Goal: Task Accomplishment & Management: Use online tool/utility

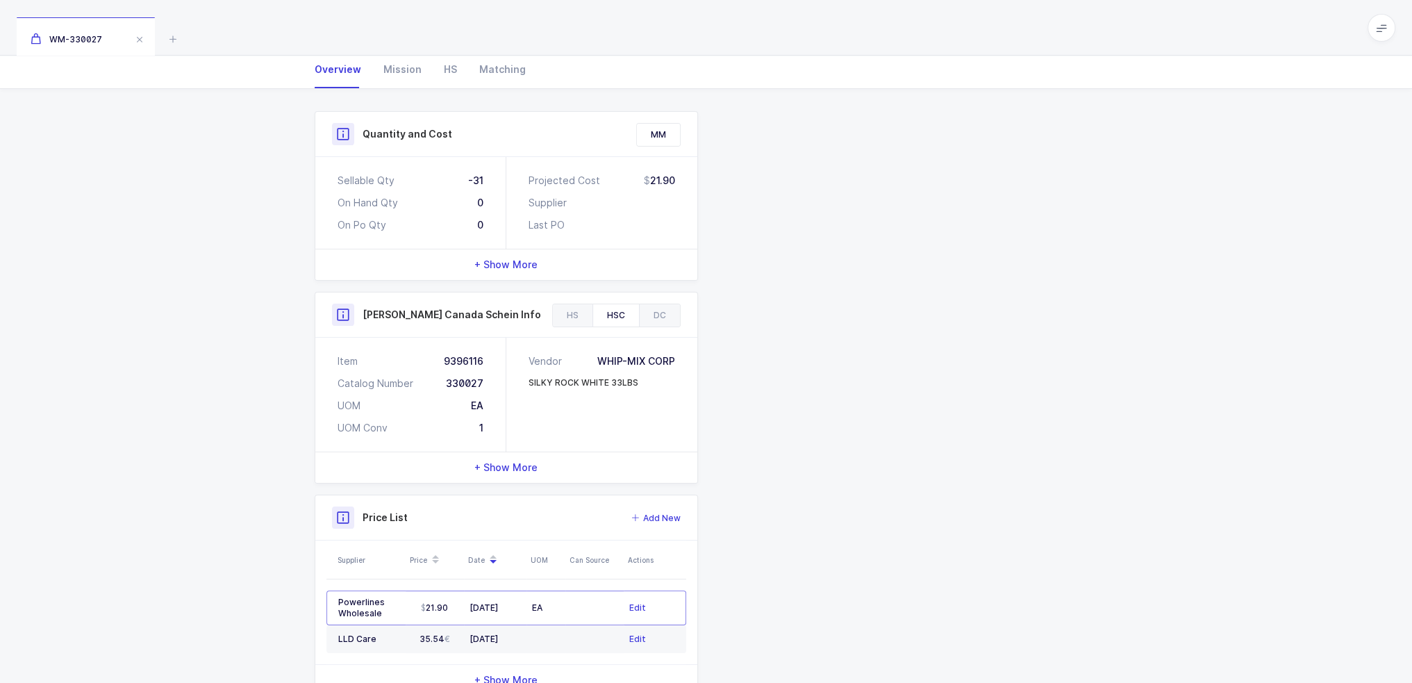
scroll to position [187, 0]
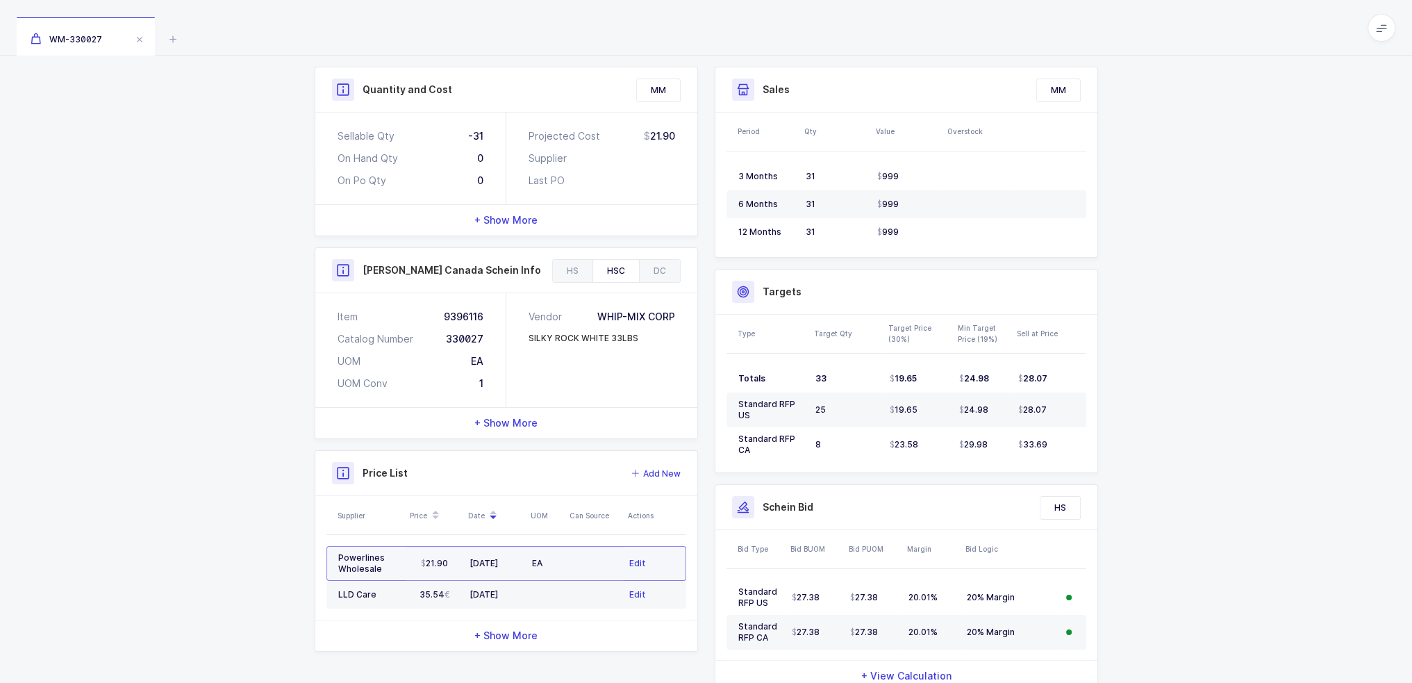
drag, startPoint x: 568, startPoint y: 560, endPoint x: 556, endPoint y: 560, distance: 11.8
click at [555, 560] on tr "Powerlines Wholesale 21.90 06/10/2025 EA Edit" at bounding box center [506, 563] width 360 height 35
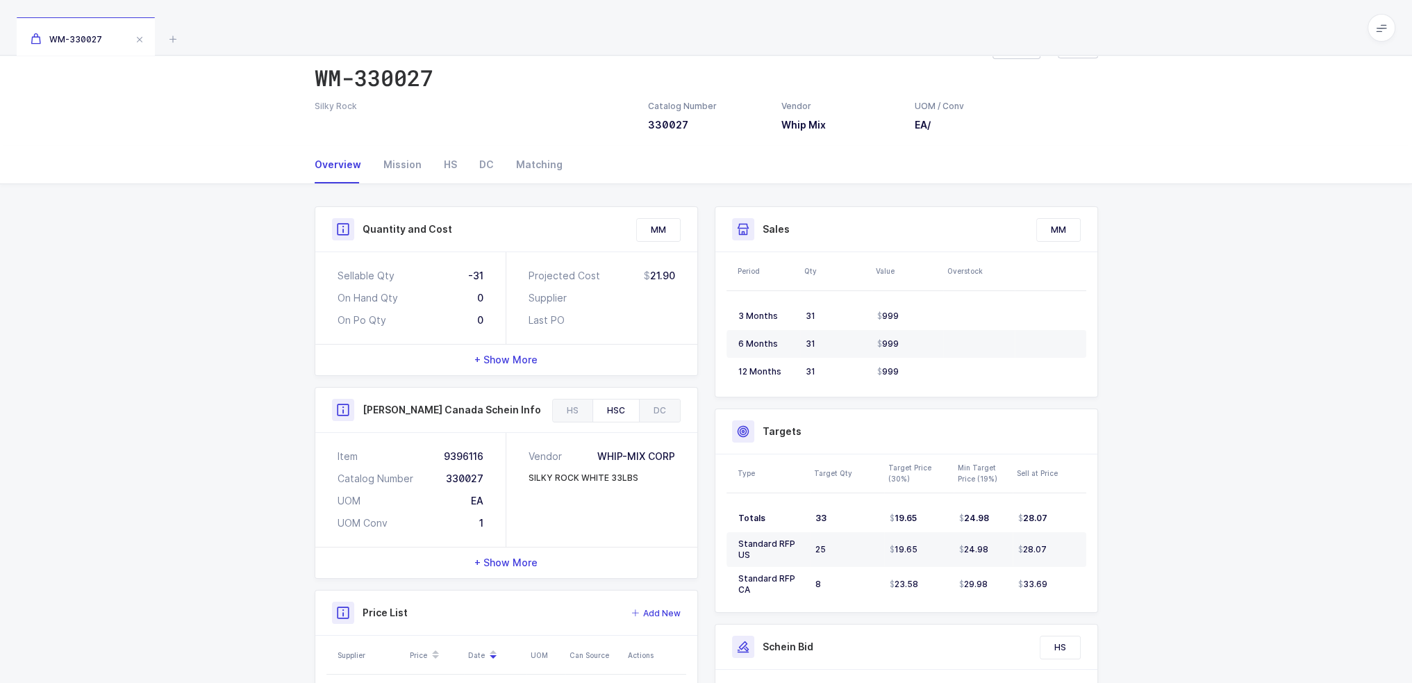
scroll to position [0, 0]
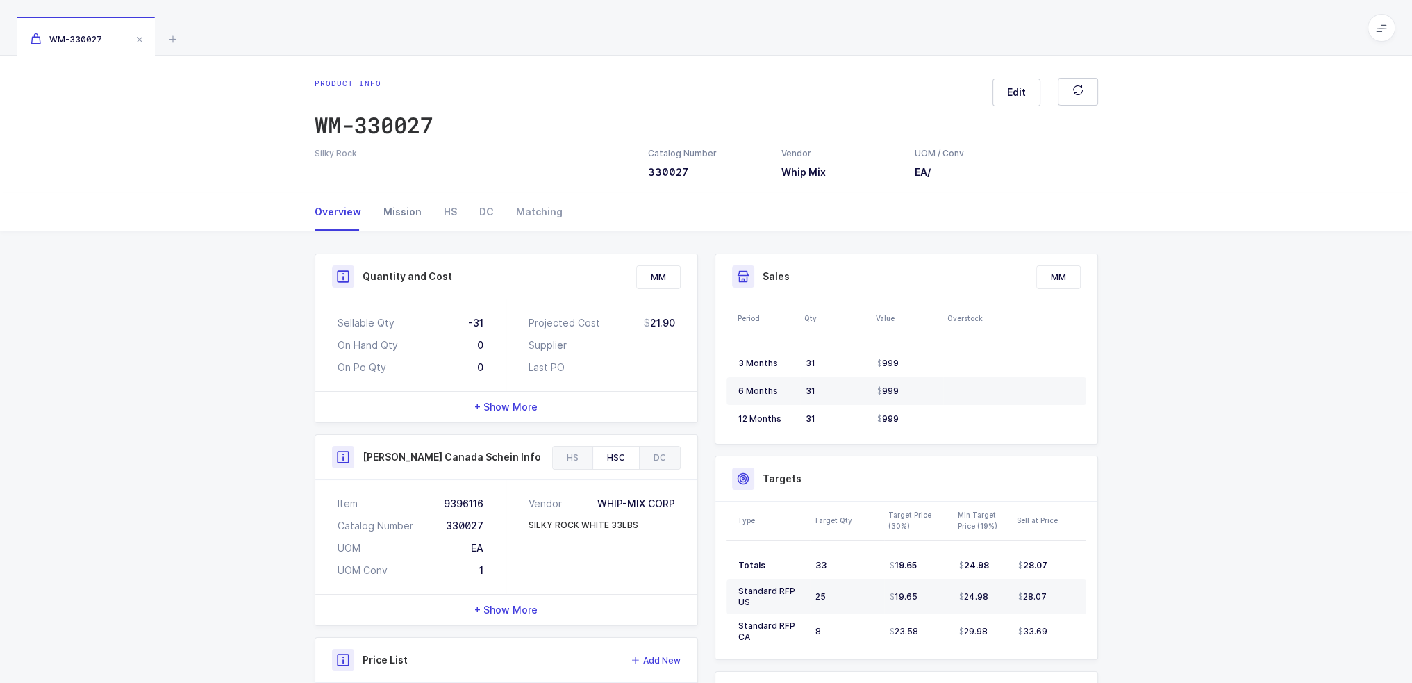
click at [411, 211] on div "Mission" at bounding box center [402, 212] width 60 height 38
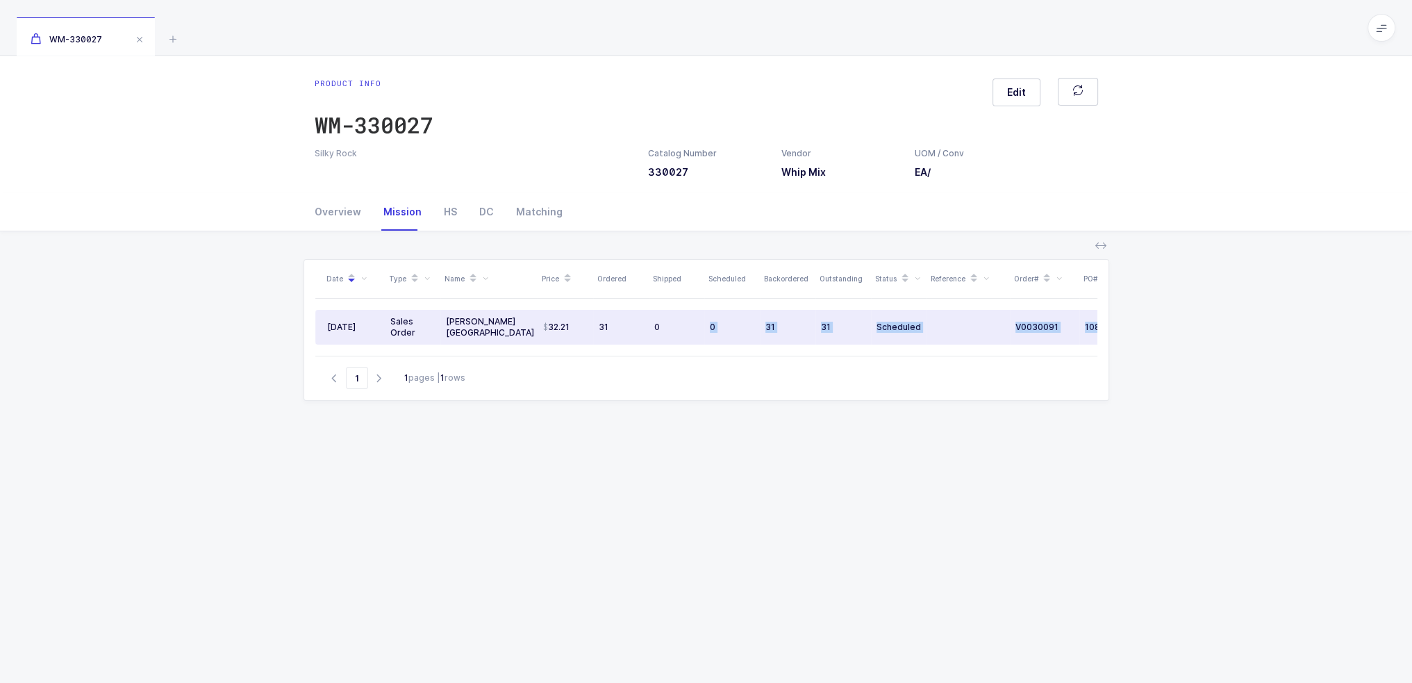
drag, startPoint x: 684, startPoint y: 326, endPoint x: 325, endPoint y: 321, distance: 359.2
click at [325, 321] on div "Date Type Name Price Ordered Shipped Scheduled Backordered Outstanding Status R…" at bounding box center [706, 308] width 782 height 96
click at [385, 326] on td "Sales Order" at bounding box center [413, 327] width 56 height 35
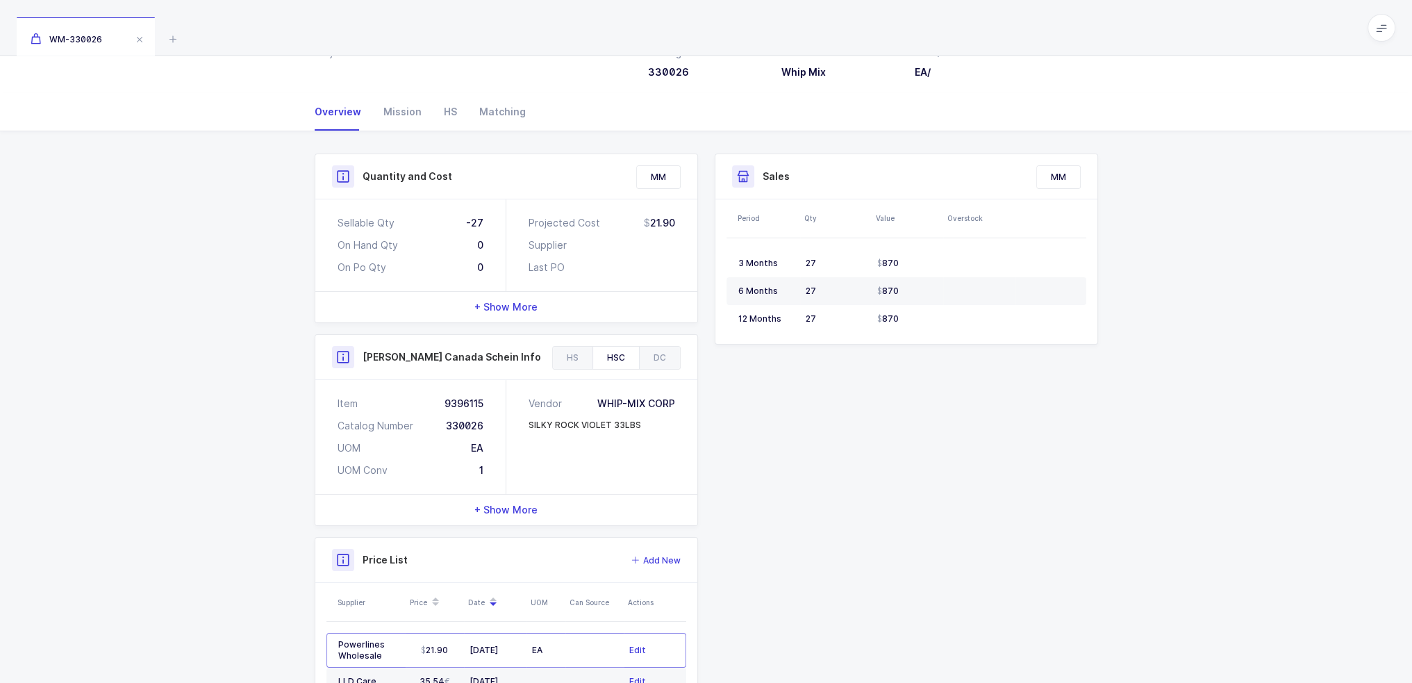
scroll to position [187, 0]
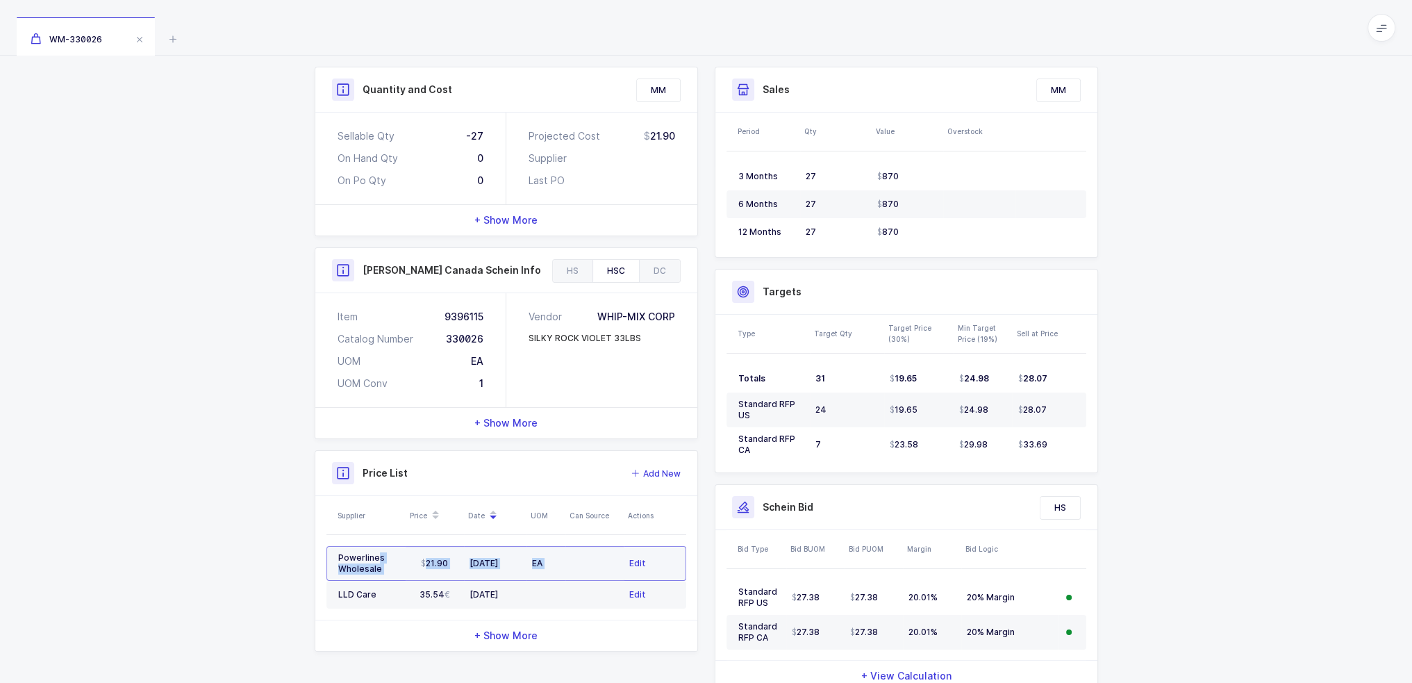
drag, startPoint x: 590, startPoint y: 563, endPoint x: 376, endPoint y: 558, distance: 214.0
click at [376, 558] on tr "Powerlines Wholesale 21.90 06/10/2025 EA Edit" at bounding box center [506, 563] width 360 height 35
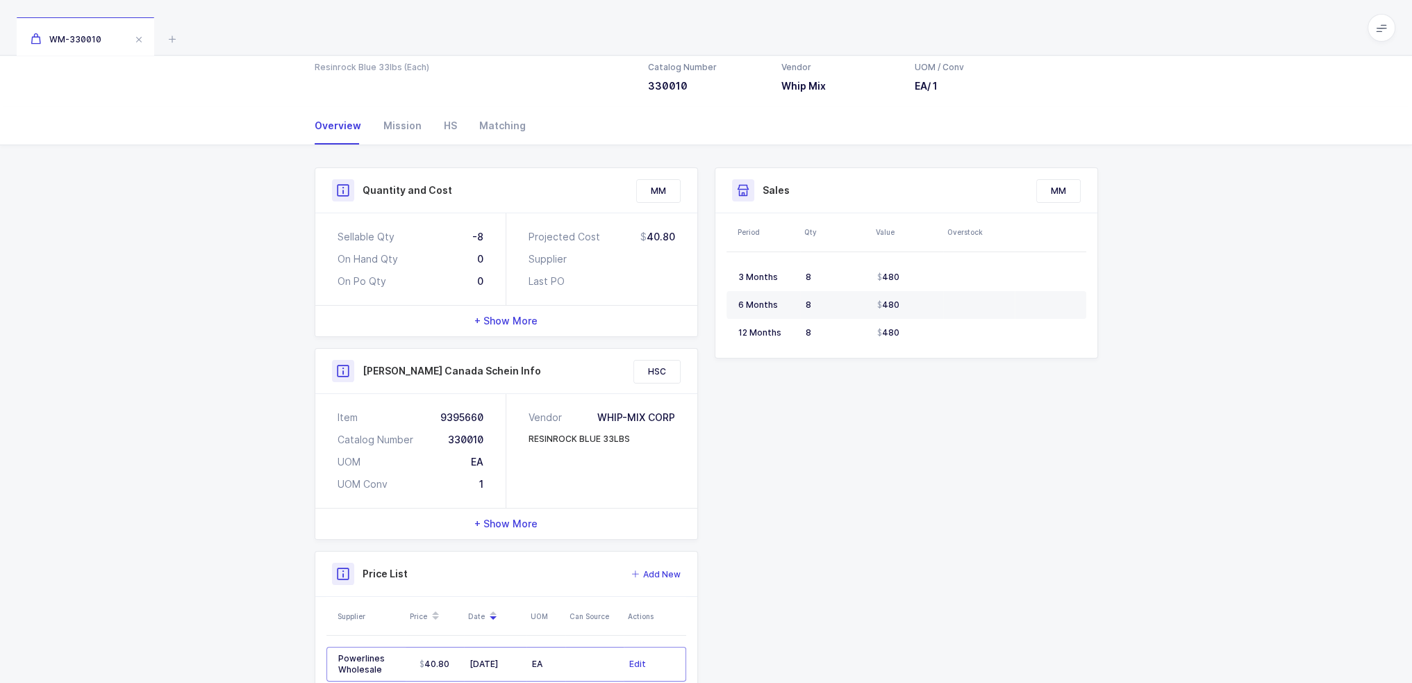
scroll to position [159, 0]
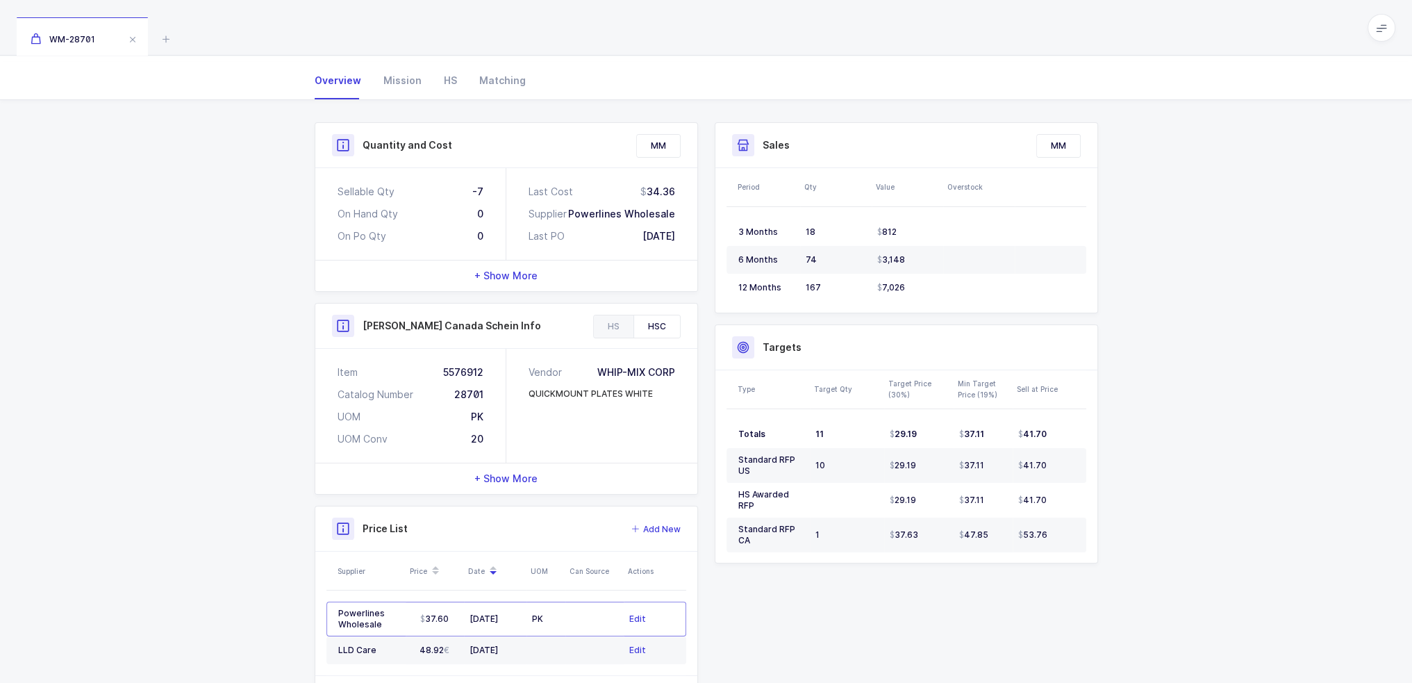
scroll to position [187, 0]
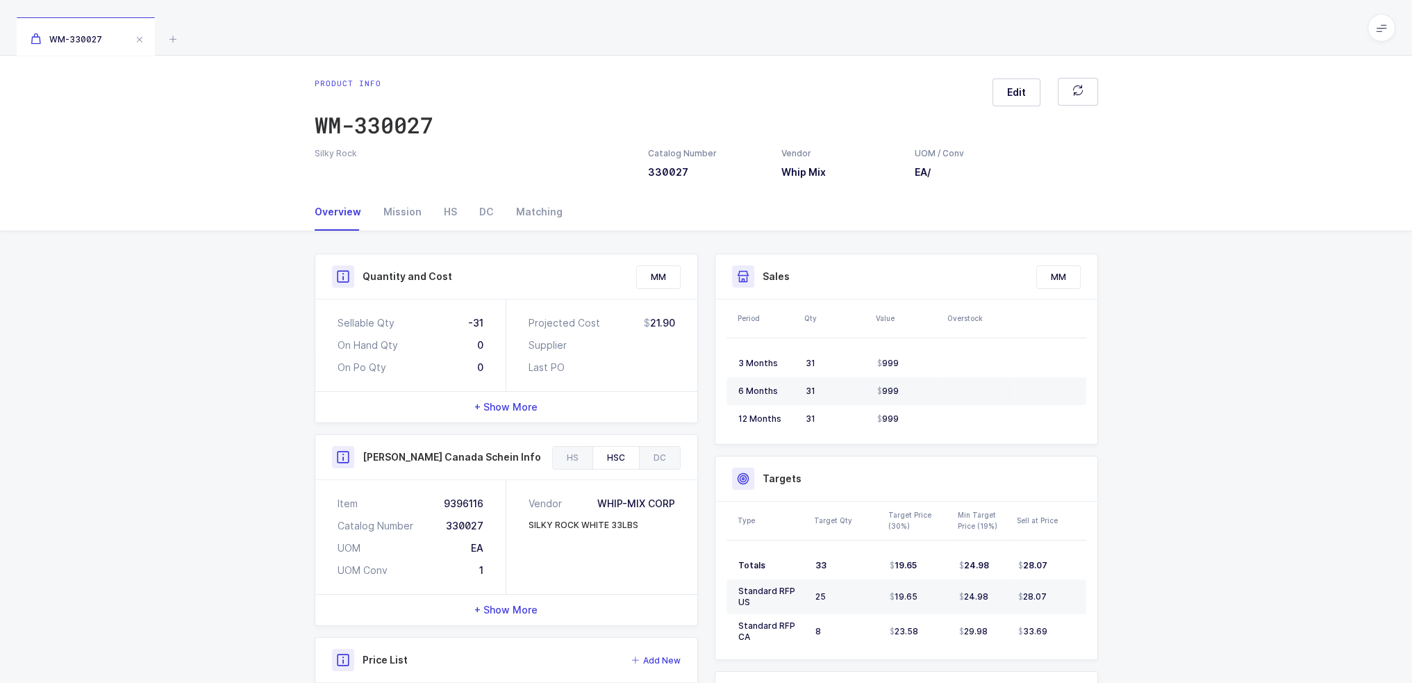
scroll to position [238, 0]
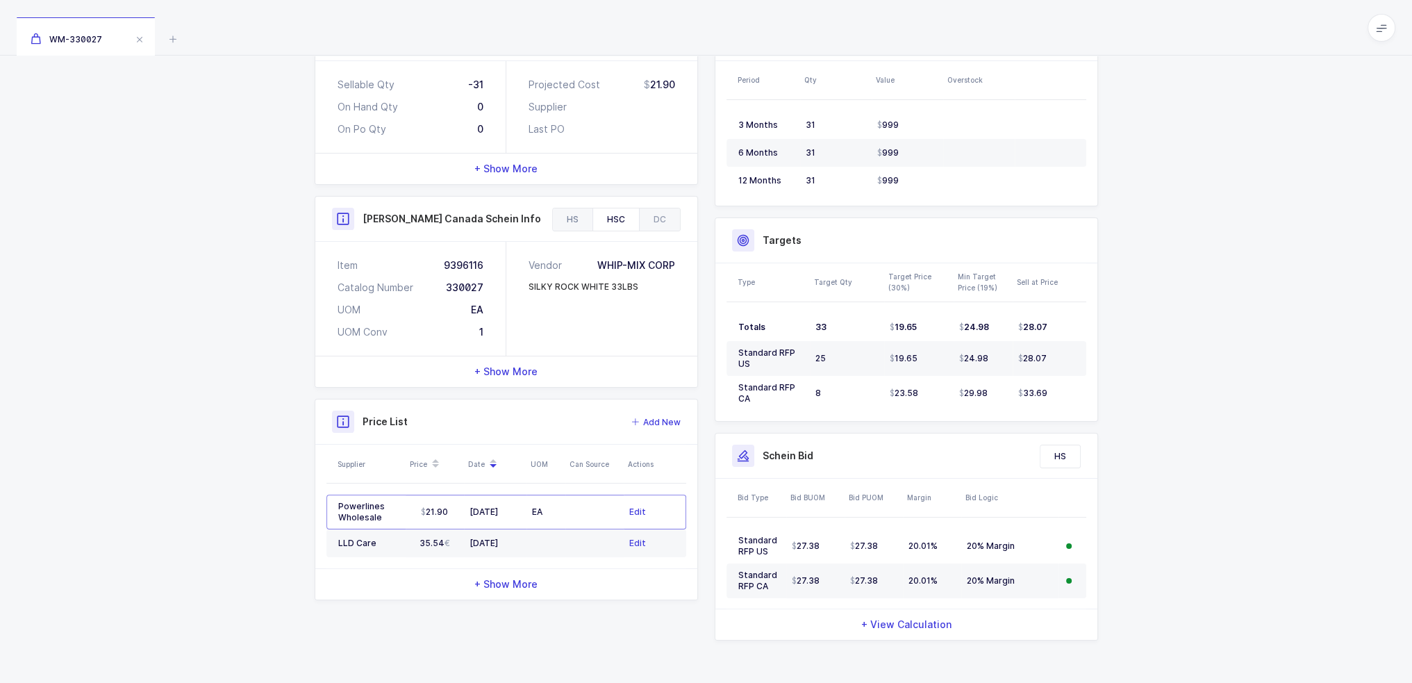
click at [579, 210] on div "HS" at bounding box center [573, 219] width 40 height 22
click at [599, 216] on div "HSC" at bounding box center [616, 219] width 47 height 22
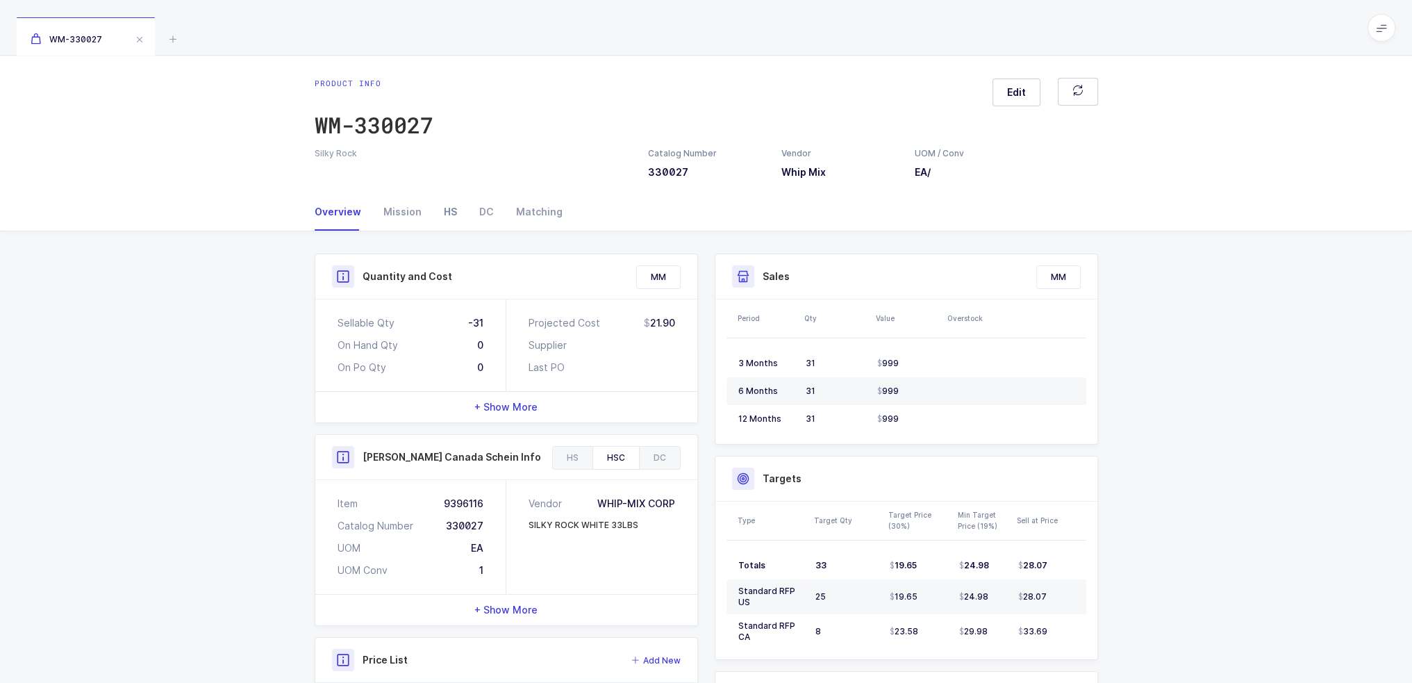
click at [438, 219] on div "HS" at bounding box center [450, 212] width 35 height 38
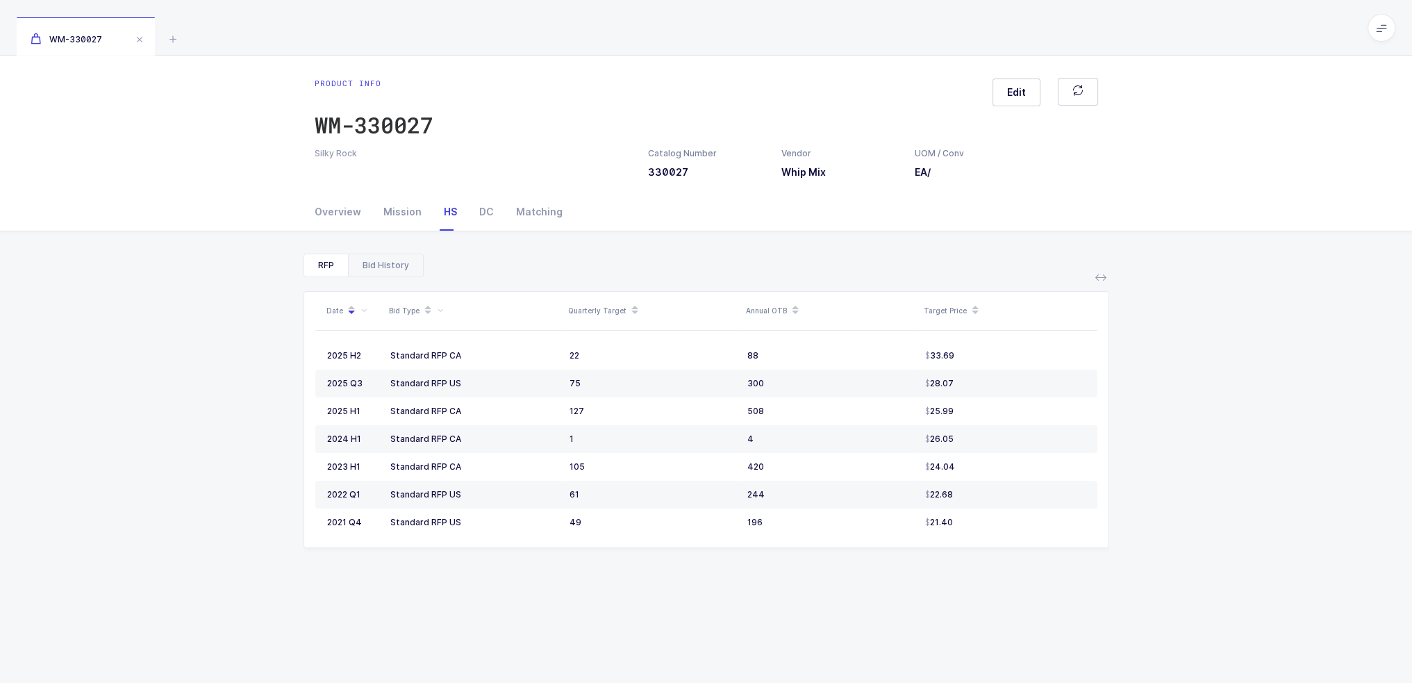
click at [404, 269] on div "Bid History" at bounding box center [385, 265] width 75 height 22
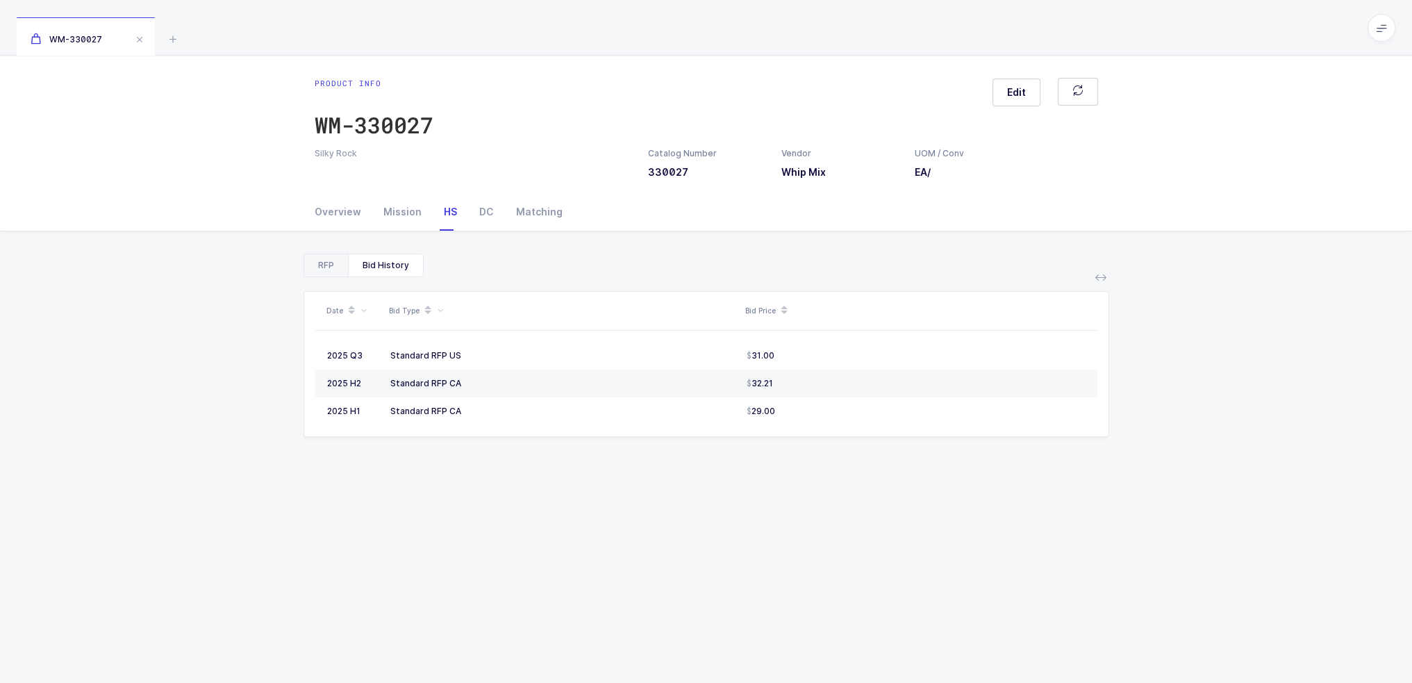
click at [338, 269] on div "RFP" at bounding box center [326, 265] width 44 height 22
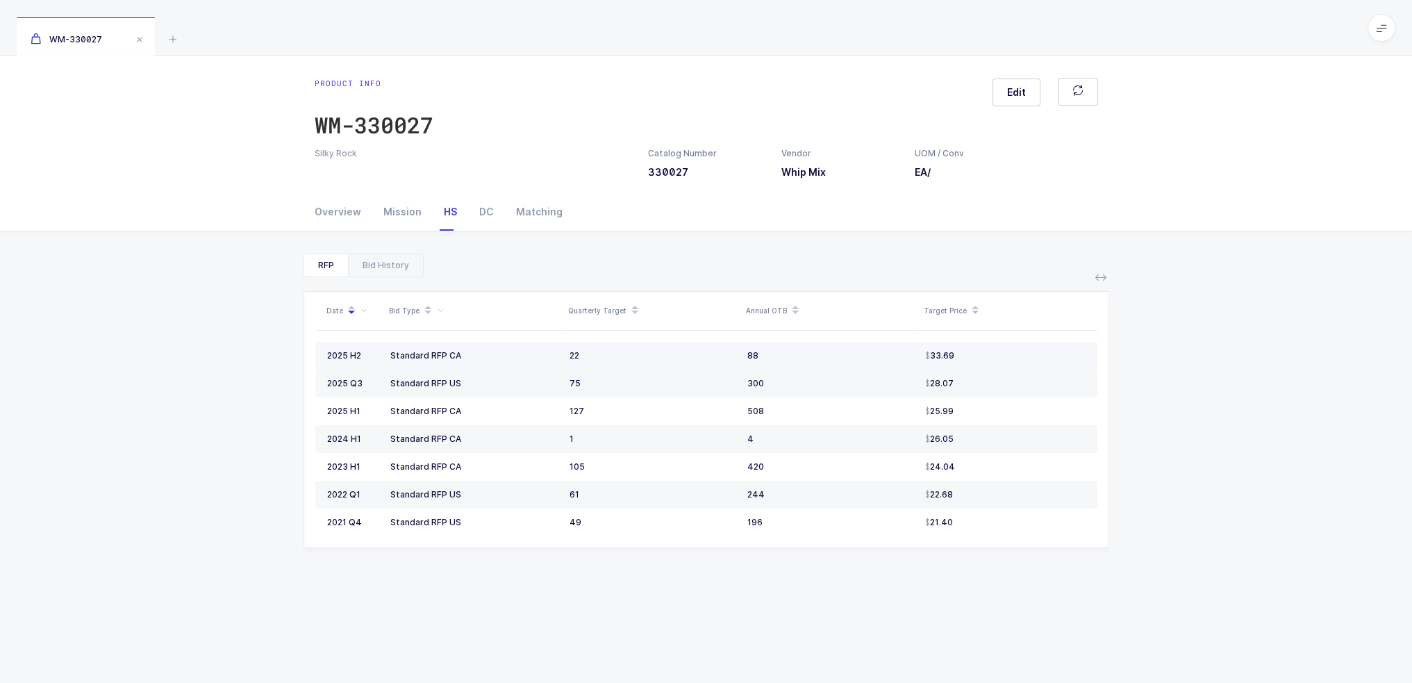
drag, startPoint x: 428, startPoint y: 356, endPoint x: 984, endPoint y: 352, distance: 555.7
click at [984, 351] on tr "2025 H2 Standard RFP CA 22 88 33.69" at bounding box center [706, 356] width 782 height 28
click at [984, 352] on div "33.69" at bounding box center [1005, 355] width 160 height 11
click at [400, 217] on div "Mission" at bounding box center [402, 212] width 60 height 38
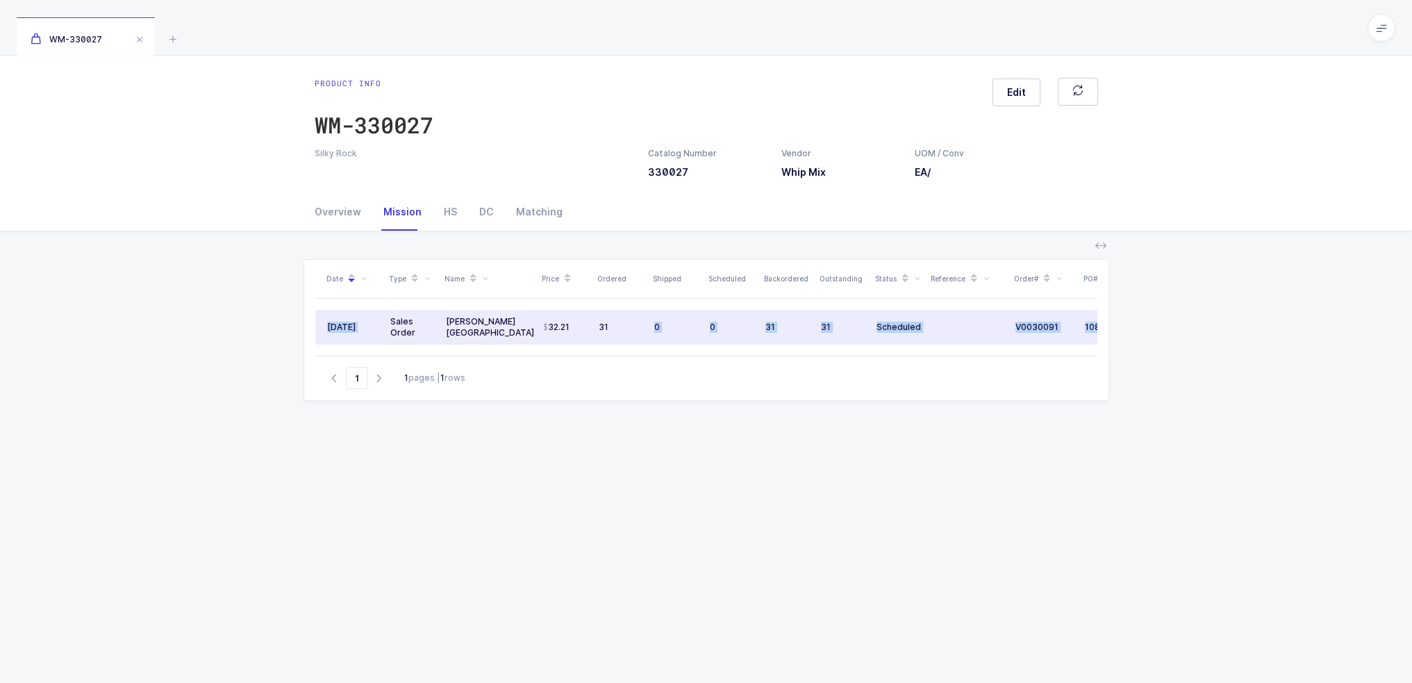
drag, startPoint x: 389, startPoint y: 321, endPoint x: 627, endPoint y: 330, distance: 237.7
click at [627, 330] on div "Date Type Name Price Ordered Shipped Scheduled Backordered Outstanding Status R…" at bounding box center [706, 308] width 782 height 96
click at [627, 330] on div "31" at bounding box center [621, 327] width 44 height 11
drag, startPoint x: 738, startPoint y: 329, endPoint x: 361, endPoint y: 324, distance: 376.5
click at [361, 324] on div "Date Type Name Price Ordered Shipped Scheduled Backordered Outstanding Status R…" at bounding box center [706, 308] width 782 height 96
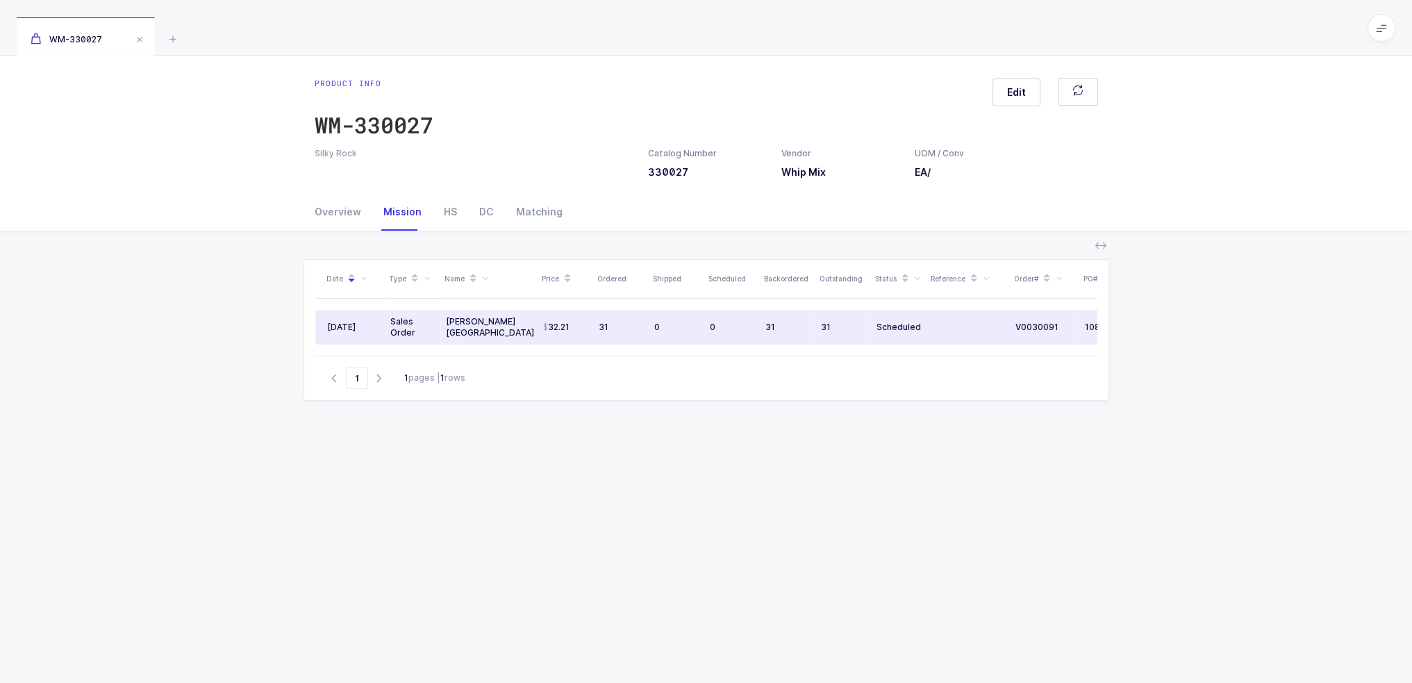
click at [361, 324] on div "[DATE]" at bounding box center [353, 327] width 52 height 11
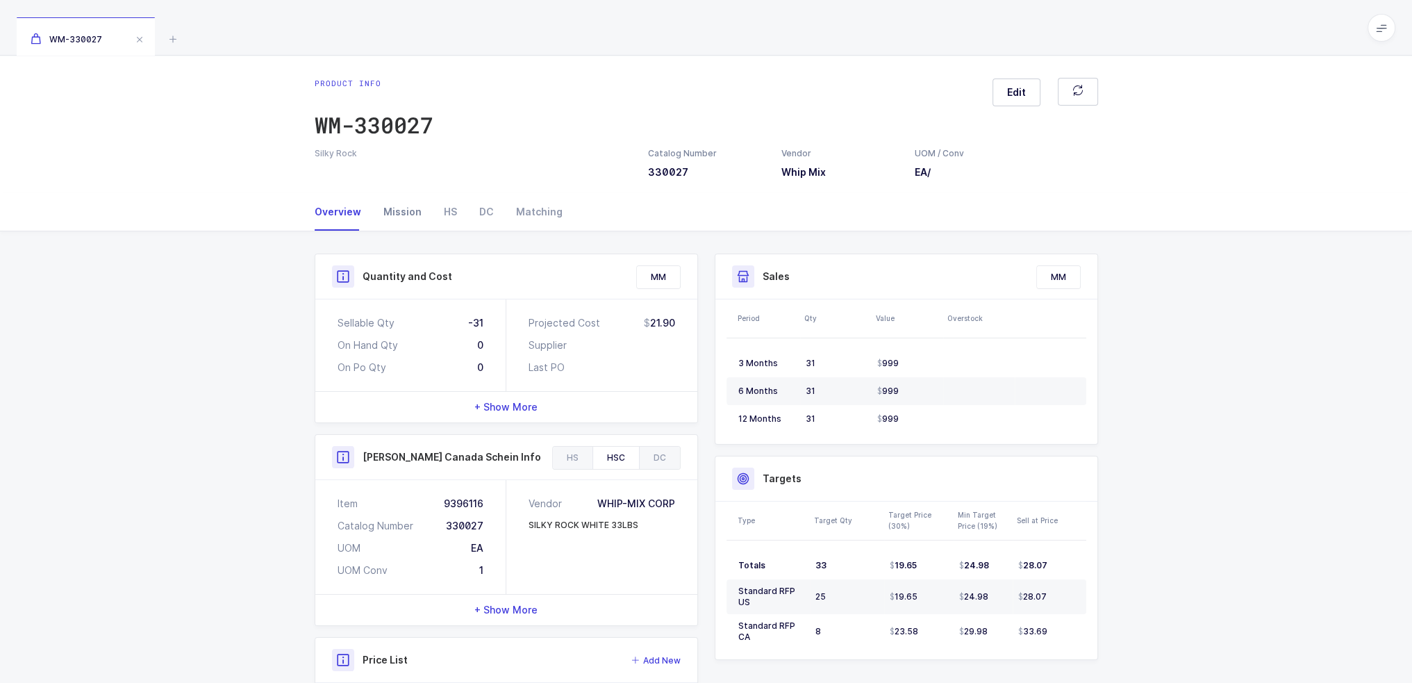
click at [412, 212] on div "Mission" at bounding box center [402, 212] width 60 height 38
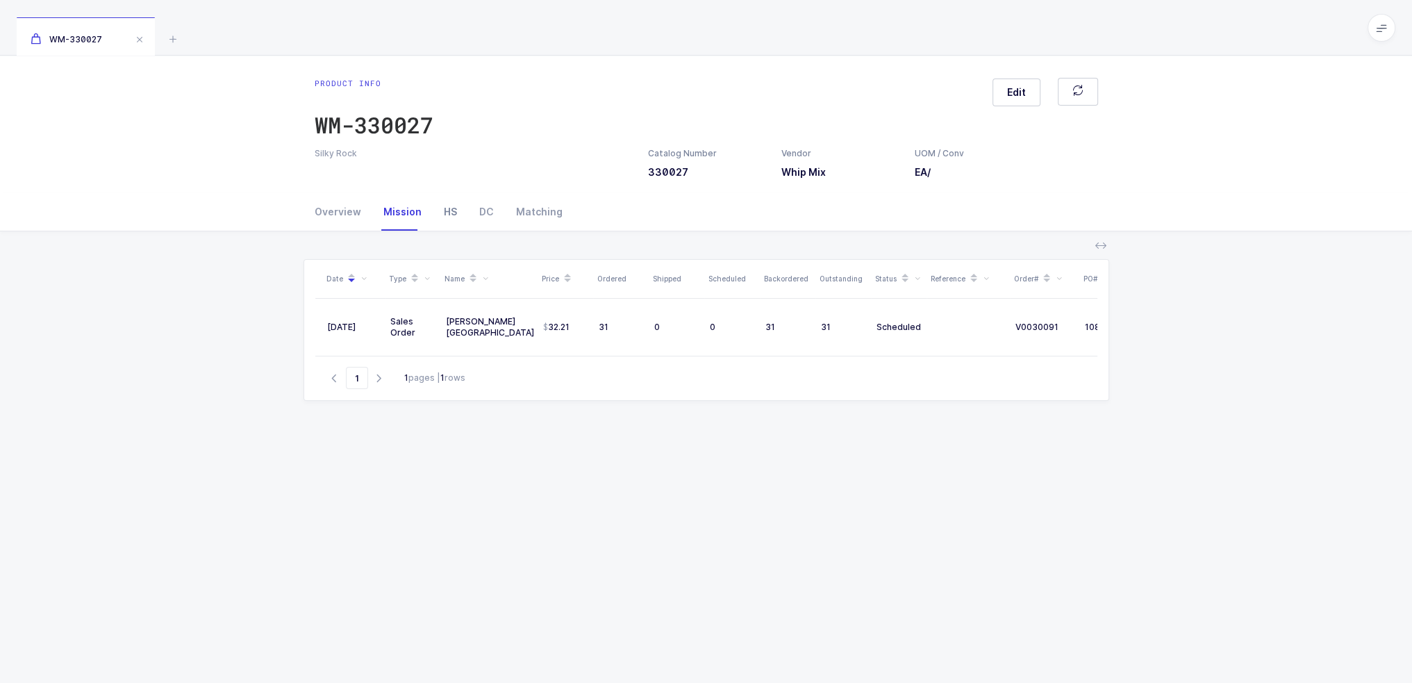
click at [447, 210] on div "HS" at bounding box center [450, 212] width 35 height 38
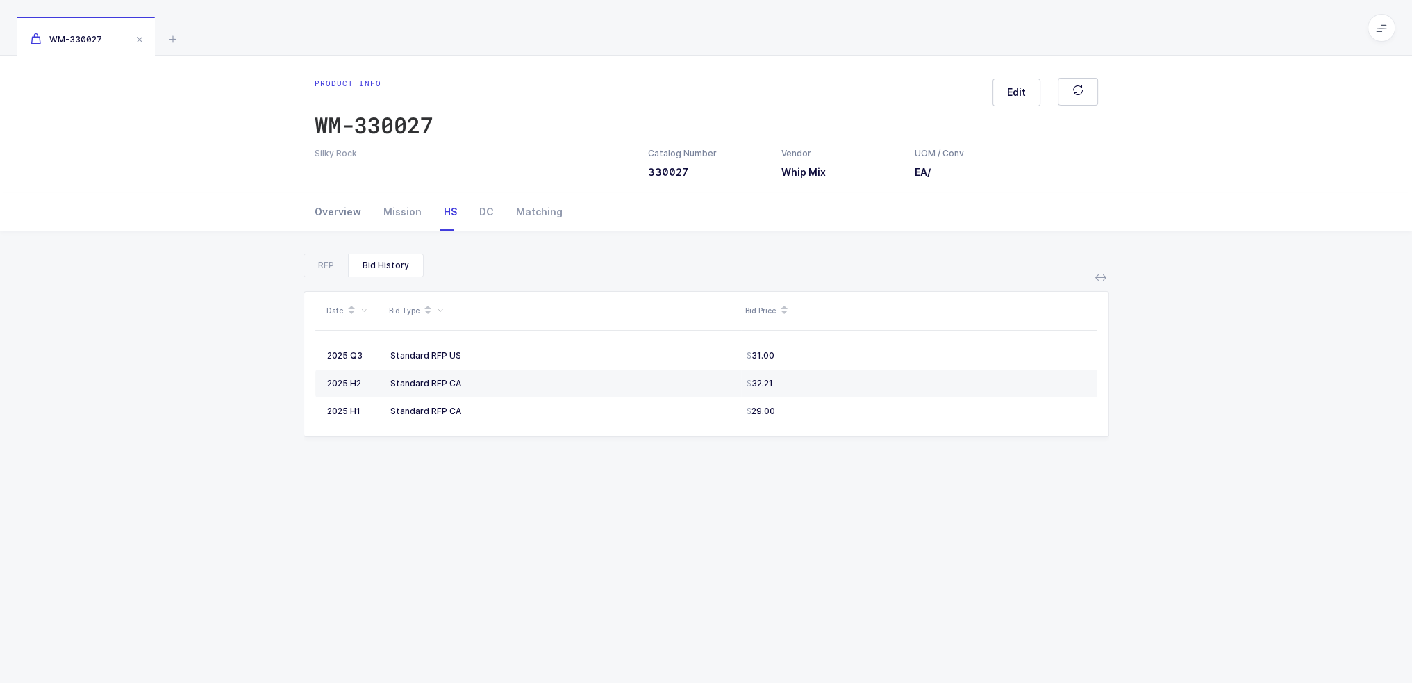
click at [330, 208] on div "Overview" at bounding box center [344, 212] width 58 height 38
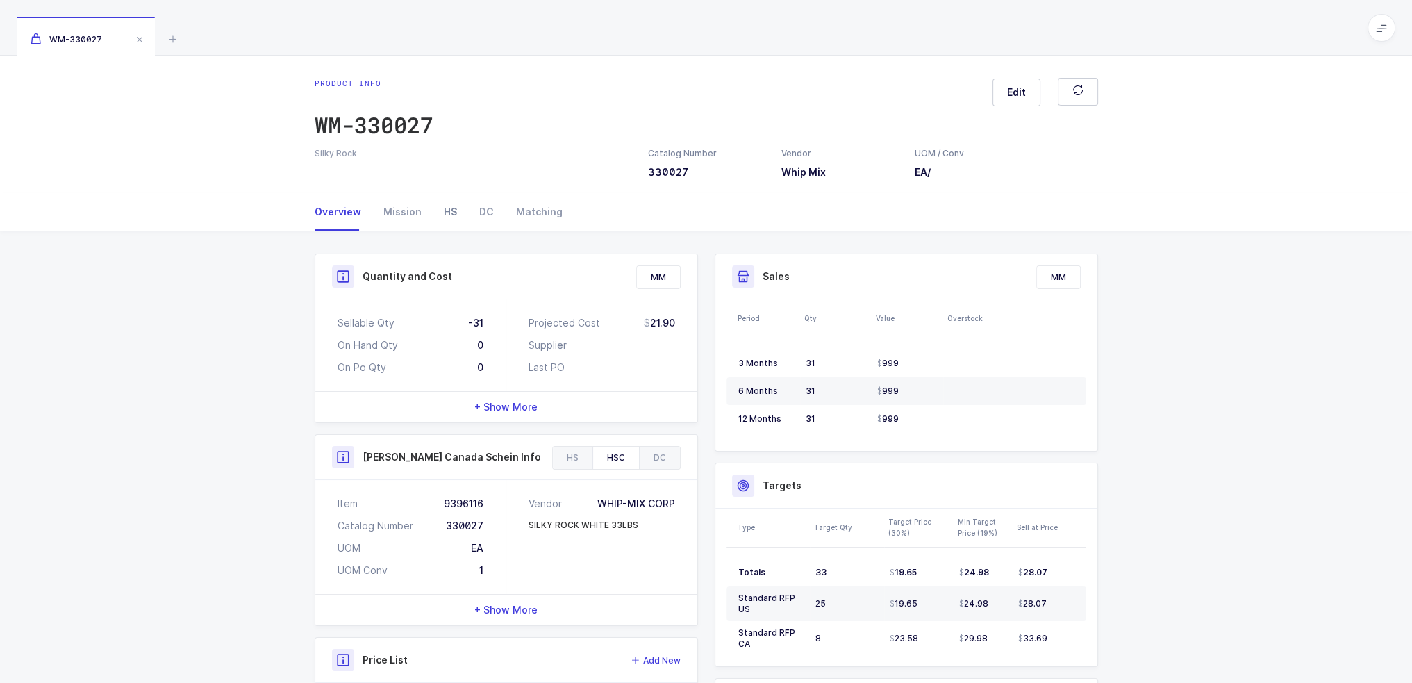
click at [447, 213] on div "HS" at bounding box center [450, 212] width 35 height 38
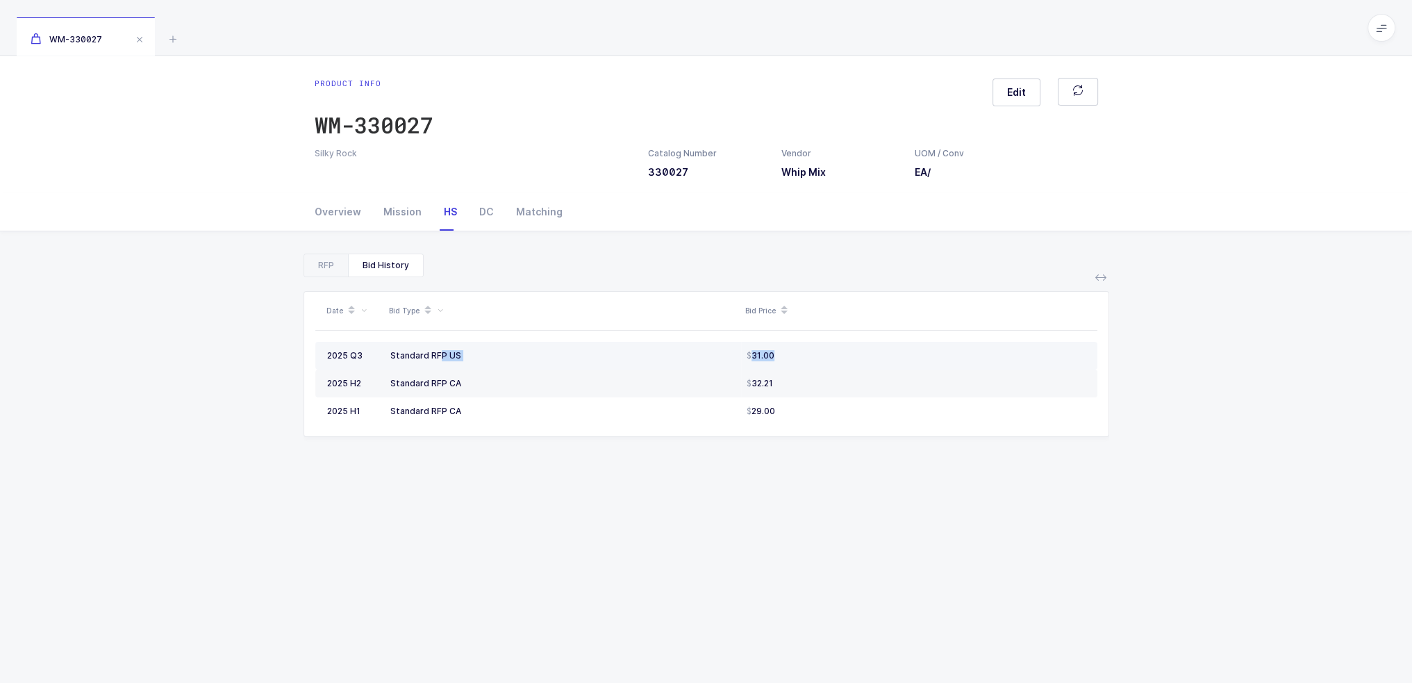
drag, startPoint x: 388, startPoint y: 355, endPoint x: 843, endPoint y: 352, distance: 454.3
click at [843, 352] on tr "2025 Q3 Standard RFP US 31.00" at bounding box center [706, 356] width 782 height 28
click at [843, 352] on div "31.00" at bounding box center [916, 355] width 339 height 11
click at [323, 263] on div "RFP" at bounding box center [326, 265] width 44 height 22
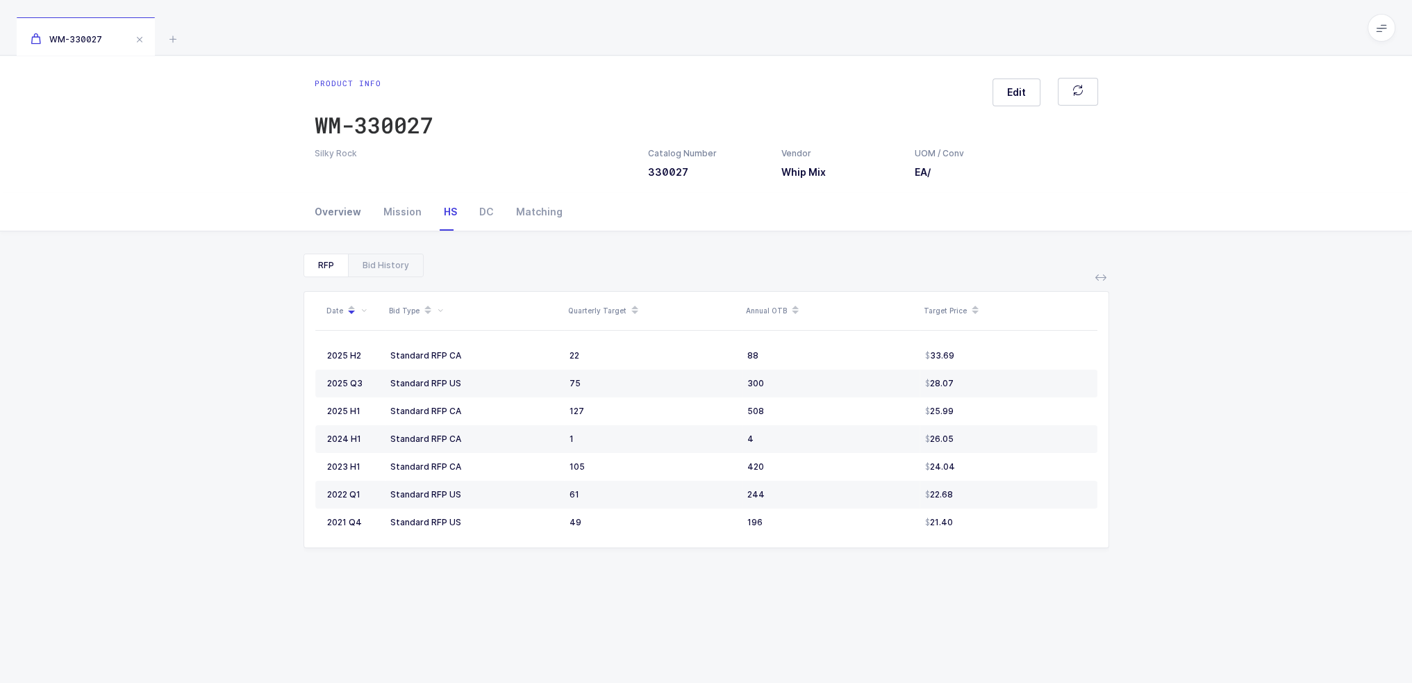
click at [332, 207] on div "Overview" at bounding box center [344, 212] width 58 height 38
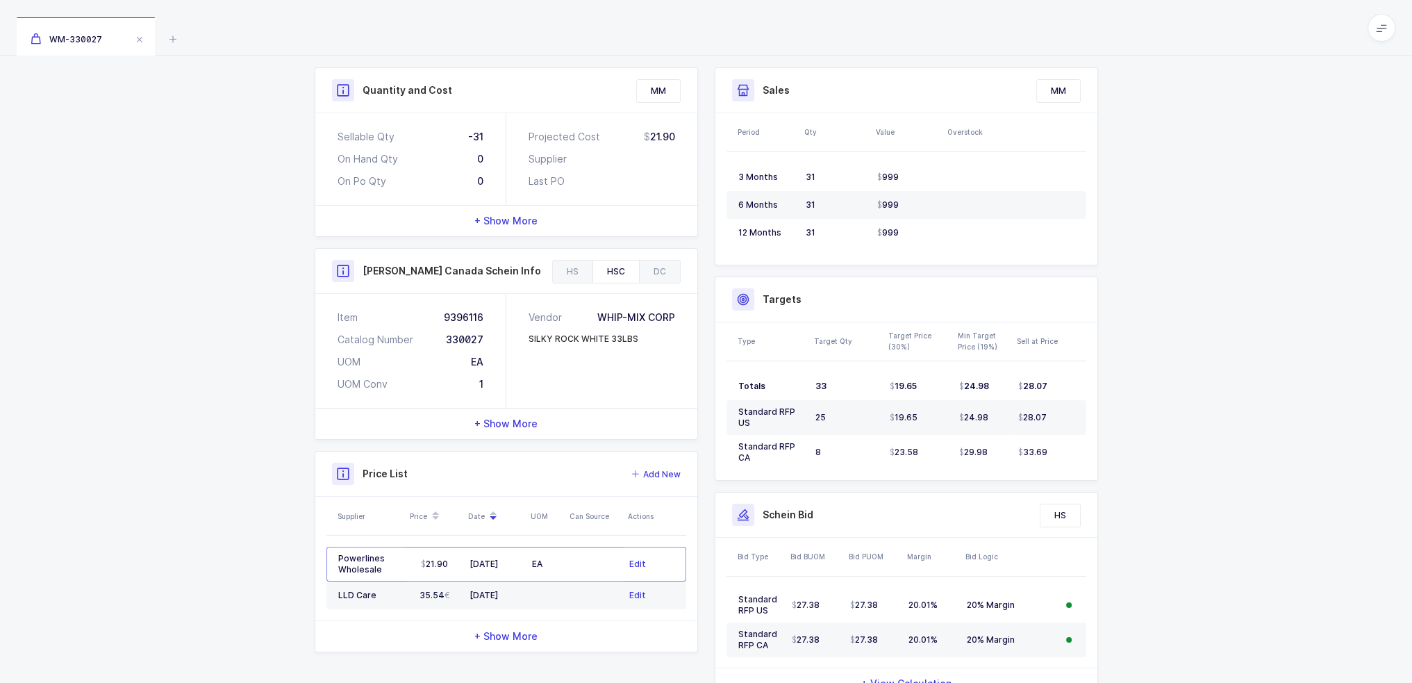
scroll to position [245, 0]
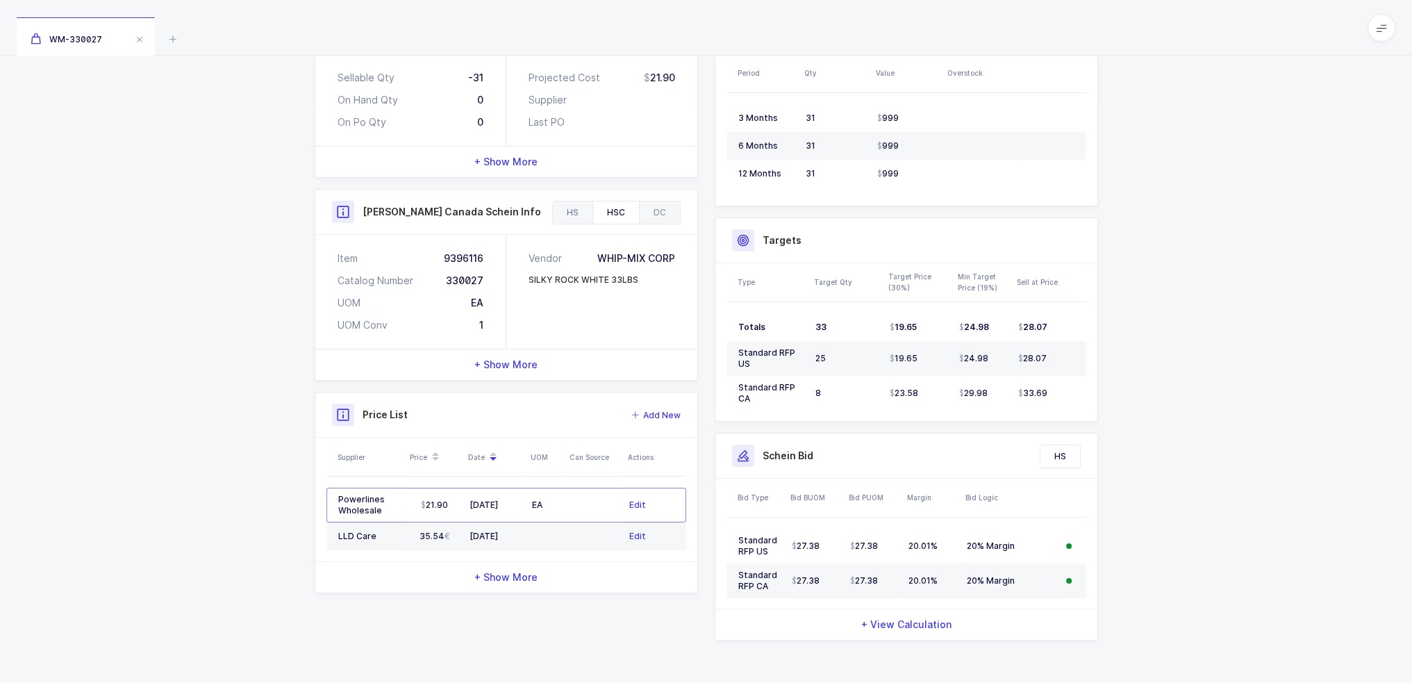
click at [576, 203] on div "HS" at bounding box center [573, 212] width 40 height 22
click at [520, 367] on span "+ Show More" at bounding box center [505, 365] width 63 height 14
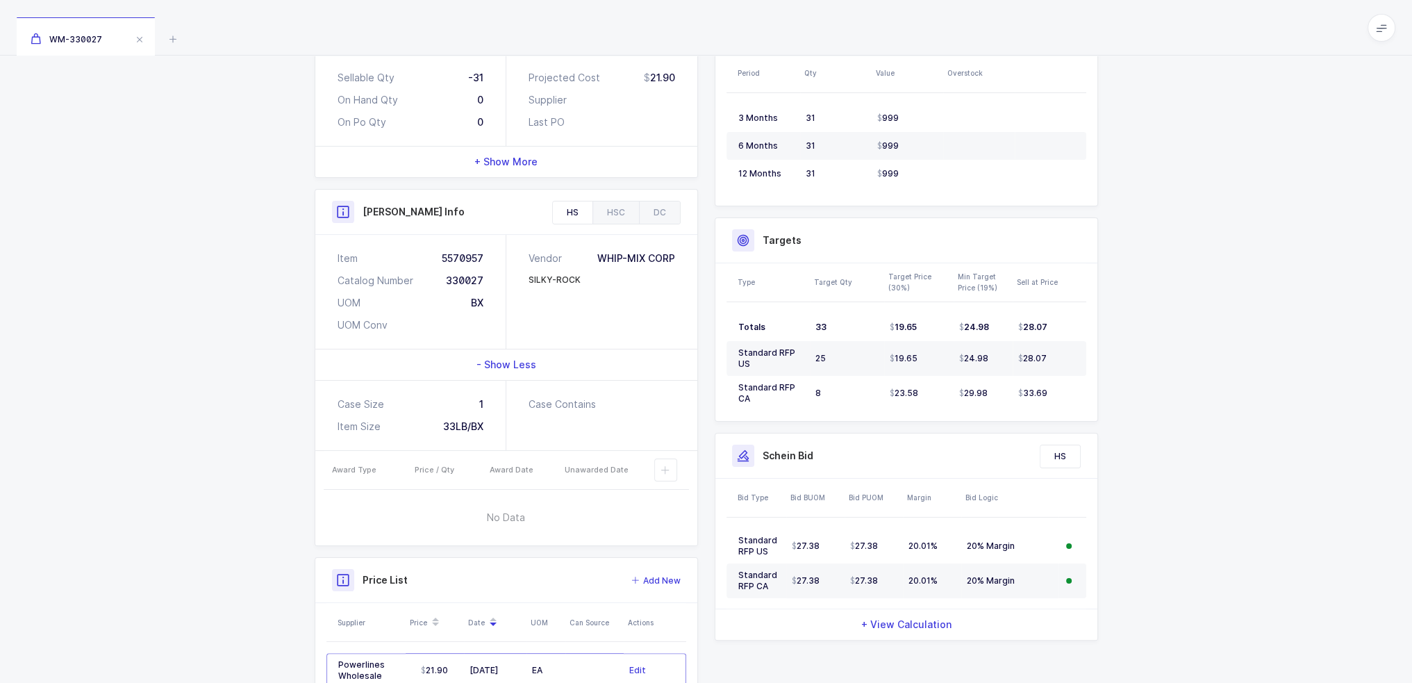
scroll to position [0, 0]
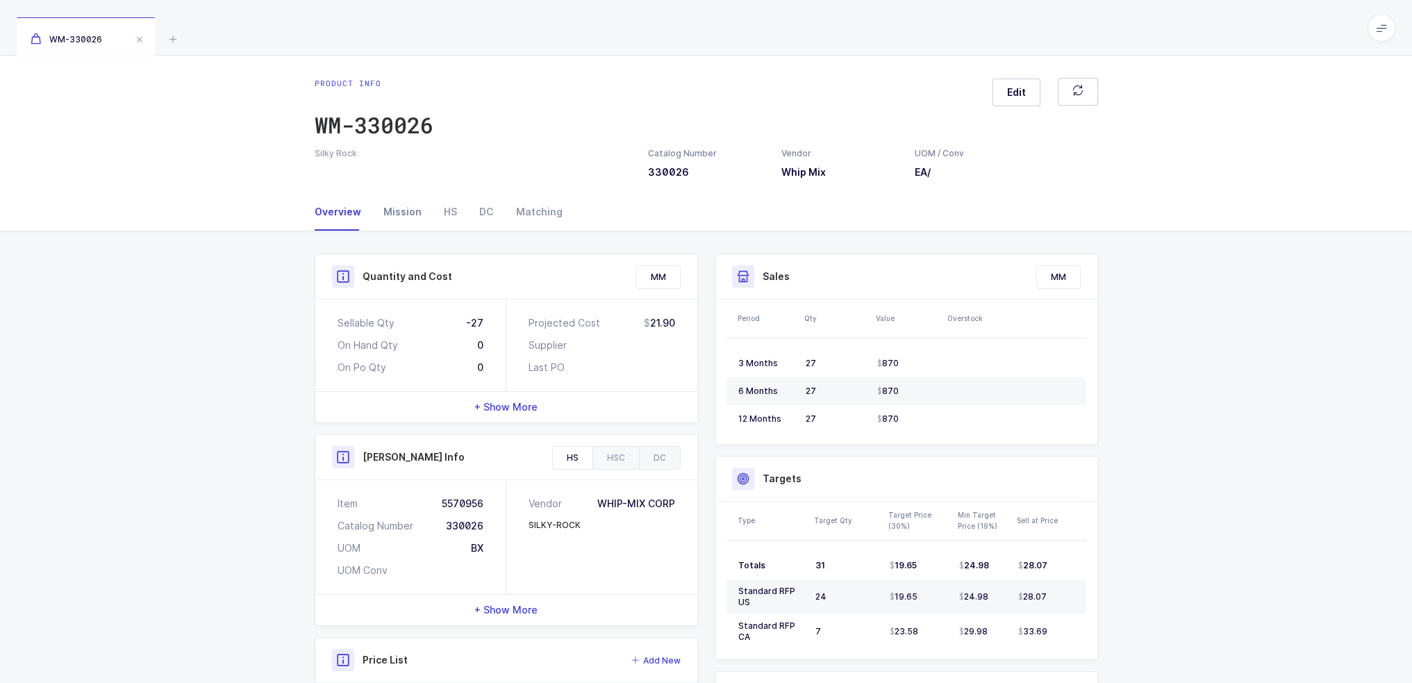
click at [402, 214] on div "Mission" at bounding box center [402, 212] width 60 height 38
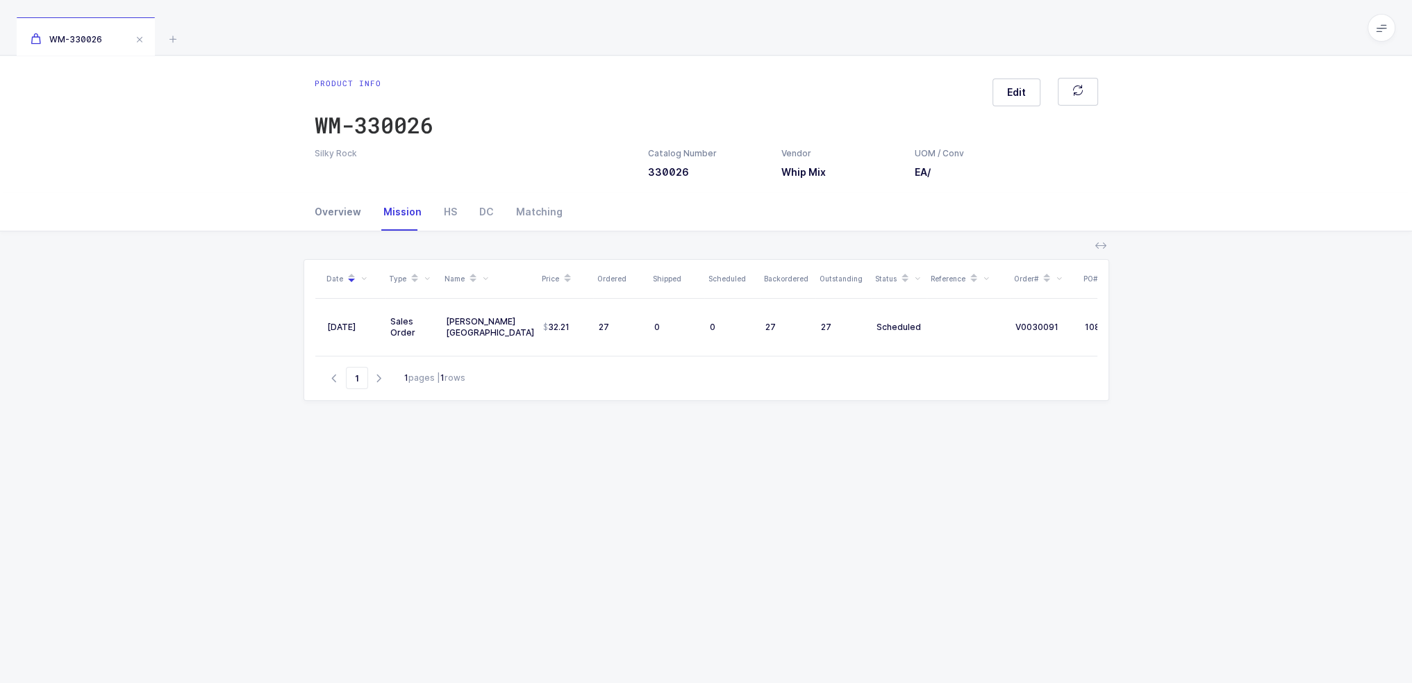
click at [351, 215] on div "Overview" at bounding box center [344, 212] width 58 height 38
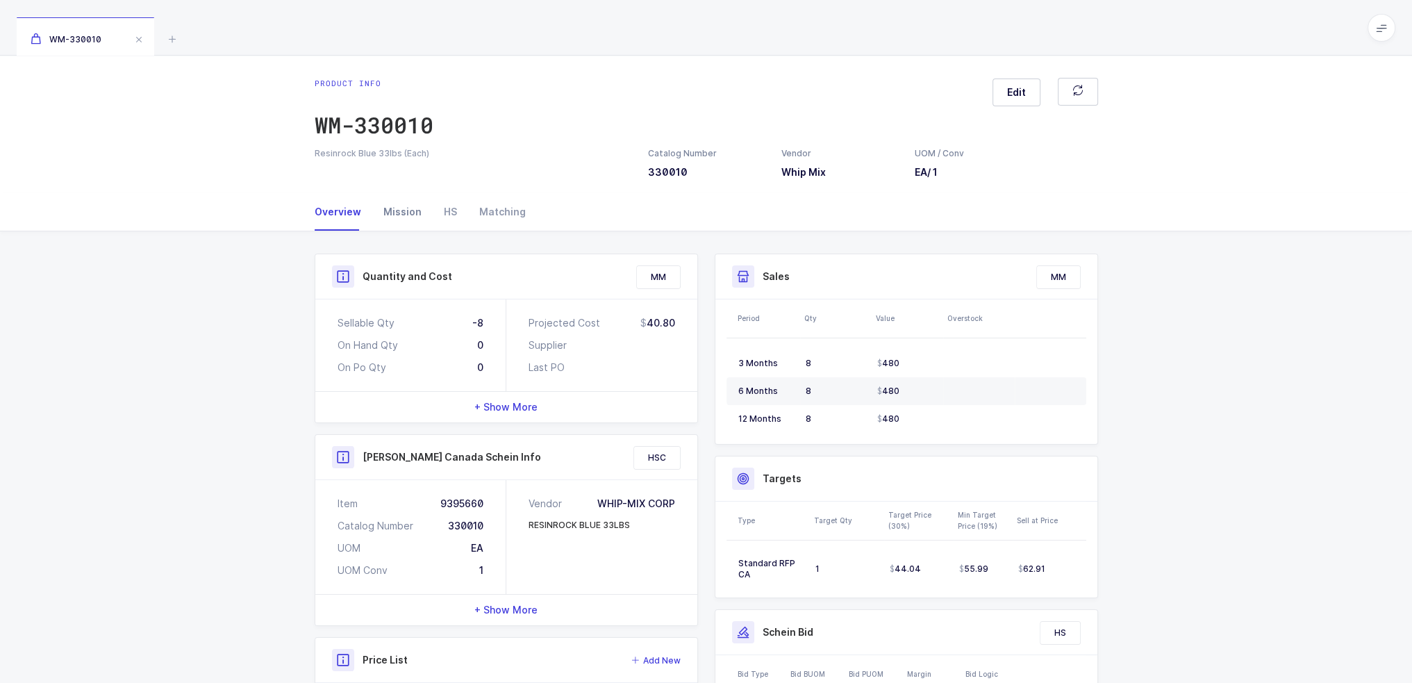
click at [411, 208] on div "Mission" at bounding box center [402, 212] width 60 height 38
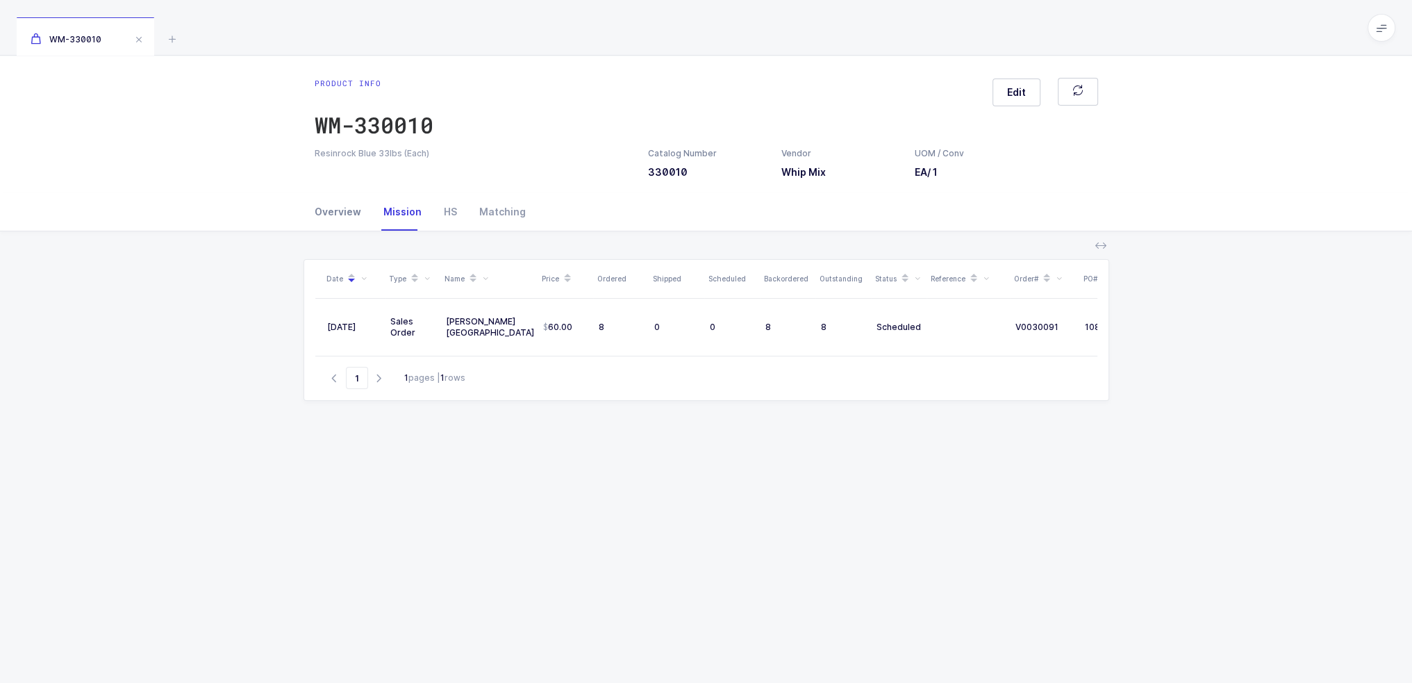
click at [364, 212] on div "Overview" at bounding box center [344, 212] width 58 height 38
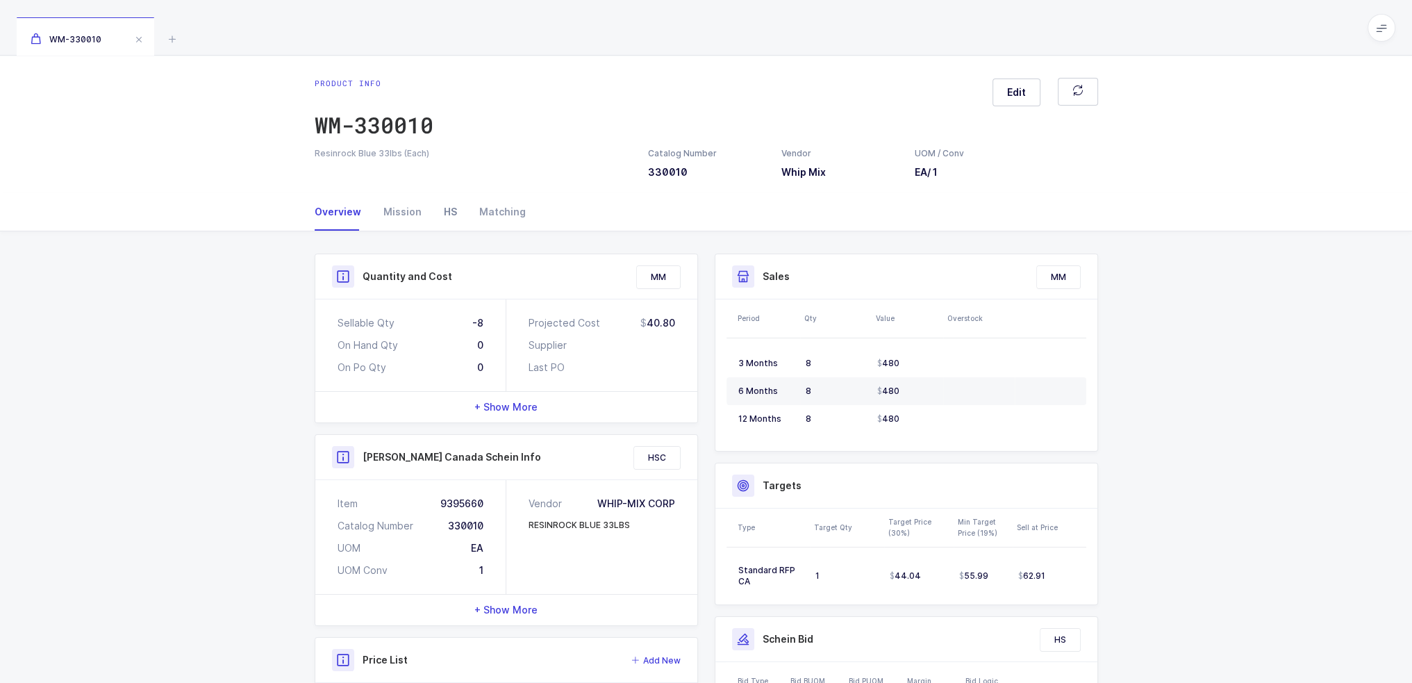
drag, startPoint x: 424, startPoint y: 211, endPoint x: 442, endPoint y: 212, distance: 18.1
click at [431, 211] on div "Overview Mission HS Matching" at bounding box center [420, 212] width 211 height 38
click at [444, 212] on div "HS" at bounding box center [450, 212] width 35 height 38
click at [394, 205] on div "Mission" at bounding box center [402, 212] width 60 height 38
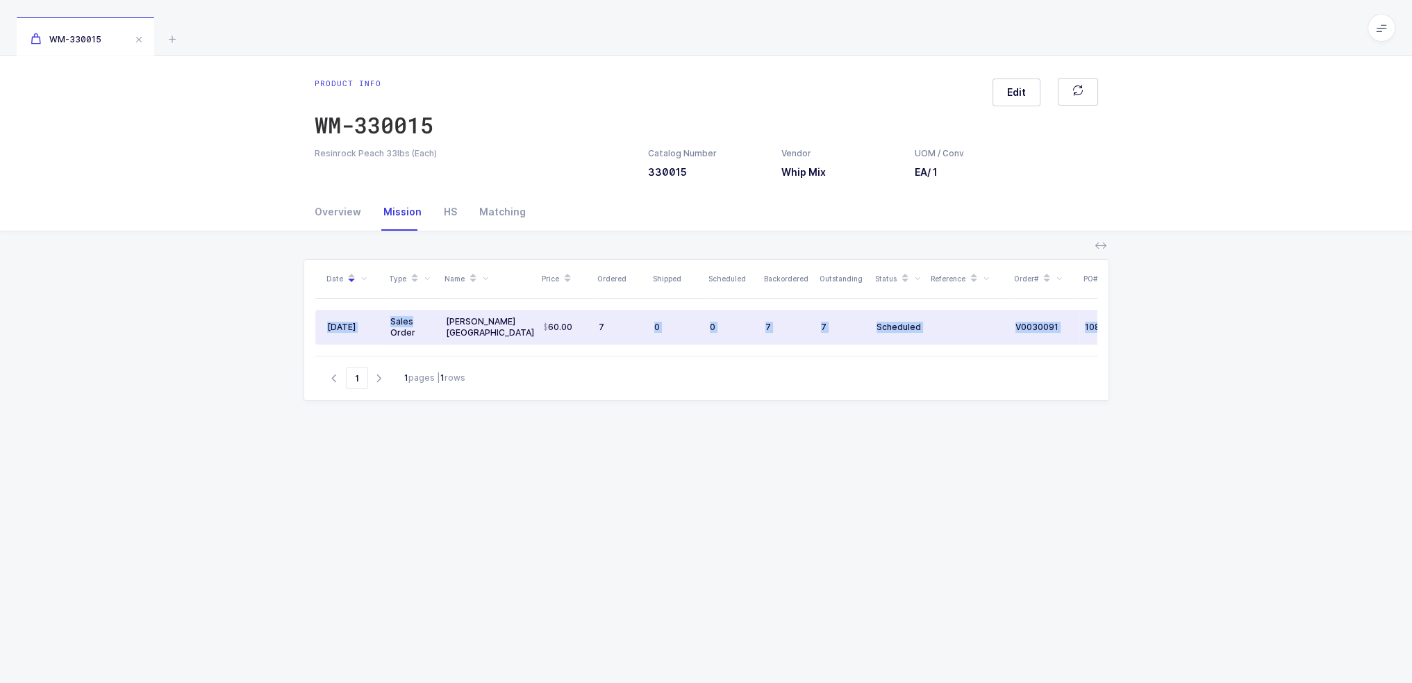
drag, startPoint x: 649, startPoint y: 316, endPoint x: 438, endPoint y: 320, distance: 211.2
click at [438, 320] on div "Date Type Name Price Ordered Shipped Scheduled Backordered Outstanding Status R…" at bounding box center [706, 308] width 782 height 96
click at [438, 320] on td "Sales Order" at bounding box center [413, 327] width 56 height 35
drag, startPoint x: 438, startPoint y: 320, endPoint x: 756, endPoint y: 322, distance: 317.5
click at [756, 322] on div "Date Type Name Price Ordered Shipped Scheduled Backordered Outstanding Status R…" at bounding box center [706, 308] width 782 height 96
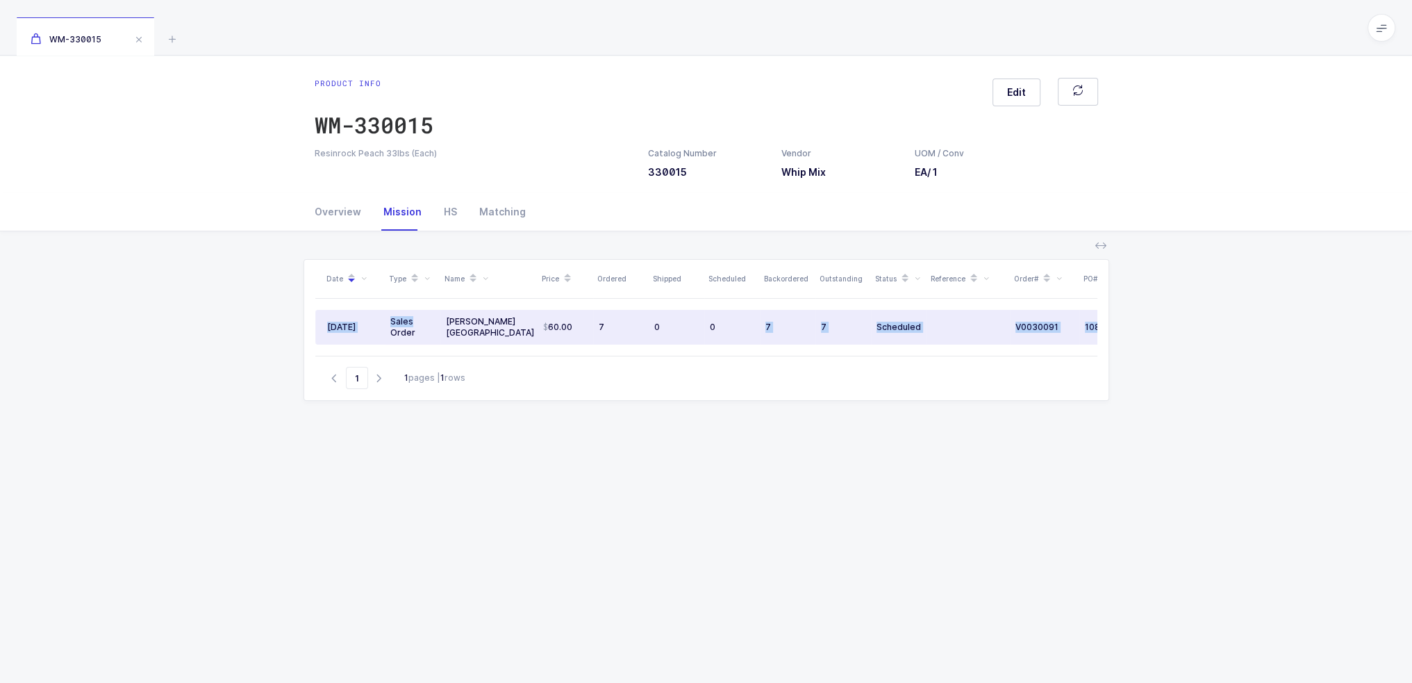
click at [756, 322] on td "0" at bounding box center [732, 327] width 56 height 35
drag, startPoint x: 928, startPoint y: 326, endPoint x: 644, endPoint y: 316, distance: 284.3
click at [644, 316] on tr "08/22/2025 Sales Order Henry Schein Canada 60.00 7 0 0 7 7 Scheduled V0030091 1…" at bounding box center [752, 327] width 875 height 35
click at [644, 316] on td "7" at bounding box center [621, 327] width 56 height 35
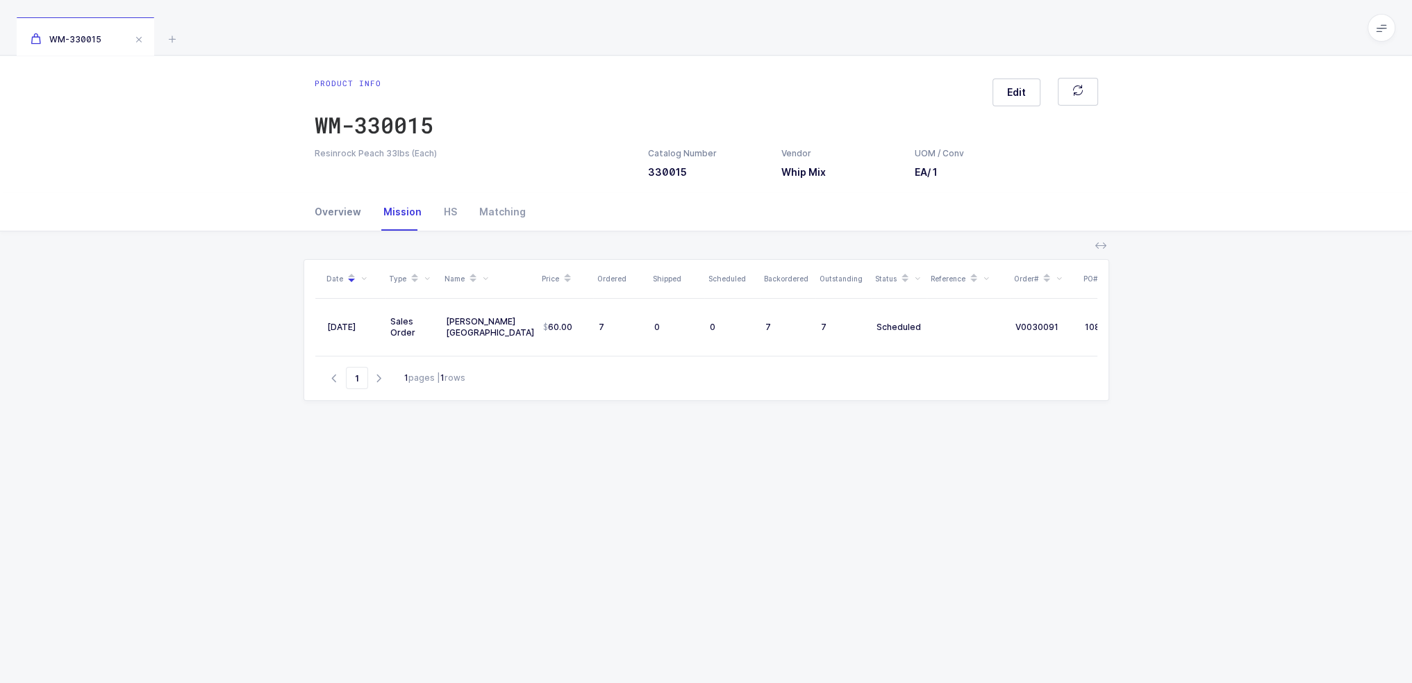
click at [361, 215] on div "Overview" at bounding box center [344, 212] width 58 height 38
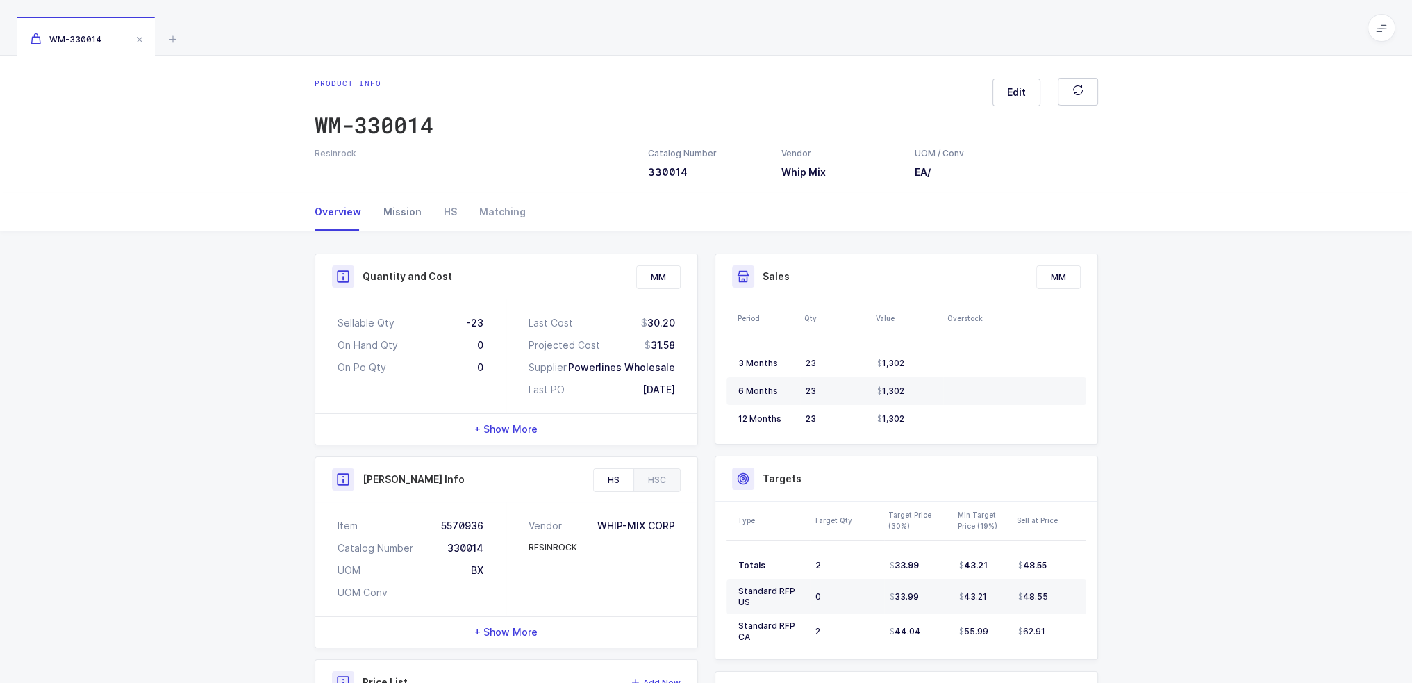
click at [407, 216] on div "Mission" at bounding box center [402, 212] width 60 height 38
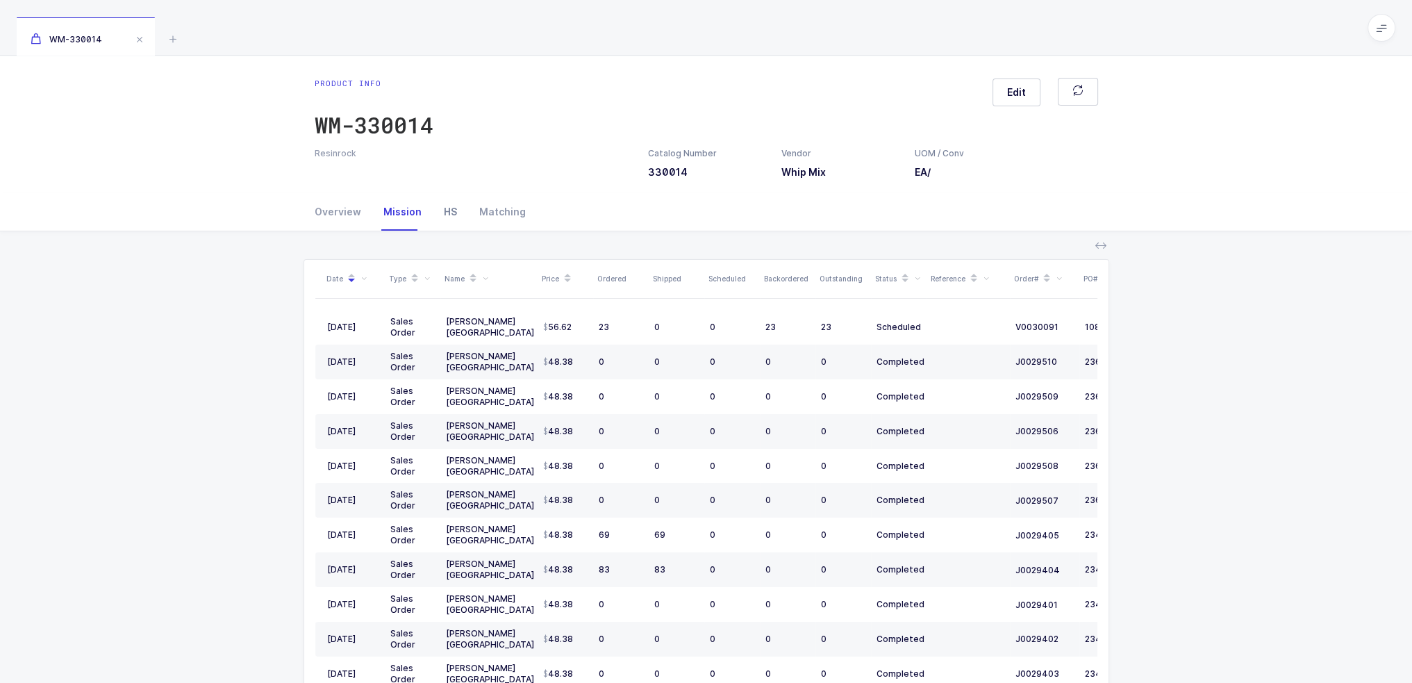
click at [445, 212] on div "HS" at bounding box center [450, 212] width 35 height 38
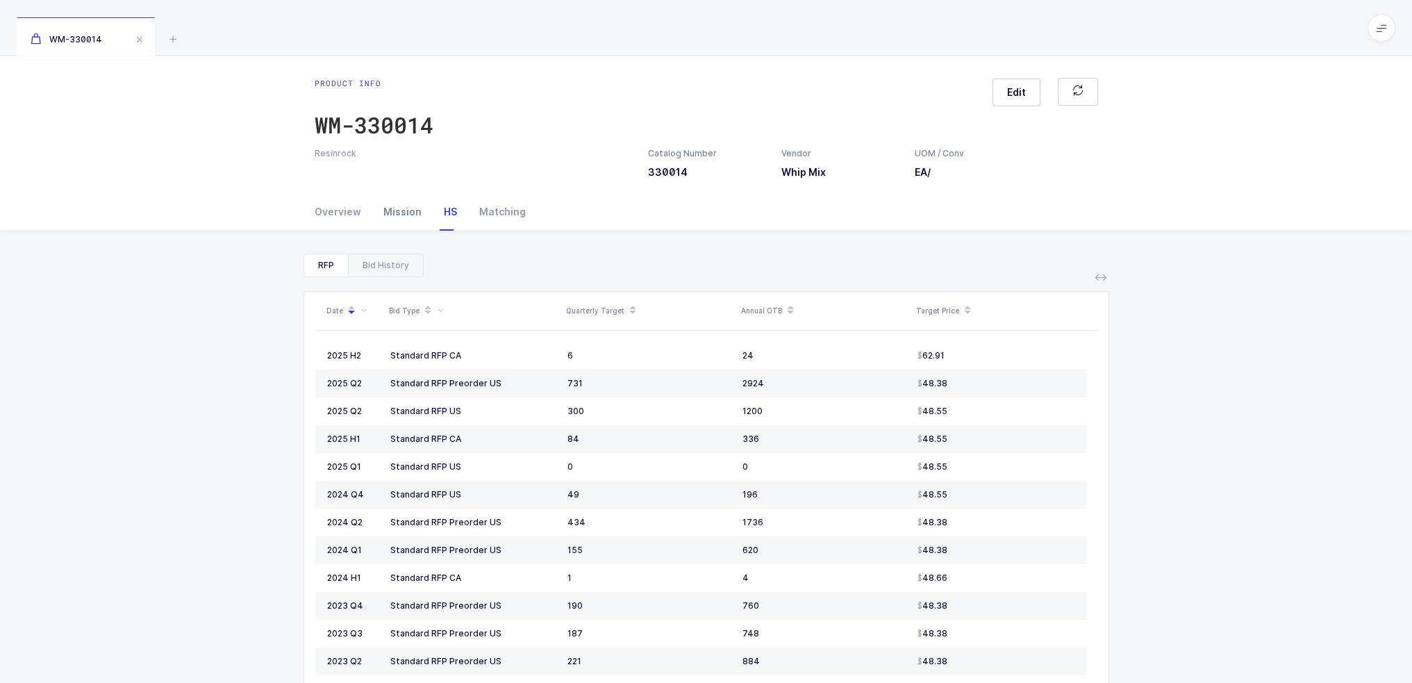
click at [406, 210] on div "Mission" at bounding box center [402, 212] width 60 height 38
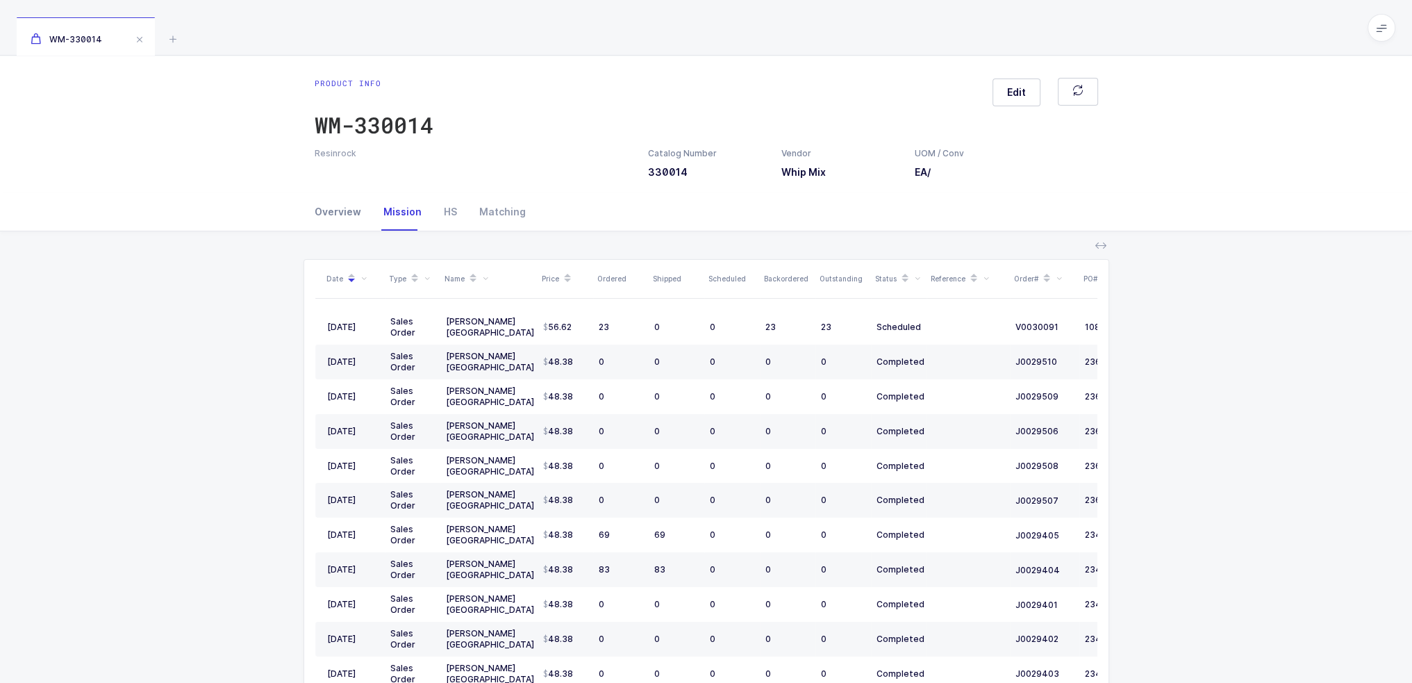
click at [339, 210] on div "Overview" at bounding box center [344, 212] width 58 height 38
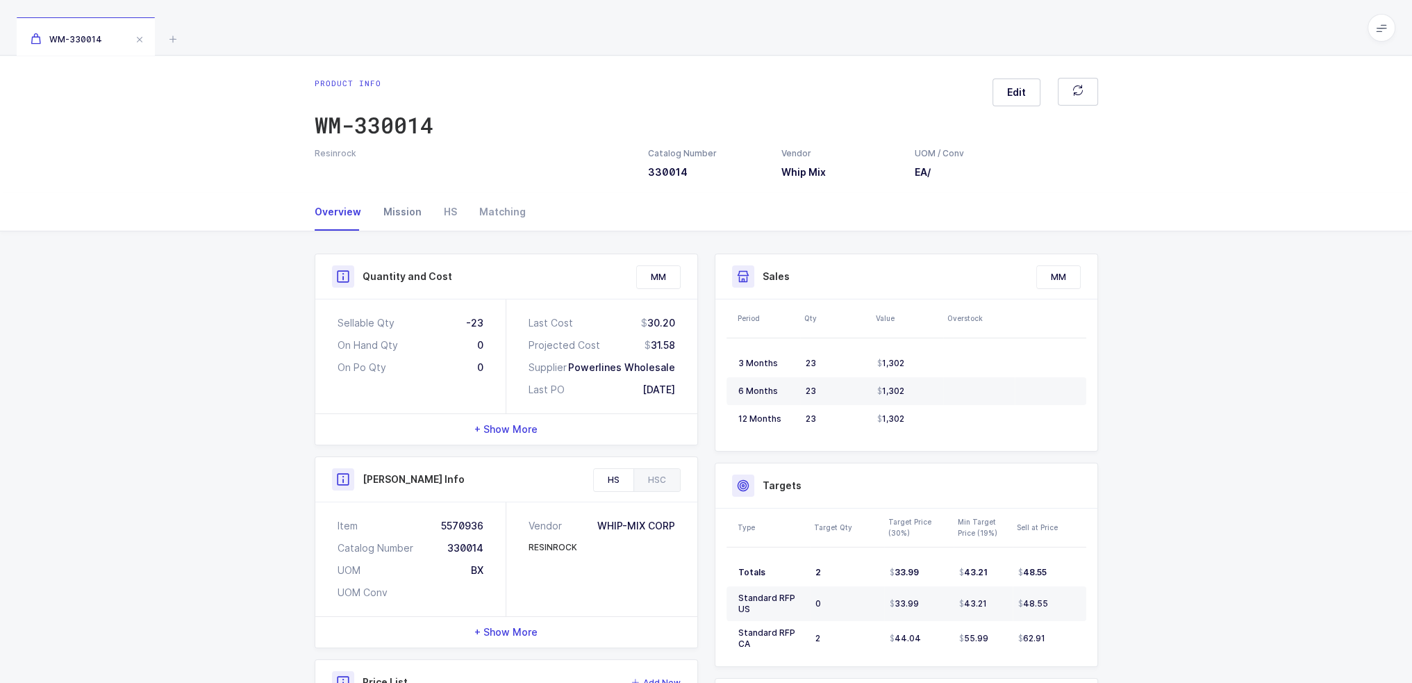
click at [408, 216] on div "Mission" at bounding box center [402, 212] width 60 height 38
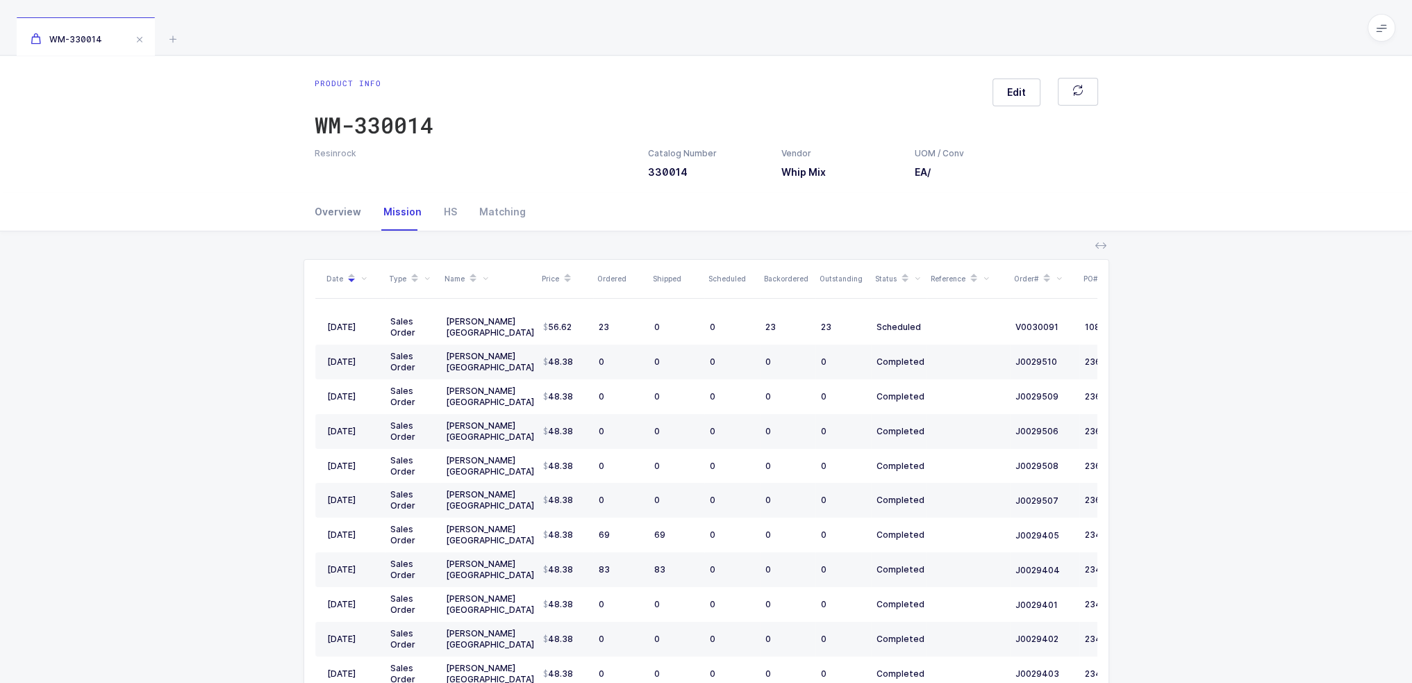
click at [330, 213] on div "Overview" at bounding box center [344, 212] width 58 height 38
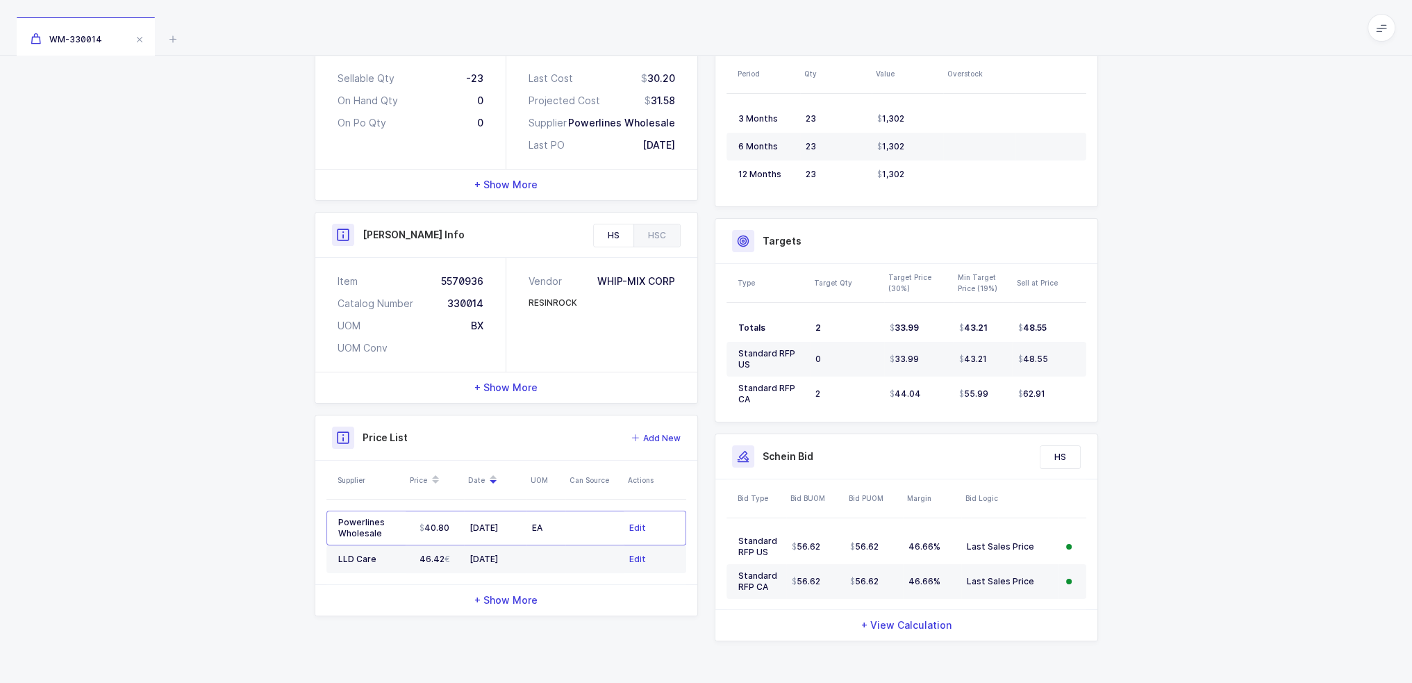
scroll to position [245, 0]
click at [647, 236] on div "HSC" at bounding box center [656, 235] width 47 height 22
click at [617, 230] on div "HS" at bounding box center [614, 235] width 40 height 22
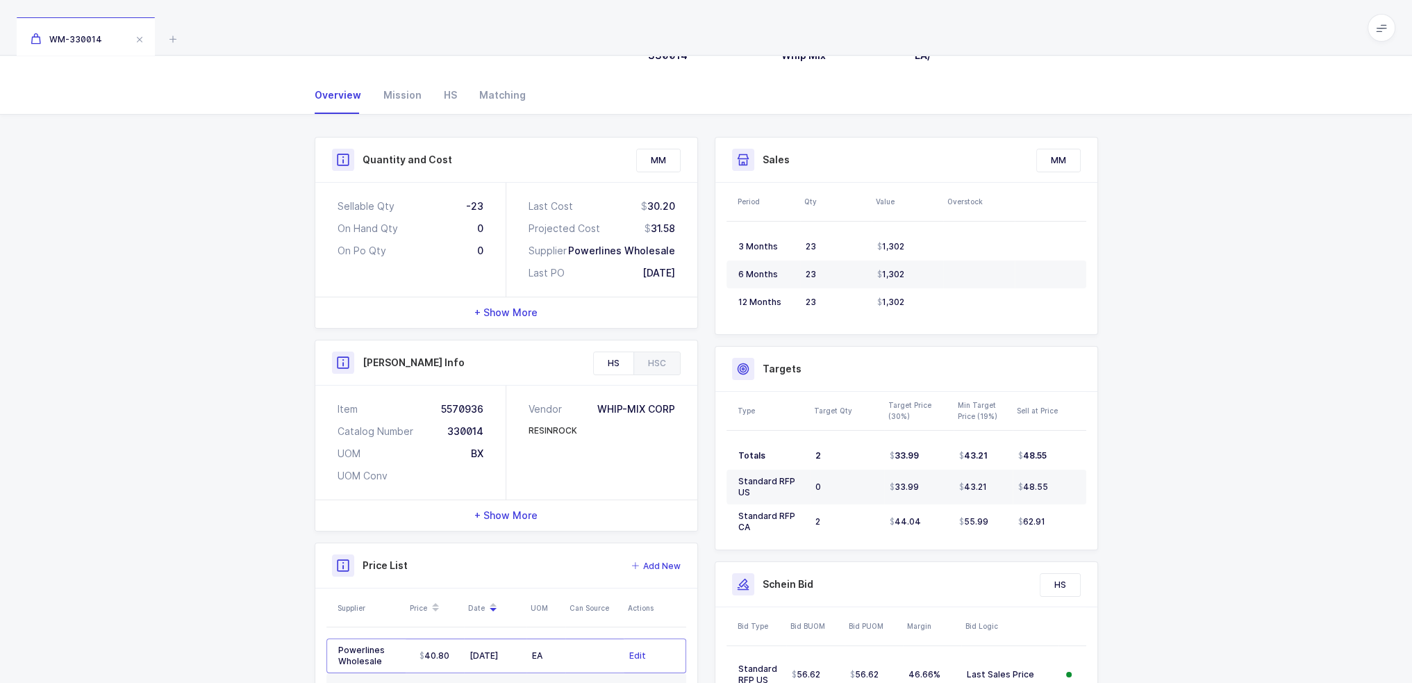
scroll to position [0, 0]
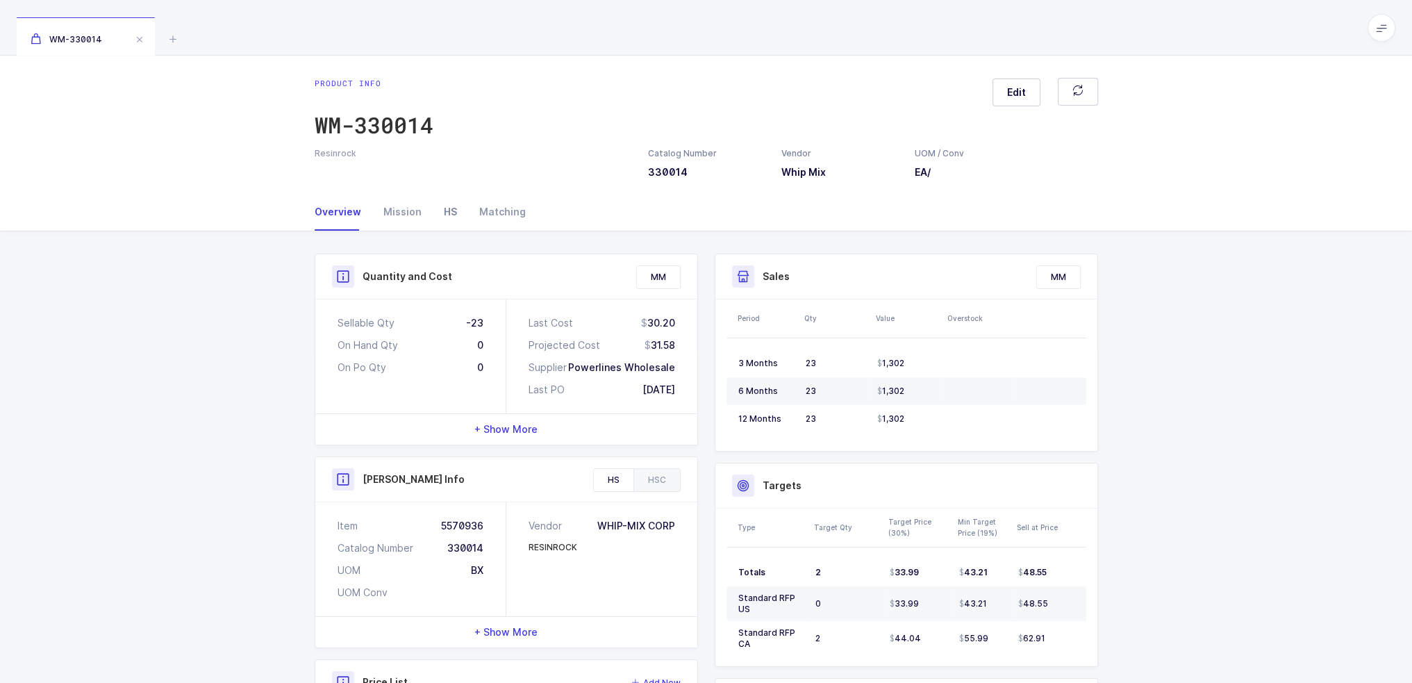
click at [442, 201] on div "HS" at bounding box center [450, 212] width 35 height 38
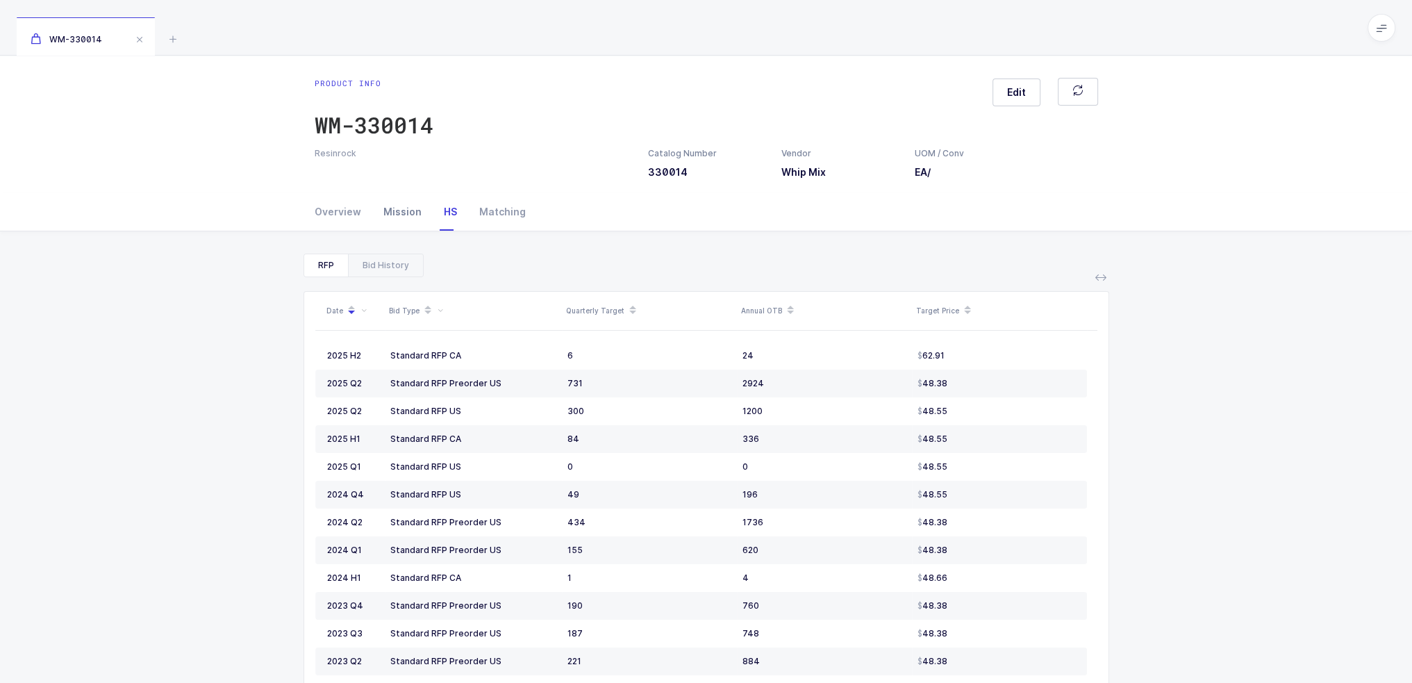
click at [405, 213] on div "Mission" at bounding box center [402, 212] width 60 height 38
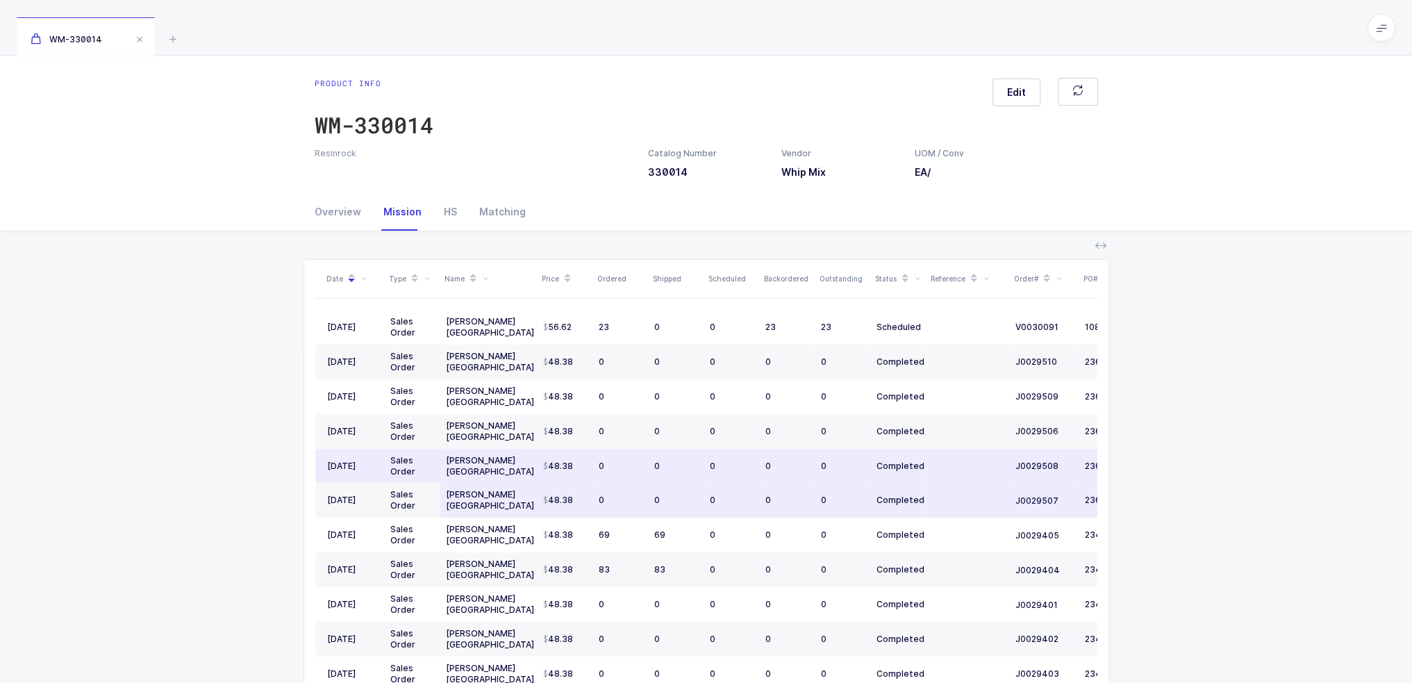
drag, startPoint x: 604, startPoint y: 362, endPoint x: 1038, endPoint y: 506, distance: 456.9
click at [1038, 506] on tbody "08/22/2025 Sales Order Henry Schein Canada 56.62 23 0 0 23 23 Scheduled V003009…" at bounding box center [752, 656] width 875 height 693
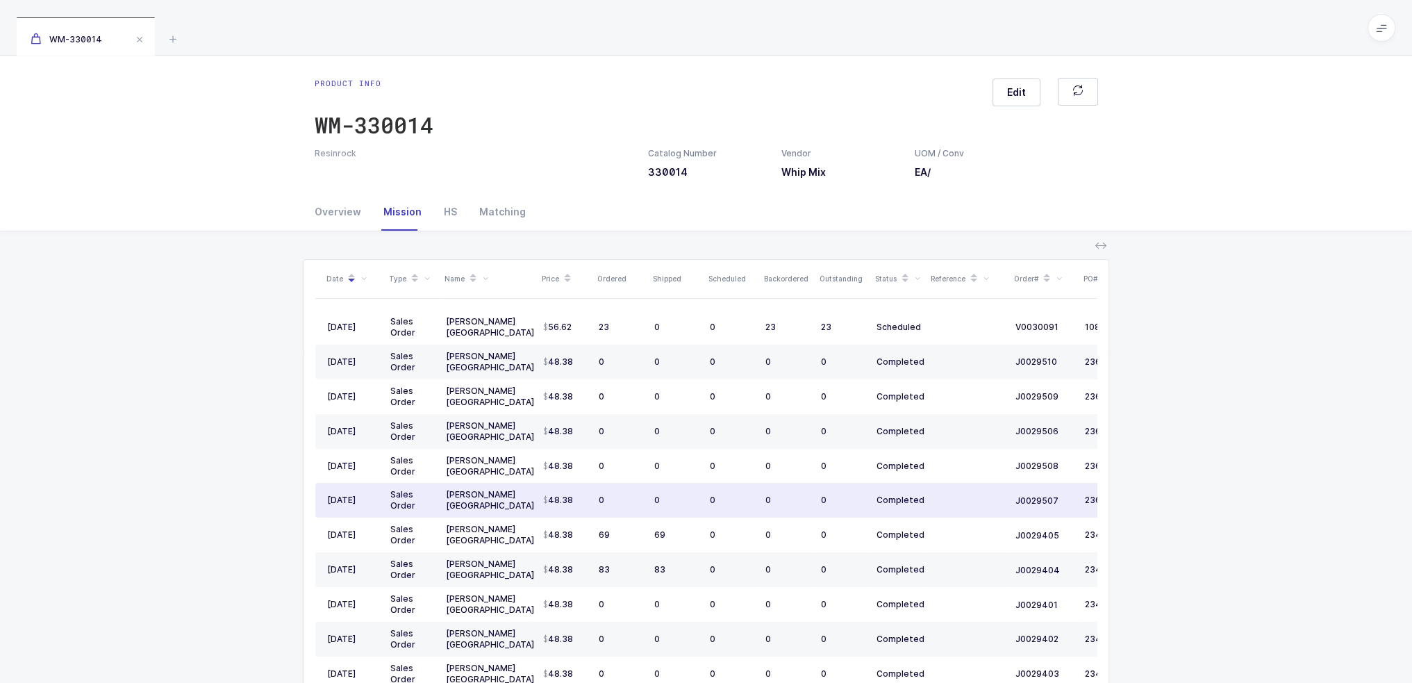
click at [997, 506] on td at bounding box center [968, 500] width 83 height 35
click at [981, 509] on td at bounding box center [968, 500] width 83 height 35
click at [986, 505] on td at bounding box center [968, 500] width 83 height 35
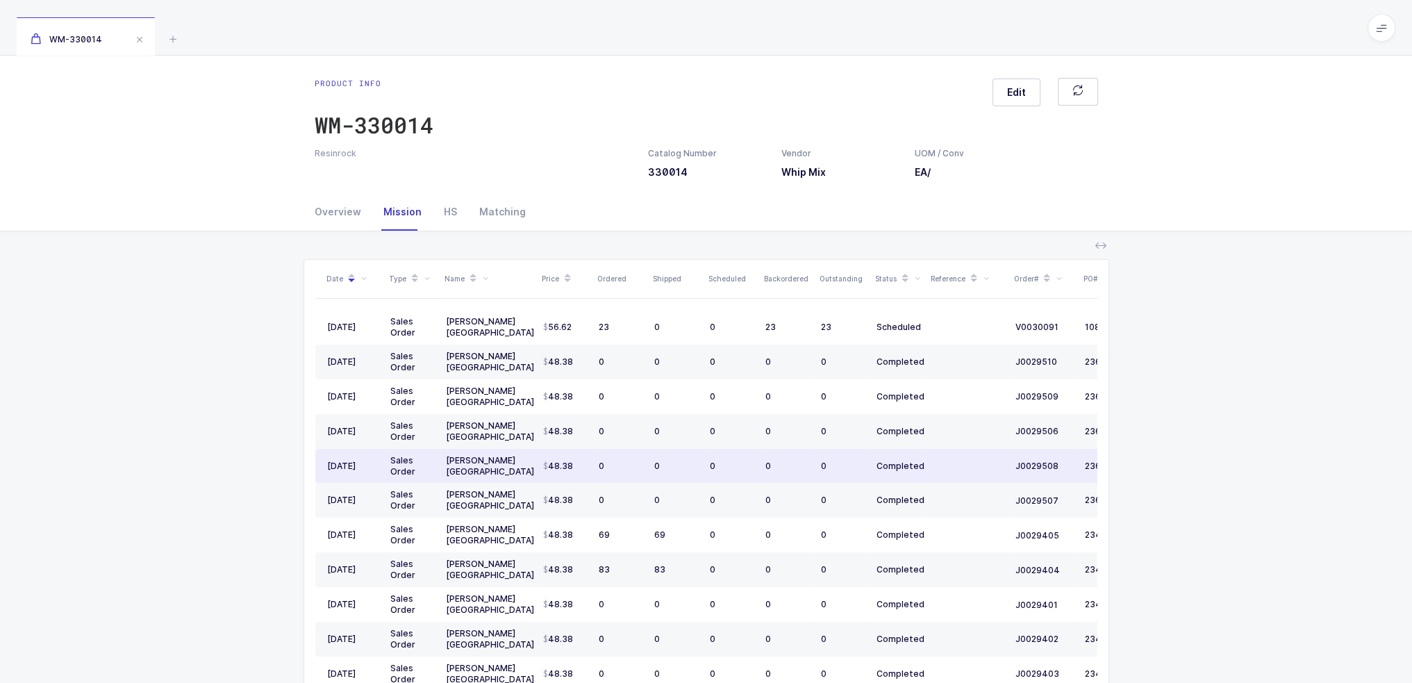
drag, startPoint x: 991, startPoint y: 505, endPoint x: 964, endPoint y: 470, distance: 44.6
click at [964, 470] on tbody "08/22/2025 Sales Order Henry Schein Canada 56.62 23 0 0 23 23 Scheduled V003009…" at bounding box center [752, 656] width 875 height 693
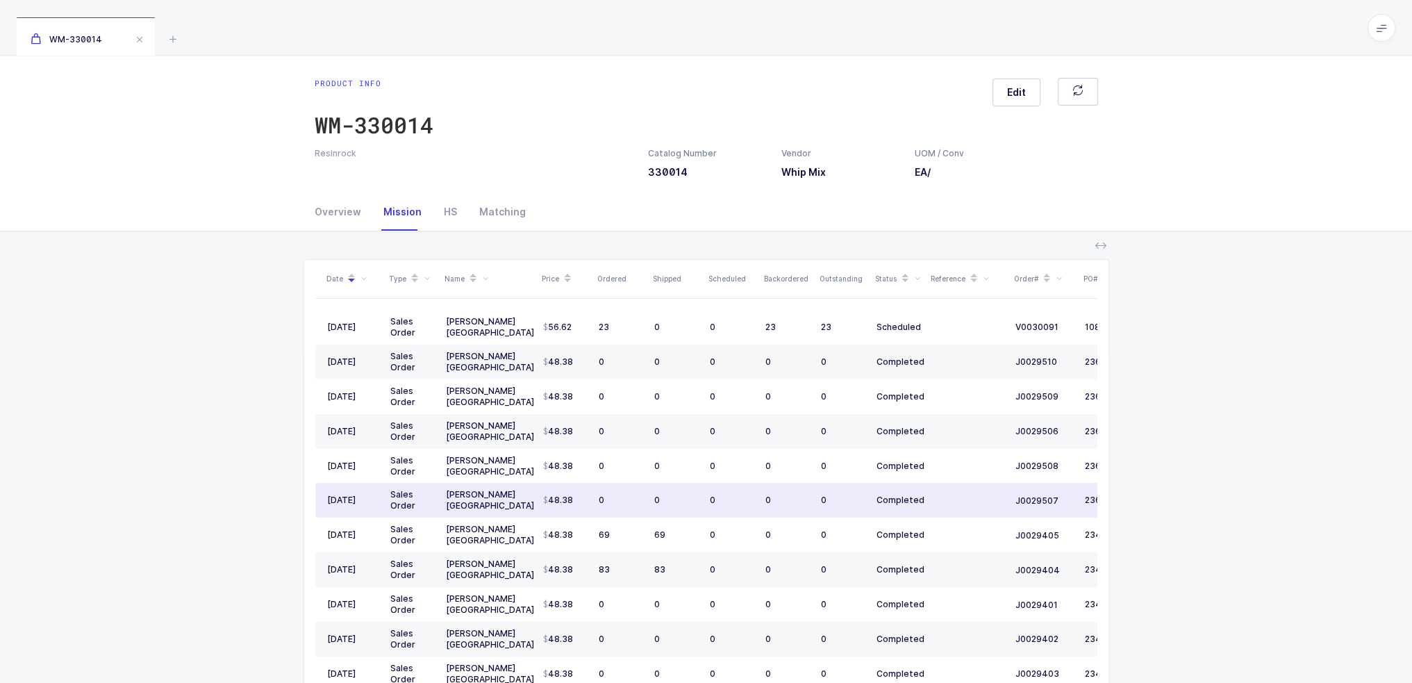
click at [956, 510] on td at bounding box center [968, 500] width 83 height 35
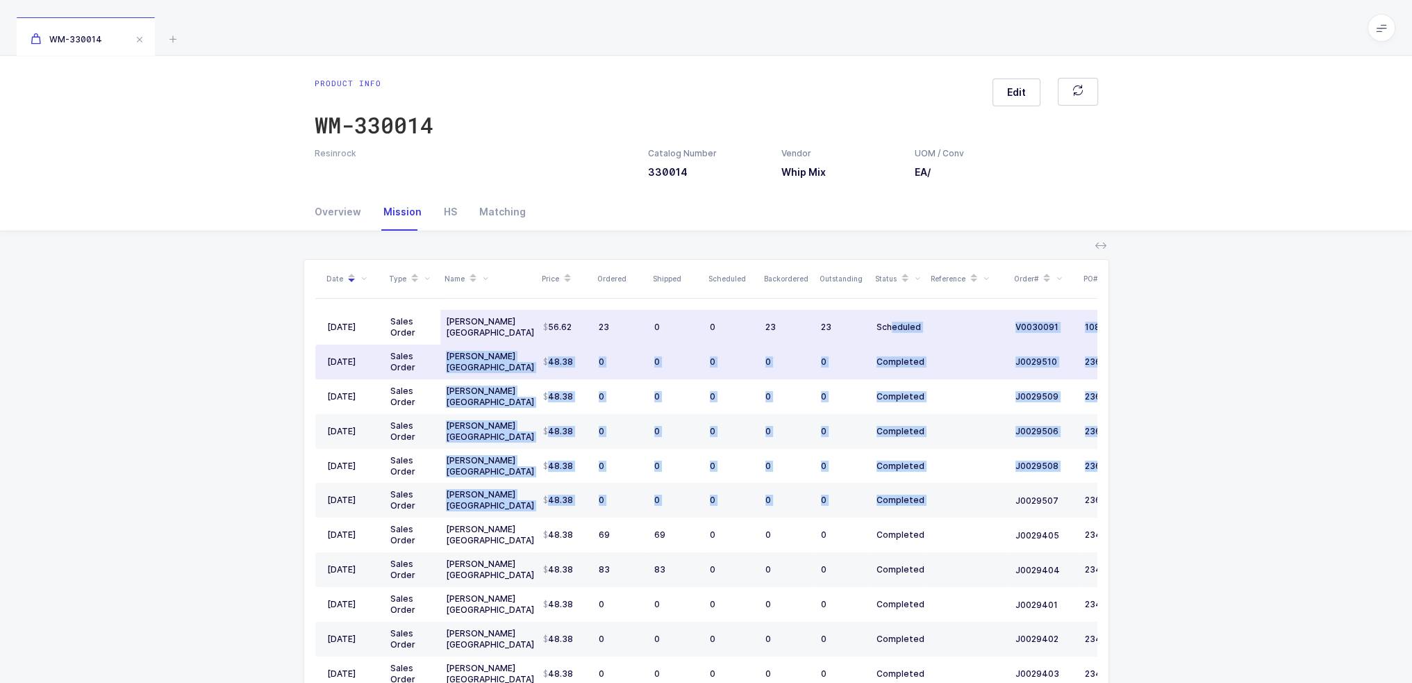
drag, startPoint x: 952, startPoint y: 509, endPoint x: 891, endPoint y: 333, distance: 186.1
click at [891, 333] on tbody "08/22/2025 Sales Order Henry Schein Canada 56.62 23 0 0 23 23 Scheduled V003009…" at bounding box center [752, 656] width 875 height 693
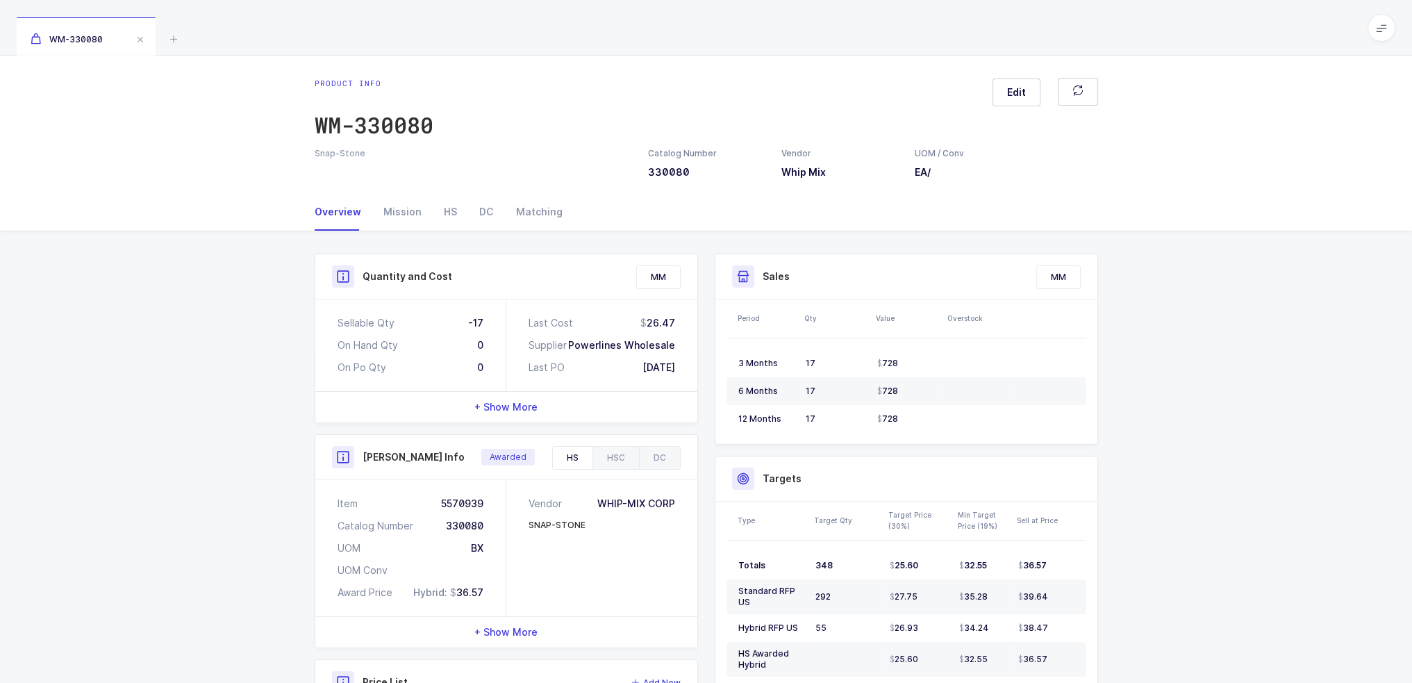
drag, startPoint x: 458, startPoint y: 310, endPoint x: 689, endPoint y: 382, distance: 241.5
click at [689, 383] on div "Sellable Qty -17 On Hand Qty 0 On Po Qty 0 Last Cost 26.47 Supplier Powerlines …" at bounding box center [506, 345] width 382 height 92
click at [689, 382] on div "Last Cost 26.47 Supplier Powerlines Wholesale Last PO [DATE]" at bounding box center [601, 345] width 191 height 92
click at [395, 215] on div "Mission" at bounding box center [402, 212] width 60 height 38
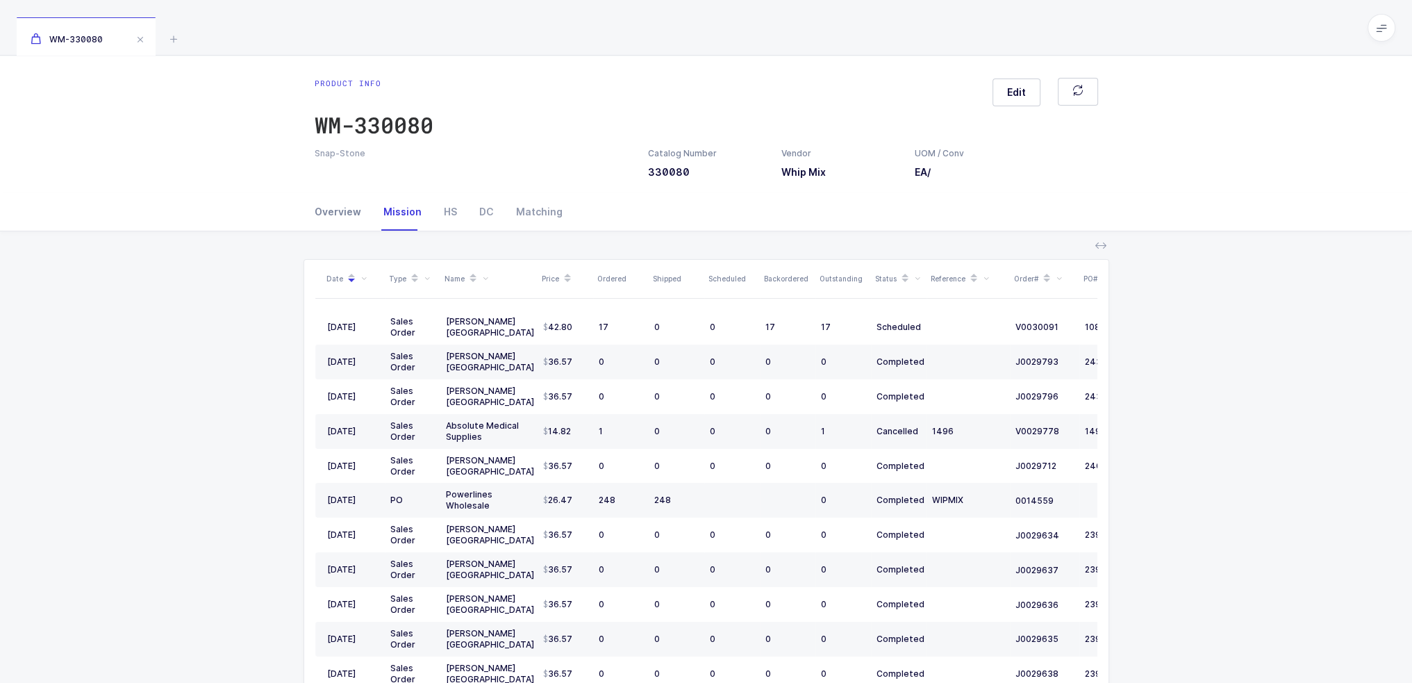
click at [318, 217] on div "Overview" at bounding box center [344, 212] width 58 height 38
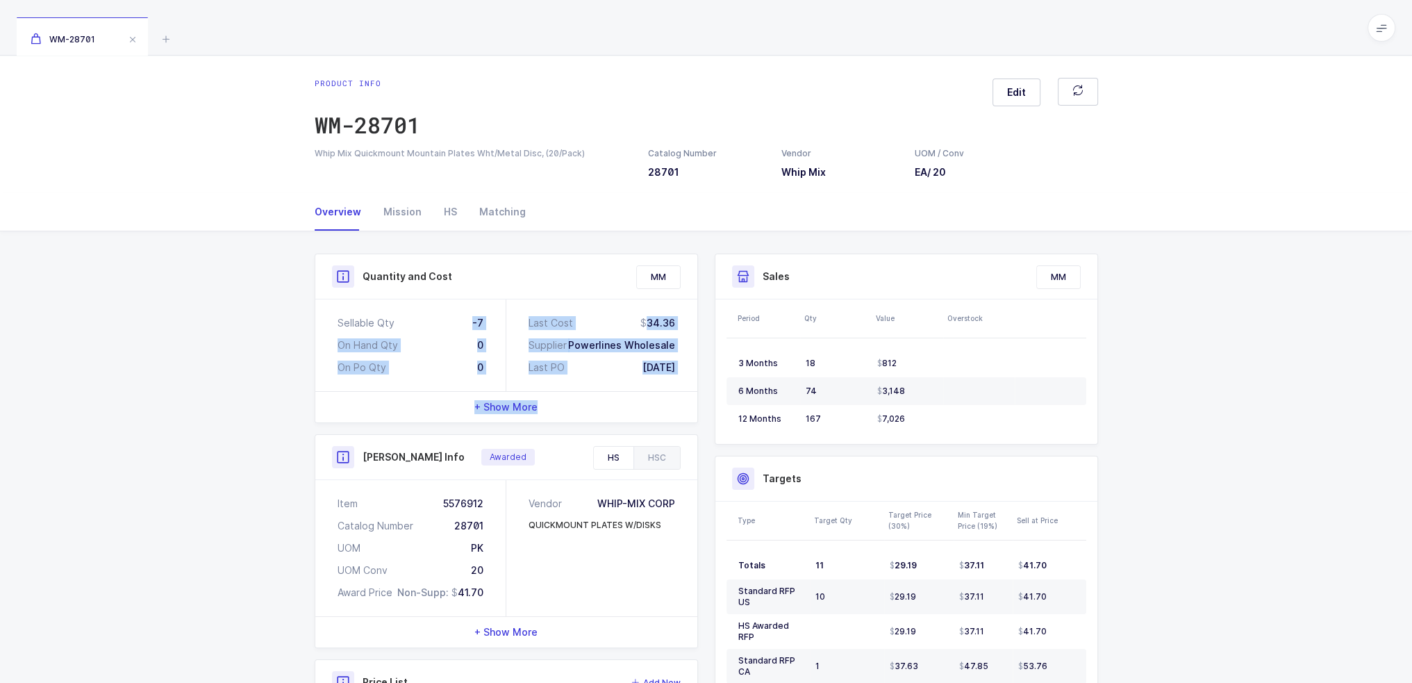
drag, startPoint x: 467, startPoint y: 320, endPoint x: 640, endPoint y: 399, distance: 189.9
click at [640, 399] on div "Sellable Qty -7 On Hand Qty 0 On Po Qty 0 Last Cost 34.36 Supplier Powerlines W…" at bounding box center [506, 360] width 382 height 123
click at [674, 394] on div "+ Show More" at bounding box center [506, 407] width 382 height 31
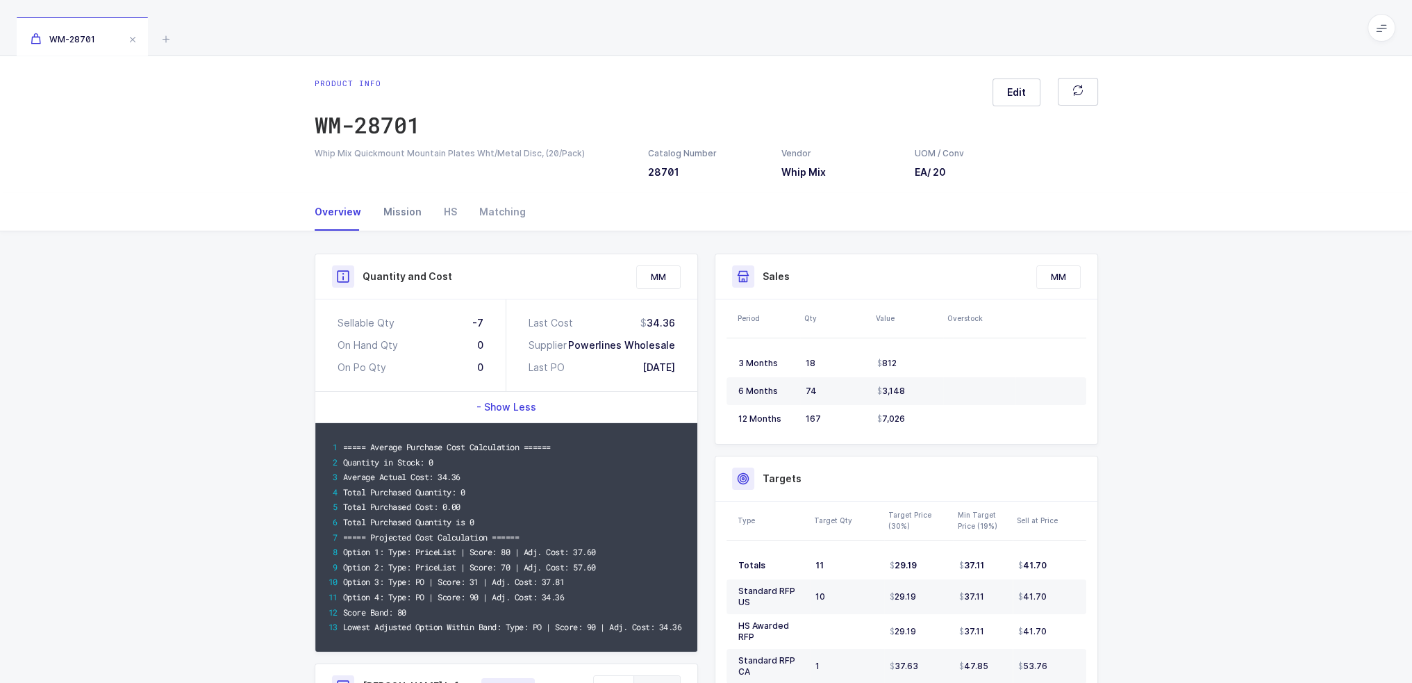
click at [415, 208] on div "Mission" at bounding box center [402, 212] width 60 height 38
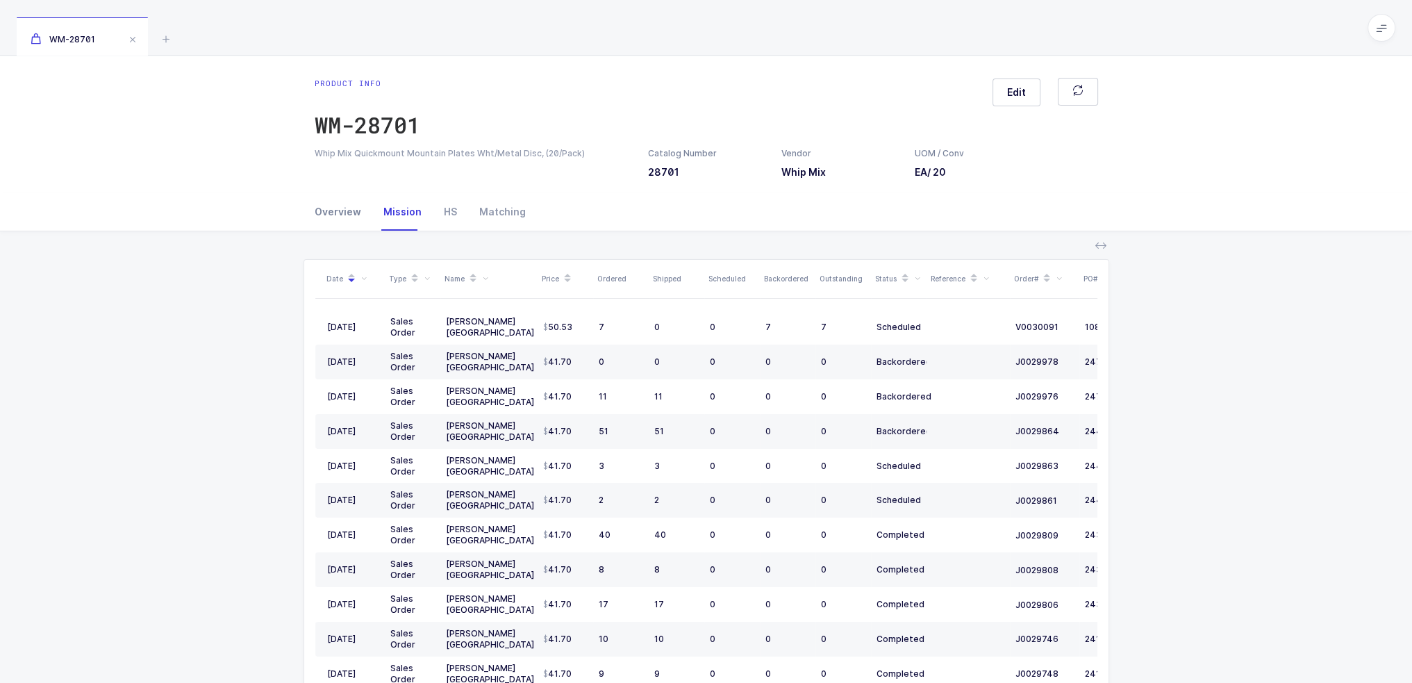
click at [317, 210] on div "Overview" at bounding box center [344, 212] width 58 height 38
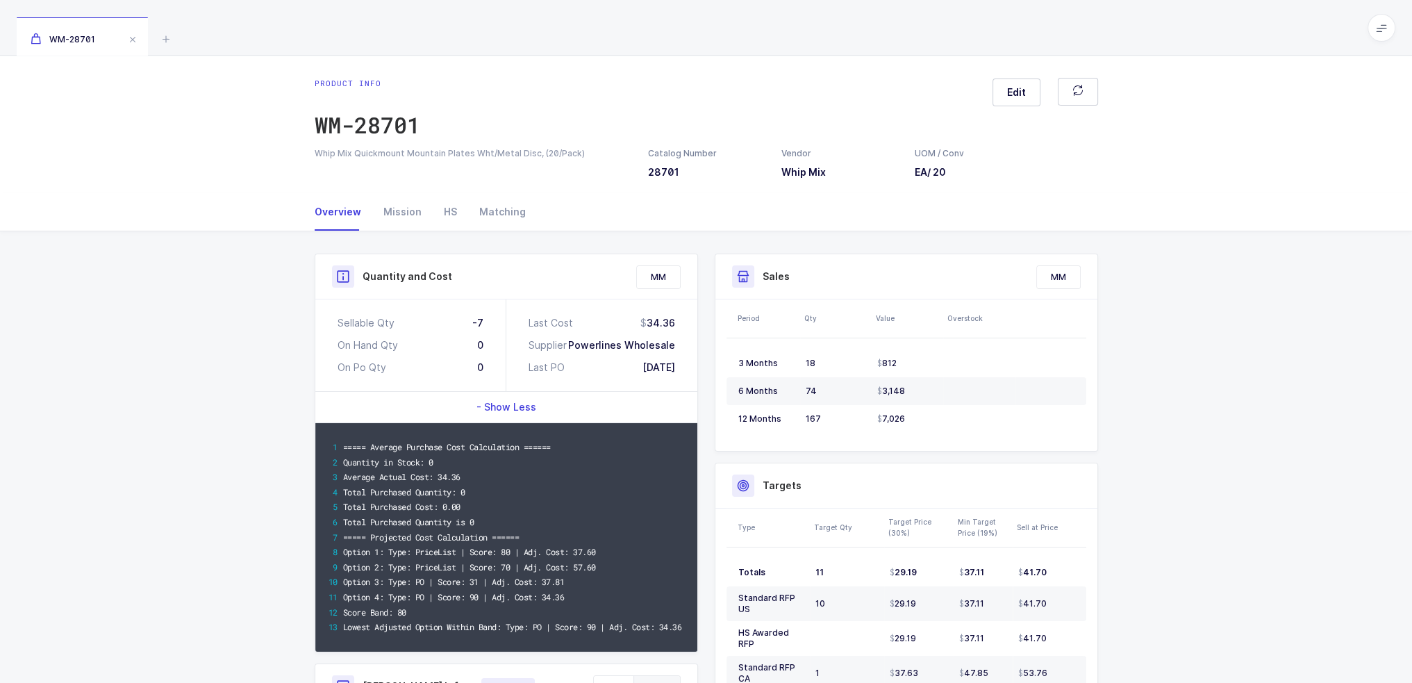
click at [530, 392] on div "- Show Less" at bounding box center [506, 407] width 382 height 31
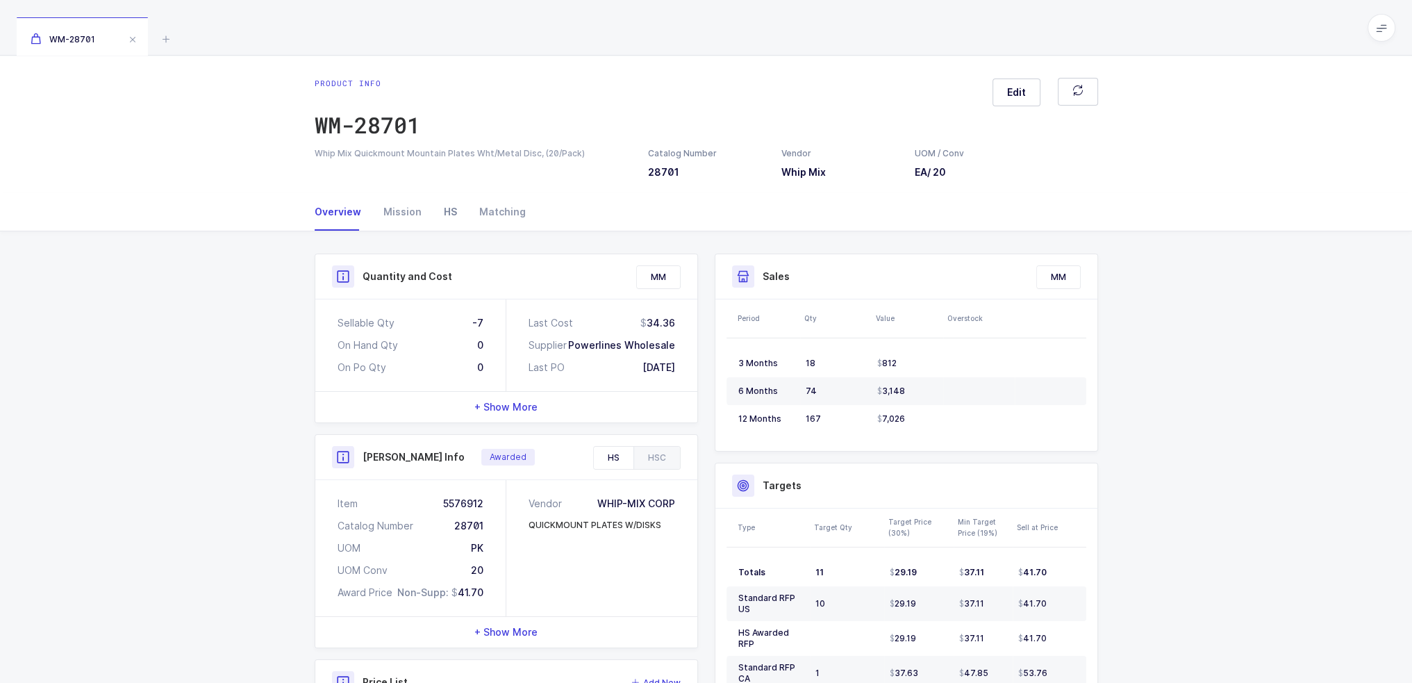
click at [439, 224] on div "HS" at bounding box center [450, 212] width 35 height 38
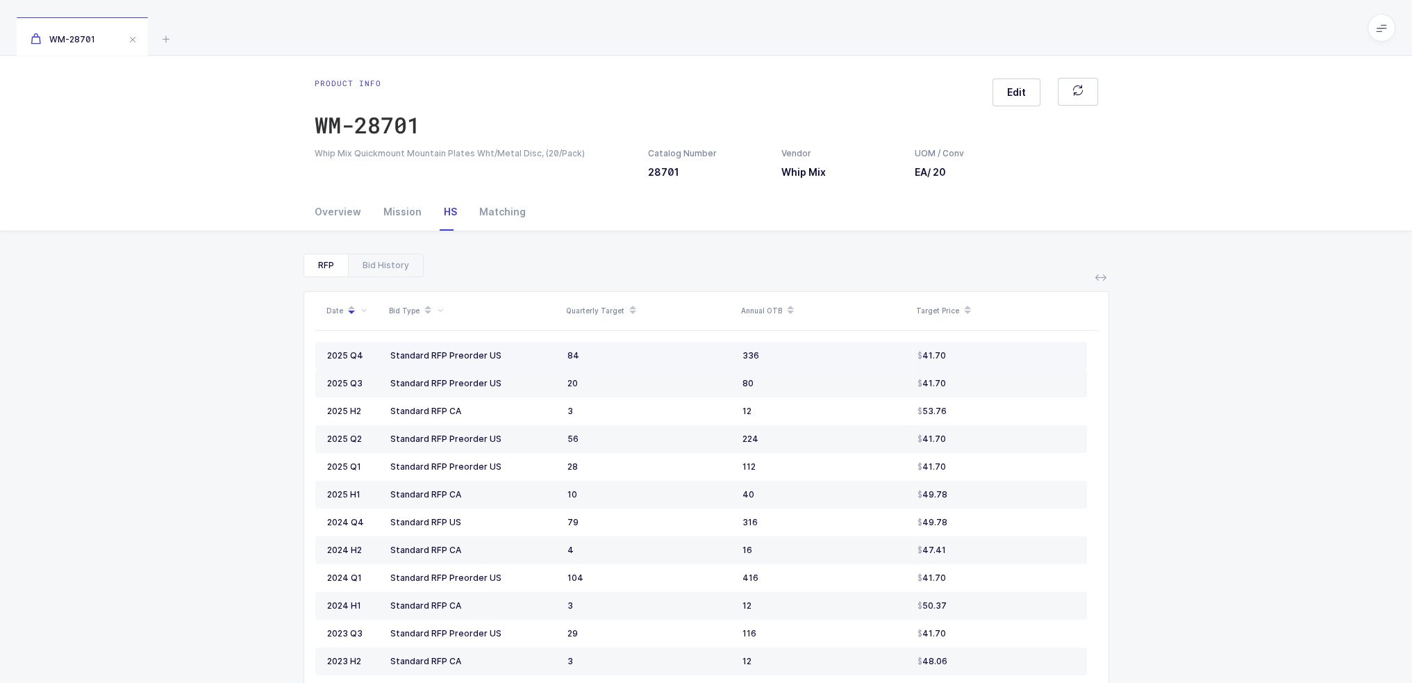
drag, startPoint x: 460, startPoint y: 358, endPoint x: 1023, endPoint y: 344, distance: 563.5
click at [1023, 344] on tr "2025 Q4 Standard RFP Preorder US 84 336 41.70" at bounding box center [701, 356] width 772 height 28
click at [1023, 344] on td "41.70" at bounding box center [999, 356] width 175 height 28
drag, startPoint x: 467, startPoint y: 413, endPoint x: 1005, endPoint y: 404, distance: 538.4
click at [1016, 399] on tr "2025 H2 Standard RFP CA 3 12 53.76" at bounding box center [701, 411] width 772 height 28
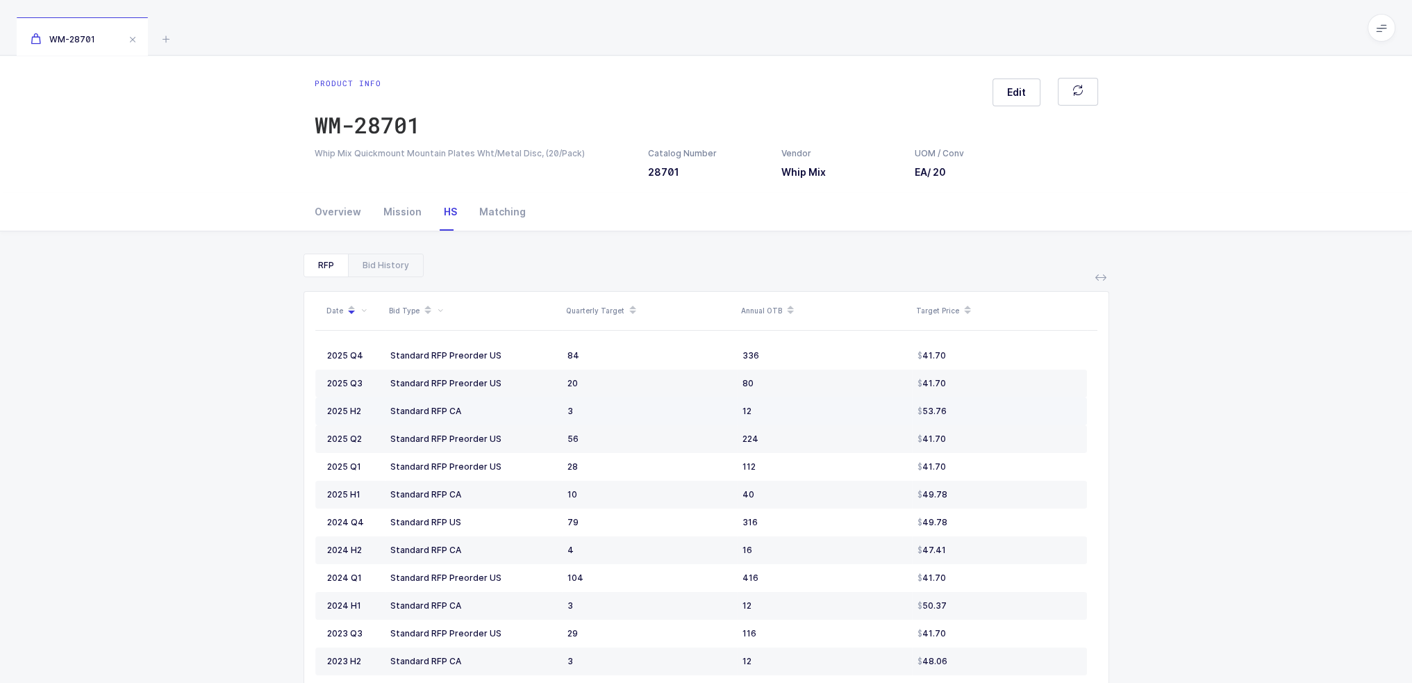
click at [1005, 404] on td "53.76" at bounding box center [999, 411] width 175 height 28
click at [345, 201] on div "Overview" at bounding box center [344, 212] width 58 height 38
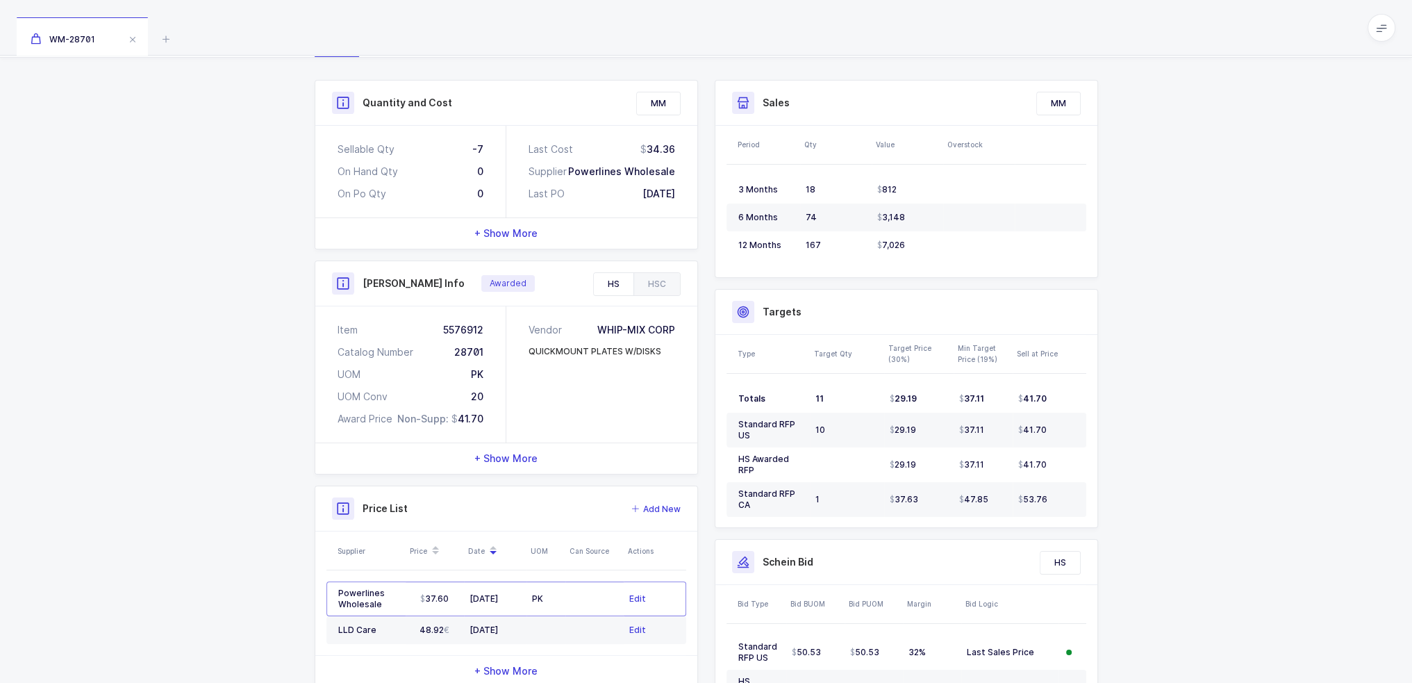
scroll to position [325, 0]
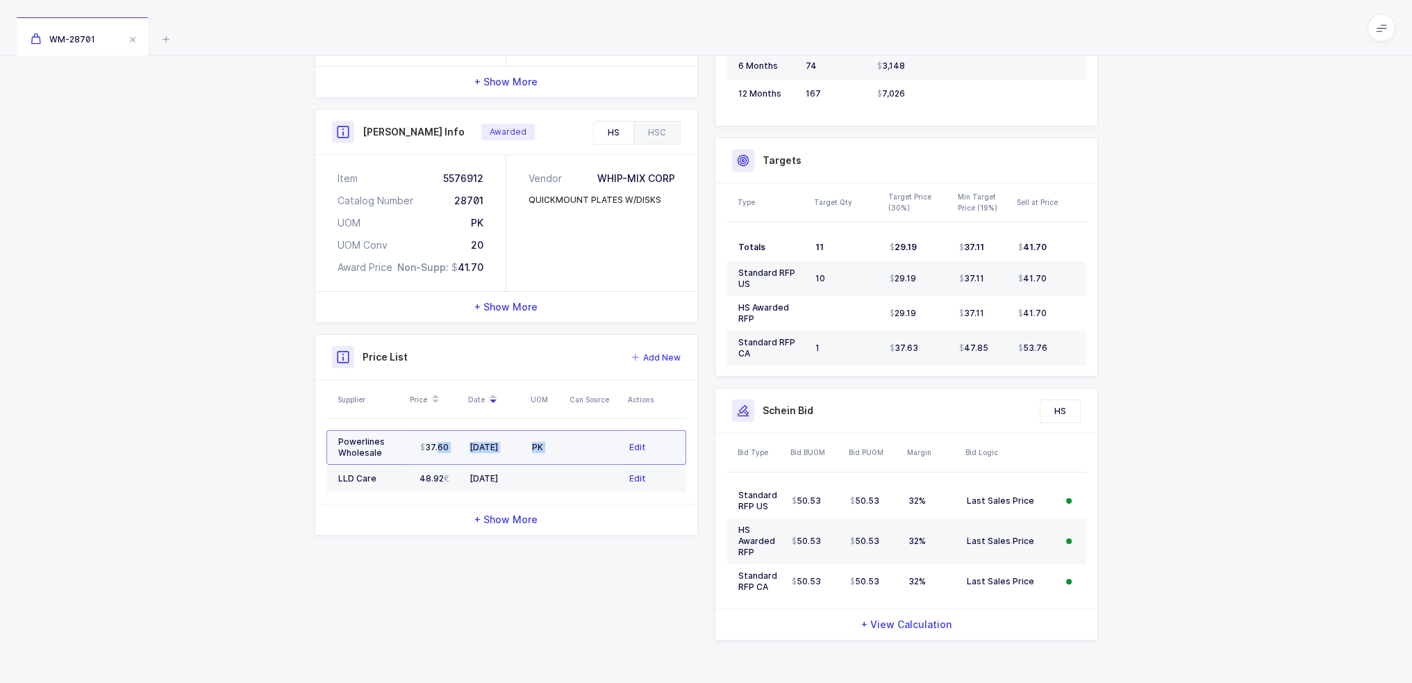
drag, startPoint x: 589, startPoint y: 452, endPoint x: 422, endPoint y: 444, distance: 167.6
click at [422, 444] on tr "Powerlines Wholesale 37.60 06/10/2025 PK Edit" at bounding box center [506, 447] width 360 height 35
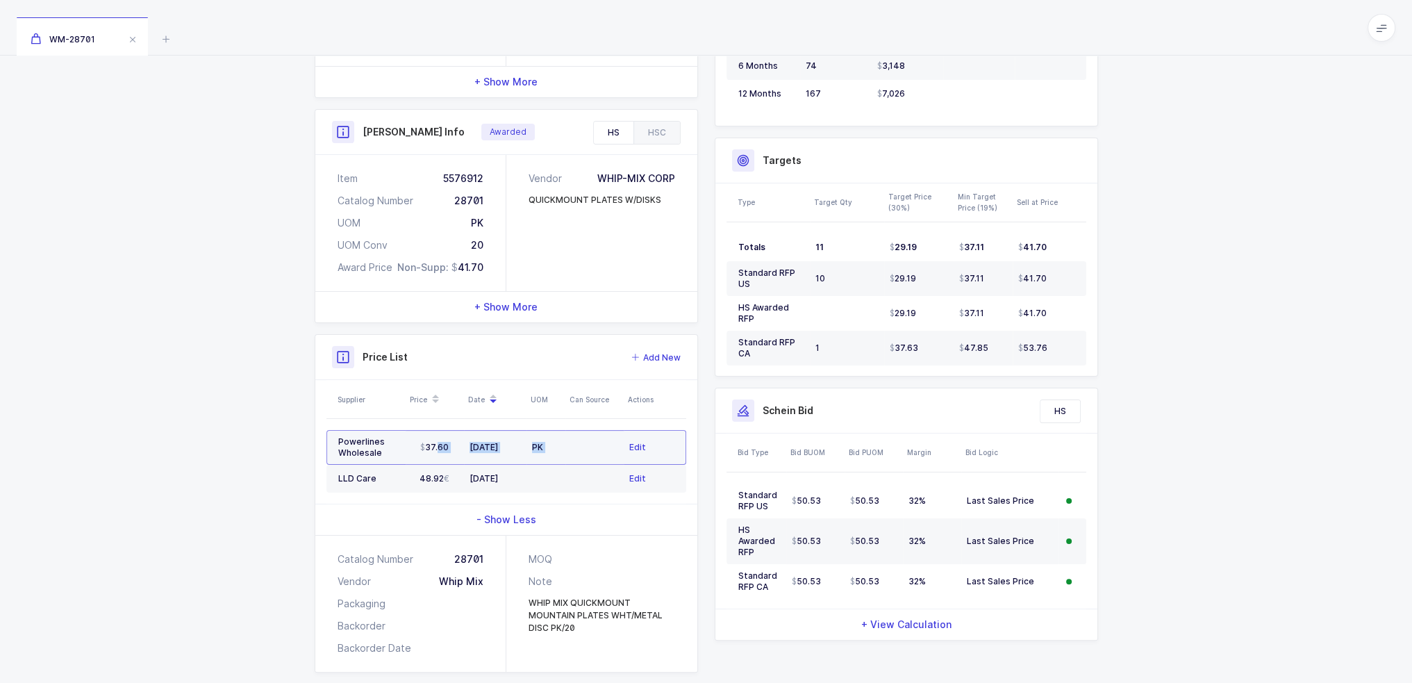
click at [422, 444] on span "37.60" at bounding box center [434, 447] width 28 height 11
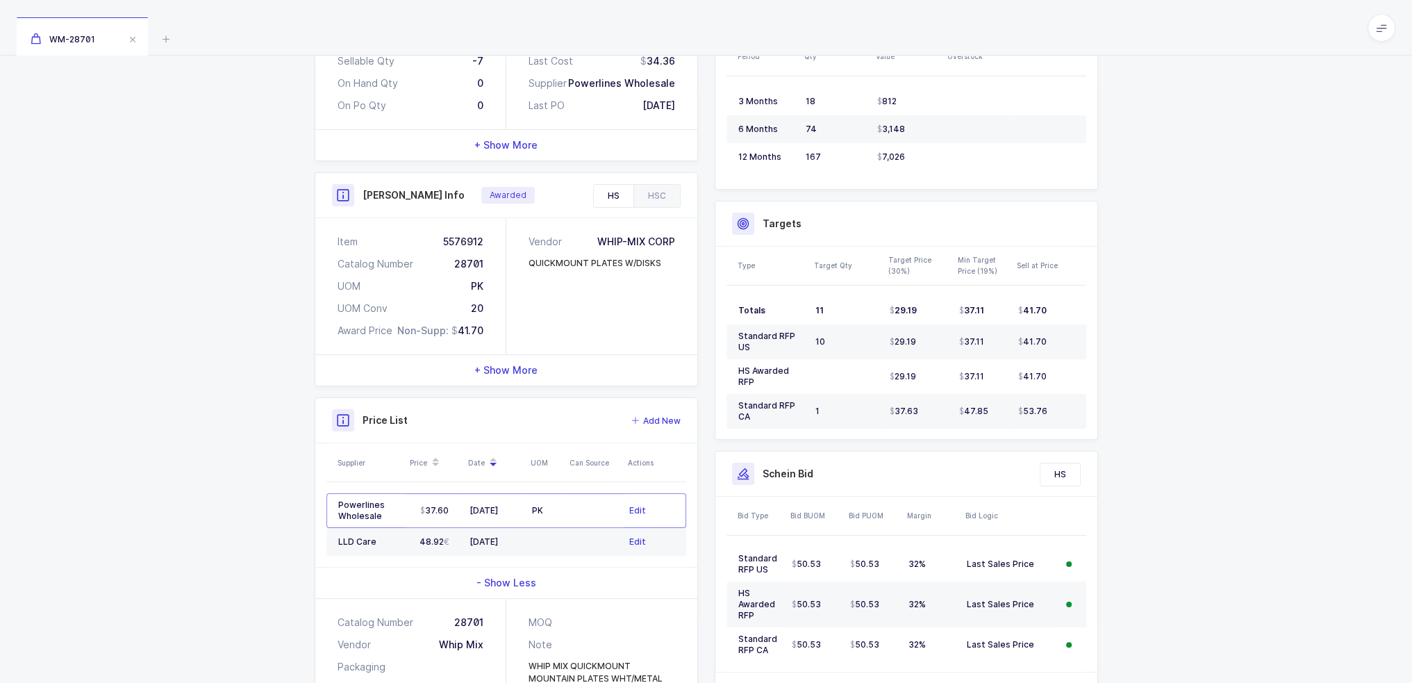
scroll to position [186, 0]
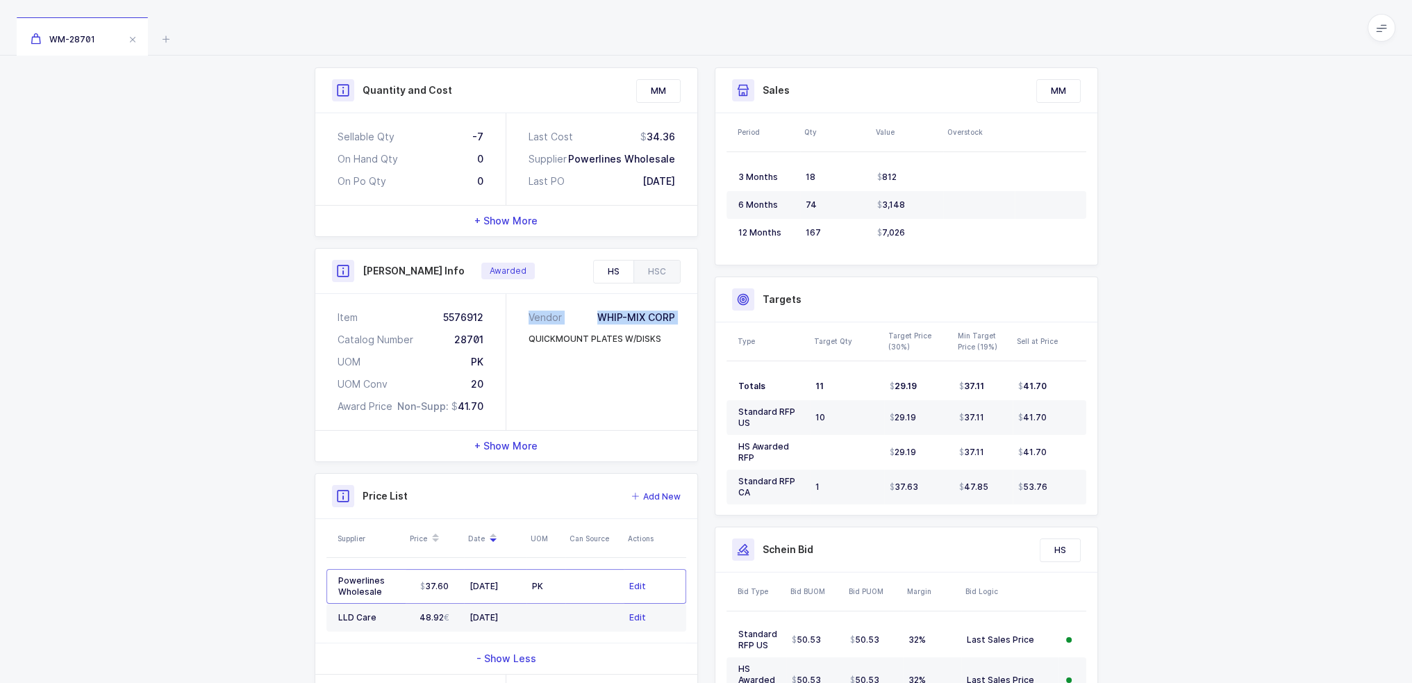
drag, startPoint x: 497, startPoint y: 402, endPoint x: 508, endPoint y: 431, distance: 31.0
click at [519, 405] on div "Item 5576912 Catalog Number 28701 UOM PK UOM Conv 20 Award Price Non-Supp: 41.7…" at bounding box center [506, 362] width 382 height 136
click at [507, 442] on span "+ Show More" at bounding box center [505, 446] width 63 height 14
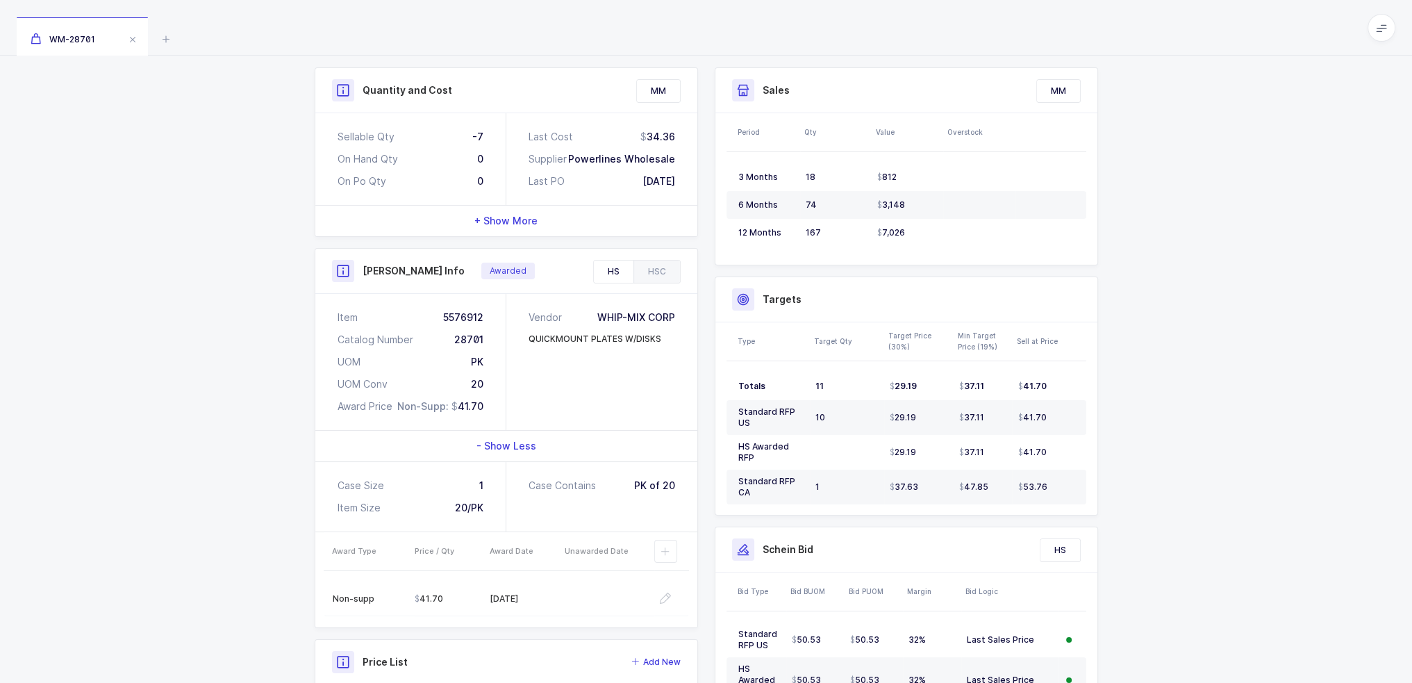
click at [508, 447] on span "- Show Less" at bounding box center [507, 446] width 60 height 14
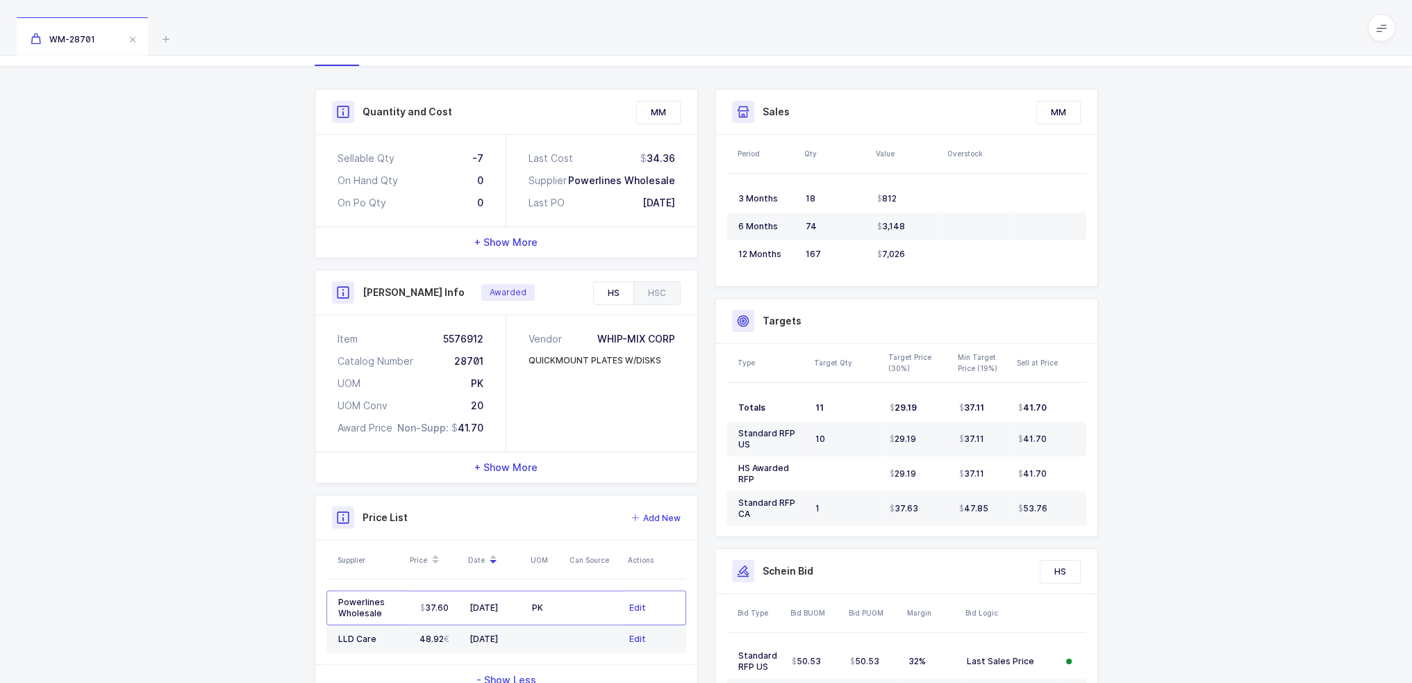
scroll to position [0, 0]
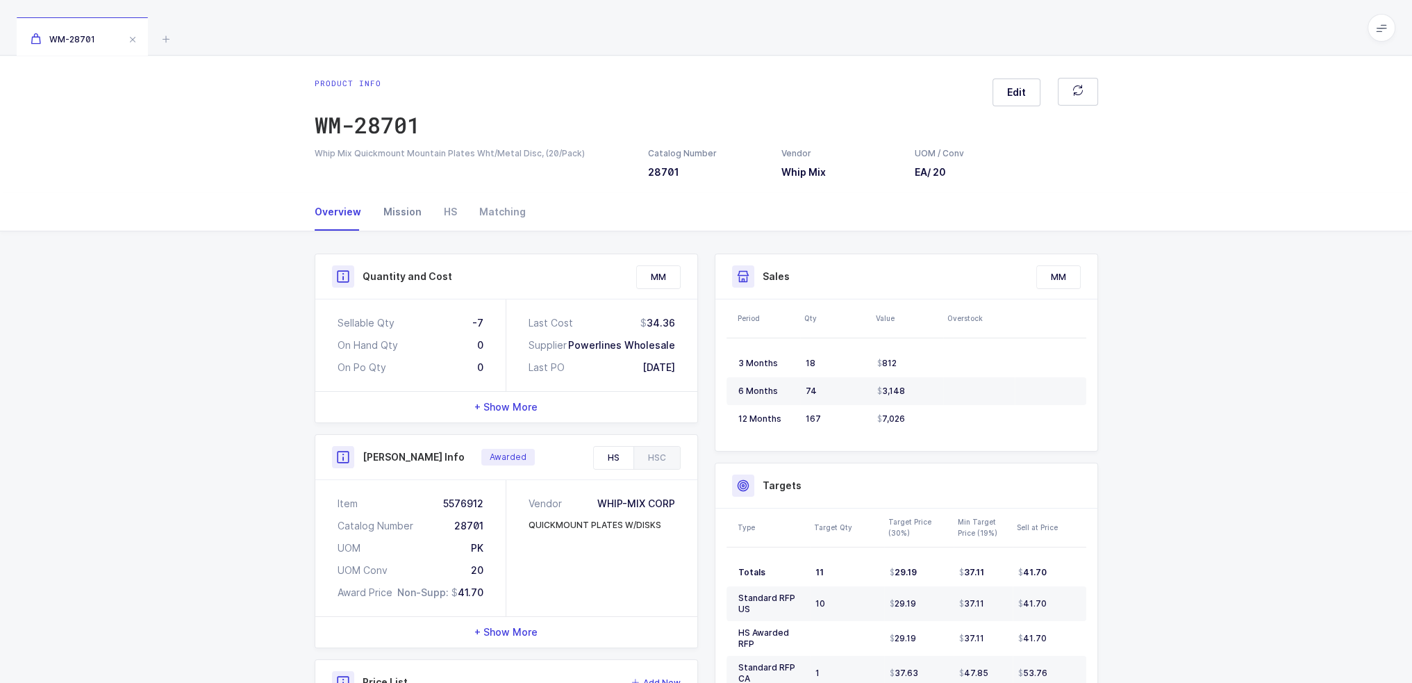
click at [413, 206] on div "Mission" at bounding box center [402, 212] width 60 height 38
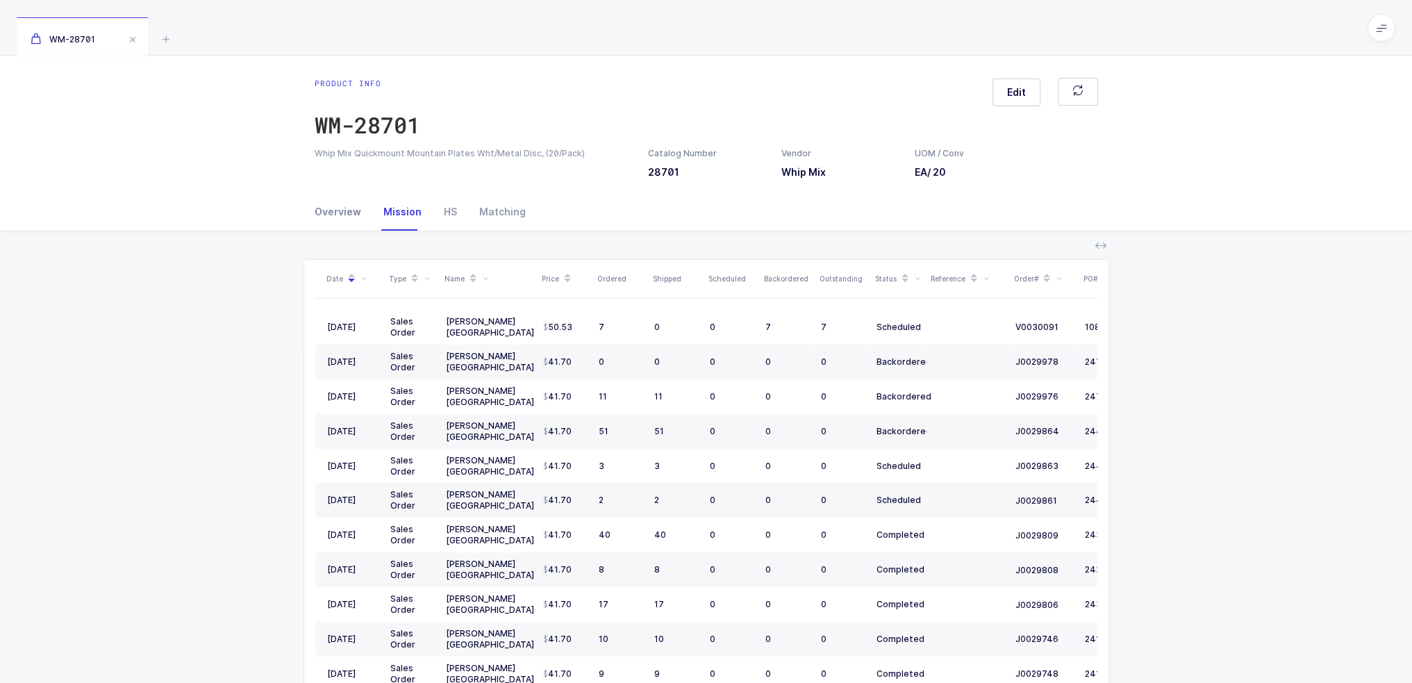
click at [344, 208] on div "Overview" at bounding box center [344, 212] width 58 height 38
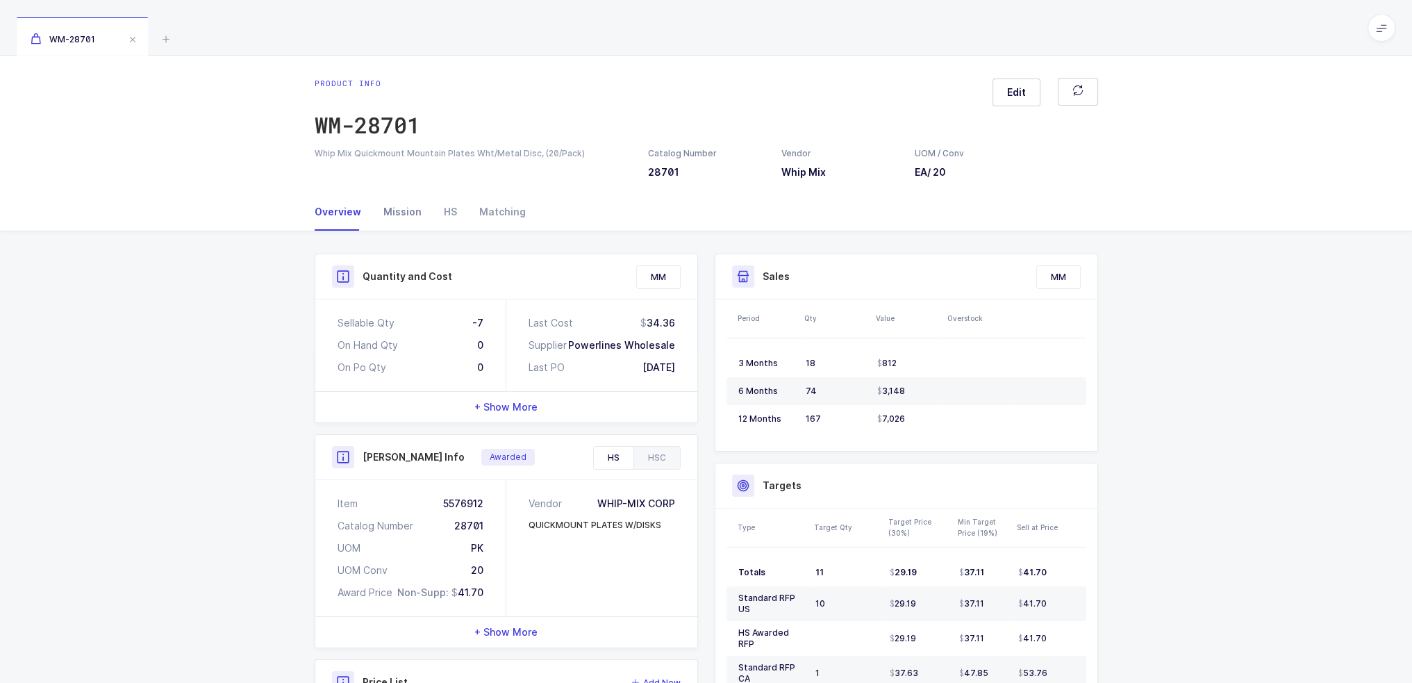
click at [378, 206] on div "Mission" at bounding box center [402, 212] width 60 height 38
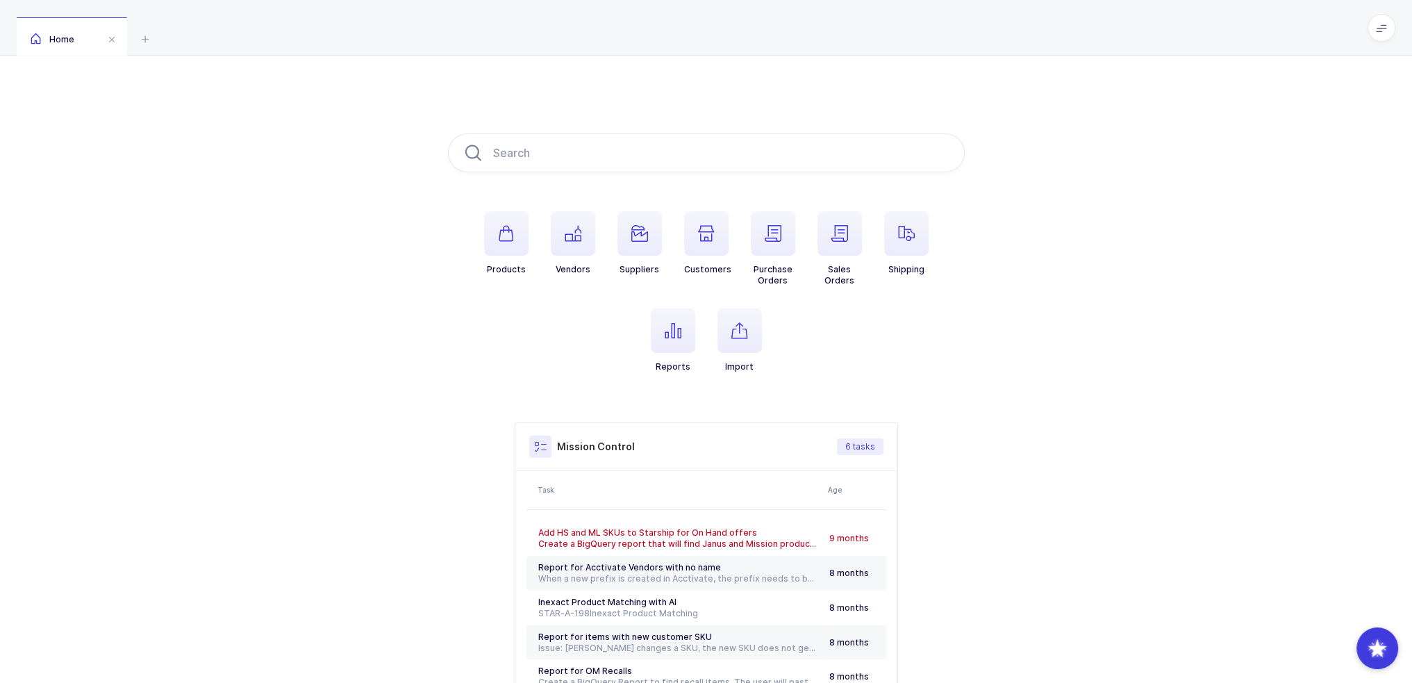
click at [1378, 33] on span at bounding box center [1382, 28] width 28 height 28
click at [1004, 81] on div "Products Vendors Suppliers Customers Purchase Orders Sales Orders Shipping Repo…" at bounding box center [706, 437] width 1412 height 763
click at [697, 344] on li "Reports" at bounding box center [673, 340] width 67 height 64
click at [756, 340] on span "button" at bounding box center [740, 330] width 44 height 44
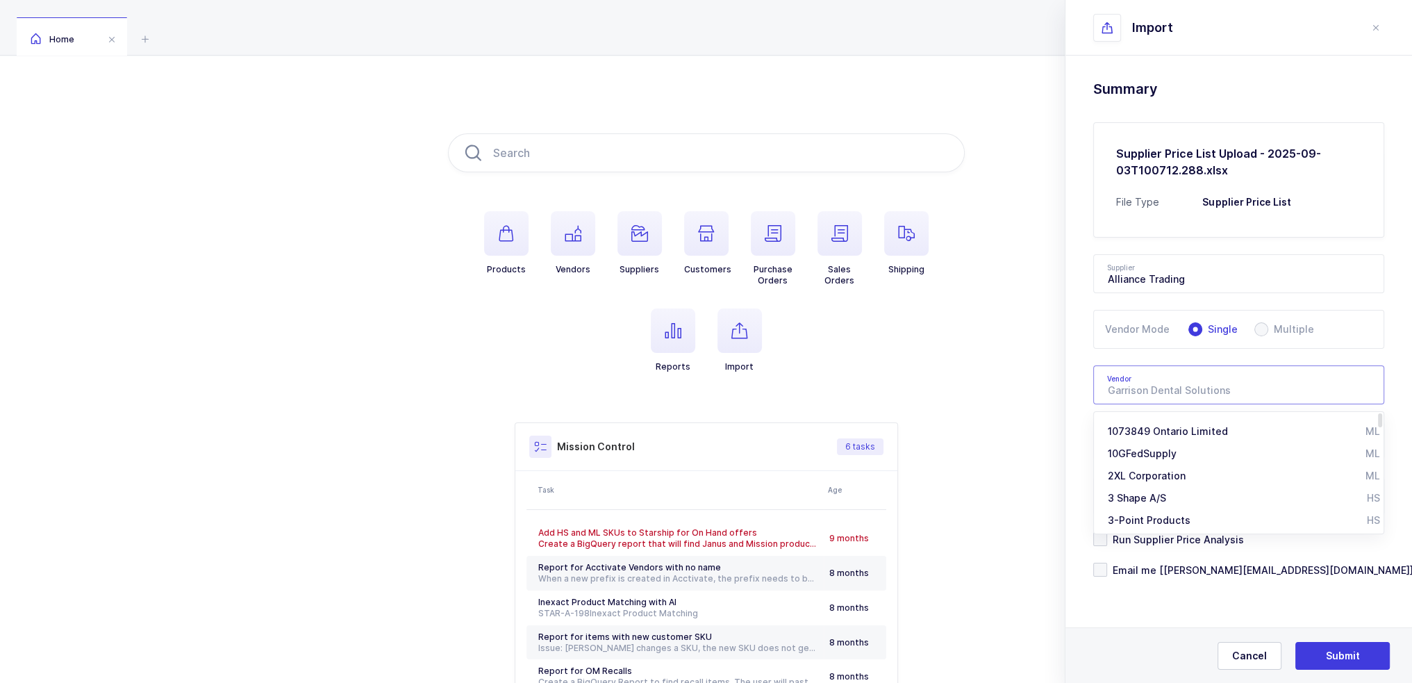
click at [1389, 301] on div "Drag & drop to upload Click here to choose a file Supplier Price List Upload - …" at bounding box center [1239, 363] width 347 height 615
type input "[PERSON_NAME] Dental Solutions"
click at [1179, 433] on div "$ US Dollar" at bounding box center [1238, 440] width 291 height 39
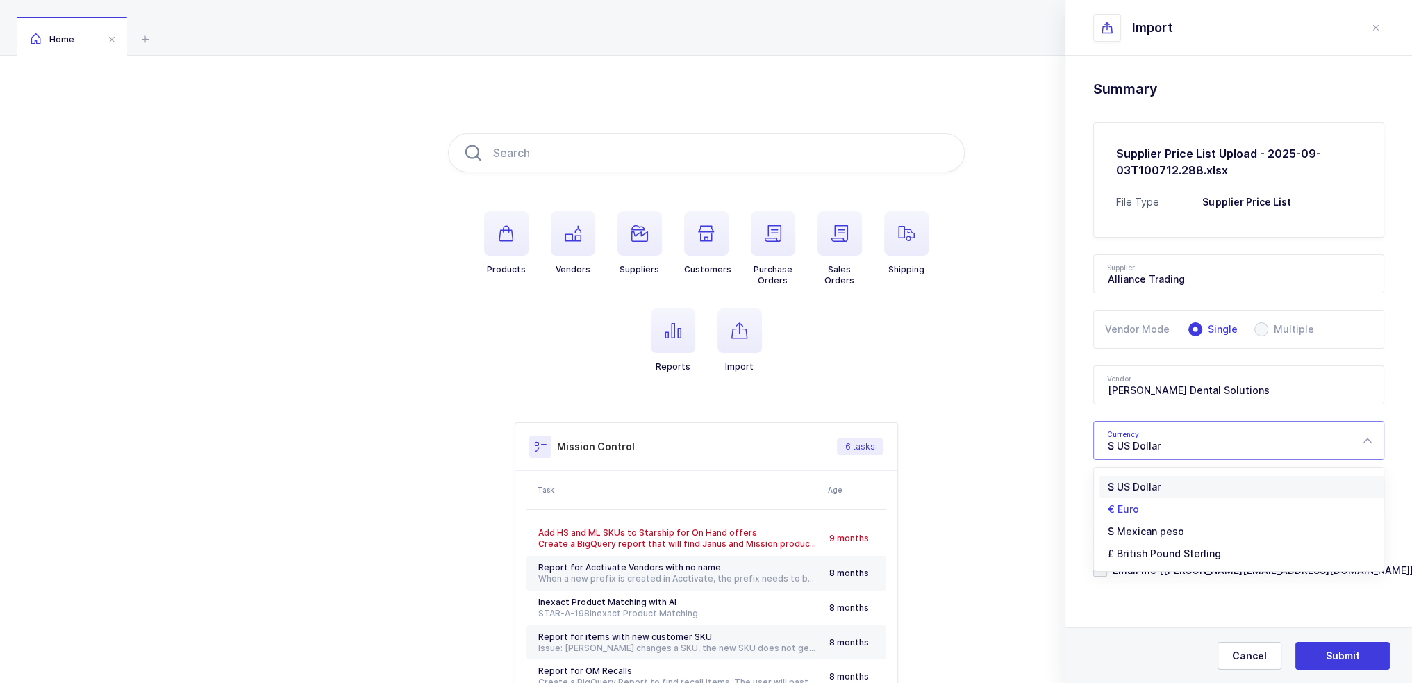
click at [1151, 513] on li "€ Euro" at bounding box center [1244, 509] width 289 height 22
type input "€ Euro"
click at [1153, 536] on span "Run Supplier Price Analysis" at bounding box center [1175, 539] width 137 height 13
click at [1107, 532] on input "Run Supplier Price Analysis" at bounding box center [1107, 532] width 0 height 0
click at [1153, 536] on span "Run Supplier Price Analysis" at bounding box center [1175, 539] width 137 height 13
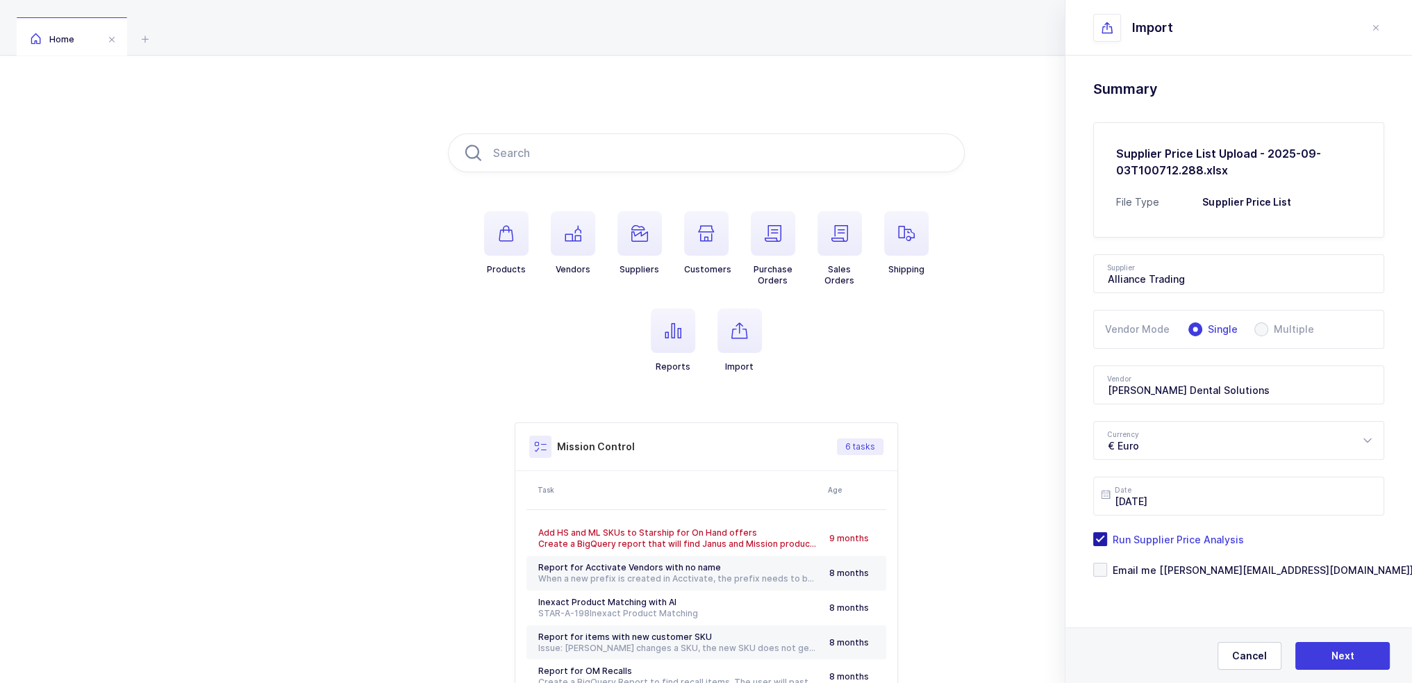
click at [1107, 532] on input "Run Supplier Price Analysis" at bounding box center [1107, 532] width 0 height 0
click at [1147, 567] on span "Email me [[PERSON_NAME][EMAIL_ADDRESS][DOMAIN_NAME]]" at bounding box center [1260, 569] width 306 height 13
click at [1107, 563] on input "Email me [[PERSON_NAME][EMAIL_ADDRESS][DOMAIN_NAME]]" at bounding box center [1107, 563] width 0 height 0
click at [1350, 652] on span "Submit" at bounding box center [1343, 656] width 34 height 14
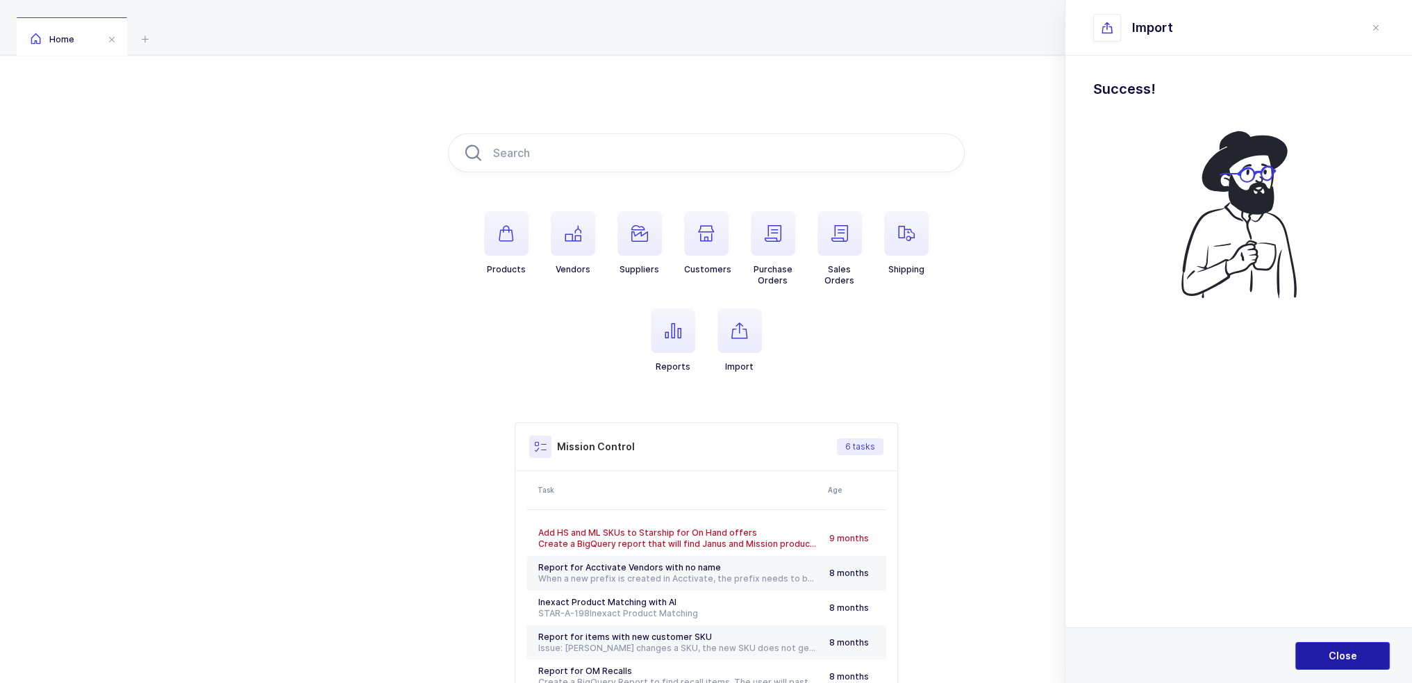
click at [1318, 655] on button "Close" at bounding box center [1342, 656] width 94 height 28
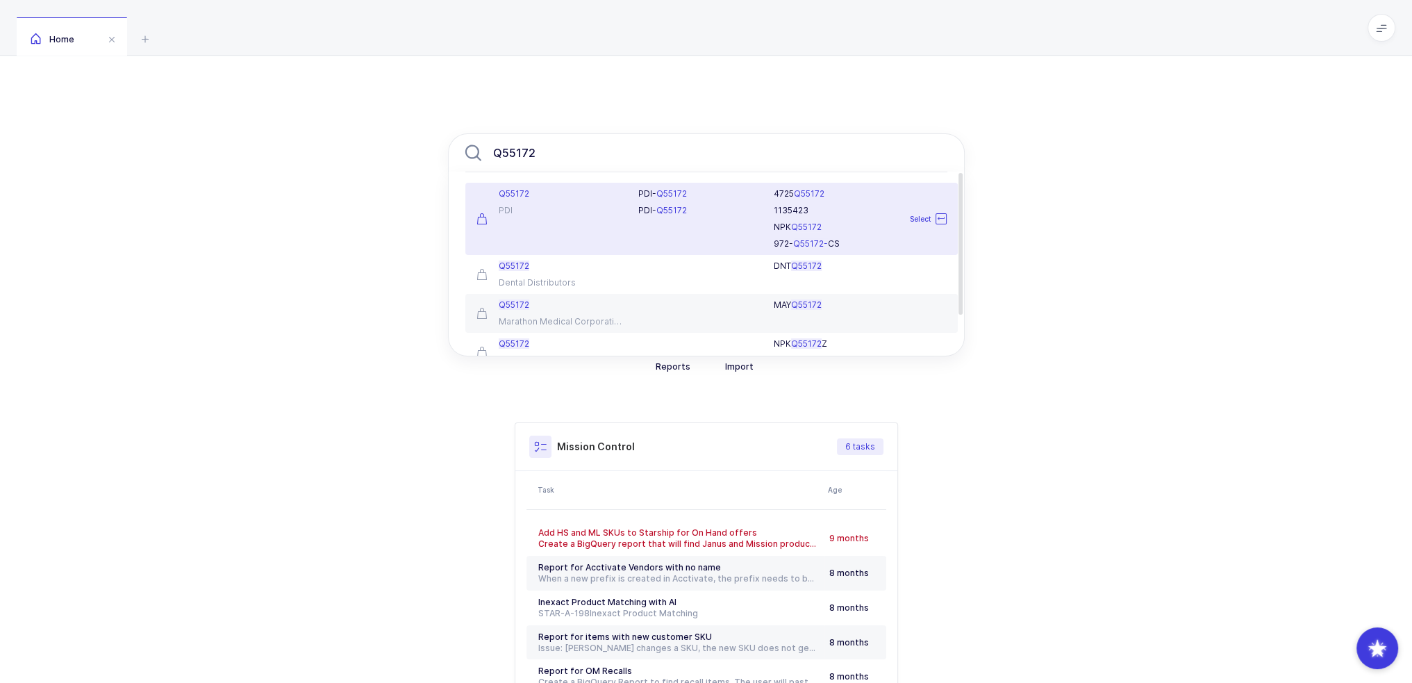
type input "Q55172"
click at [638, 202] on div "PDI- Q55172 PDI- Q55172" at bounding box center [697, 218] width 135 height 61
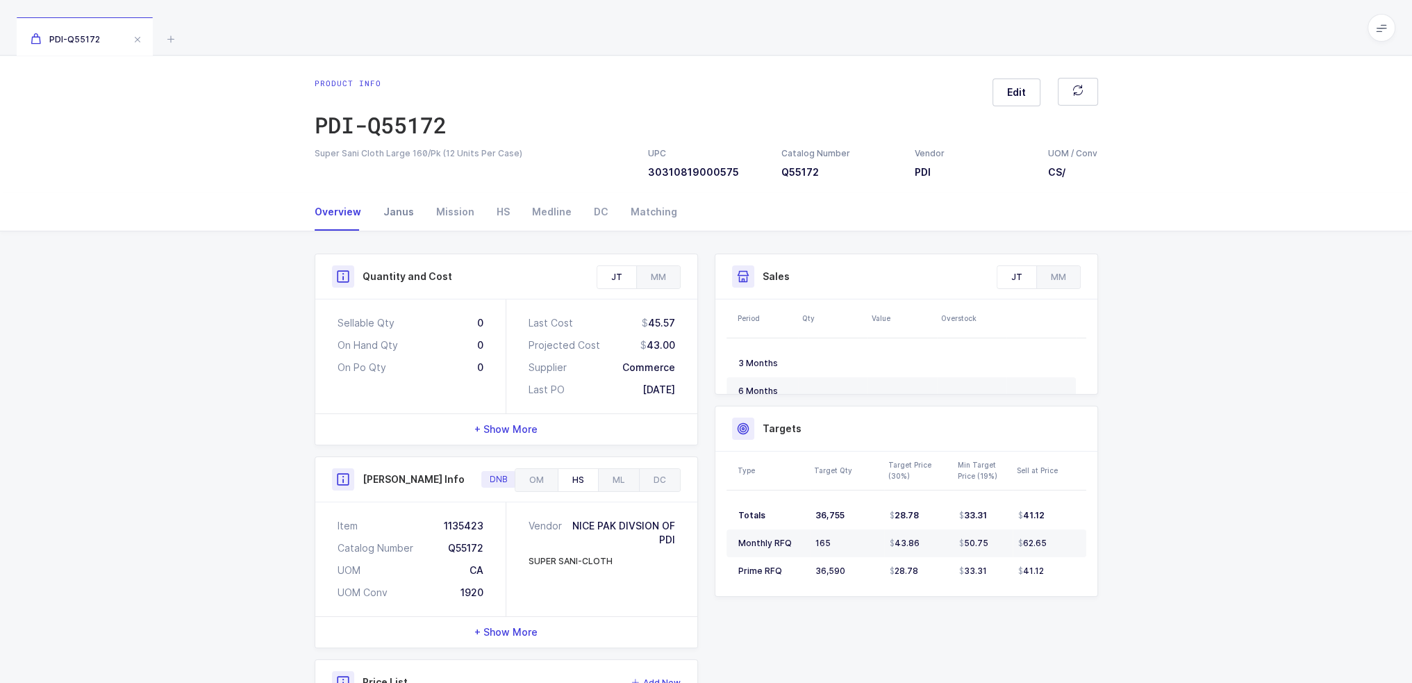
click at [388, 210] on div "Janus" at bounding box center [398, 212] width 53 height 38
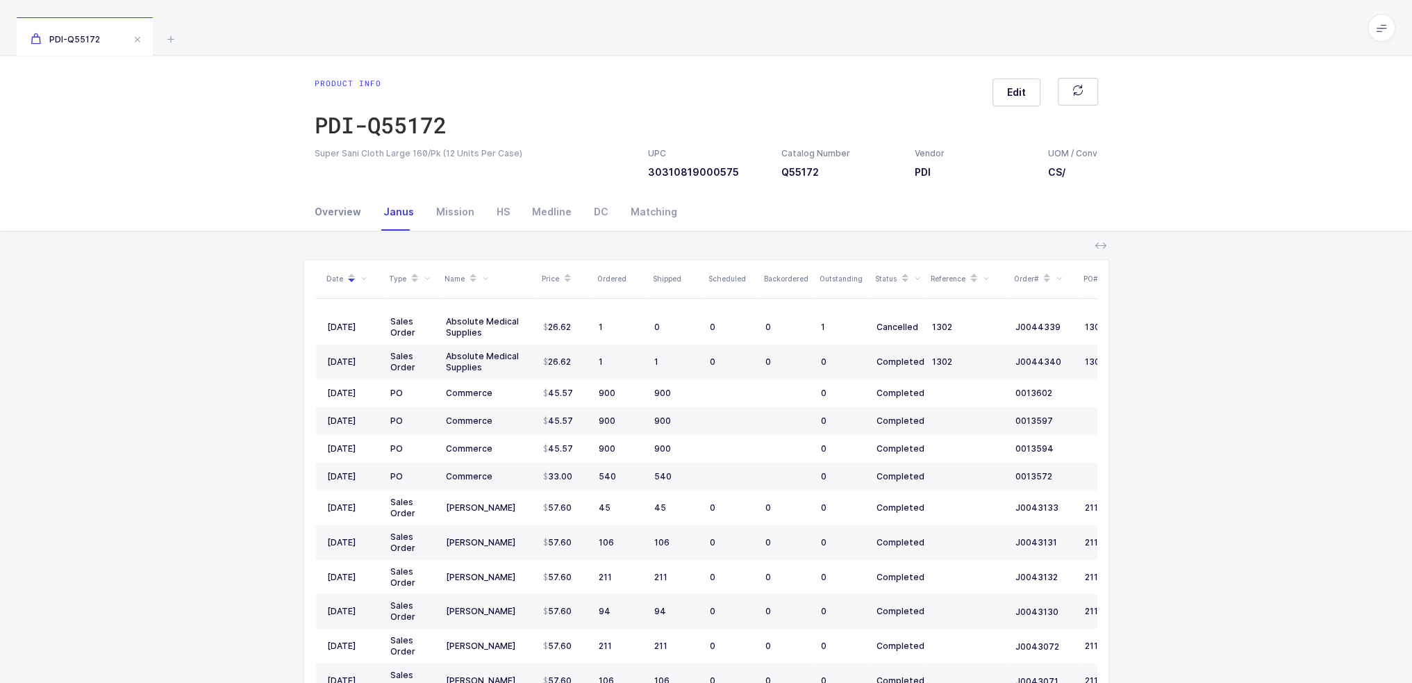
click at [340, 212] on div "Overview" at bounding box center [344, 212] width 58 height 38
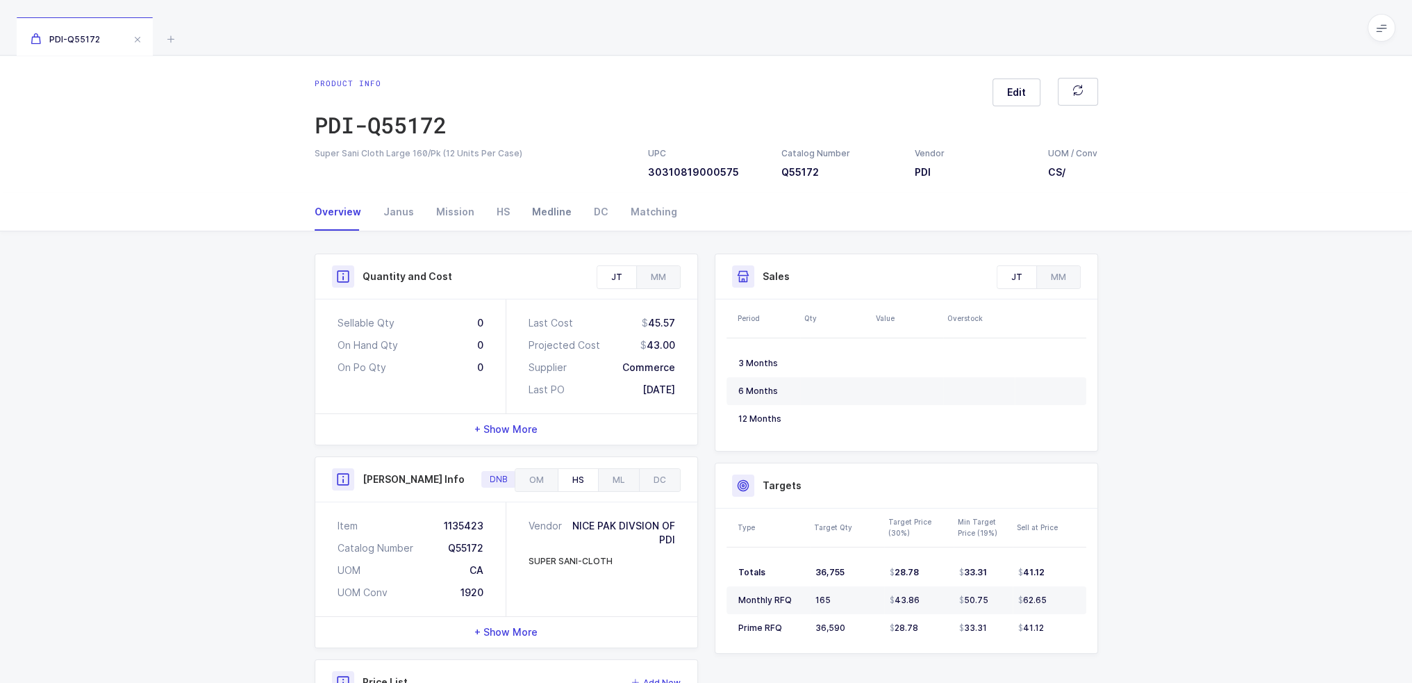
click at [554, 215] on div "Medline" at bounding box center [552, 212] width 62 height 38
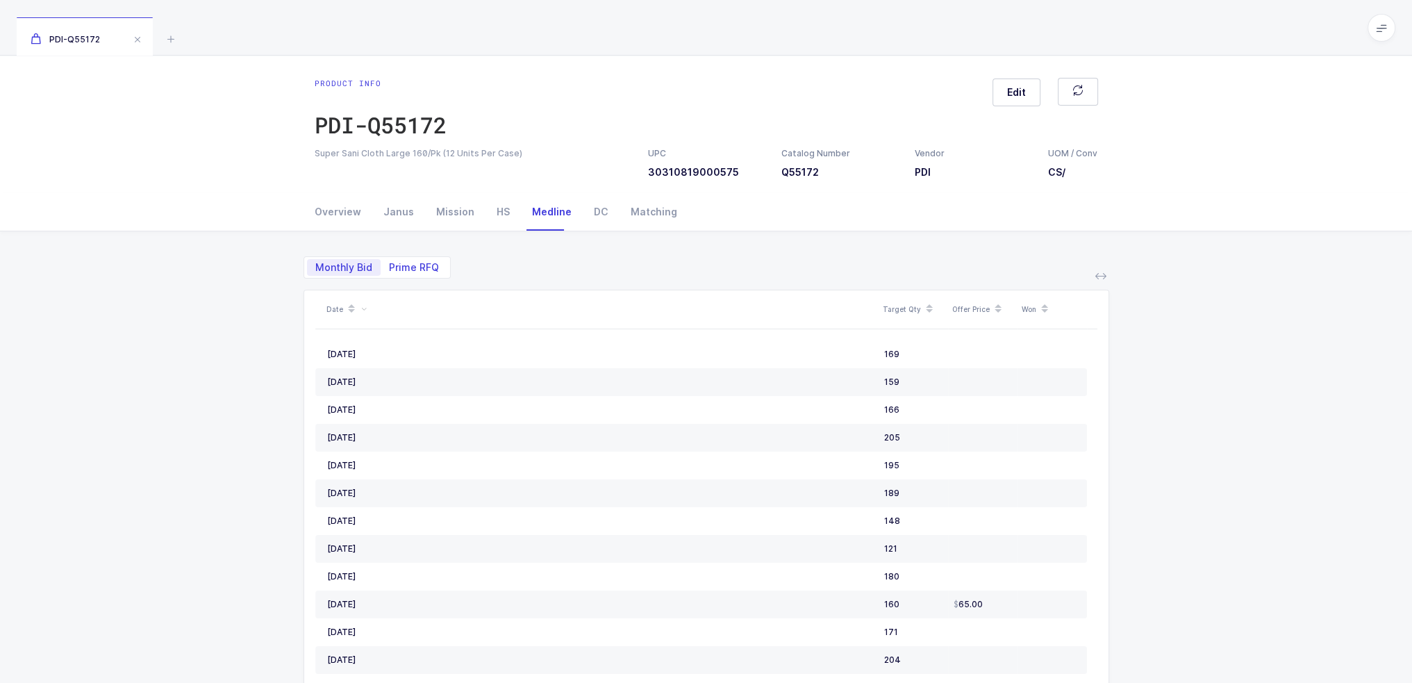
click at [402, 266] on span "Prime RFQ" at bounding box center [414, 268] width 50 height 10
click at [390, 266] on input "Prime RFQ" at bounding box center [385, 263] width 9 height 9
radio input "true"
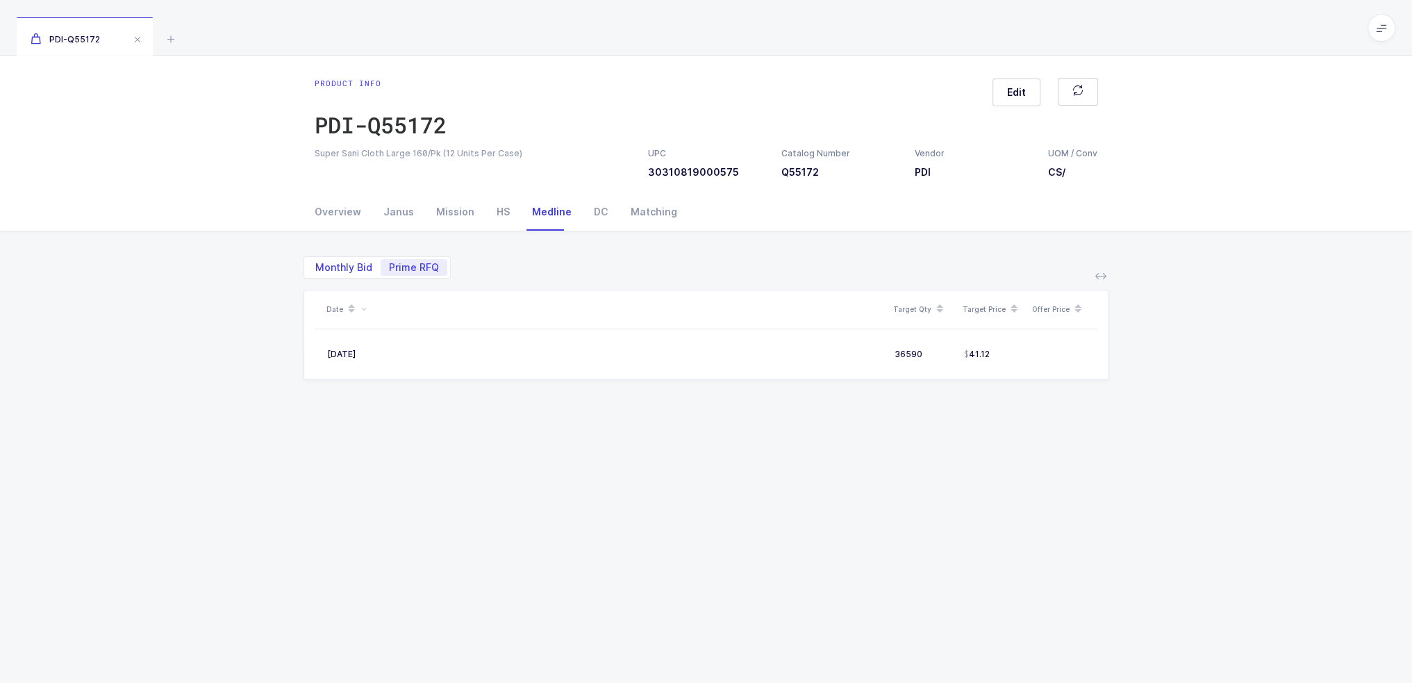
click at [346, 266] on span "Monthly Bid" at bounding box center [343, 268] width 57 height 10
click at [316, 266] on input "Monthly Bid" at bounding box center [311, 263] width 9 height 9
radio input "true"
radio input "false"
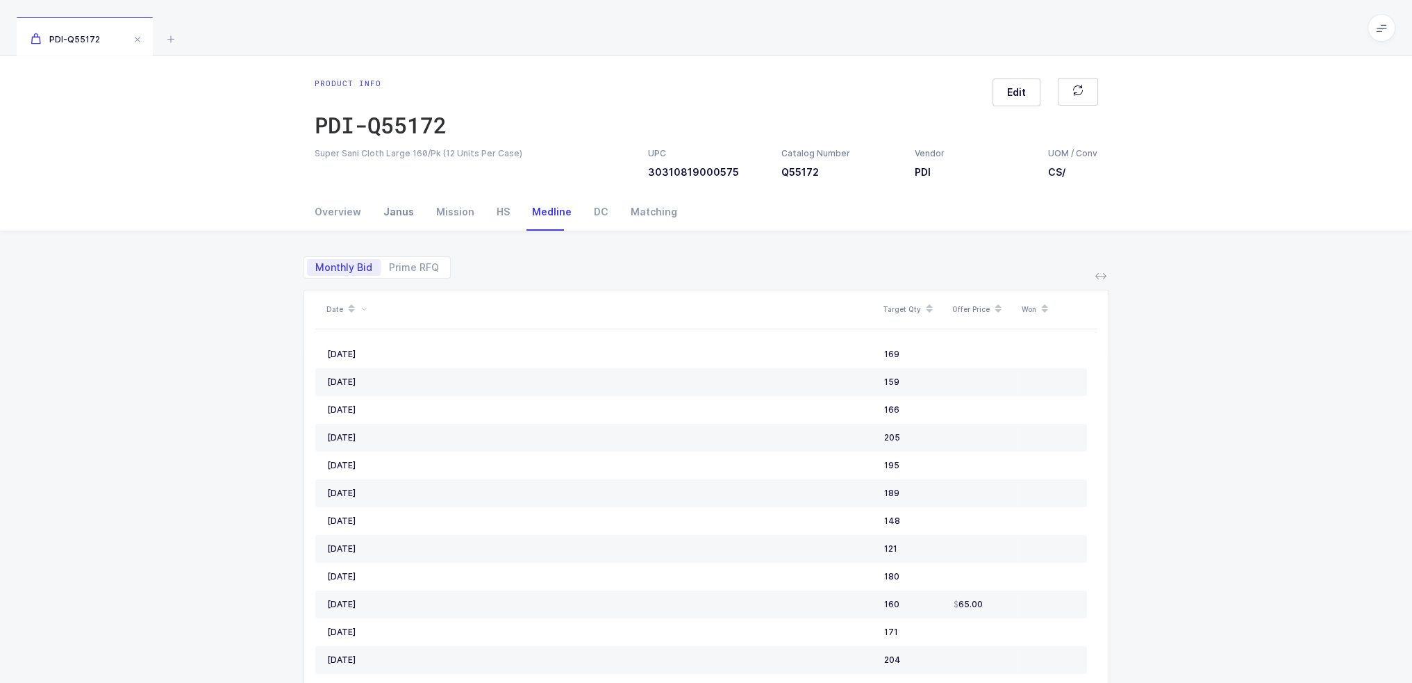
click at [390, 201] on div "Janus" at bounding box center [398, 212] width 53 height 38
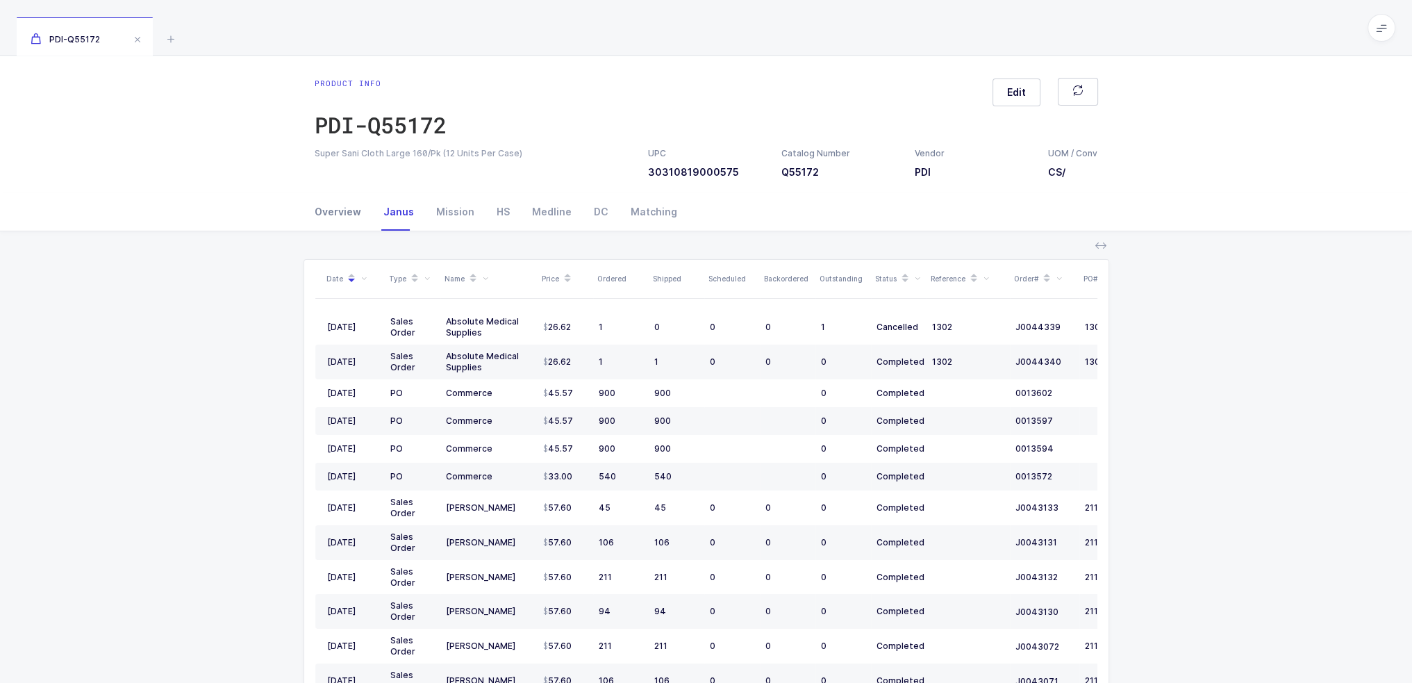
click at [339, 208] on div "Overview" at bounding box center [344, 212] width 58 height 38
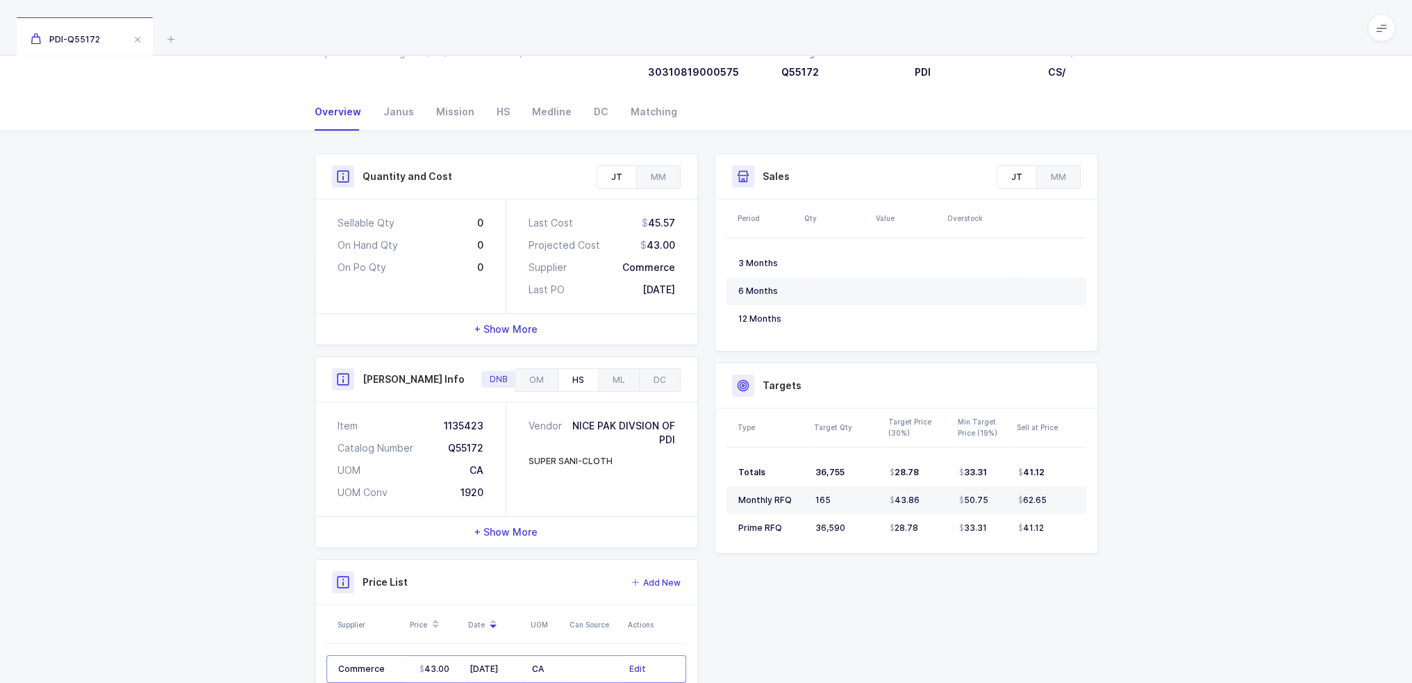
scroll to position [174, 0]
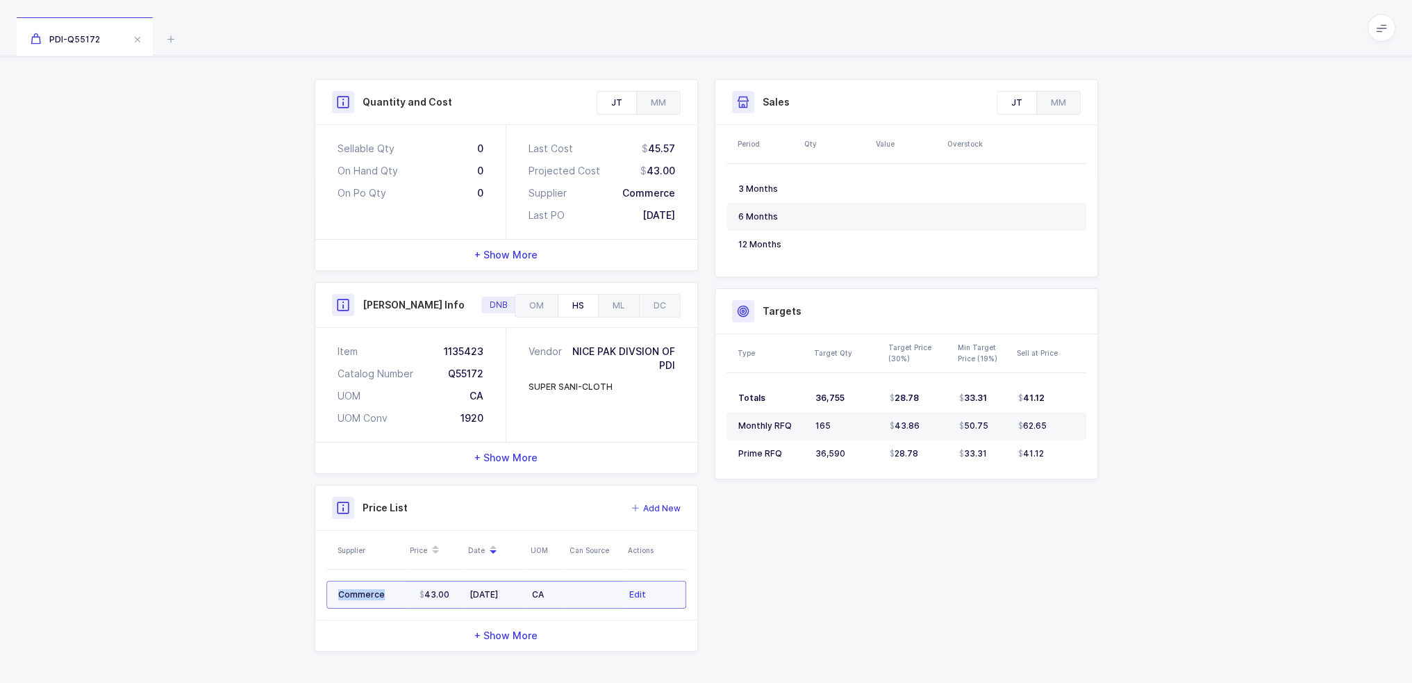
drag, startPoint x: 394, startPoint y: 590, endPoint x: 604, endPoint y: 593, distance: 209.8
click at [604, 593] on tr "Commerce 43.00 [DATE] CA Edit" at bounding box center [506, 595] width 360 height 28
click at [600, 594] on td at bounding box center [594, 595] width 58 height 28
click at [443, 574] on table "Commerce 43.00 [DATE] CA Edit" at bounding box center [506, 595] width 360 height 50
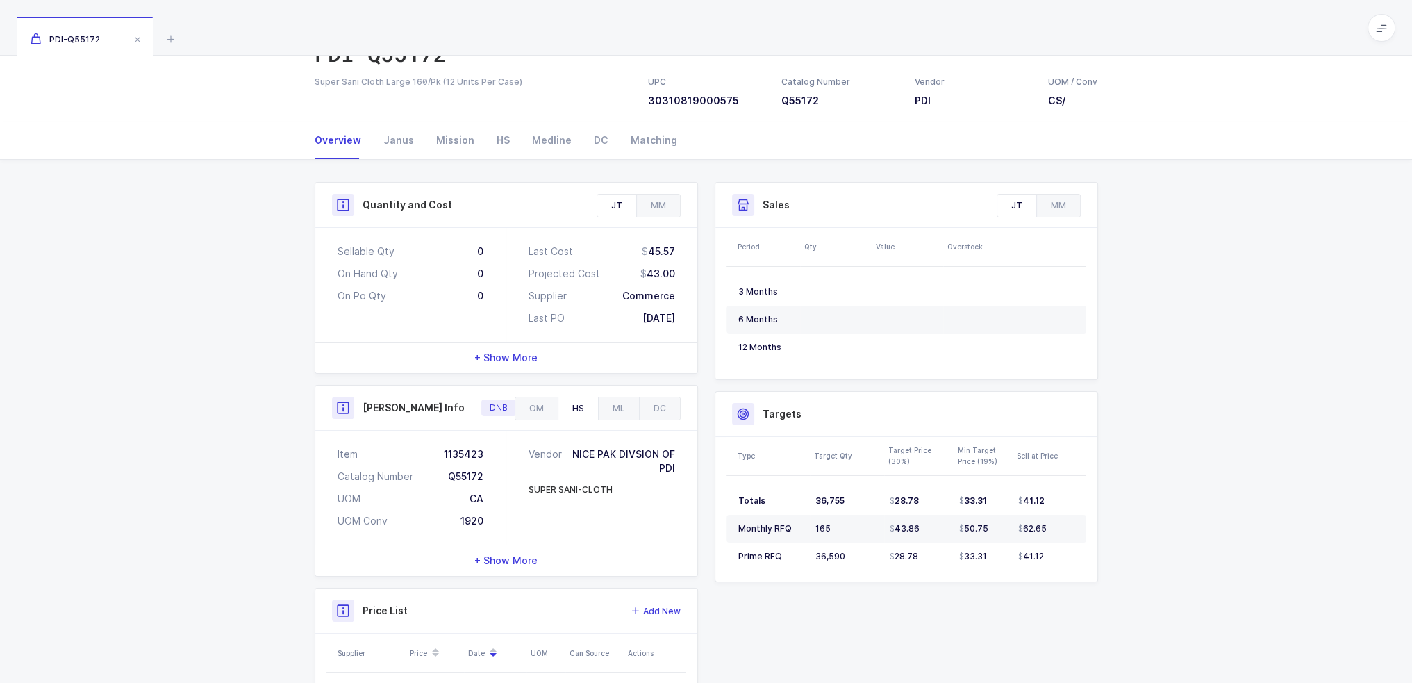
scroll to position [0, 0]
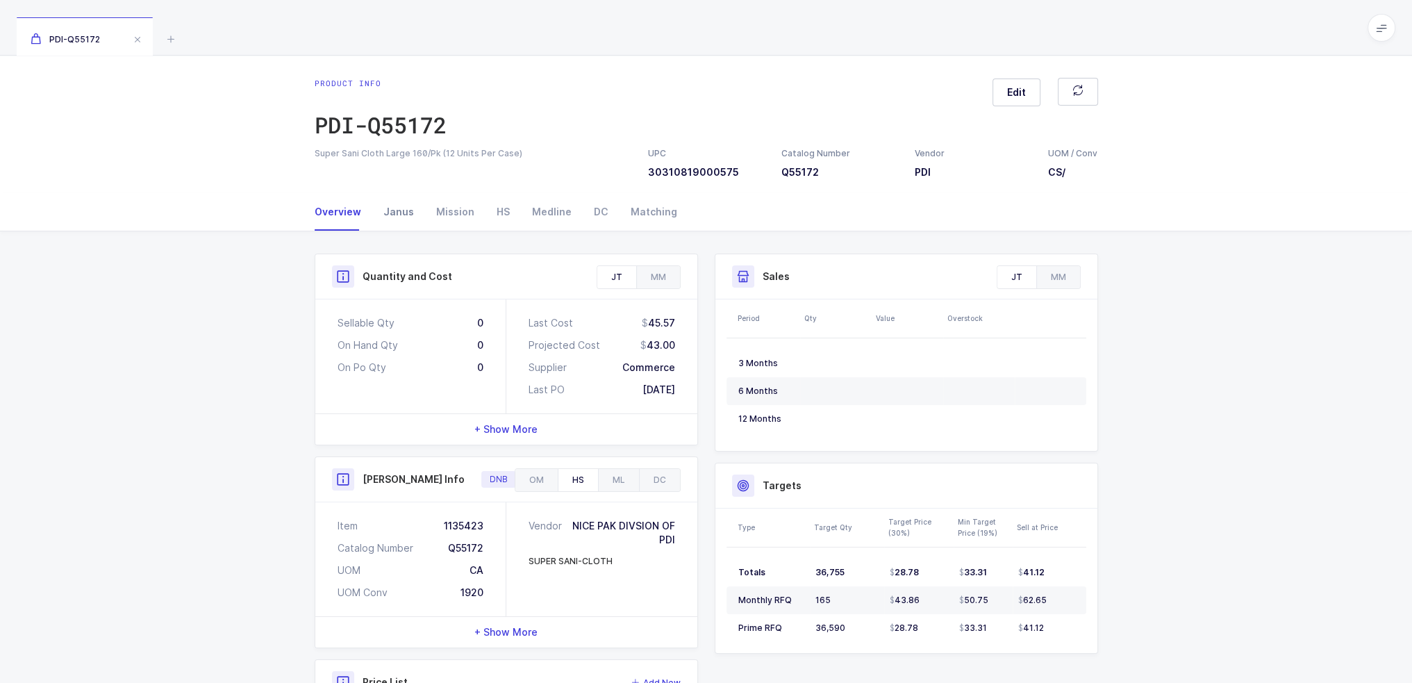
click at [405, 213] on div "Janus" at bounding box center [398, 212] width 53 height 38
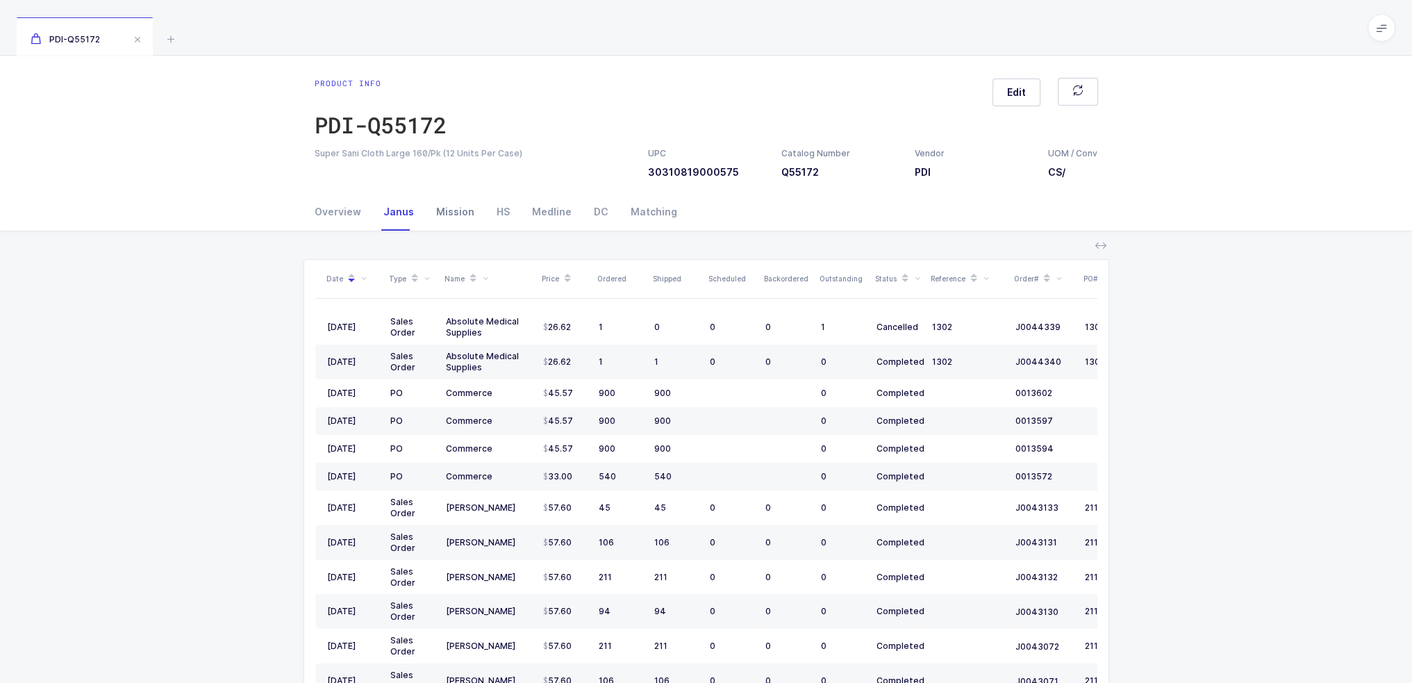
click at [456, 208] on div "Mission" at bounding box center [455, 212] width 60 height 38
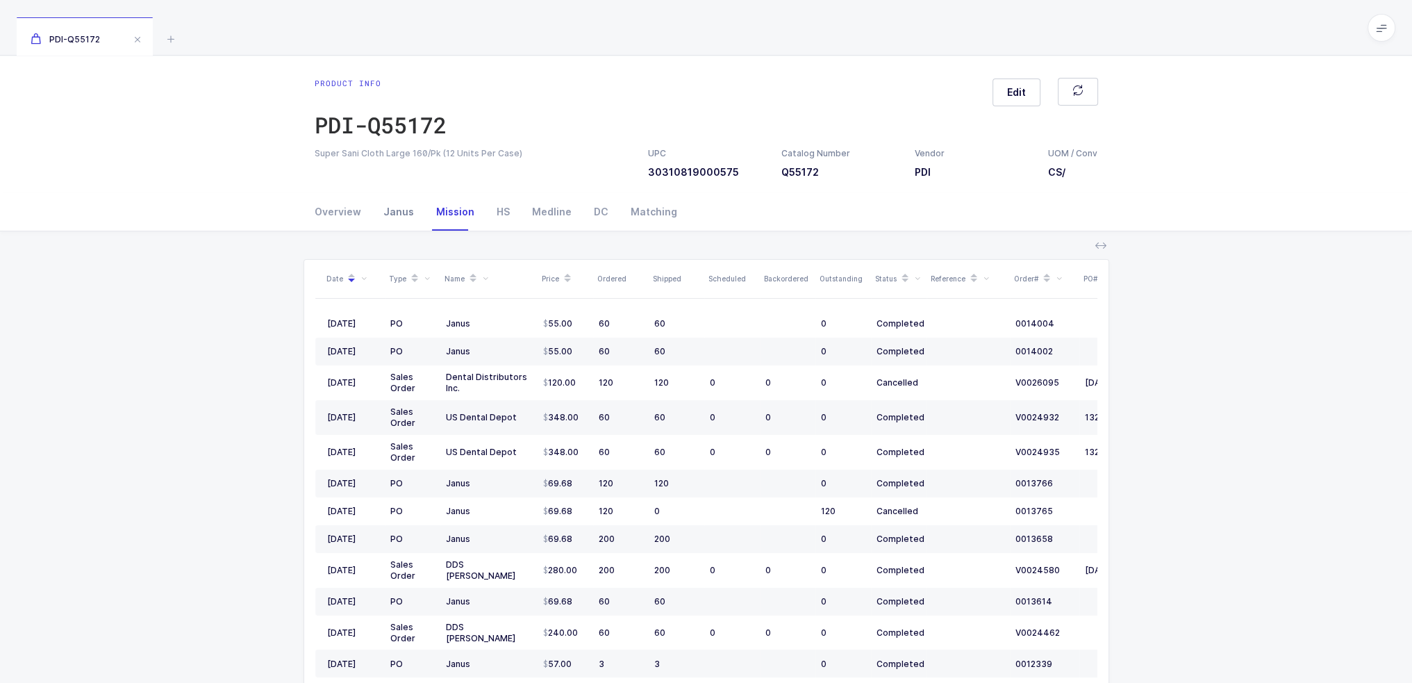
click at [392, 215] on div "Janus" at bounding box center [398, 212] width 53 height 38
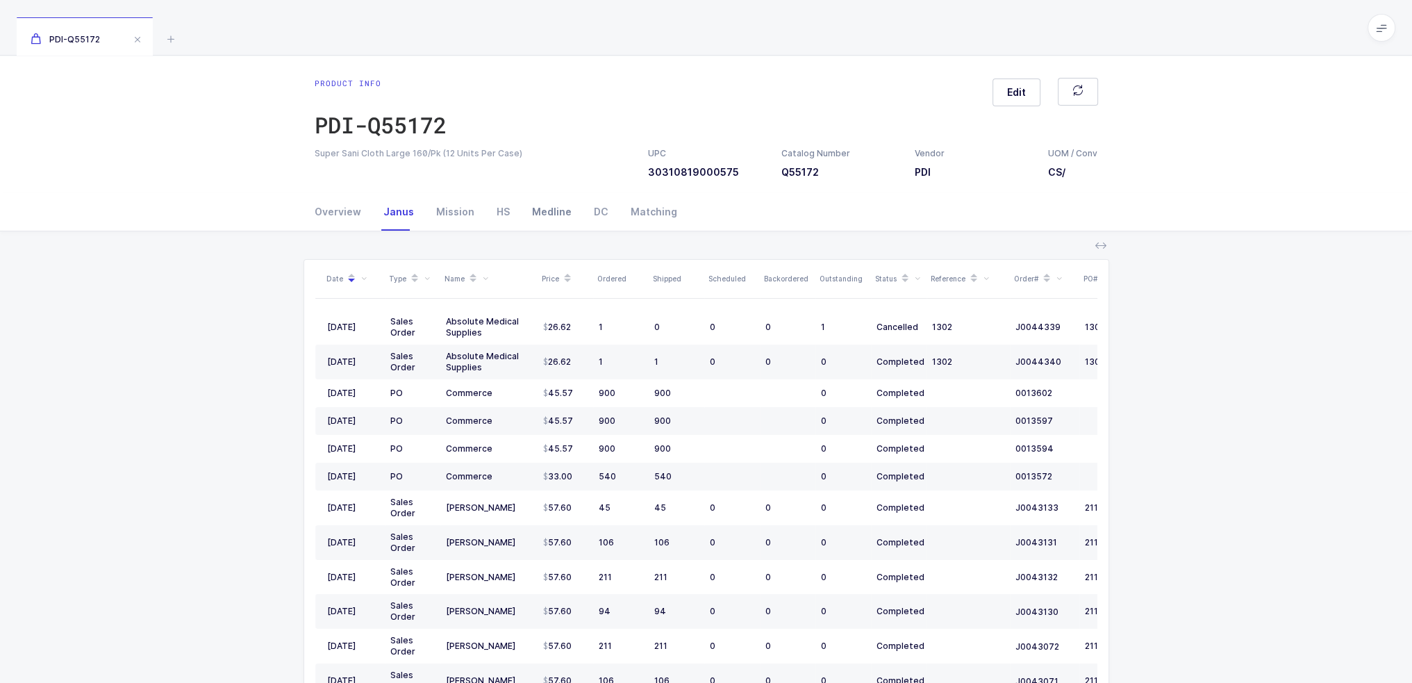
click at [528, 213] on div "Medline" at bounding box center [552, 212] width 62 height 38
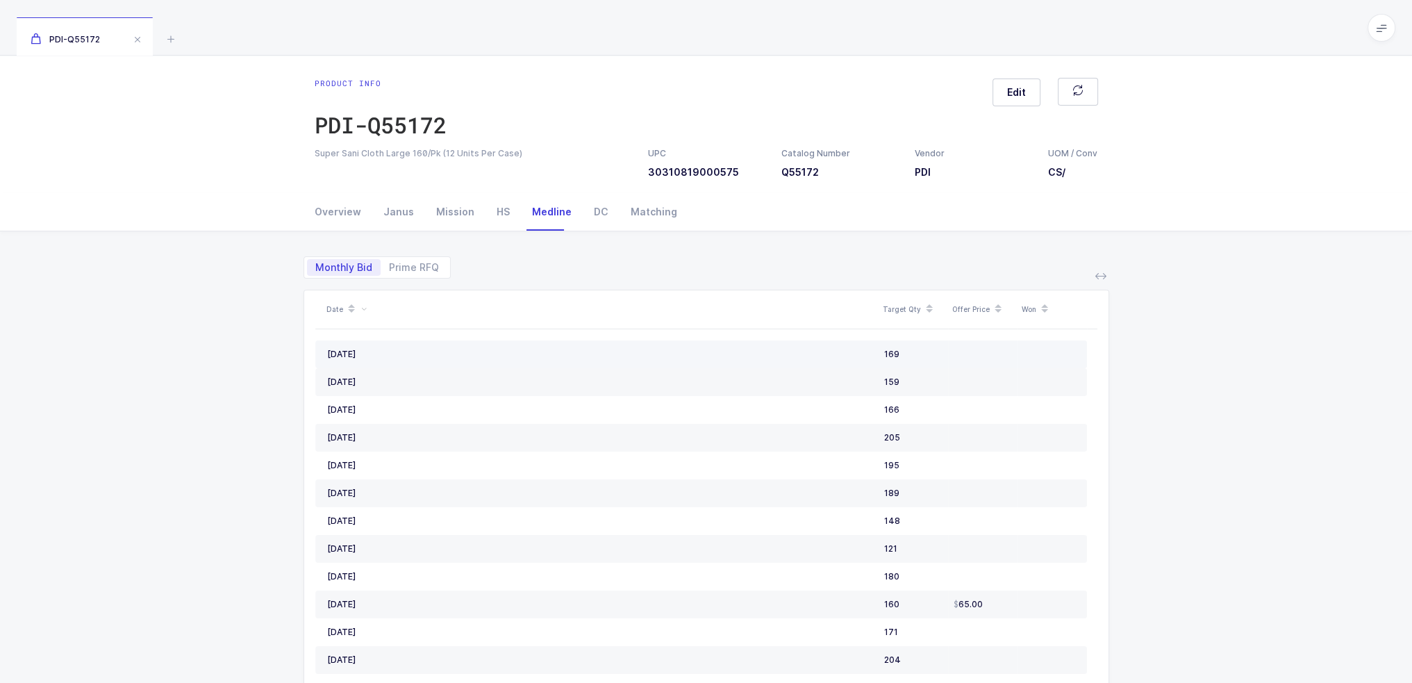
drag, startPoint x: 667, startPoint y: 331, endPoint x: 938, endPoint y: 361, distance: 272.5
click at [346, 203] on div "Overview" at bounding box center [344, 212] width 58 height 38
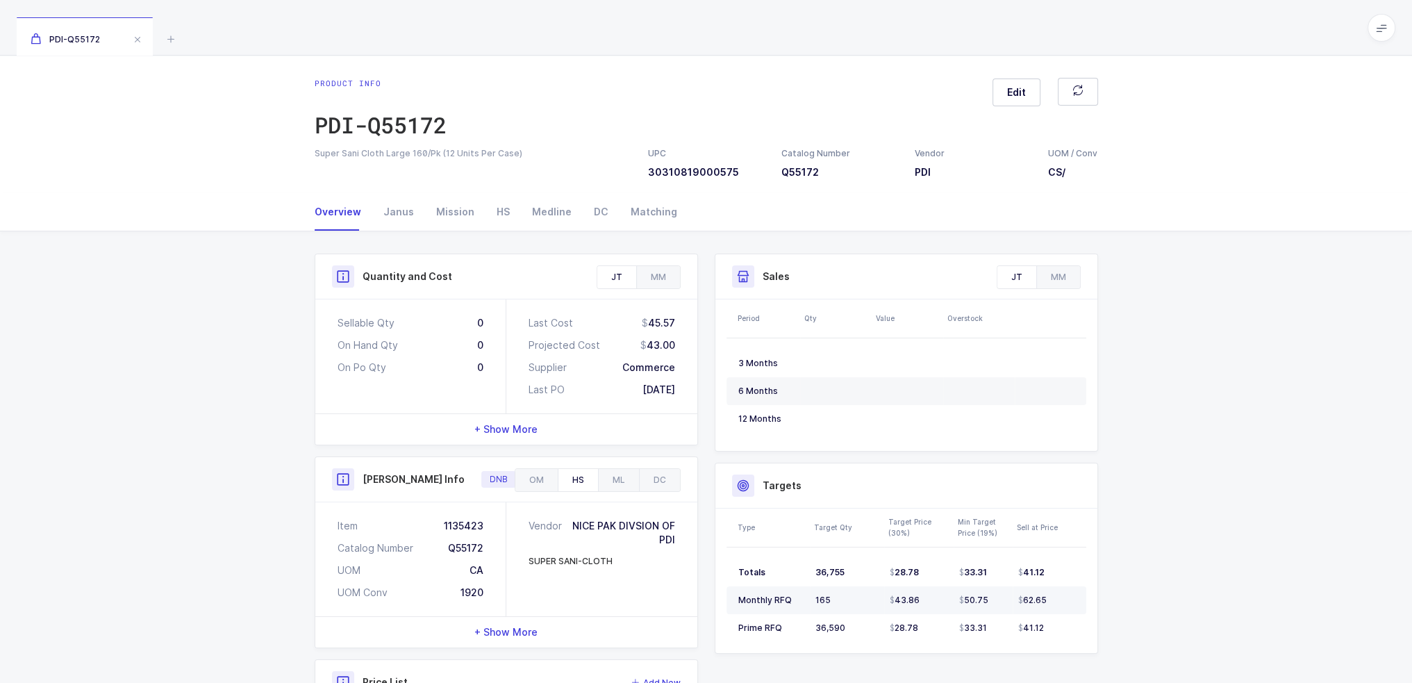
click at [804, 594] on td "Monthly RFQ" at bounding box center [768, 600] width 83 height 28
drag, startPoint x: 813, startPoint y: 602, endPoint x: 1038, endPoint y: 597, distance: 225.1
click at [1038, 597] on tr "Monthly RFQ 165 43.86 50.75 62.65" at bounding box center [907, 600] width 360 height 28
click at [1038, 597] on span "62.65" at bounding box center [1032, 600] width 28 height 11
drag, startPoint x: 1044, startPoint y: 629, endPoint x: 1059, endPoint y: 628, distance: 15.3
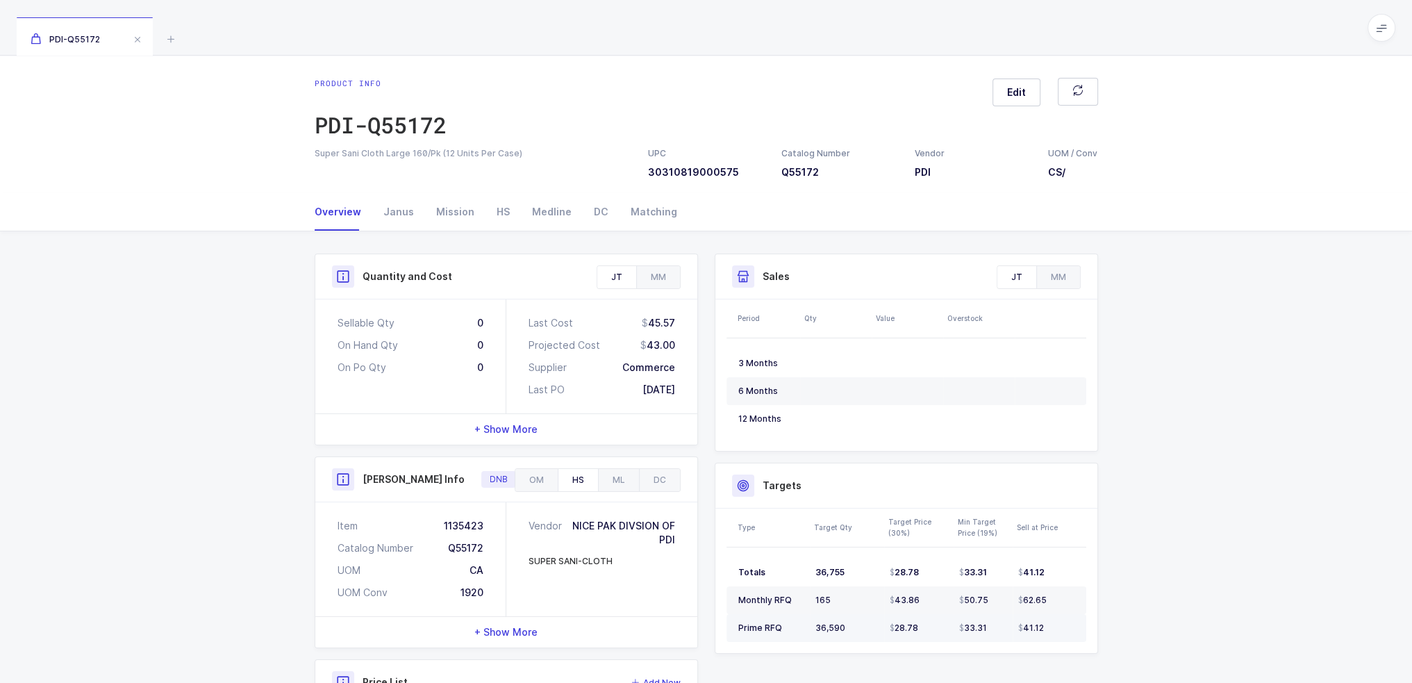
click at [1059, 628] on div "41.12" at bounding box center [1046, 627] width 56 height 11
drag, startPoint x: 1068, startPoint y: 624, endPoint x: 1054, endPoint y: 644, distance: 23.9
click at [1054, 644] on table "Totals 36,755 28.78 33.31 41.12 Monthly RFQ 165 43.86 50.75 62.65 Prime RFQ 36,…" at bounding box center [907, 600] width 360 height 106
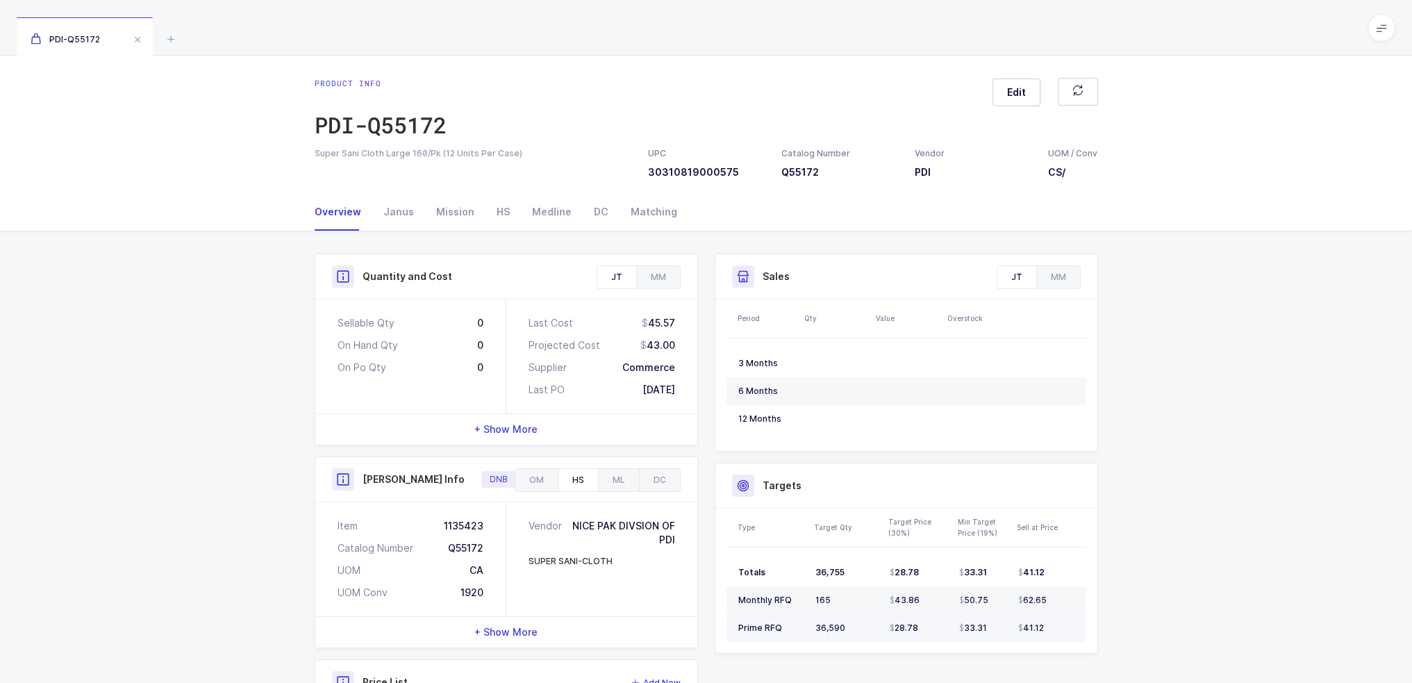
drag, startPoint x: 1054, startPoint y: 636, endPoint x: 1057, endPoint y: 629, distance: 7.3
click at [1057, 629] on td "41.12" at bounding box center [1050, 628] width 74 height 28
click at [1057, 627] on div "41.12" at bounding box center [1046, 627] width 56 height 11
click at [1058, 599] on div "62.65" at bounding box center [1046, 600] width 56 height 11
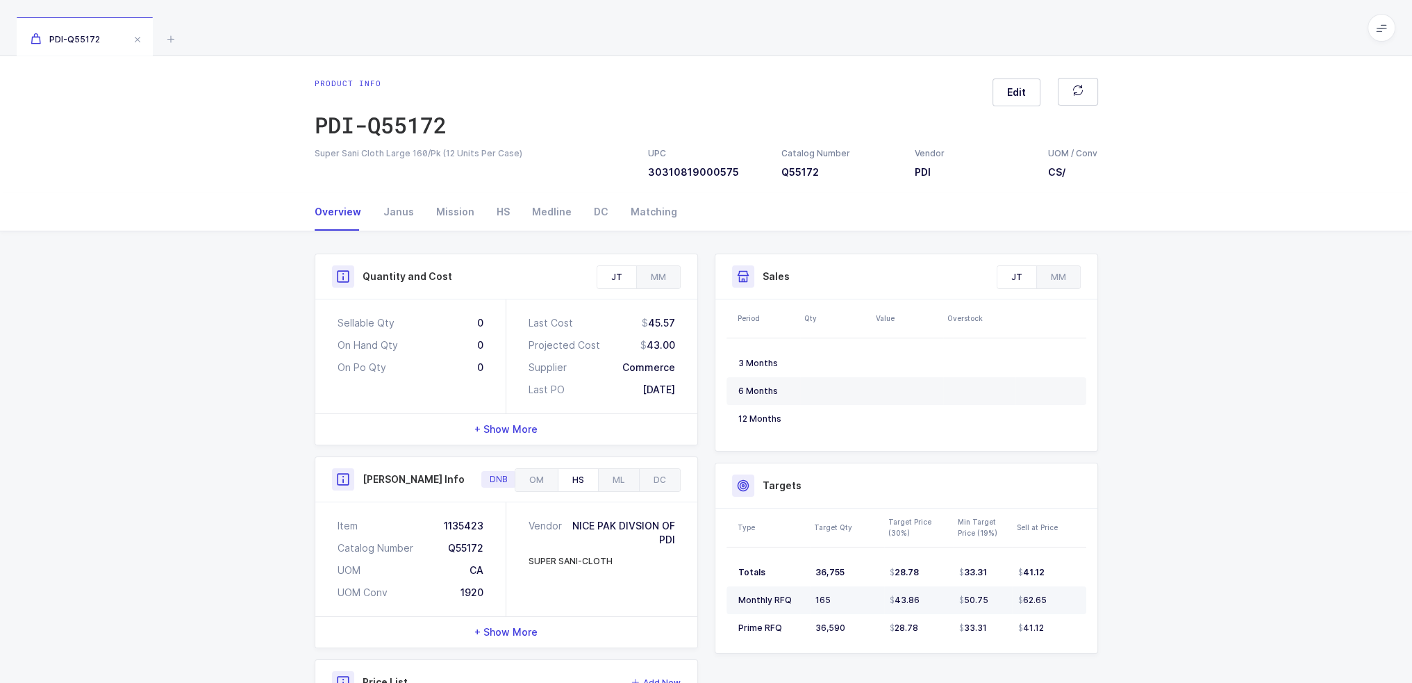
drag, startPoint x: 1066, startPoint y: 602, endPoint x: 868, endPoint y: 592, distance: 198.2
click at [868, 592] on tr "Monthly RFQ 165 43.86 50.75 62.65" at bounding box center [907, 600] width 360 height 28
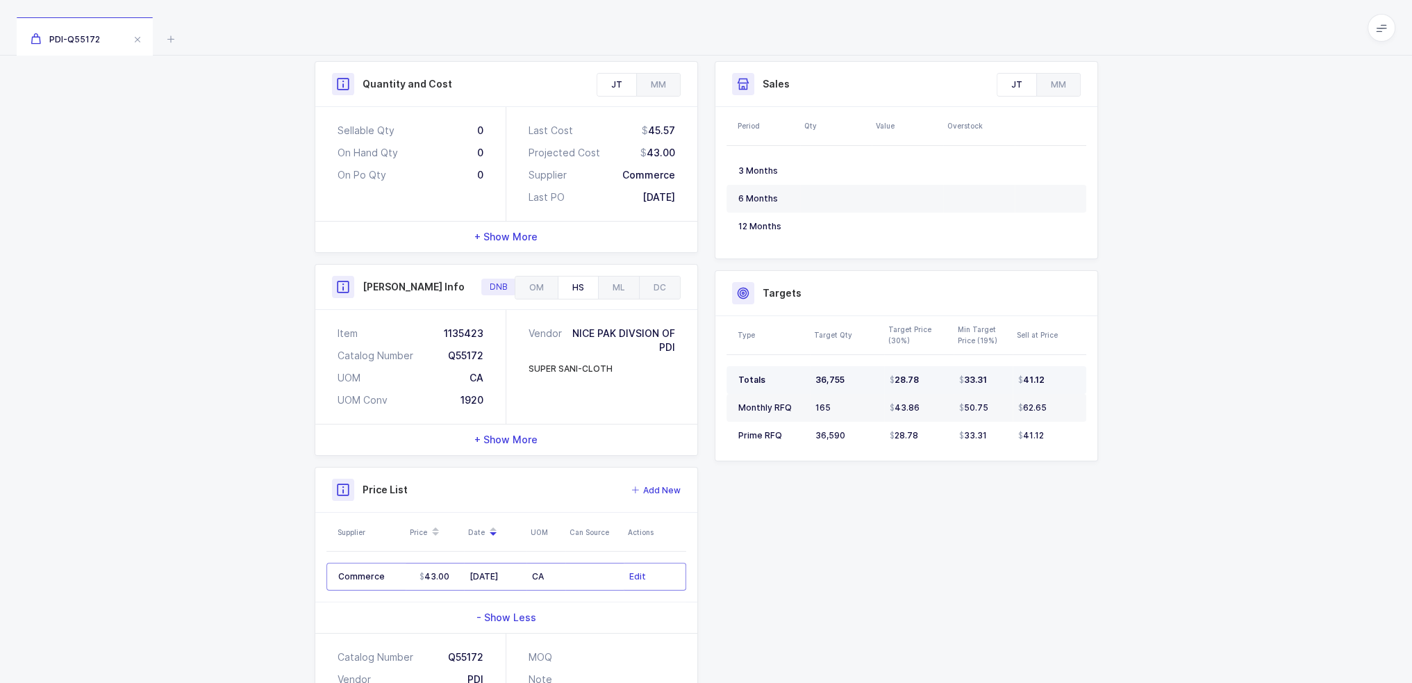
scroll to position [311, 0]
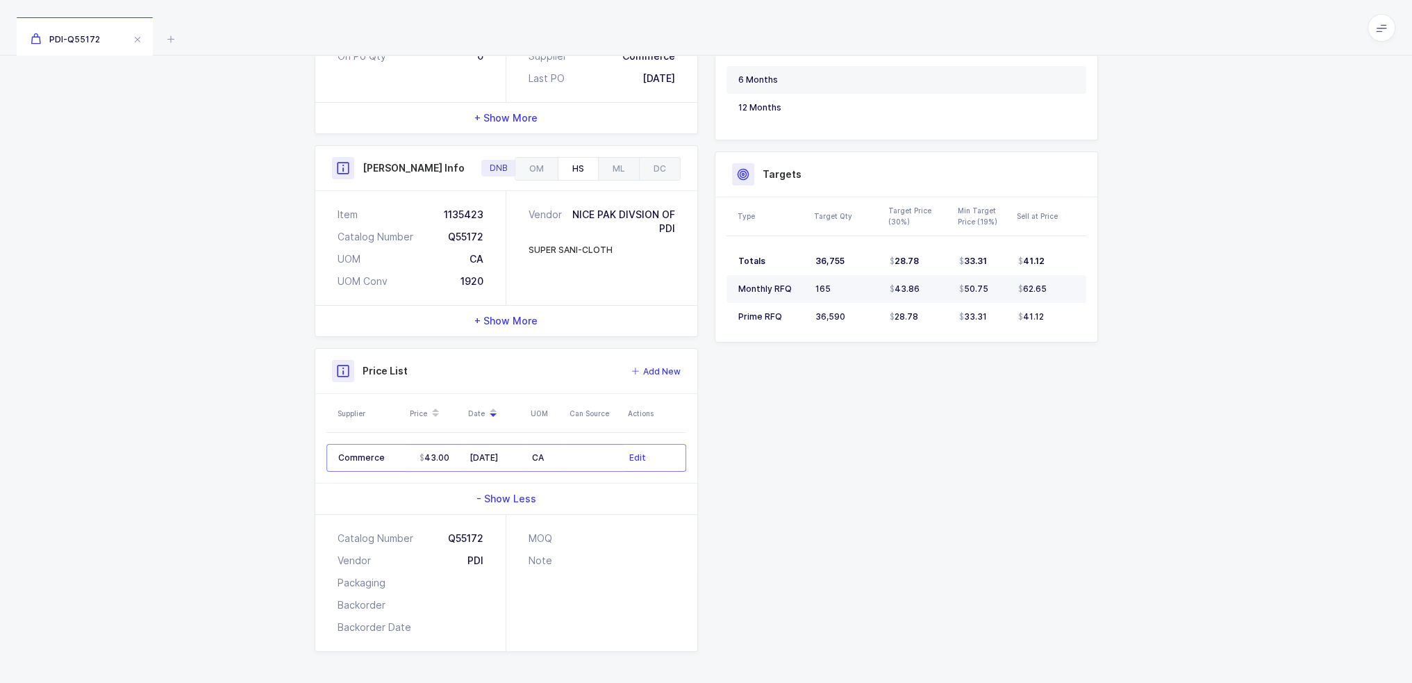
click at [1059, 288] on div "62.65" at bounding box center [1046, 288] width 56 height 11
drag, startPoint x: 1067, startPoint y: 285, endPoint x: 1055, endPoint y: 291, distance: 13.4
click at [1055, 291] on div "62.65" at bounding box center [1046, 288] width 56 height 11
drag, startPoint x: 1058, startPoint y: 291, endPoint x: 1078, endPoint y: 285, distance: 20.9
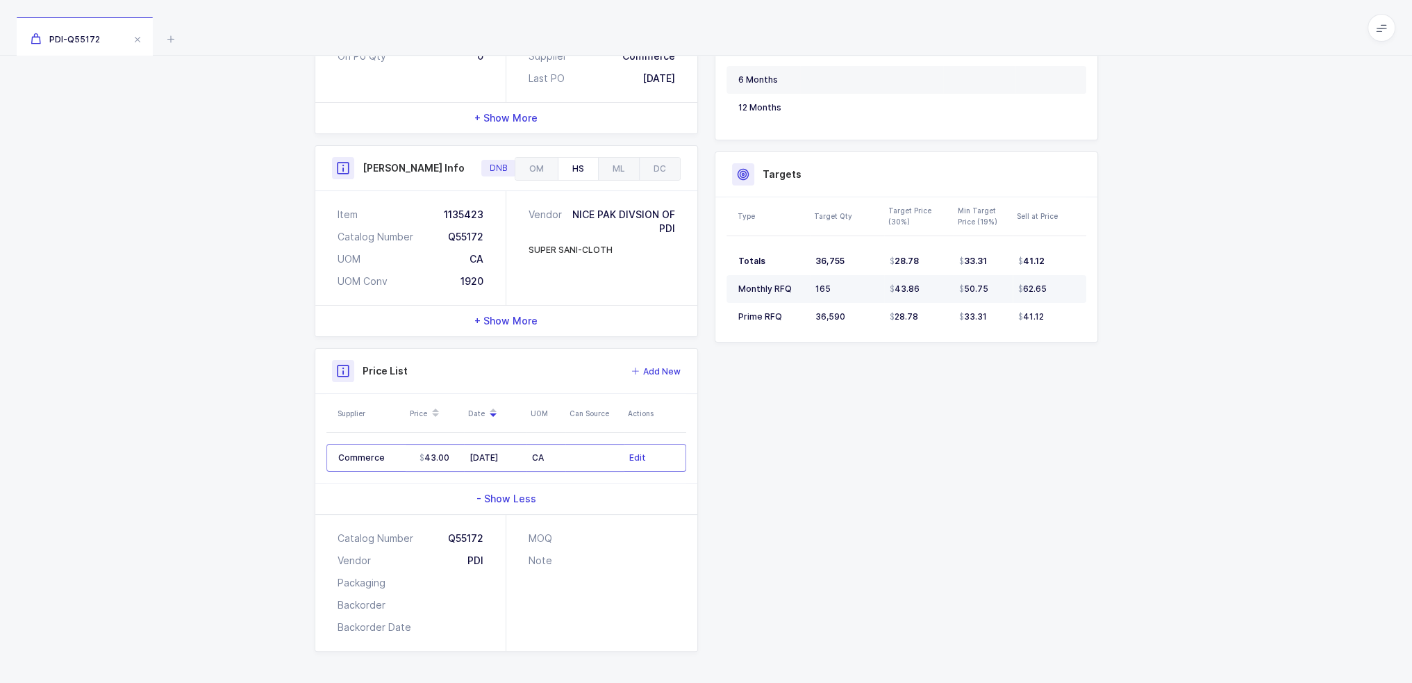
click at [1078, 285] on td "62.65" at bounding box center [1050, 289] width 74 height 28
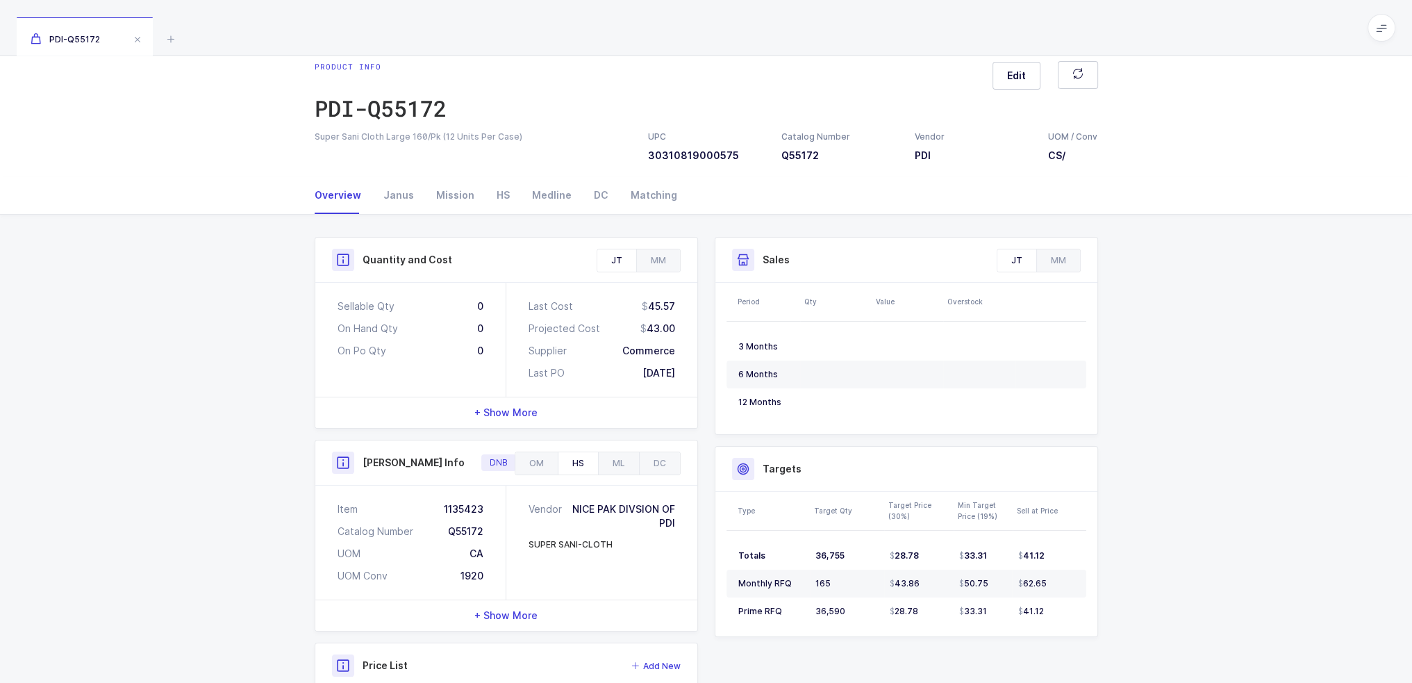
scroll to position [0, 0]
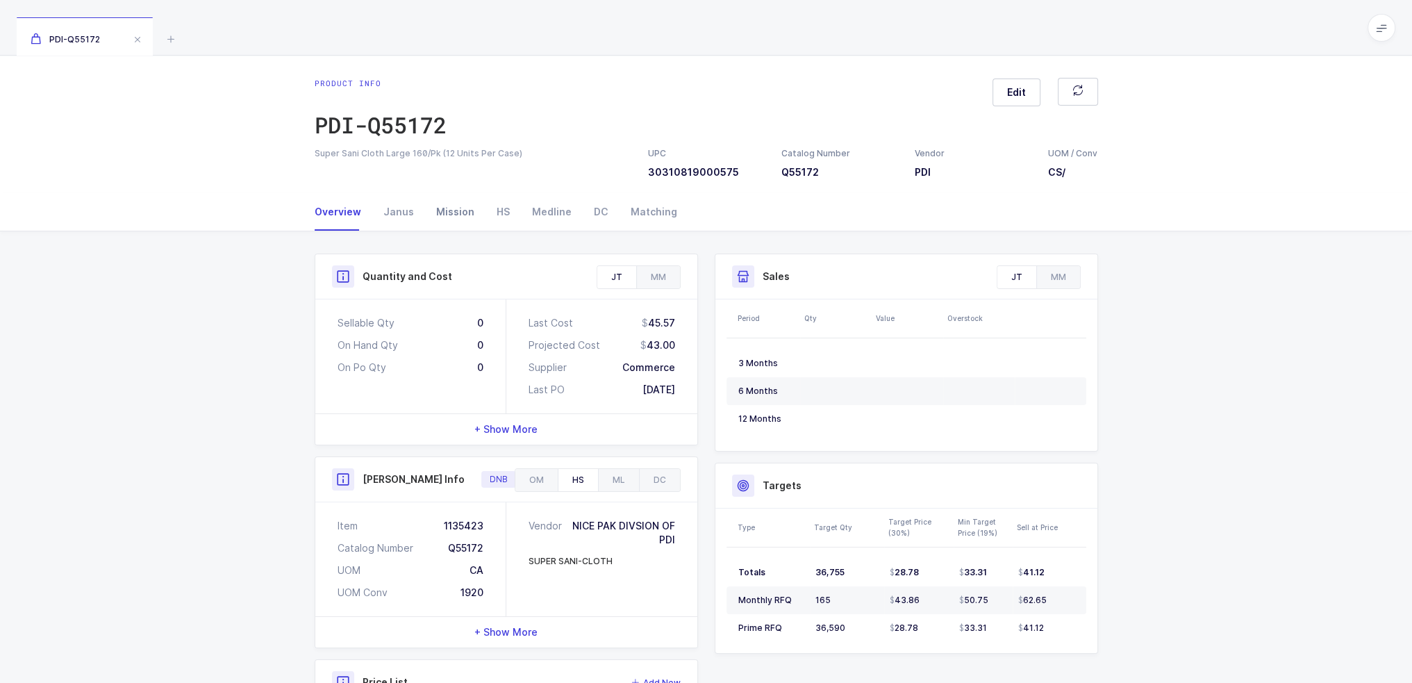
click at [459, 215] on div "Mission" at bounding box center [455, 212] width 60 height 38
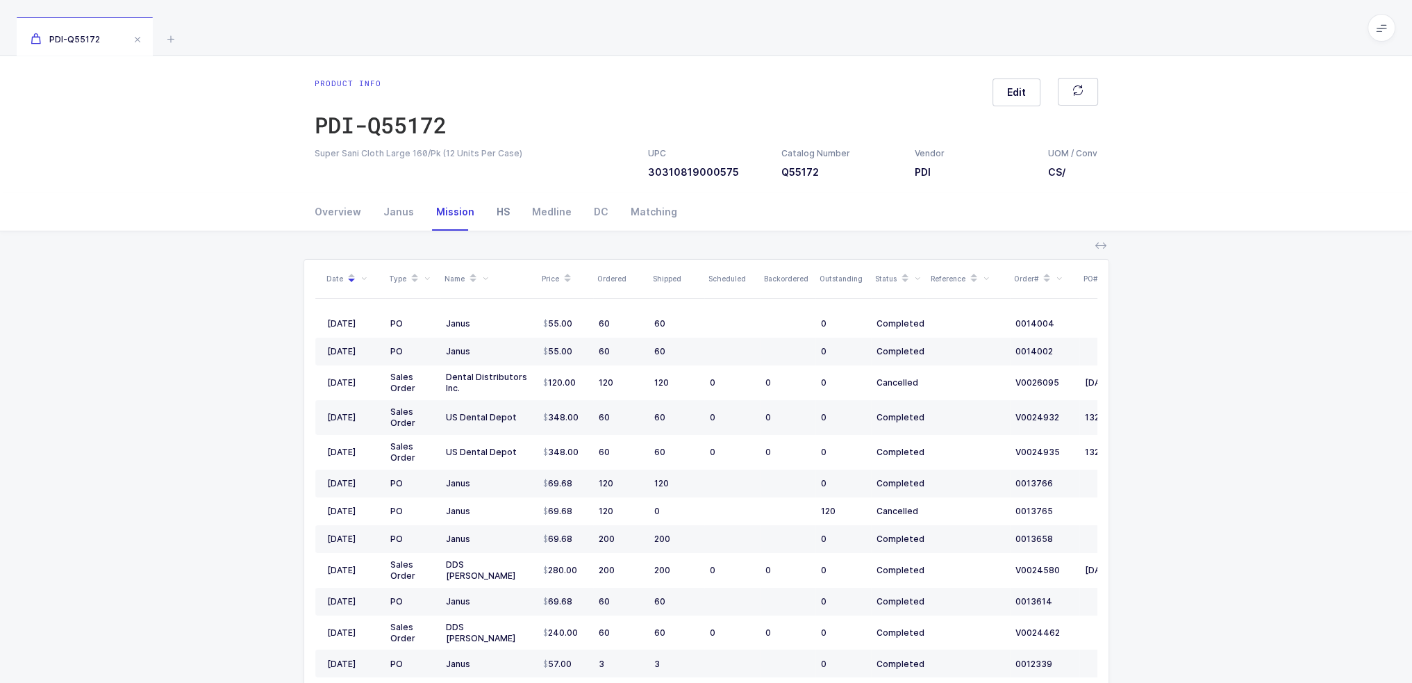
click at [503, 211] on div "HS" at bounding box center [503, 212] width 35 height 38
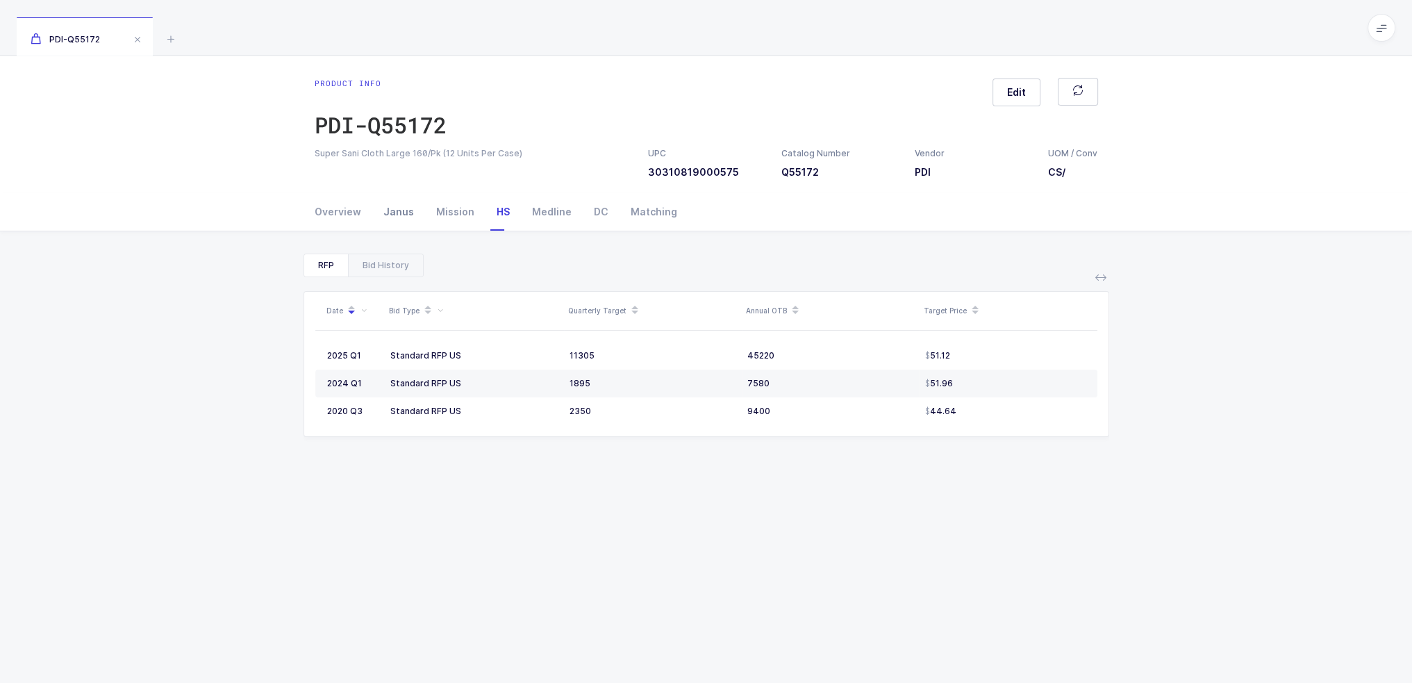
click at [384, 210] on div "Janus" at bounding box center [398, 212] width 53 height 38
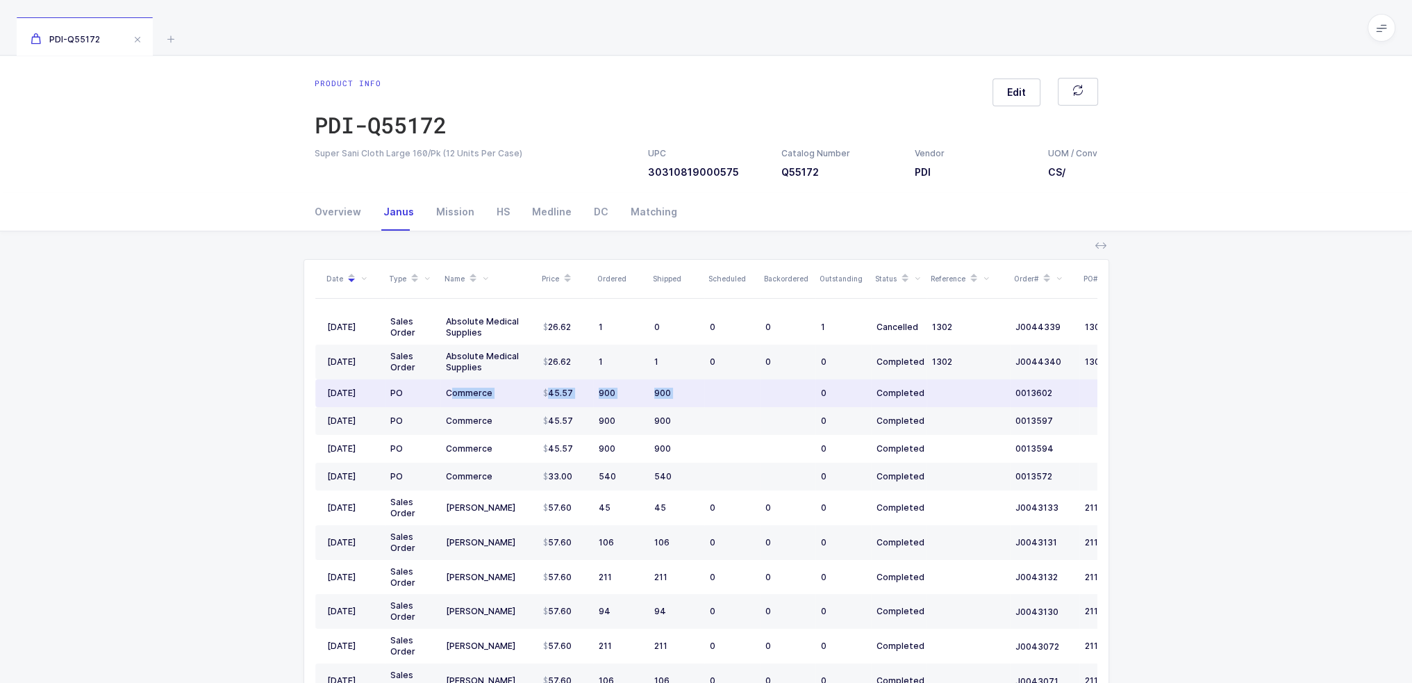
drag, startPoint x: 453, startPoint y: 390, endPoint x: 784, endPoint y: 394, distance: 331.4
click at [784, 394] on tr "09/28/2022 PO Commerce 45.57 900 900 0 Completed 0013602" at bounding box center [752, 393] width 875 height 28
click at [784, 394] on td at bounding box center [788, 393] width 56 height 28
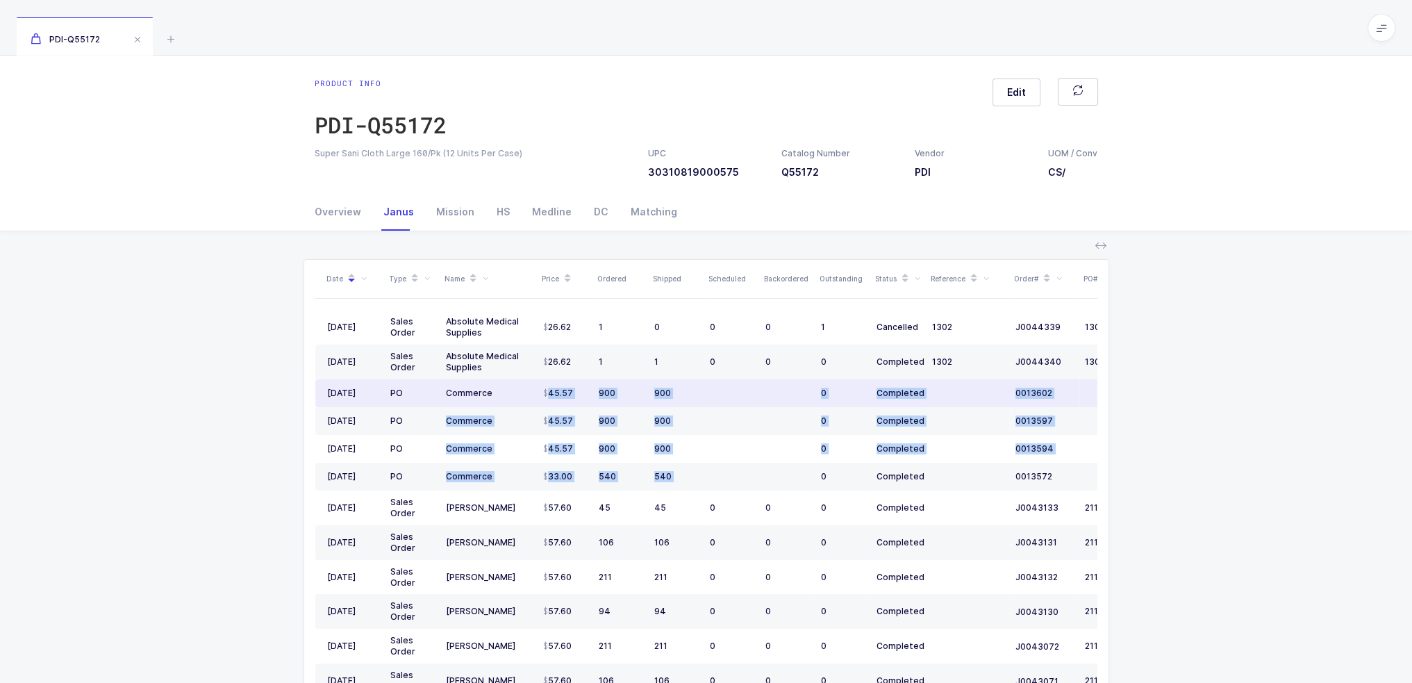
drag, startPoint x: 759, startPoint y: 474, endPoint x: 533, endPoint y: 386, distance: 242.4
click at [536, 390] on tbody "10/12/2022 Sales Order Absolute Medical Supplies 26.62 1 0 0 0 1 Cancelled 1302…" at bounding box center [752, 643] width 875 height 666
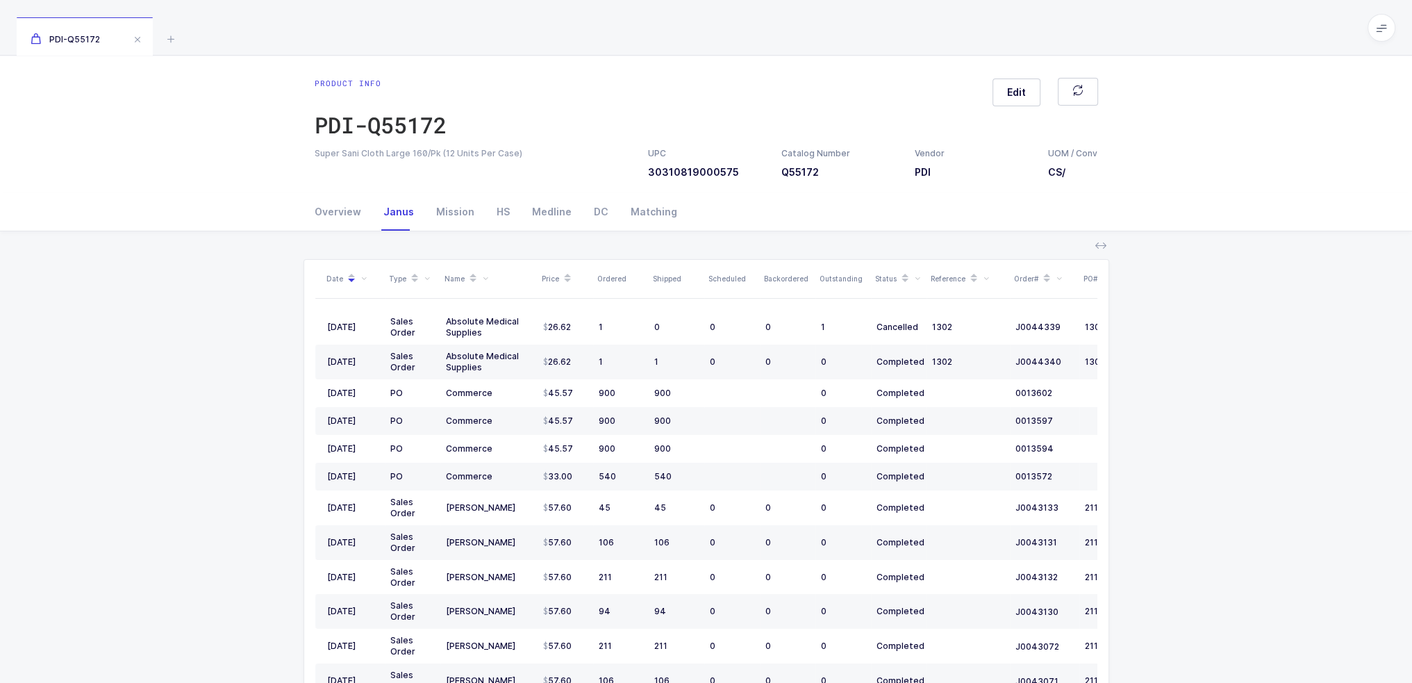
click at [340, 191] on div "Product info PDI-Q55172 Edit Super Sani Cloth Large 160/Pk (12 Units Per Case) …" at bounding box center [706, 125] width 1412 height 138
click at [342, 199] on div "Overview" at bounding box center [344, 212] width 58 height 38
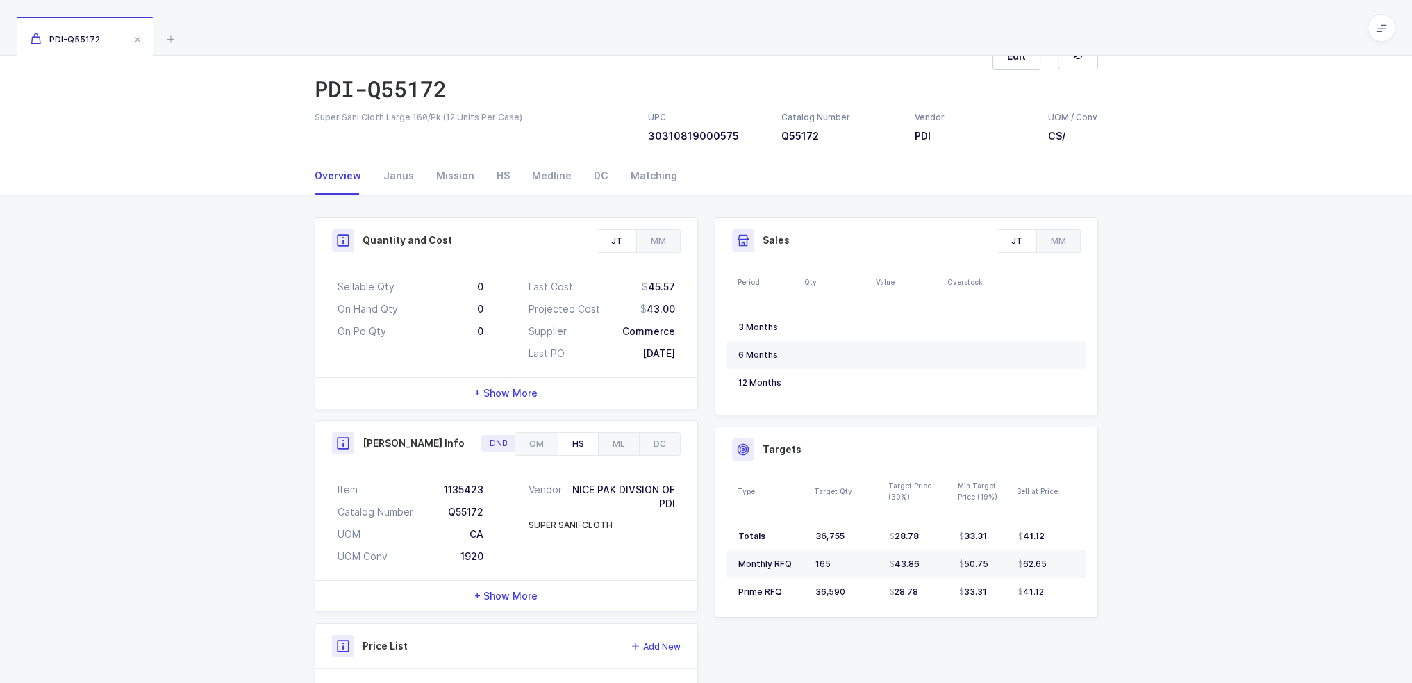
scroll to position [33, 0]
click at [445, 184] on div "Mission" at bounding box center [455, 179] width 60 height 38
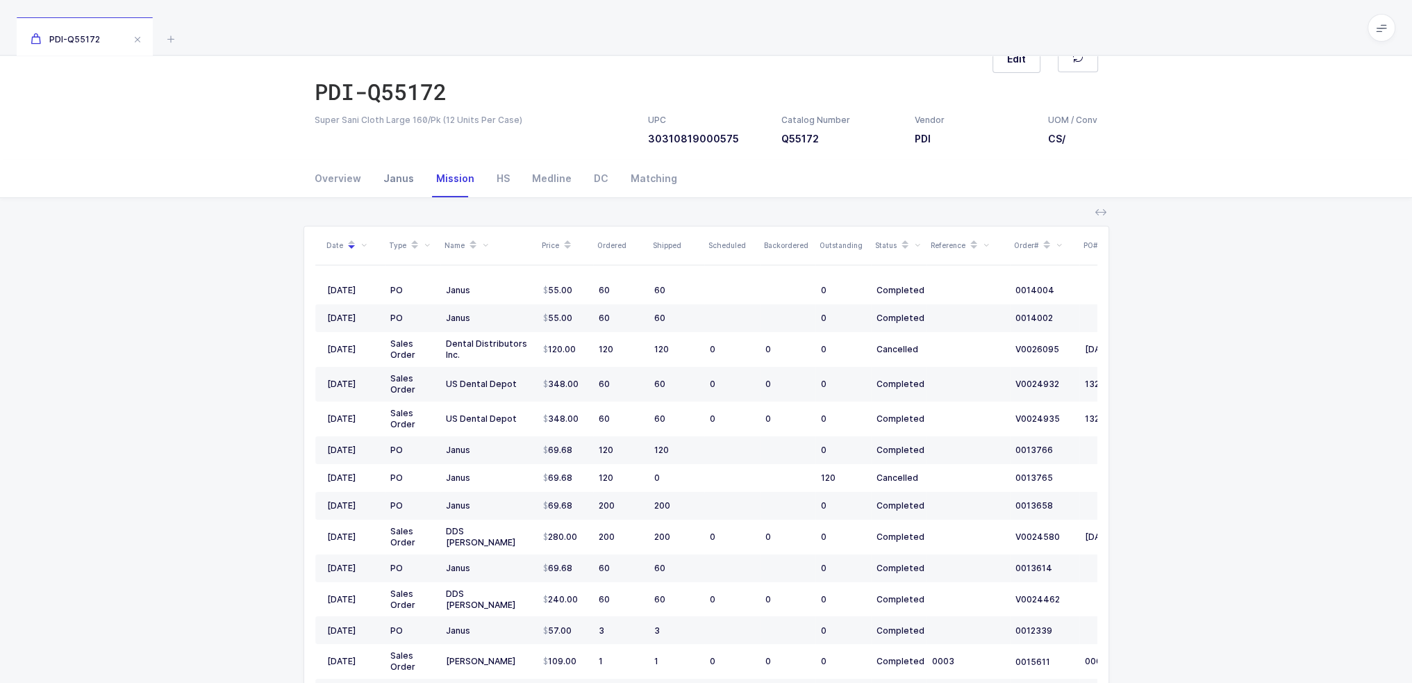
click at [417, 181] on div "Janus" at bounding box center [398, 179] width 53 height 38
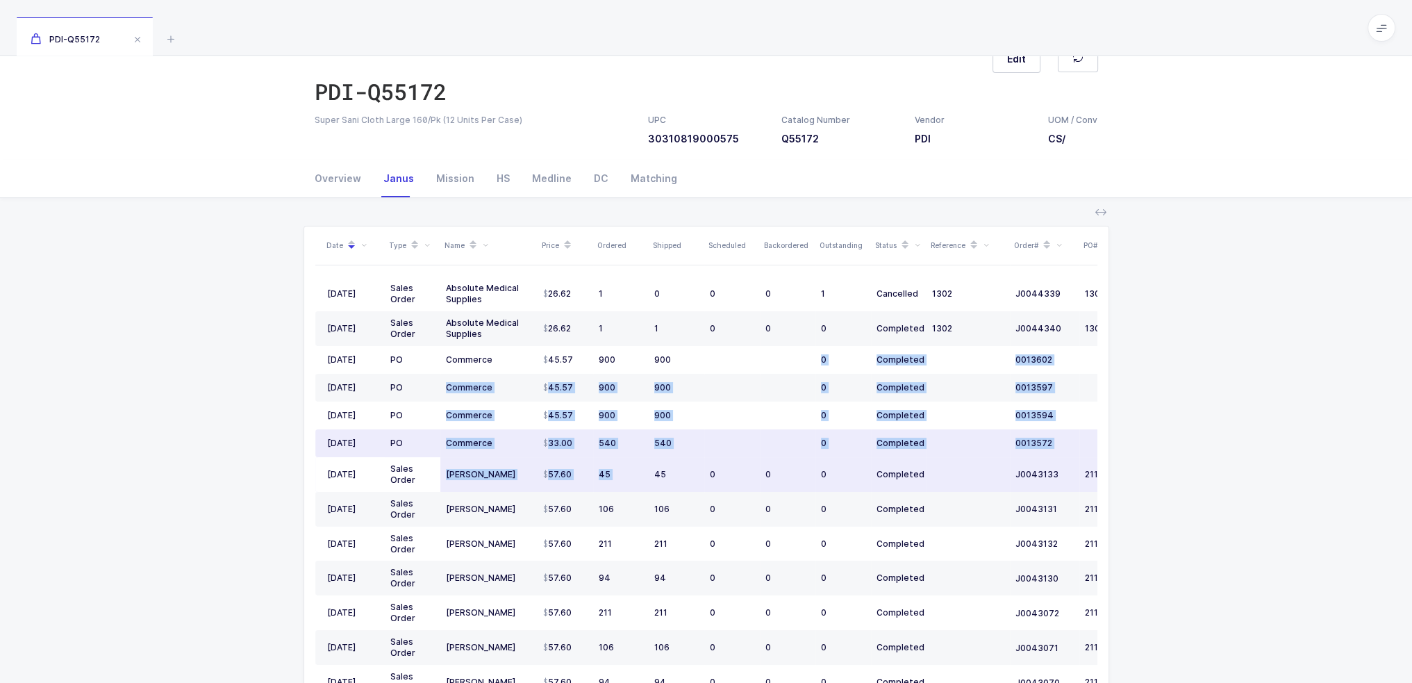
drag, startPoint x: 727, startPoint y: 366, endPoint x: 654, endPoint y: 474, distance: 130.6
click at [654, 474] on tbody "10/12/2022 Sales Order Absolute Medical Supplies 26.62 1 0 0 0 1 Cancelled 1302…" at bounding box center [752, 609] width 875 height 666
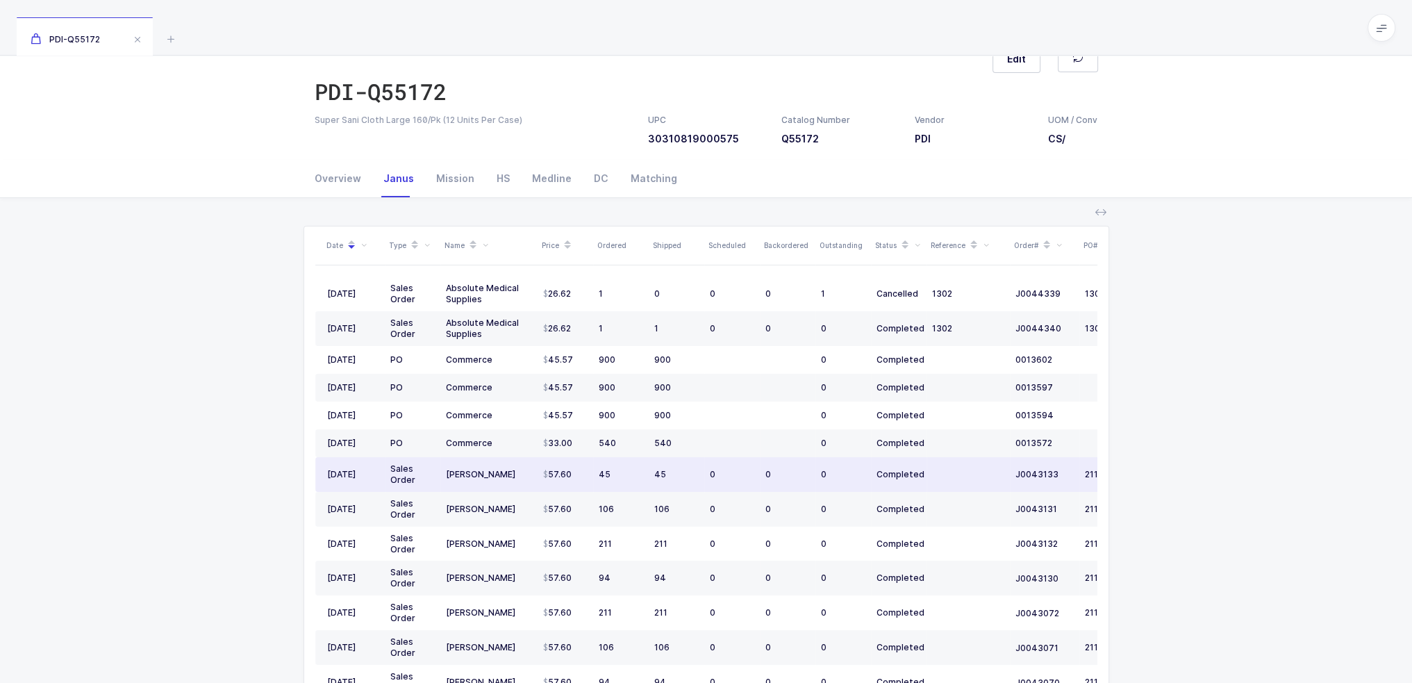
click at [697, 457] on td "45" at bounding box center [677, 474] width 56 height 35
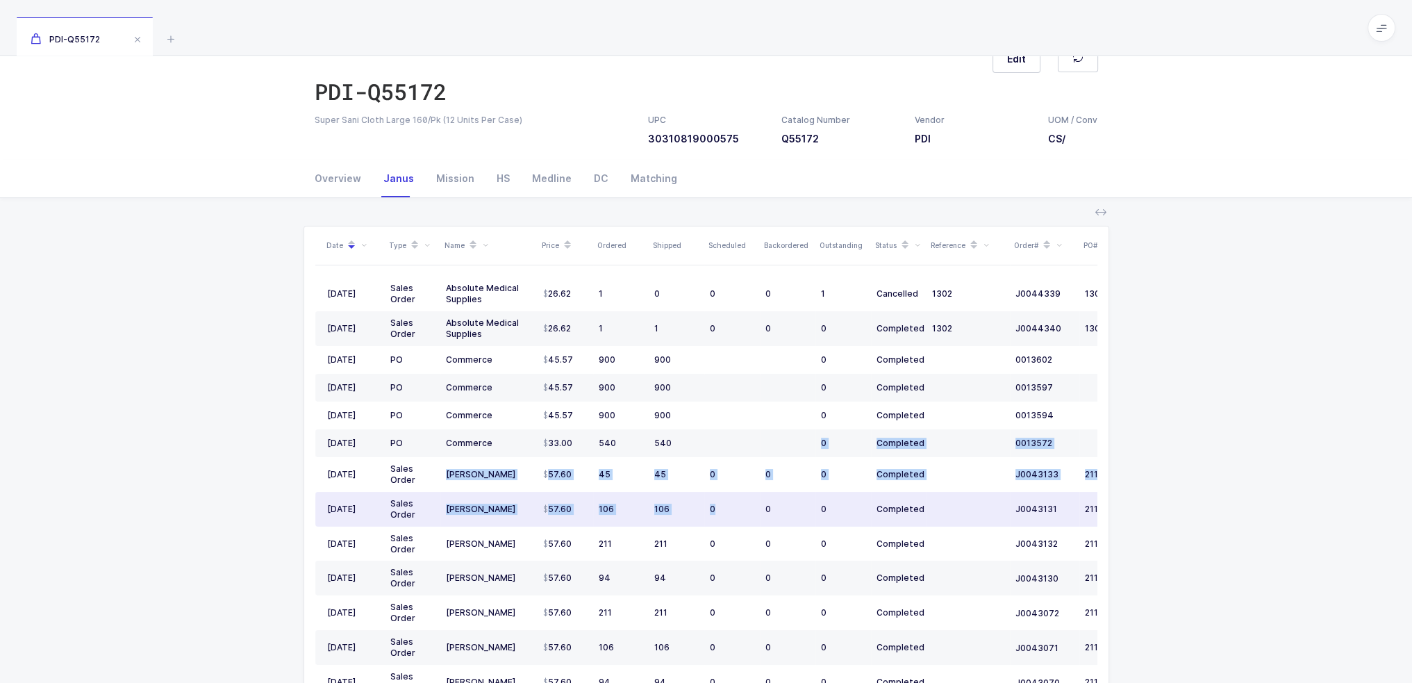
drag, startPoint x: 731, startPoint y: 449, endPoint x: 738, endPoint y: 510, distance: 60.8
click at [738, 510] on tbody "10/12/2022 Sales Order Absolute Medical Supplies 26.62 1 0 0 0 1 Cancelled 1302…" at bounding box center [752, 609] width 875 height 666
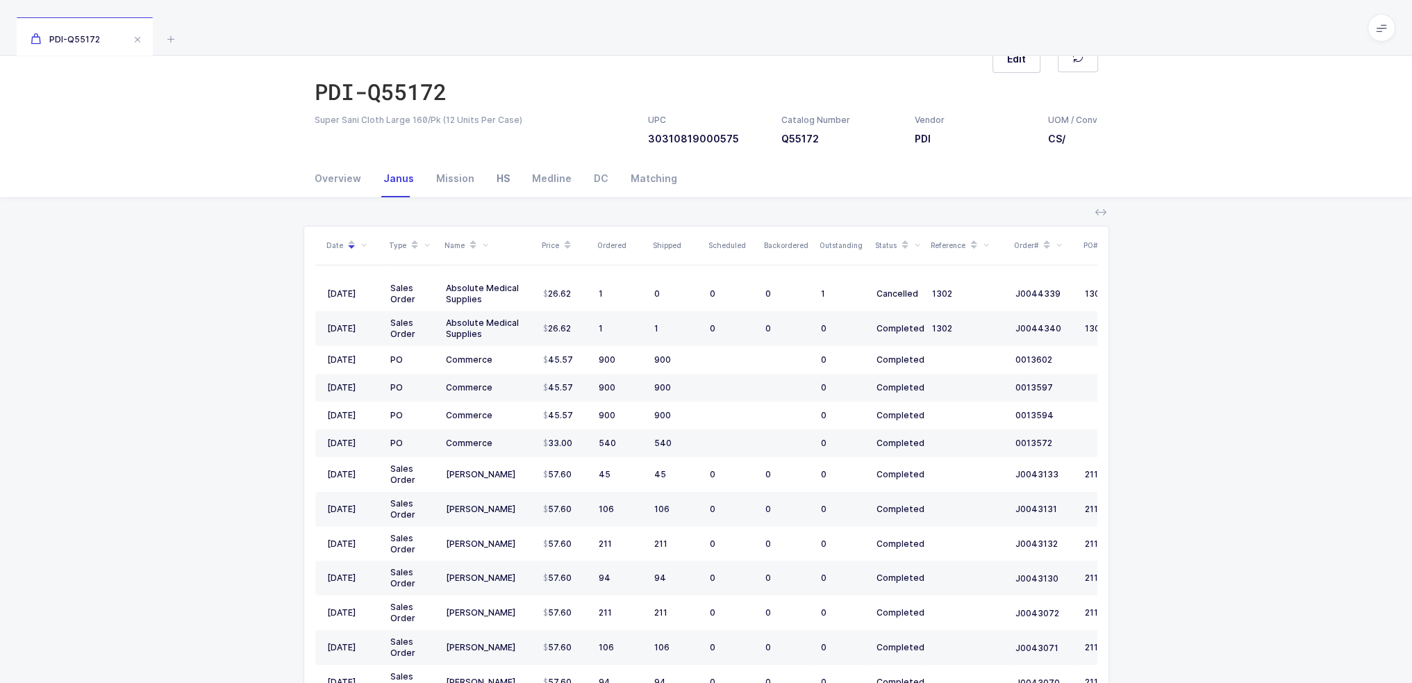
click at [495, 174] on div "HS" at bounding box center [503, 179] width 35 height 38
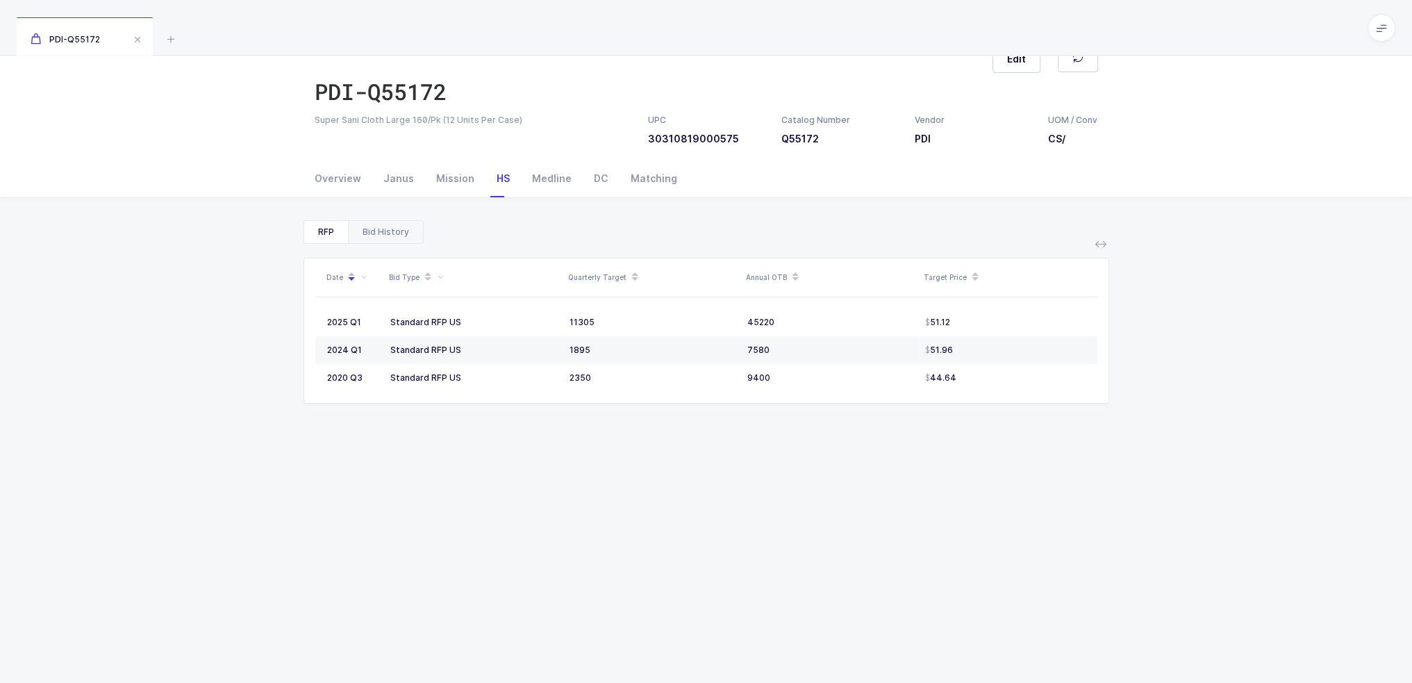
click at [397, 232] on div "Bid History" at bounding box center [385, 232] width 75 height 22
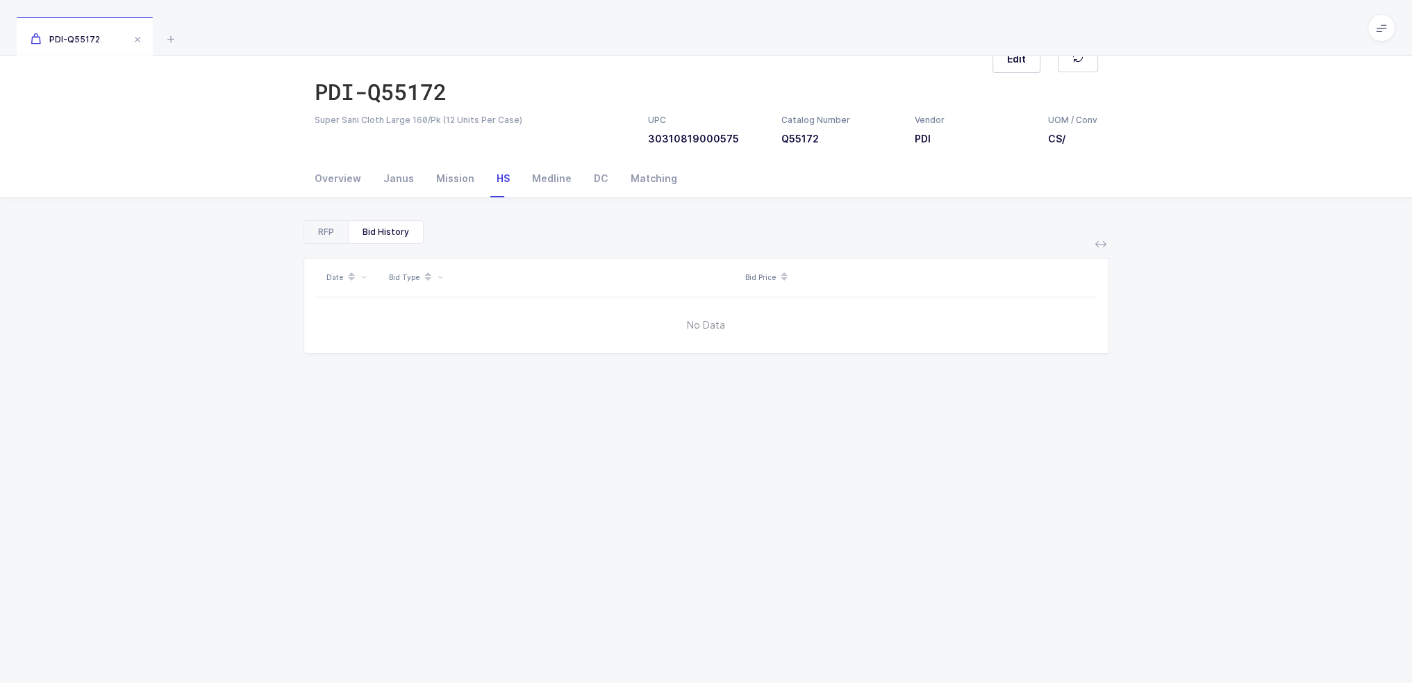
click at [315, 231] on div "RFP" at bounding box center [326, 232] width 44 height 22
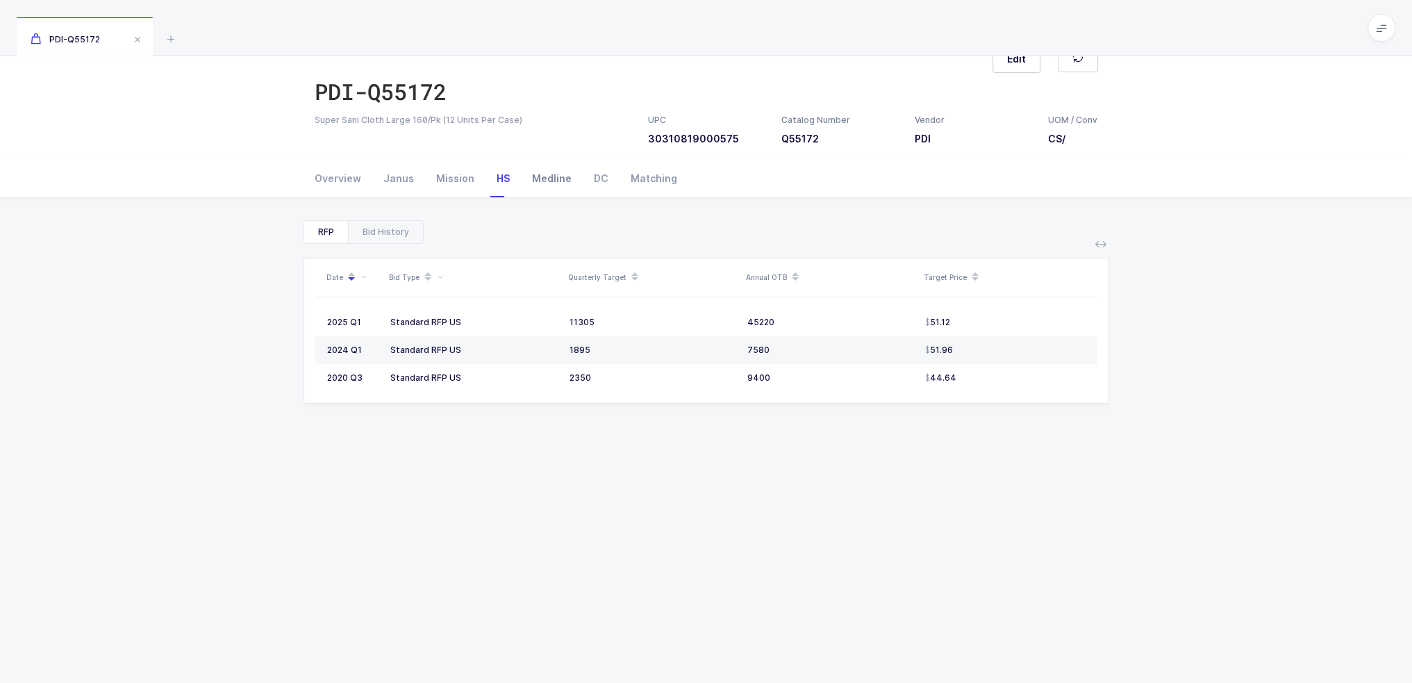
click at [540, 176] on div "Medline" at bounding box center [552, 179] width 62 height 38
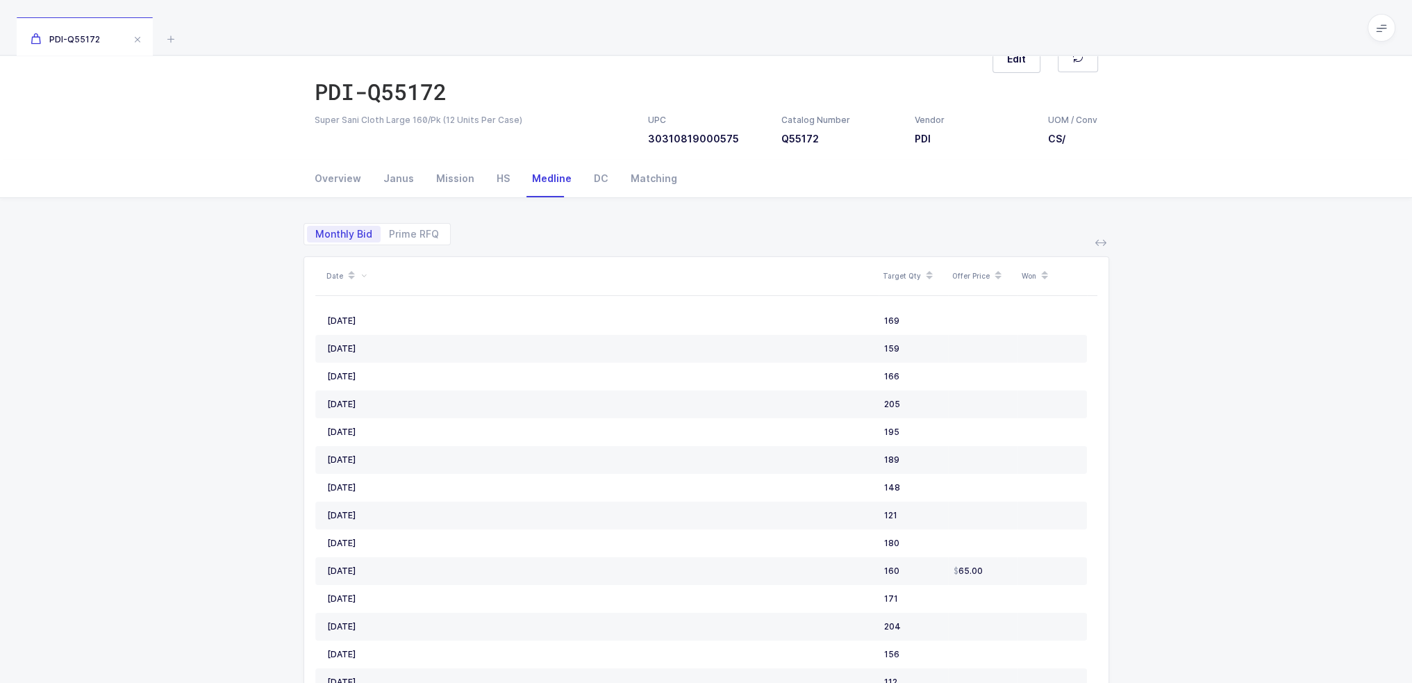
scroll to position [0, 0]
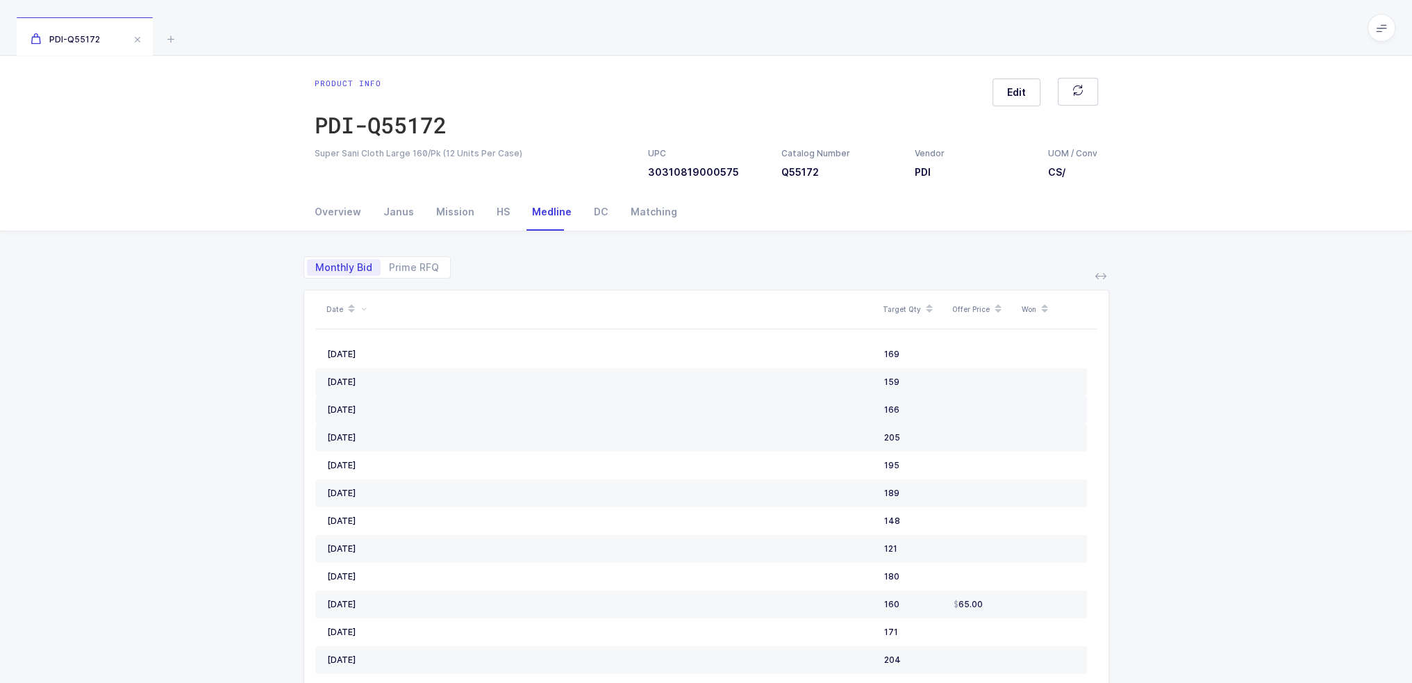
drag, startPoint x: 572, startPoint y: 347, endPoint x: 925, endPoint y: 418, distance: 360.7
click at [925, 418] on td "166" at bounding box center [913, 410] width 69 height 28
click at [400, 265] on span "Prime RFQ" at bounding box center [414, 268] width 50 height 10
click at [390, 265] on input "Prime RFQ" at bounding box center [385, 263] width 9 height 9
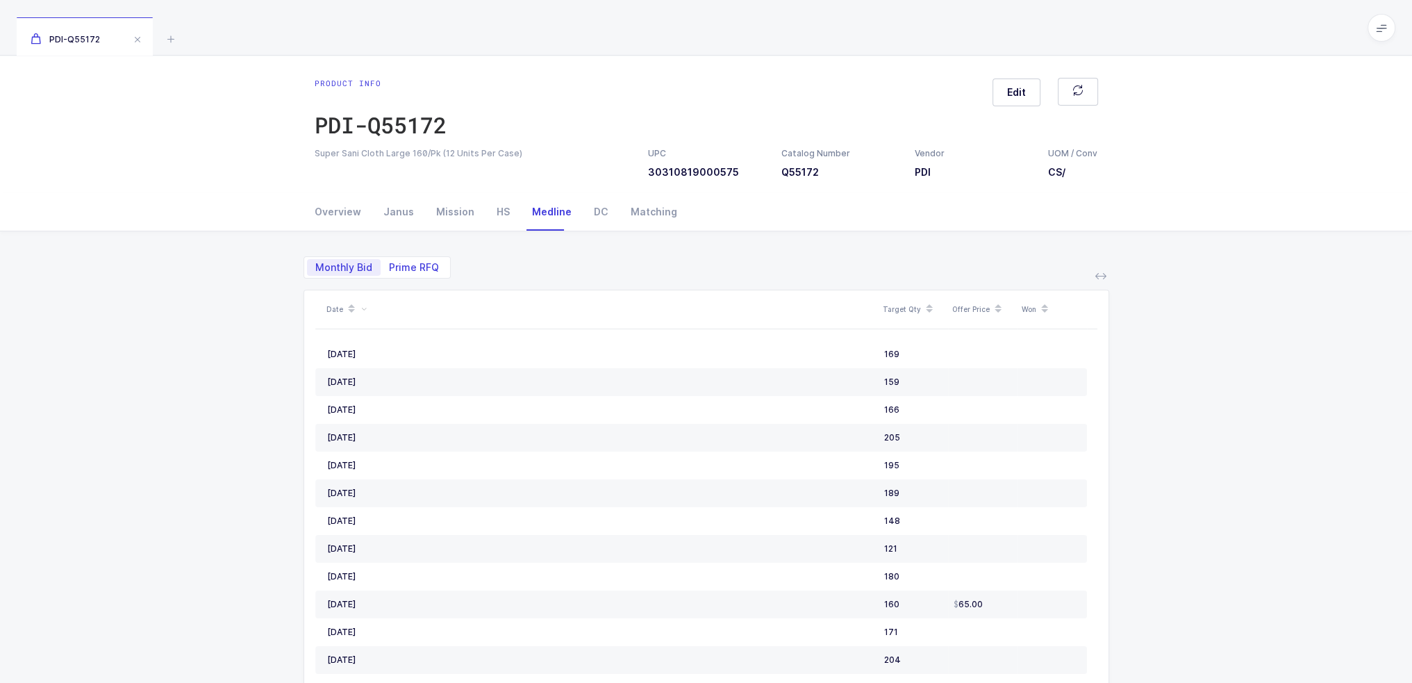
radio input "true"
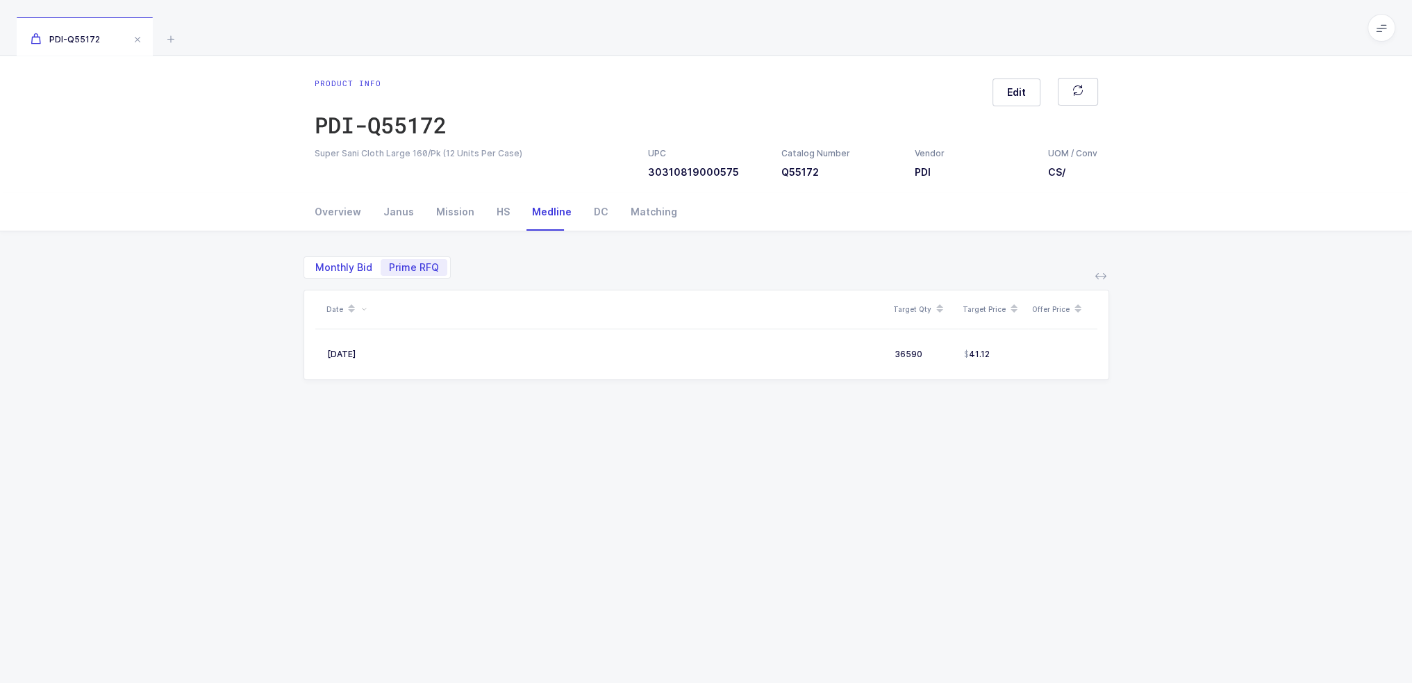
click at [352, 263] on span "Monthly Bid" at bounding box center [343, 268] width 57 height 10
click at [316, 263] on input "Monthly Bid" at bounding box center [311, 263] width 9 height 9
radio input "true"
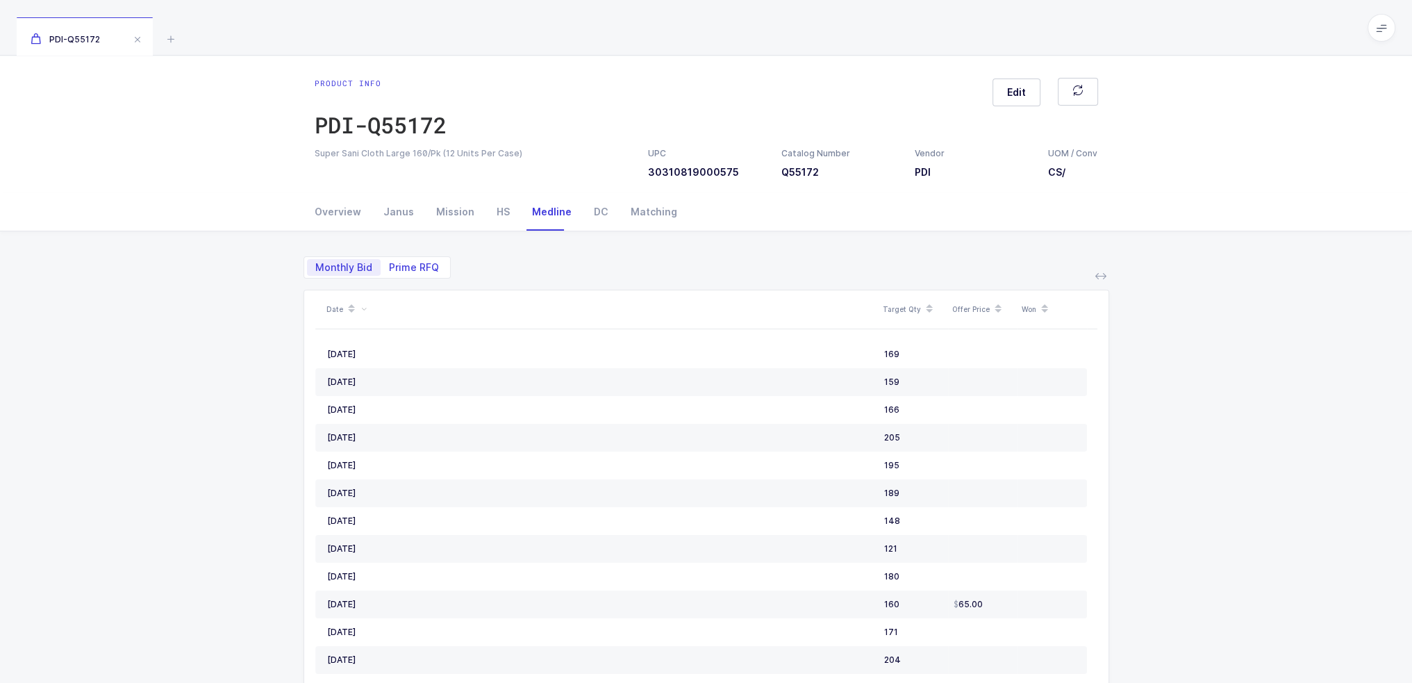
click at [382, 260] on span "Prime RFQ" at bounding box center [414, 267] width 67 height 17
click at [382, 260] on input "Prime RFQ" at bounding box center [385, 263] width 9 height 9
radio input "true"
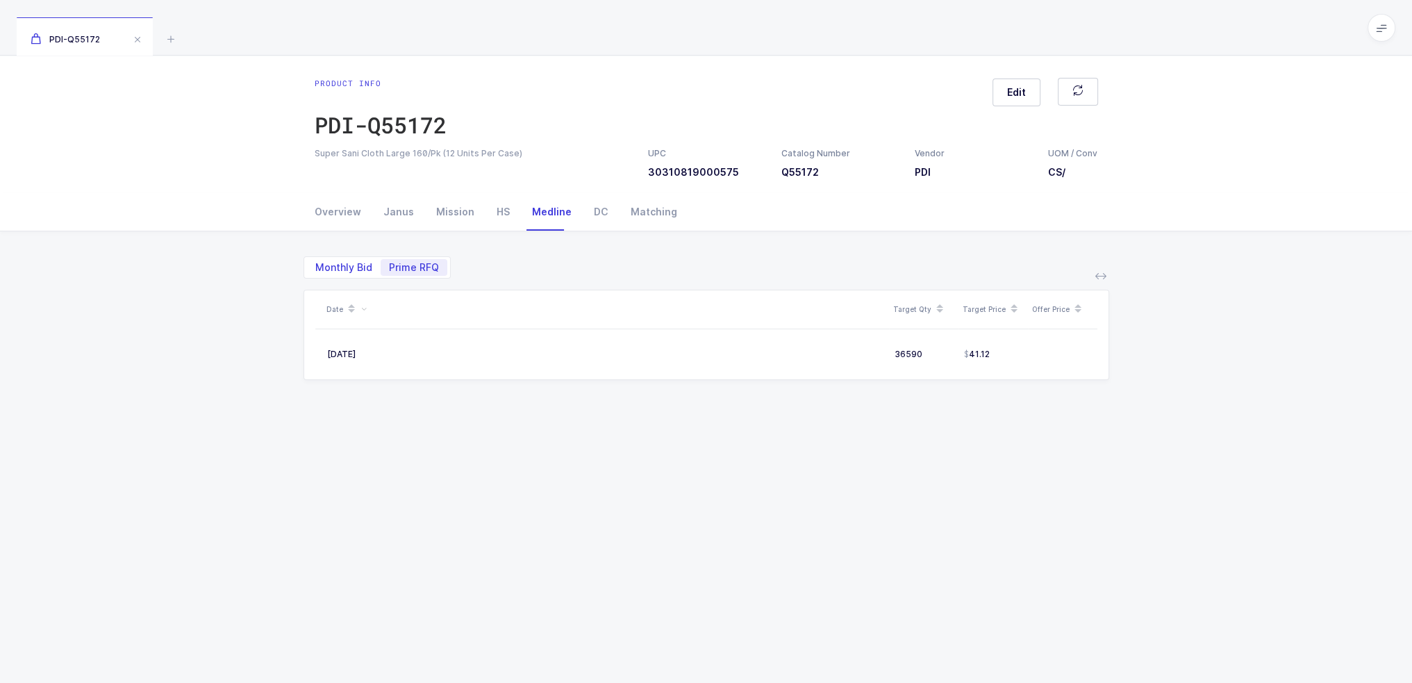
click at [326, 266] on span "Monthly Bid" at bounding box center [343, 268] width 57 height 10
click at [316, 266] on input "Monthly Bid" at bounding box center [311, 263] width 9 height 9
radio input "true"
radio input "false"
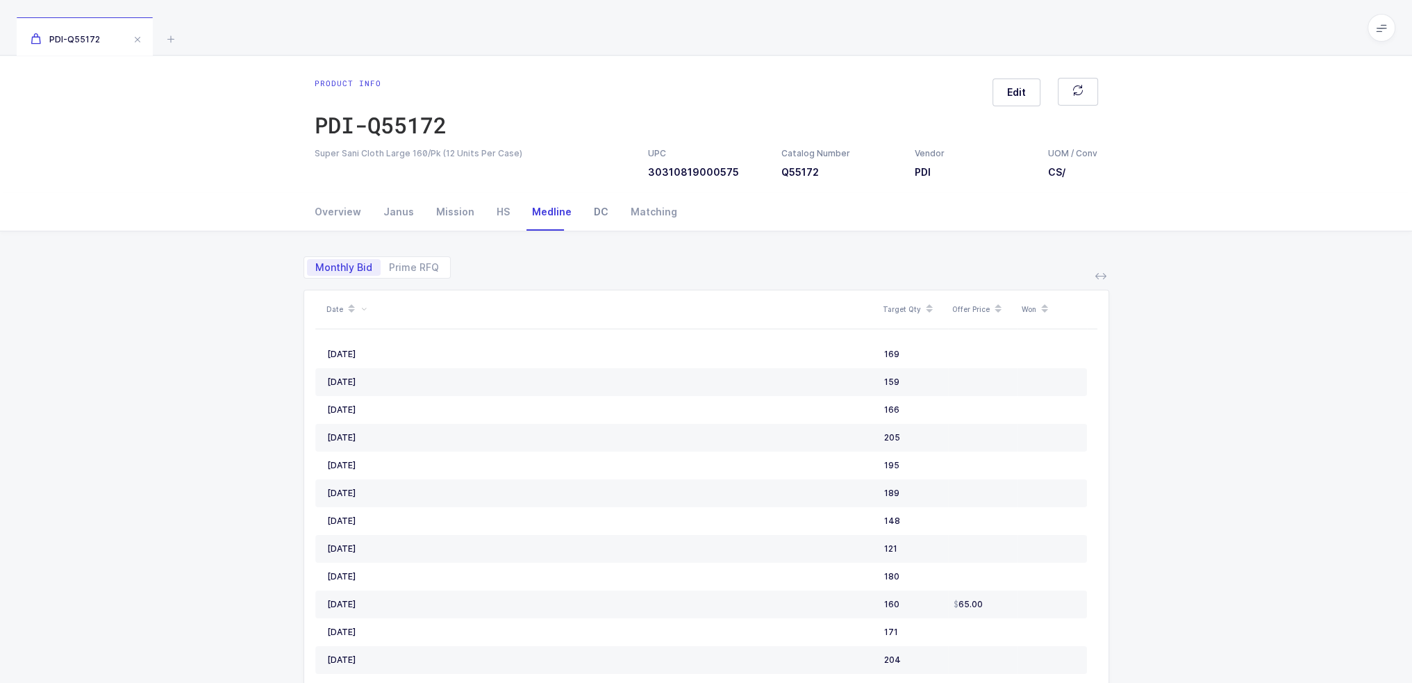
click at [600, 208] on div "DC" at bounding box center [601, 212] width 37 height 38
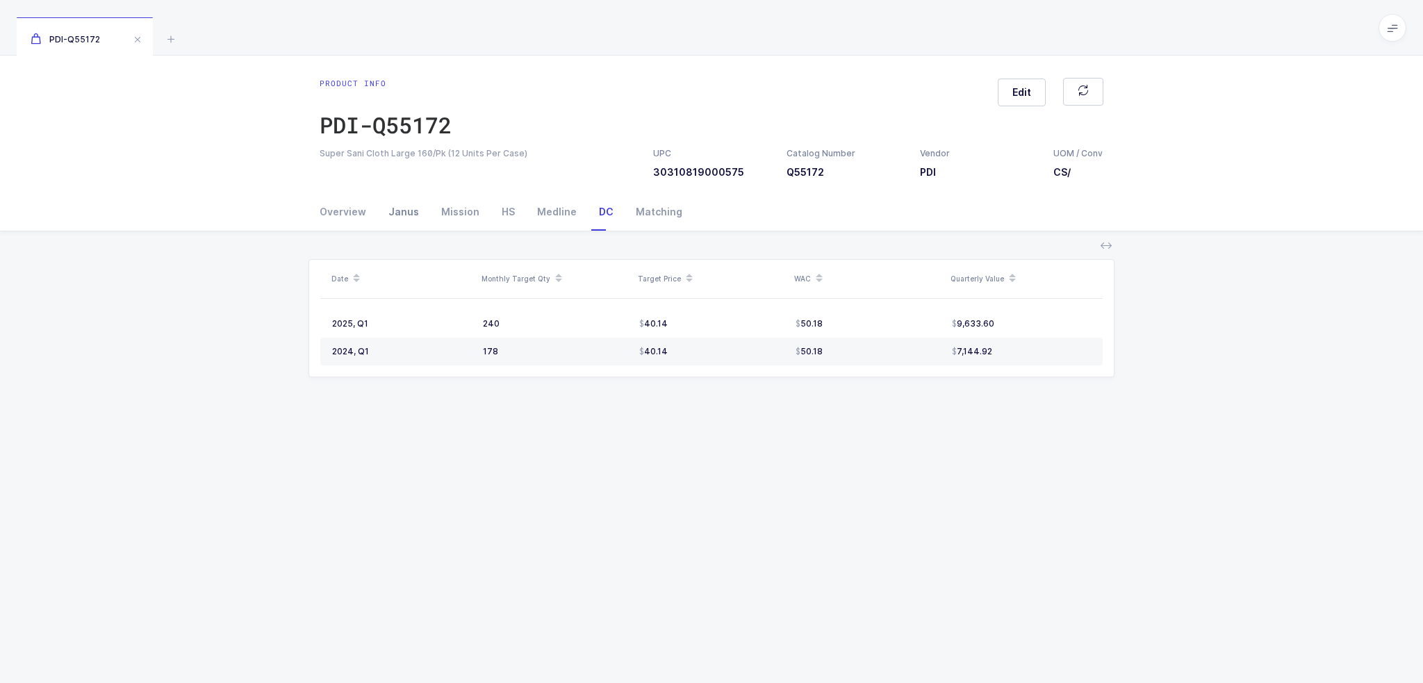
click at [386, 208] on div "Janus" at bounding box center [403, 212] width 53 height 38
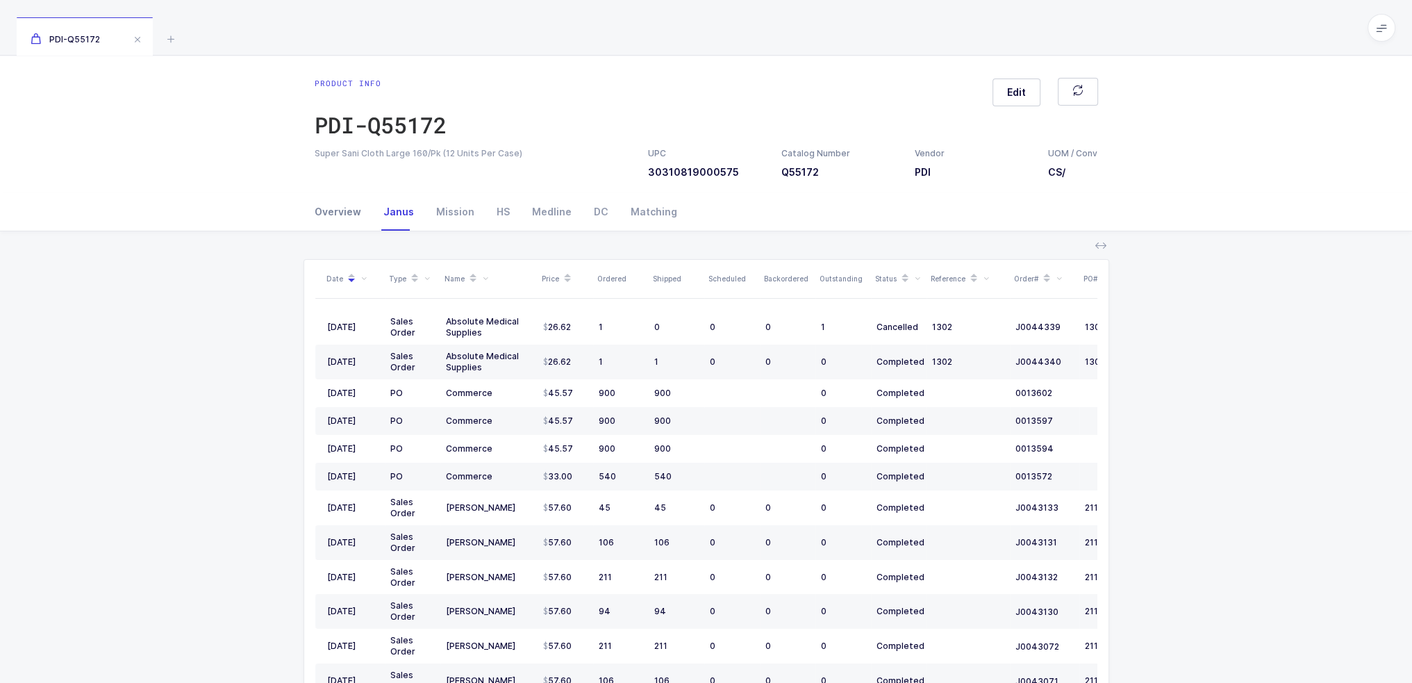
click at [337, 212] on div "Overview" at bounding box center [344, 212] width 58 height 38
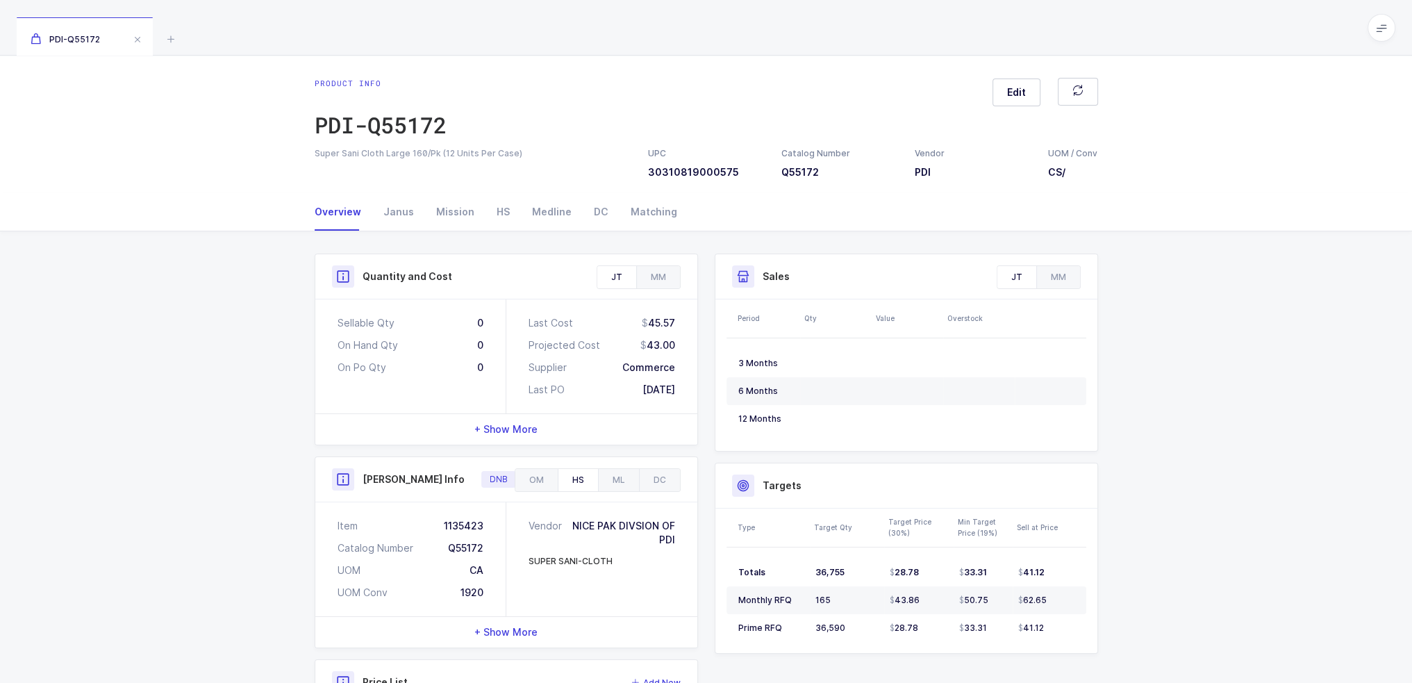
click at [533, 432] on span "+ Show More" at bounding box center [505, 429] width 63 height 14
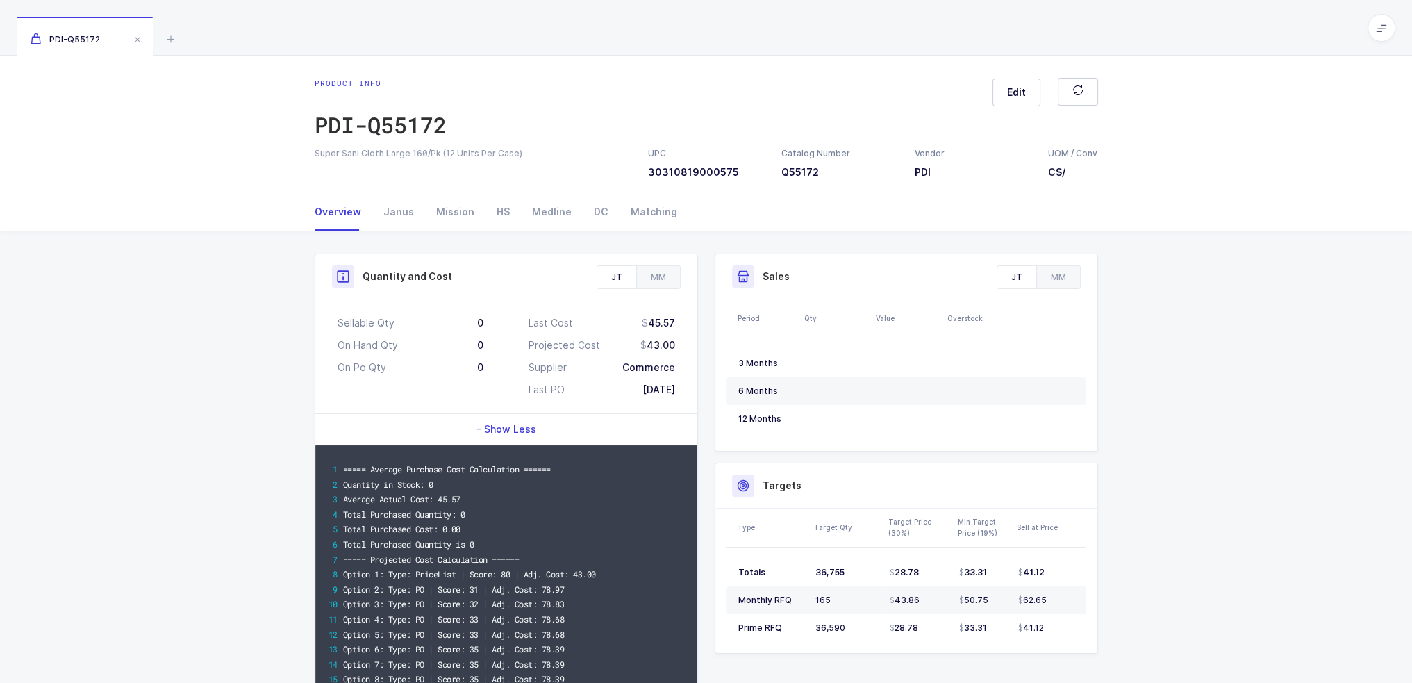
click at [533, 429] on span "- Show Less" at bounding box center [507, 429] width 60 height 14
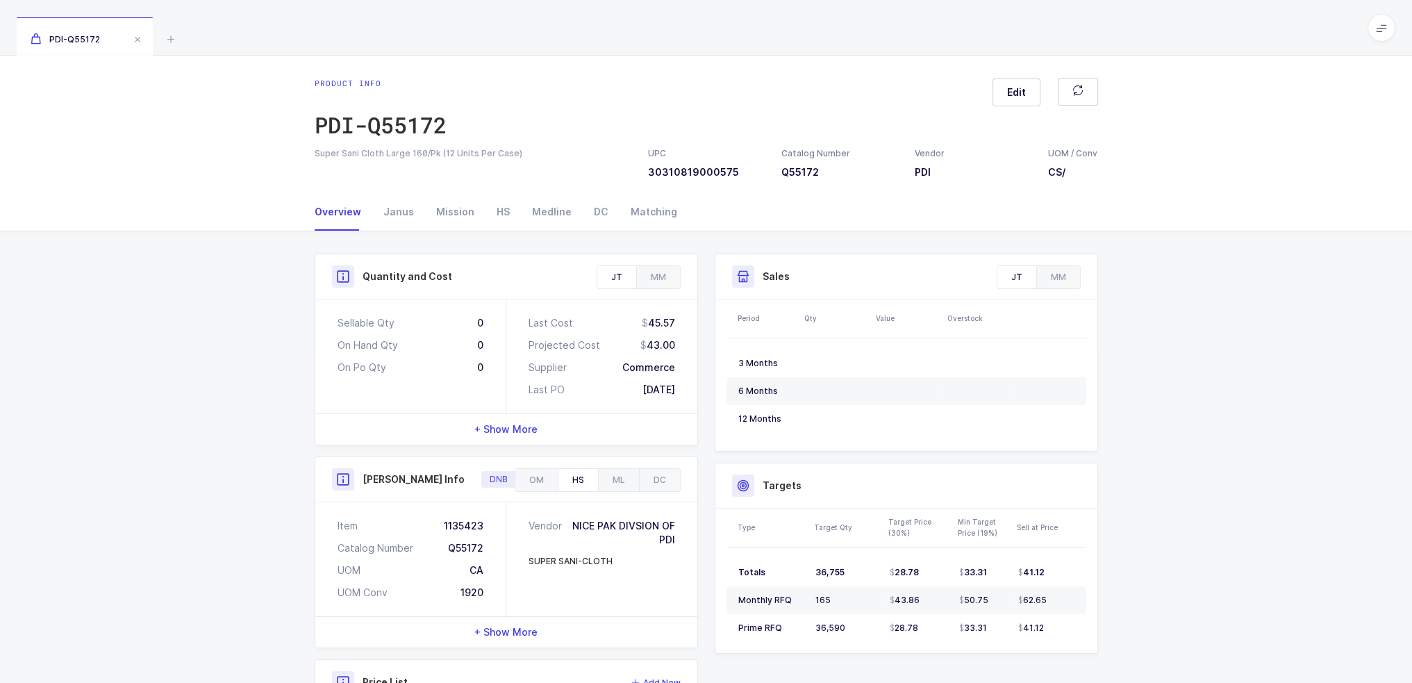
click at [536, 414] on div "+ Show More" at bounding box center [506, 429] width 382 height 31
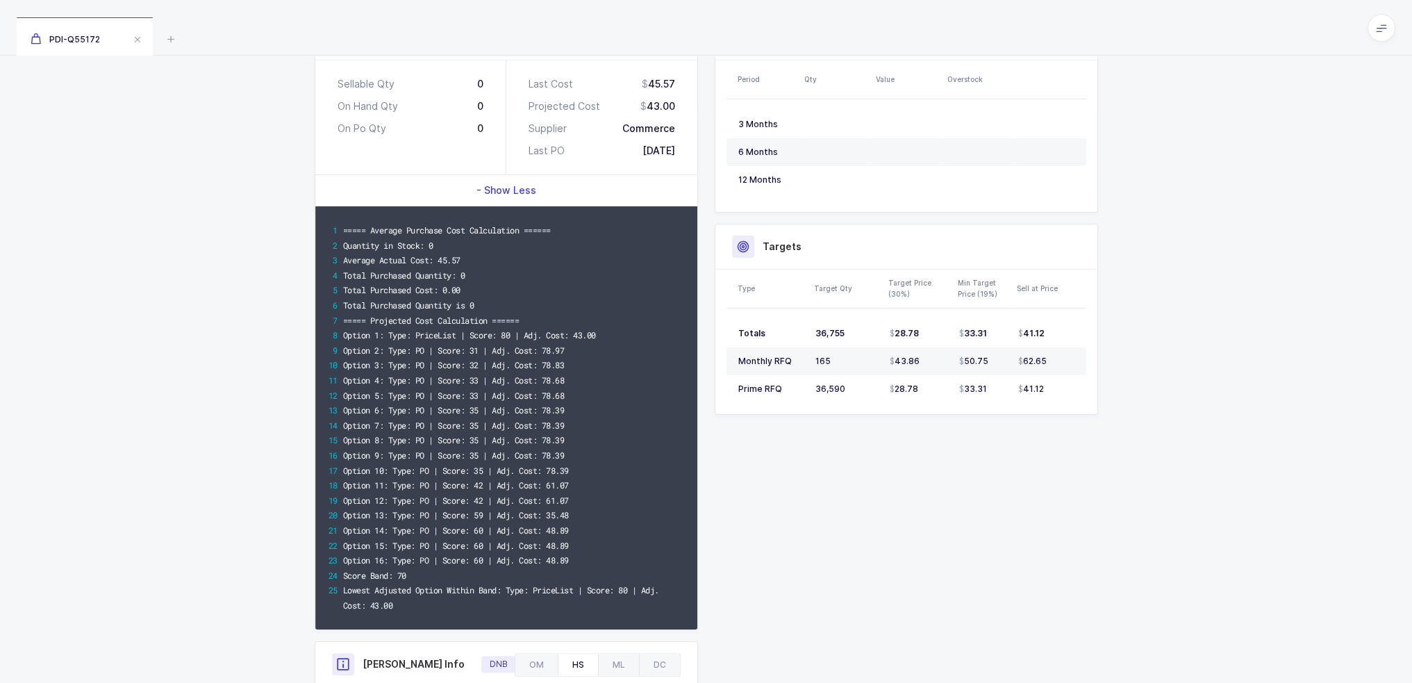
scroll to position [278, 0]
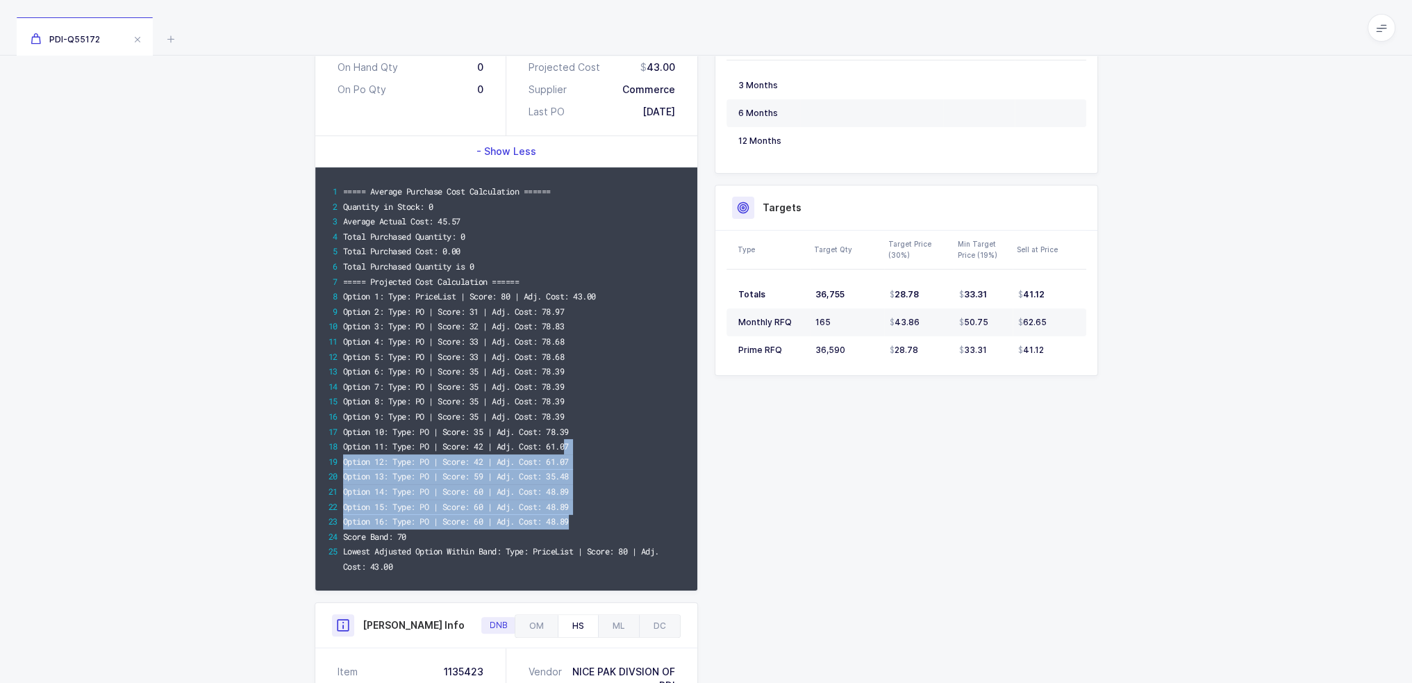
drag, startPoint x: 579, startPoint y: 524, endPoint x: 568, endPoint y: 436, distance: 89.6
click at [568, 438] on div "===== Average Purchase Cost Calculation ====== Quantity in Stock: 0 Average Act…" at bounding box center [506, 378] width 382 height 423
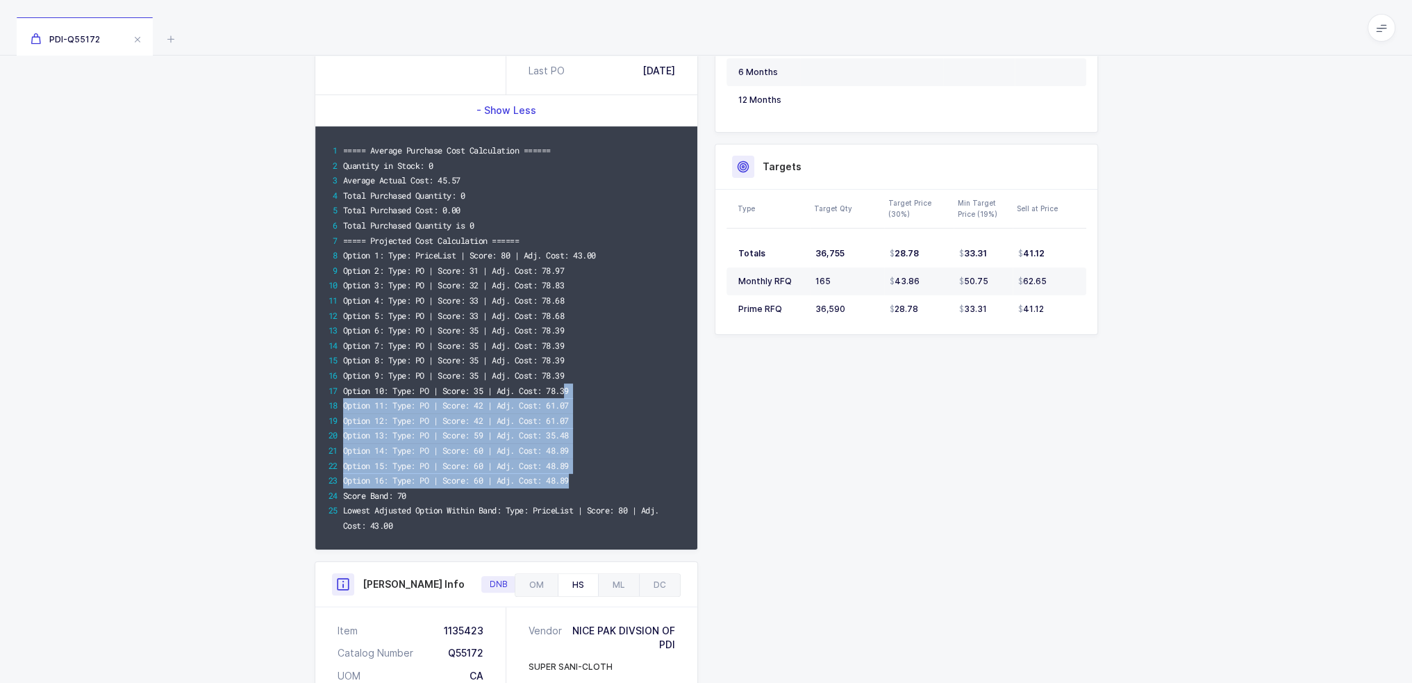
scroll to position [318, 0]
click at [577, 447] on div "Option 14: Type: PO | Score: 60 | Adj. Cost: 48.89" at bounding box center [514, 451] width 342 height 15
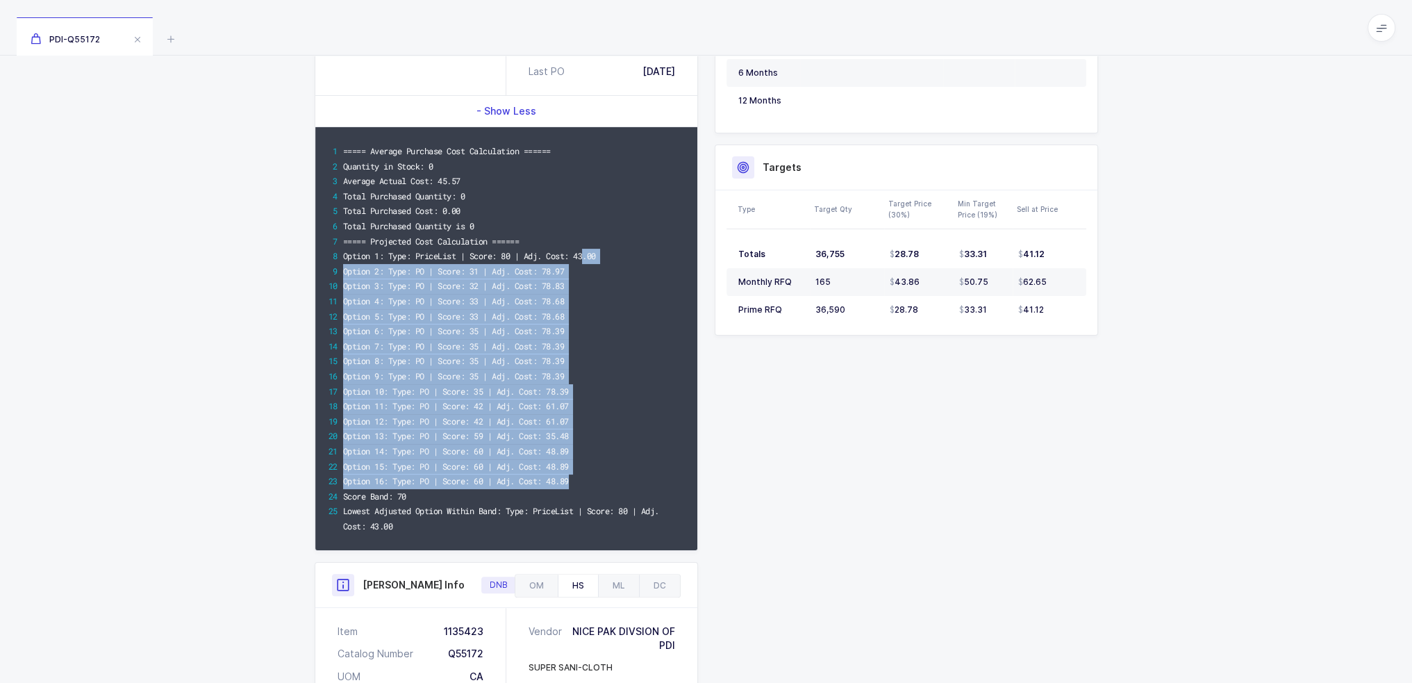
drag, startPoint x: 588, startPoint y: 256, endPoint x: 599, endPoint y: 485, distance: 229.5
click at [599, 485] on div "===== Average Purchase Cost Calculation ====== Quantity in Stock: 0 Average Act…" at bounding box center [506, 338] width 382 height 423
click at [599, 485] on div "Option 16: Type: PO | Score: 60 | Adj. Cost: 48.89" at bounding box center [514, 481] width 342 height 15
drag, startPoint x: 599, startPoint y: 485, endPoint x: 342, endPoint y: 271, distance: 334.9
click at [336, 270] on div "===== Average Purchase Cost Calculation ====== Quantity in Stock: 0 Average Act…" at bounding box center [506, 338] width 382 height 423
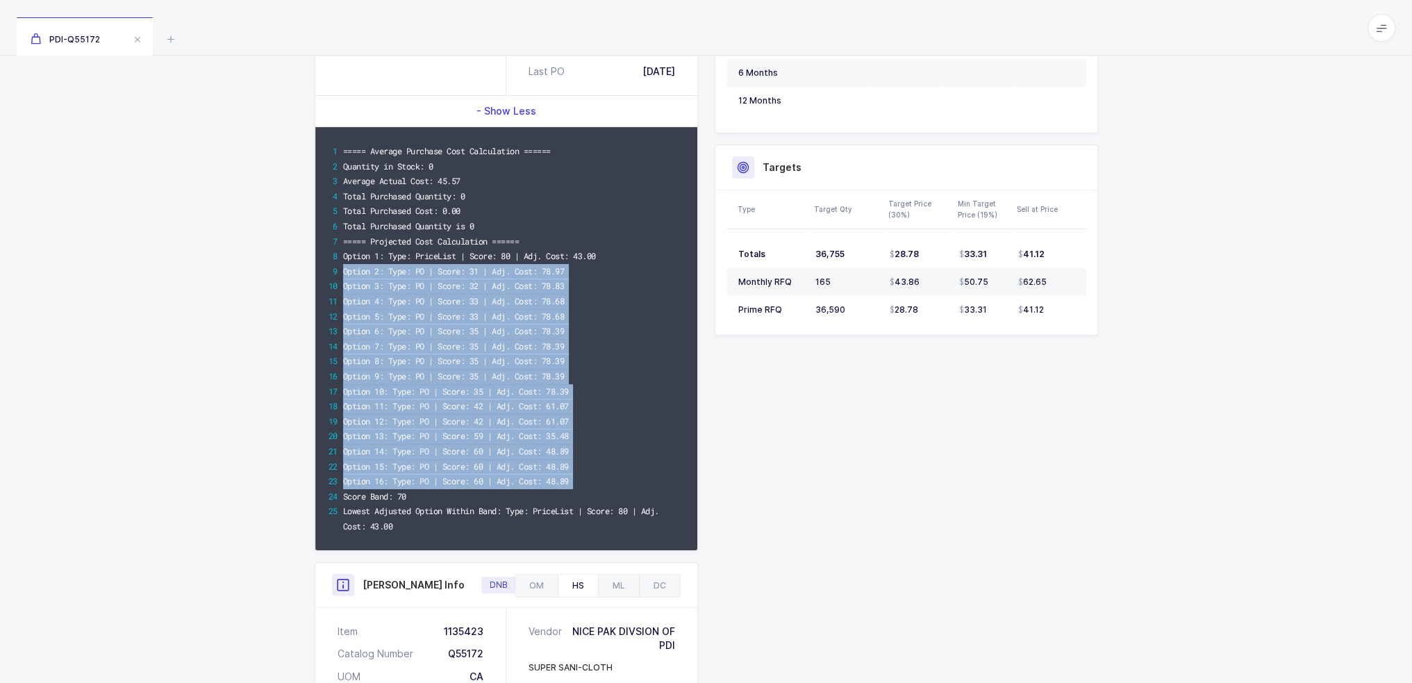
click at [343, 271] on div "Option 2: Type: PO | Score: 31 | Adj. Cost: 78.97" at bounding box center [514, 271] width 342 height 15
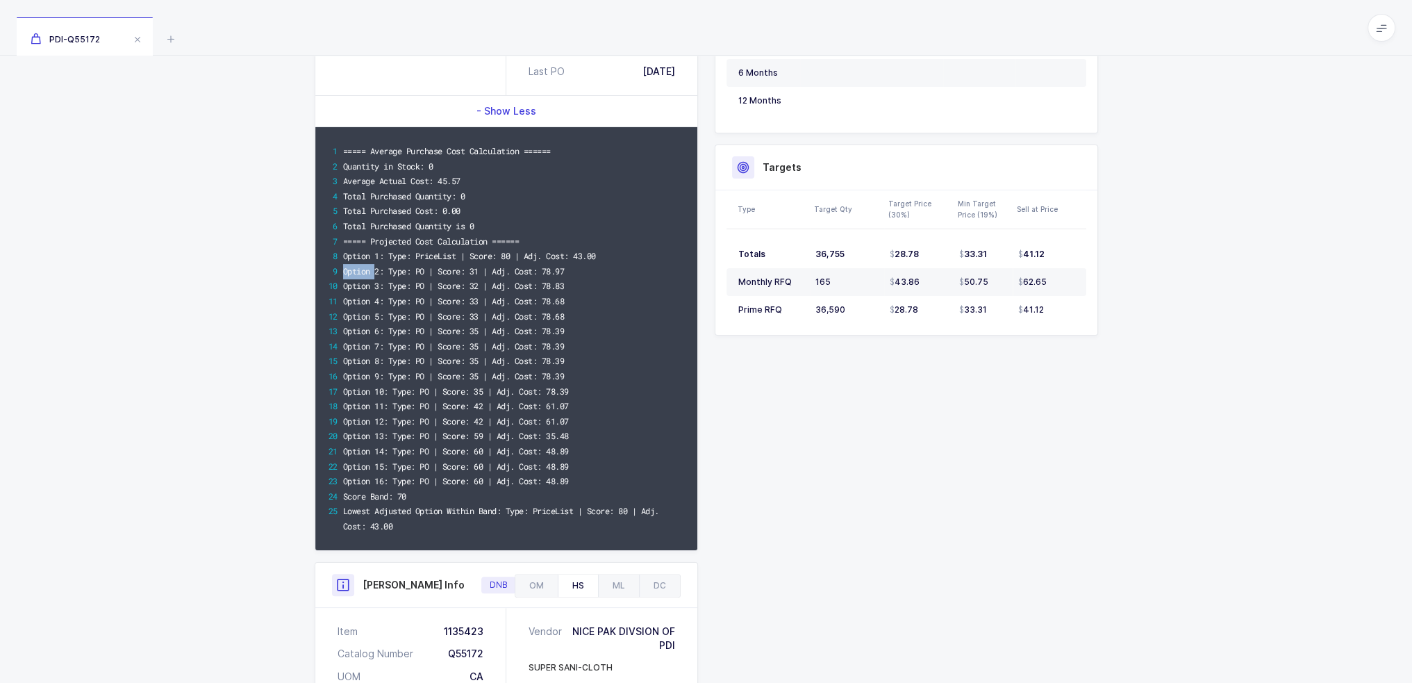
click at [343, 271] on div "Option 2: Type: PO | Score: 31 | Adj. Cost: 78.97" at bounding box center [514, 271] width 342 height 15
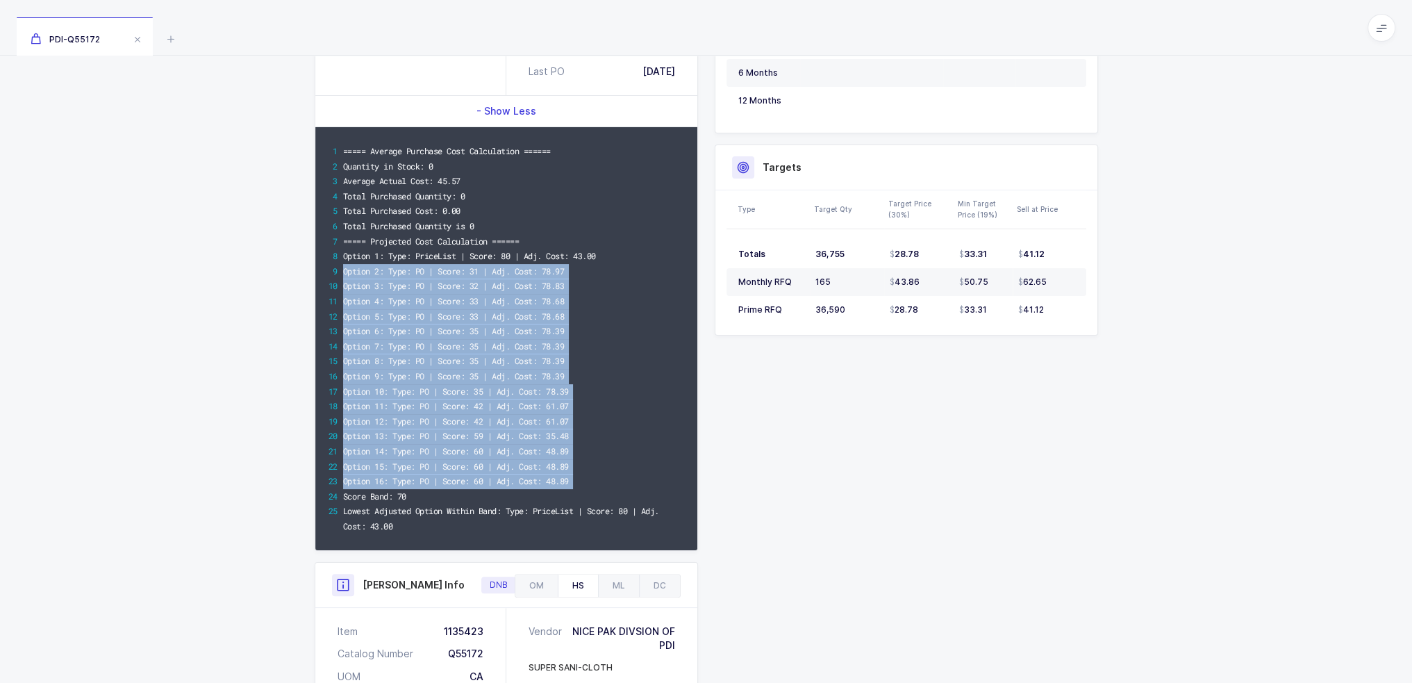
drag, startPoint x: 342, startPoint y: 271, endPoint x: 597, endPoint y: 481, distance: 330.0
click at [597, 481] on div "===== Average Purchase Cost Calculation ====== Quantity in Stock: 0 Average Act…" at bounding box center [506, 338] width 382 height 423
click at [597, 481] on div "Option 16: Type: PO | Score: 60 | Adj. Cost: 48.89" at bounding box center [514, 481] width 342 height 15
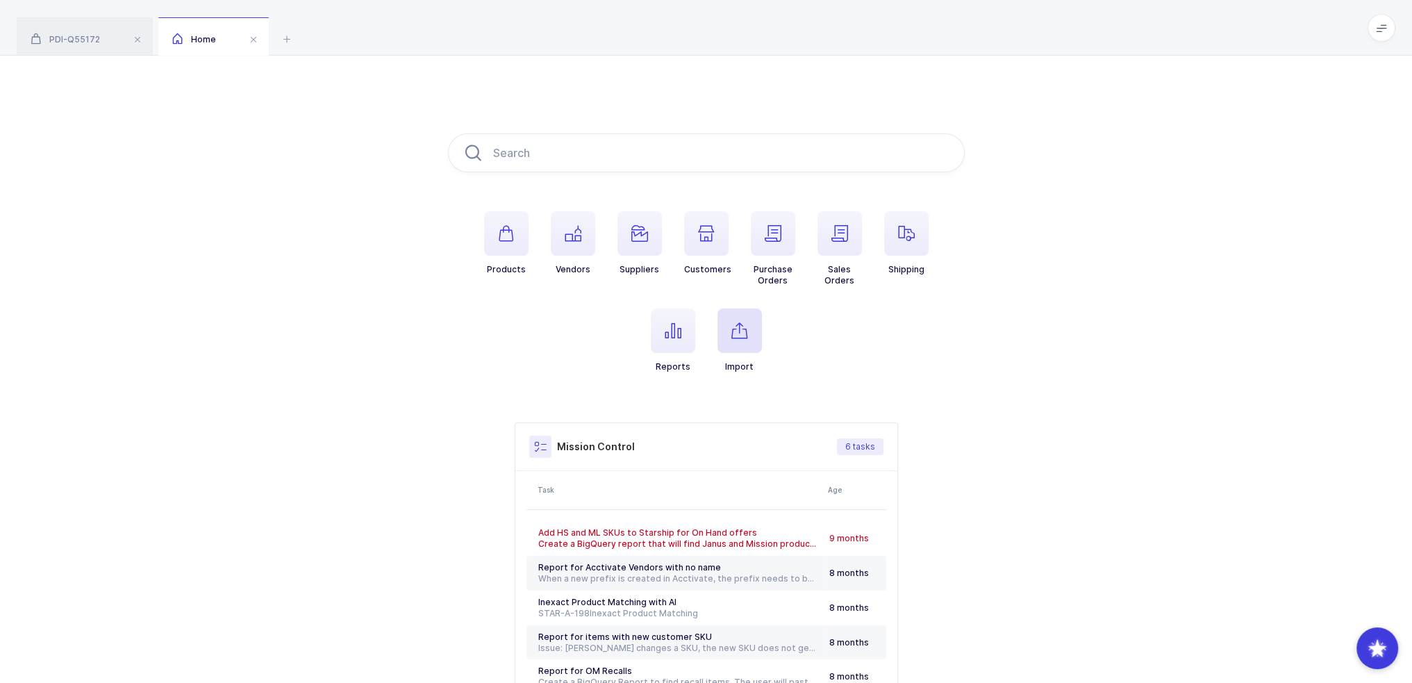
click at [739, 326] on icon "button" at bounding box center [739, 330] width 17 height 17
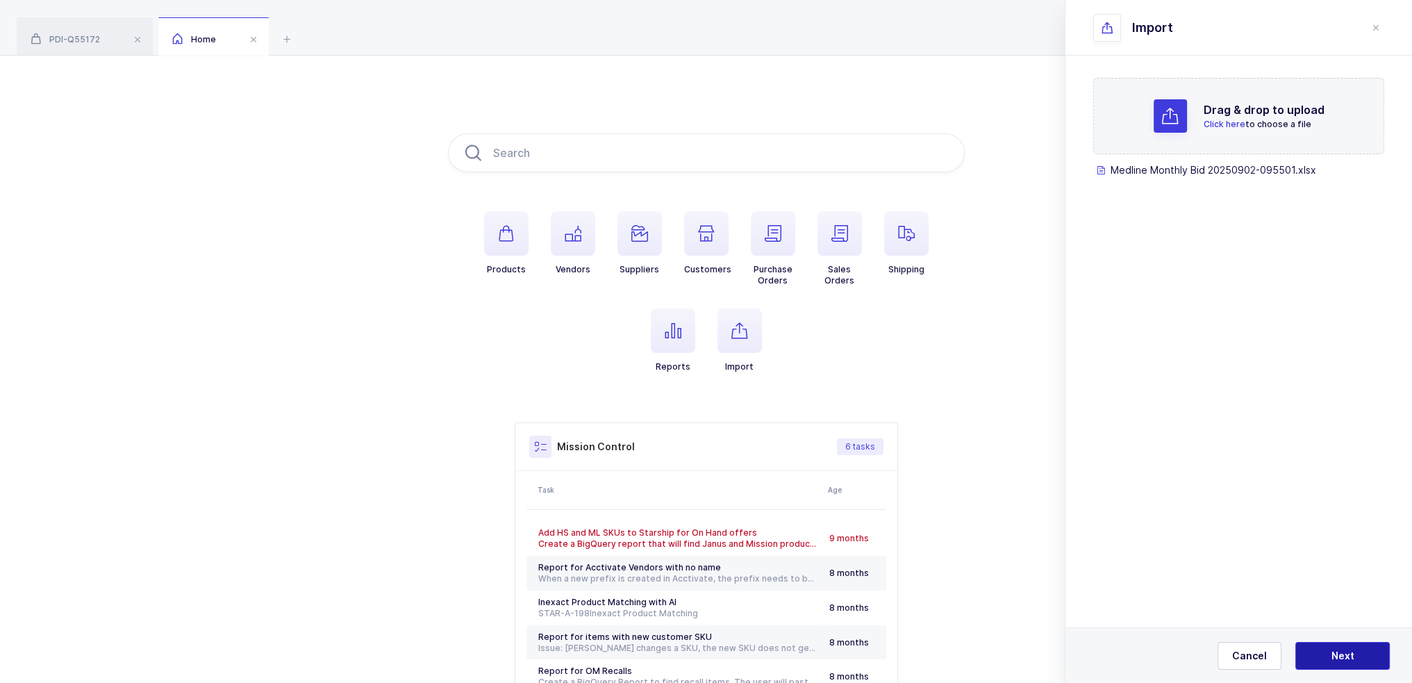
click at [1340, 649] on span "Next" at bounding box center [1343, 656] width 23 height 14
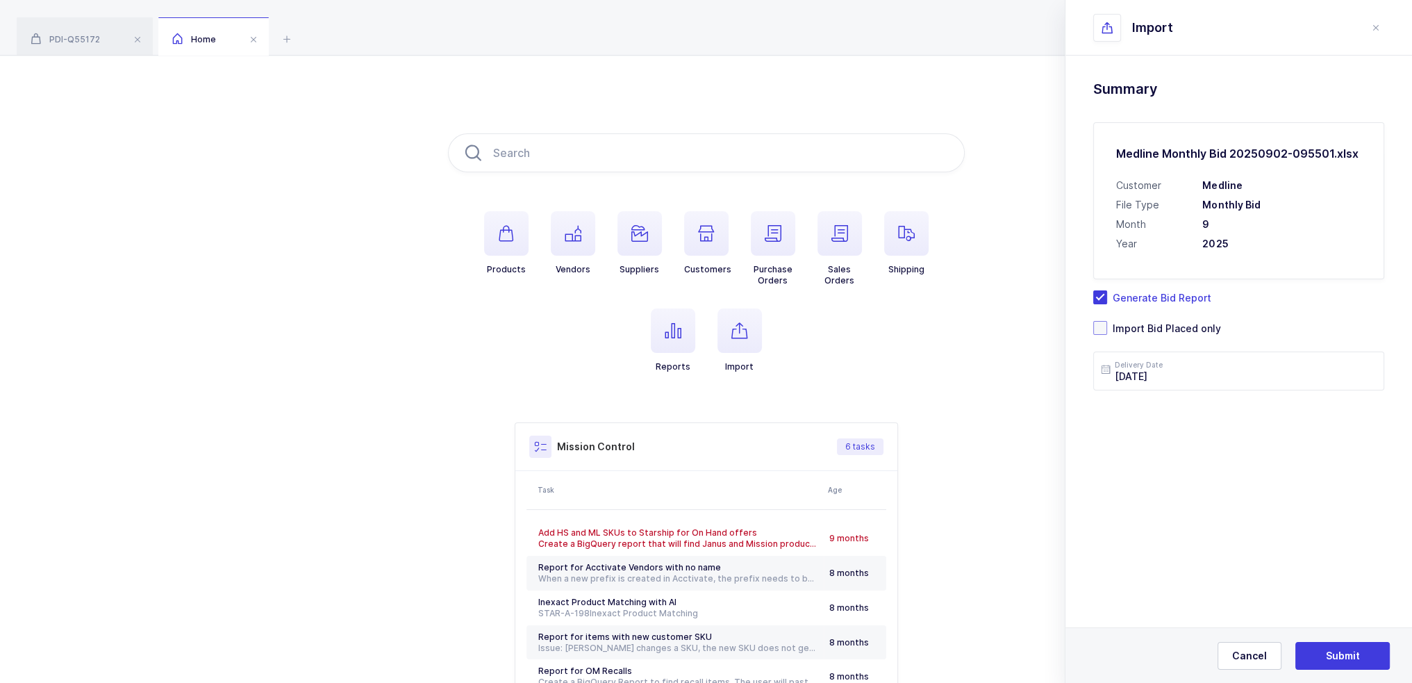
click at [1161, 330] on span "Import Bid Placed only" at bounding box center [1164, 328] width 114 height 13
click at [1107, 321] on input "Import Bid Placed only" at bounding box center [1107, 321] width 0 height 0
click at [1161, 299] on span "Generate Bid Report" at bounding box center [1159, 297] width 104 height 13
click at [1107, 290] on input "Generate Bid Report" at bounding box center [1107, 290] width 0 height 0
click at [1343, 656] on span "Submit" at bounding box center [1343, 656] width 34 height 14
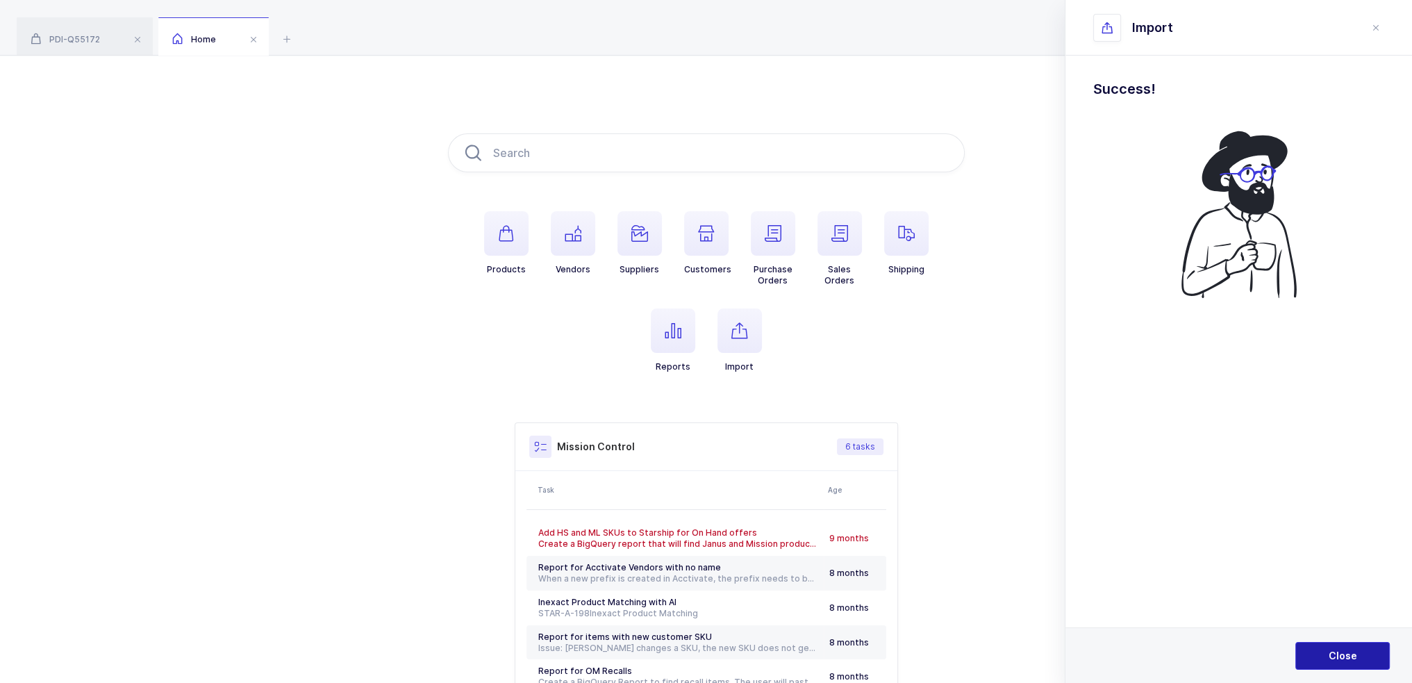
click at [1352, 655] on span "Close" at bounding box center [1343, 656] width 28 height 14
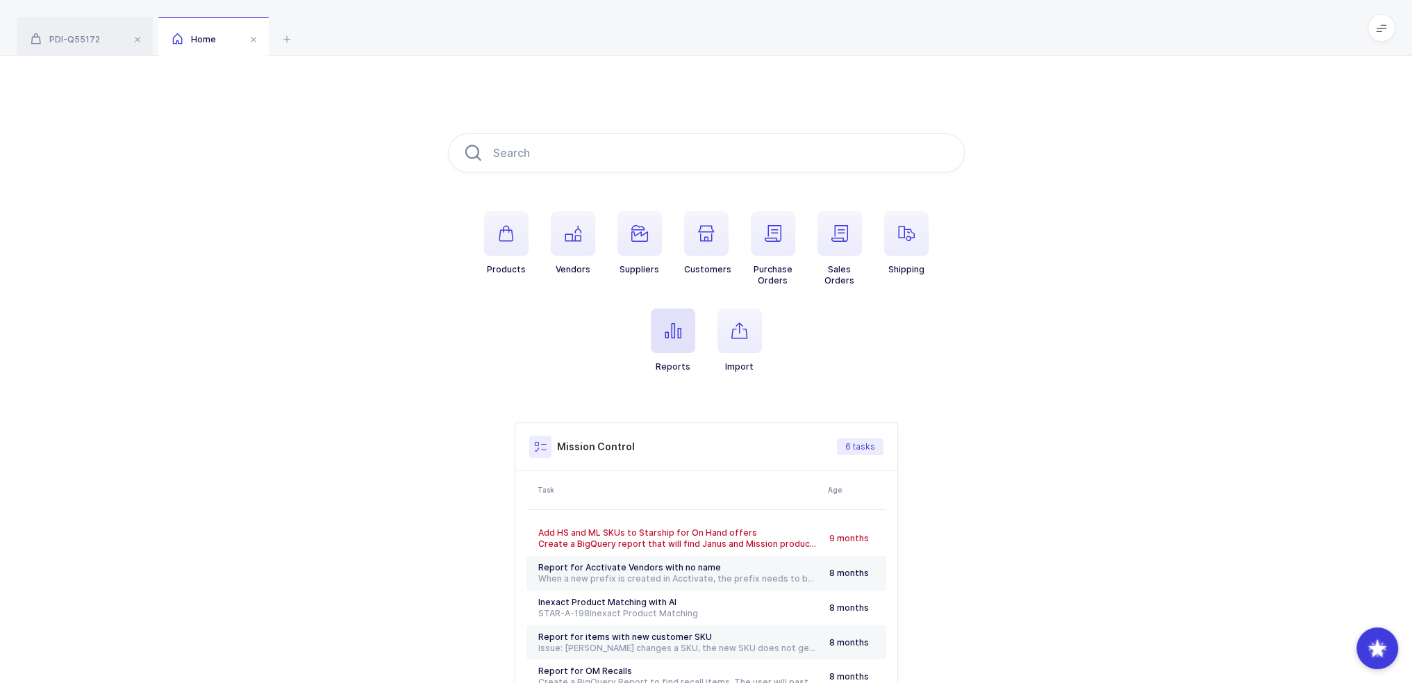
click at [665, 330] on icon "button" at bounding box center [673, 330] width 17 height 17
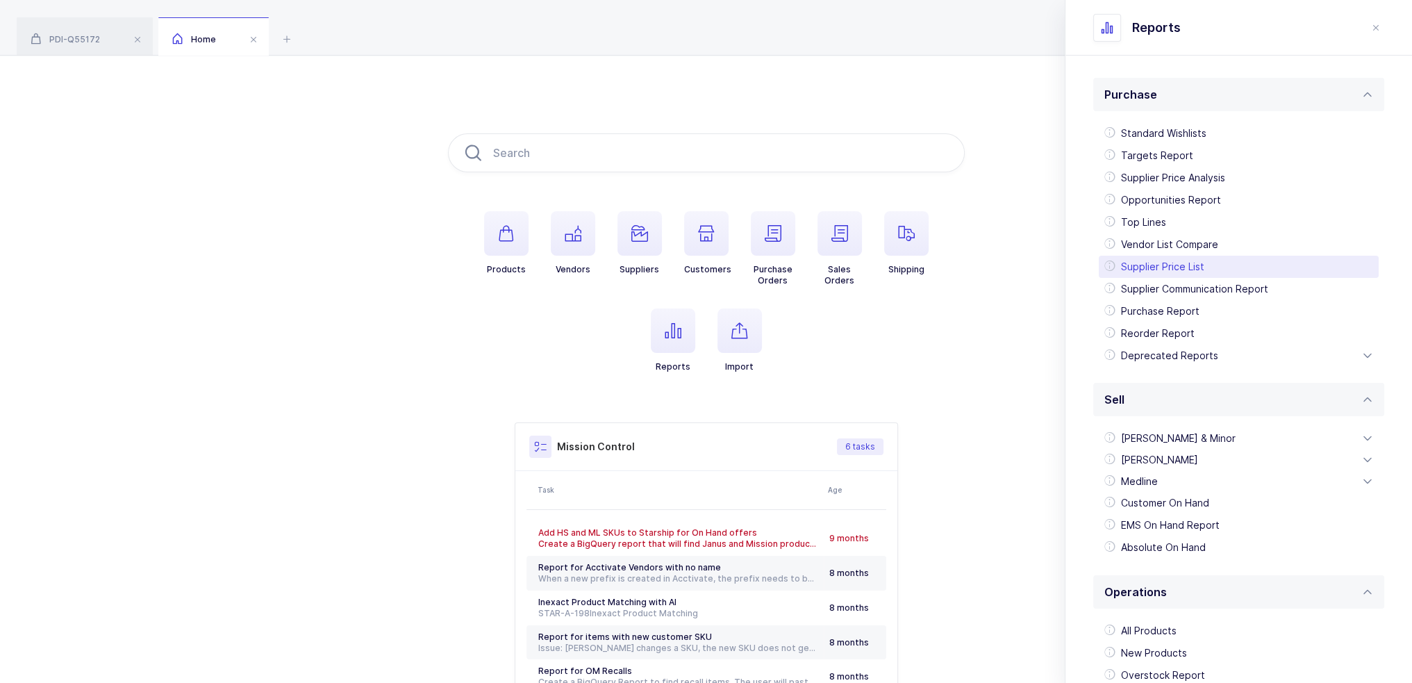
click at [1173, 267] on div "Supplier Price List" at bounding box center [1239, 267] width 280 height 22
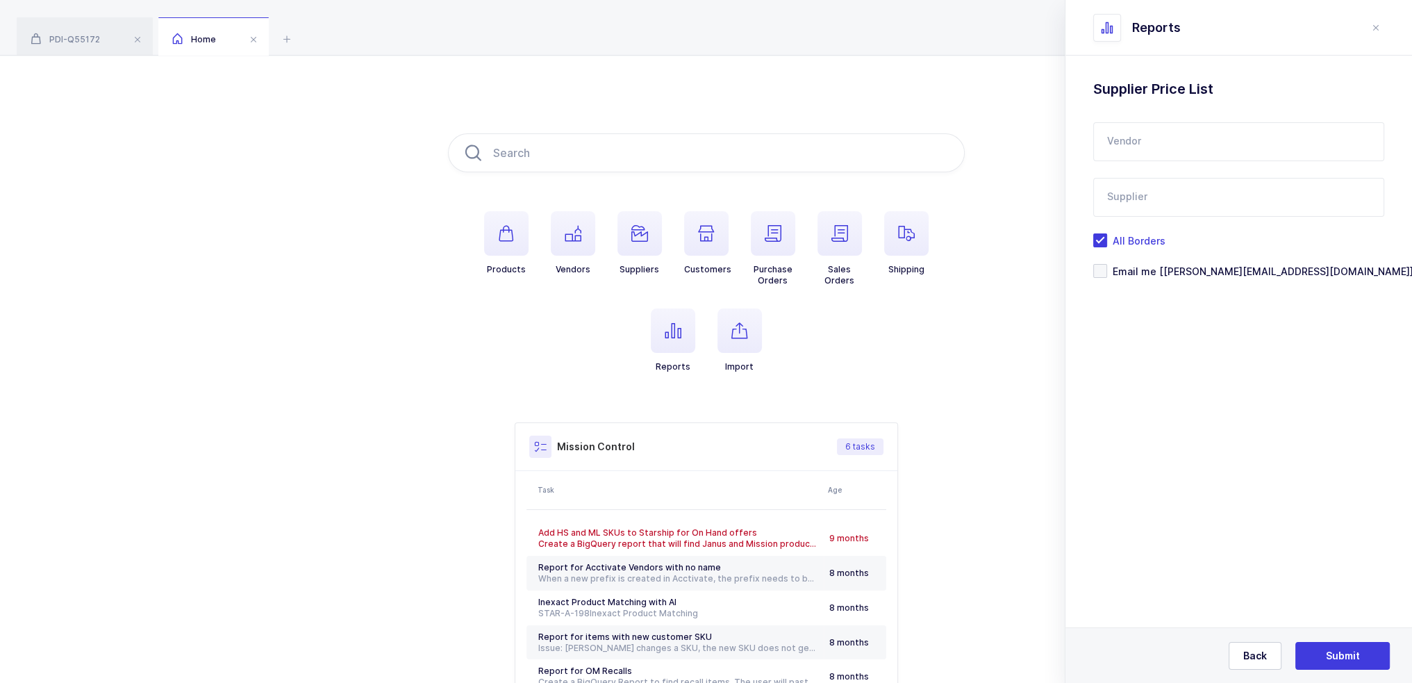
click at [1142, 144] on input "text" at bounding box center [1238, 141] width 291 height 39
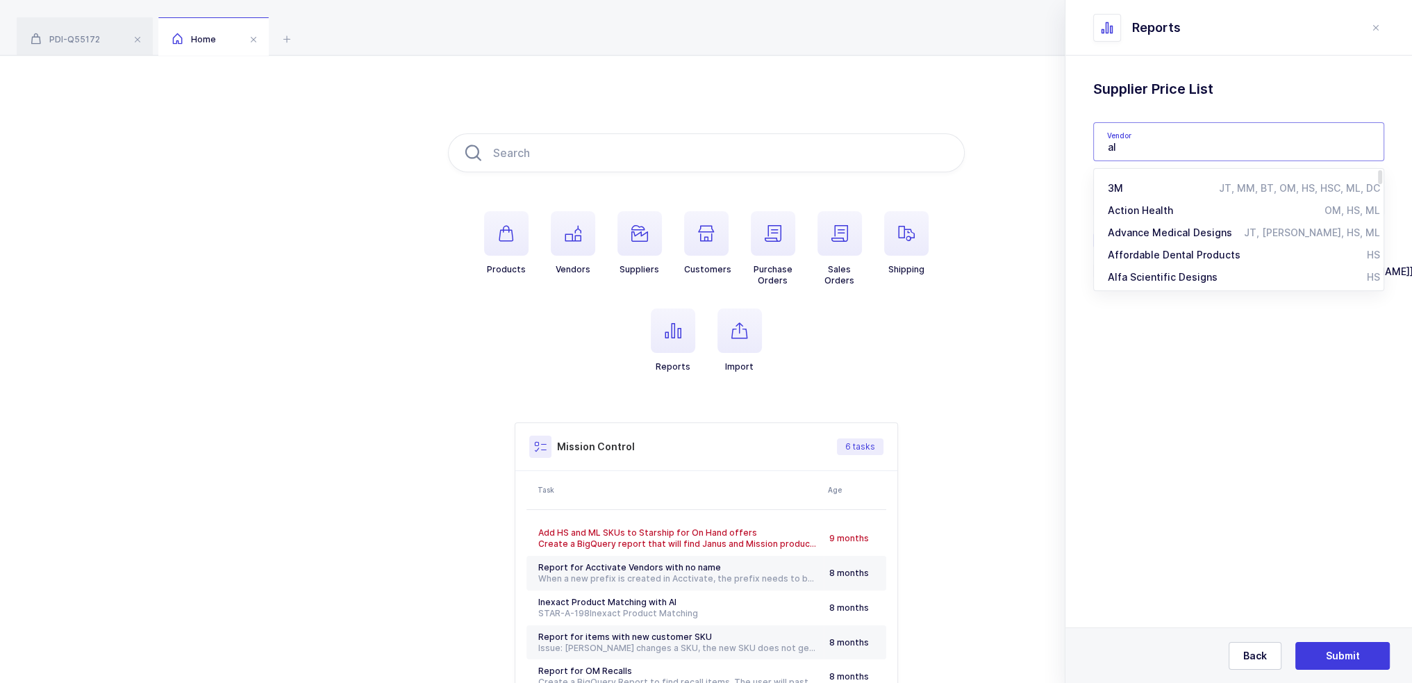
type input "a"
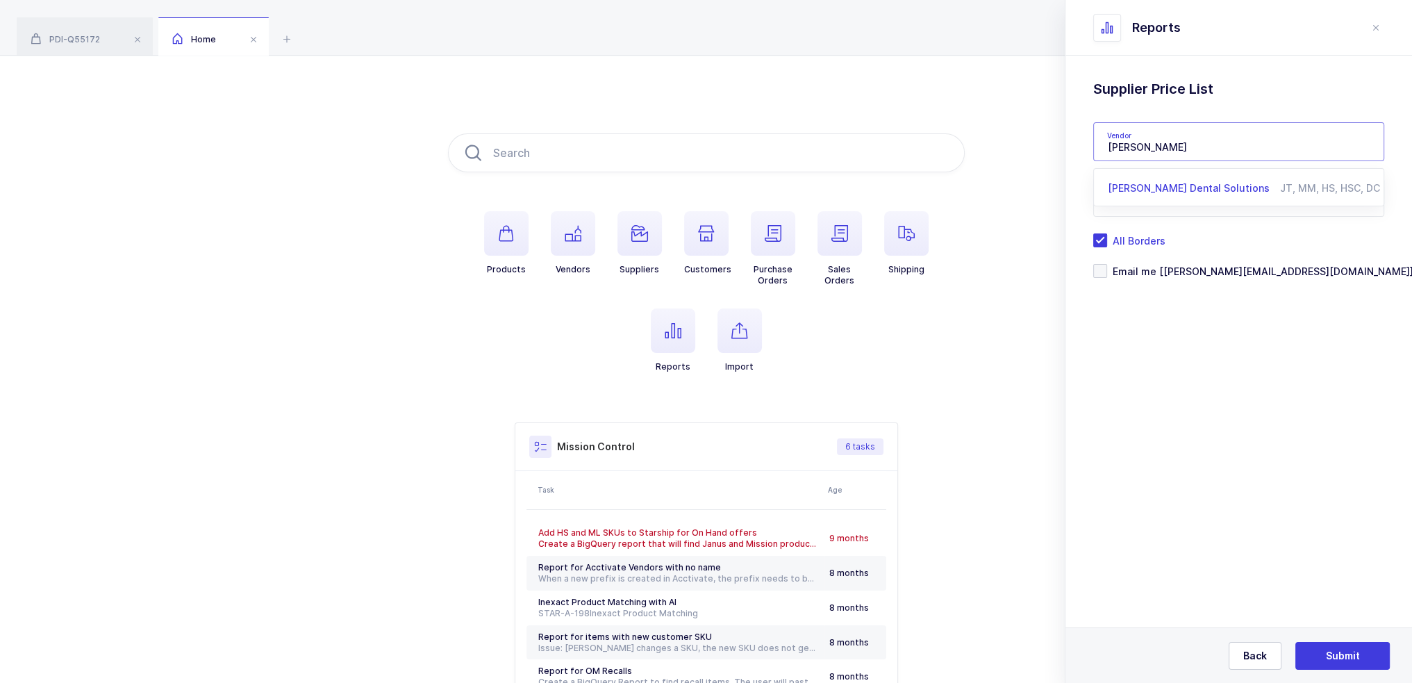
click at [1145, 185] on span "[PERSON_NAME] Dental Solutions" at bounding box center [1189, 188] width 162 height 12
type input "[PERSON_NAME] Dental Solutions"
click at [1145, 192] on input "text" at bounding box center [1238, 197] width 291 height 39
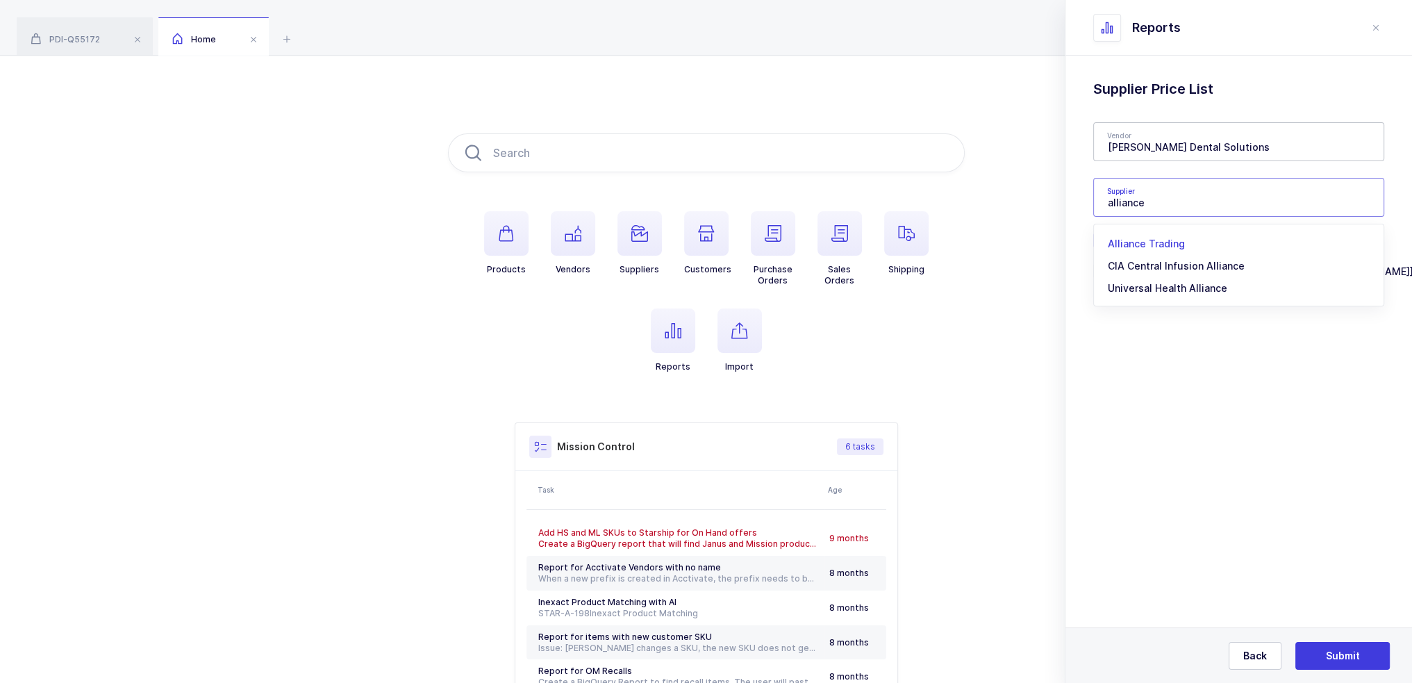
click at [1154, 245] on span "Alliance Trading" at bounding box center [1146, 244] width 77 height 12
type input "Alliance Trading"
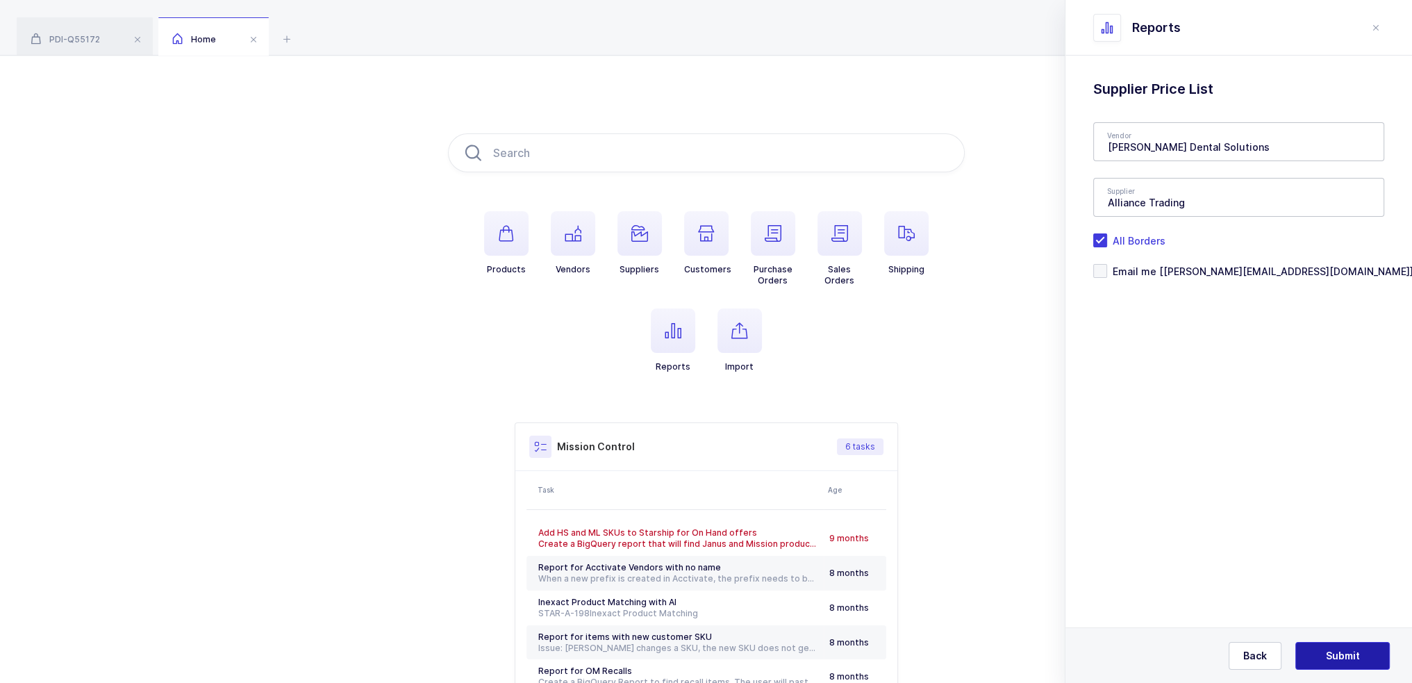
click at [1317, 645] on button "Submit" at bounding box center [1342, 656] width 94 height 28
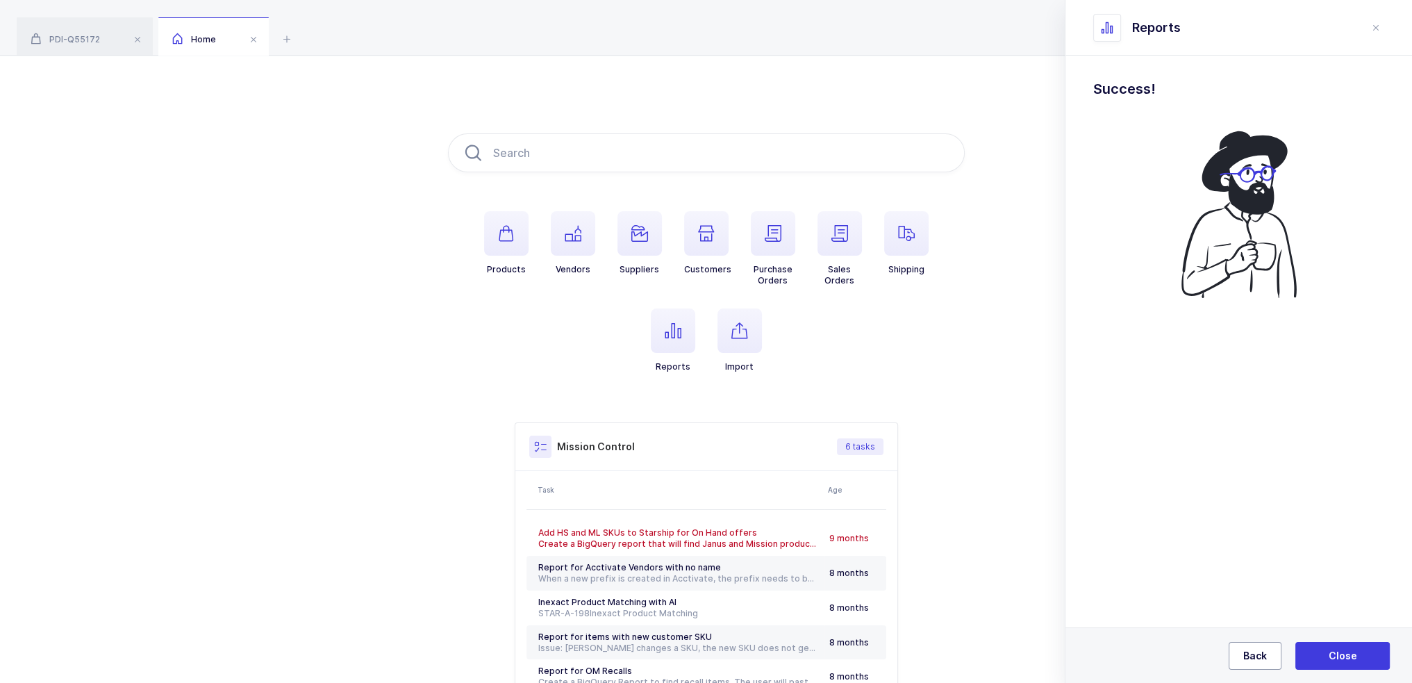
click at [1241, 650] on button "Back" at bounding box center [1255, 656] width 53 height 28
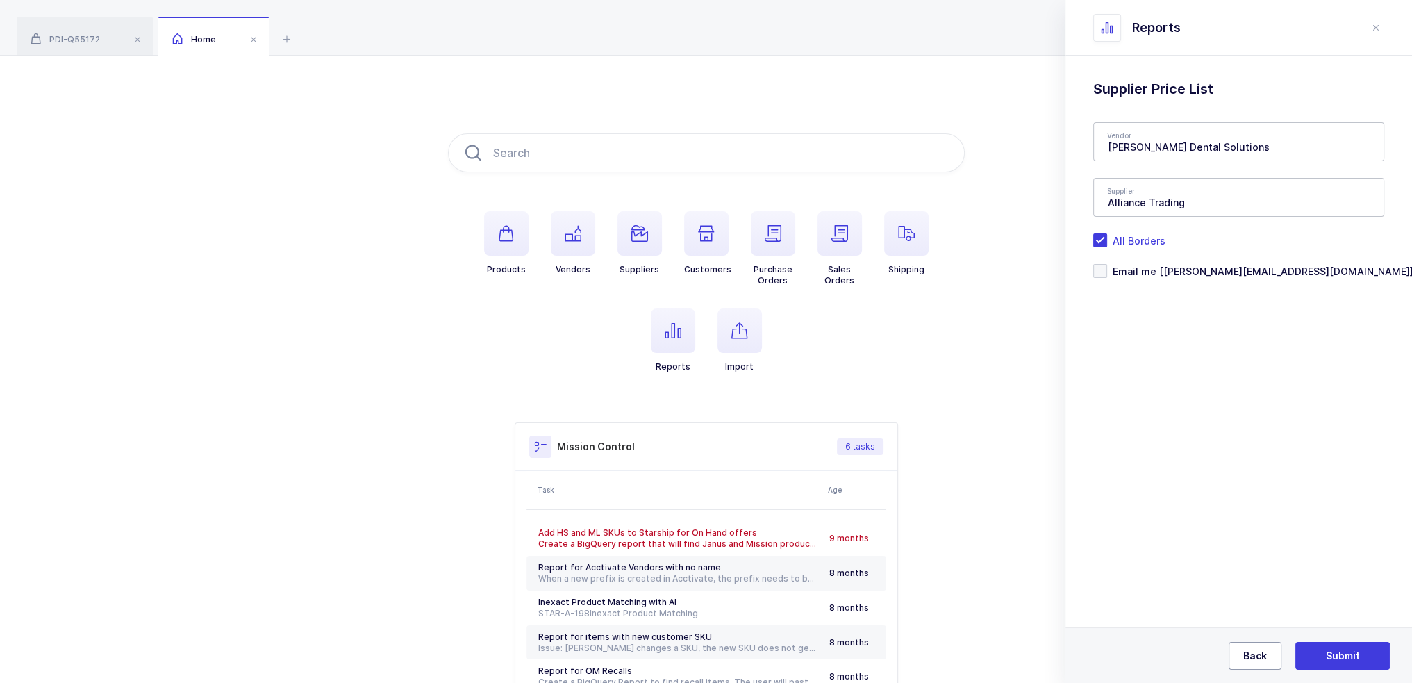
click at [1241, 650] on button "Back" at bounding box center [1255, 656] width 53 height 28
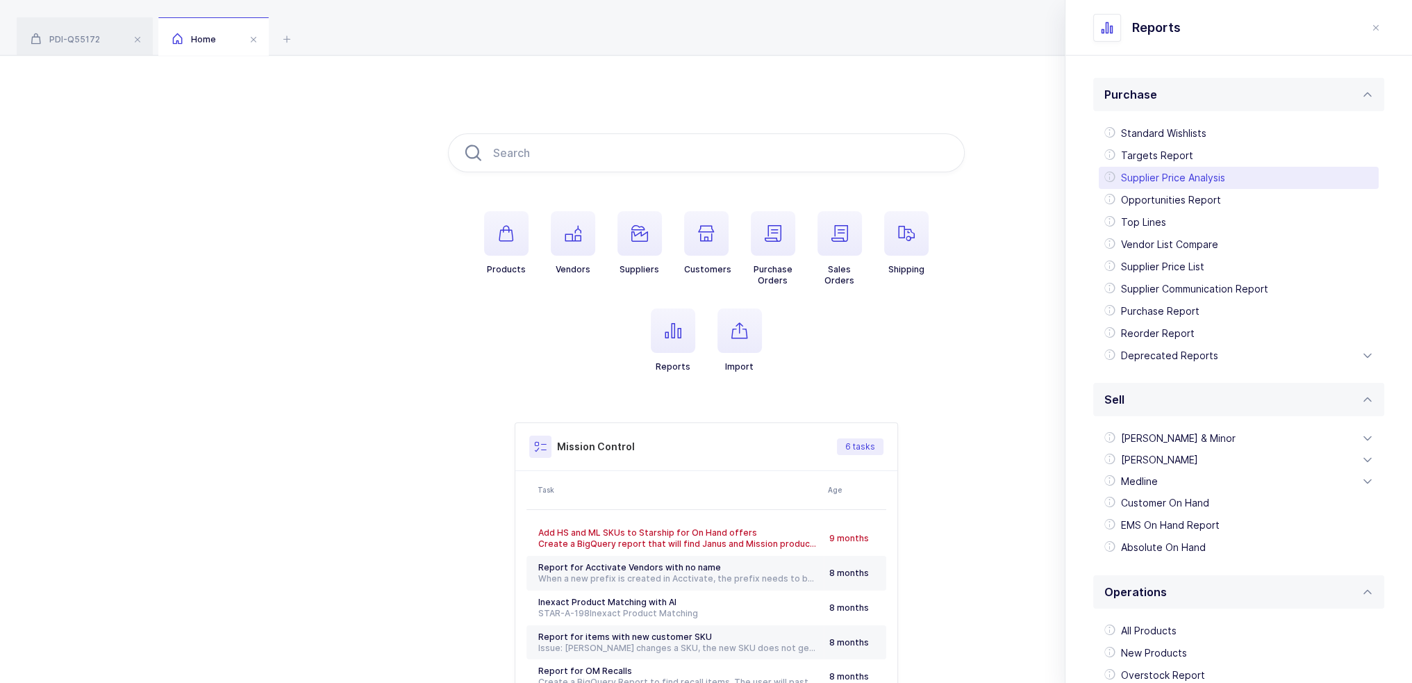
click at [1184, 175] on div "Supplier Price Analysis" at bounding box center [1239, 178] width 280 height 22
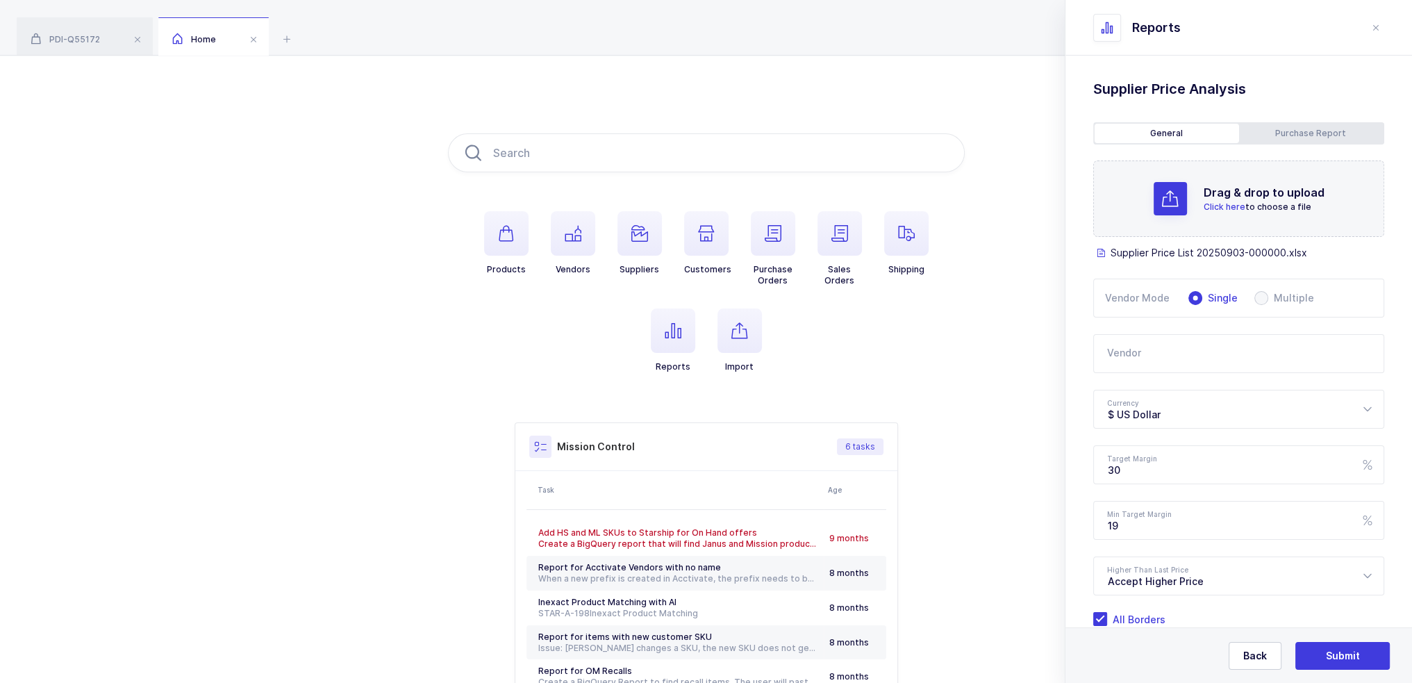
click at [1175, 354] on input "text" at bounding box center [1238, 353] width 291 height 39
click at [1178, 399] on span "Garrison Dental Solutions" at bounding box center [1189, 400] width 162 height 12
type input "Garrison Dental Solutions"
click at [1167, 420] on div "$ US Dollar" at bounding box center [1238, 409] width 291 height 39
click at [1154, 474] on li "€ Euro" at bounding box center [1244, 478] width 289 height 22
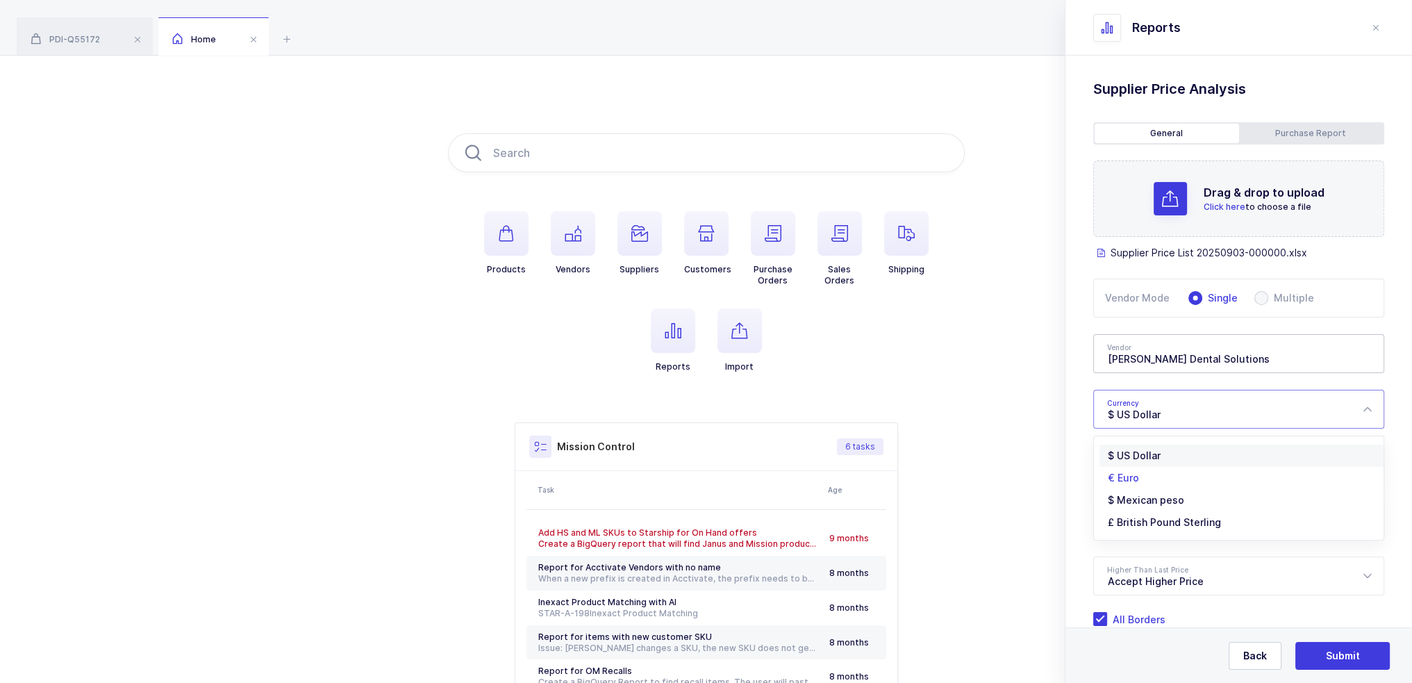
type input "€ Euro"
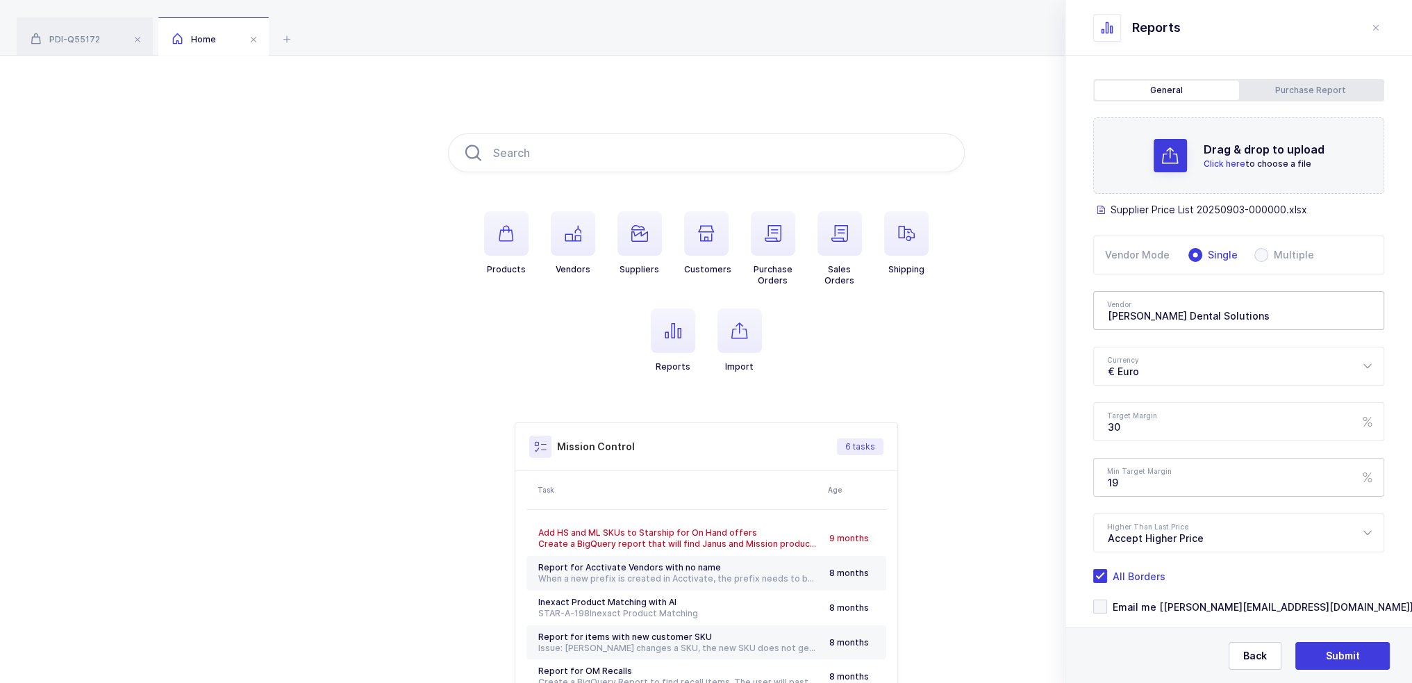
scroll to position [67, 0]
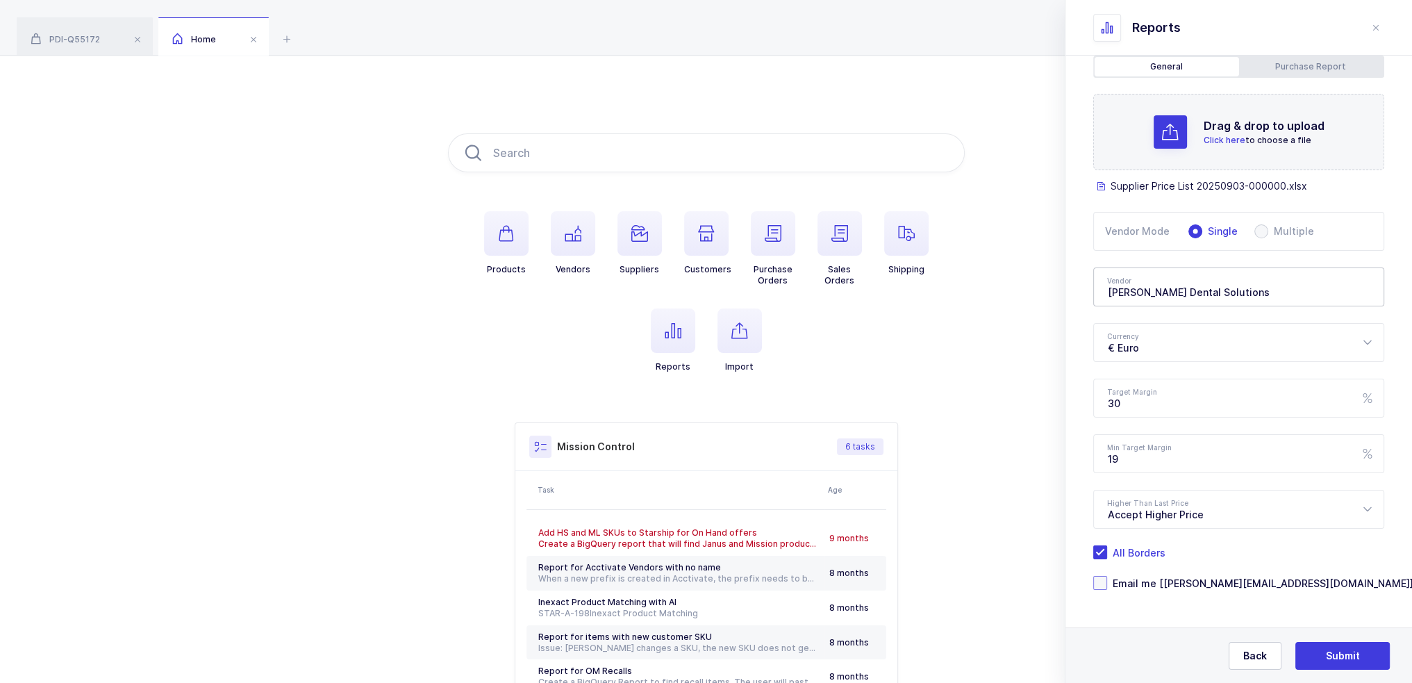
click at [1177, 577] on span "Email me [[PERSON_NAME][EMAIL_ADDRESS][DOMAIN_NAME]]" at bounding box center [1260, 583] width 306 height 13
click at [1107, 576] on input "Email me [[PERSON_NAME][EMAIL_ADDRESS][DOMAIN_NAME]]" at bounding box center [1107, 576] width 0 height 0
click at [1343, 656] on span "Submit" at bounding box center [1343, 656] width 34 height 14
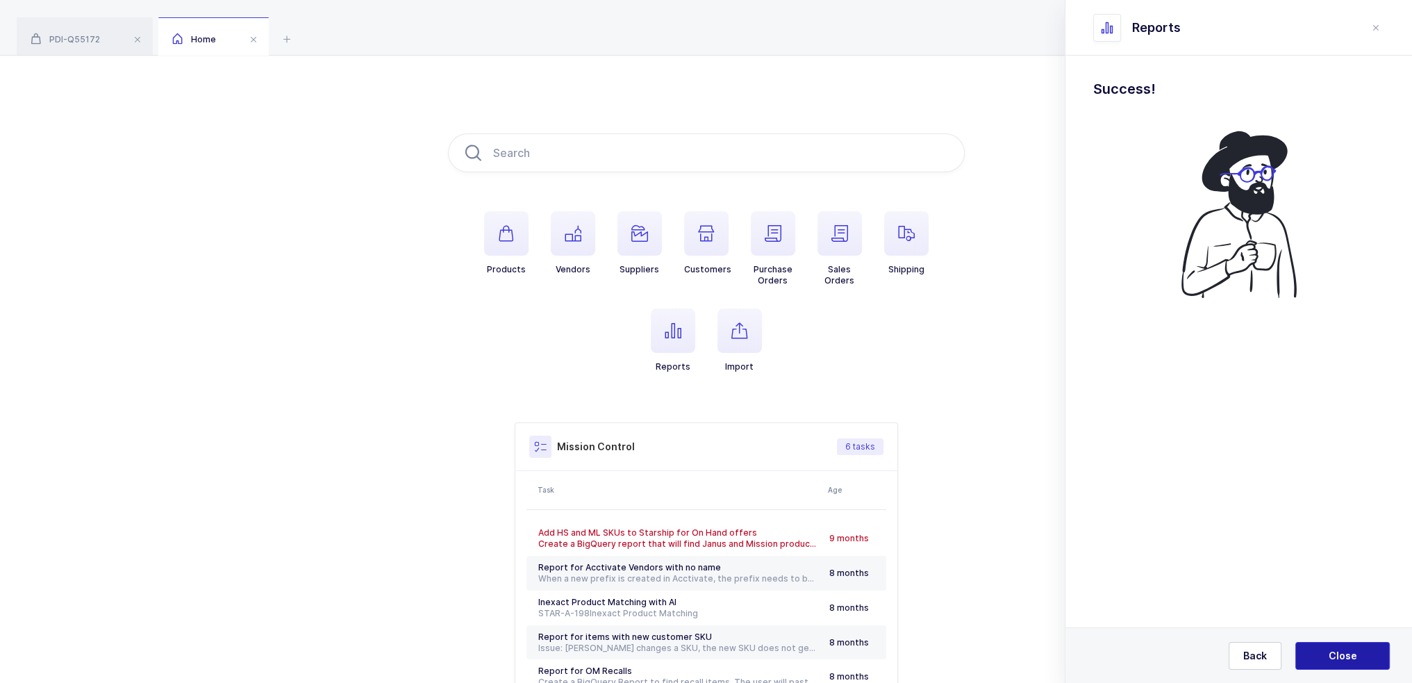
click at [1343, 656] on span "Close" at bounding box center [1343, 656] width 28 height 14
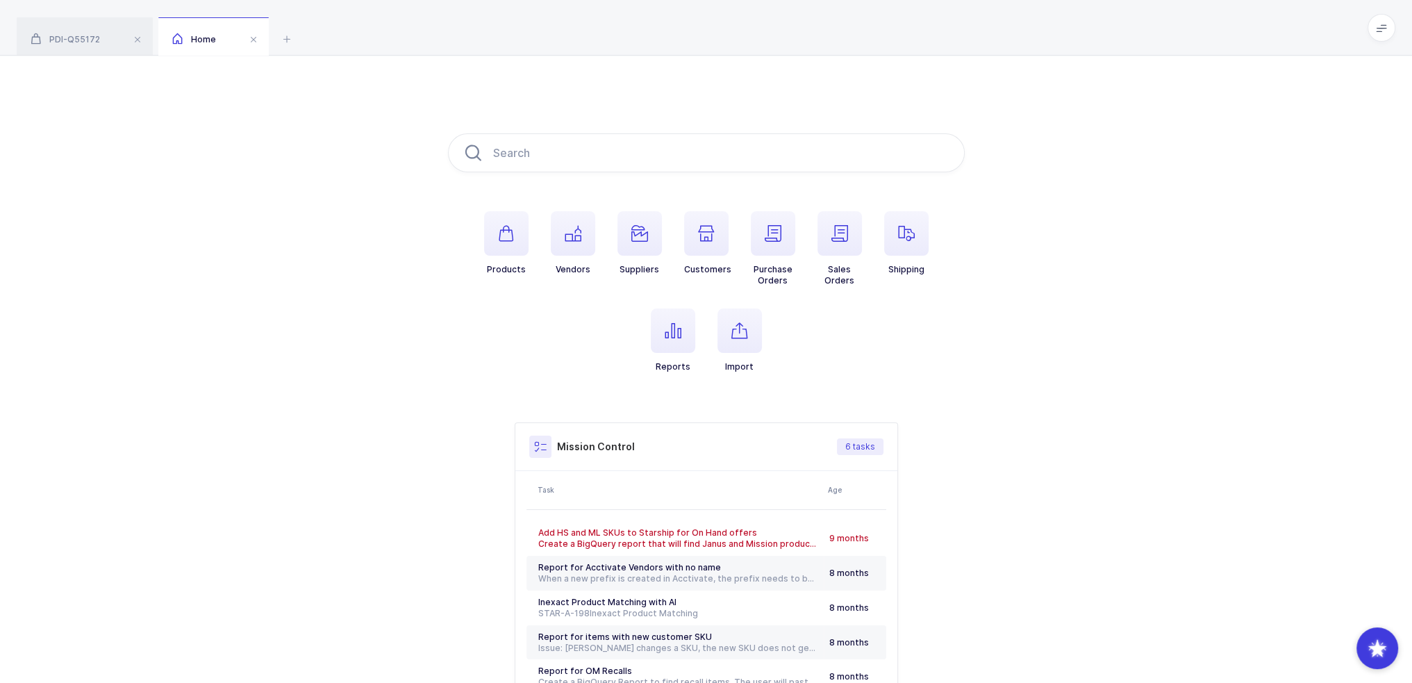
click at [636, 341] on ul "Products Vendors Suppliers Customers Purchase Orders Sales Orders Shipping Repo…" at bounding box center [706, 302] width 517 height 183
click at [644, 338] on li "Reports" at bounding box center [673, 340] width 67 height 64
click at [653, 334] on span "button" at bounding box center [673, 330] width 44 height 44
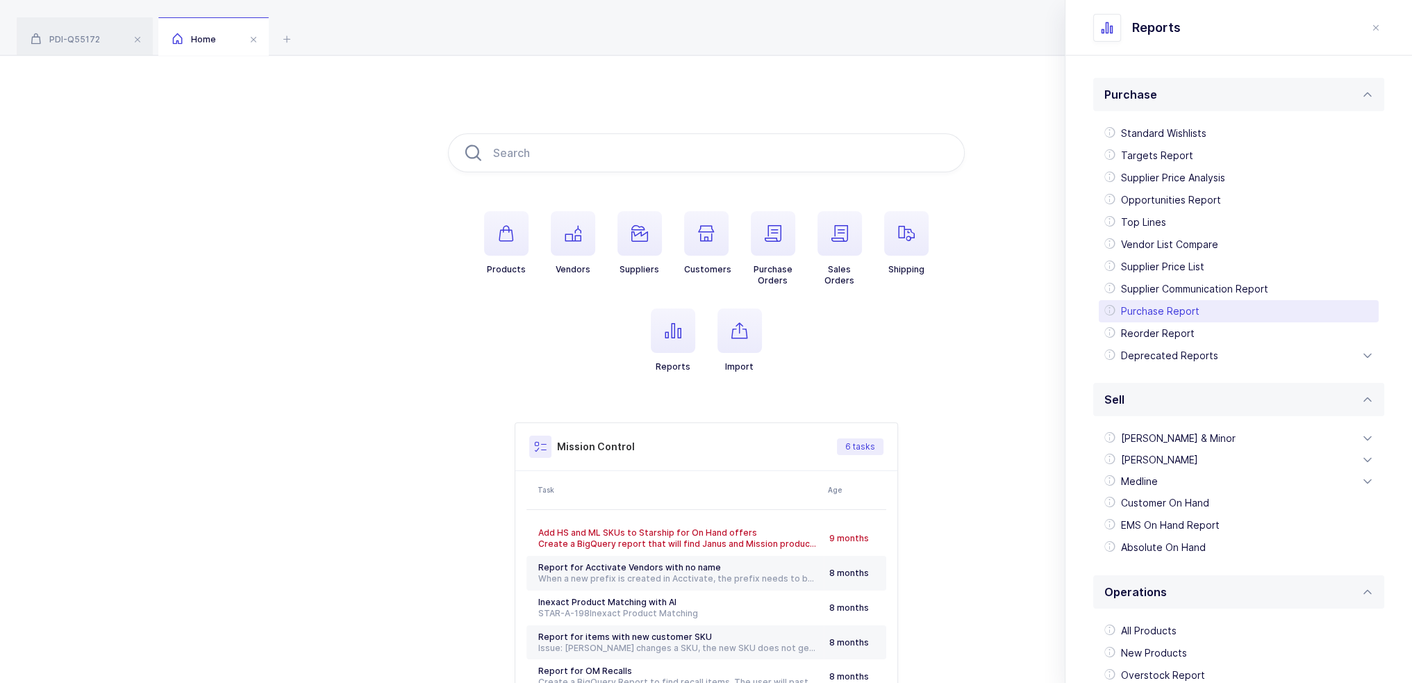
click at [1163, 308] on div "Purchase Report" at bounding box center [1239, 311] width 280 height 22
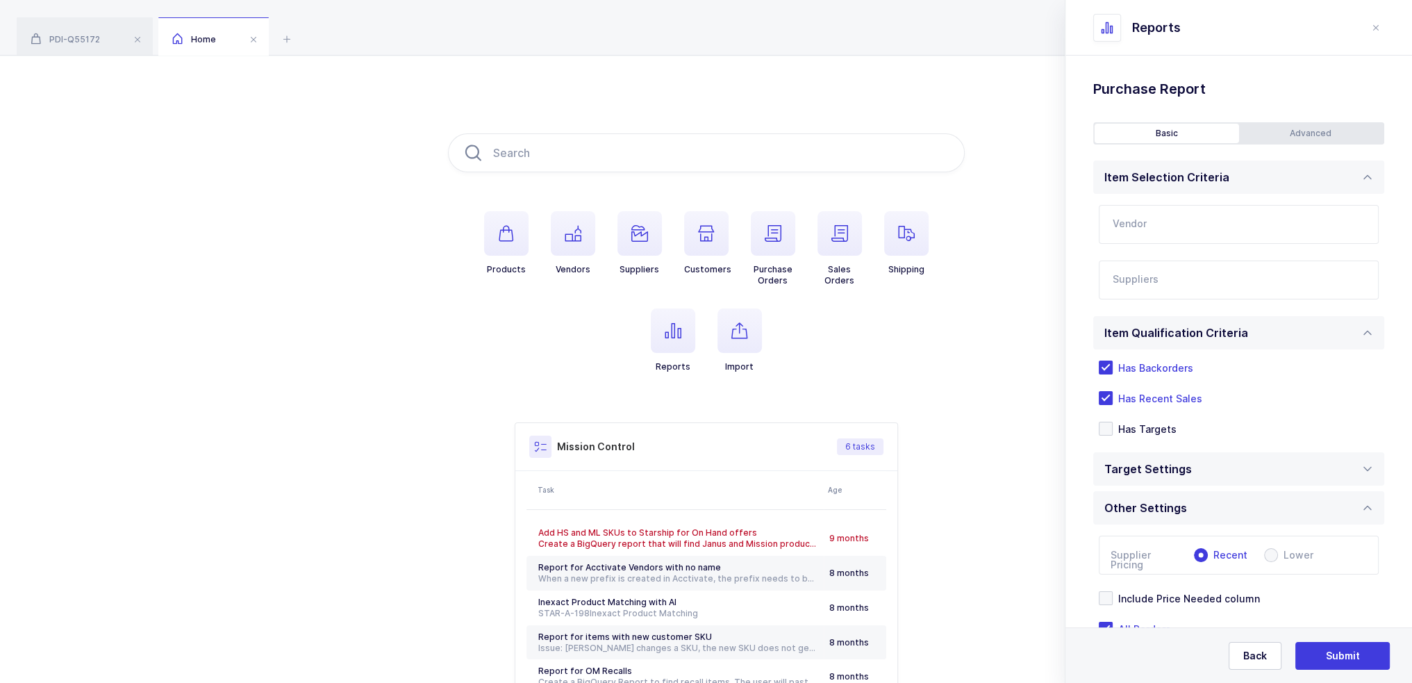
click at [1139, 226] on input "text" at bounding box center [1239, 224] width 280 height 39
click at [1168, 272] on span "Garrison Dental Solutions" at bounding box center [1194, 271] width 162 height 12
type input "Garrison Dental Solutions"
click at [1158, 299] on div "Vendor Garrison Dental Solutions Loading Suppliers All Suppliers 1 NYSNS 246 In…" at bounding box center [1238, 252] width 291 height 117
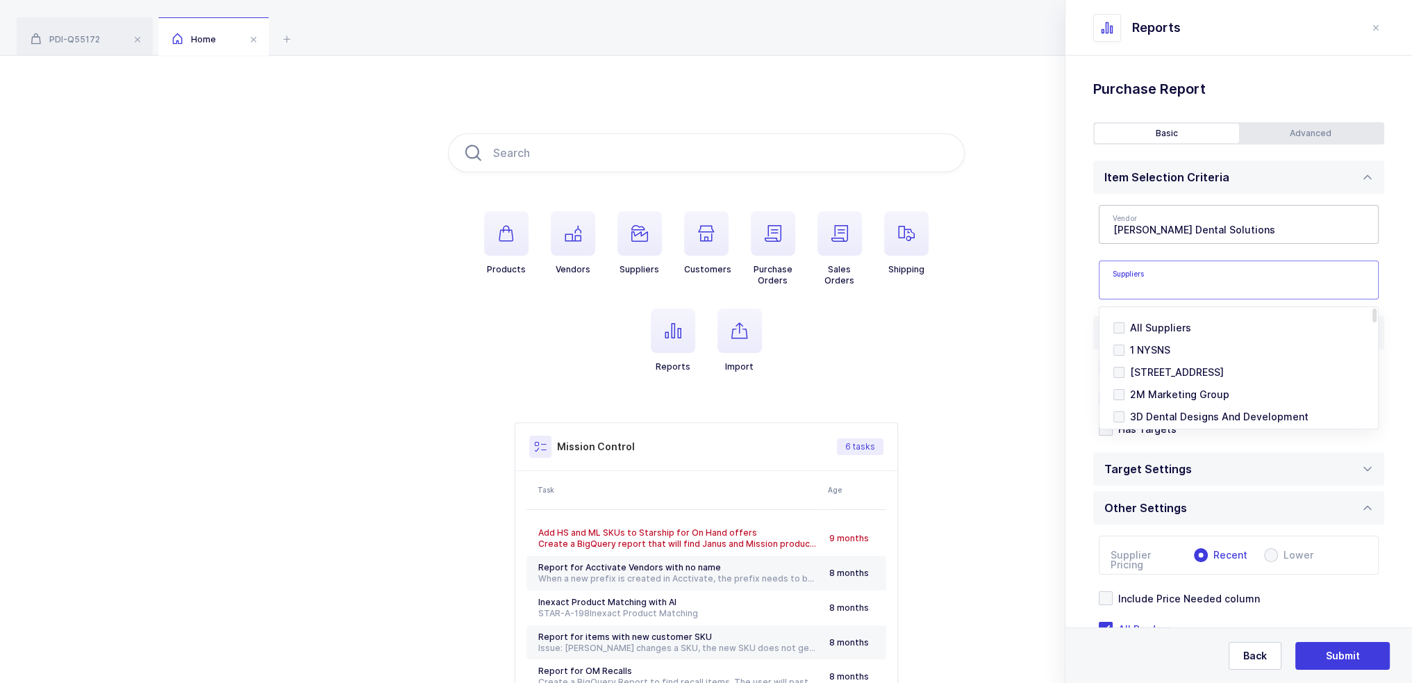
click at [1159, 285] on input "text" at bounding box center [1225, 284] width 224 height 18
type input "alliance"
click at [1167, 350] on span "Alliance Trading" at bounding box center [1168, 350] width 77 height 12
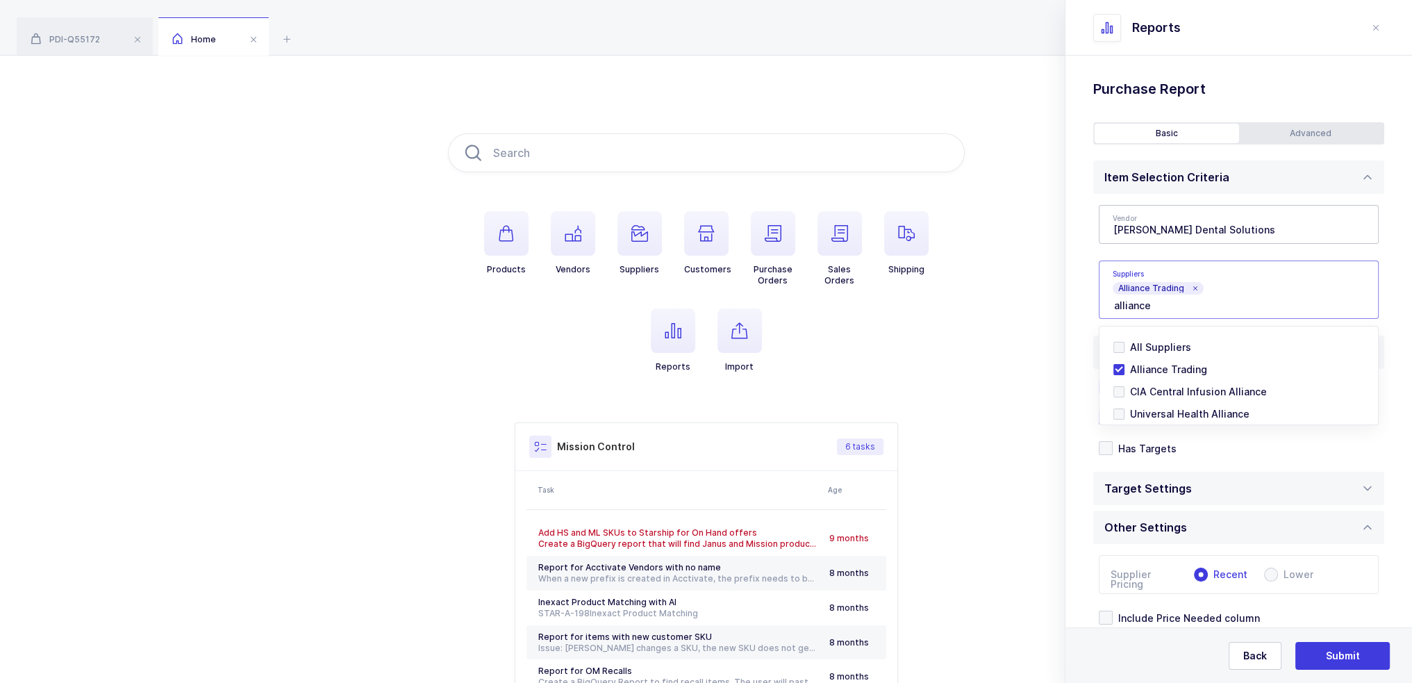
click at [1077, 288] on div "Standard Wishlists Targets Report Supplier Price Analysis Opportunities Report …" at bounding box center [1239, 415] width 347 height 718
click at [1209, 300] on input "text" at bounding box center [1225, 305] width 222 height 18
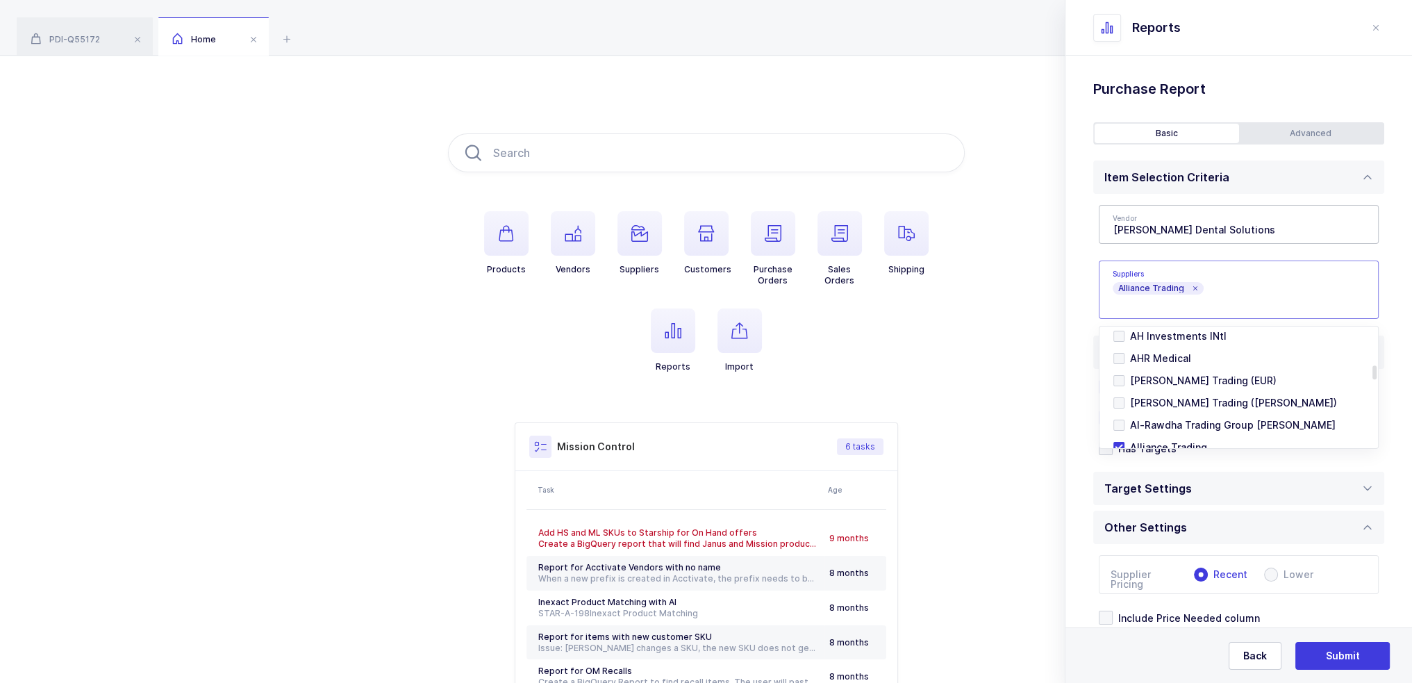
click at [1195, 286] on icon at bounding box center [1194, 288] width 7 height 7
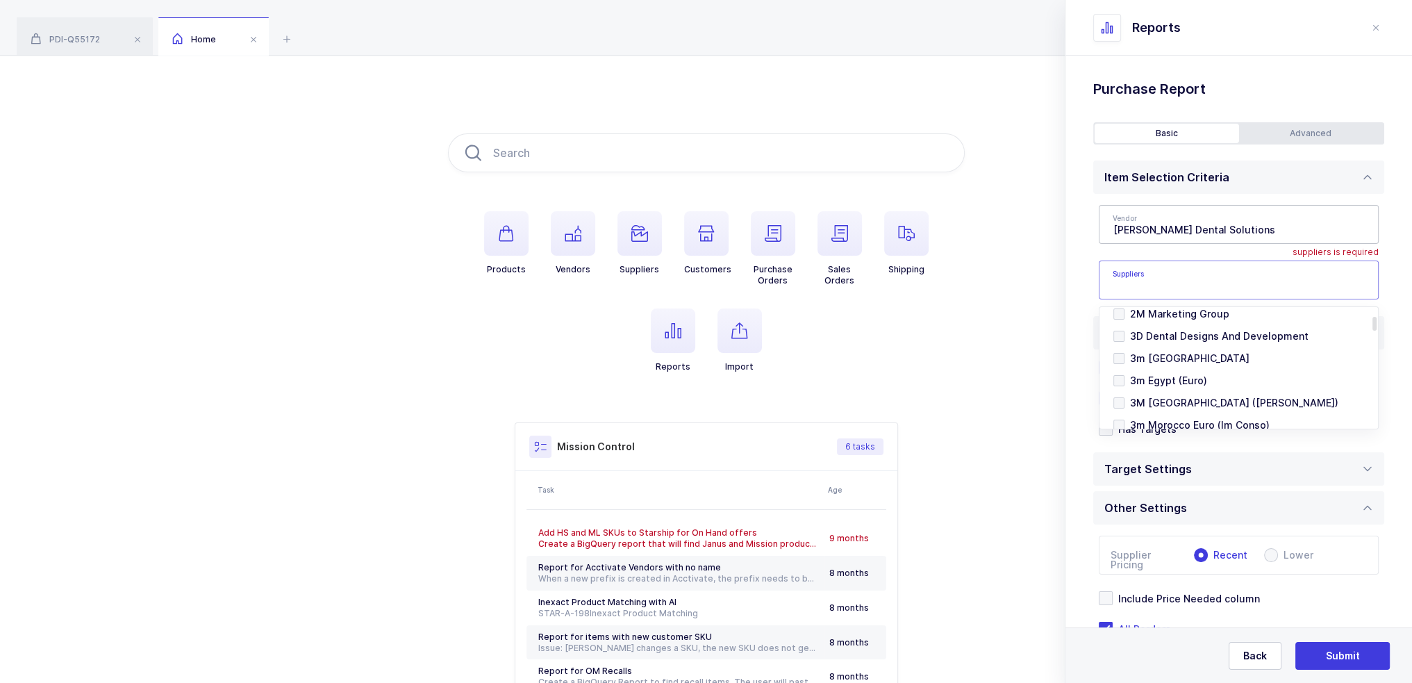
scroll to position [0, 0]
click at [1151, 324] on span "All Suppliers" at bounding box center [1160, 328] width 61 height 12
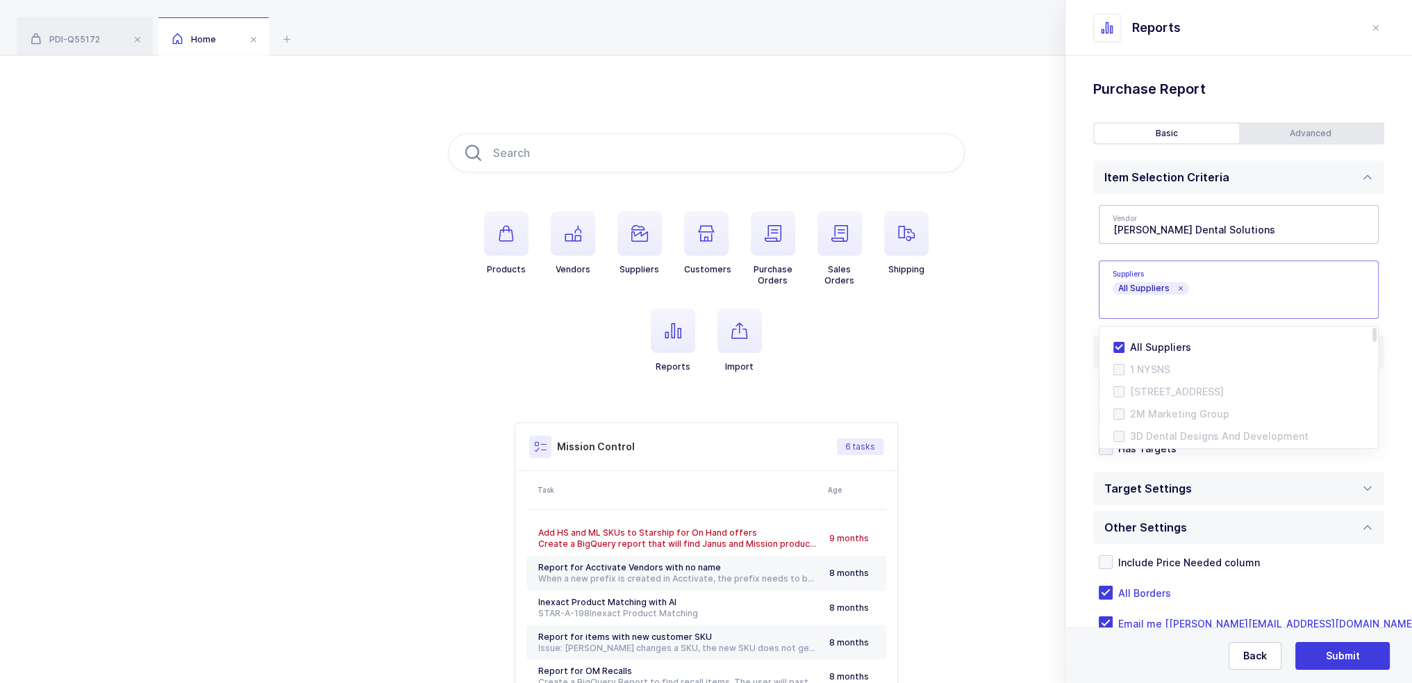
click at [1083, 270] on div "Standard Wishlists Targets Report Supplier Price Analysis Opportunities Report …" at bounding box center [1239, 387] width 347 height 663
click at [1170, 282] on span "All Suppliers" at bounding box center [1151, 288] width 76 height 13
click at [1175, 283] on span "All Suppliers" at bounding box center [1151, 288] width 76 height 13
click at [1177, 285] on icon at bounding box center [1180, 288] width 7 height 7
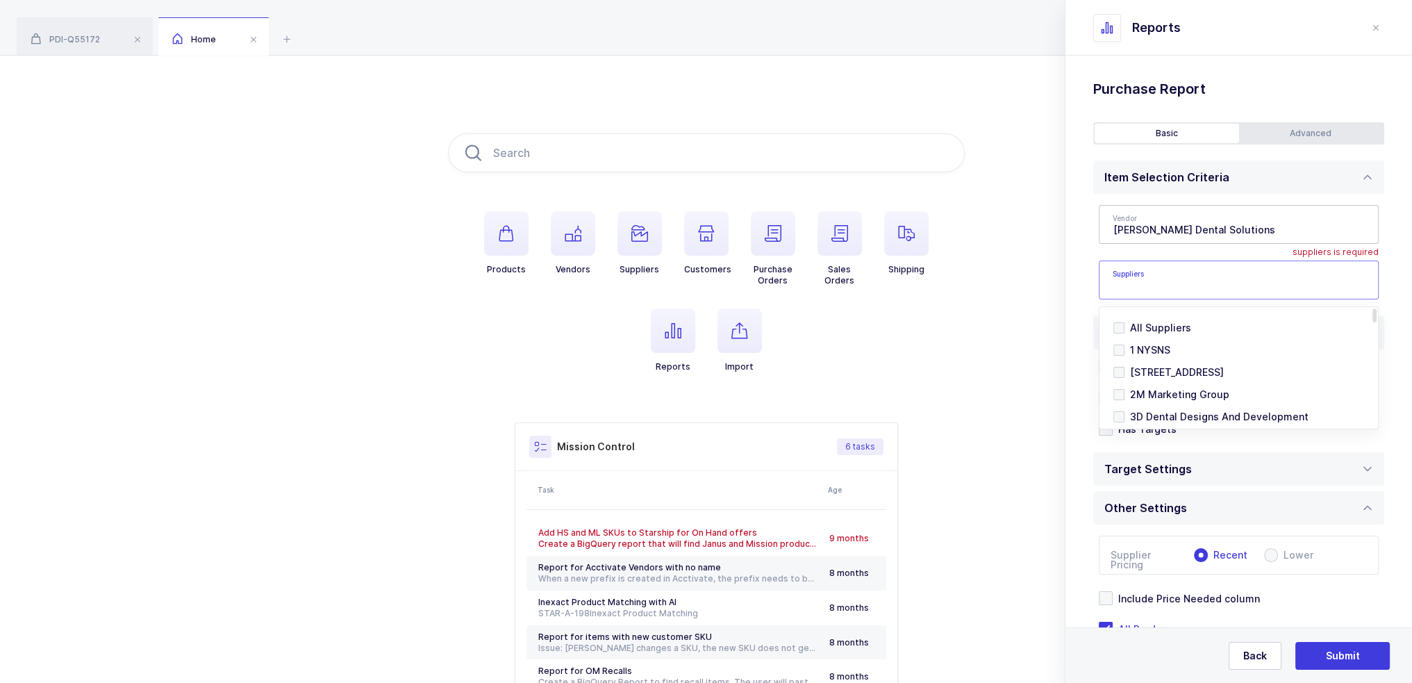
click at [1172, 291] on input "text" at bounding box center [1225, 284] width 224 height 18
type input "alliance"
click at [1166, 349] on span "Alliance Trading" at bounding box center [1168, 350] width 77 height 12
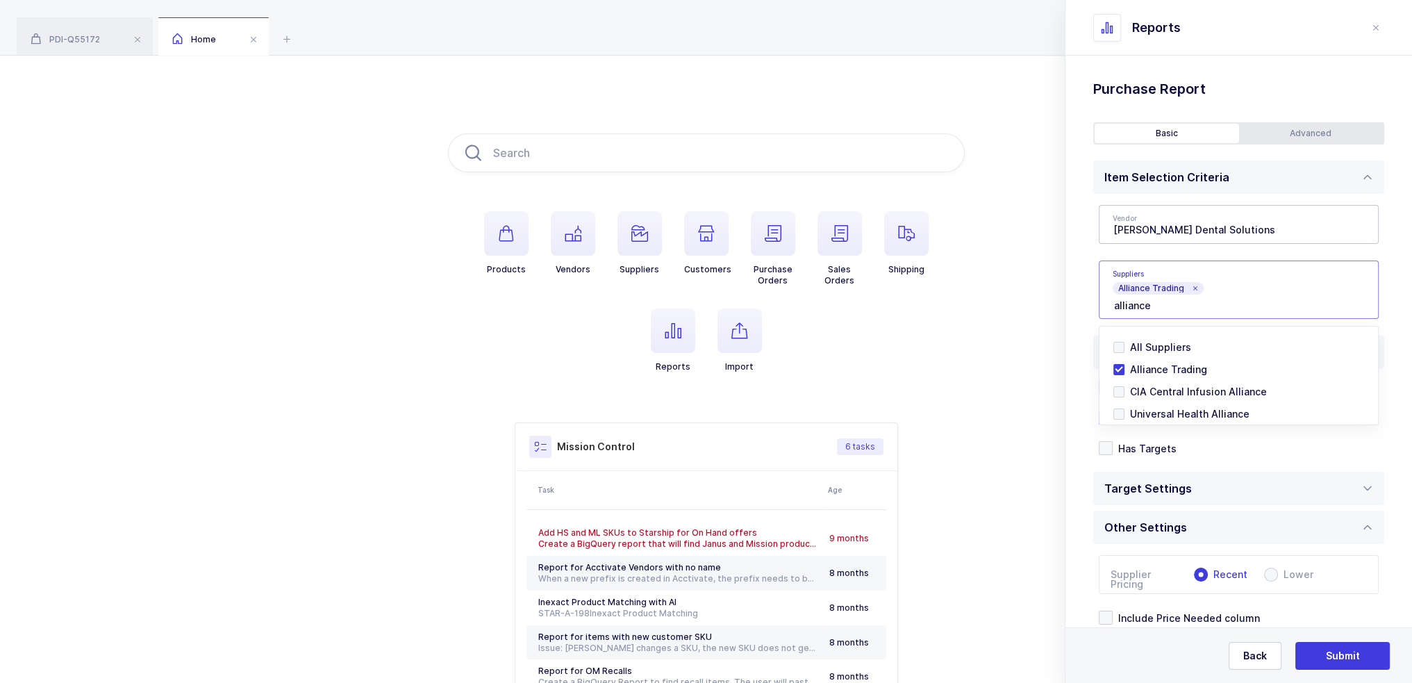
click at [1084, 291] on div "Standard Wishlists Targets Report Supplier Price Analysis Opportunities Report …" at bounding box center [1239, 415] width 347 height 718
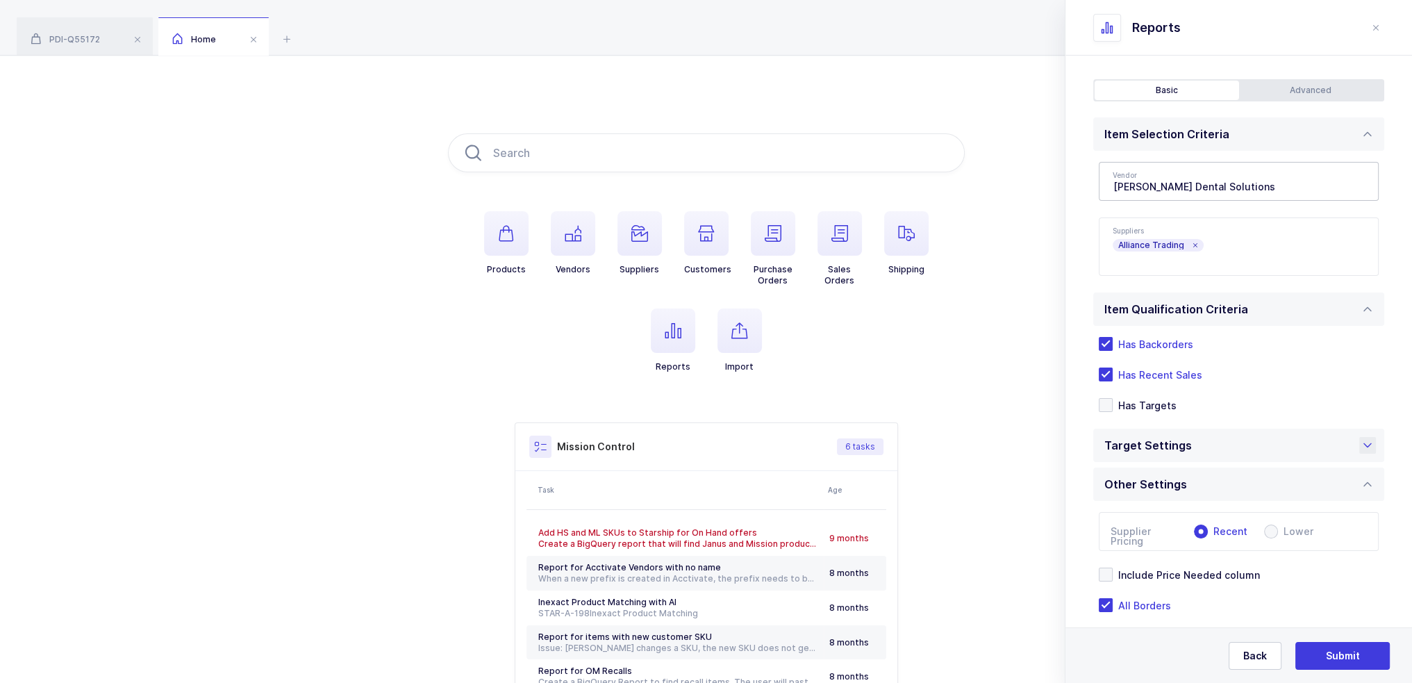
scroll to position [90, 0]
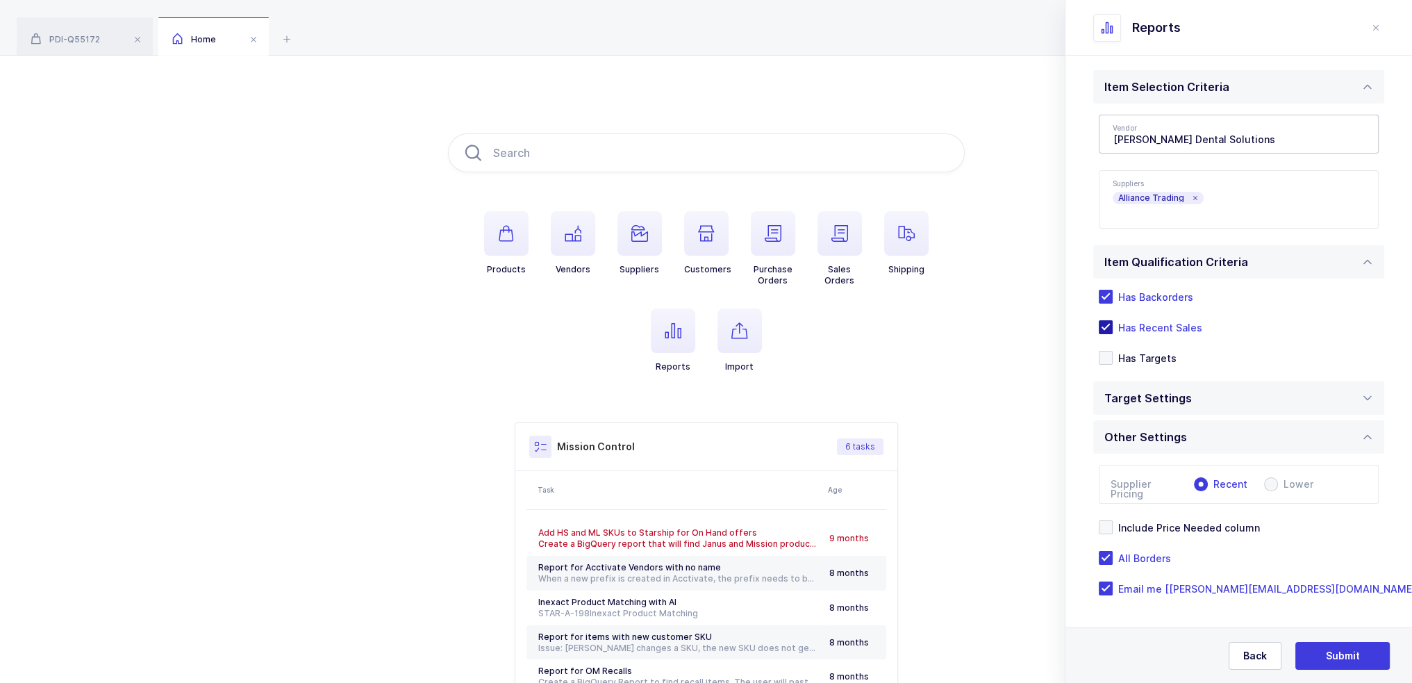
click at [1164, 326] on span "Has Recent Sales" at bounding box center [1158, 327] width 90 height 13
click at [1113, 320] on input "Has Recent Sales" at bounding box center [1113, 320] width 0 height 0
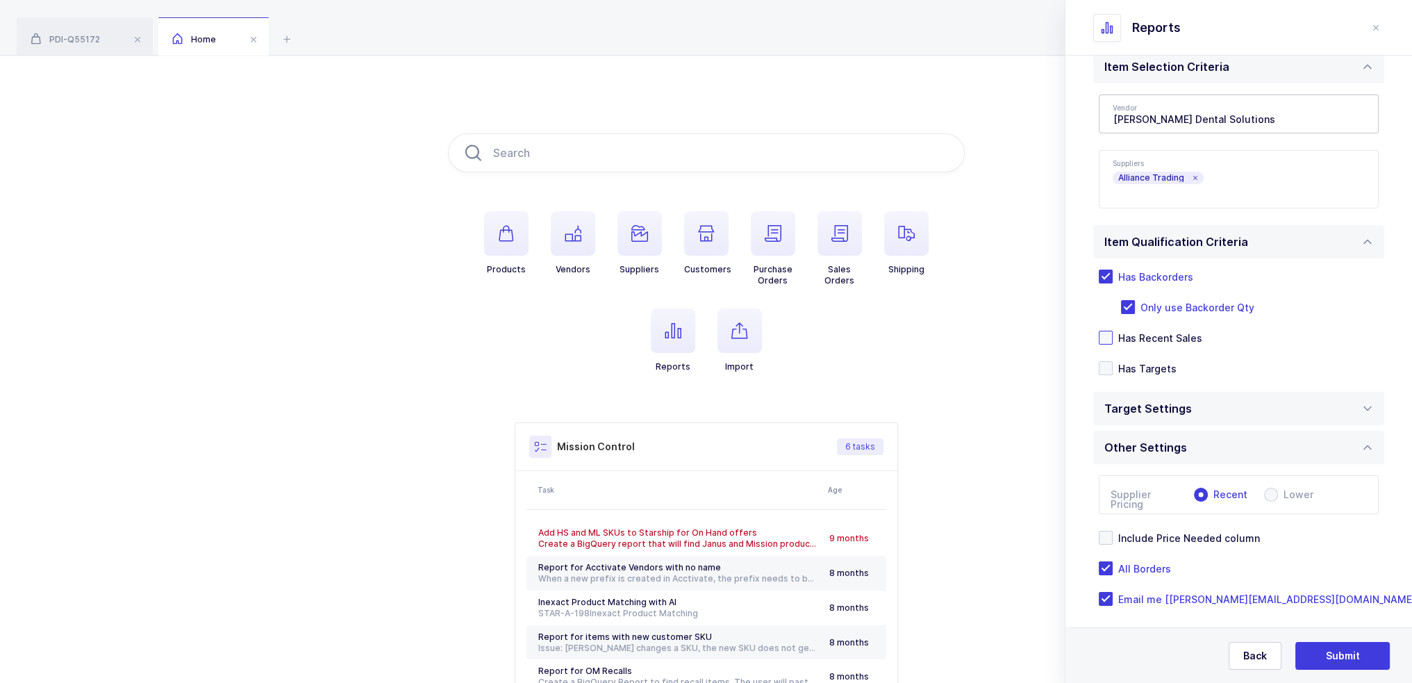
scroll to position [121, 0]
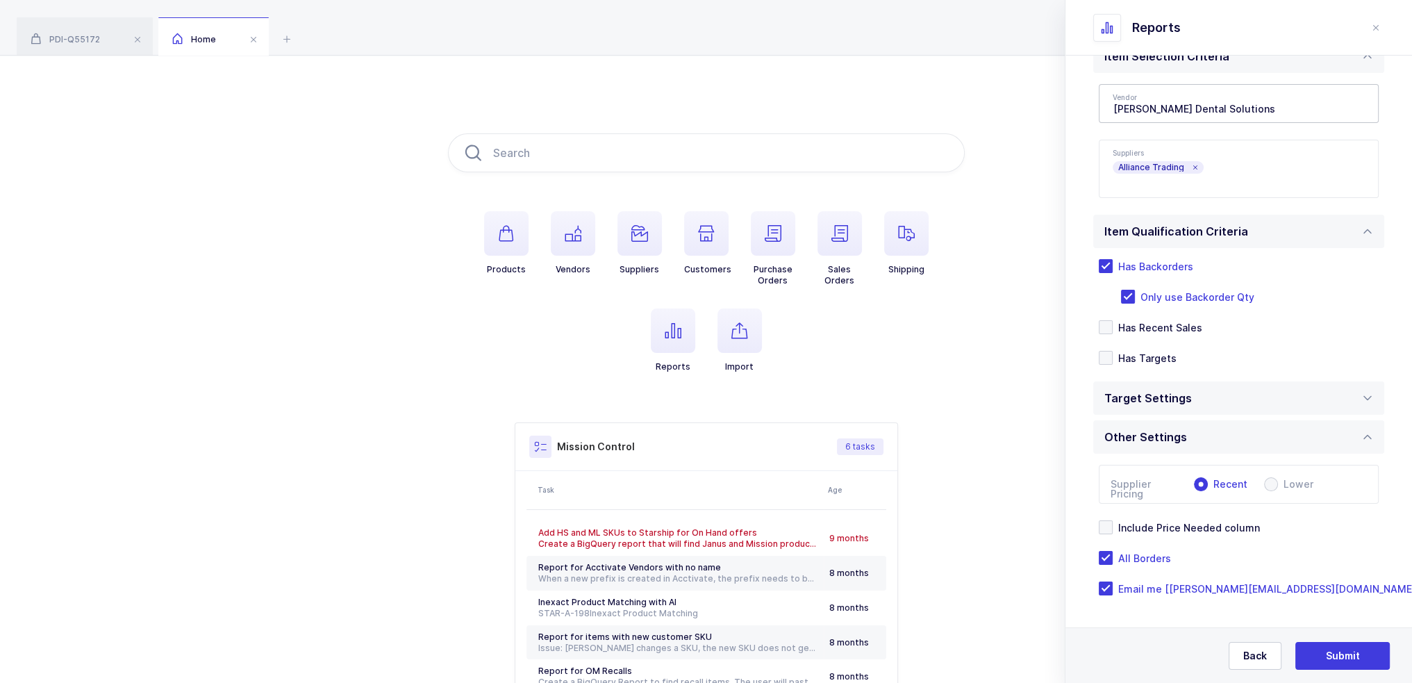
click at [1218, 485] on span "Recent" at bounding box center [1228, 484] width 40 height 10
click at [1208, 485] on input "Recent" at bounding box center [1201, 484] width 14 height 14
click at [1201, 411] on div "Target Settings" at bounding box center [1238, 397] width 291 height 33
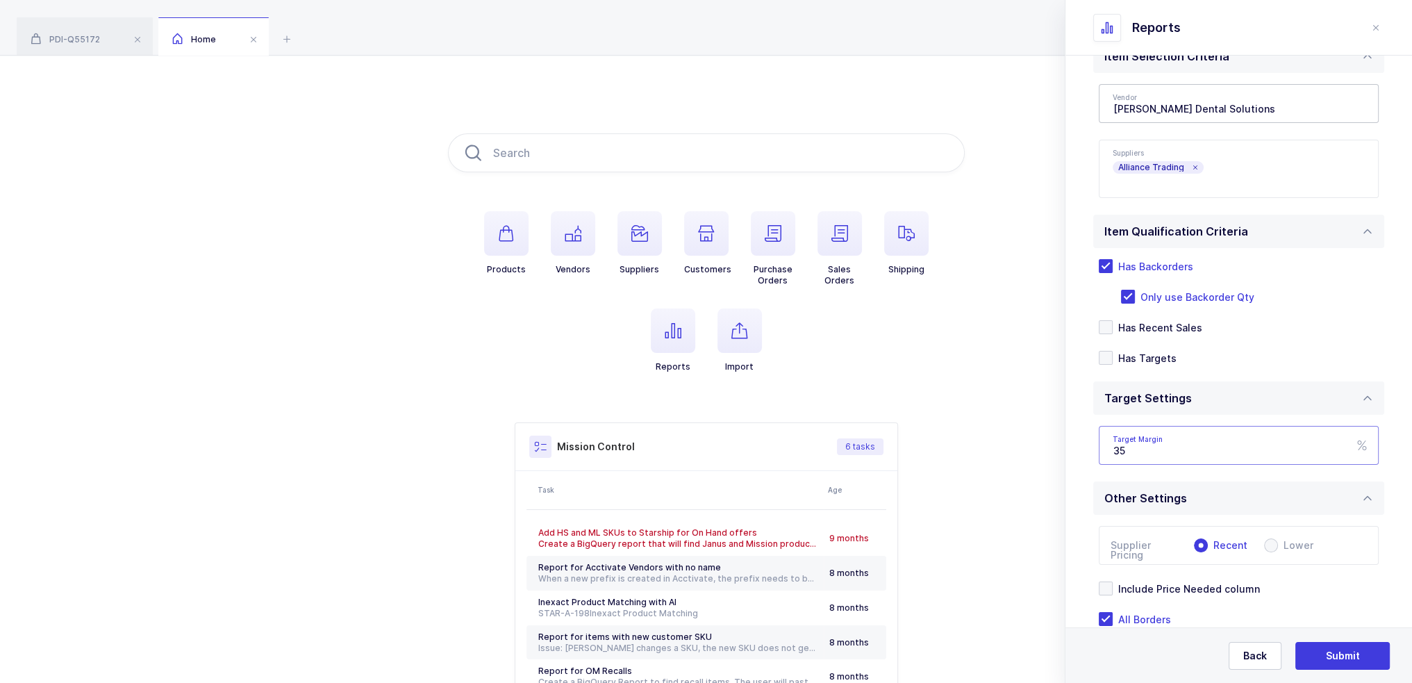
drag, startPoint x: 1176, startPoint y: 444, endPoint x: 1112, endPoint y: 453, distance: 64.5
click at [1112, 453] on input "35" at bounding box center [1239, 445] width 280 height 39
click at [1136, 452] on input "35" at bounding box center [1239, 445] width 280 height 39
drag, startPoint x: 1143, startPoint y: 449, endPoint x: 1131, endPoint y: 447, distance: 12.1
click at [1131, 447] on input "35" at bounding box center [1239, 445] width 280 height 39
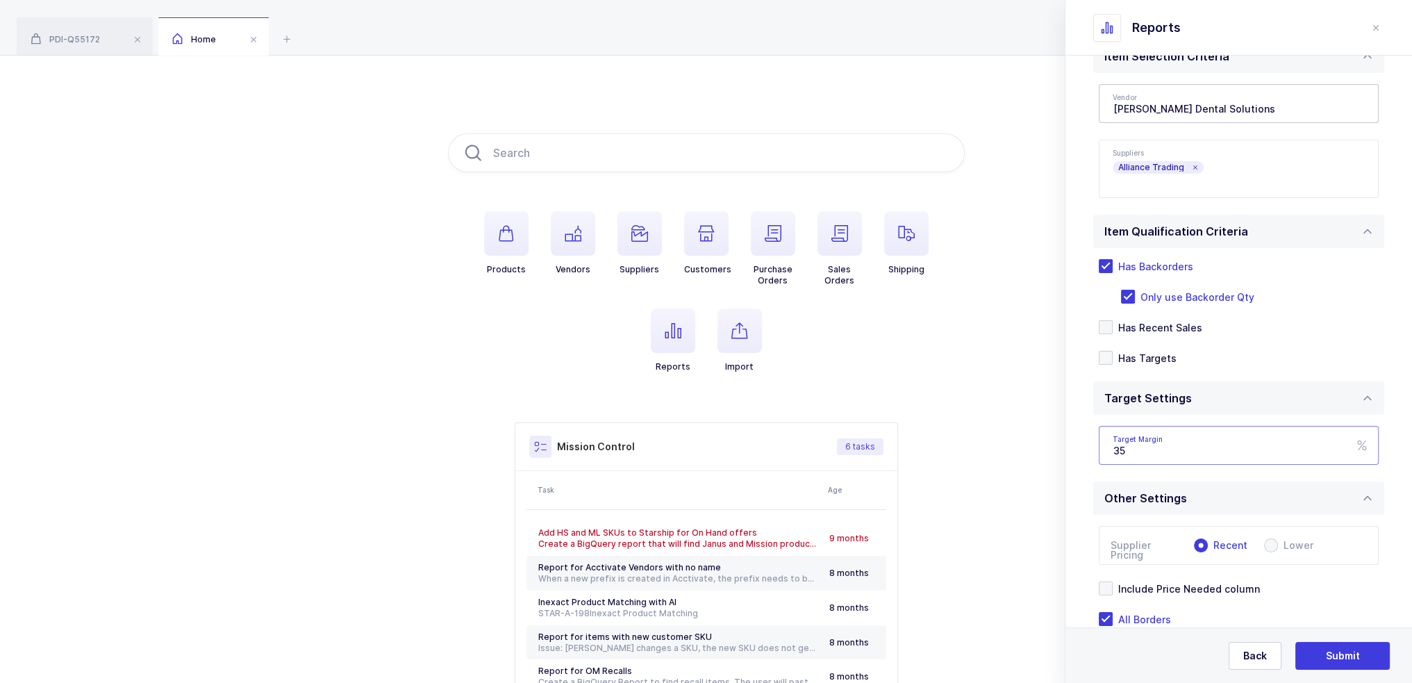
drag, startPoint x: 1131, startPoint y: 447, endPoint x: 1092, endPoint y: 448, distance: 38.9
click at [1092, 448] on div "Standard Wishlists Targets Report Supplier Price Analysis Opportunities Report …" at bounding box center [1239, 340] width 347 height 810
type input "40"
click at [1092, 448] on div "Standard Wishlists Targets Report Supplier Price Analysis Opportunities Report …" at bounding box center [1239, 340] width 347 height 810
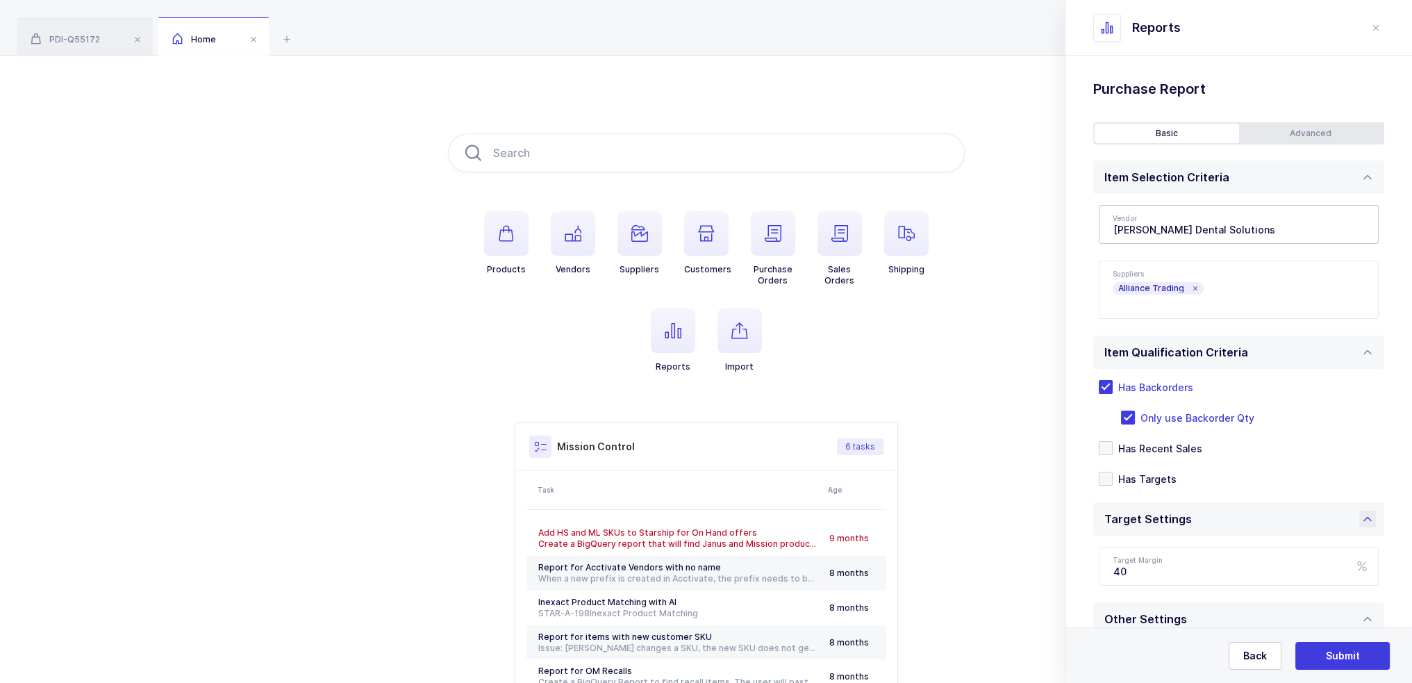
scroll to position [182, 0]
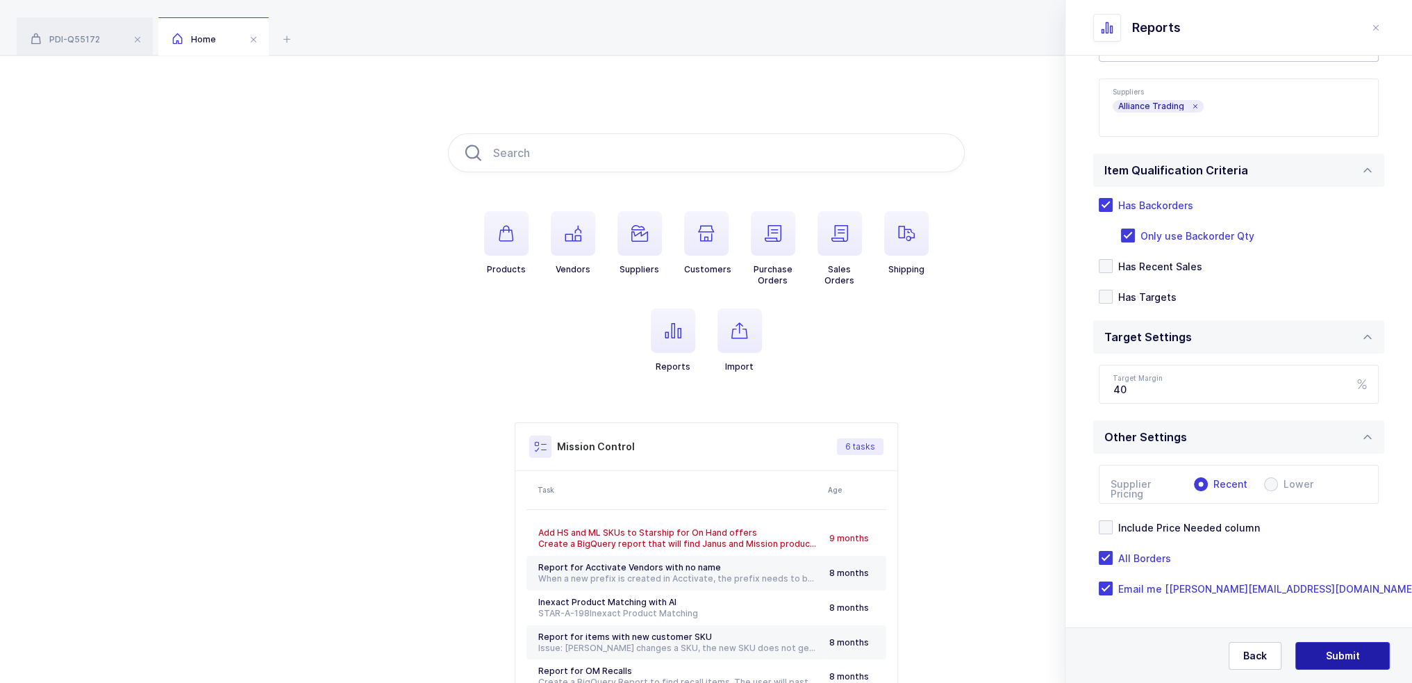
click at [1348, 649] on span "Submit" at bounding box center [1343, 656] width 34 height 14
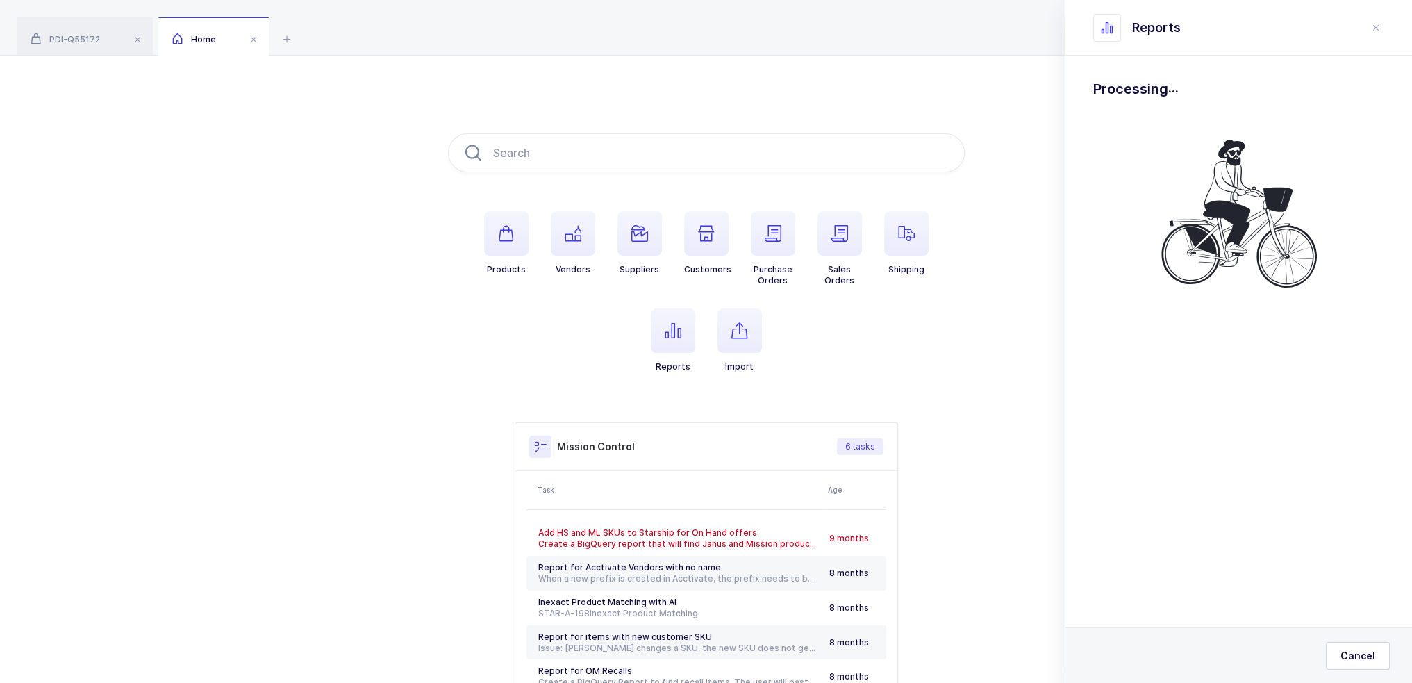
scroll to position [0, 0]
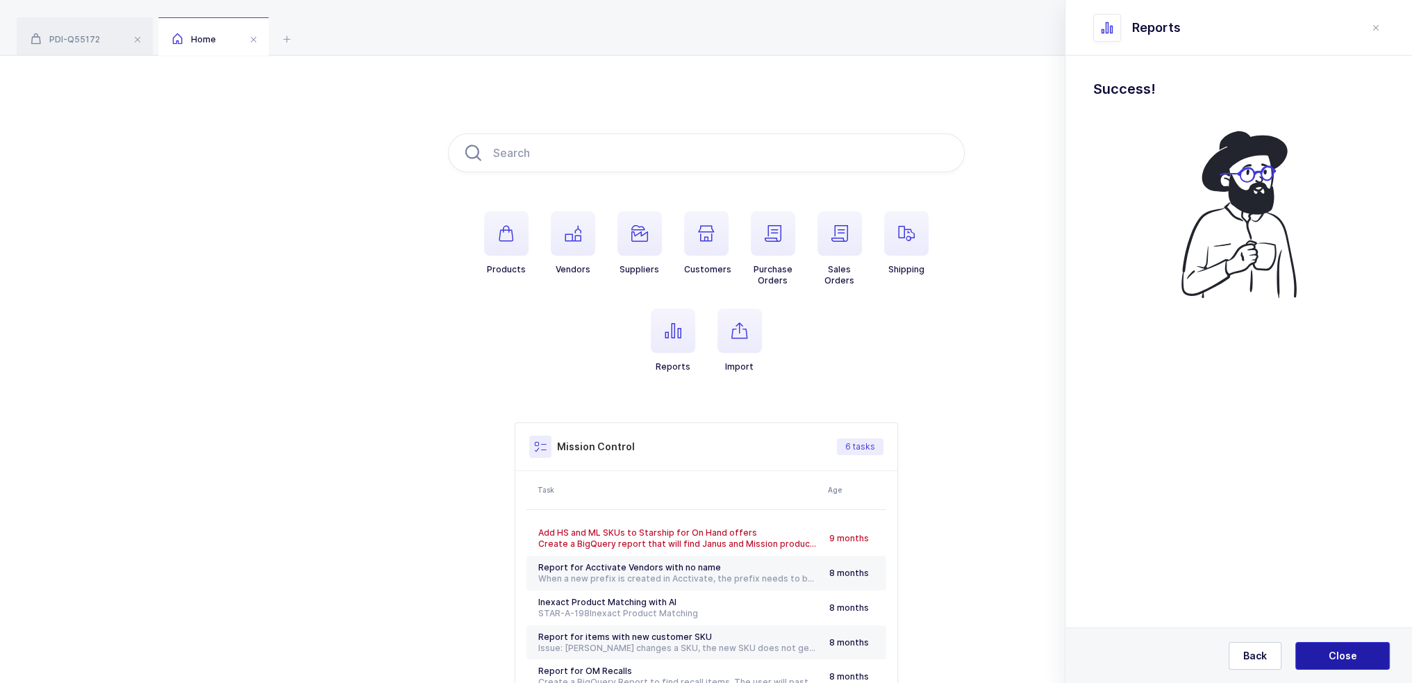
click at [1348, 649] on span "Close" at bounding box center [1343, 656] width 28 height 14
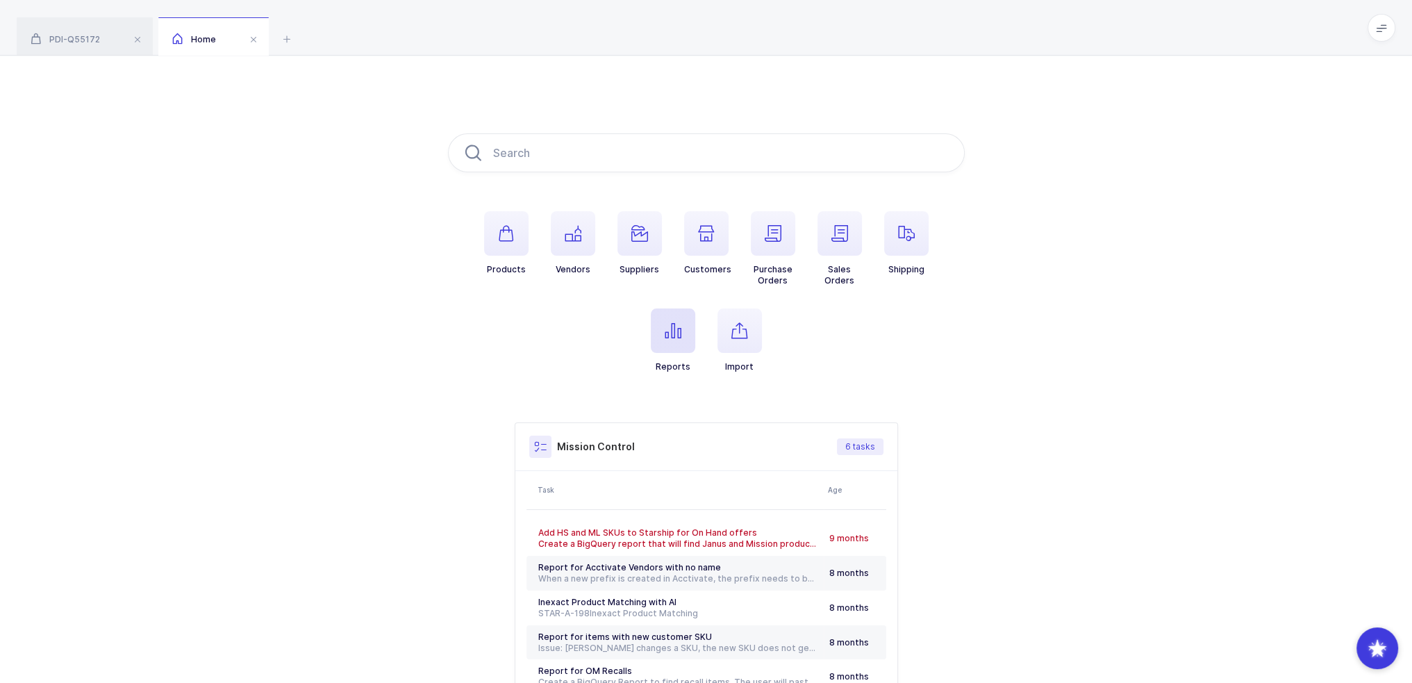
click at [657, 326] on span "button" at bounding box center [673, 330] width 44 height 44
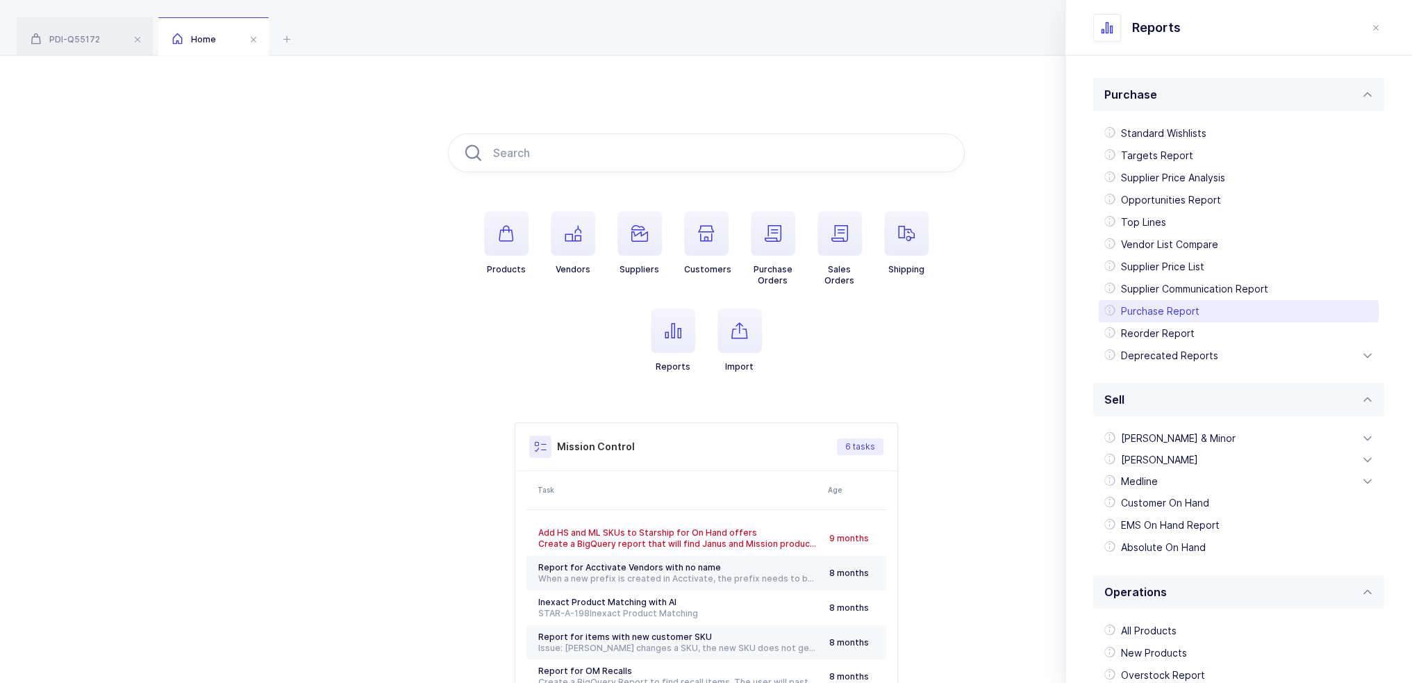
click at [1170, 313] on div "Purchase Report" at bounding box center [1239, 311] width 280 height 22
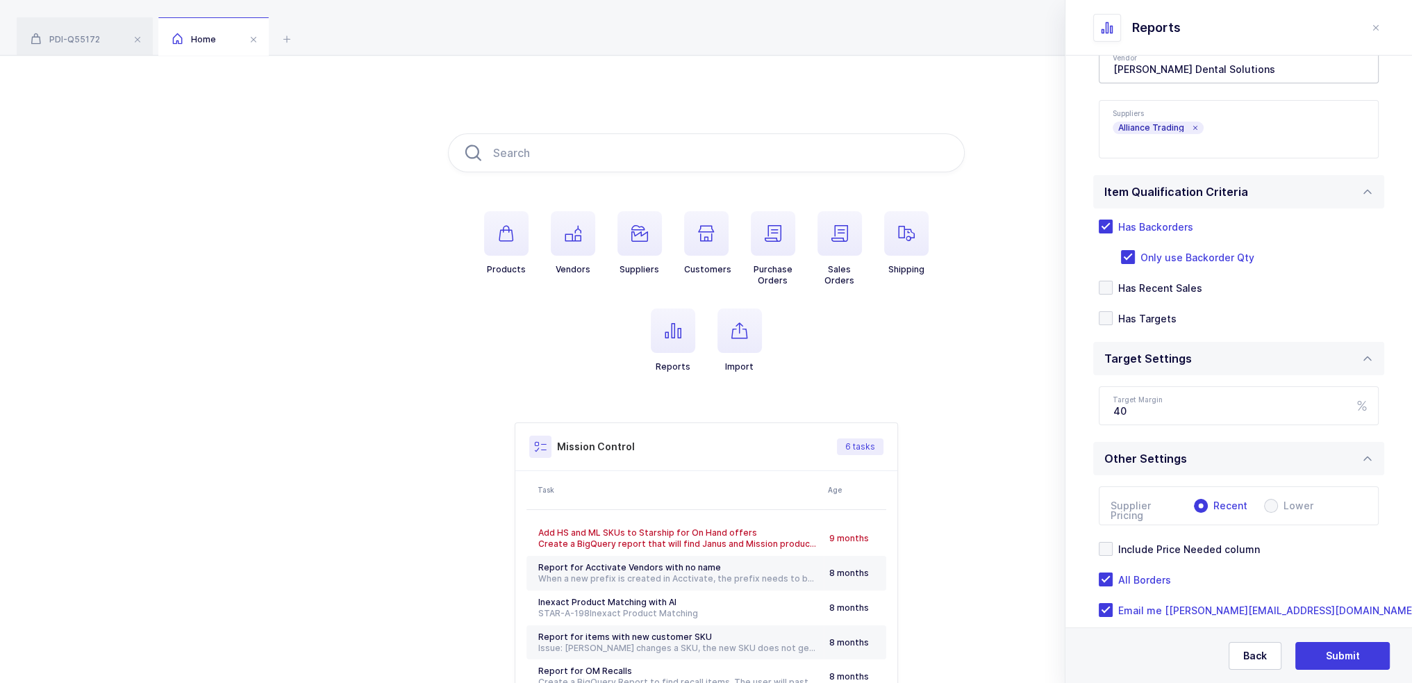
scroll to position [182, 0]
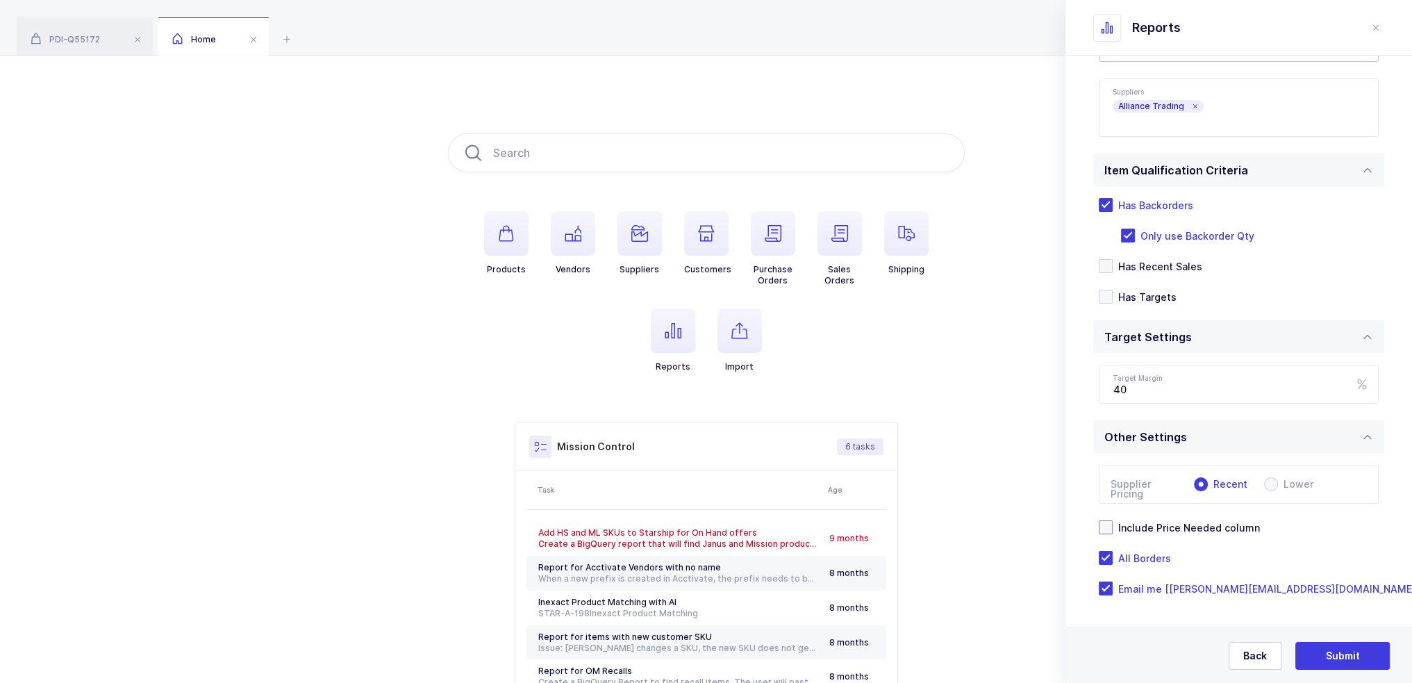
click at [1186, 522] on span "Include Price Needed column" at bounding box center [1186, 527] width 147 height 13
click at [1113, 520] on input "Include Price Needed column" at bounding box center [1113, 520] width 0 height 0
click at [1350, 649] on span "Submit" at bounding box center [1343, 656] width 34 height 14
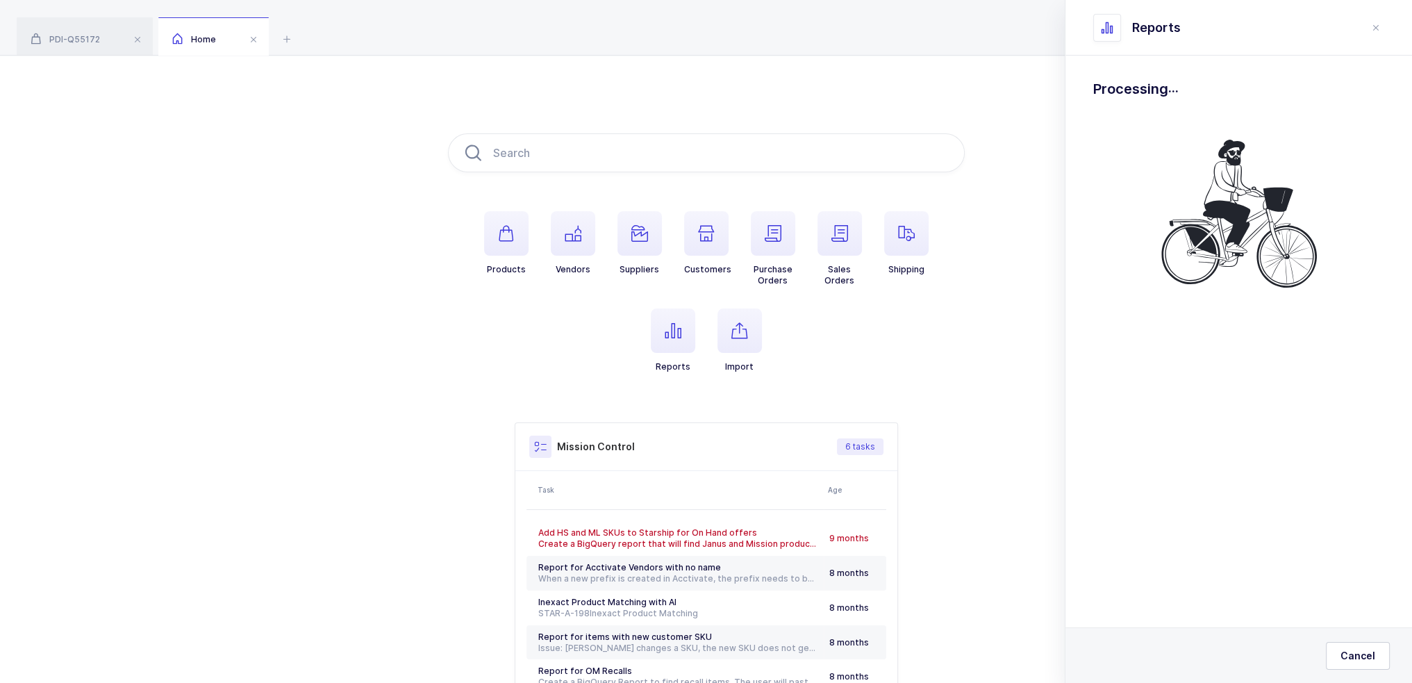
scroll to position [0, 0]
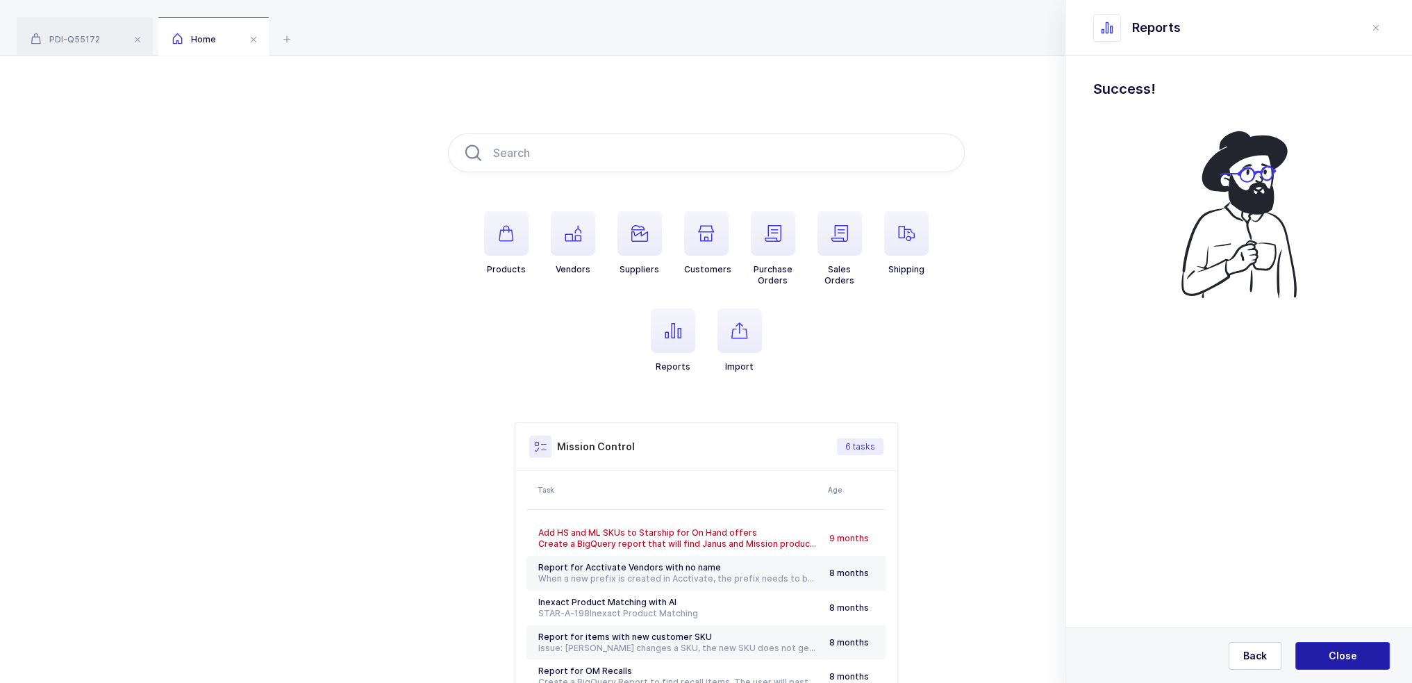
click at [1351, 652] on span "Close" at bounding box center [1343, 656] width 28 height 14
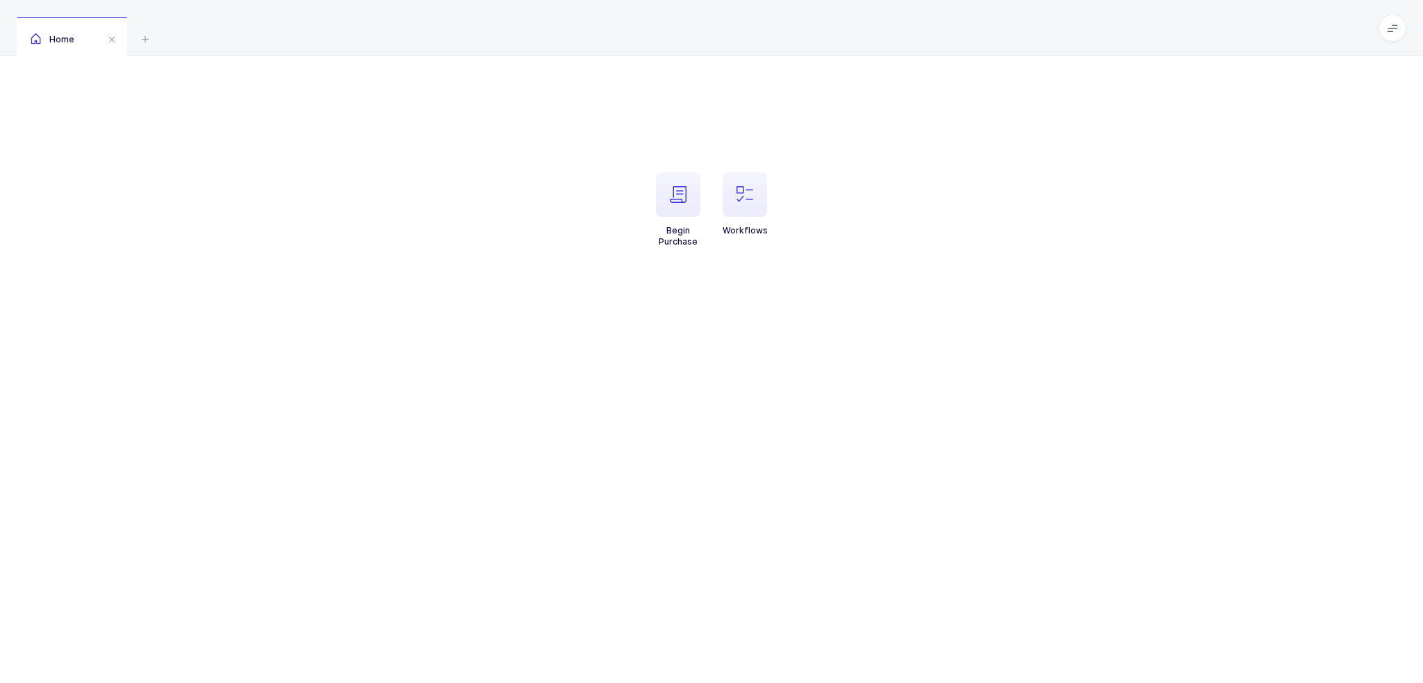
click at [769, 203] on li "Workflows" at bounding box center [744, 209] width 67 height 75
click at [743, 196] on icon "button" at bounding box center [744, 194] width 17 height 17
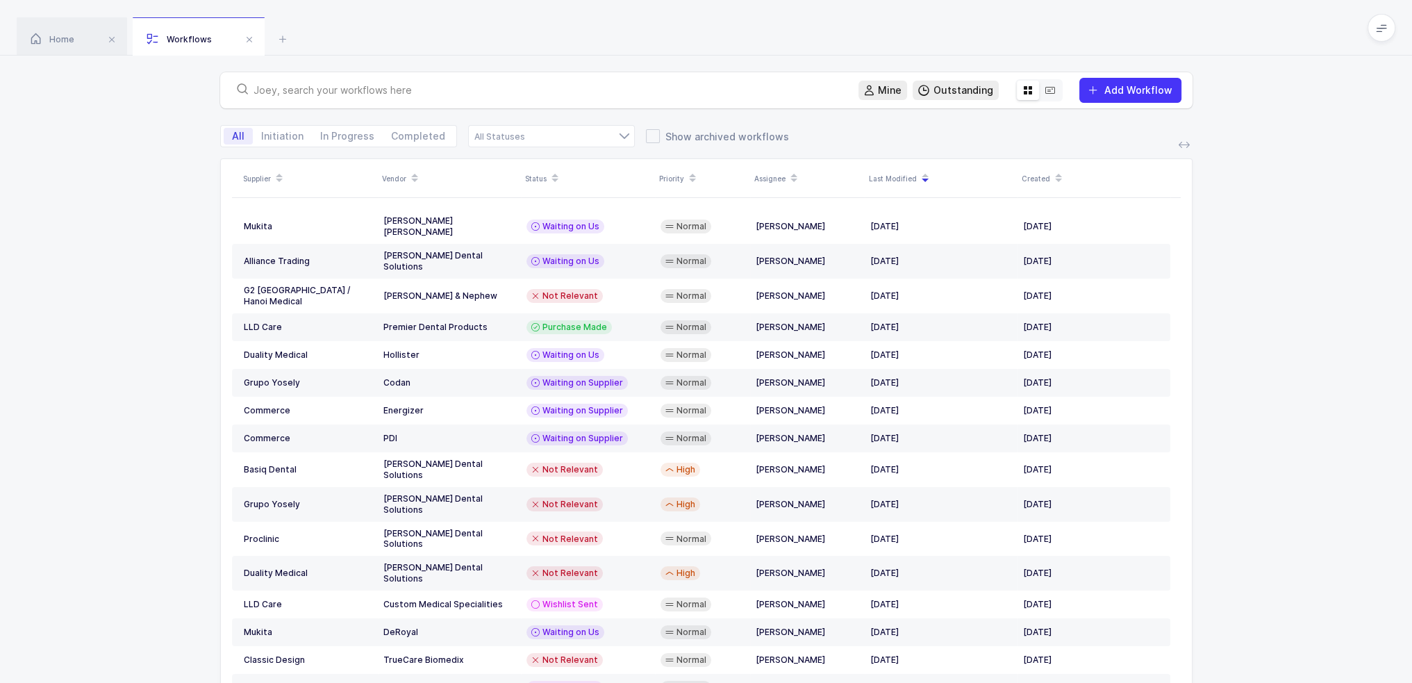
click at [486, 93] on input "text" at bounding box center [548, 90] width 588 height 14
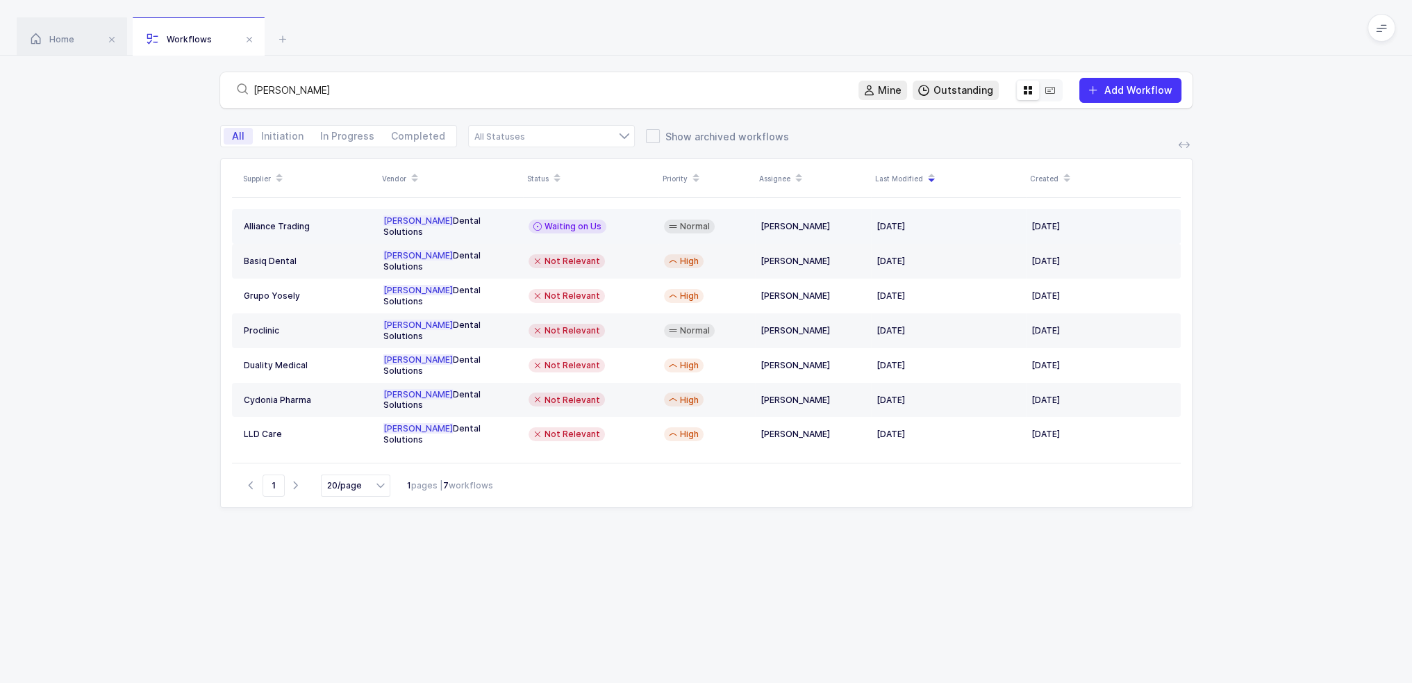
type input "[PERSON_NAME]"
click at [603, 220] on div "Waiting on Us" at bounding box center [591, 226] width 124 height 14
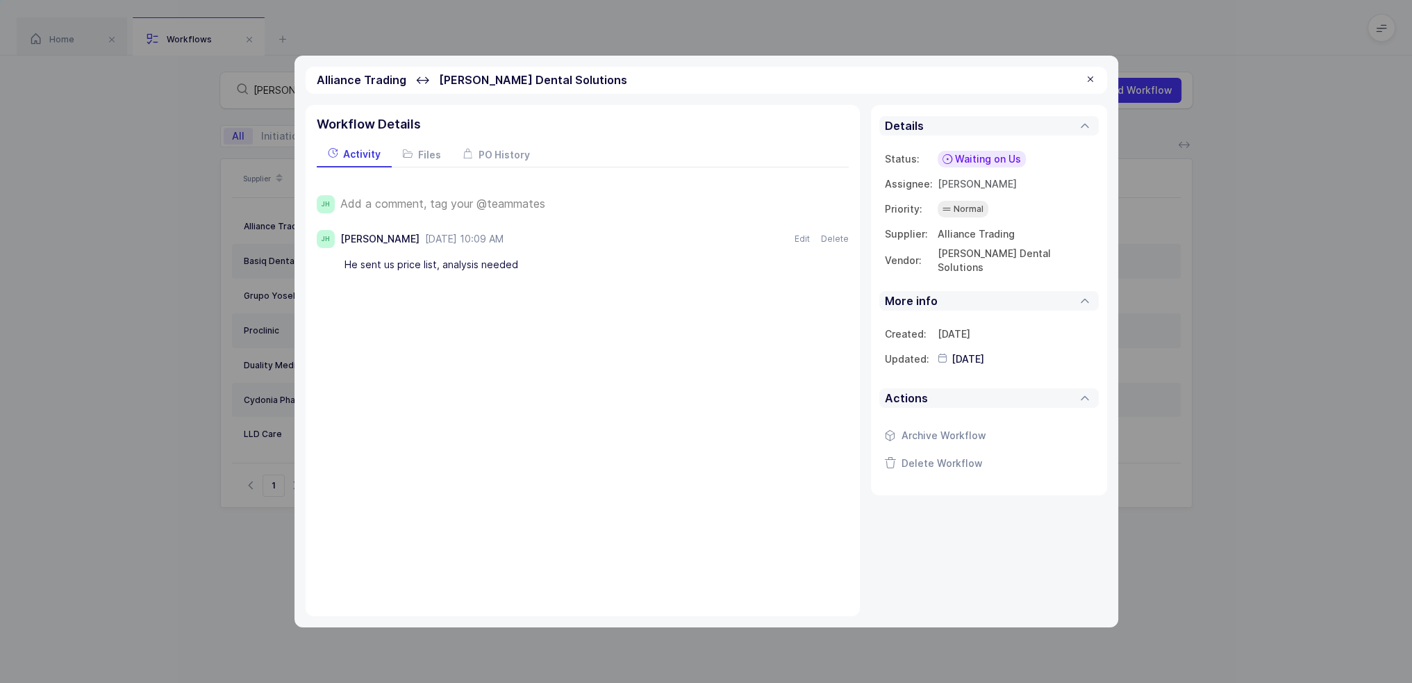
click at [445, 202] on span "Add a comment, tag your @teammates" at bounding box center [442, 203] width 205 height 13
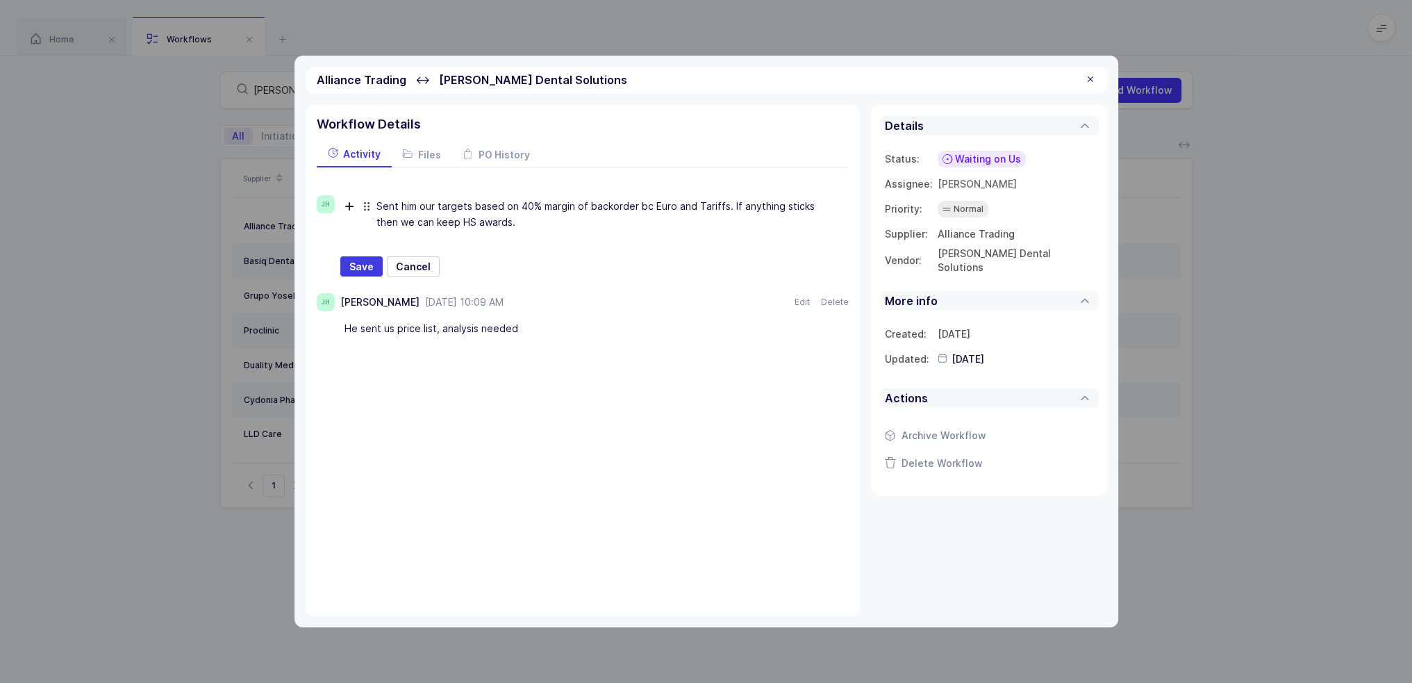
click at [1011, 151] on div "Waiting on Us" at bounding box center [982, 159] width 88 height 17
click at [353, 260] on span "Save" at bounding box center [361, 267] width 24 height 14
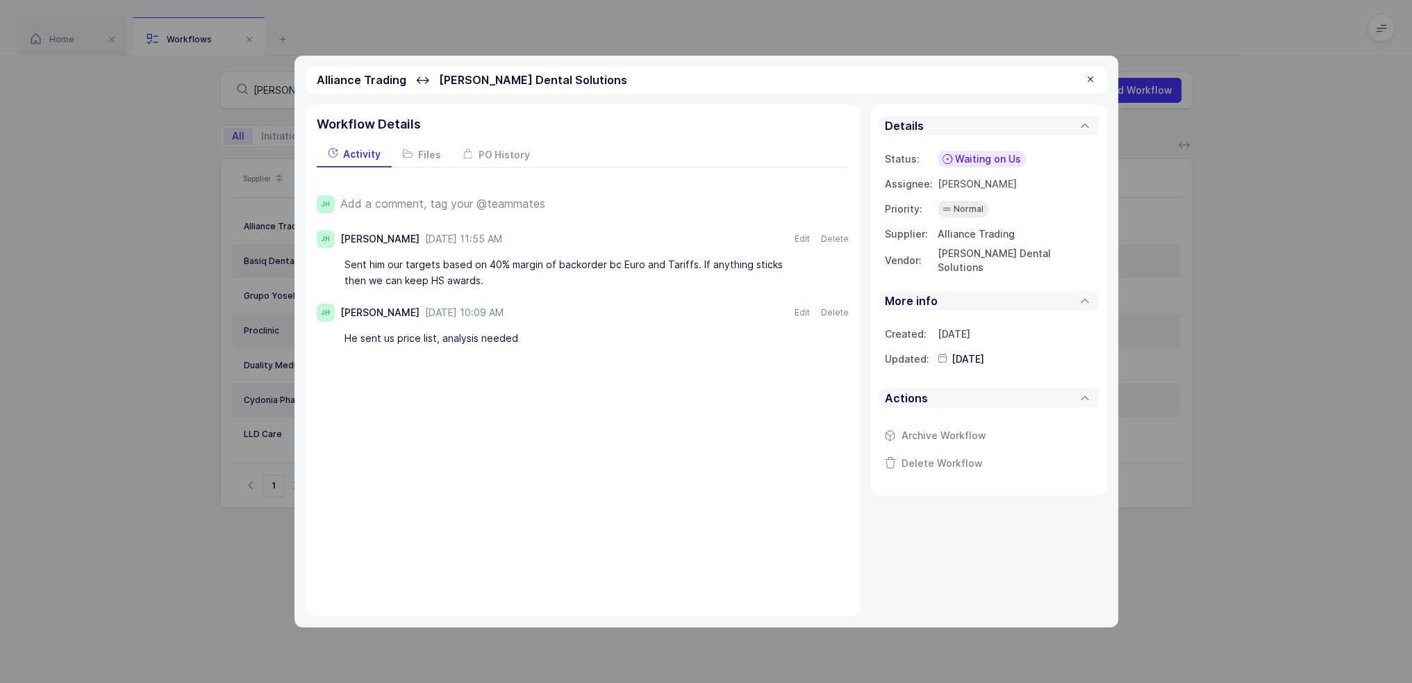
click at [975, 157] on span "Waiting on Us" at bounding box center [988, 159] width 66 height 14
click at [964, 265] on span "Waiting on Supplier" at bounding box center [963, 266] width 94 height 14
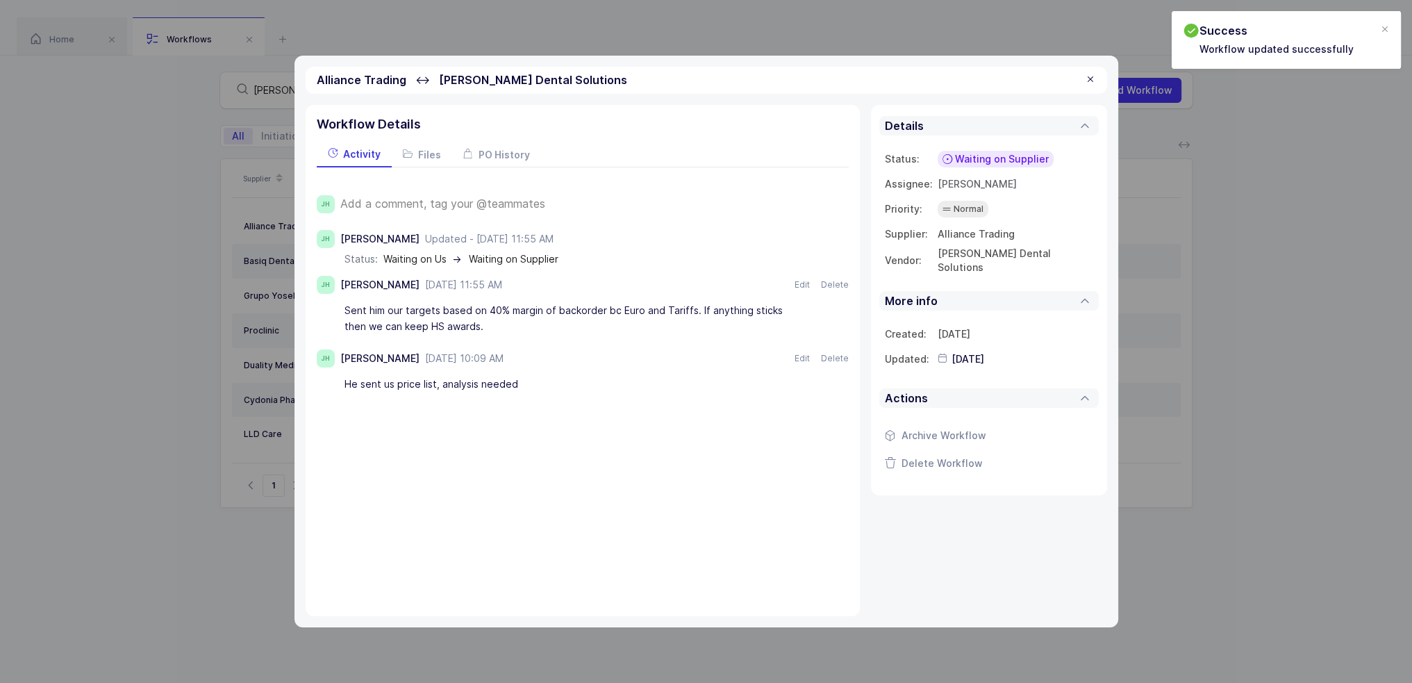
click at [1091, 74] on div at bounding box center [1090, 80] width 11 height 13
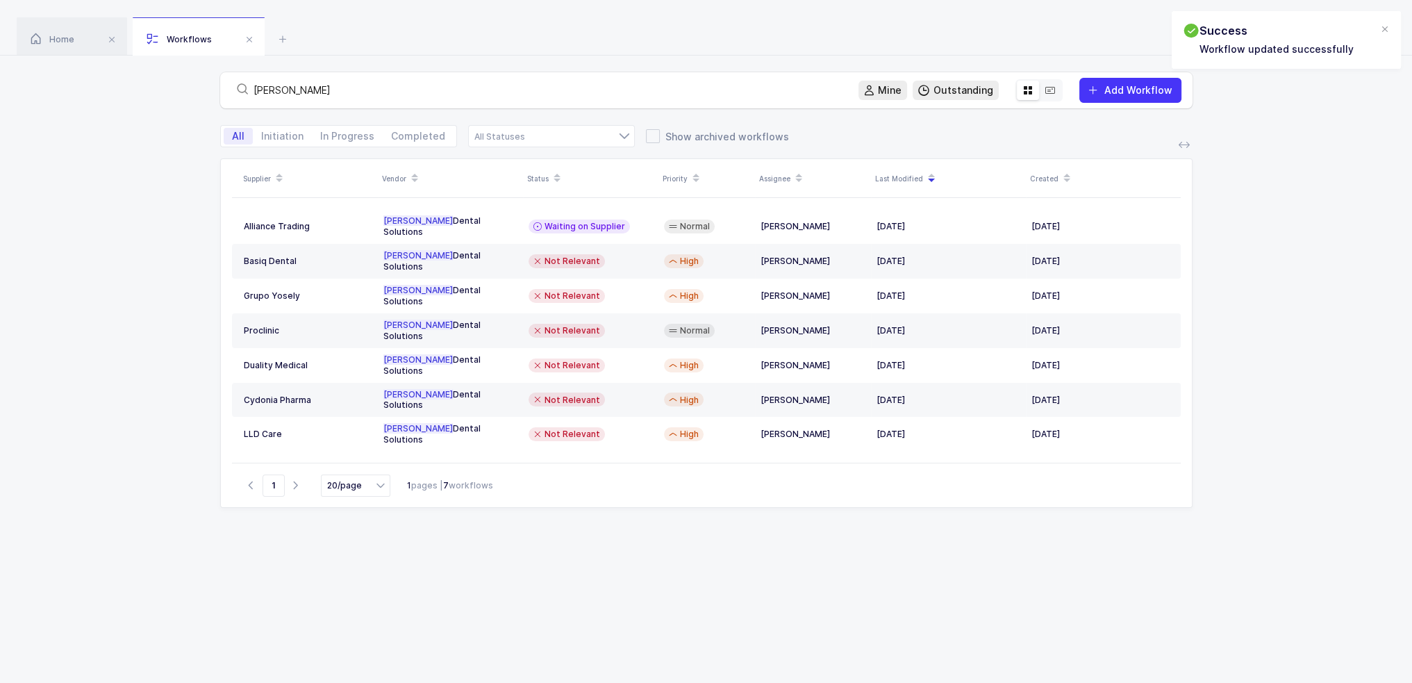
click at [788, 83] on input "garrison" at bounding box center [548, 90] width 588 height 14
drag, startPoint x: 357, startPoint y: 80, endPoint x: 158, endPoint y: 83, distance: 198.7
click at [153, 83] on div "garrison Mine Outstanding Add Workflow" at bounding box center [706, 90] width 1412 height 69
drag, startPoint x: 350, startPoint y: 90, endPoint x: 167, endPoint y: 88, distance: 183.4
click at [167, 88] on div "garrison Mine Outstanding Add Workflow" at bounding box center [706, 90] width 1412 height 69
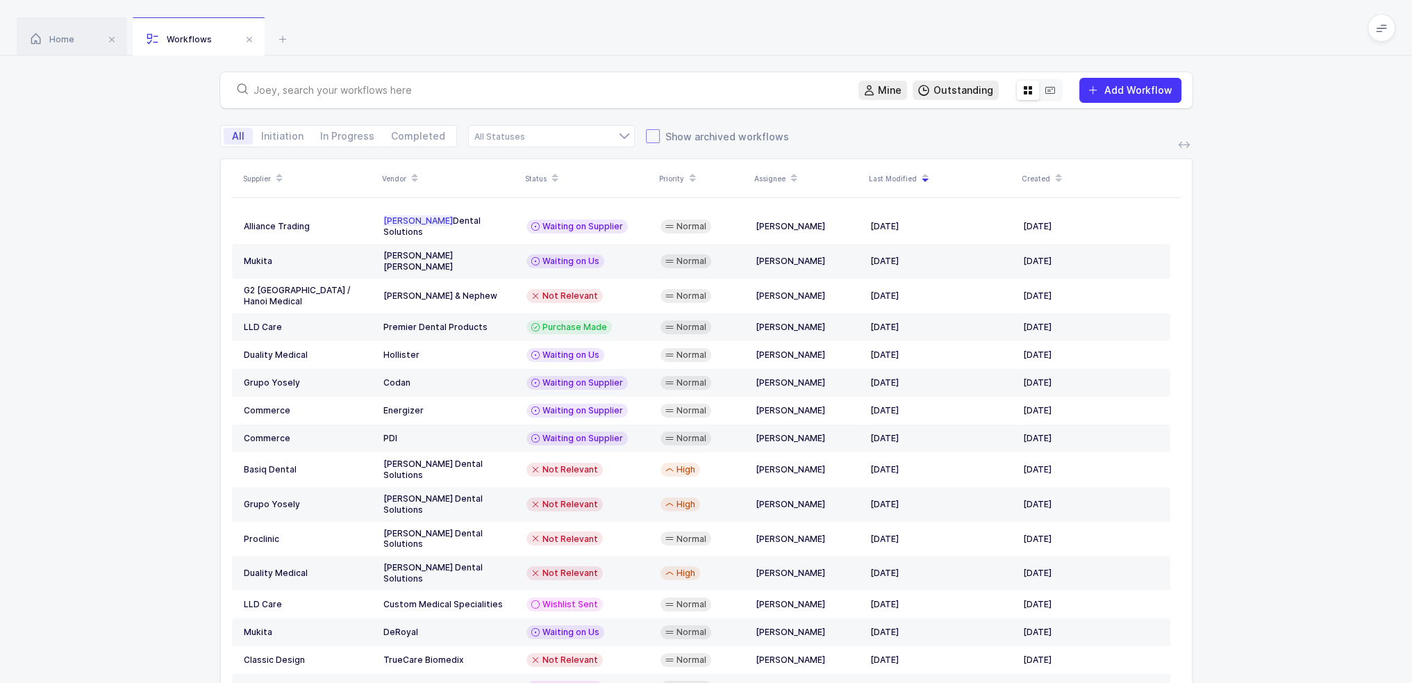
click at [684, 138] on span "Show archived workflows" at bounding box center [724, 136] width 129 height 13
click at [660, 129] on input "Show archived workflows" at bounding box center [660, 129] width 0 height 0
click at [646, 135] on span at bounding box center [653, 136] width 14 height 14
click at [660, 129] on input "Show archived workflows" at bounding box center [660, 129] width 0 height 0
click at [554, 133] on div at bounding box center [551, 136] width 167 height 22
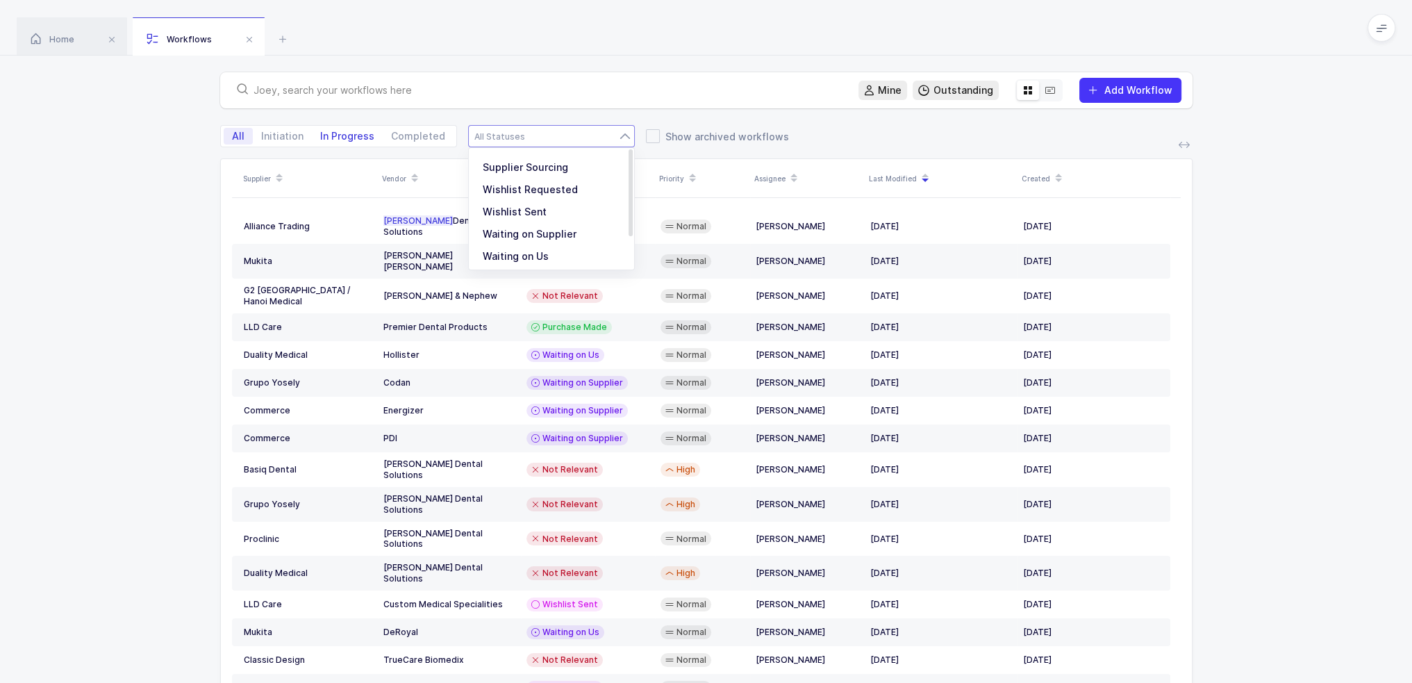
click at [356, 138] on span "In Progress" at bounding box center [347, 136] width 54 height 10
click at [321, 137] on input "In Progress" at bounding box center [316, 132] width 9 height 9
radio input "true"
radio input "false"
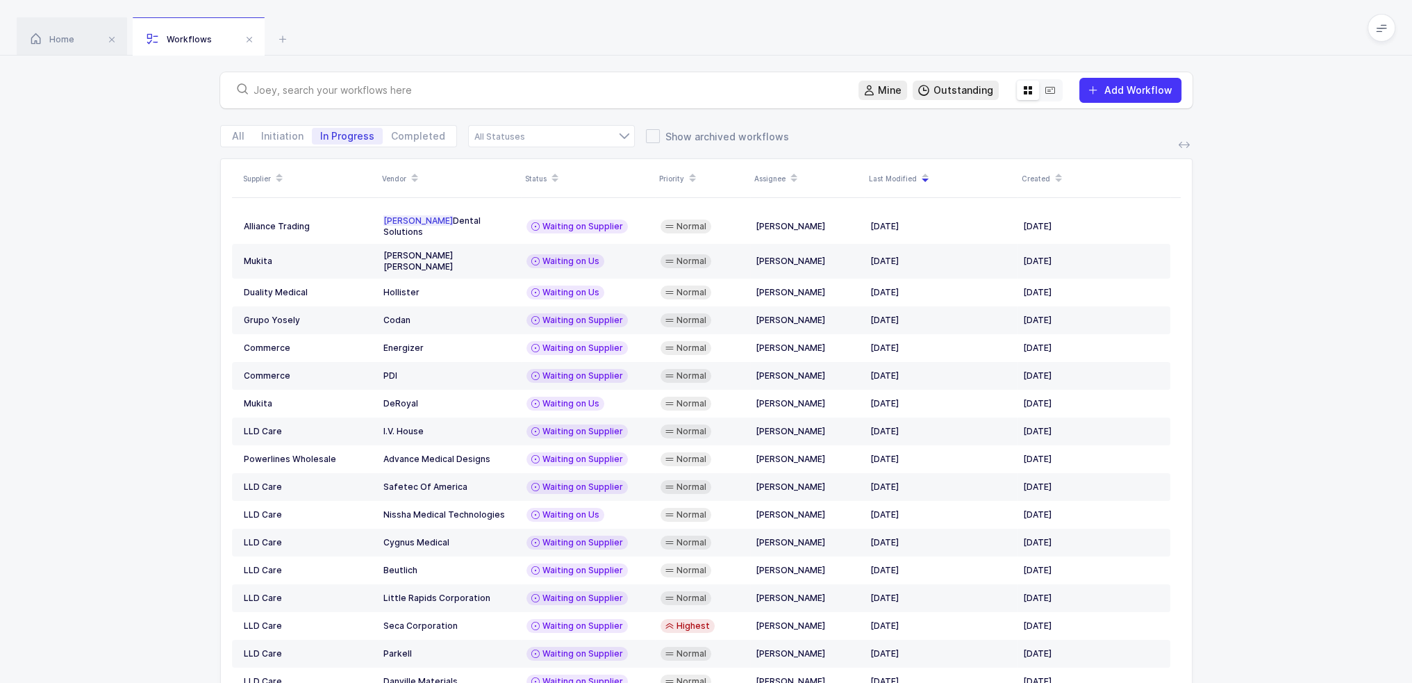
click at [357, 99] on div at bounding box center [539, 90] width 616 height 19
click at [366, 86] on input "text" at bounding box center [548, 90] width 588 height 14
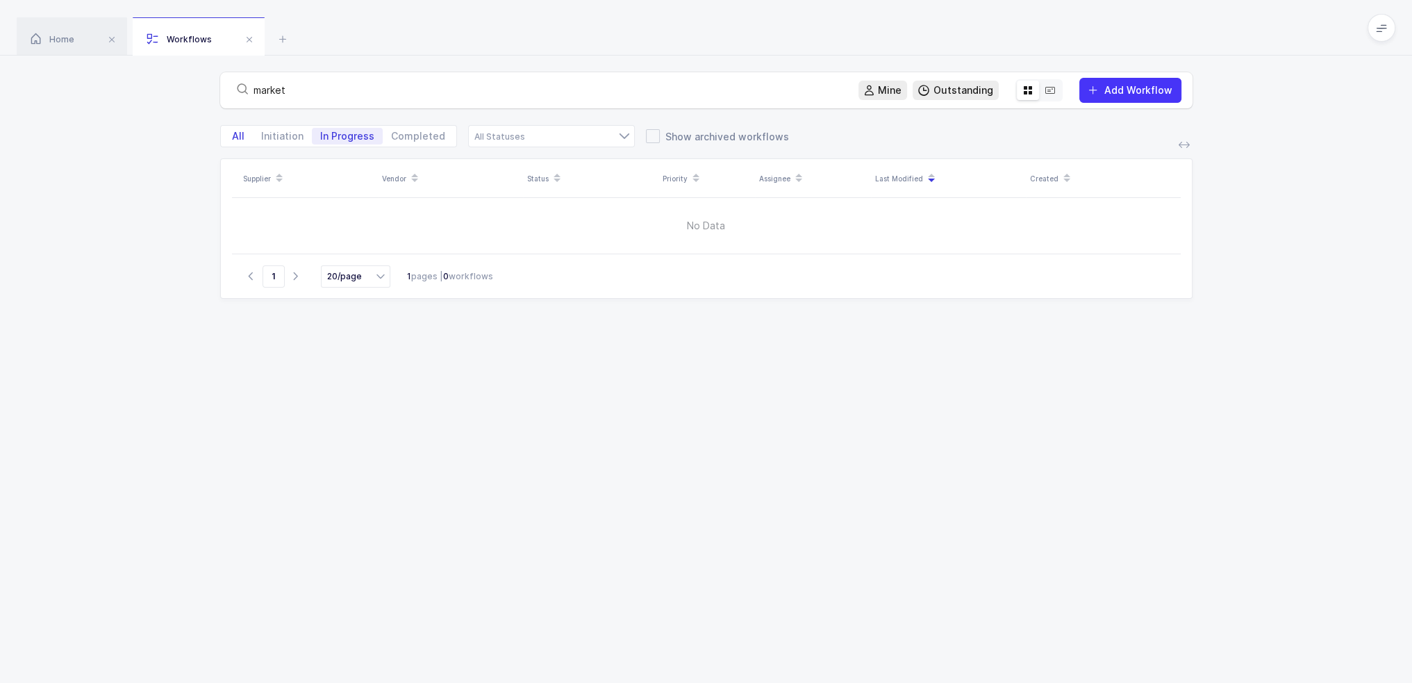
type input "market"
click at [224, 138] on span "All" at bounding box center [238, 136] width 29 height 17
click at [224, 137] on input "All" at bounding box center [228, 132] width 9 height 9
radio input "true"
radio input "false"
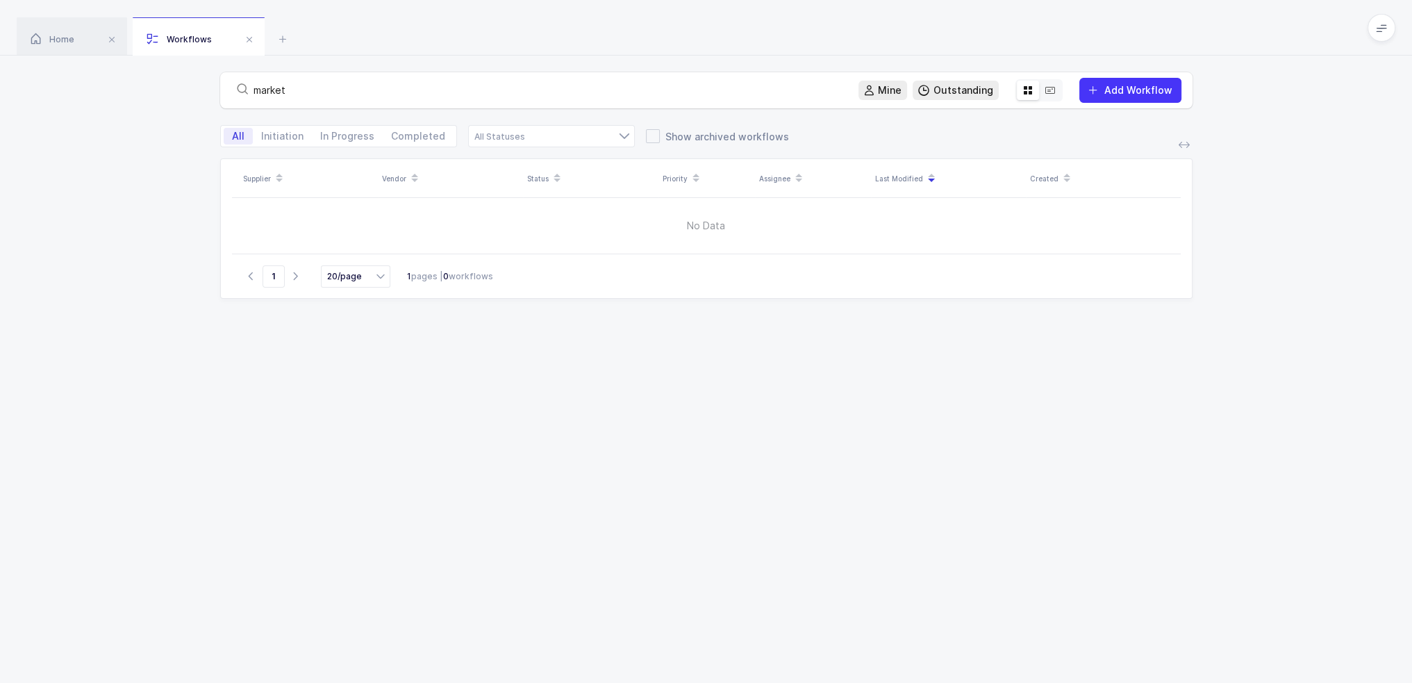
click at [238, 133] on span "All" at bounding box center [238, 136] width 13 height 10
click at [233, 133] on input "All" at bounding box center [228, 132] width 9 height 9
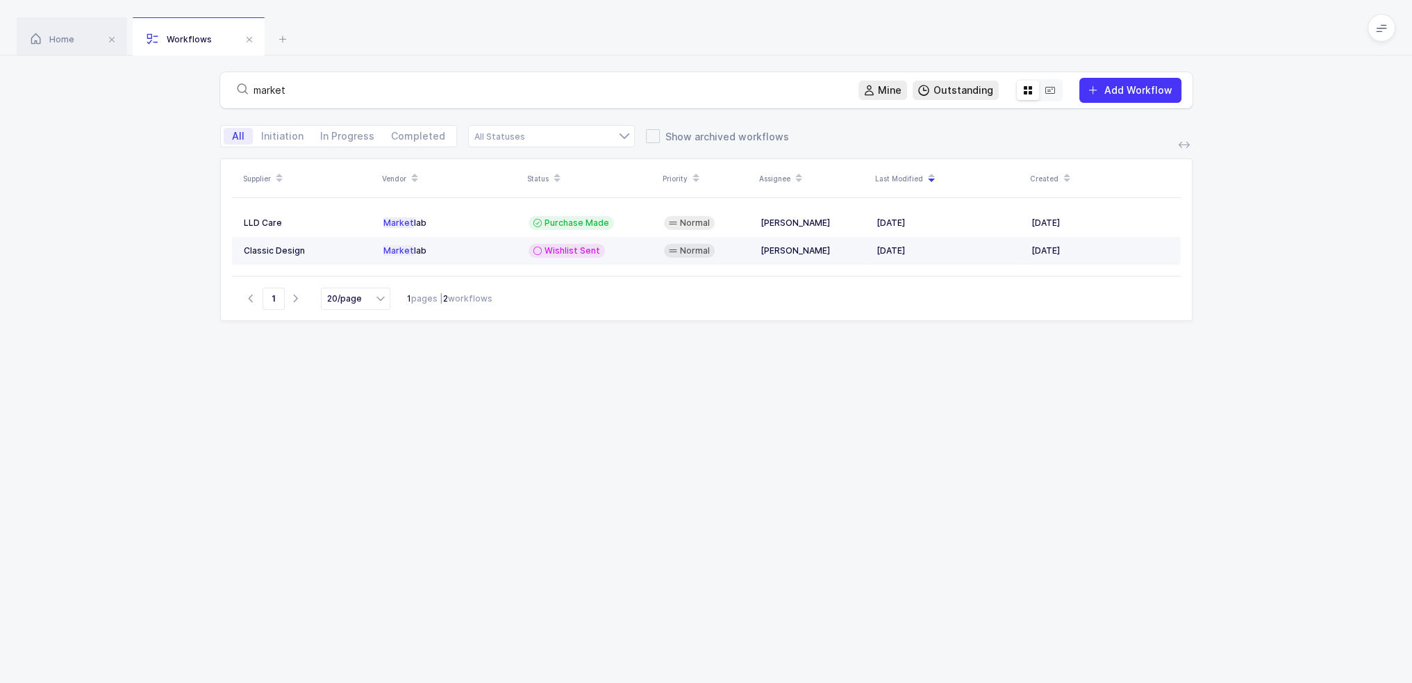
click at [552, 251] on span "Wishlist Sent" at bounding box center [573, 250] width 56 height 11
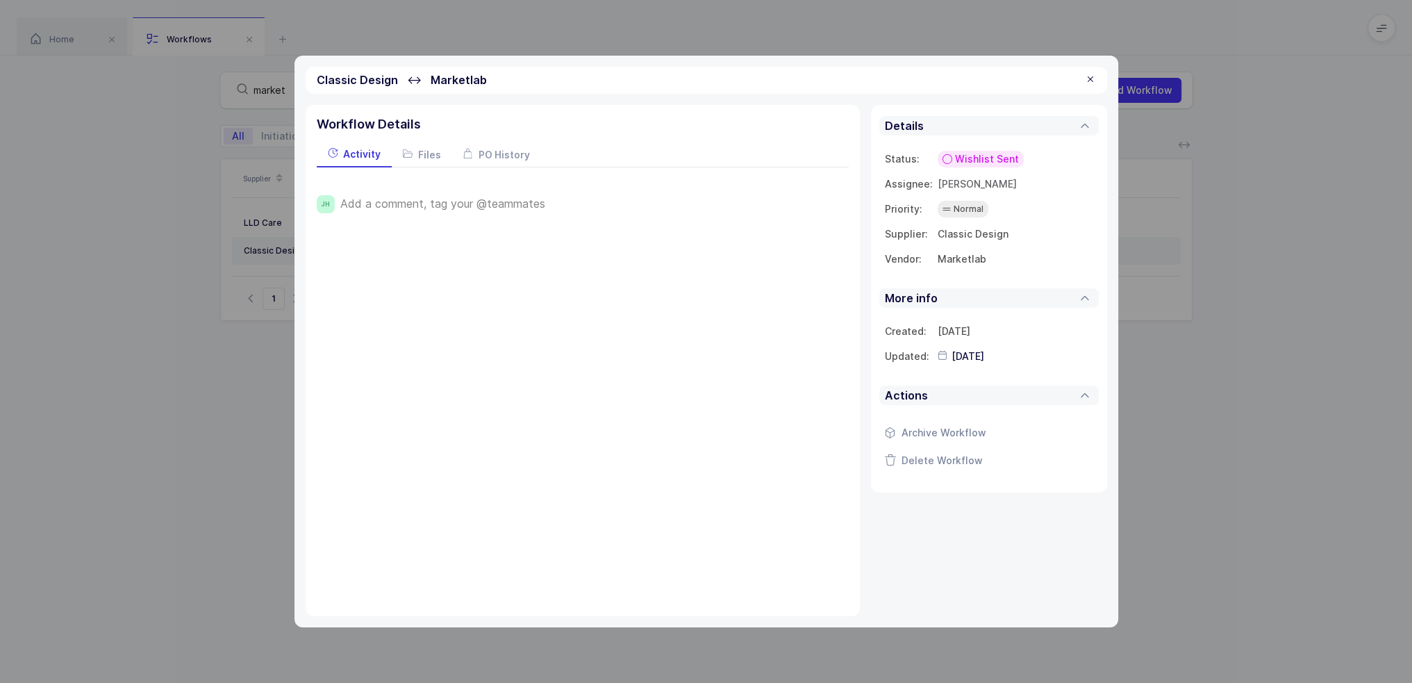
click at [511, 202] on span "Add a comment, tag your @teammates" at bounding box center [442, 203] width 205 height 13
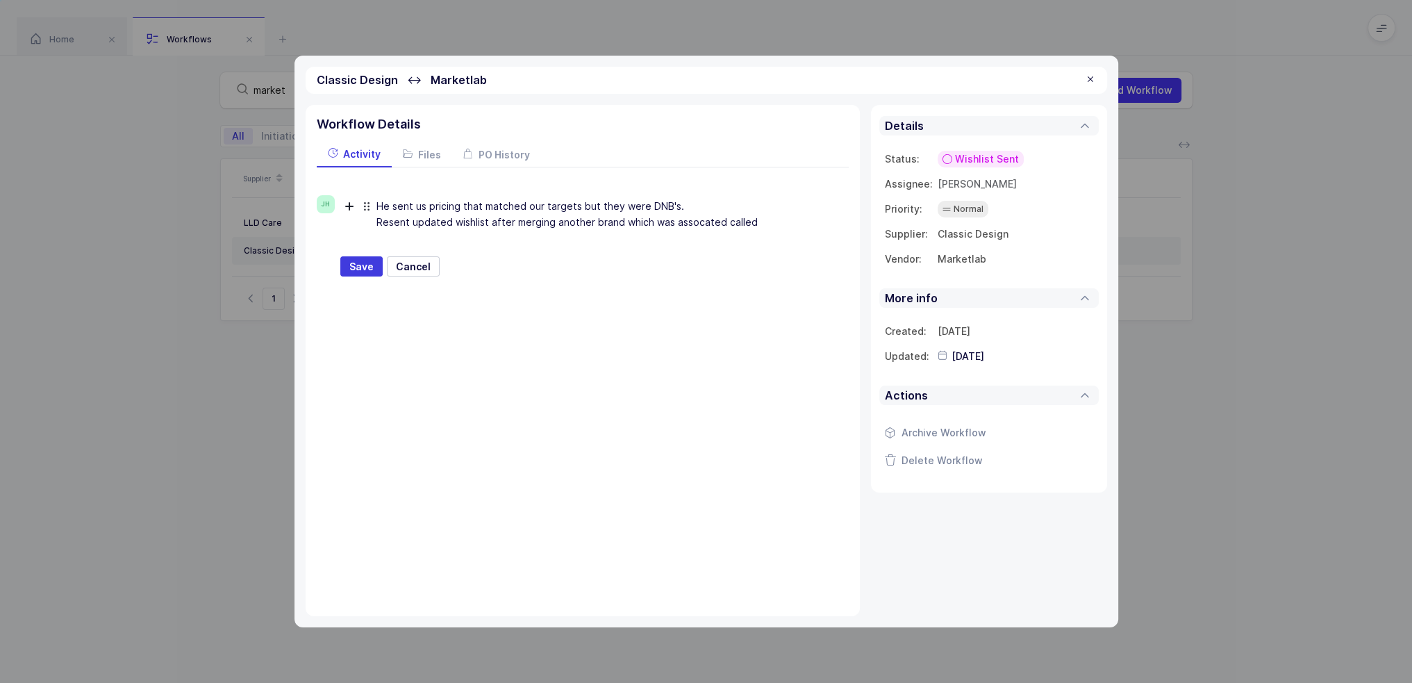
click at [701, 223] on div "He sent us pricing that matched our targets but they were DNB's. Resent updated…" at bounding box center [602, 214] width 452 height 39
click at [775, 217] on div "He sent us pricing that matched our targets but they were DNB's. Resent updated…" at bounding box center [602, 214] width 452 height 39
click at [472, 217] on div "He sent us pricing that matched our targets but they were DNB's. Resent updated…" at bounding box center [602, 214] width 452 height 39
click at [461, 224] on div "He sent us pricing that matched our targets but they were DNB's. Resent updated…" at bounding box center [602, 214] width 452 height 39
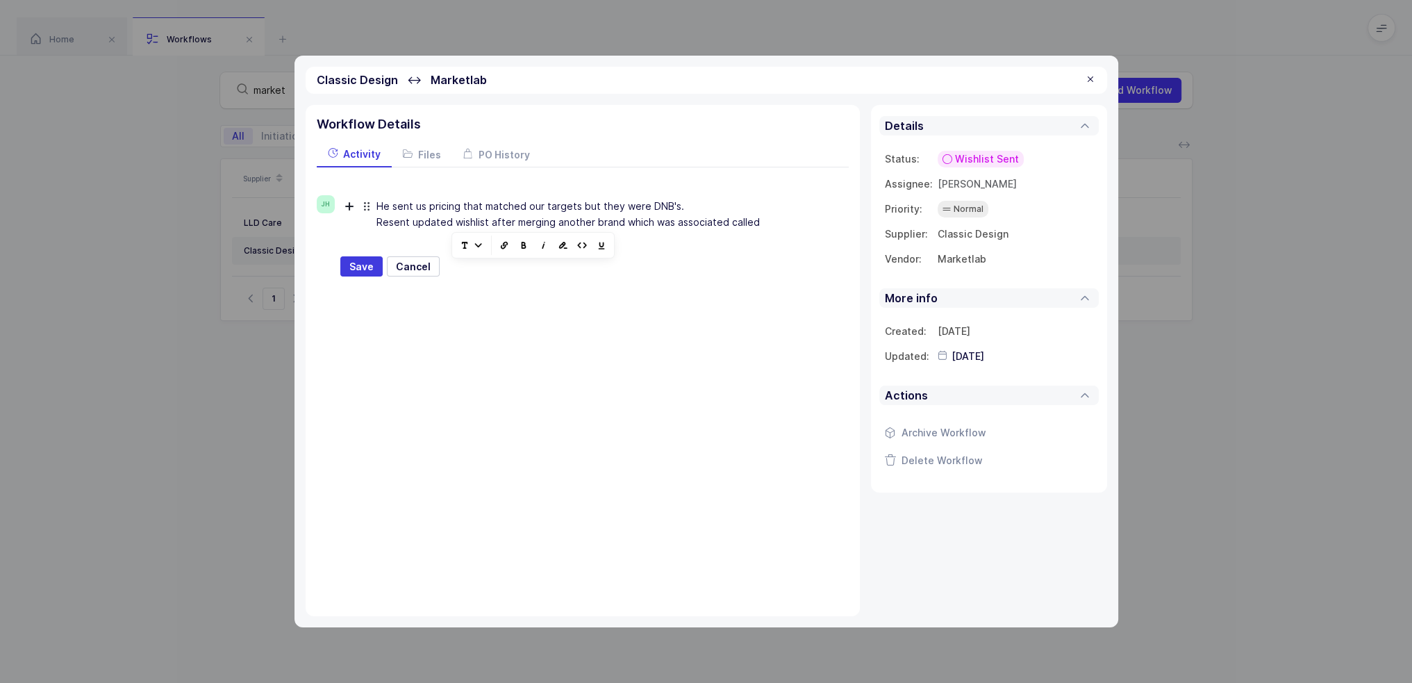
click at [522, 215] on div "He sent us pricing that matched our targets but they were DNB's. Resent updated…" at bounding box center [602, 214] width 452 height 39
click at [526, 220] on div "He sent us pricing that matched our targets but they were DNB's. Resent updated…" at bounding box center [602, 214] width 452 height 39
click at [573, 220] on div "He sent us pricing that matched our targets but they were DNB's. Resent updated…" at bounding box center [602, 214] width 452 height 39
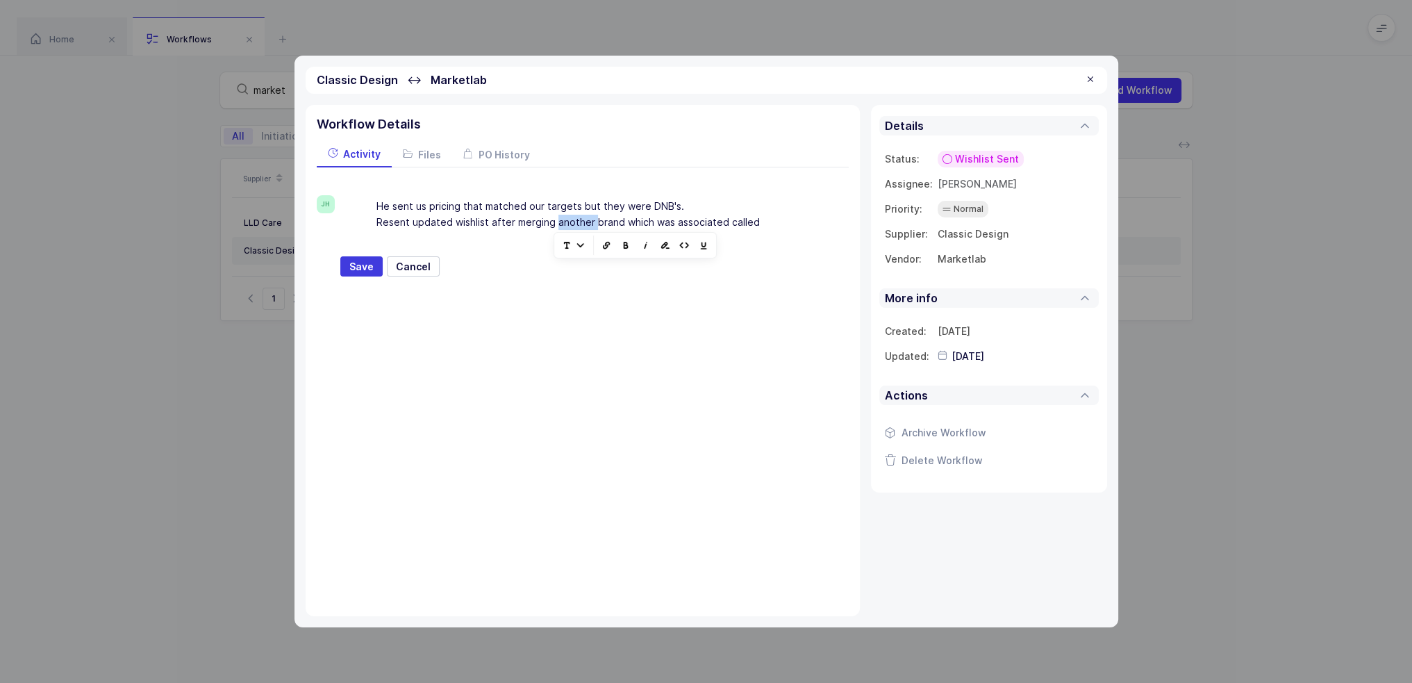
click at [589, 220] on div "He sent us pricing that matched our targets but they were DNB's. Resent updated…" at bounding box center [602, 214] width 452 height 39
click at [642, 222] on div "He sent us pricing that matched our targets but they were DNB's. Resent updated…" at bounding box center [602, 214] width 452 height 39
click at [679, 219] on div "He sent us pricing that matched our targets but they were DNB's. Resent updated…" at bounding box center [602, 214] width 452 height 39
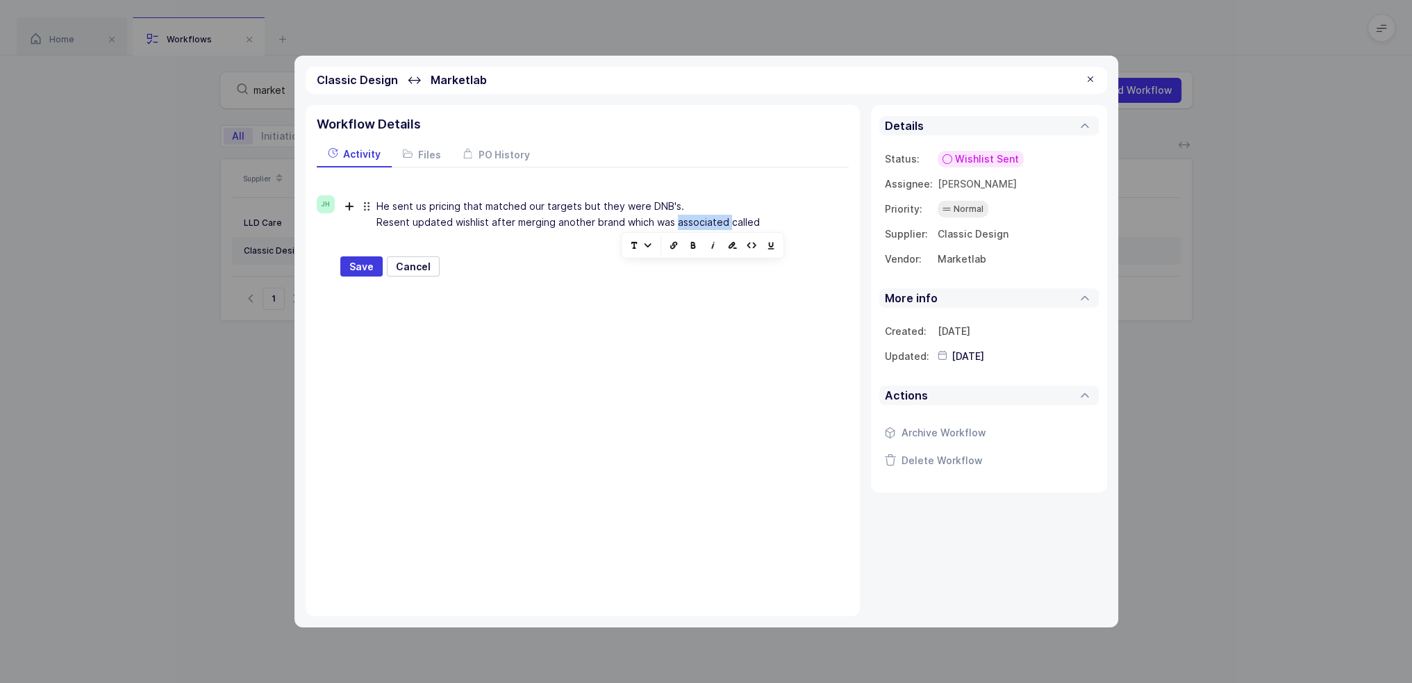
click at [679, 219] on div "He sent us pricing that matched our targets but they were DNB's. Resent updated…" at bounding box center [602, 214] width 452 height 39
click at [761, 217] on div "He sent us pricing that matched our targets but they were DNB's. Resent updated…" at bounding box center [602, 214] width 452 height 39
click at [749, 220] on div "He sent us pricing that matched our targets but they were DNB's. Resent updated…" at bounding box center [602, 214] width 452 height 39
click at [763, 220] on div "He sent us pricing that matched our targets but they were DNB's. Resent updated…" at bounding box center [602, 214] width 452 height 39
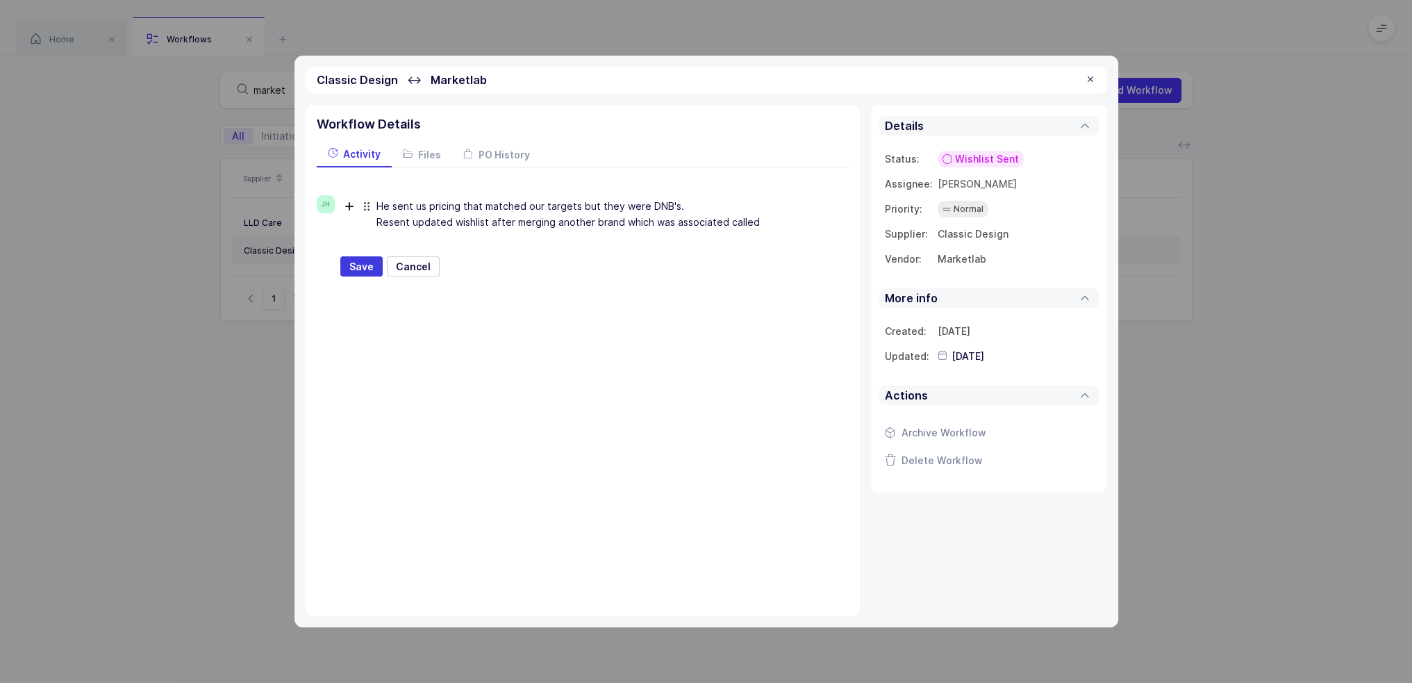
click at [745, 222] on div "He sent us pricing that matched our targets but they were DNB's. Resent updated…" at bounding box center [602, 214] width 452 height 39
click at [752, 219] on div "He sent us pricing that matched our targets but they were DNB's. Resent updated…" at bounding box center [602, 214] width 452 height 39
click at [758, 217] on div "He sent us pricing that matched our targets but they were DNB's. Resent updated…" at bounding box center [602, 214] width 452 height 39
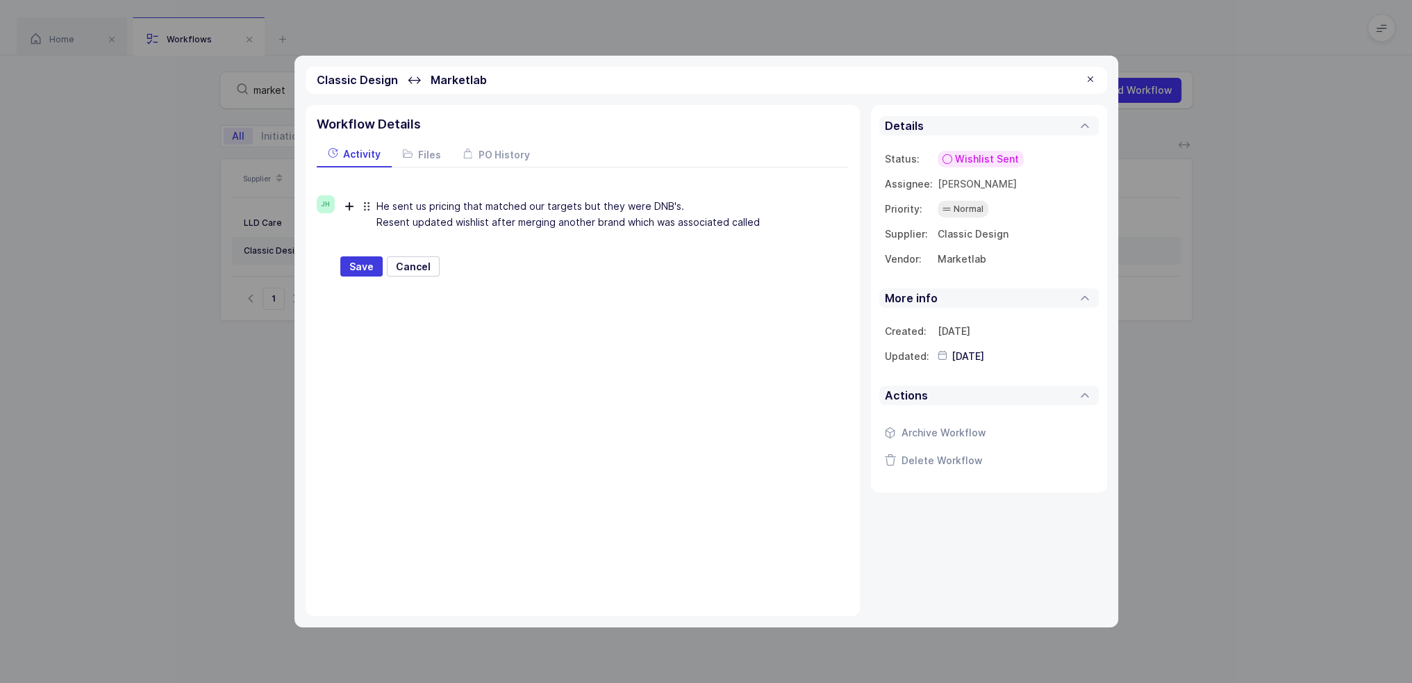
click at [749, 219] on div "He sent us pricing that matched our targets but they were DNB's. Resent updated…" at bounding box center [602, 214] width 452 height 39
click at [753, 219] on div "He sent us pricing that matched our targets but they were DNB's. Resent updated…" at bounding box center [602, 214] width 452 height 39
click at [747, 220] on div "He sent us pricing that matched our targets but they were DNB's. Resent updated…" at bounding box center [602, 214] width 452 height 39
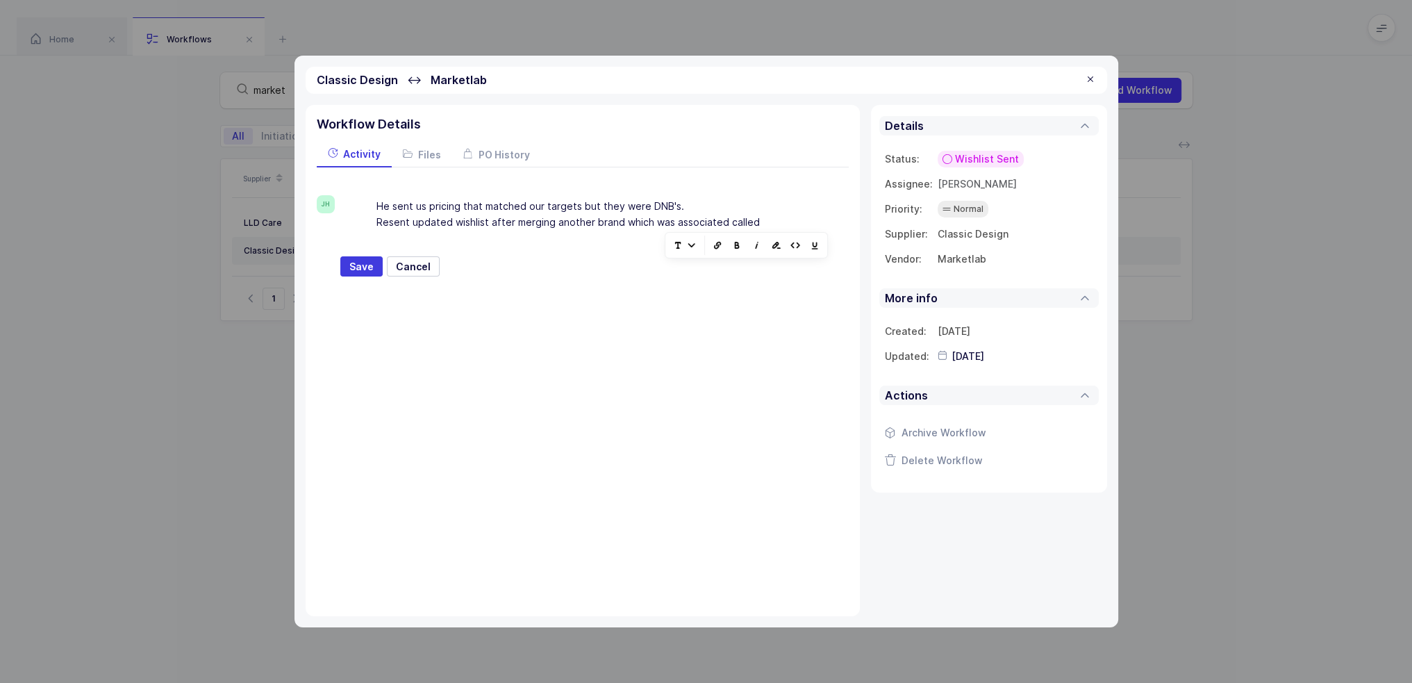
click at [730, 224] on div "He sent us pricing that matched our targets but they were DNB's. Resent updated…" at bounding box center [602, 214] width 452 height 39
click at [694, 220] on div "He sent us pricing that matched our targets but they were DNB's. Resent updated…" at bounding box center [602, 214] width 452 height 39
click at [648, 220] on div "He sent us pricing that matched our targets but they were DNB's. Resent updated…" at bounding box center [602, 214] width 452 height 39
click at [758, 221] on div "He sent us pricing that matched our targets but they were DNB's. Resent updated…" at bounding box center [602, 214] width 452 height 39
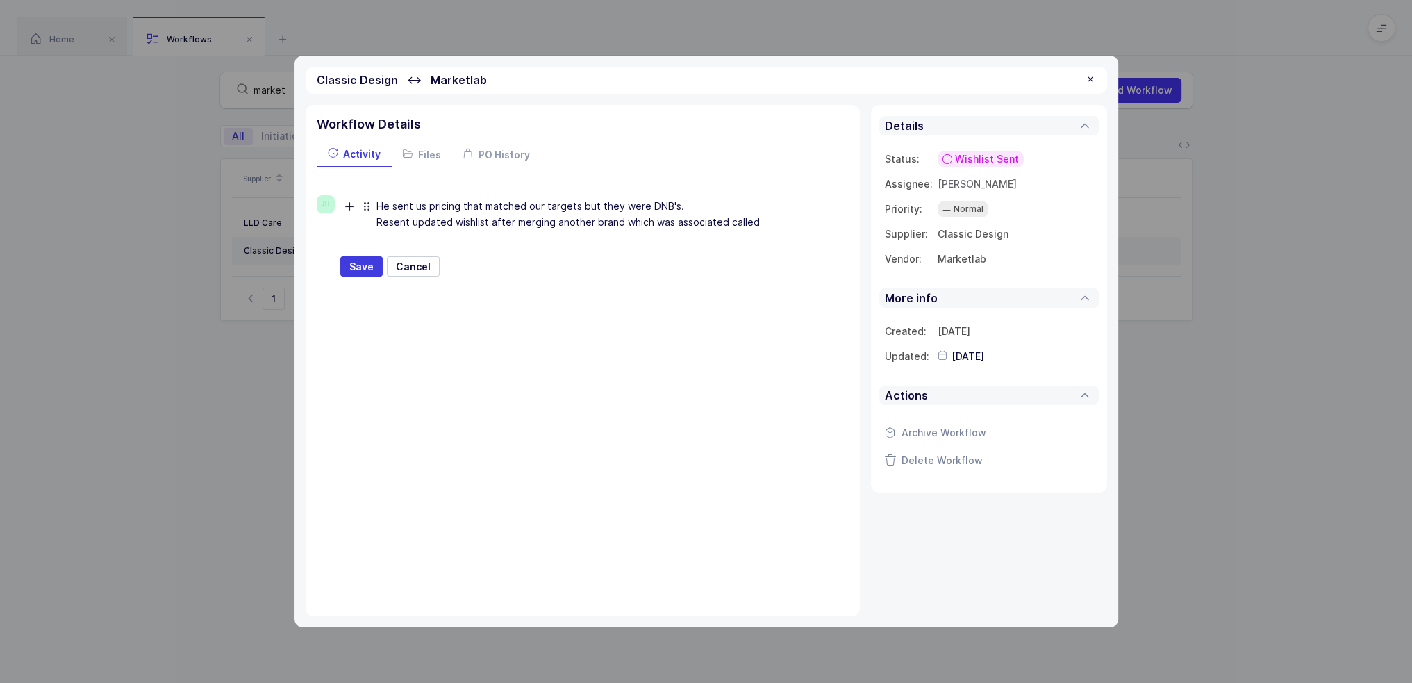
click at [766, 217] on div "He sent us pricing that matched our targets but they were DNB's. Resent updated…" at bounding box center [602, 214] width 452 height 39
click at [350, 260] on span "Save" at bounding box center [361, 267] width 24 height 14
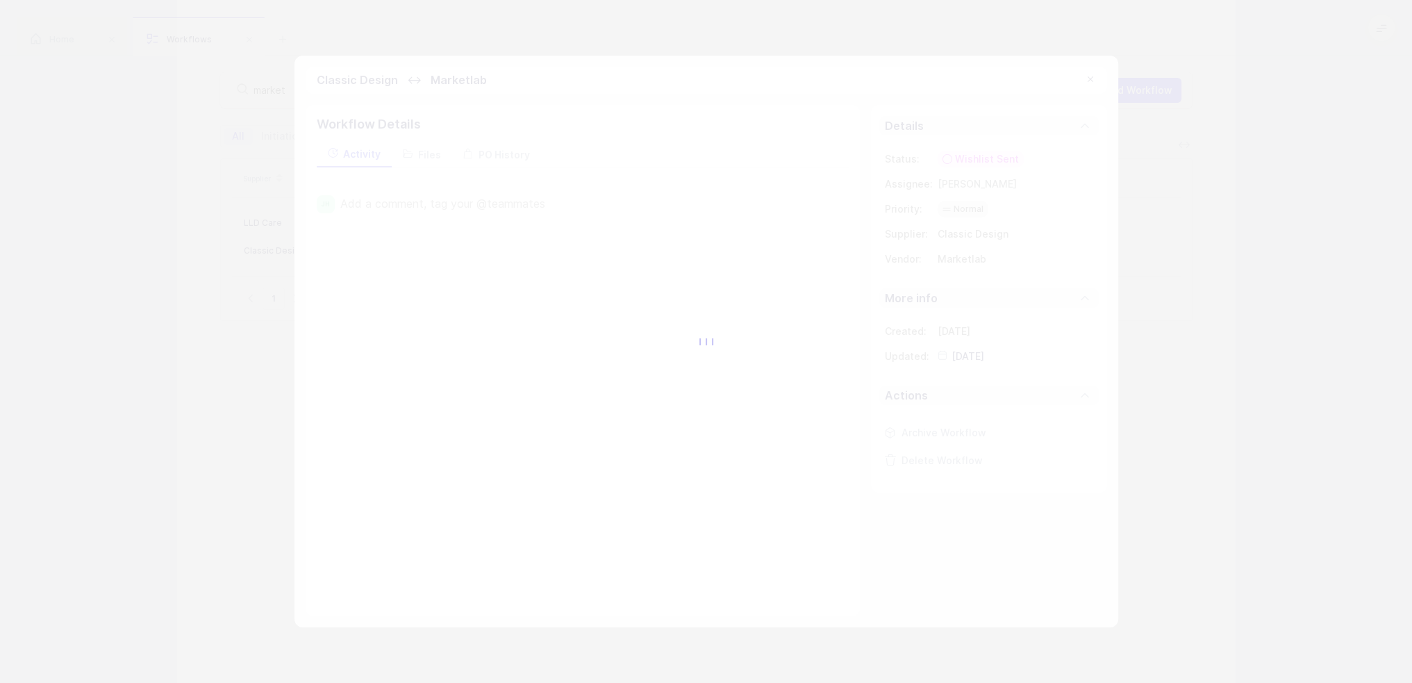
type input "2025-09-03"
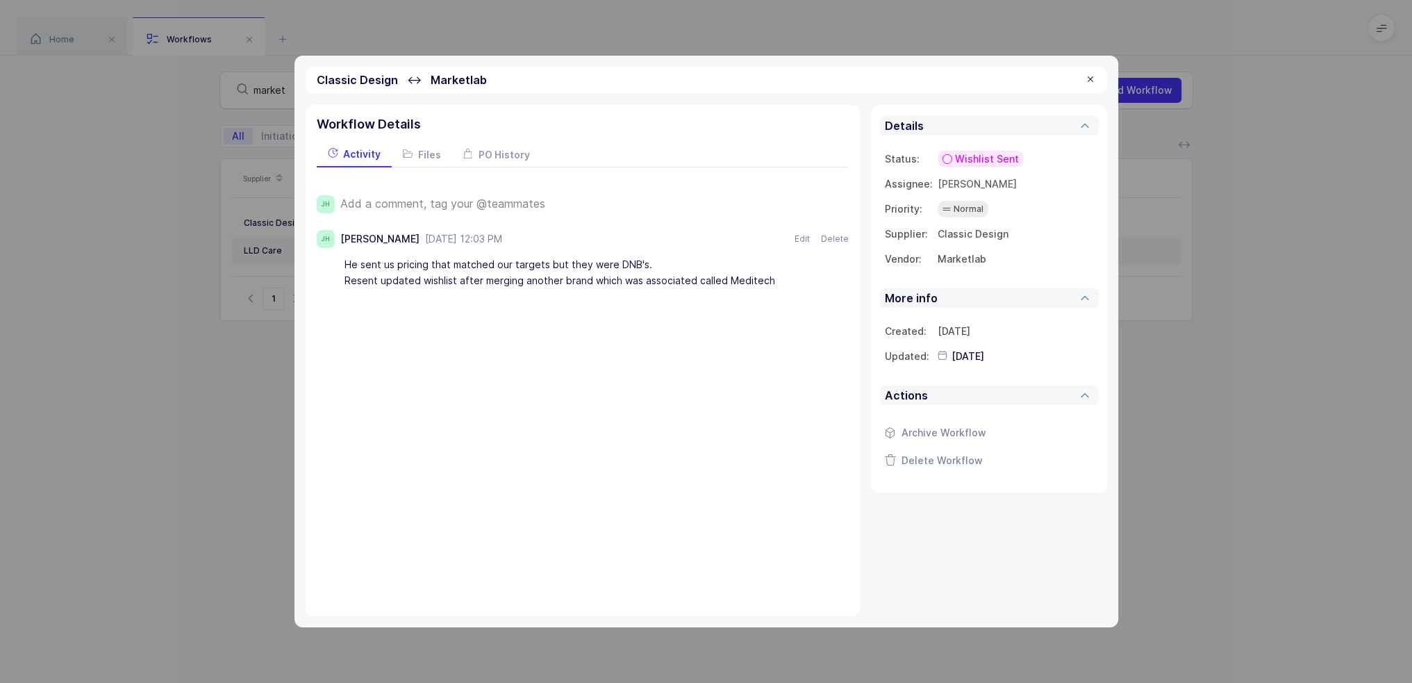
click at [984, 151] on div "Wishlist Sent" at bounding box center [981, 159] width 86 height 17
click at [984, 267] on span "Waiting on Supplier" at bounding box center [960, 266] width 94 height 14
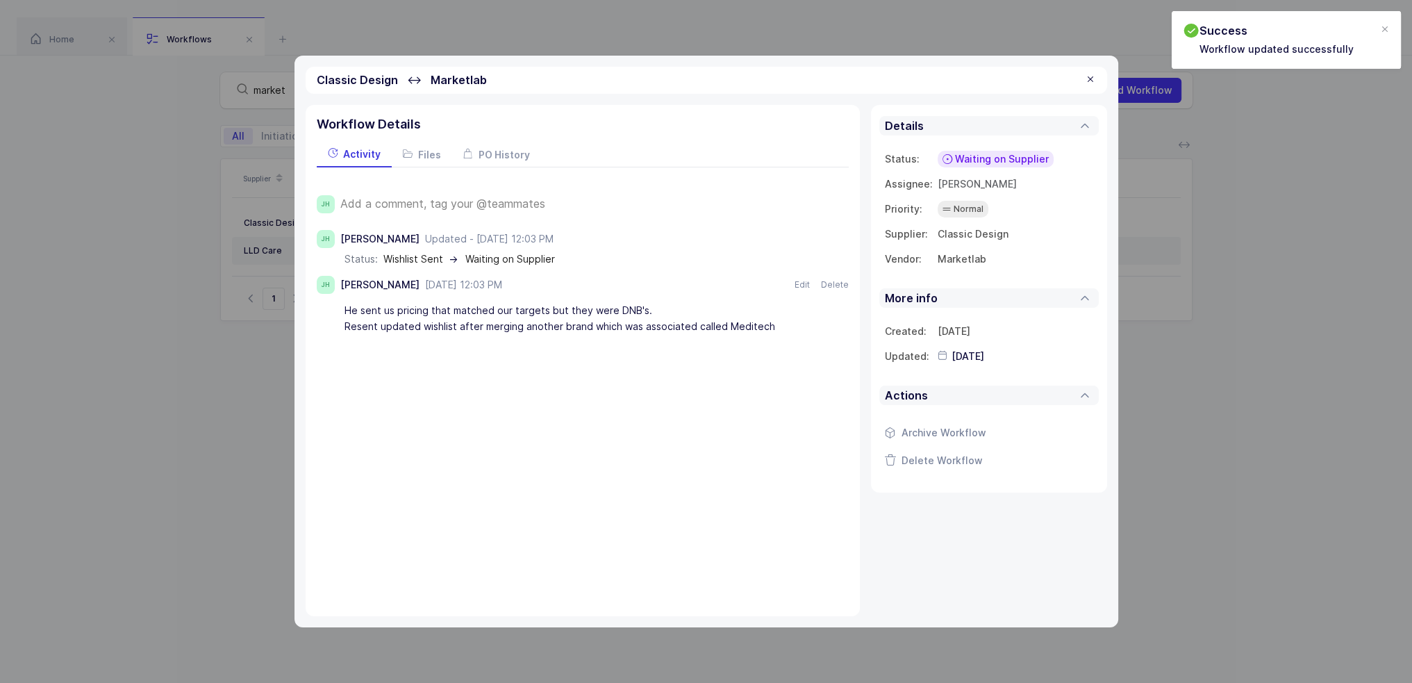
click at [1092, 78] on div at bounding box center [1090, 80] width 11 height 13
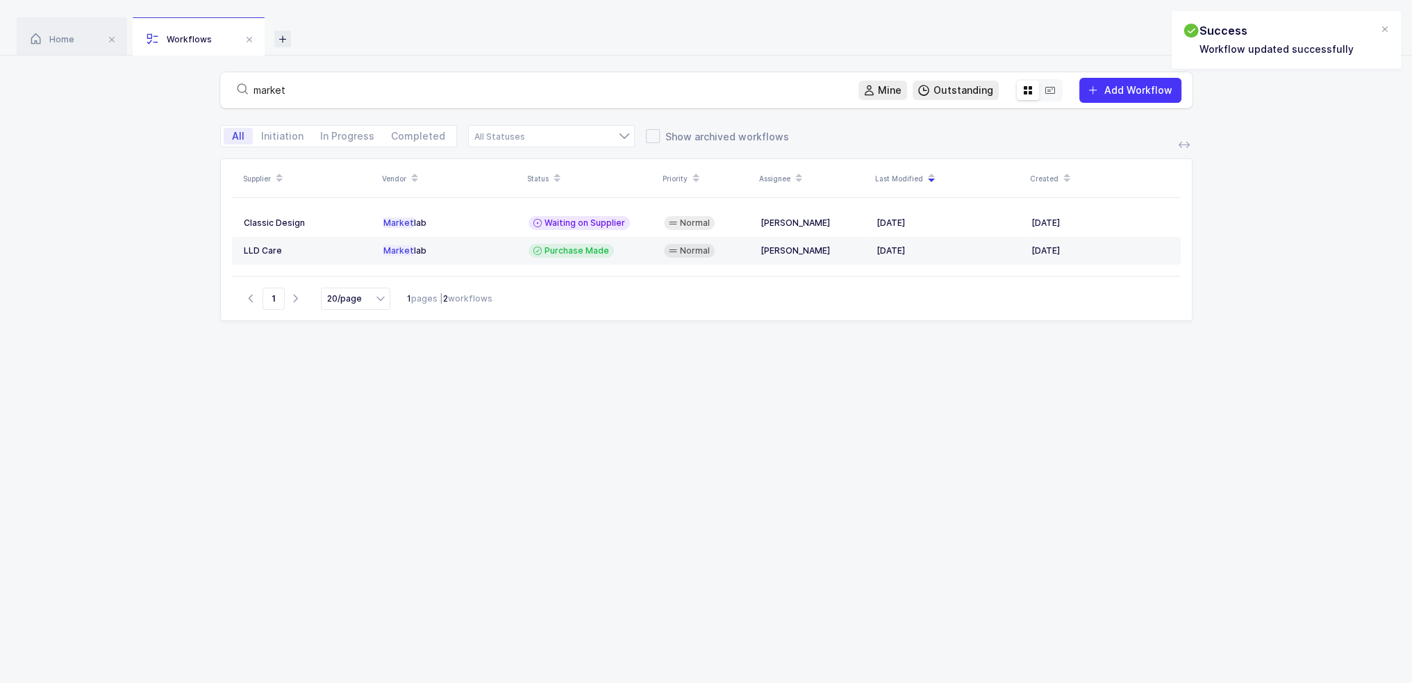
click at [290, 41] on icon at bounding box center [282, 39] width 17 height 17
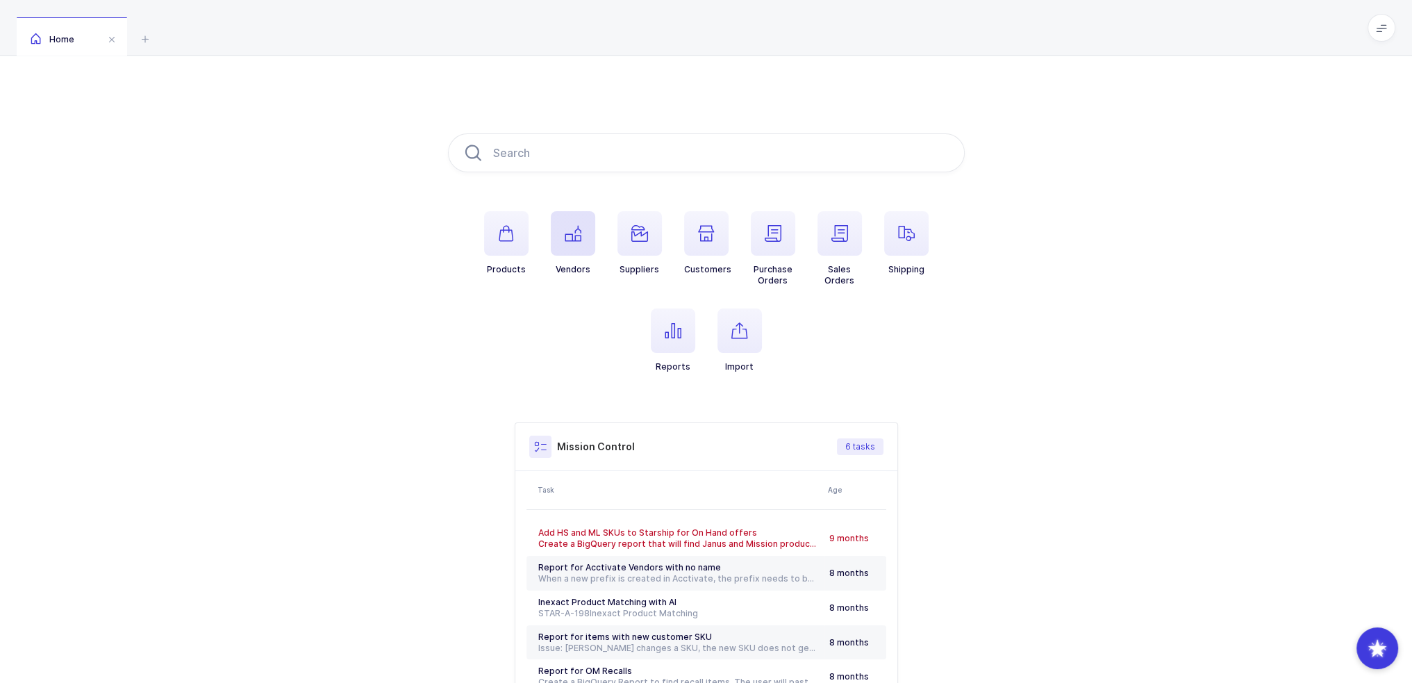
click at [572, 243] on span "button" at bounding box center [573, 233] width 44 height 44
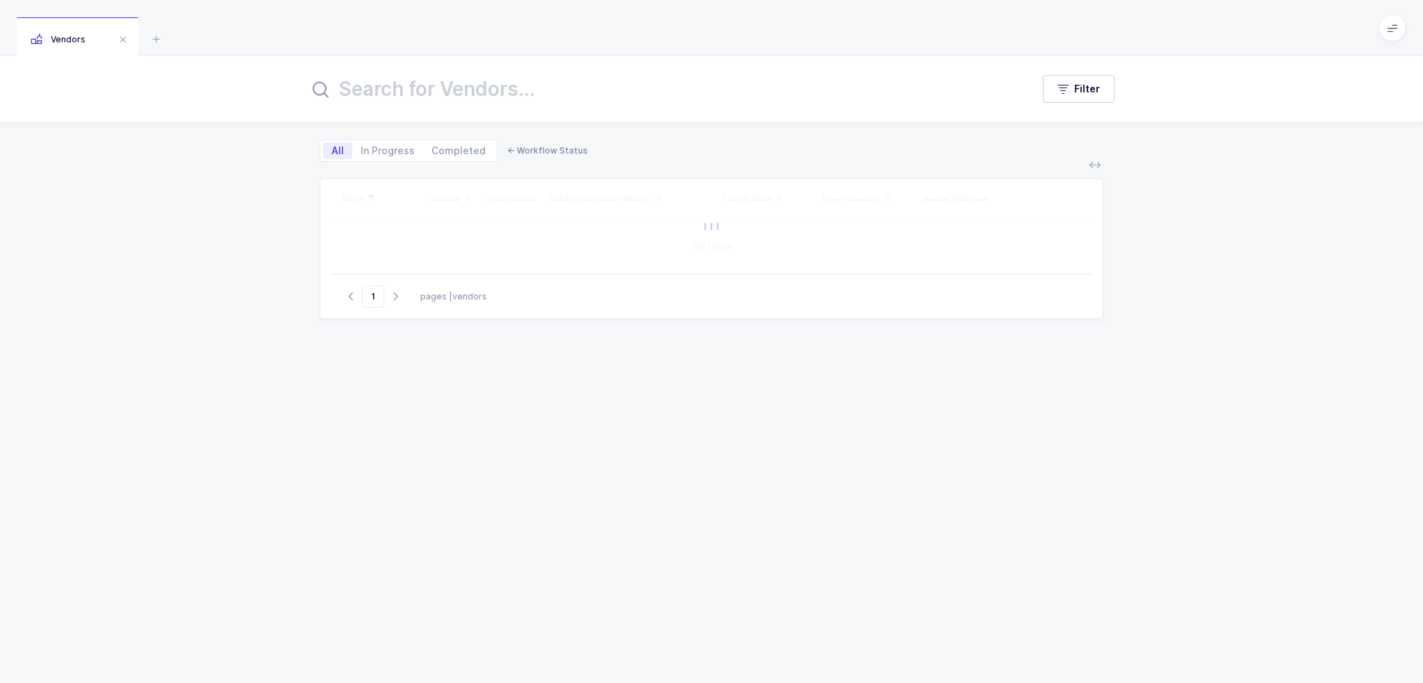
click at [520, 96] on input "text" at bounding box center [661, 88] width 706 height 33
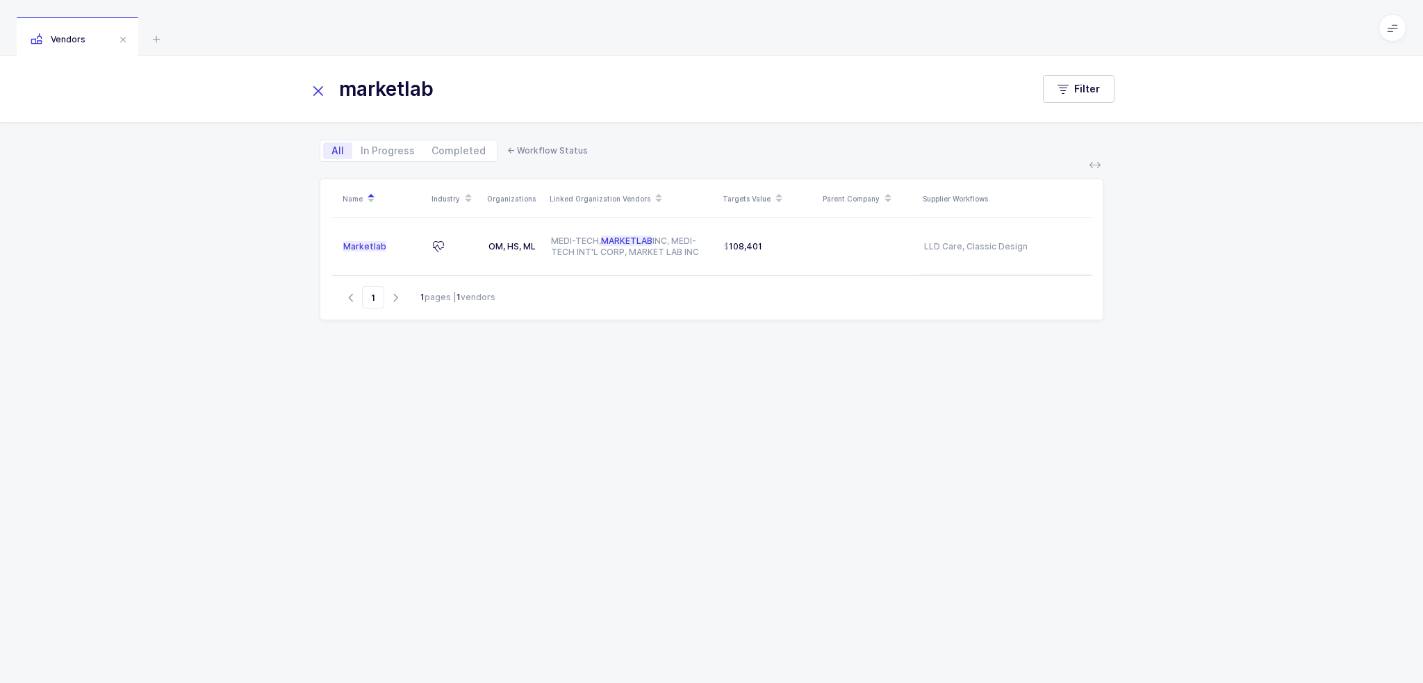
type input "marketlab"
click at [157, 34] on icon at bounding box center [156, 39] width 17 height 17
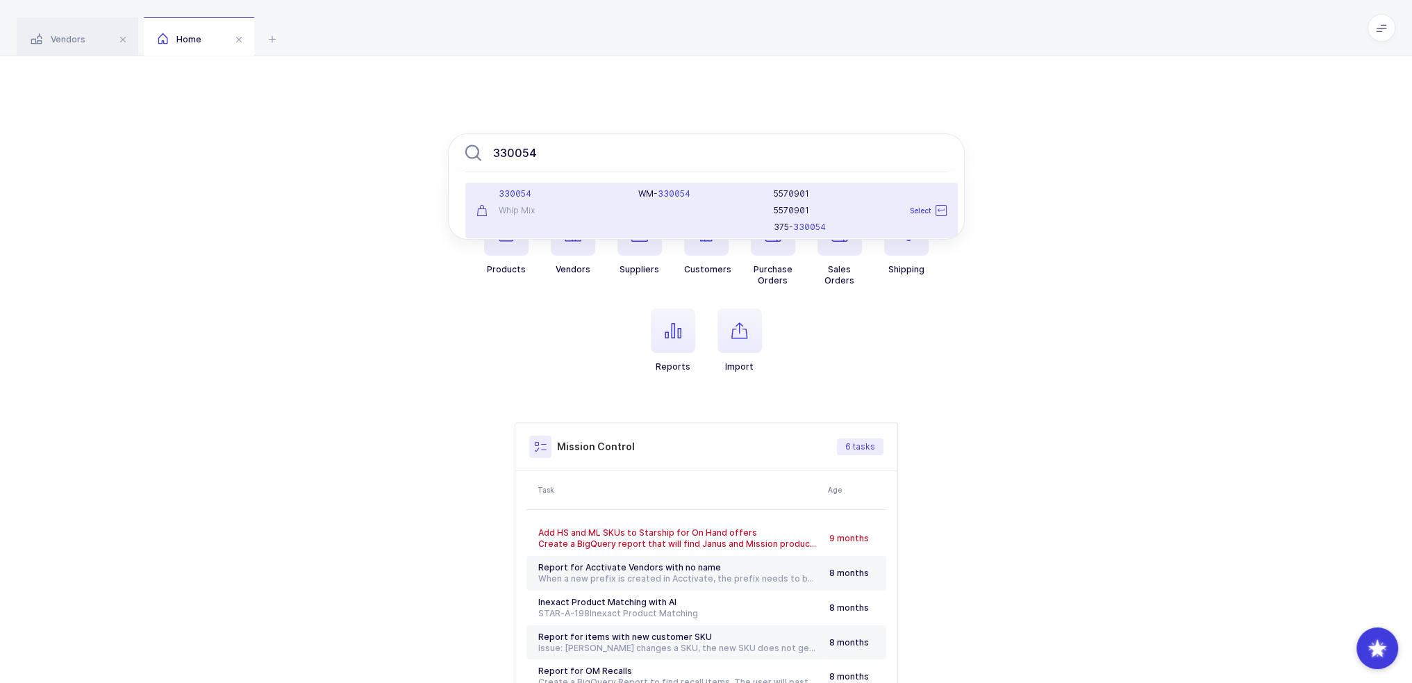
type input "330054"
click at [579, 202] on div "330054 Whip Mix" at bounding box center [549, 210] width 163 height 44
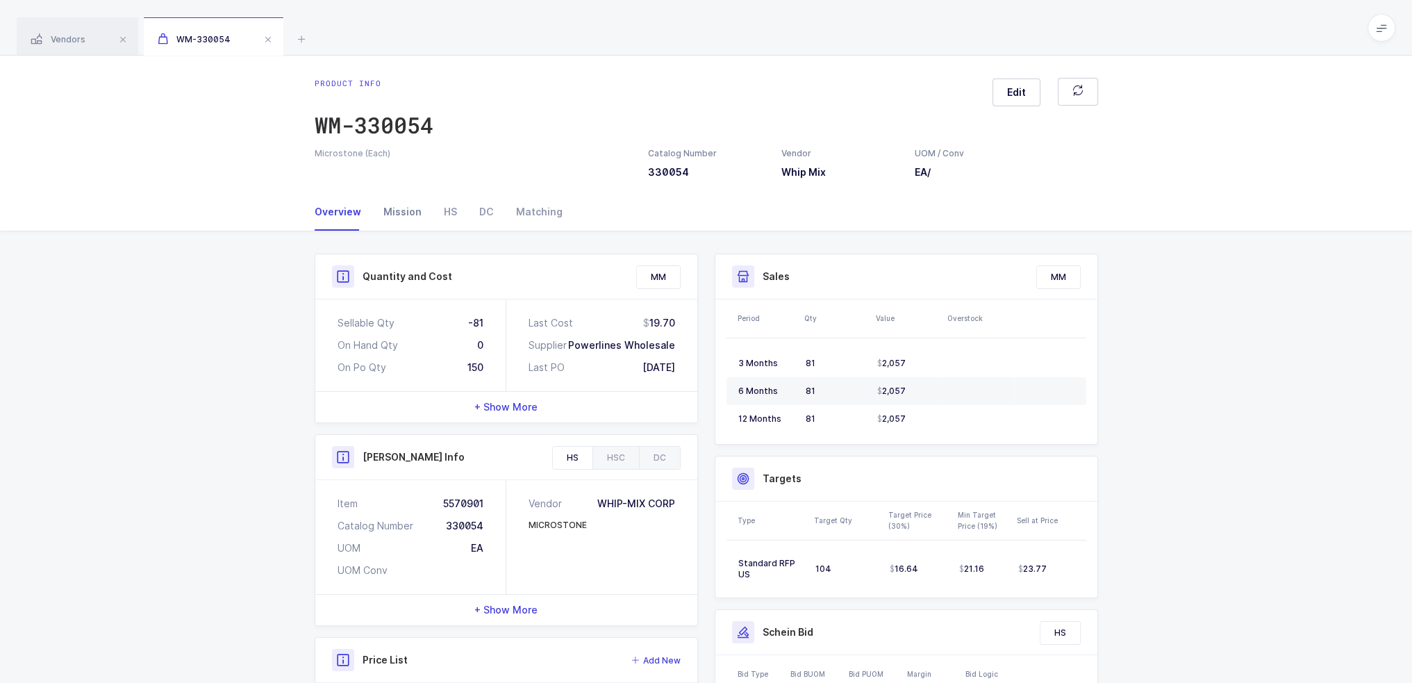
click at [391, 222] on div "Mission" at bounding box center [402, 212] width 60 height 38
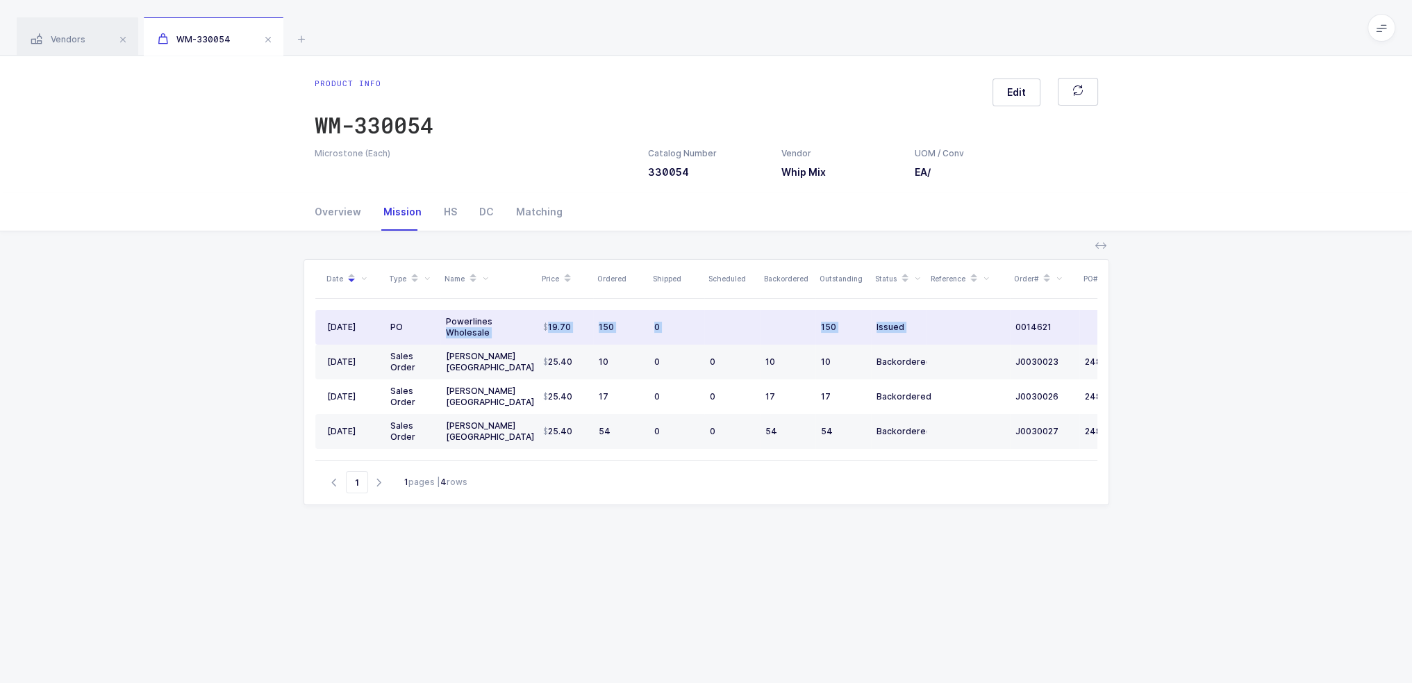
drag, startPoint x: 489, startPoint y: 323, endPoint x: 949, endPoint y: 333, distance: 459.9
click at [949, 333] on tr "[DATE] PO Powerlines Wholesale 19.70 150 0 150 Issued 0014621 [DATE]" at bounding box center [752, 327] width 875 height 35
click at [949, 333] on td at bounding box center [968, 327] width 83 height 35
drag, startPoint x: 963, startPoint y: 331, endPoint x: 1014, endPoint y: 336, distance: 51.6
click at [1014, 336] on tr "[DATE] PO Powerlines Wholesale 19.70 150 0 150 Issued 0014621 [DATE]" at bounding box center [752, 327] width 875 height 35
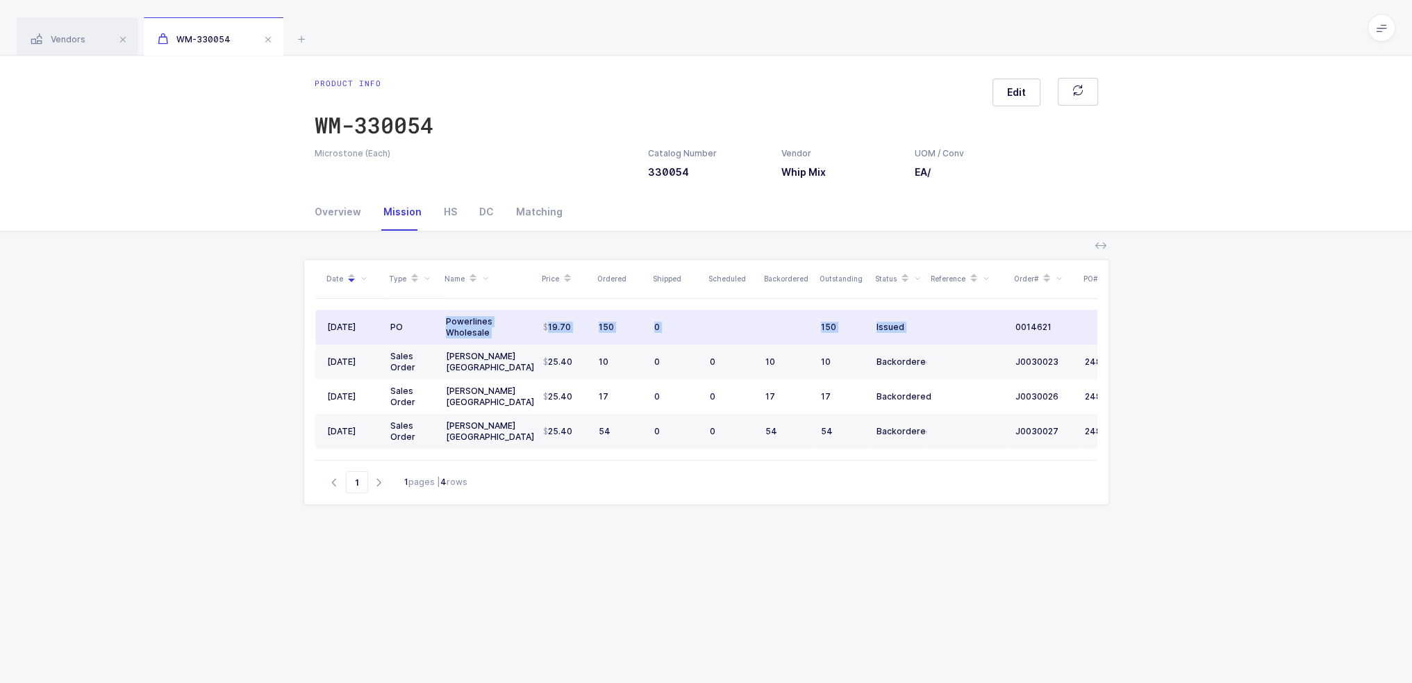
drag, startPoint x: 968, startPoint y: 333, endPoint x: 447, endPoint y: 323, distance: 520.4
click at [447, 323] on tr "[DATE] PO Powerlines Wholesale 19.70 150 0 150 Issued 0014621 [DATE]" at bounding box center [752, 327] width 875 height 35
click at [447, 323] on div "Powerlines Wholesale" at bounding box center [489, 327] width 86 height 22
drag, startPoint x: 447, startPoint y: 323, endPoint x: 973, endPoint y: 334, distance: 525.9
click at [973, 334] on tr "[DATE] PO Powerlines Wholesale 19.70 150 0 150 Issued 0014621 [DATE]" at bounding box center [752, 327] width 875 height 35
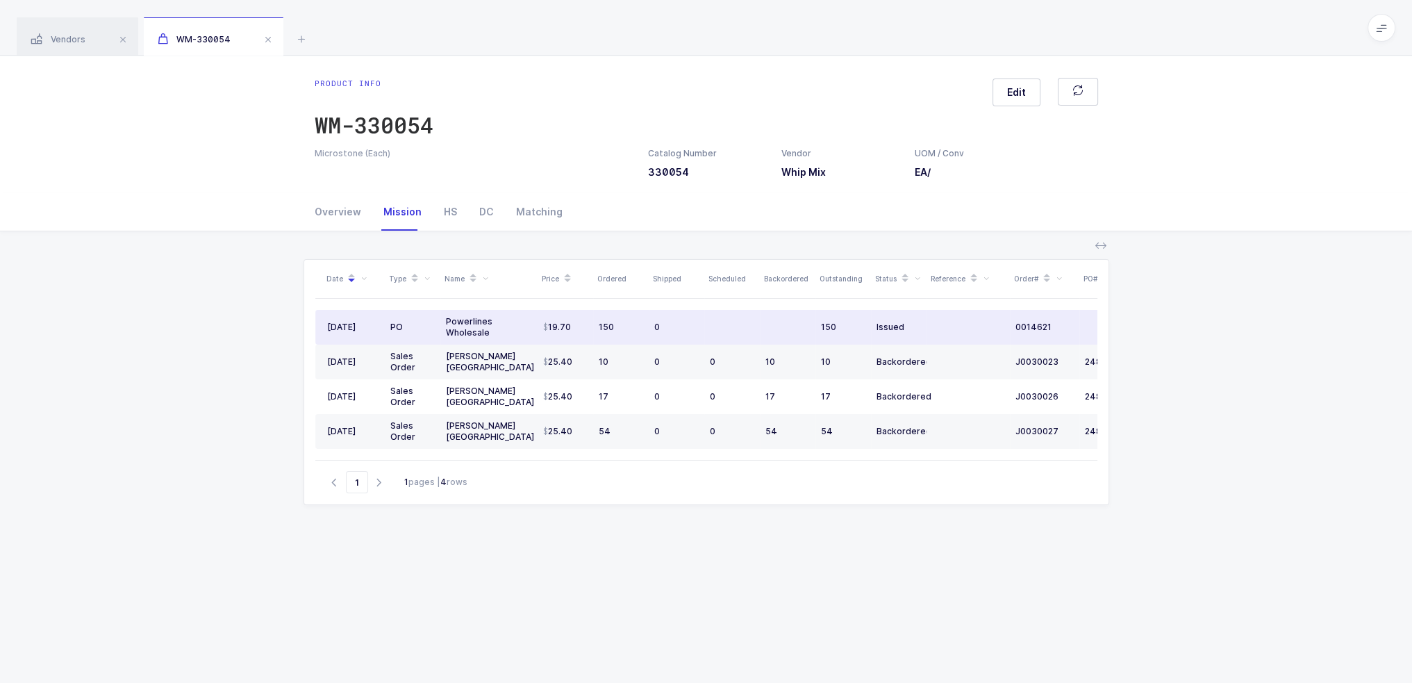
click at [973, 334] on td at bounding box center [968, 327] width 83 height 35
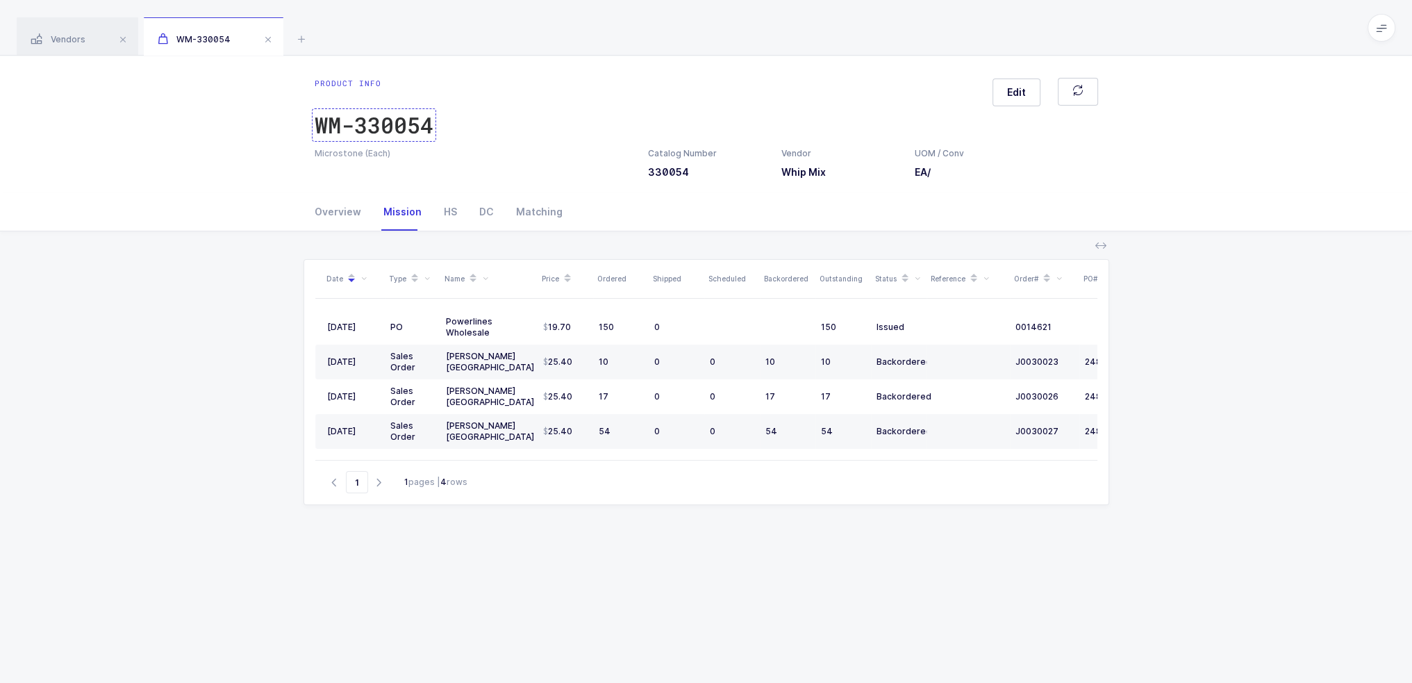
click at [383, 126] on div "WM-330054" at bounding box center [374, 125] width 119 height 28
drag, startPoint x: 389, startPoint y: 46, endPoint x: 640, endPoint y: 591, distance: 600.5
click at [640, 591] on div "Vendors WM-330054 marketlab Filter All In Progress Completed ← Workflow Status …" at bounding box center [706, 410] width 1412 height 820
click at [640, 591] on div "Date Type Name Price Ordered Shipped Scheduled Backordered Outstanding Status R…" at bounding box center [707, 523] width 806 height 528
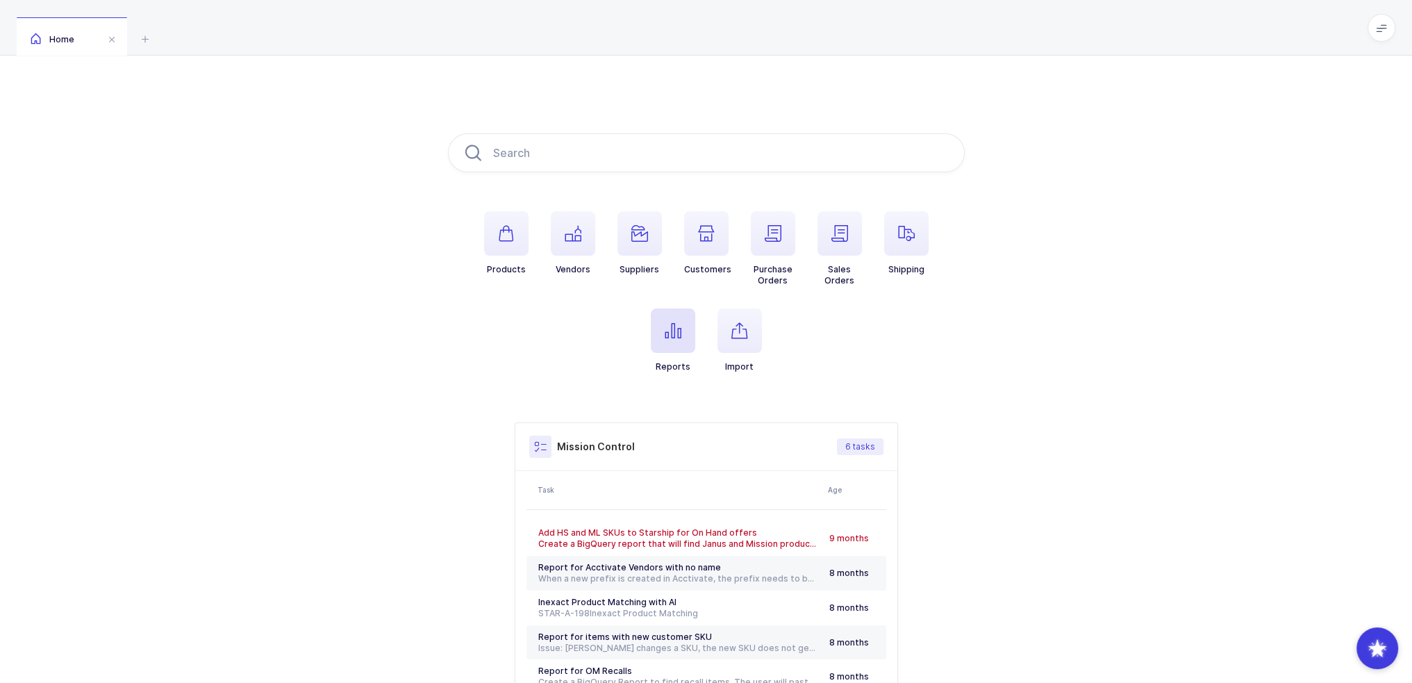
click at [674, 345] on span "button" at bounding box center [673, 330] width 44 height 44
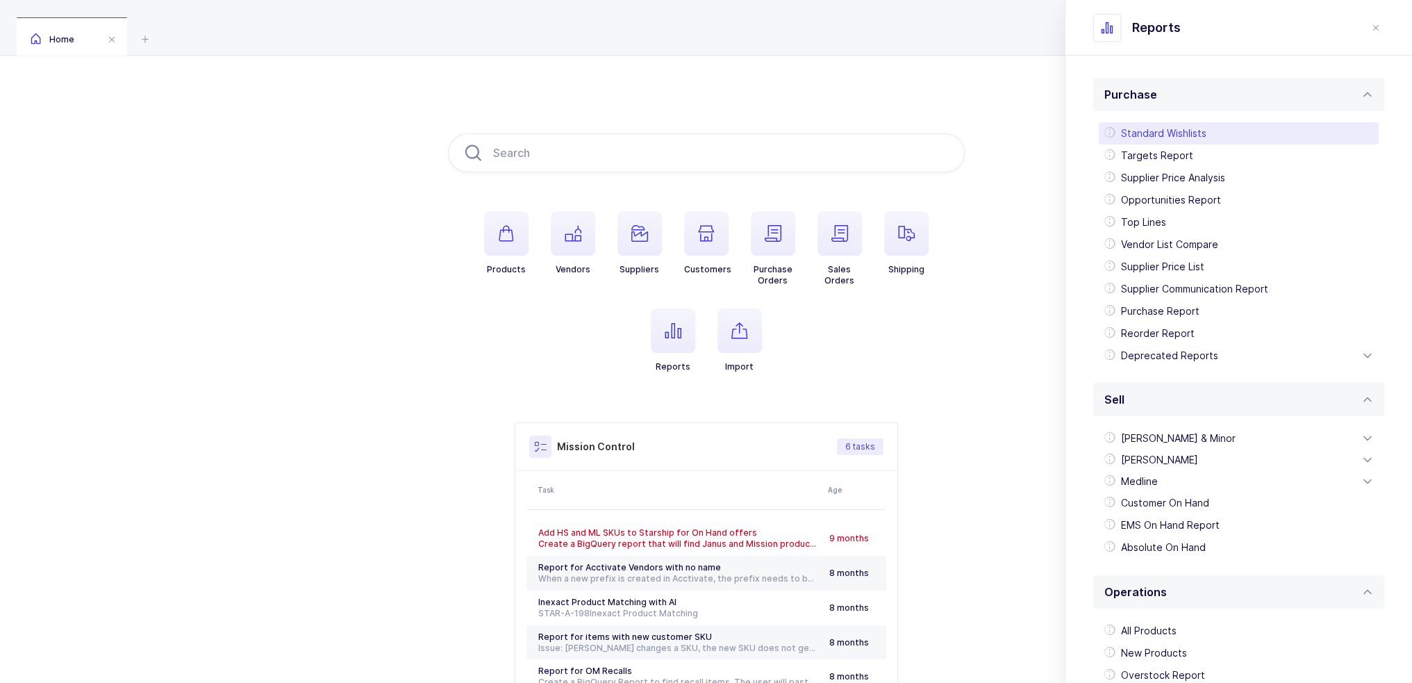
click at [1157, 134] on div "Standard Wishlists" at bounding box center [1239, 133] width 280 height 22
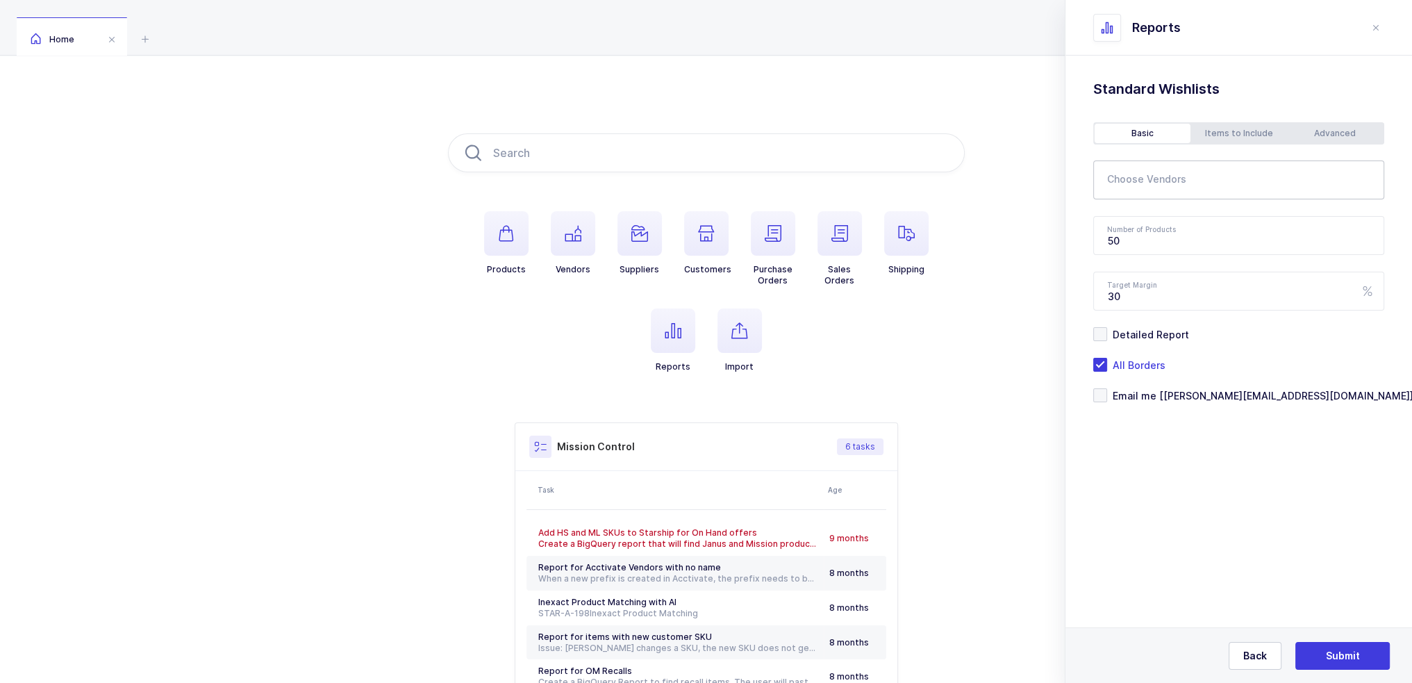
click at [1196, 174] on div at bounding box center [1227, 180] width 269 height 32
type input "marketlab"
click at [1163, 249] on span "Marketlab" at bounding box center [1149, 250] width 49 height 12
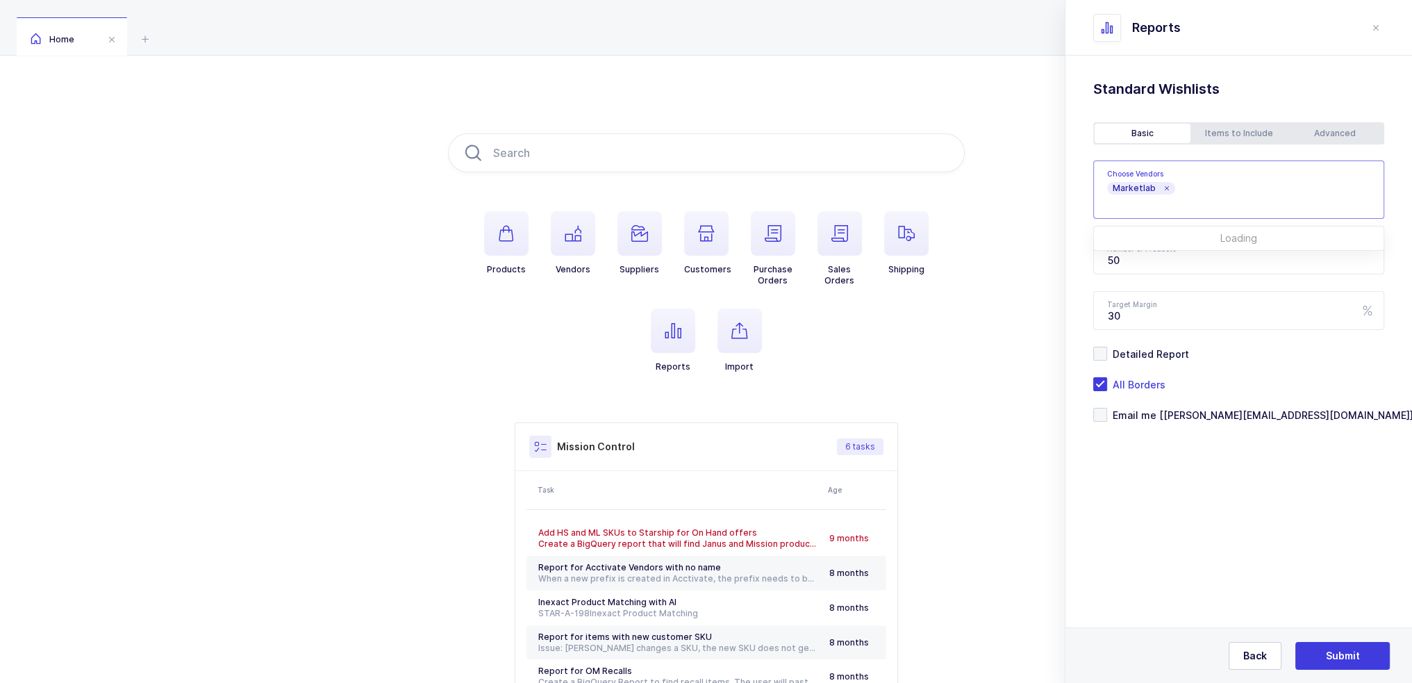
click at [1184, 473] on div "Standard Wishlists Targets Report Supplier Price Analysis Opportunities Report …" at bounding box center [1239, 286] width 347 height 461
drag, startPoint x: 1172, startPoint y: 263, endPoint x: 1053, endPoint y: 256, distance: 119.0
click at [1053, 256] on div "Products Vendors Suppliers Customers Purchase Orders Sales Orders Shipping Repo…" at bounding box center [706, 437] width 1412 height 763
type input "100"
click at [1362, 135] on div "Advanced" at bounding box center [1335, 133] width 96 height 19
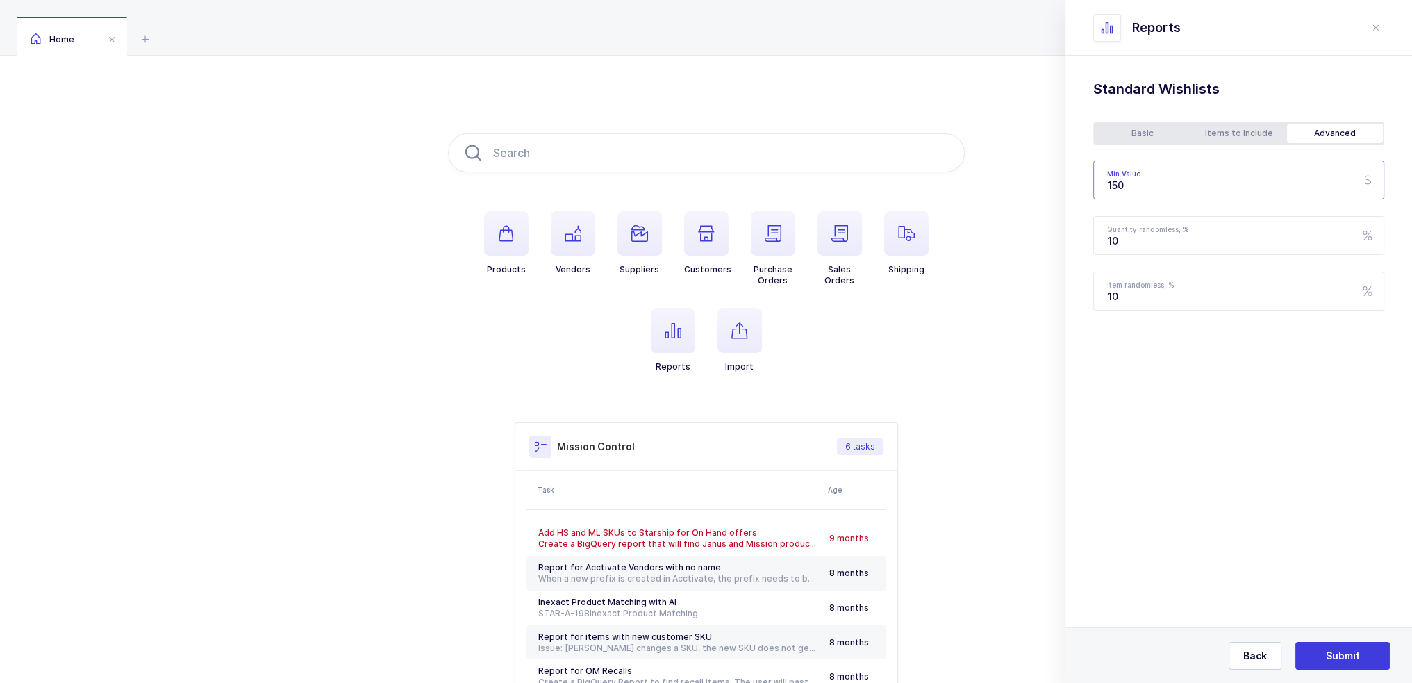
drag, startPoint x: 1200, startPoint y: 178, endPoint x: 1045, endPoint y: 182, distance: 155.7
click at [1045, 182] on div "Products Vendors Suppliers Customers Purchase Orders Sales Orders Shipping Repo…" at bounding box center [706, 437] width 1412 height 763
type input "200"
click at [1130, 130] on div "Basic" at bounding box center [1143, 133] width 96 height 19
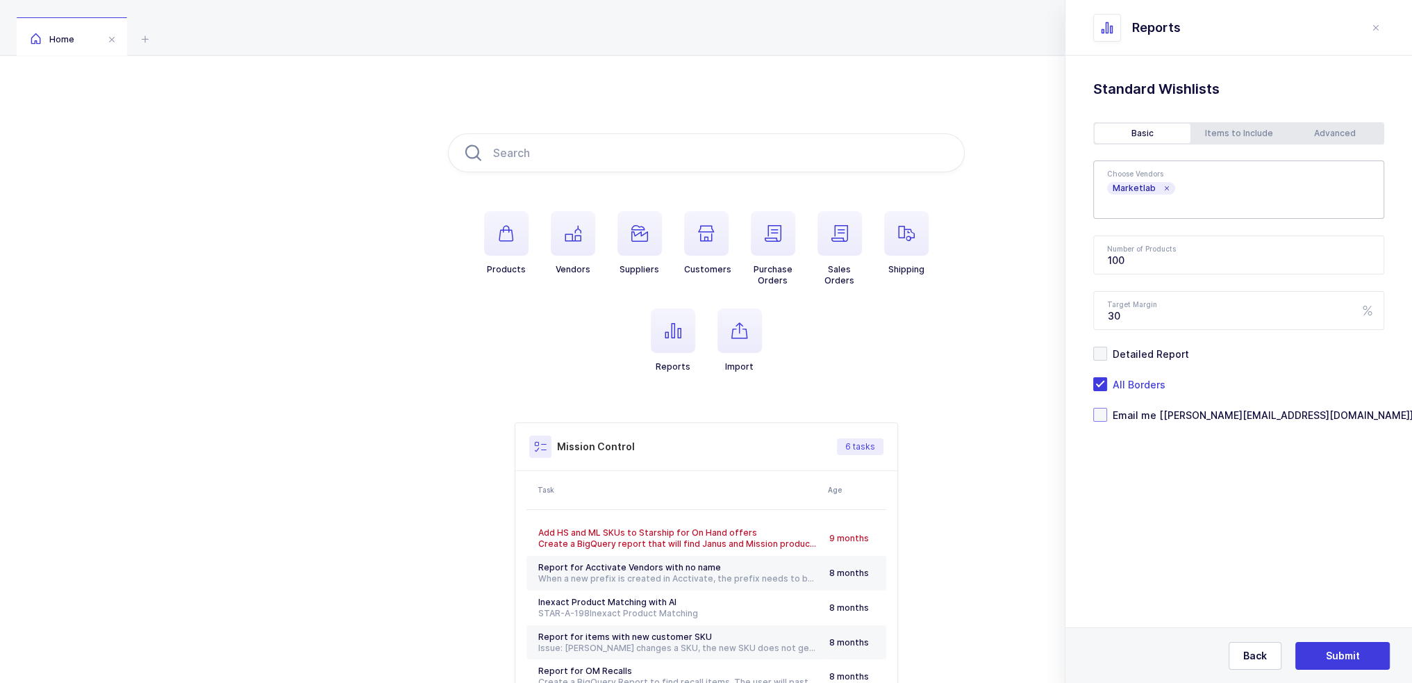
click at [1178, 416] on span "Email me [[PERSON_NAME][EMAIL_ADDRESS][DOMAIN_NAME]]" at bounding box center [1260, 414] width 306 height 13
click at [1107, 408] on input "Email me [[PERSON_NAME][EMAIL_ADDRESS][DOMAIN_NAME]]" at bounding box center [1107, 408] width 0 height 0
click at [1346, 658] on span "Submit" at bounding box center [1343, 656] width 34 height 14
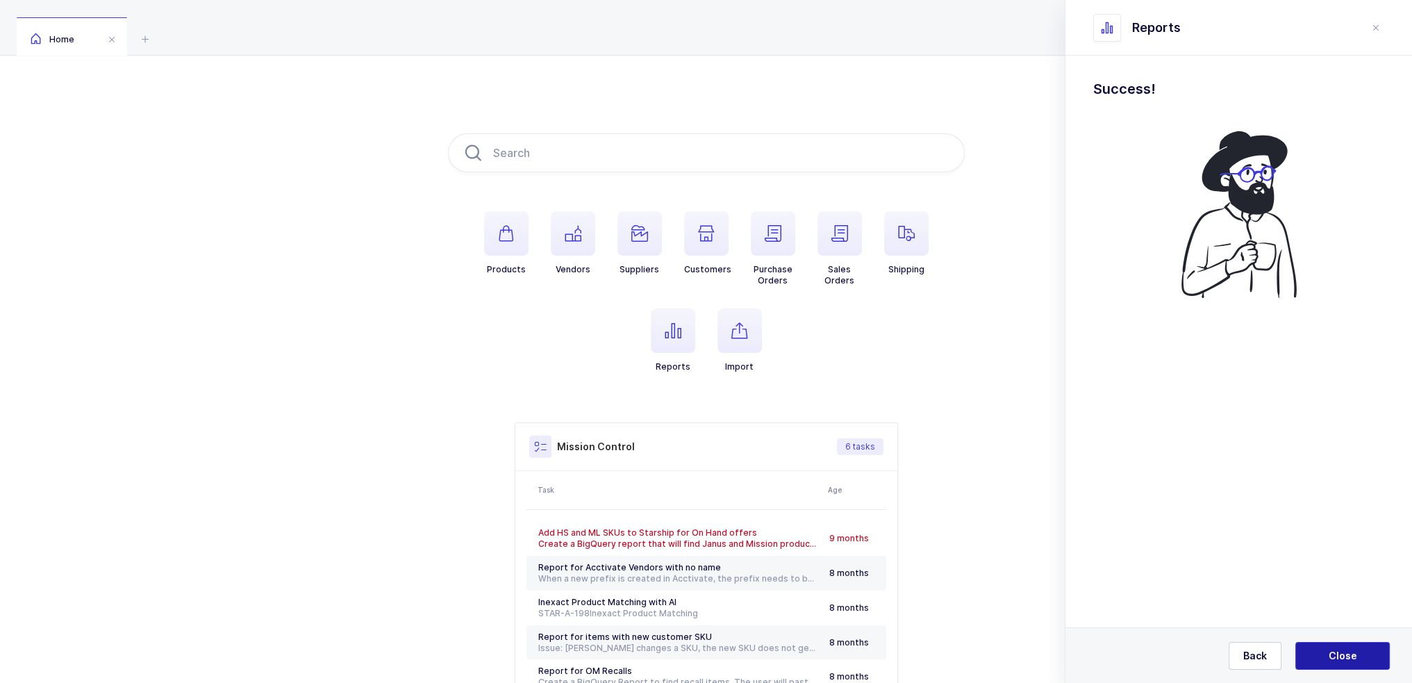
click at [1334, 646] on button "Close" at bounding box center [1342, 656] width 94 height 28
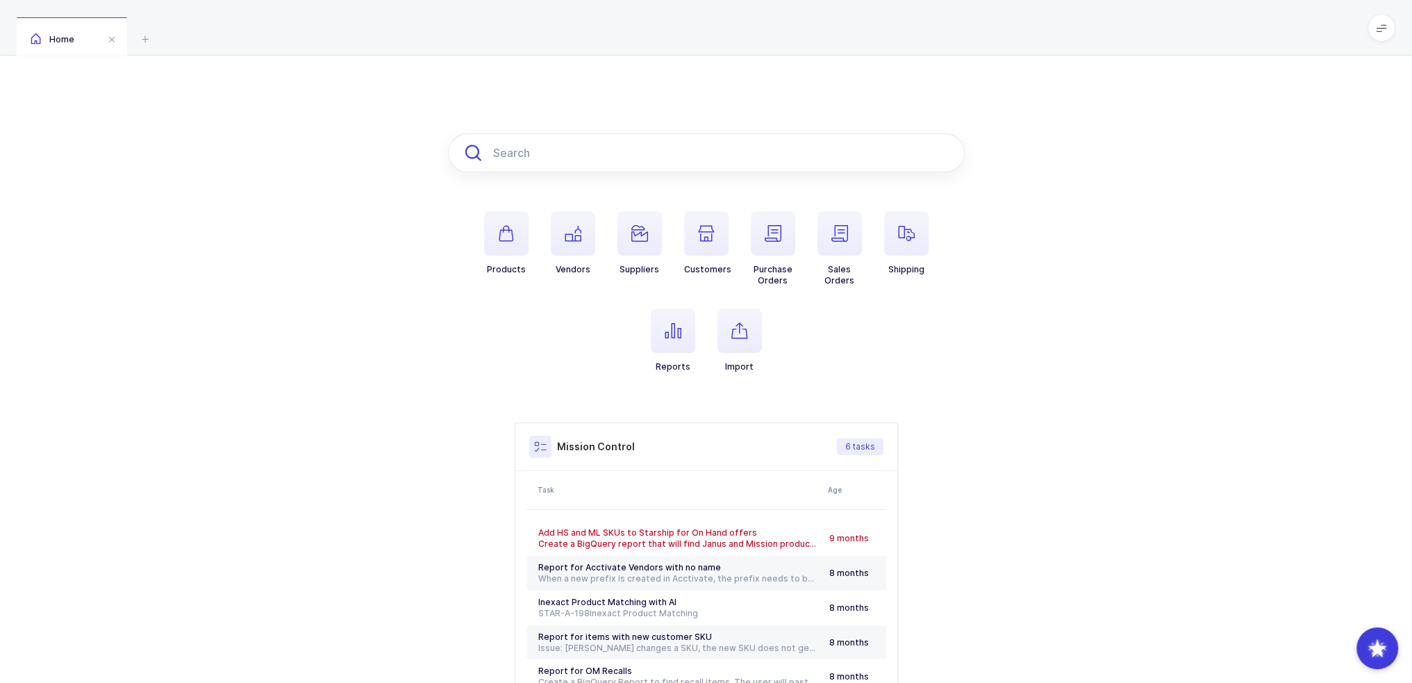
click at [684, 138] on input "text" at bounding box center [706, 152] width 517 height 39
paste input "20002369"
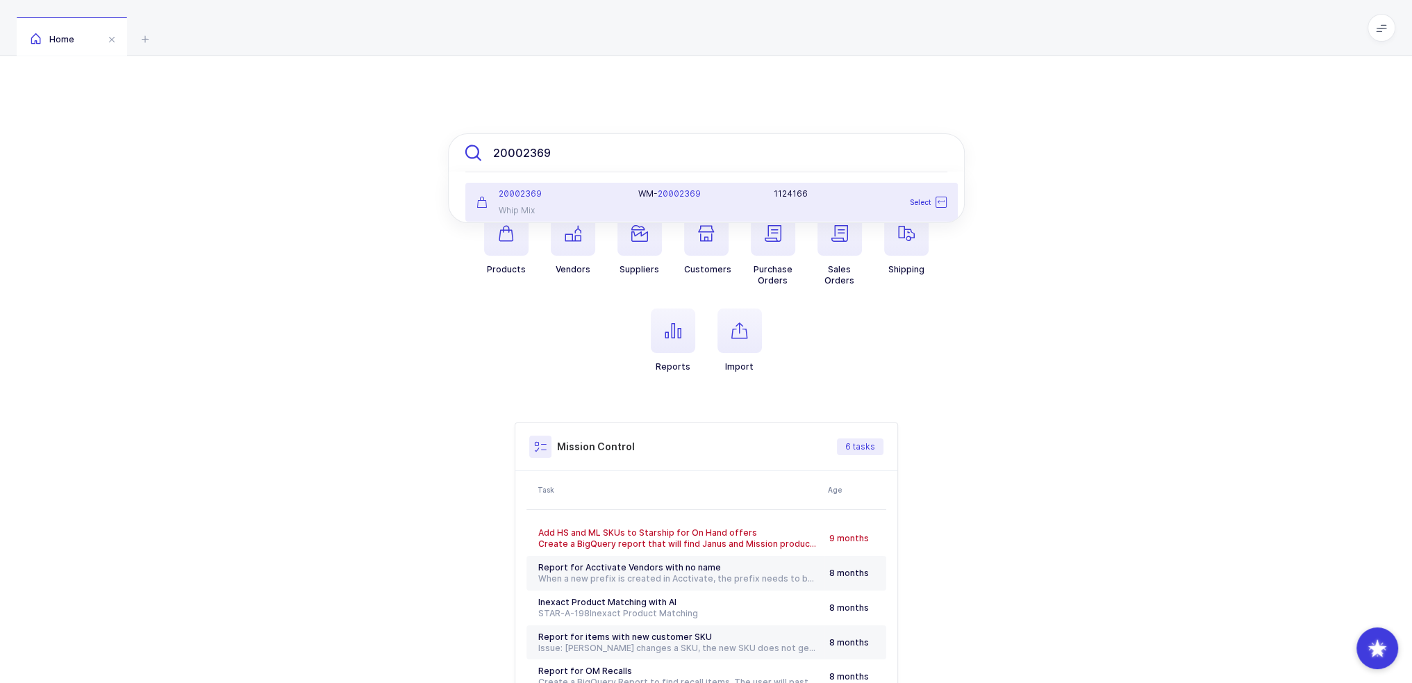
type input "20002369"
click at [664, 192] on span "20002369" at bounding box center [679, 193] width 43 height 10
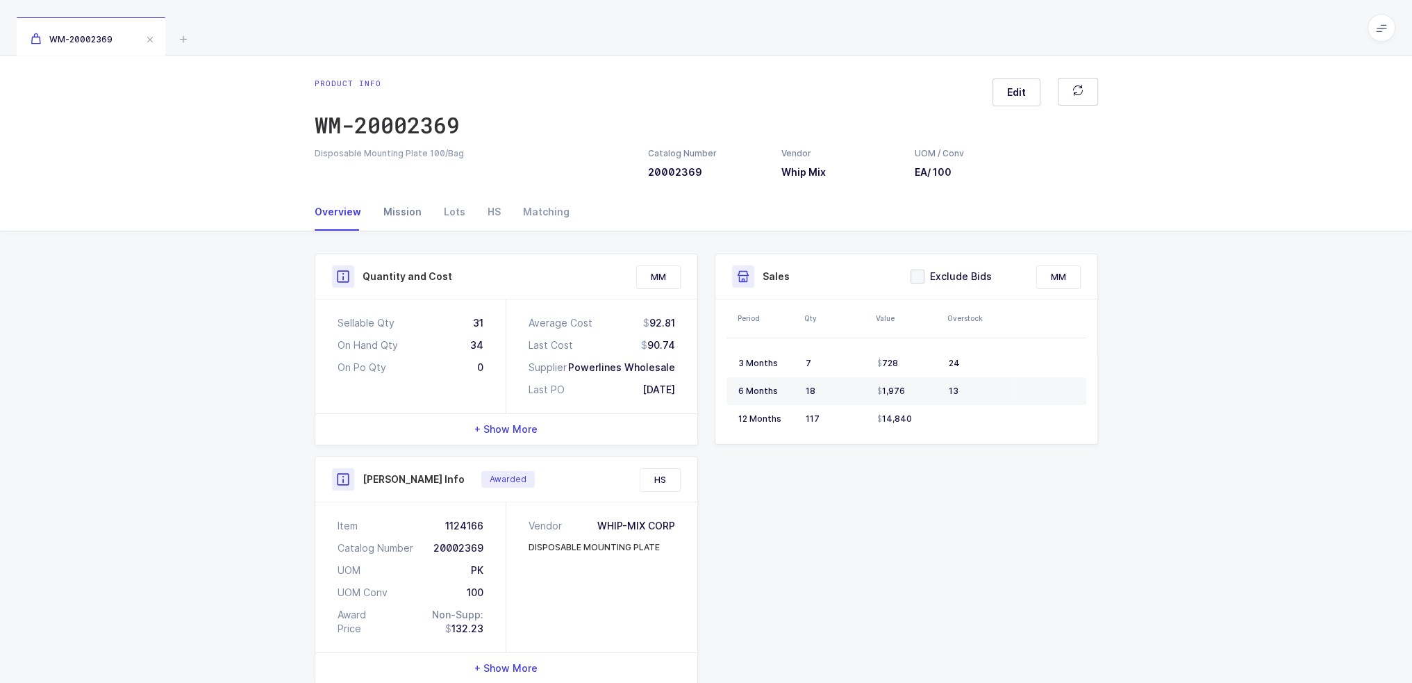
click at [387, 221] on div "Mission" at bounding box center [402, 212] width 60 height 38
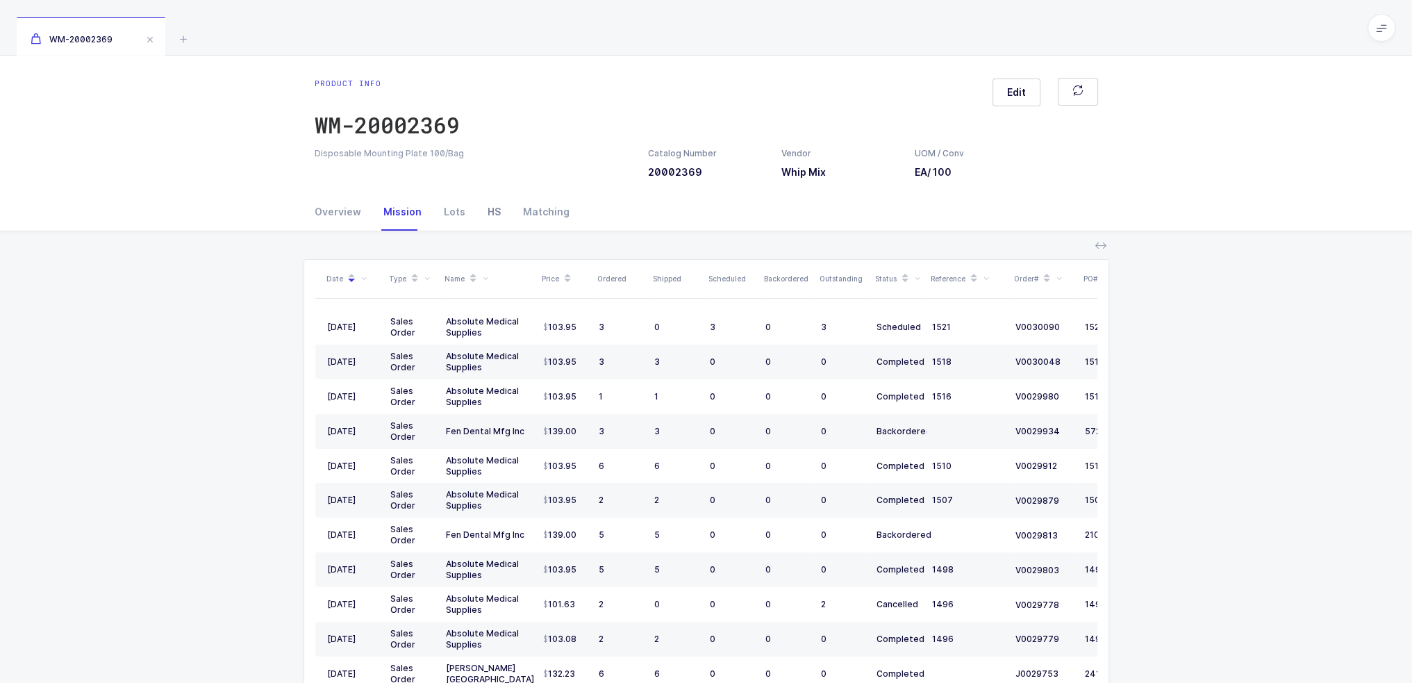
click at [481, 207] on div "HS" at bounding box center [494, 212] width 35 height 38
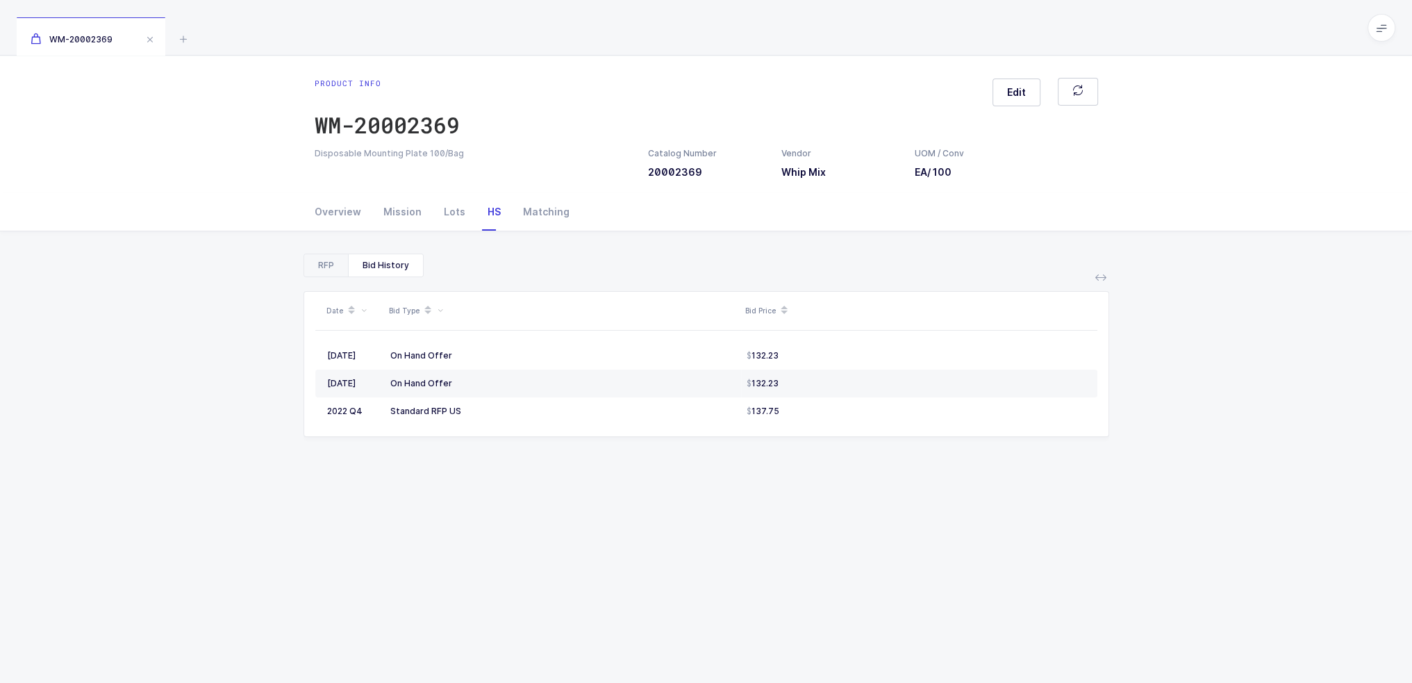
click at [333, 254] on div "RFP" at bounding box center [326, 265] width 44 height 22
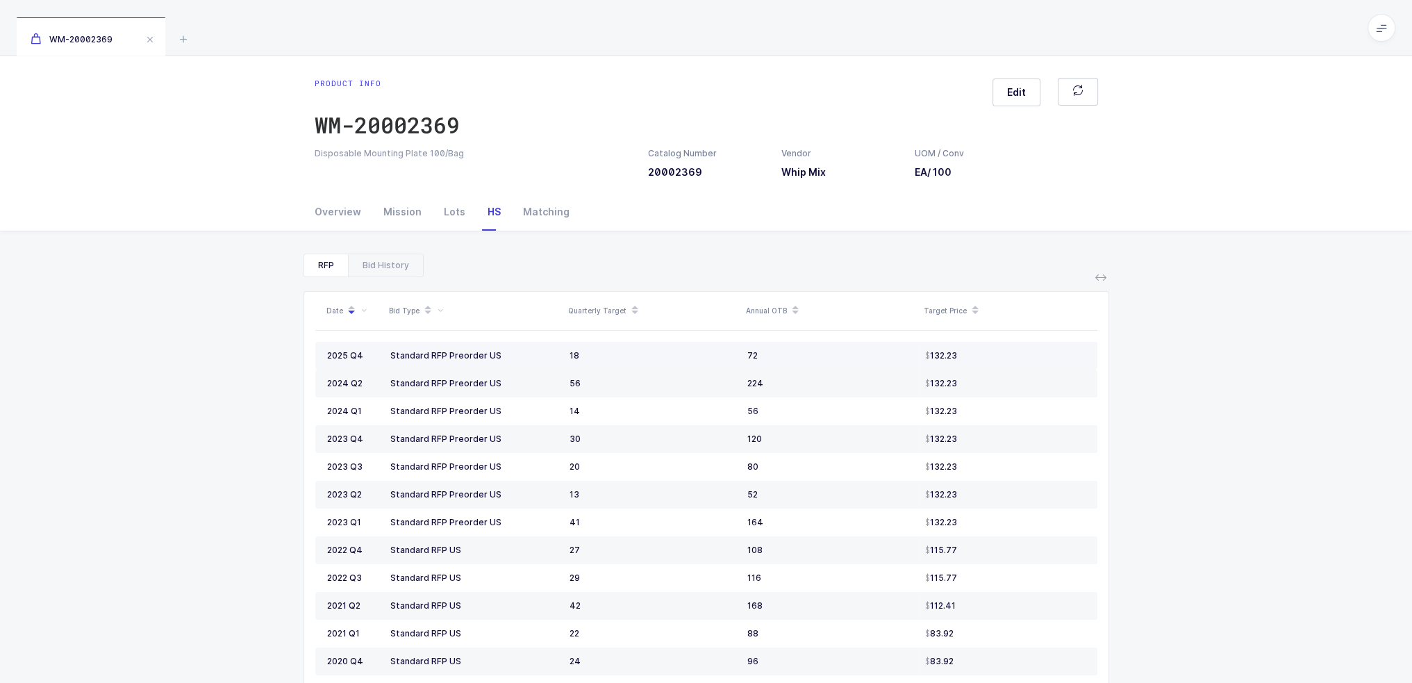
drag, startPoint x: 376, startPoint y: 354, endPoint x: 985, endPoint y: 358, distance: 609.2
click at [985, 358] on tr "2025 Q4 Standard RFP Preorder US 18 72 132.23" at bounding box center [706, 356] width 782 height 28
click at [985, 358] on div "132.23" at bounding box center [1005, 355] width 160 height 11
drag, startPoint x: 1011, startPoint y: 354, endPoint x: 314, endPoint y: 352, distance: 696.7
click at [316, 352] on tr "2025 Q4 Standard RFP Preorder US 18 72 132.23" at bounding box center [706, 356] width 782 height 28
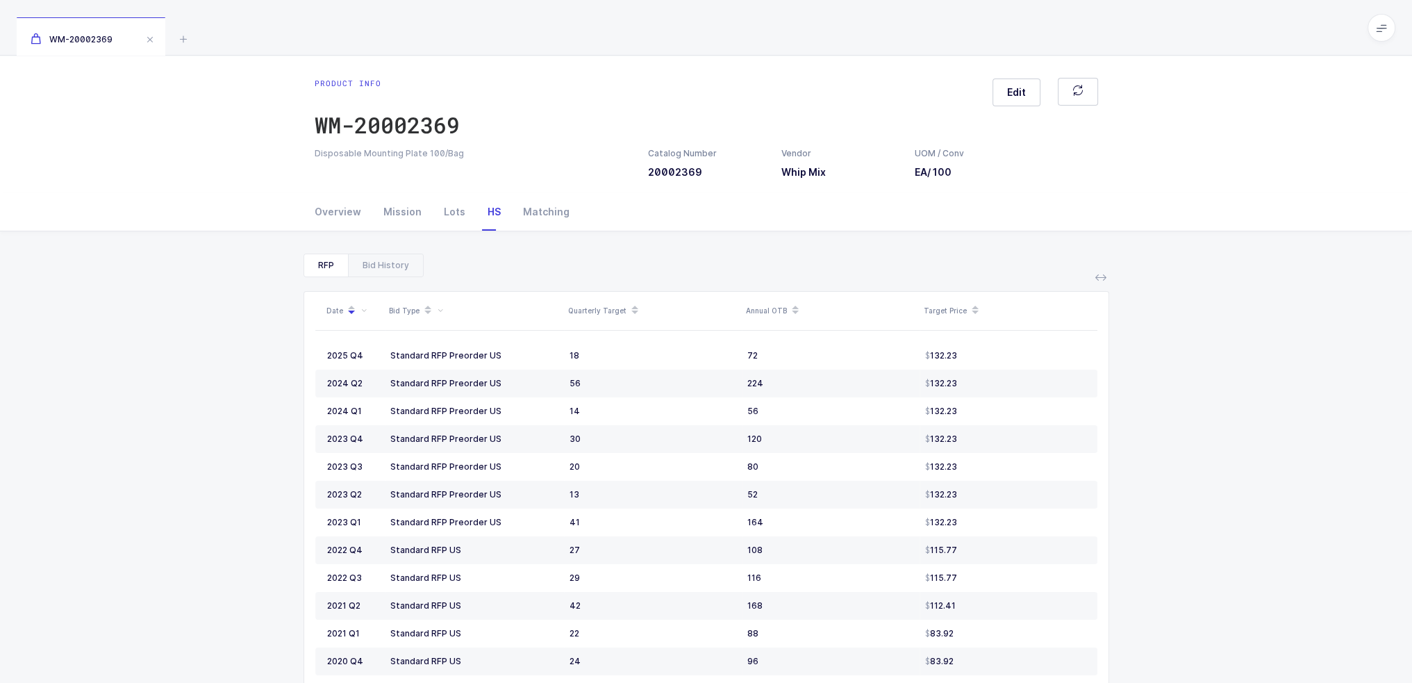
click at [205, 353] on div "RFP Bid History Date Bid Type Quarterly Target Annual OTB Target Price 2025 Q4 …" at bounding box center [706, 525] width 1390 height 589
click at [403, 213] on div "Mission" at bounding box center [402, 212] width 60 height 38
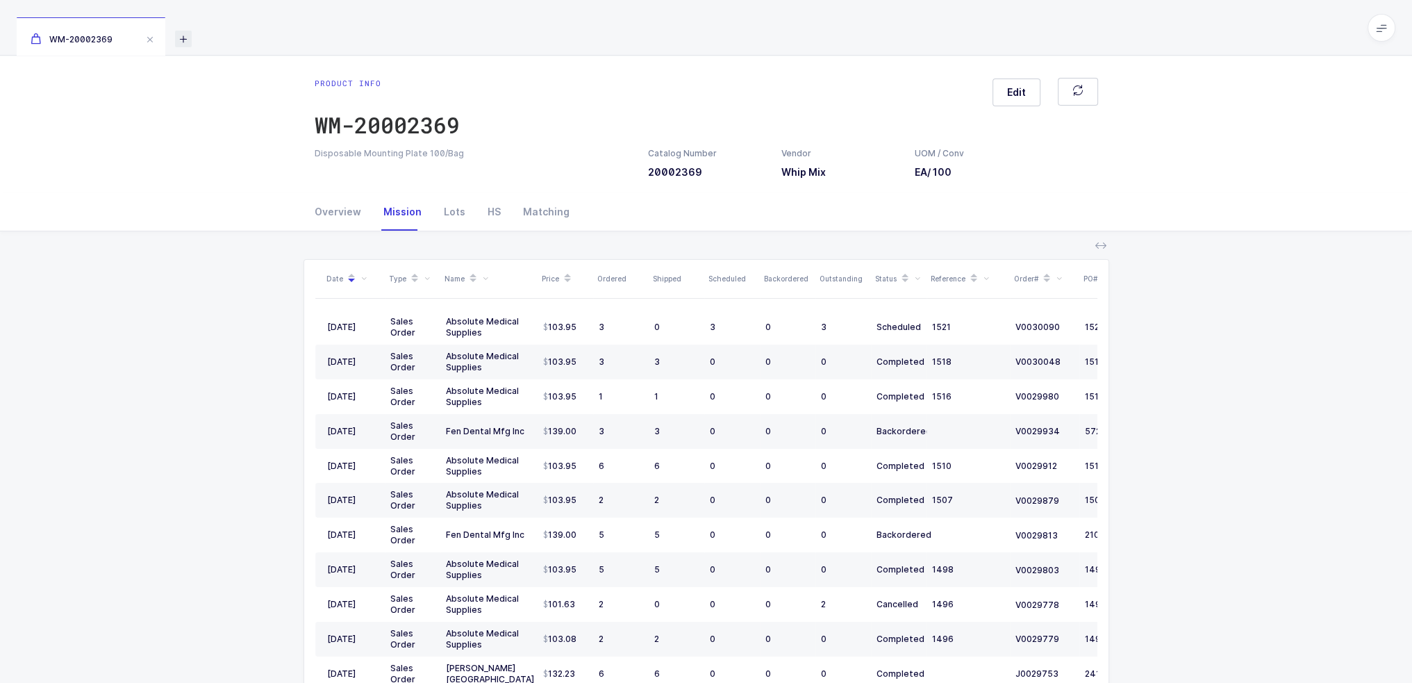
click at [189, 40] on icon at bounding box center [183, 39] width 17 height 17
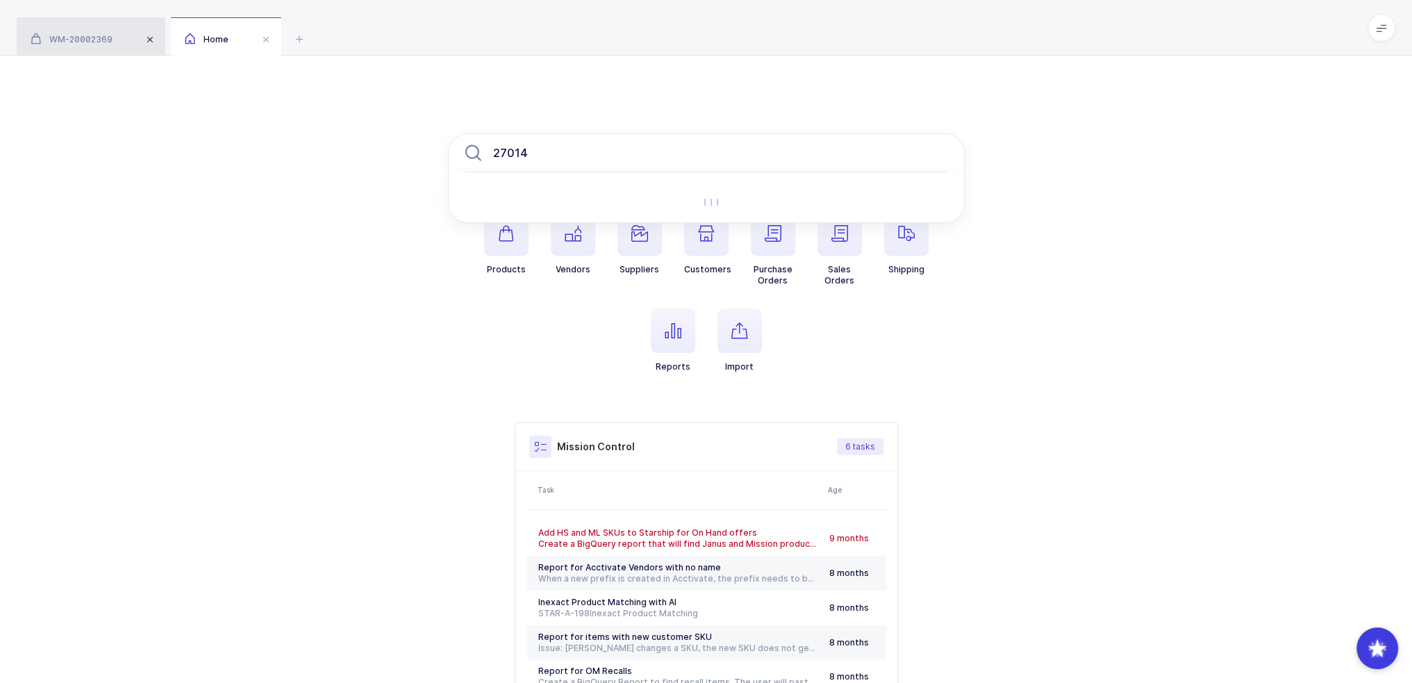
type input "27014"
click at [154, 36] on span at bounding box center [150, 39] width 17 height 17
click at [699, 130] on div "27014 Products Vendors Suppliers Customers Purchase Orders Sales Orders Shippin…" at bounding box center [706, 437] width 1412 height 763
click at [699, 138] on input "27014" at bounding box center [706, 152] width 517 height 39
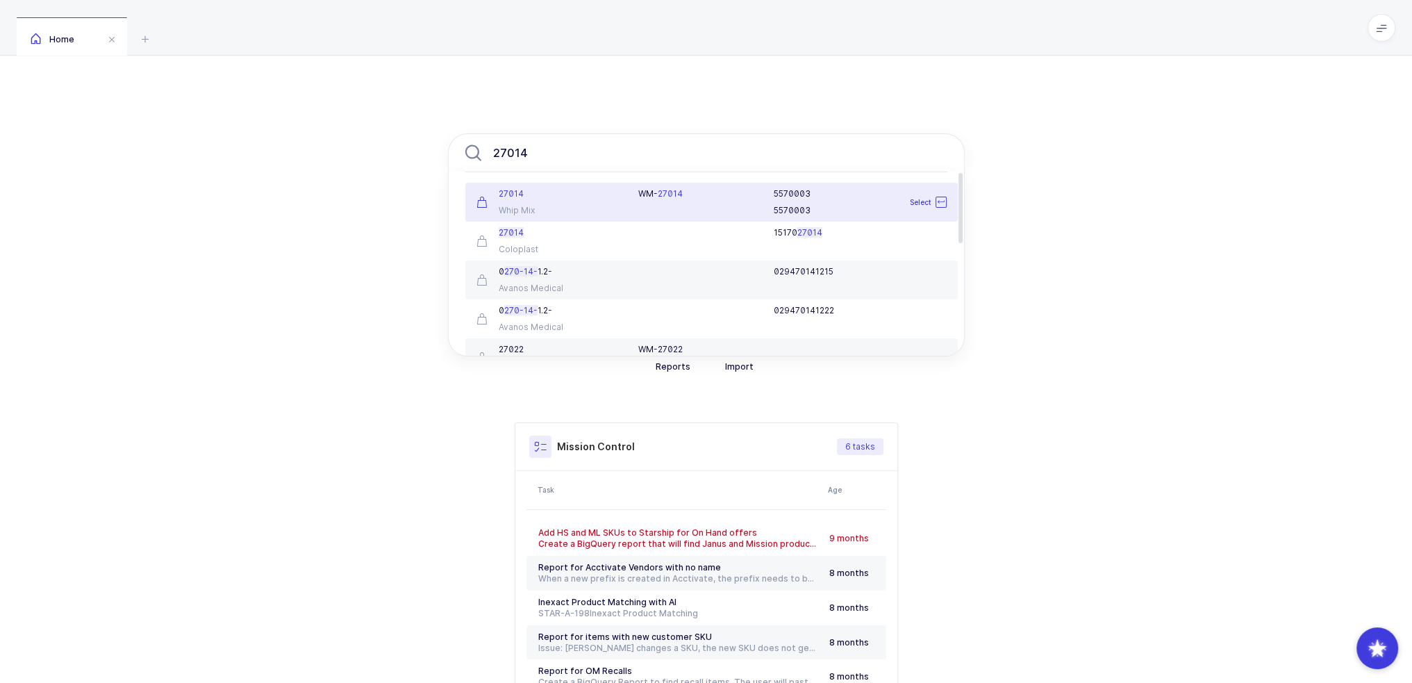
click at [612, 205] on div "Whip Mix" at bounding box center [550, 210] width 146 height 11
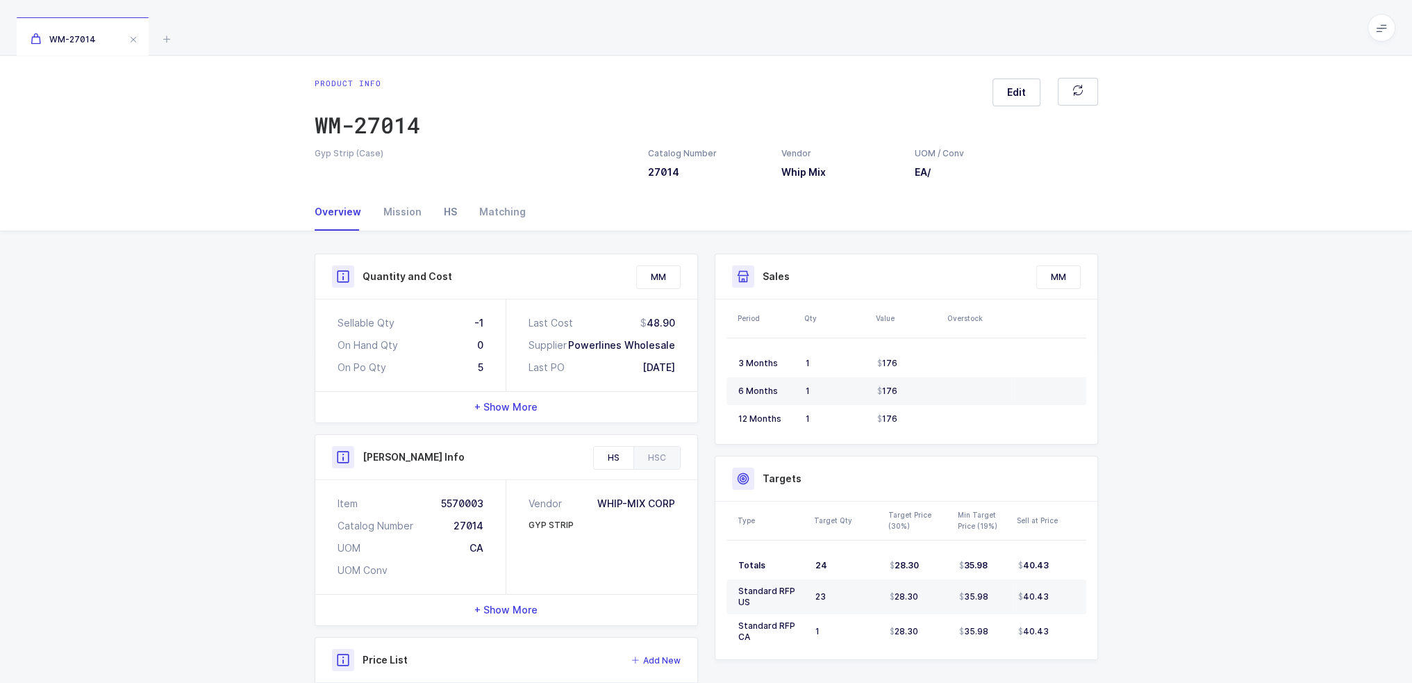
click at [440, 208] on div "HS" at bounding box center [450, 212] width 35 height 38
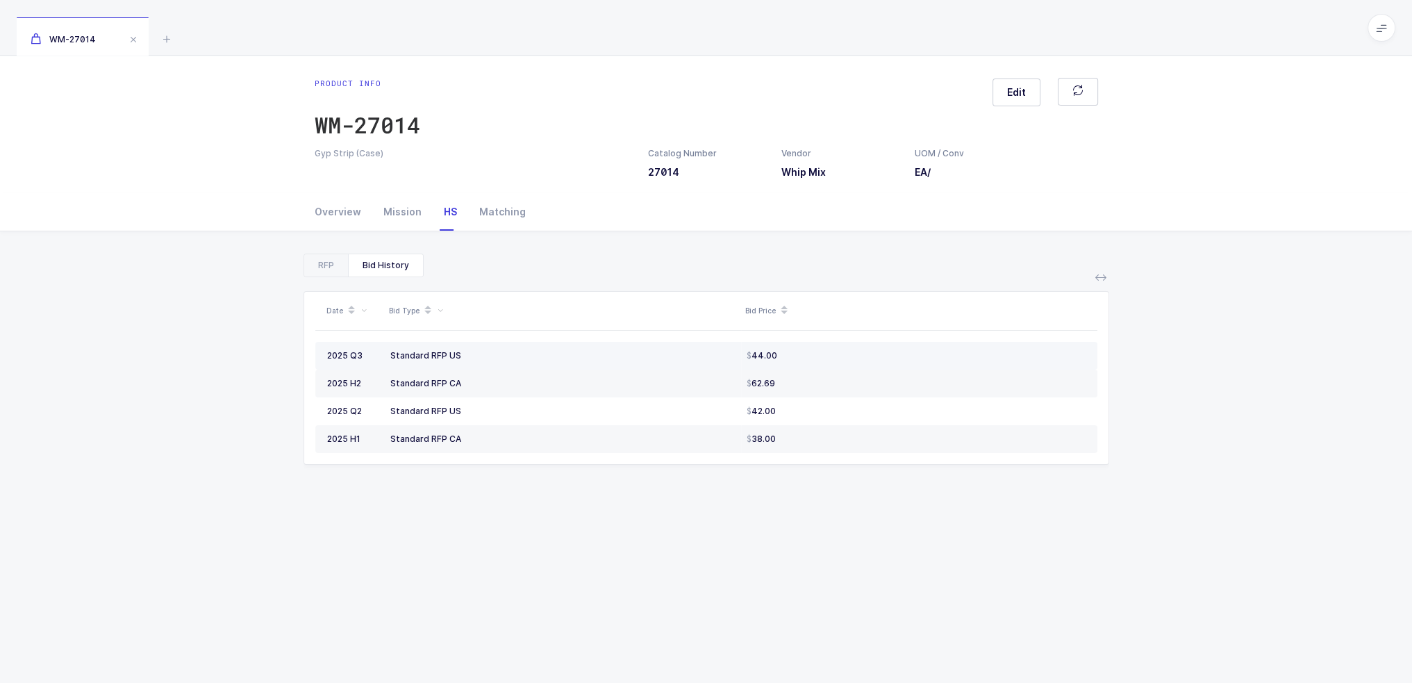
drag, startPoint x: 868, startPoint y: 350, endPoint x: 434, endPoint y: 351, distance: 434.1
click at [447, 352] on tr "2025 Q3 Standard RFP US 44.00" at bounding box center [706, 356] width 782 height 28
click at [311, 270] on div "RFP" at bounding box center [326, 265] width 44 height 22
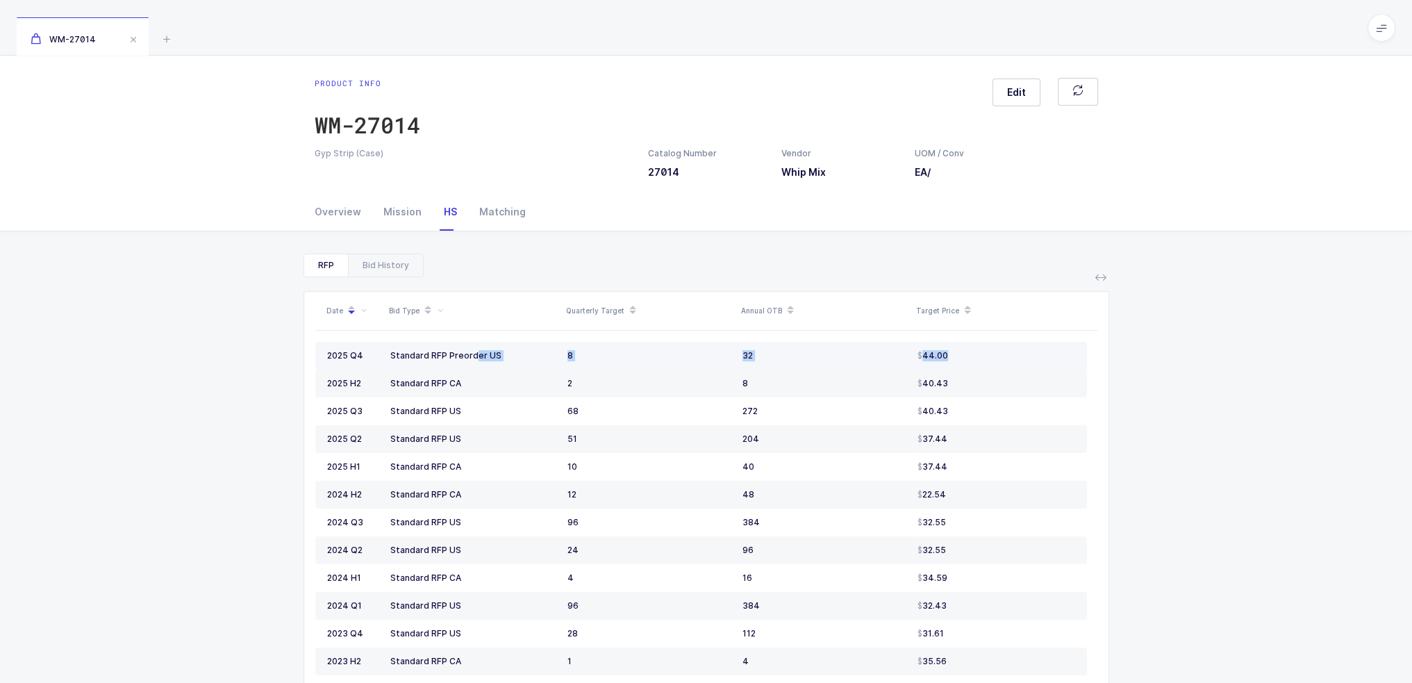
drag, startPoint x: 426, startPoint y: 349, endPoint x: 1004, endPoint y: 352, distance: 577.2
click at [1004, 352] on tr "2025 Q4 Standard RFP Preorder US 8 32 44.00" at bounding box center [701, 356] width 772 height 28
click at [1004, 352] on div "44.00" at bounding box center [997, 355] width 158 height 11
click at [165, 40] on icon at bounding box center [166, 39] width 17 height 17
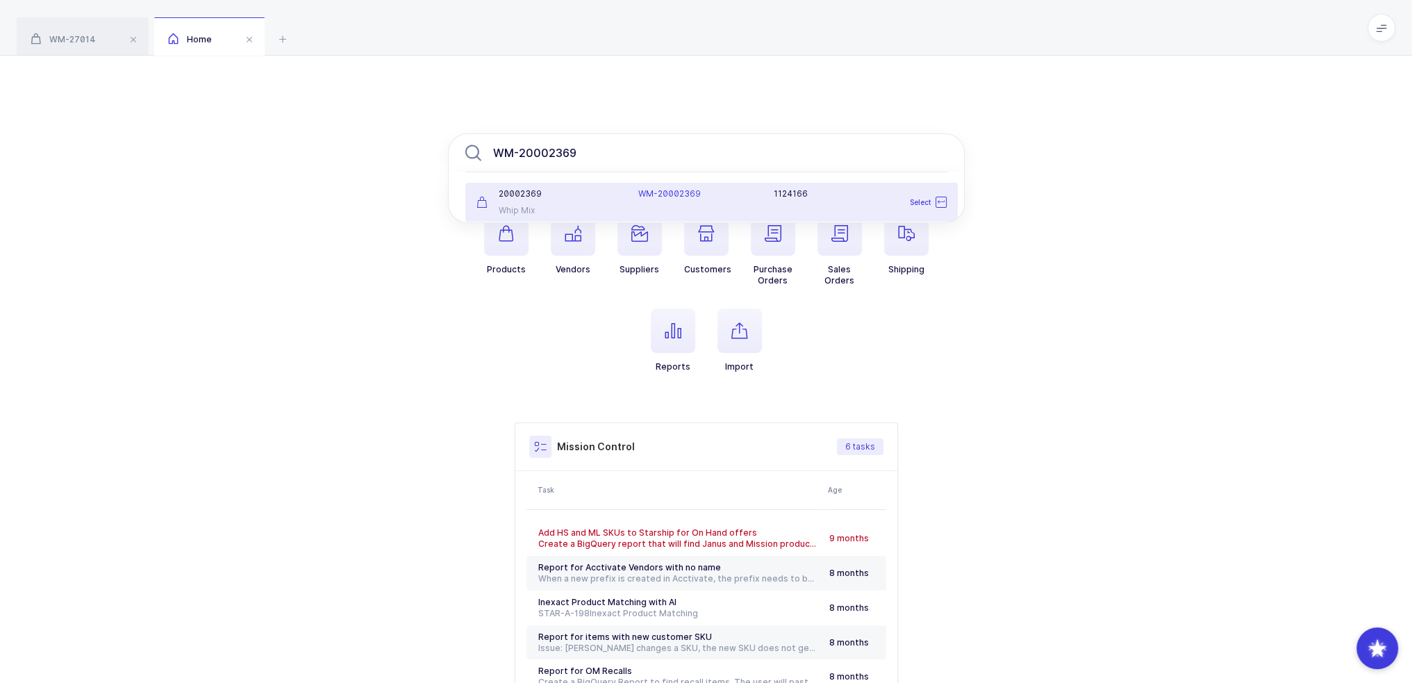
type input "WM-20002369"
click at [602, 194] on div "20002369" at bounding box center [550, 193] width 146 height 11
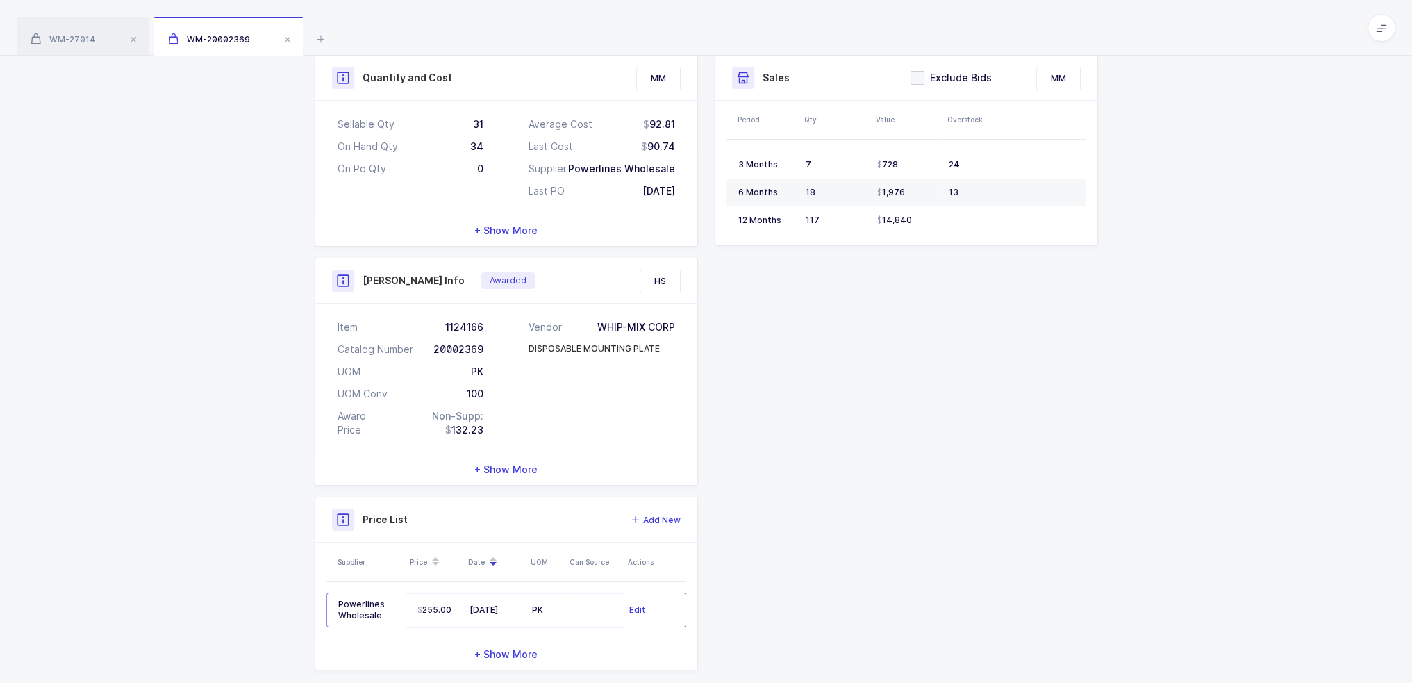
scroll to position [204, 0]
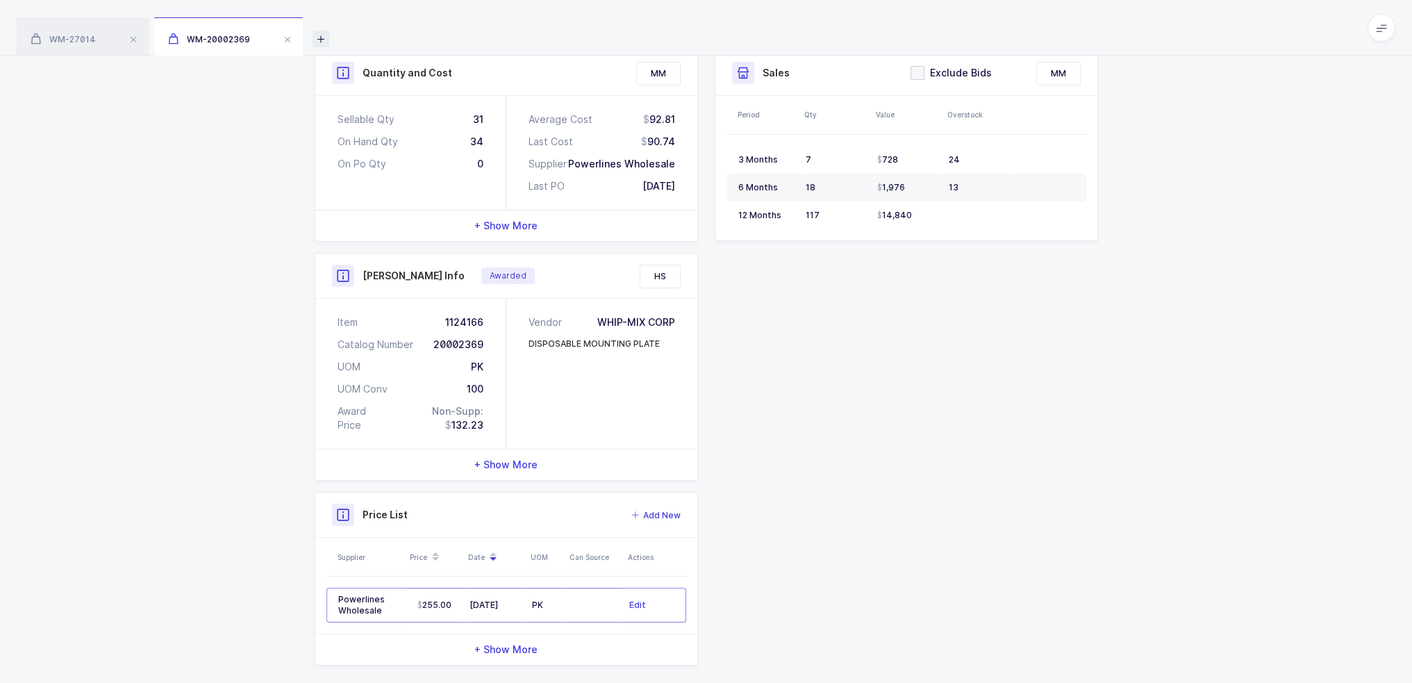
click at [314, 34] on icon at bounding box center [321, 39] width 17 height 17
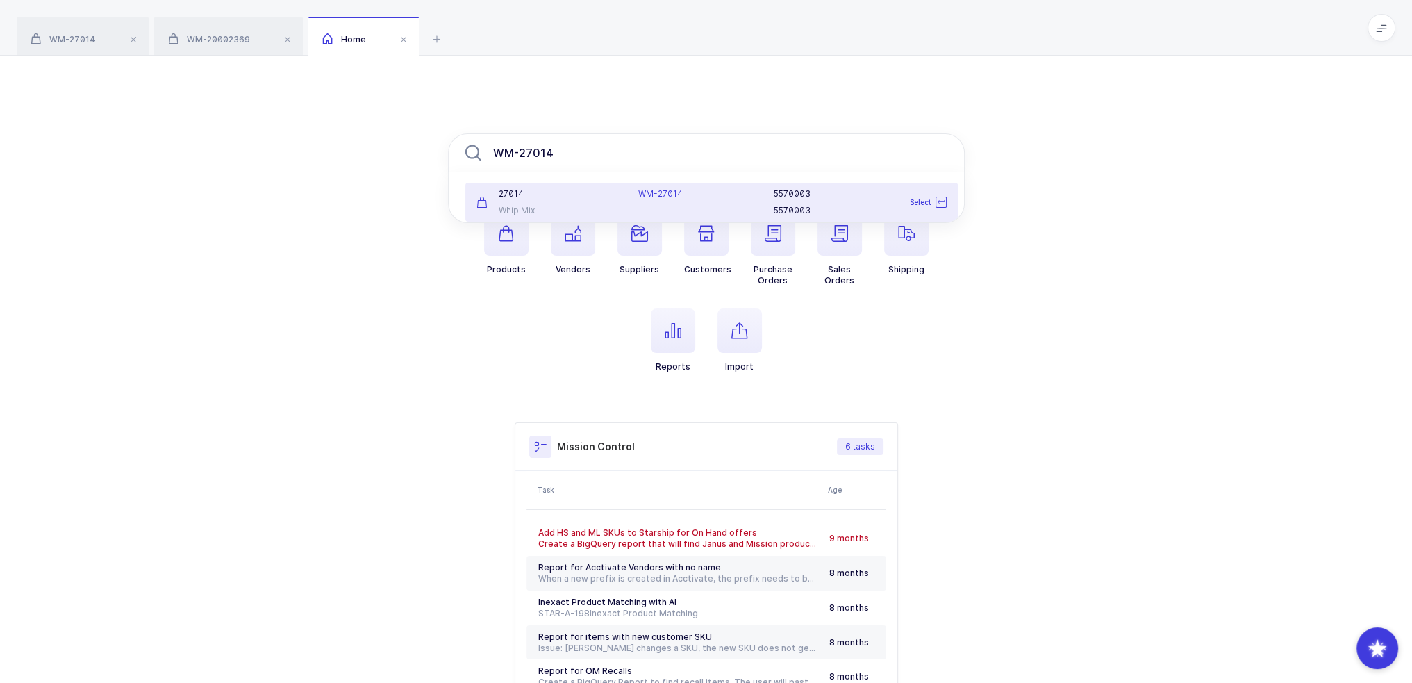
type input "WM-27014"
click at [573, 201] on div "27014 Whip Mix" at bounding box center [549, 202] width 163 height 28
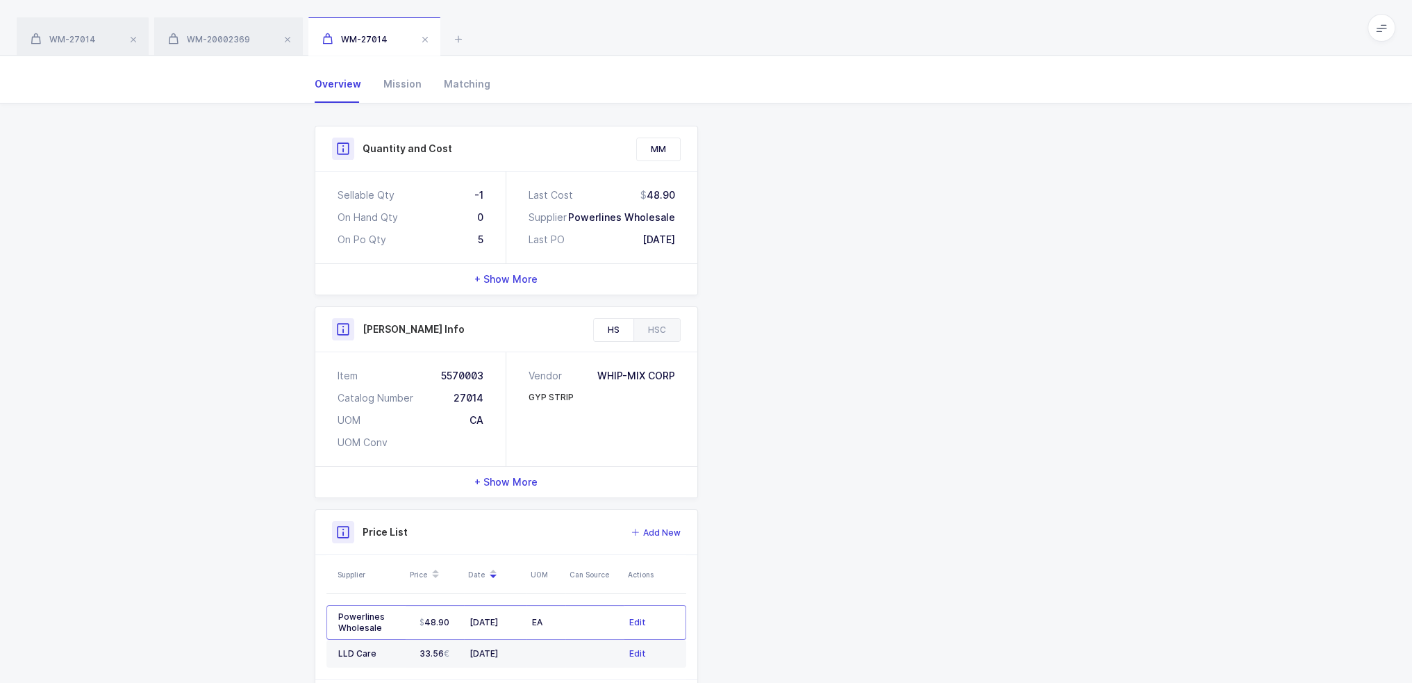
scroll to position [187, 0]
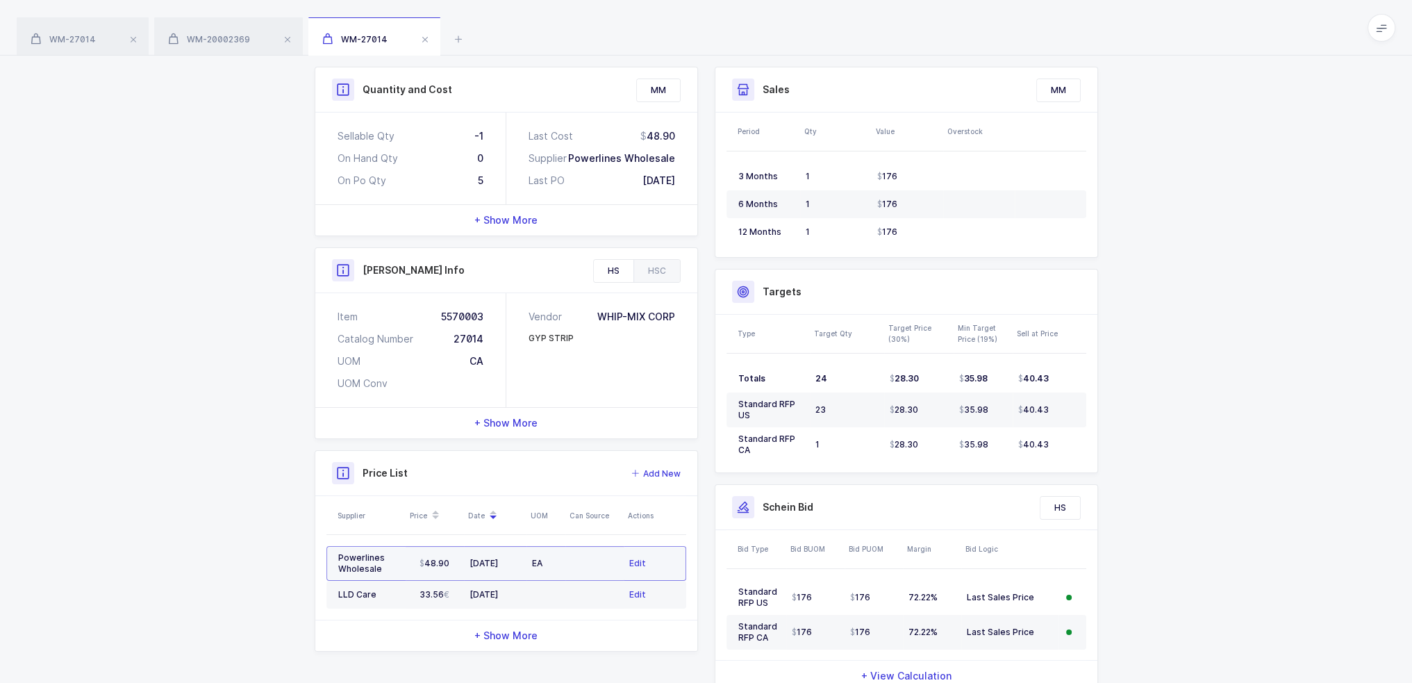
drag, startPoint x: 595, startPoint y: 570, endPoint x: 438, endPoint y: 563, distance: 156.4
click at [440, 563] on tr "Powerlines Wholesale 48.90 06/10/2025 EA Edit" at bounding box center [506, 563] width 360 height 35
click at [454, 40] on icon at bounding box center [458, 39] width 17 height 17
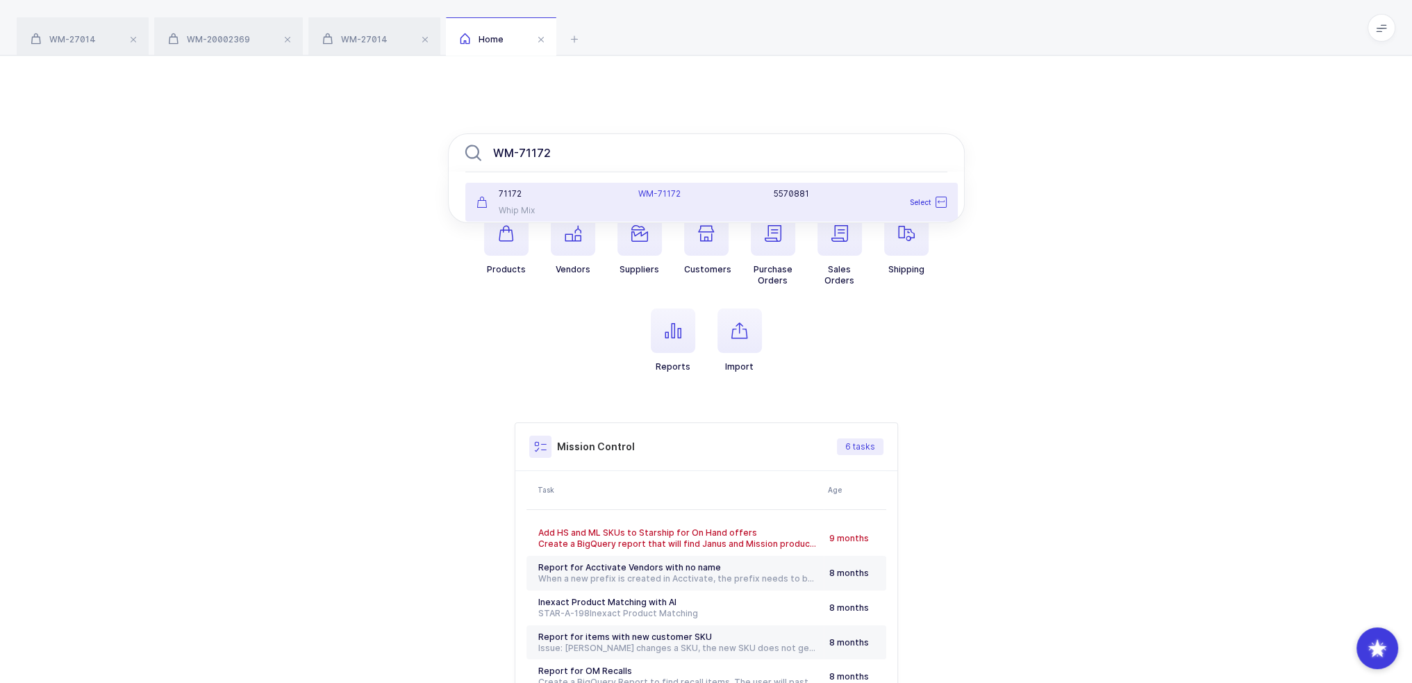
type input "WM-71172"
click at [545, 197] on div "71172" at bounding box center [550, 193] width 146 height 11
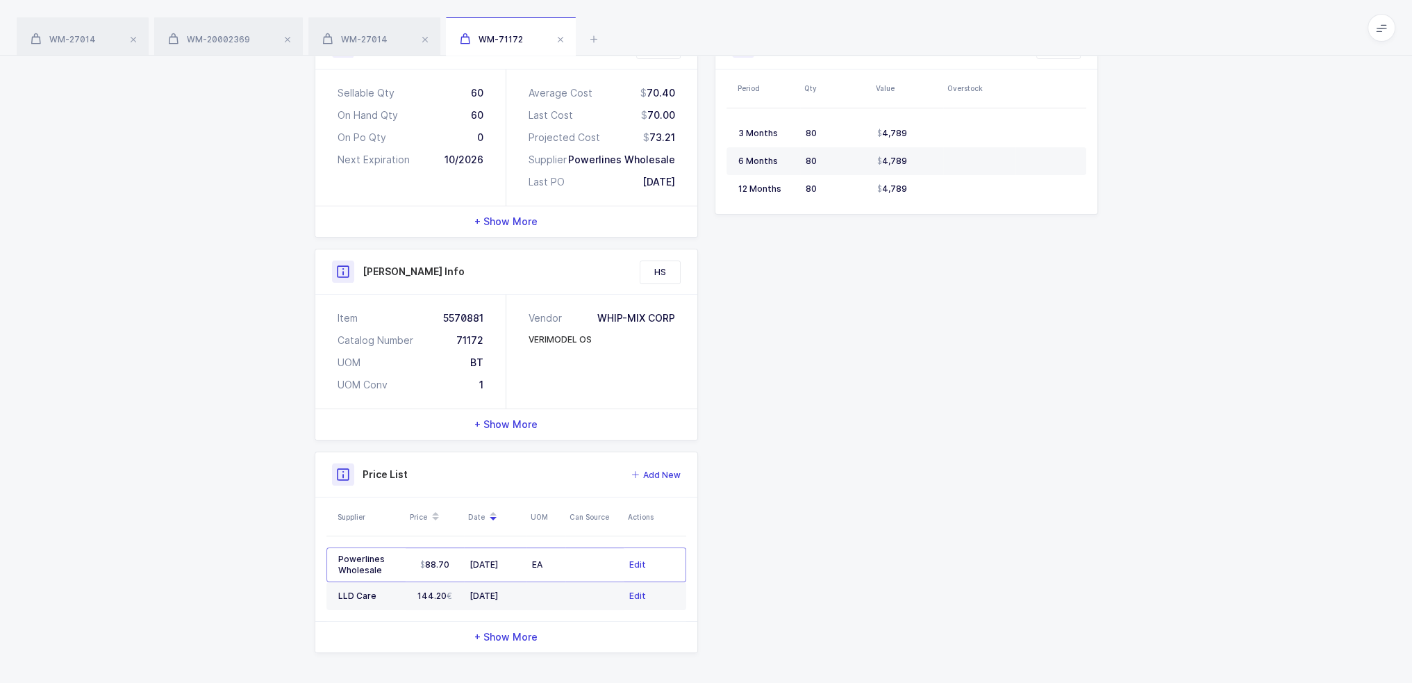
scroll to position [231, 0]
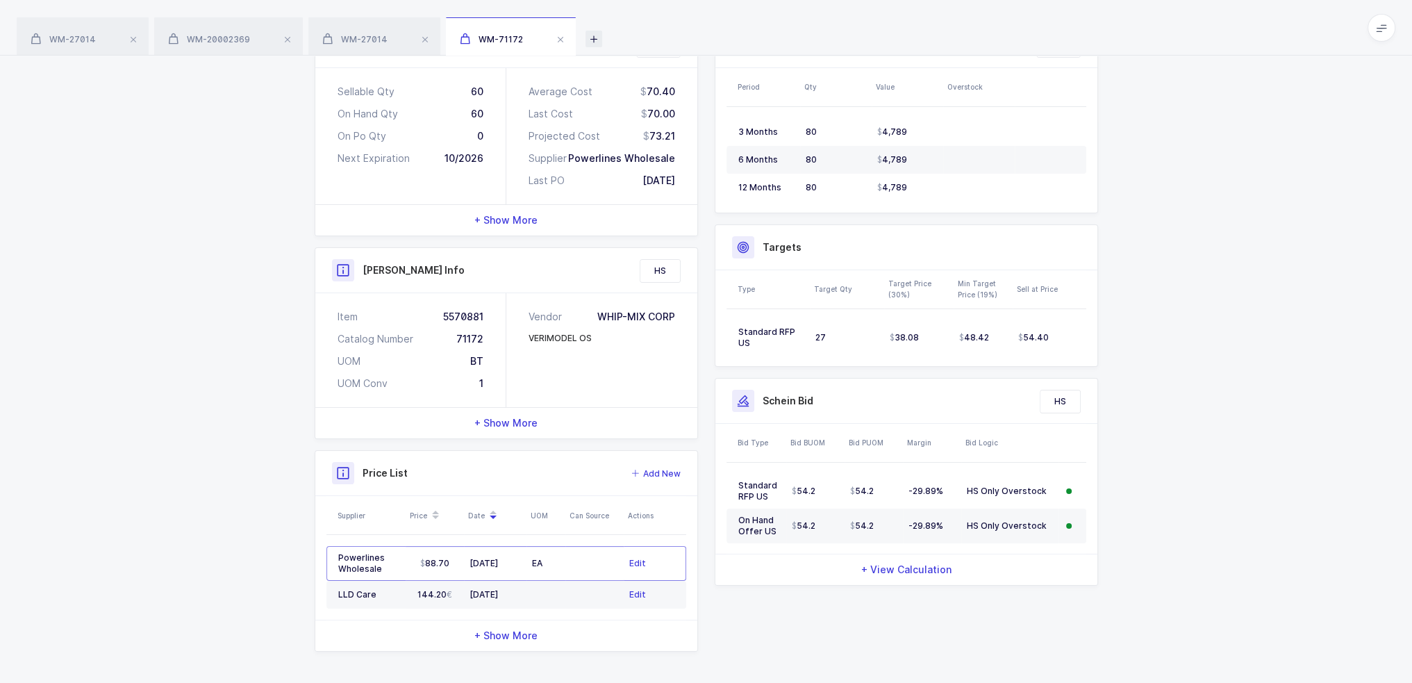
click at [595, 38] on icon at bounding box center [594, 39] width 17 height 17
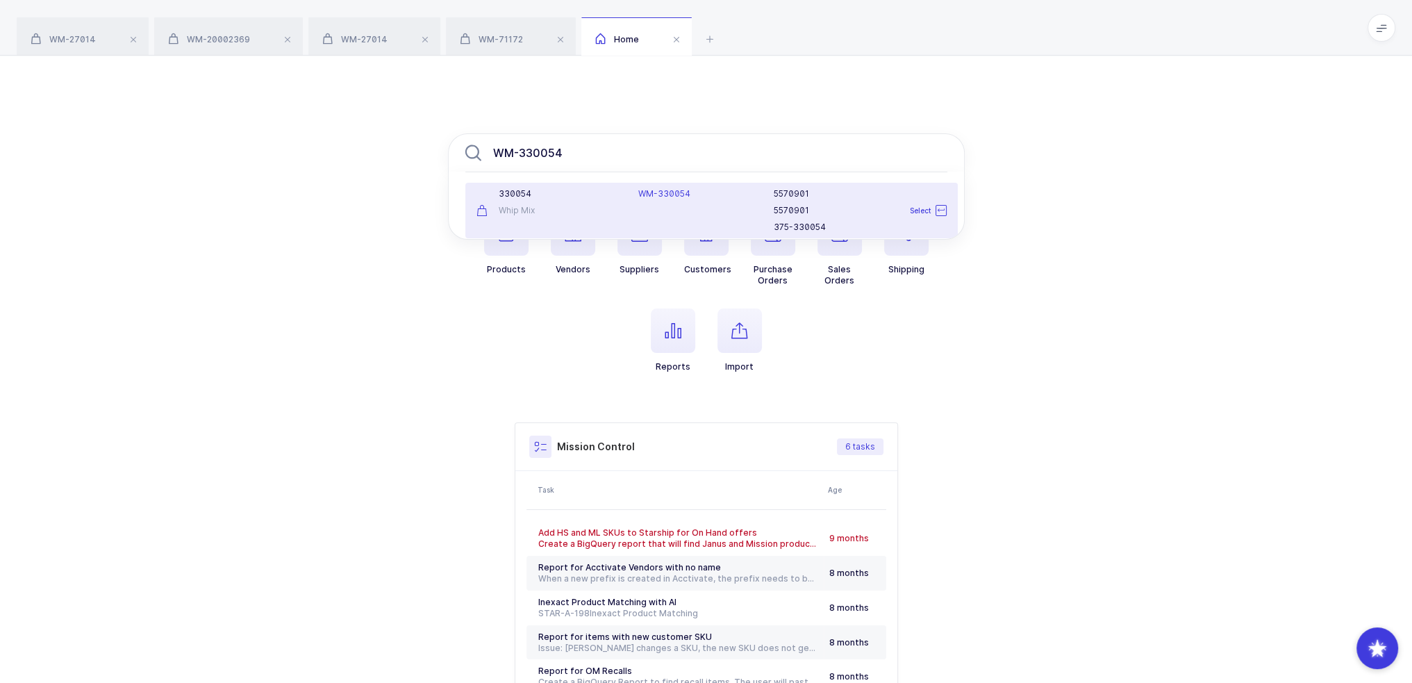
type input "WM-330054"
click at [546, 199] on div "330054 Whip Mix" at bounding box center [549, 210] width 163 height 44
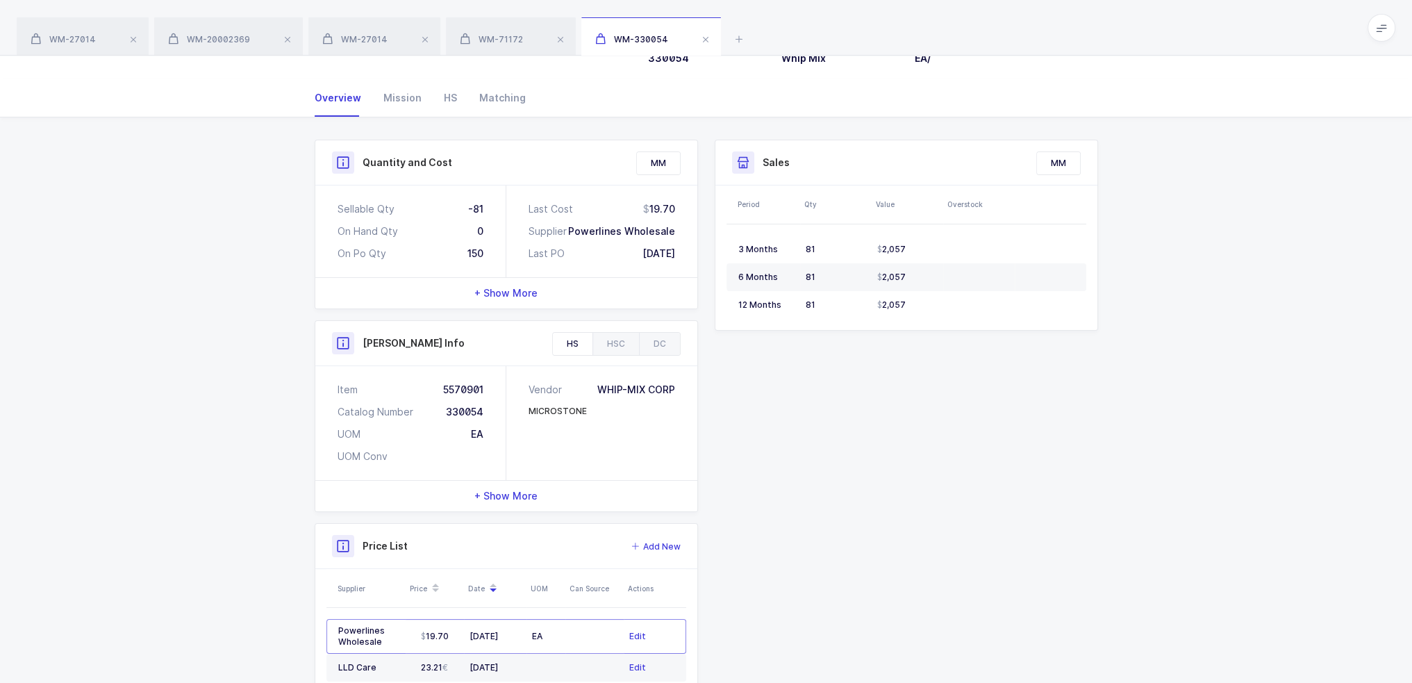
scroll to position [187, 0]
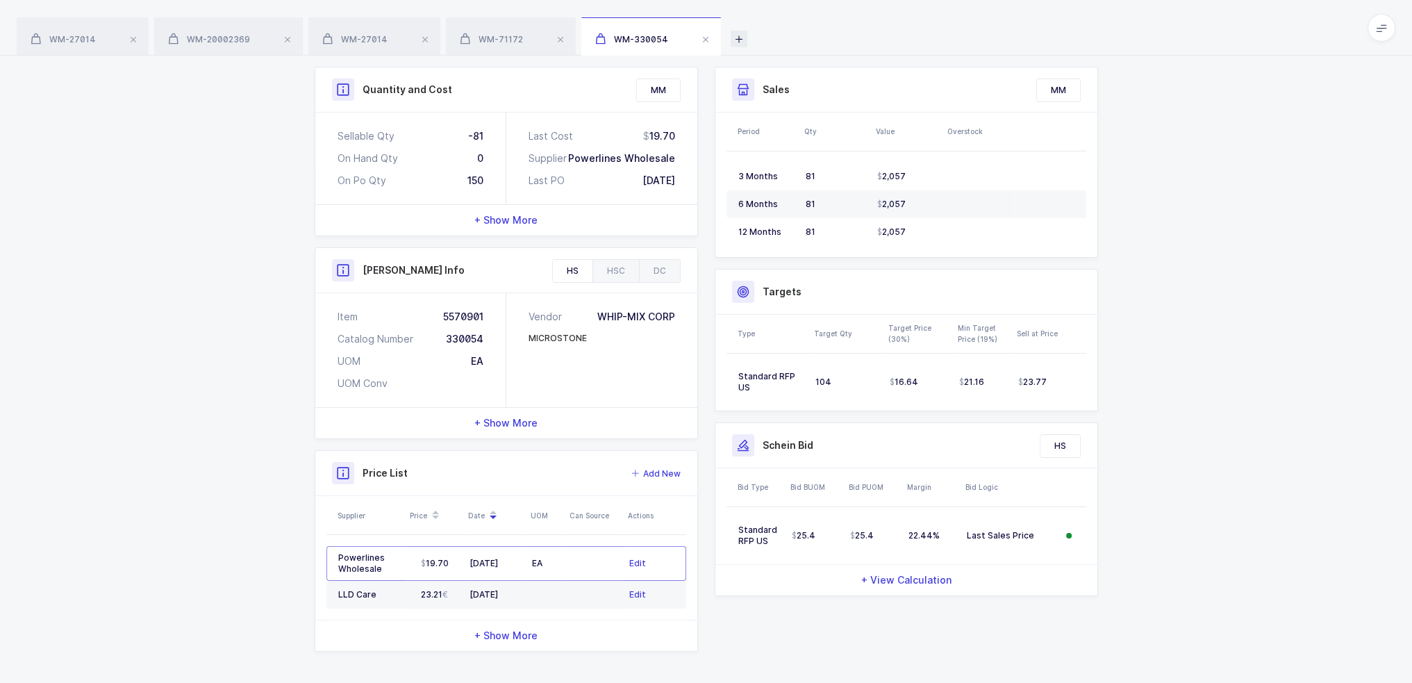
click at [731, 35] on icon at bounding box center [739, 39] width 17 height 17
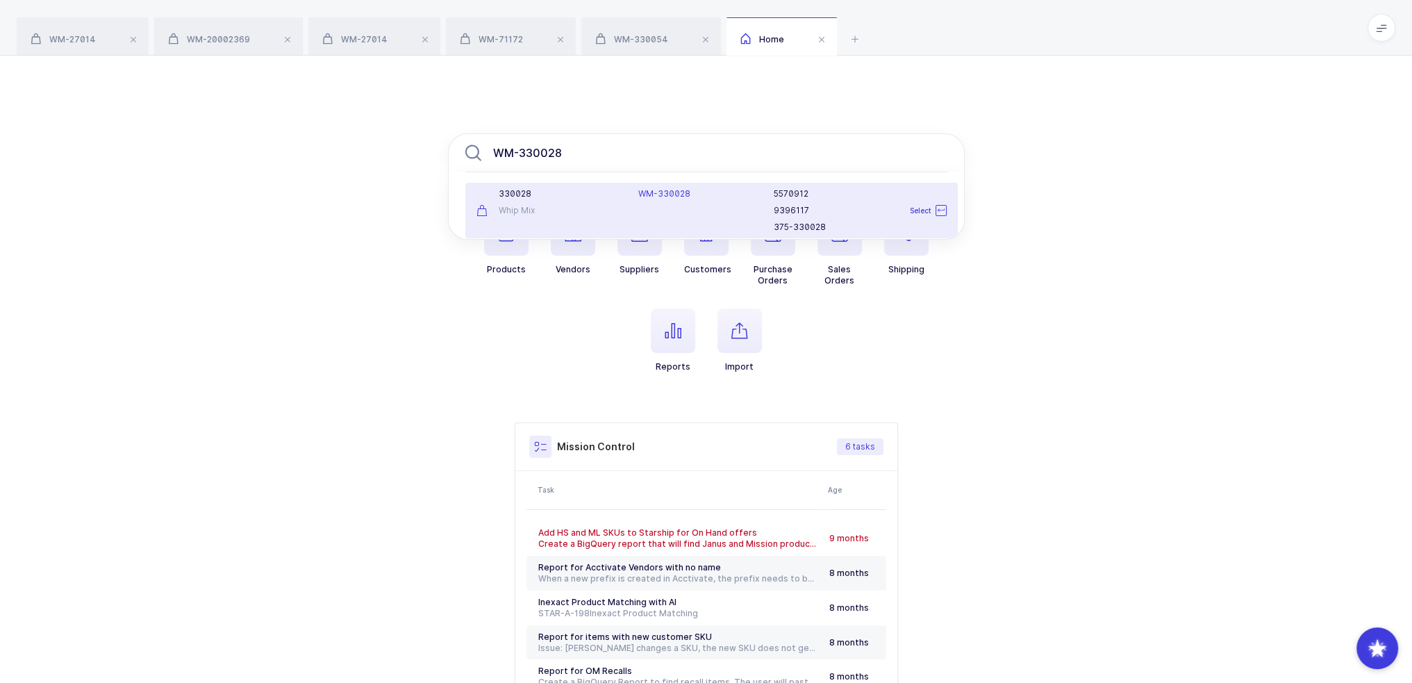
type input "WM-330028"
click at [597, 202] on div "330028 Whip Mix" at bounding box center [549, 210] width 163 height 44
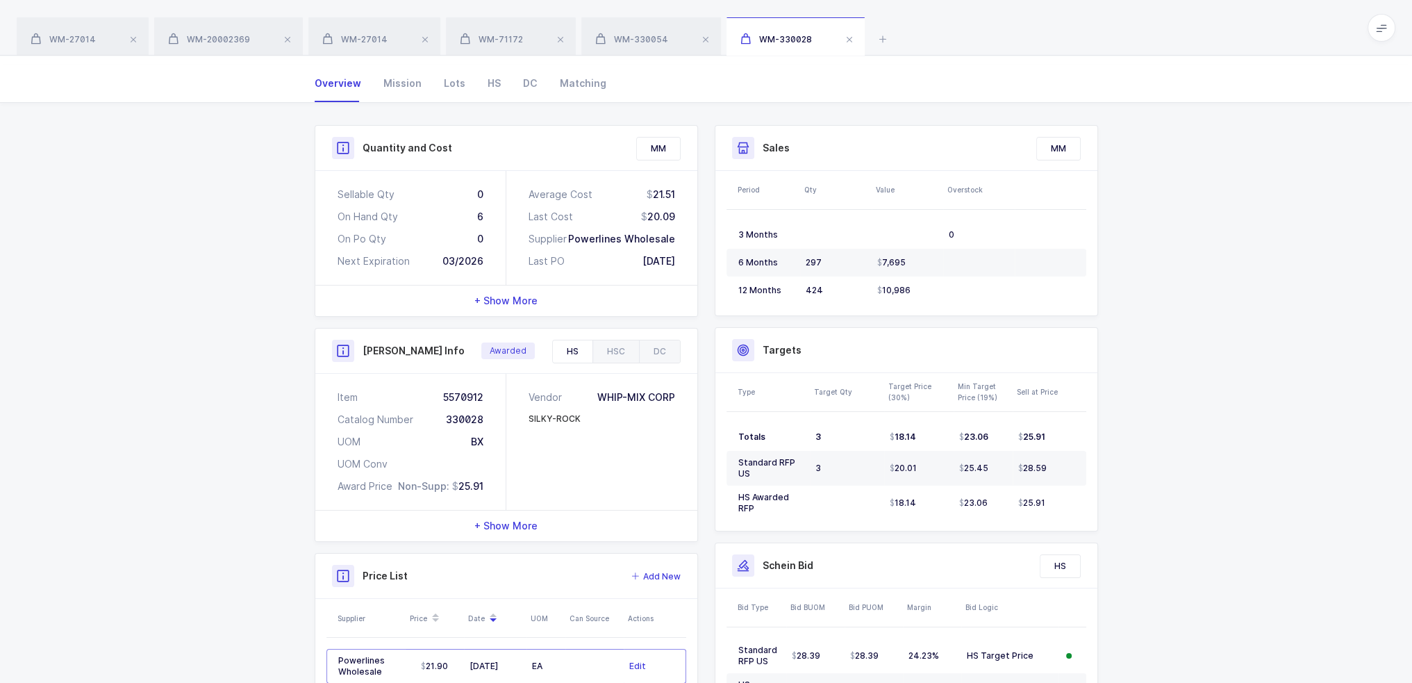
scroll to position [249, 0]
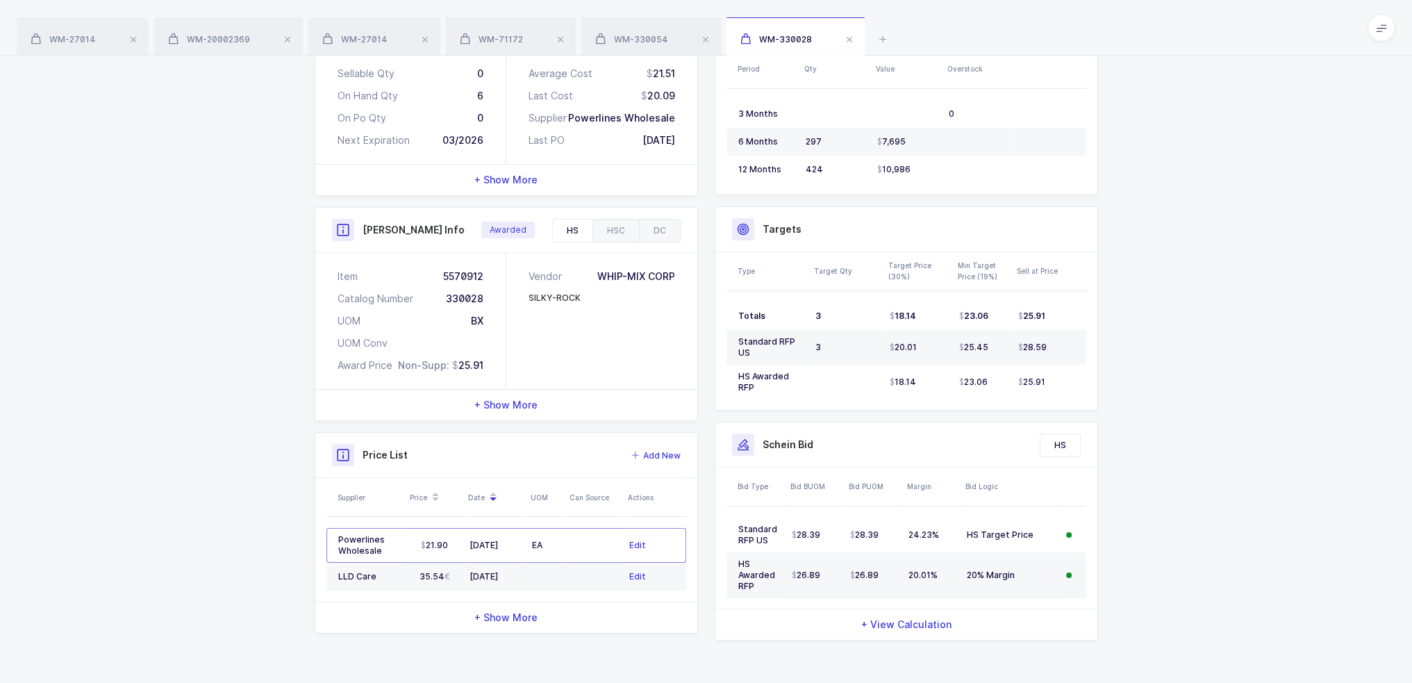
click at [892, 41] on div "WM-27014 WM-20002369 WM-27014 WM-71172 WM-330054 WM-330028" at bounding box center [706, 28] width 1412 height 56
click at [887, 40] on icon at bounding box center [883, 39] width 17 height 17
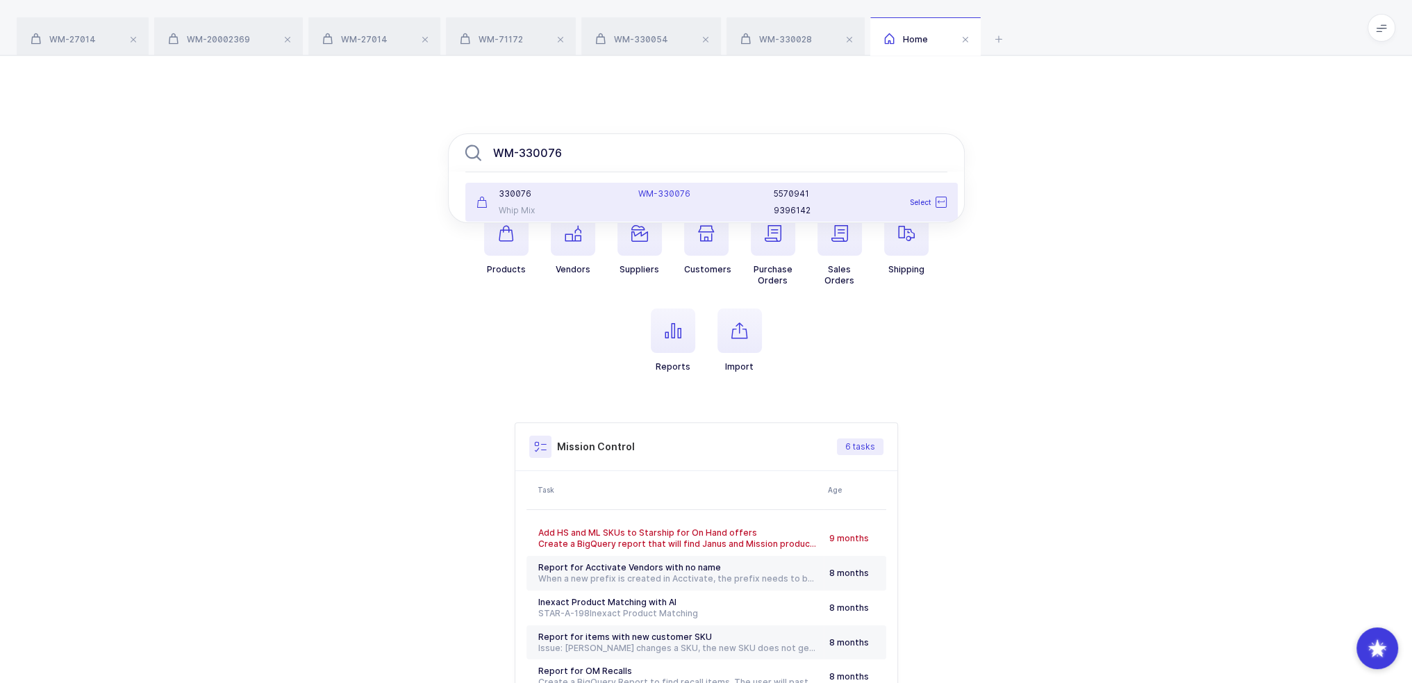
type input "WM-330076"
click at [664, 200] on div "WM-330076" at bounding box center [697, 202] width 135 height 28
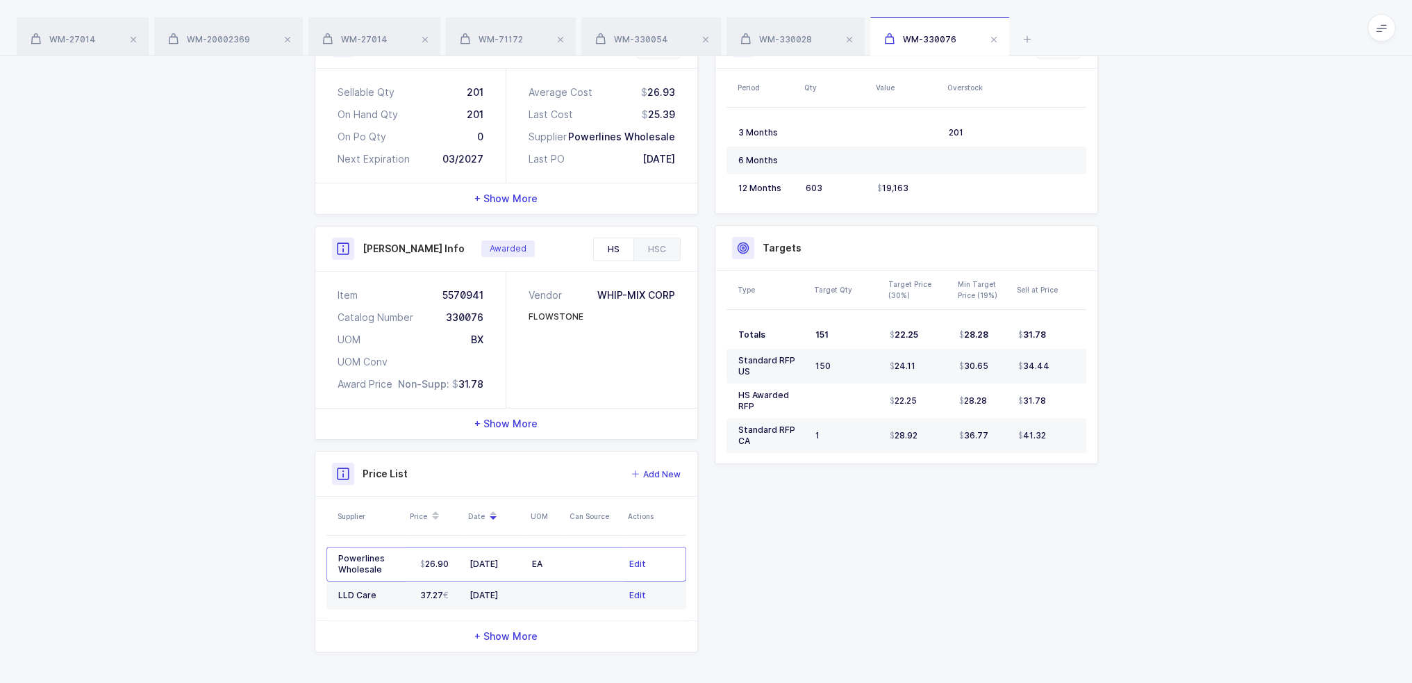
scroll to position [231, 0]
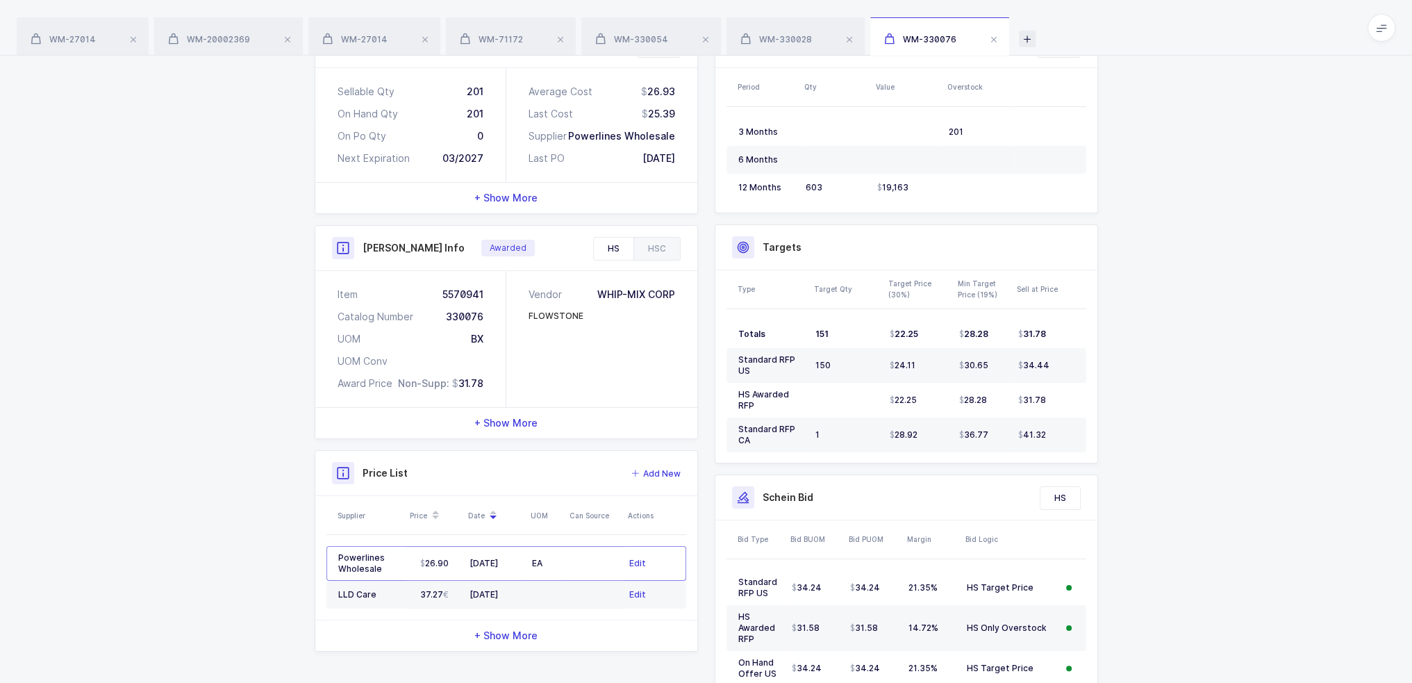
click at [1027, 34] on icon at bounding box center [1027, 39] width 17 height 17
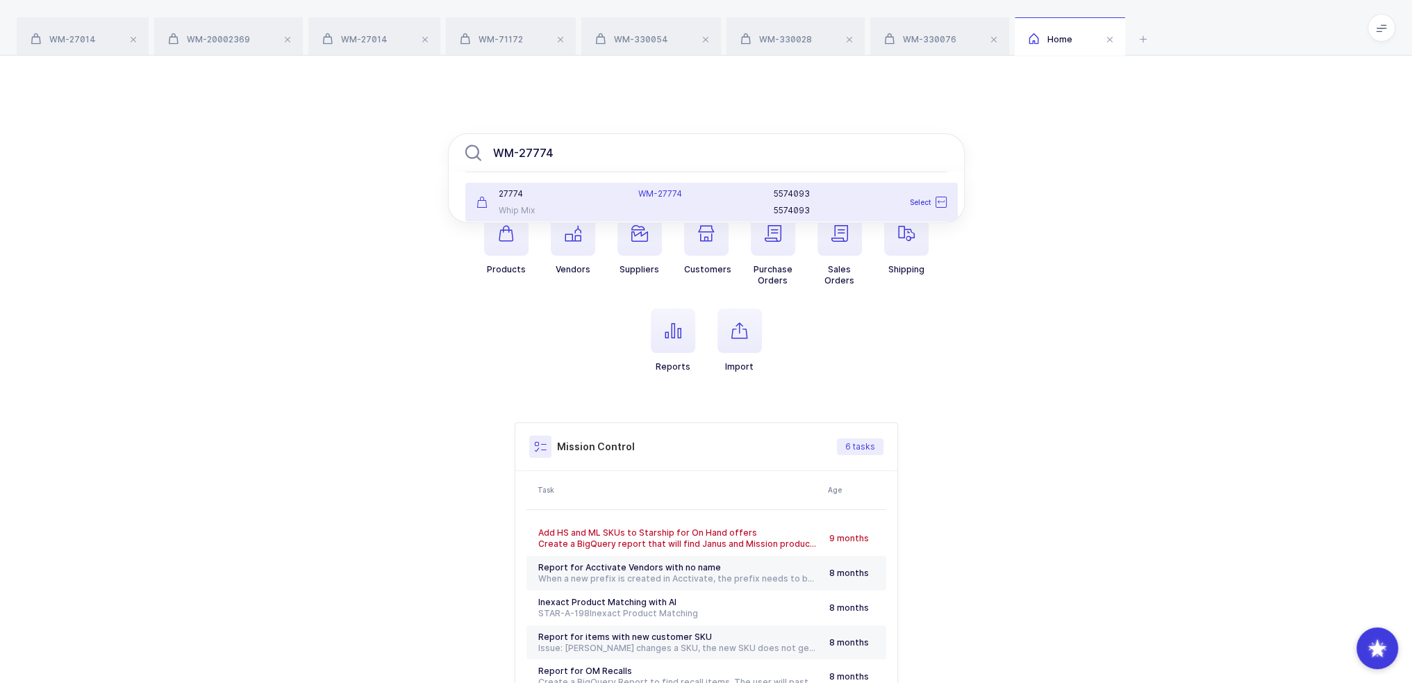
type input "WM-27774"
click at [581, 210] on div "Whip Mix" at bounding box center [550, 210] width 146 height 11
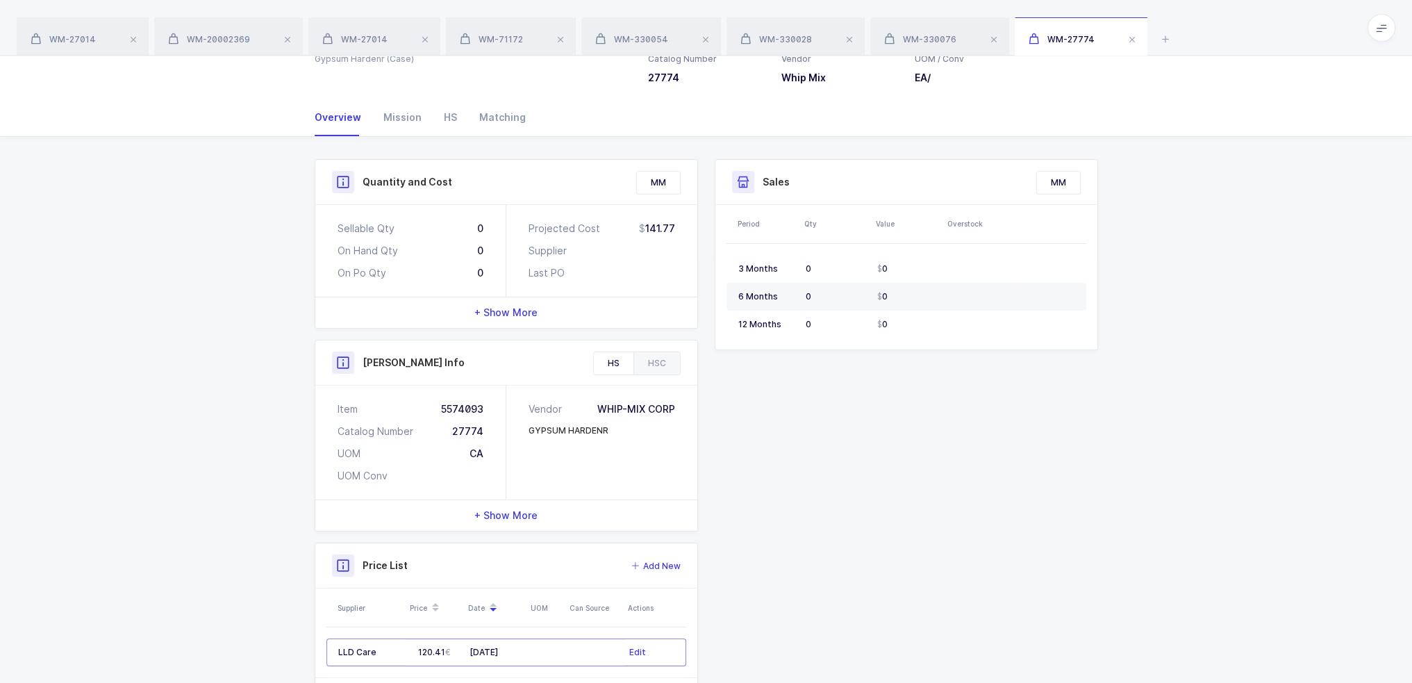
scroll to position [152, 0]
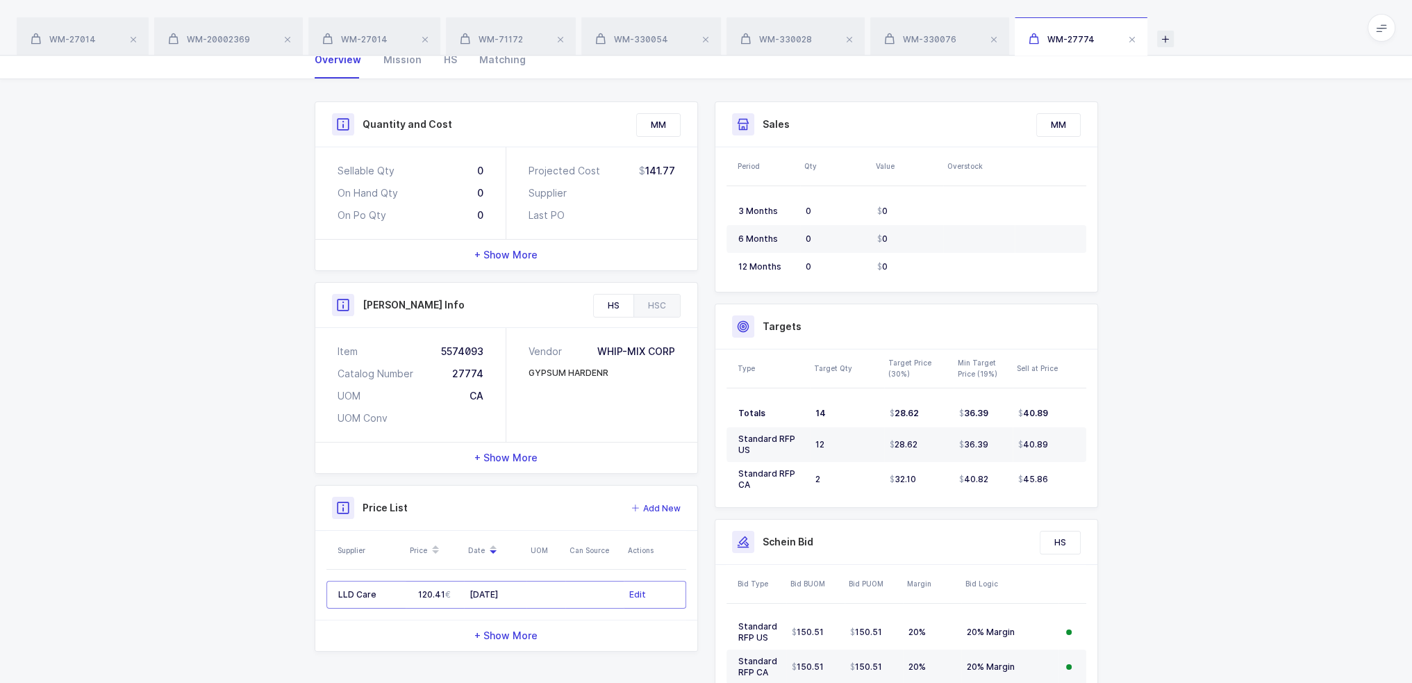
click at [1163, 35] on icon at bounding box center [1165, 39] width 17 height 17
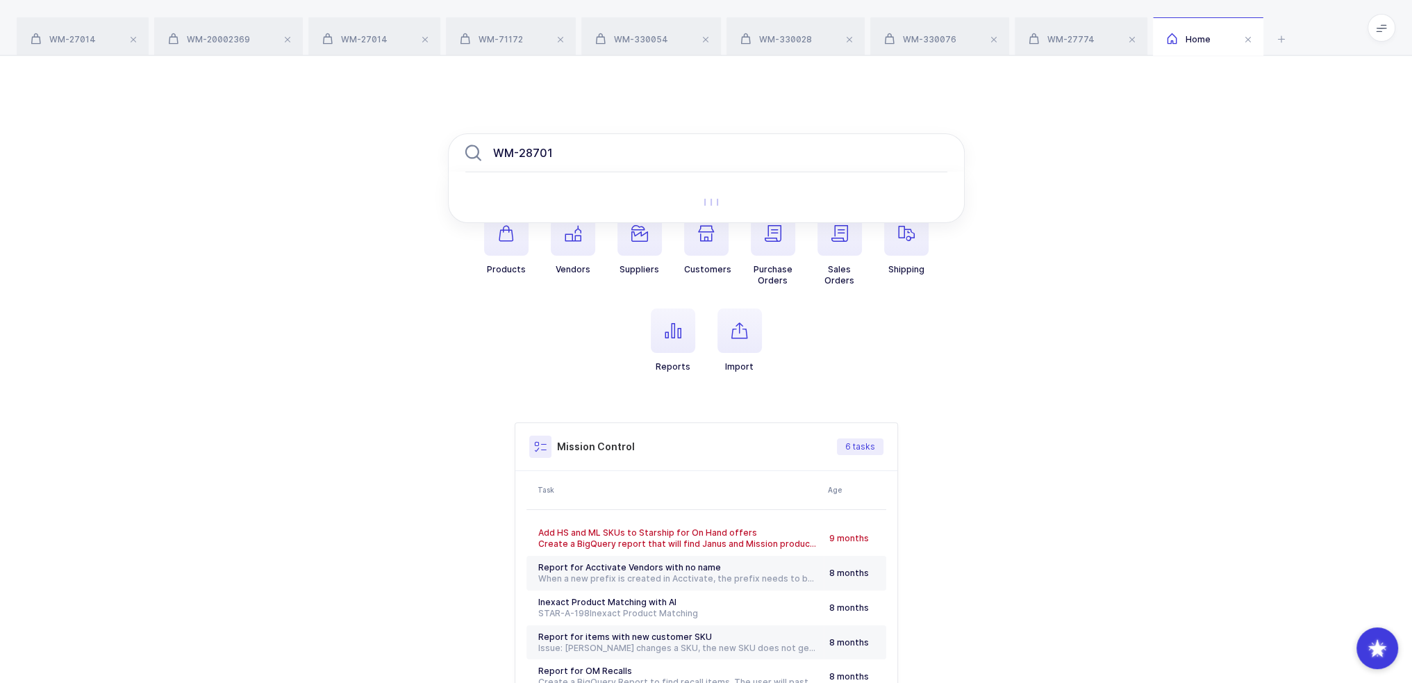
type input "WM-28701"
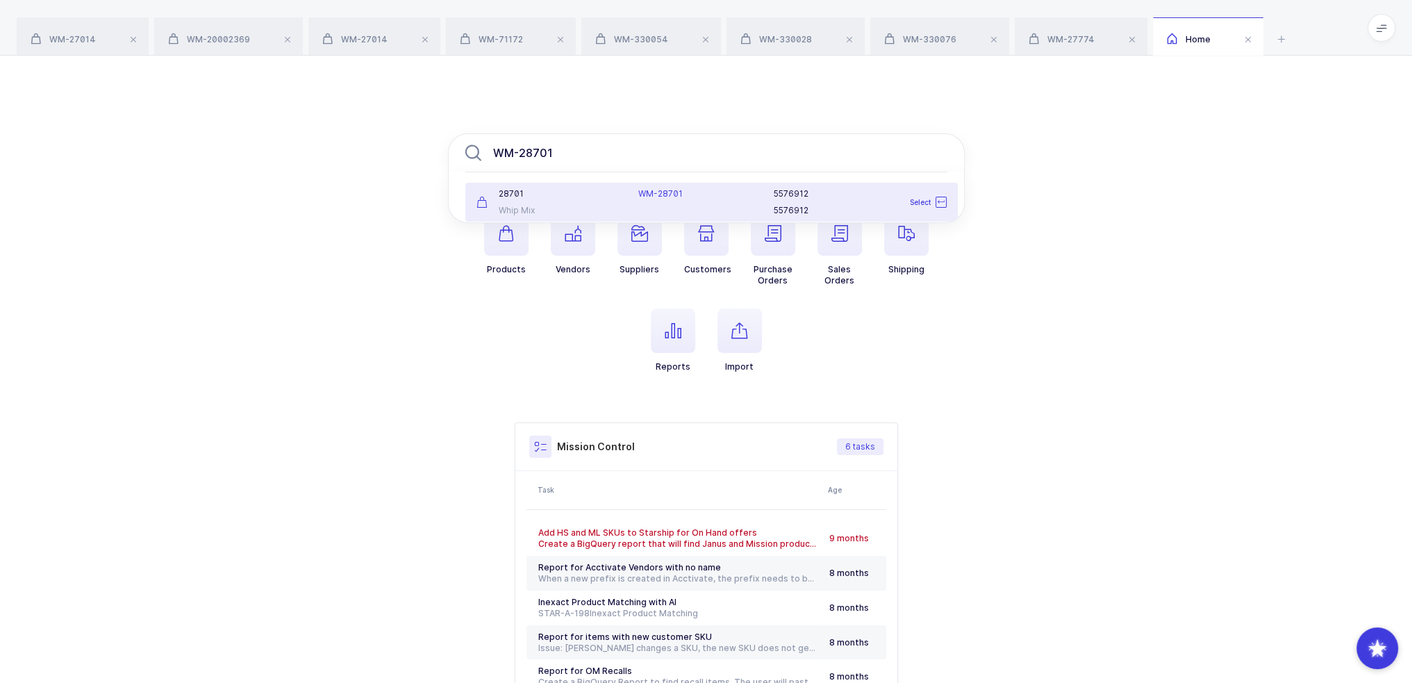
click at [597, 199] on div "28701 Whip Mix" at bounding box center [549, 202] width 163 height 28
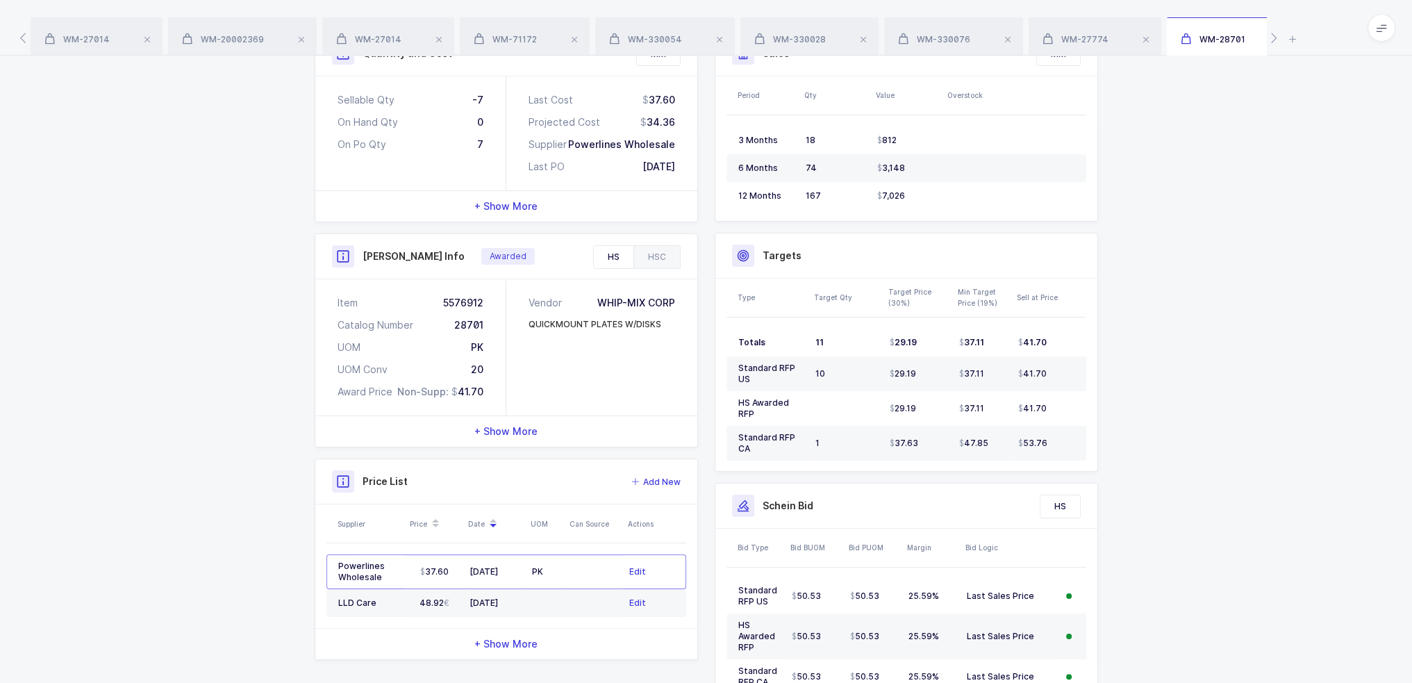
scroll to position [318, 0]
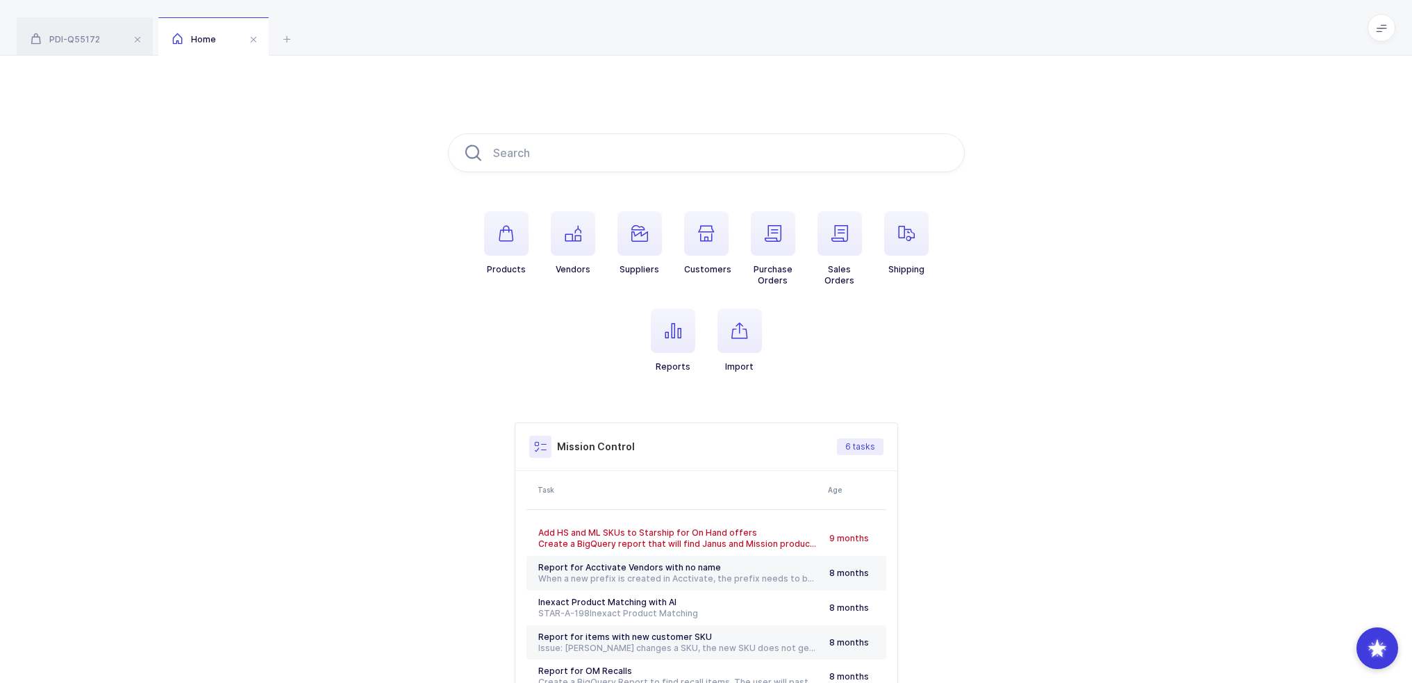
click at [100, 25] on div "PDI-Q55172" at bounding box center [85, 36] width 136 height 39
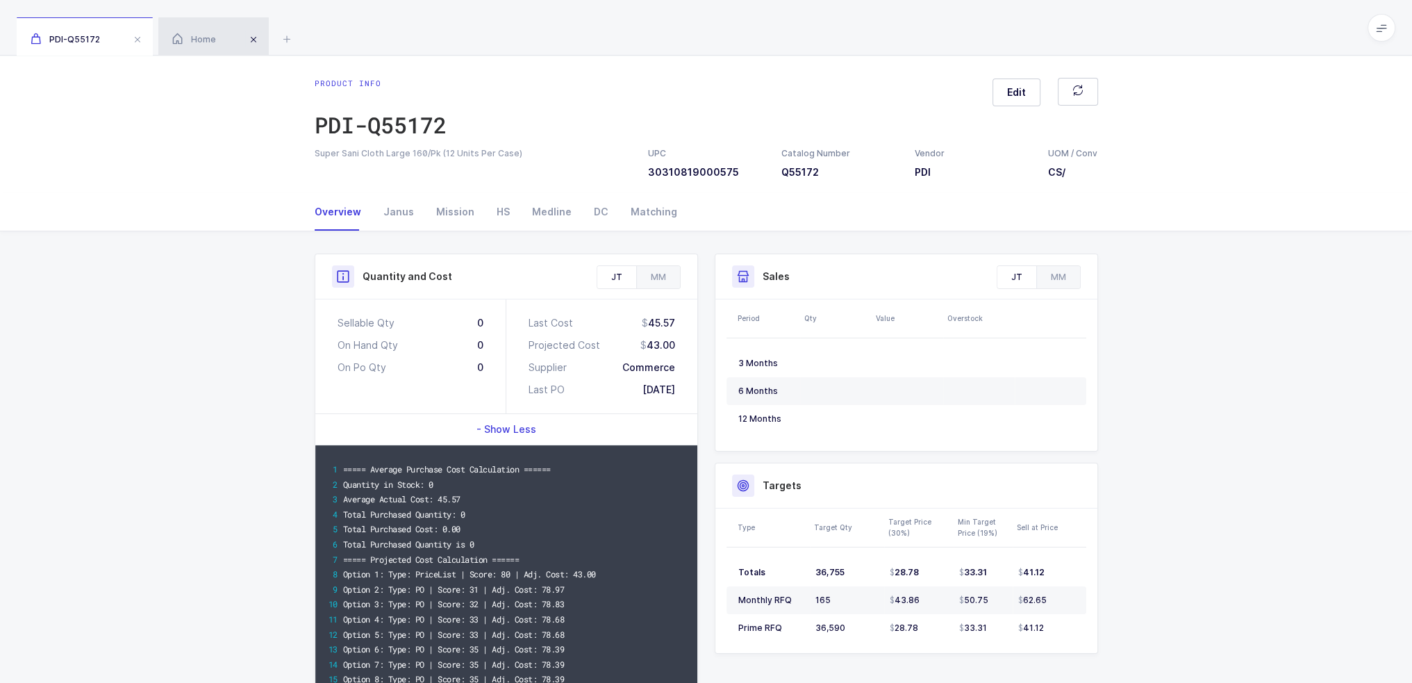
click at [250, 35] on span at bounding box center [253, 39] width 17 height 17
click at [508, 426] on span "- Show Less" at bounding box center [507, 429] width 60 height 14
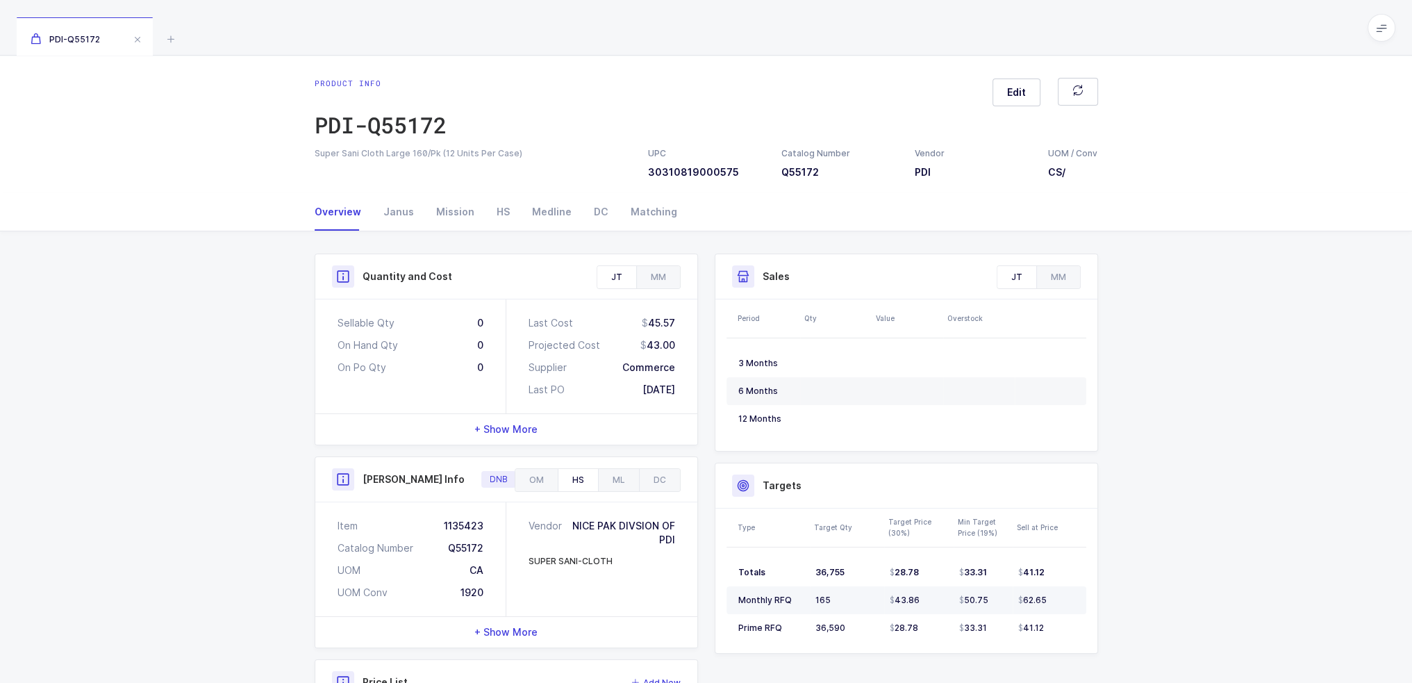
drag, startPoint x: 823, startPoint y: 595, endPoint x: 814, endPoint y: 597, distance: 9.4
click at [815, 597] on span "165" at bounding box center [822, 600] width 15 height 10
click at [954, 593] on td "50.75" at bounding box center [983, 600] width 59 height 28
drag, startPoint x: 1081, startPoint y: 604, endPoint x: 728, endPoint y: 583, distance: 353.5
click at [731, 583] on tbody "Totals 36,755 28.78 33.31 41.12 Monthly RFQ 165 43.86 50.75 62.65 Prime RFQ 36,…" at bounding box center [907, 599] width 360 height 83
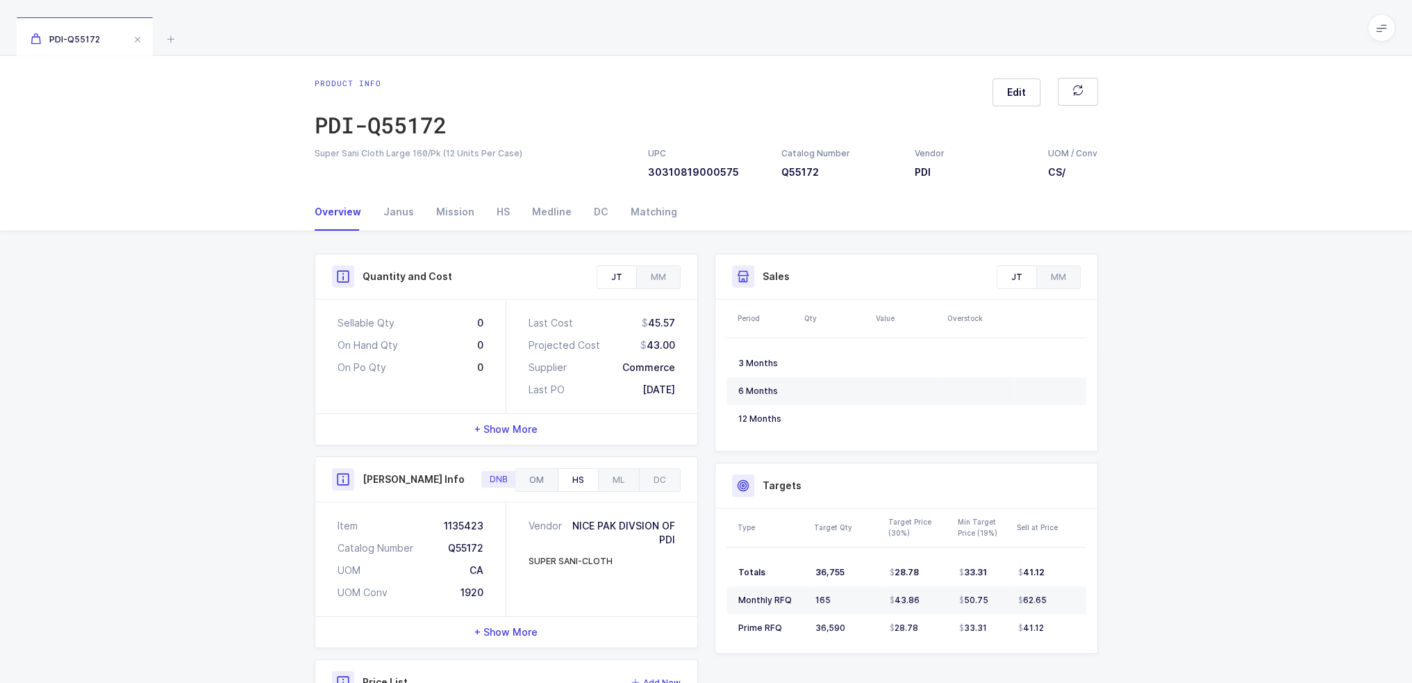
click at [549, 469] on div "OM" at bounding box center [536, 480] width 42 height 22
click at [590, 476] on div "HS" at bounding box center [578, 480] width 40 height 22
click at [618, 477] on div "ML" at bounding box center [618, 480] width 41 height 22
click at [643, 475] on div "DC" at bounding box center [659, 480] width 41 height 22
click at [588, 476] on div "HS" at bounding box center [578, 480] width 40 height 22
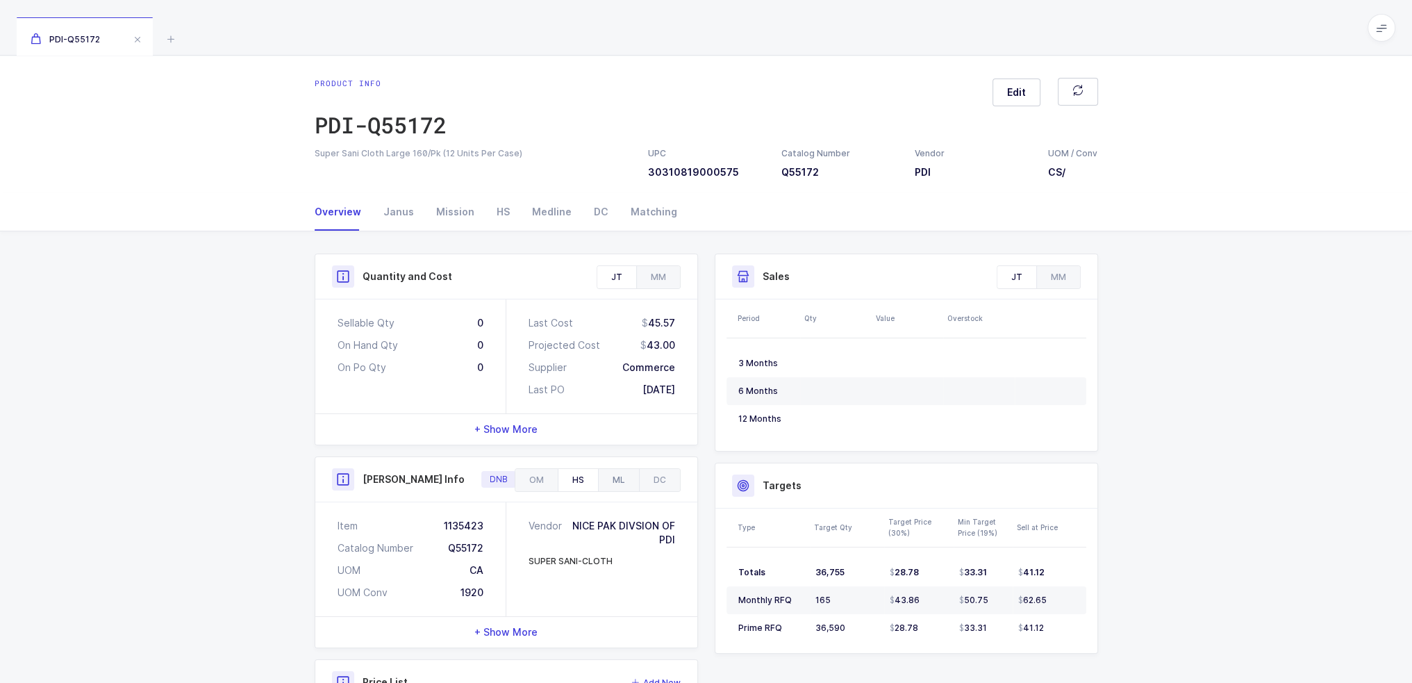
click at [631, 476] on div "ML" at bounding box center [618, 480] width 41 height 22
click at [658, 475] on div "DC" at bounding box center [659, 480] width 41 height 22
click at [633, 479] on div "ML" at bounding box center [618, 480] width 41 height 22
click at [600, 480] on div "ML" at bounding box center [618, 480] width 41 height 22
click at [594, 482] on div "HS" at bounding box center [578, 480] width 40 height 22
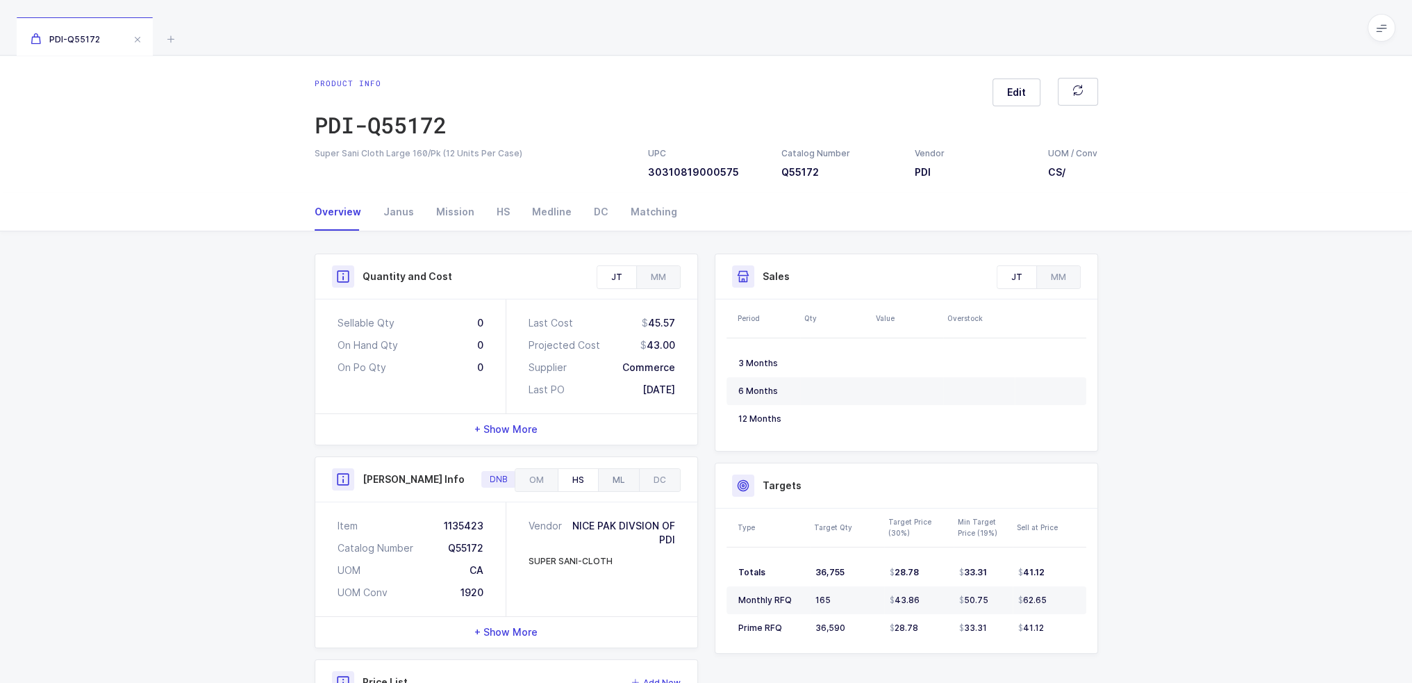
click at [608, 482] on div "ML" at bounding box center [618, 480] width 41 height 22
click at [652, 482] on div "DC" at bounding box center [659, 480] width 41 height 22
click at [612, 486] on div "ML" at bounding box center [618, 480] width 41 height 22
click at [582, 488] on div "HS" at bounding box center [578, 480] width 40 height 22
click at [542, 481] on div "OM" at bounding box center [536, 480] width 42 height 22
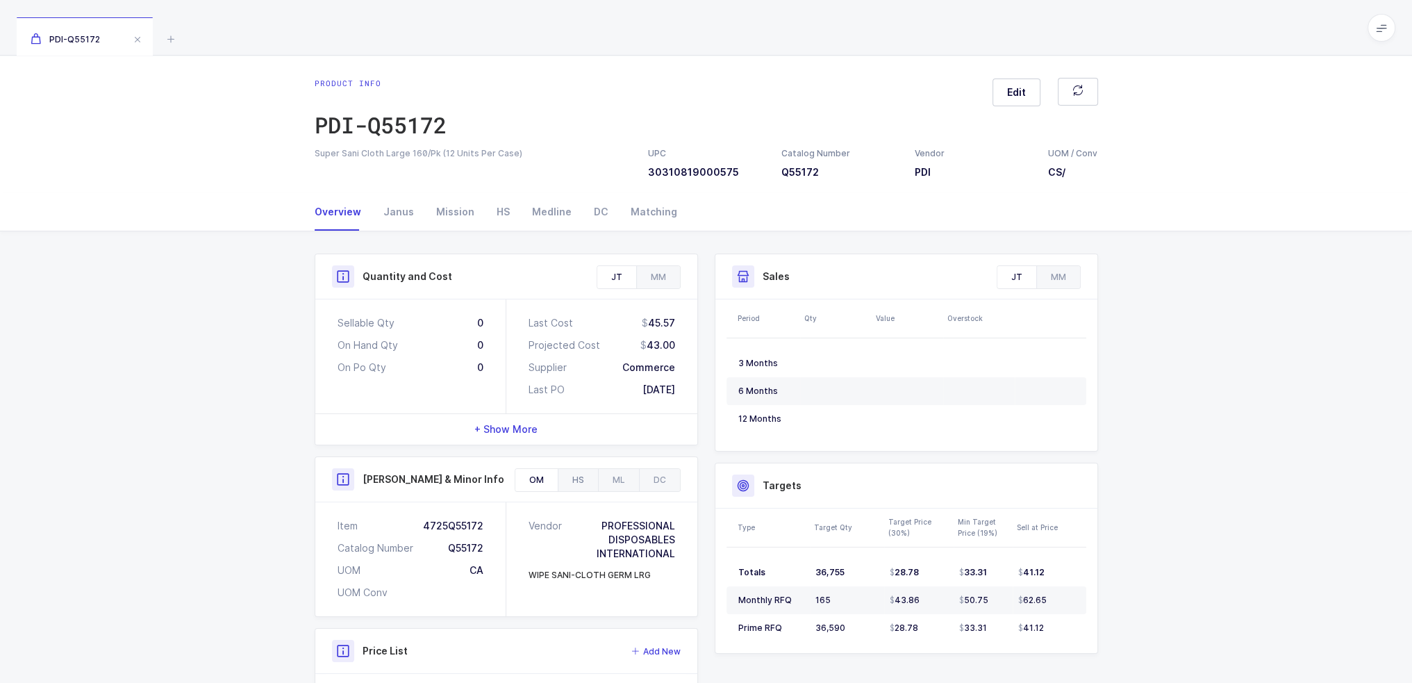
click at [574, 479] on div "HS" at bounding box center [578, 480] width 40 height 22
click at [604, 478] on div "ML" at bounding box center [618, 480] width 41 height 22
click at [648, 478] on div "DC" at bounding box center [659, 480] width 41 height 22
click at [625, 482] on div "ML" at bounding box center [618, 480] width 41 height 22
click at [581, 482] on div "HS" at bounding box center [578, 480] width 40 height 22
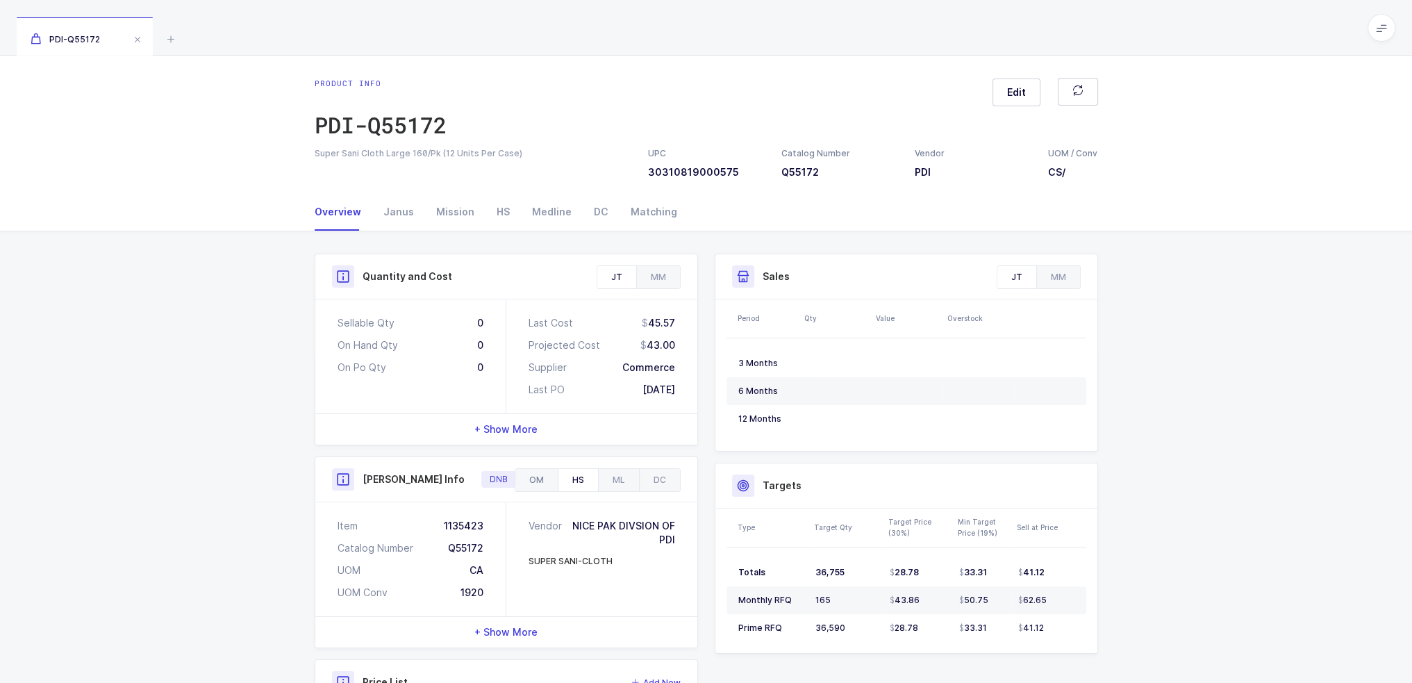
click at [553, 481] on div "OM" at bounding box center [536, 480] width 42 height 22
click at [568, 480] on div "HS" at bounding box center [578, 480] width 40 height 22
click at [637, 481] on div "ML" at bounding box center [618, 480] width 41 height 22
click at [650, 481] on div "DC" at bounding box center [659, 480] width 41 height 22
click at [595, 486] on div "HS" at bounding box center [578, 480] width 40 height 22
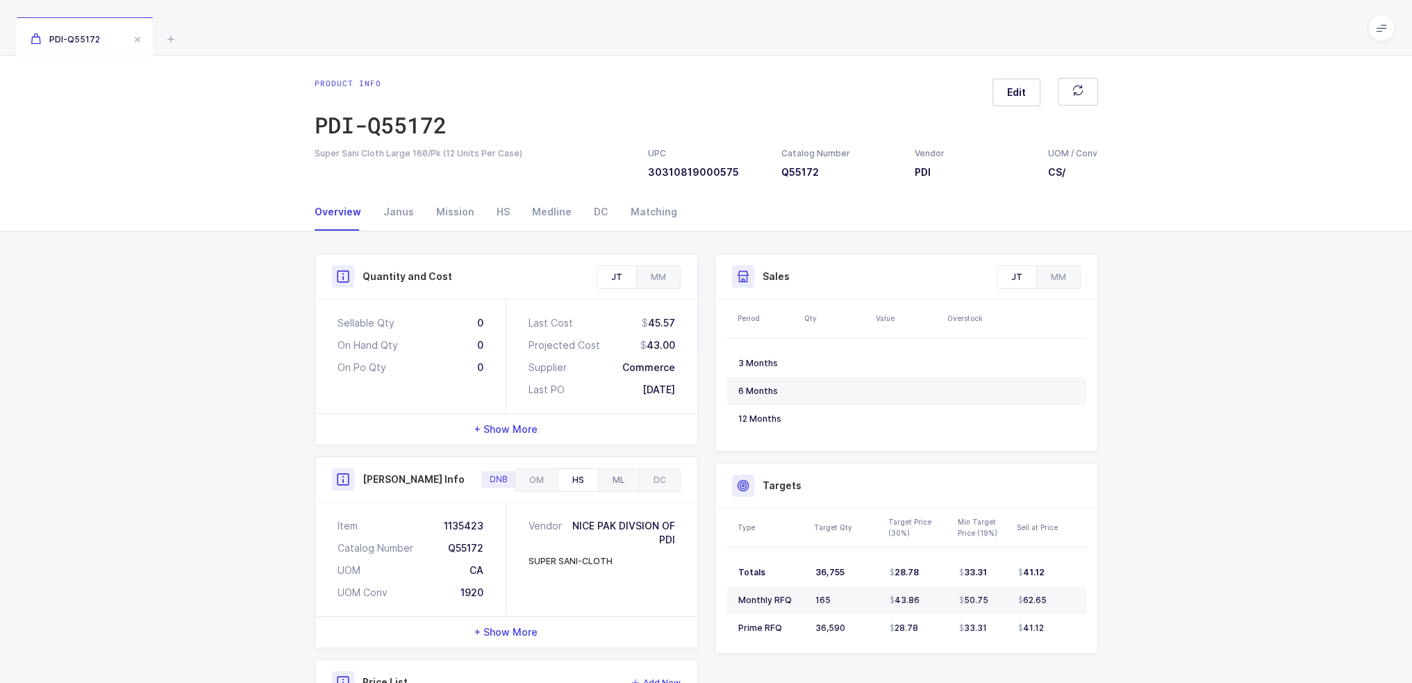
click at [606, 485] on div "ML" at bounding box center [618, 480] width 41 height 22
click at [561, 481] on div "HS" at bounding box center [578, 480] width 40 height 22
click at [545, 475] on div "OM" at bounding box center [536, 480] width 42 height 22
click at [585, 475] on div "HS" at bounding box center [578, 480] width 40 height 22
click at [605, 474] on div "ML" at bounding box center [618, 480] width 41 height 22
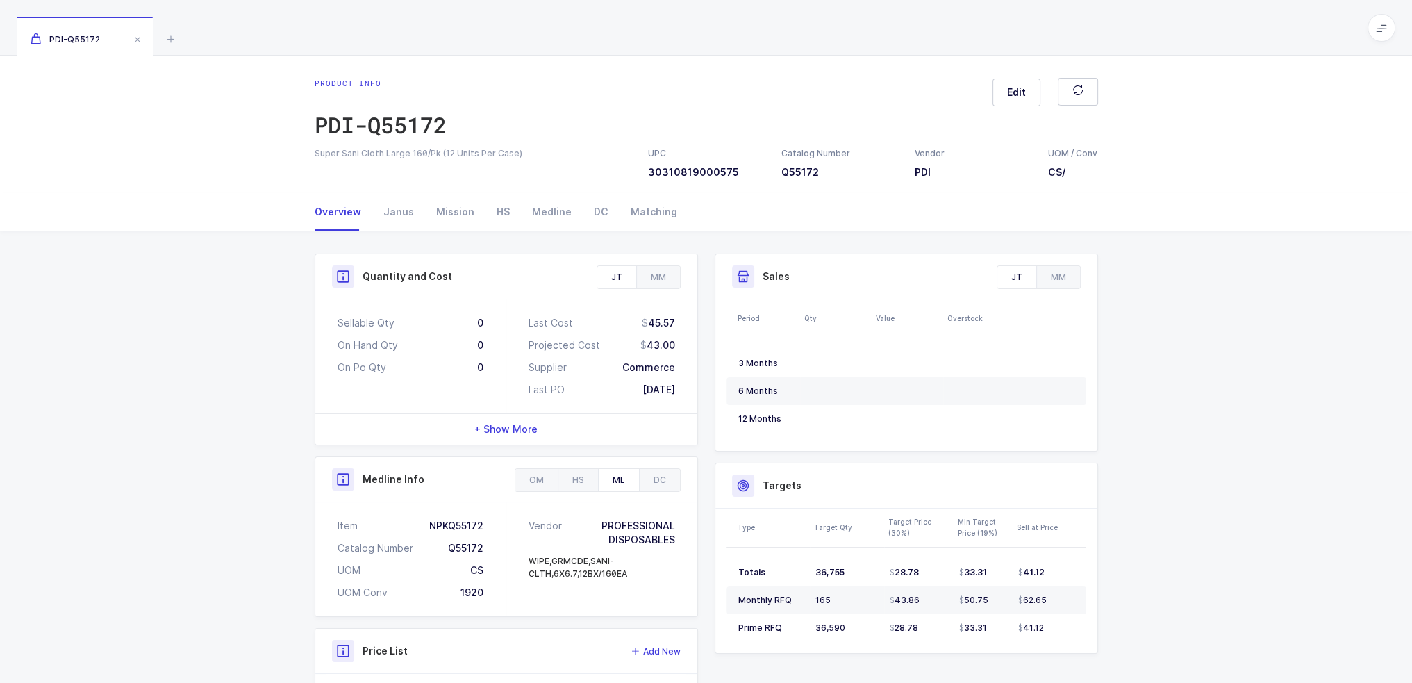
click at [664, 500] on div "Medline Info" at bounding box center [506, 479] width 382 height 45
click at [662, 483] on div "DC" at bounding box center [659, 480] width 41 height 22
click at [626, 486] on div "ML" at bounding box center [618, 480] width 41 height 22
drag, startPoint x: 1056, startPoint y: 630, endPoint x: 1072, endPoint y: 655, distance: 30.1
click at [1072, 655] on div "Sales Exclude Bids JT MM Period Qty Value Overstock 3 Months 6 Months 12 Months…" at bounding box center [906, 459] width 400 height 411
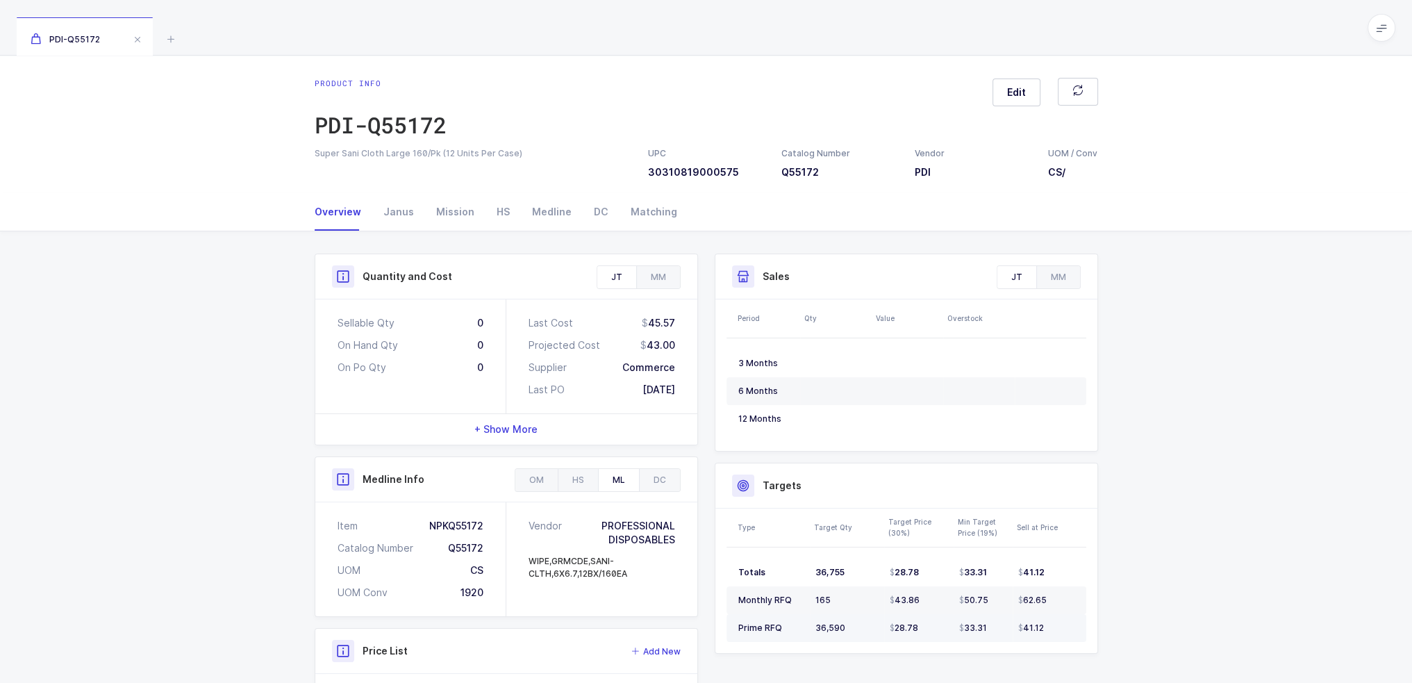
drag, startPoint x: 1047, startPoint y: 544, endPoint x: 1053, endPoint y: 630, distance: 86.3
click at [1053, 630] on div "Type Target Qty Target Price (30%) Min Target Price (19%) Sell at Price Totals …" at bounding box center [907, 580] width 360 height 144
drag, startPoint x: 1043, startPoint y: 494, endPoint x: 1061, endPoint y: 628, distance: 135.4
click at [1061, 628] on div "Targets Type Target Qty Target Price (30%) Min Target Price (19%) Sell at Price…" at bounding box center [906, 558] width 383 height 191
click at [1061, 628] on div "41.12" at bounding box center [1046, 627] width 56 height 11
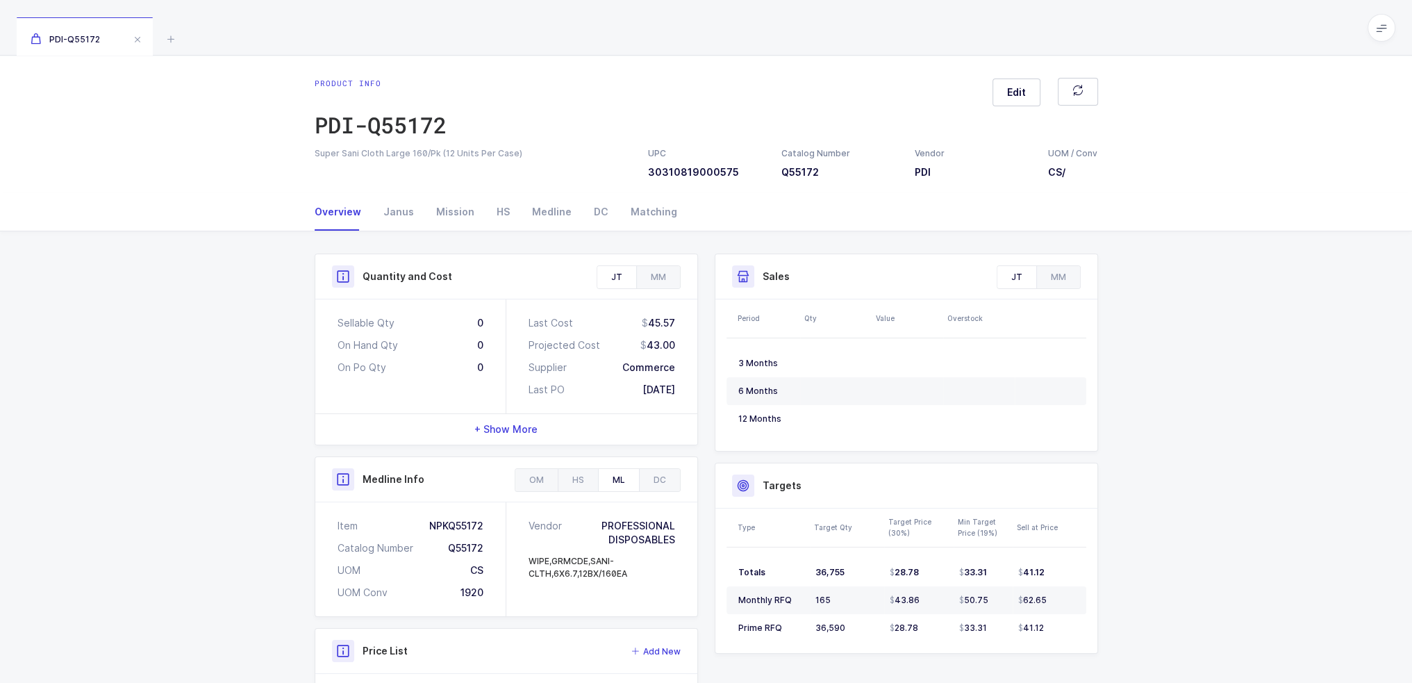
drag, startPoint x: 1061, startPoint y: 628, endPoint x: 1039, endPoint y: 471, distance: 158.5
click at [1039, 471] on div "Targets Type Target Qty Target Price (30%) Min Target Price (19%) Sell at Price…" at bounding box center [906, 558] width 383 height 191
click at [1039, 471] on div "Targets" at bounding box center [906, 485] width 382 height 45
drag, startPoint x: 1039, startPoint y: 471, endPoint x: 1055, endPoint y: 622, distance: 151.6
click at [1055, 622] on div "Targets Type Target Qty Target Price (30%) Min Target Price (19%) Sell at Price…" at bounding box center [906, 558] width 383 height 191
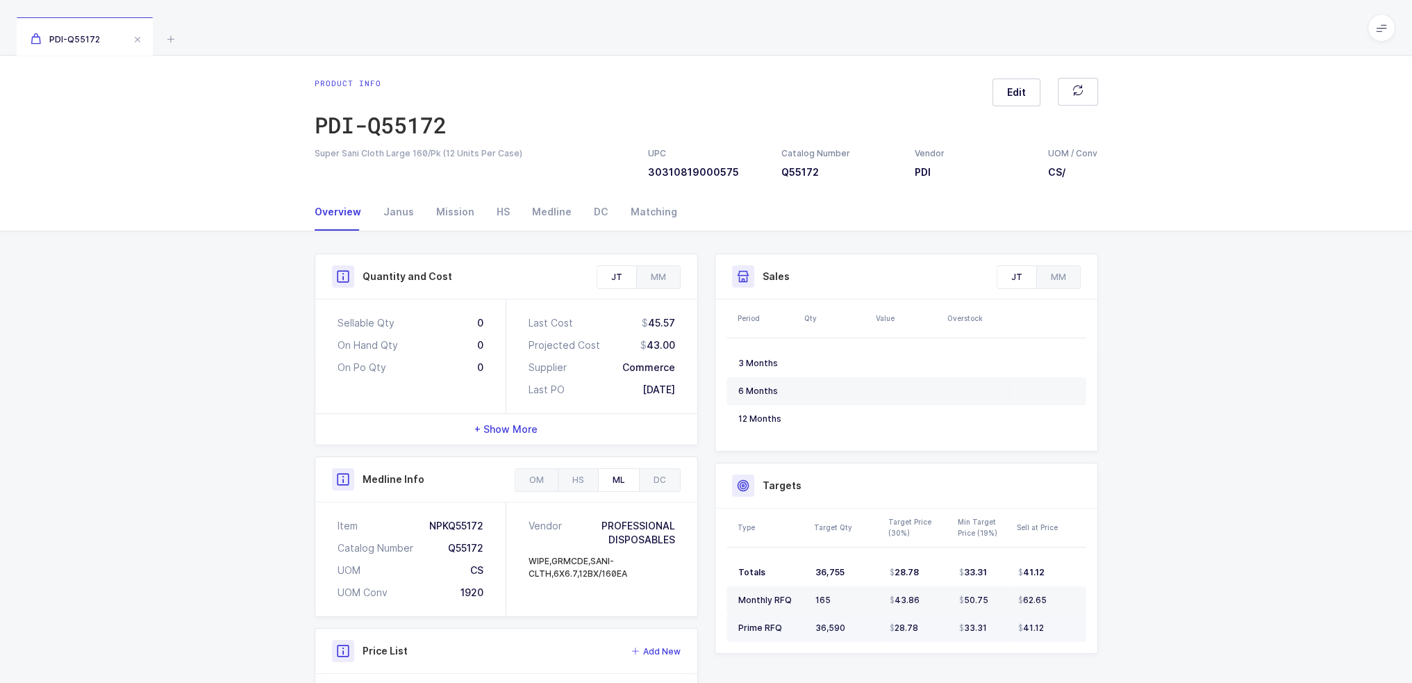
click at [1055, 622] on div "41.12" at bounding box center [1046, 627] width 56 height 11
drag, startPoint x: 806, startPoint y: 572, endPoint x: 1070, endPoint y: 619, distance: 267.5
click at [1070, 619] on tbody "Totals 36,755 28.78 33.31 41.12 Monthly RFQ 165 43.86 50.75 62.65 Prime RFQ 36,…" at bounding box center [907, 599] width 360 height 83
click at [1070, 619] on td "41.12" at bounding box center [1050, 628] width 74 height 28
drag, startPoint x: 1066, startPoint y: 625, endPoint x: 1068, endPoint y: 633, distance: 7.9
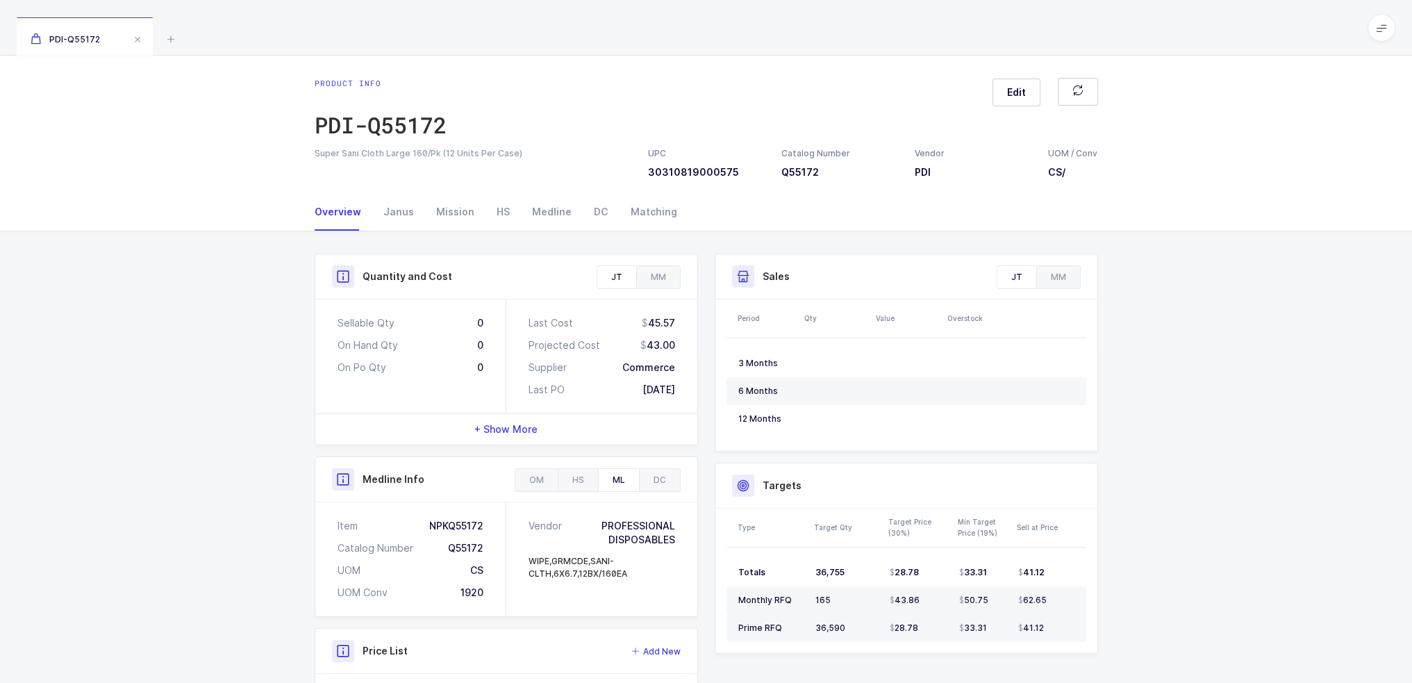
click at [1068, 633] on td "41.12" at bounding box center [1050, 628] width 74 height 28
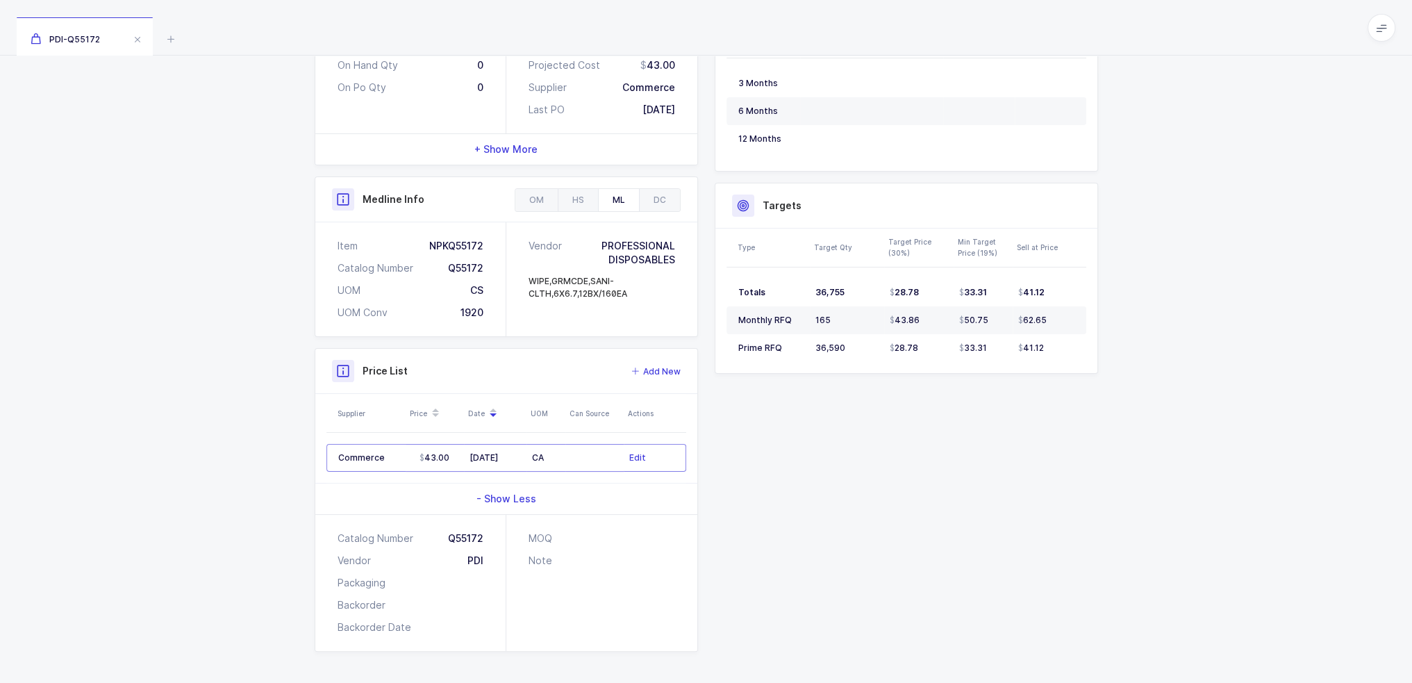
scroll to position [210, 0]
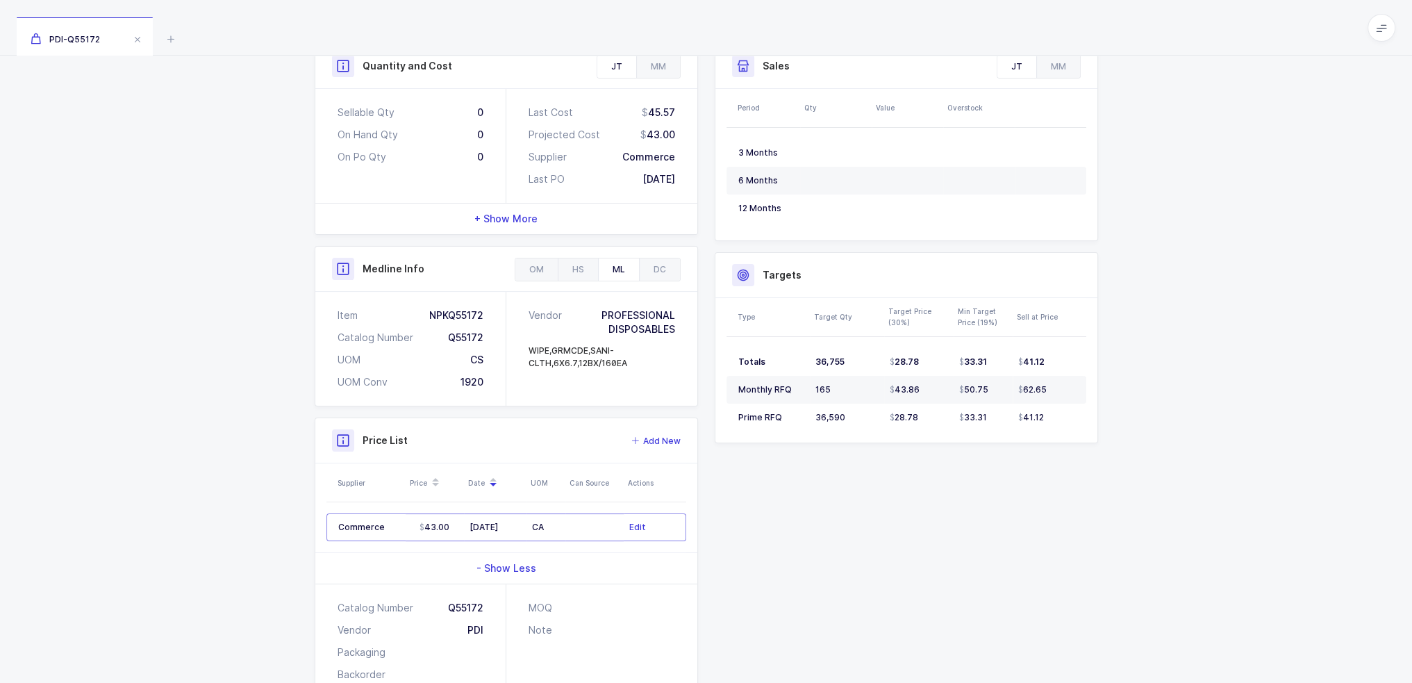
click at [512, 563] on span "- Show Less" at bounding box center [507, 568] width 60 height 14
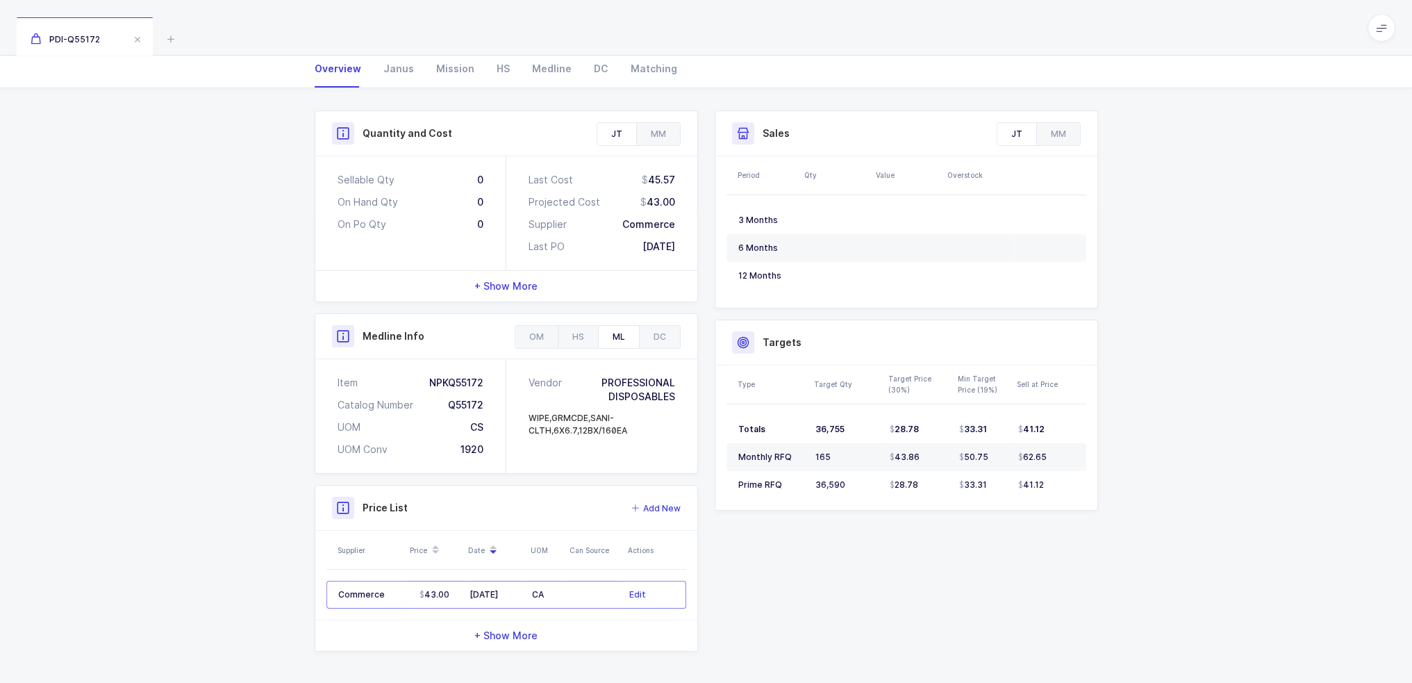
click at [517, 633] on span "+ Show More" at bounding box center [505, 636] width 63 height 14
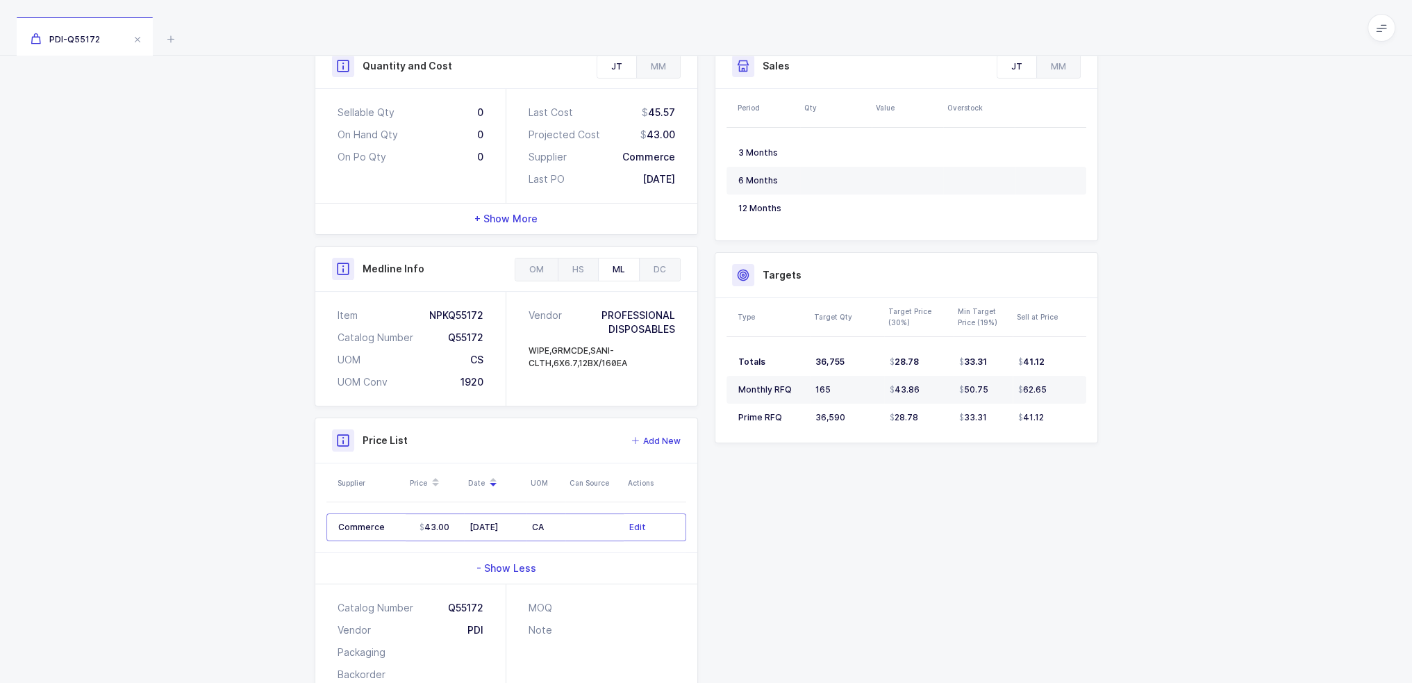
click at [524, 570] on span "- Show Less" at bounding box center [507, 568] width 60 height 14
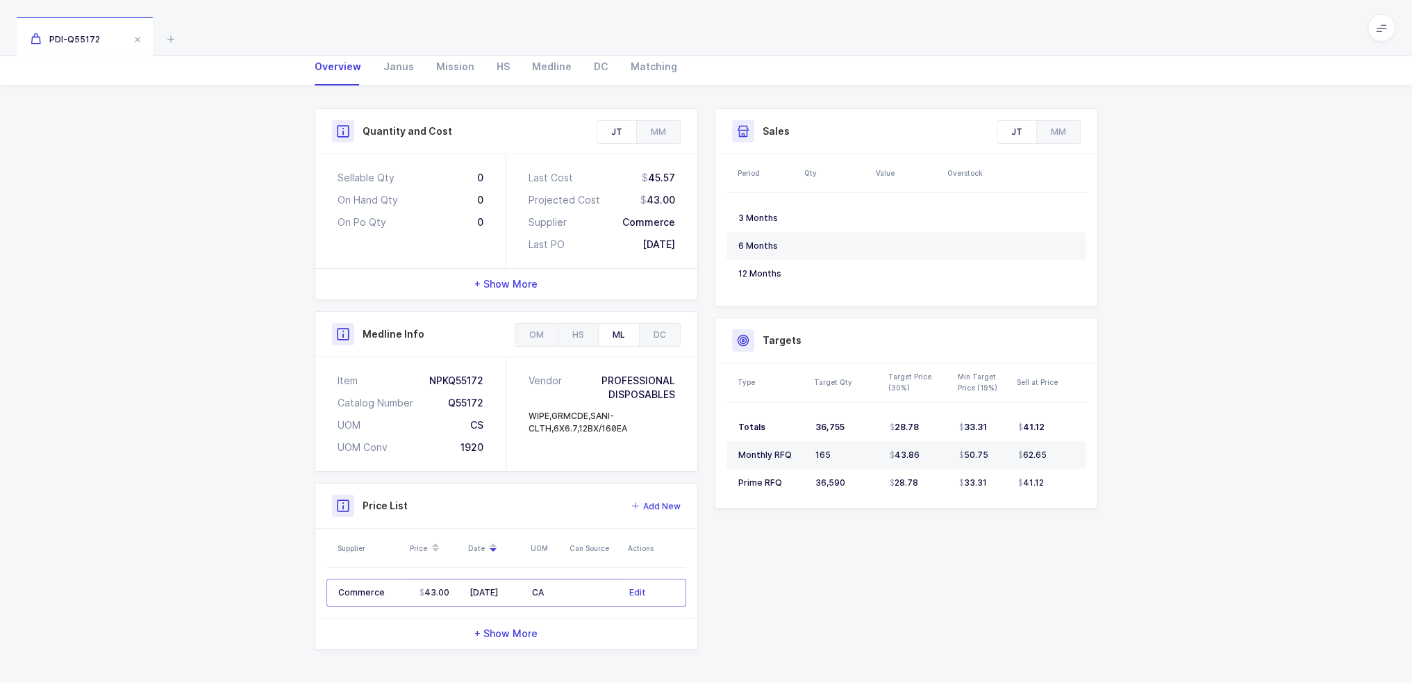
scroll to position [143, 0]
drag, startPoint x: 404, startPoint y: 593, endPoint x: 575, endPoint y: 587, distance: 171.0
click at [575, 587] on tr "Commerce 43.00 09/03/2025 CA Edit" at bounding box center [506, 595] width 360 height 28
click at [575, 587] on td at bounding box center [594, 595] width 58 height 28
drag, startPoint x: 837, startPoint y: 463, endPoint x: 1052, endPoint y: 464, distance: 215.3
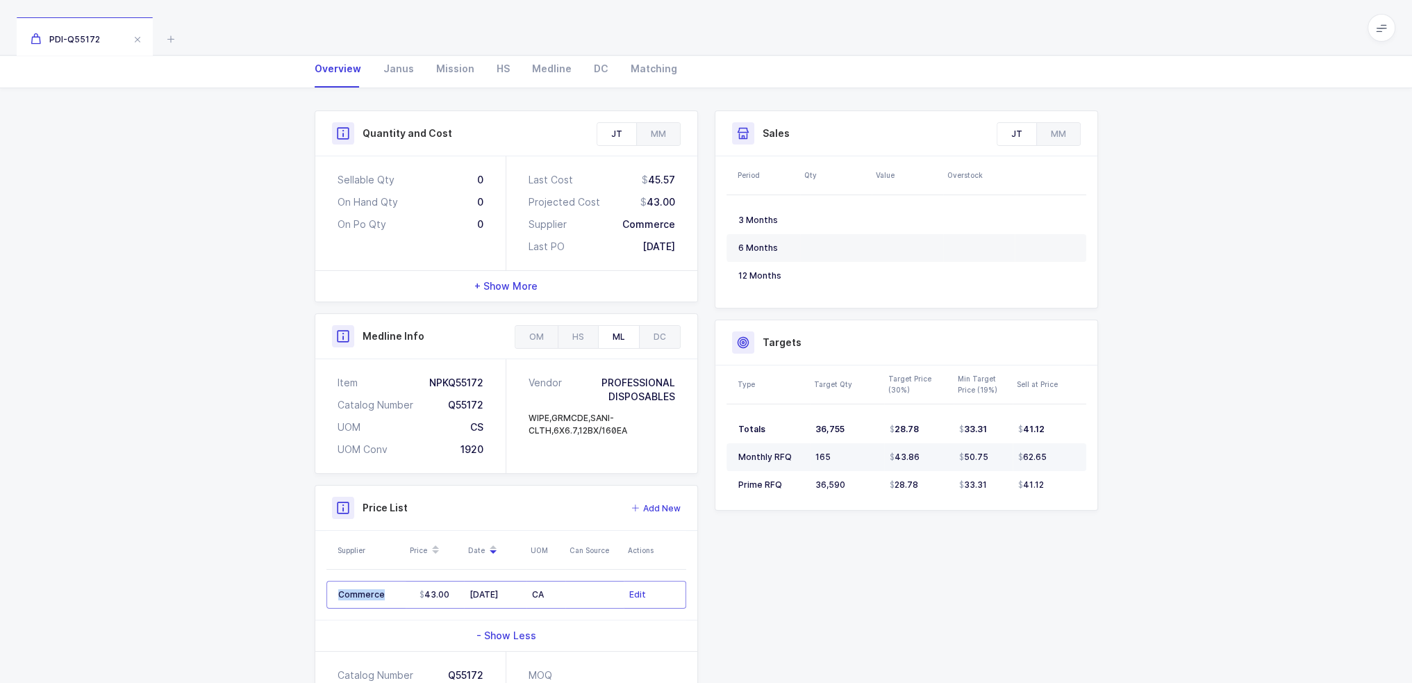
click at [1052, 464] on tr "Monthly RFQ 165 43.86 50.75 62.65" at bounding box center [907, 457] width 360 height 28
click at [1052, 464] on td "62.65" at bounding box center [1050, 457] width 74 height 28
drag, startPoint x: 1046, startPoint y: 460, endPoint x: 1056, endPoint y: 456, distance: 10.6
click at [1056, 456] on div "62.65" at bounding box center [1046, 457] width 56 height 11
click at [169, 37] on icon at bounding box center [171, 39] width 17 height 17
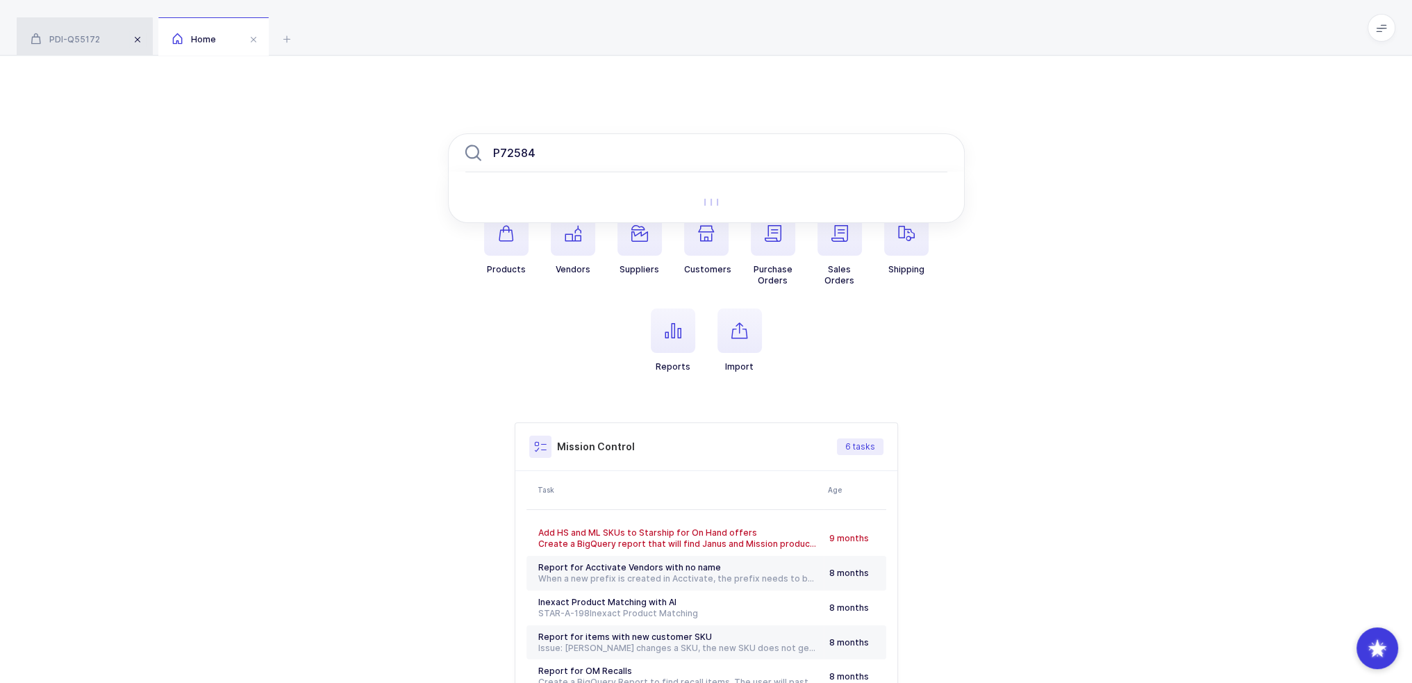
type input "P72584"
click at [133, 35] on span at bounding box center [137, 39] width 17 height 17
click at [599, 142] on input "P72584" at bounding box center [706, 152] width 517 height 39
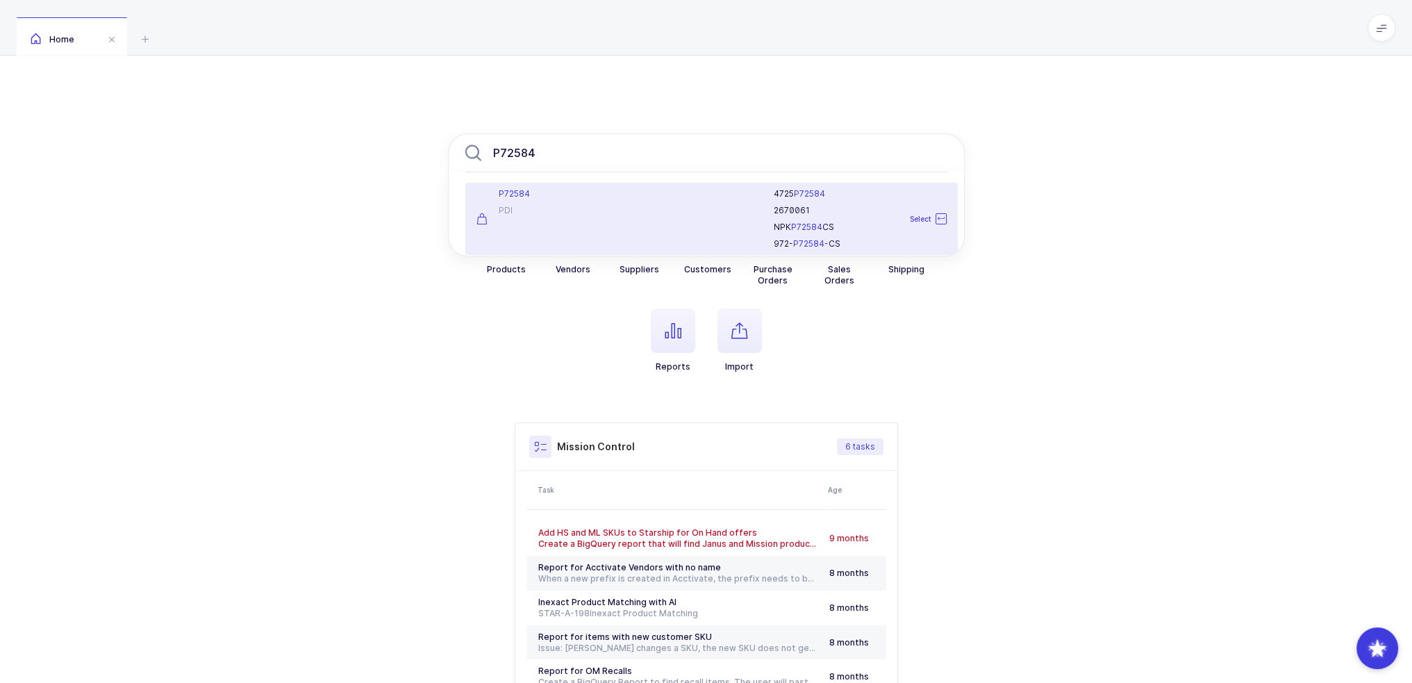
click at [599, 197] on div "P72584" at bounding box center [550, 193] width 146 height 11
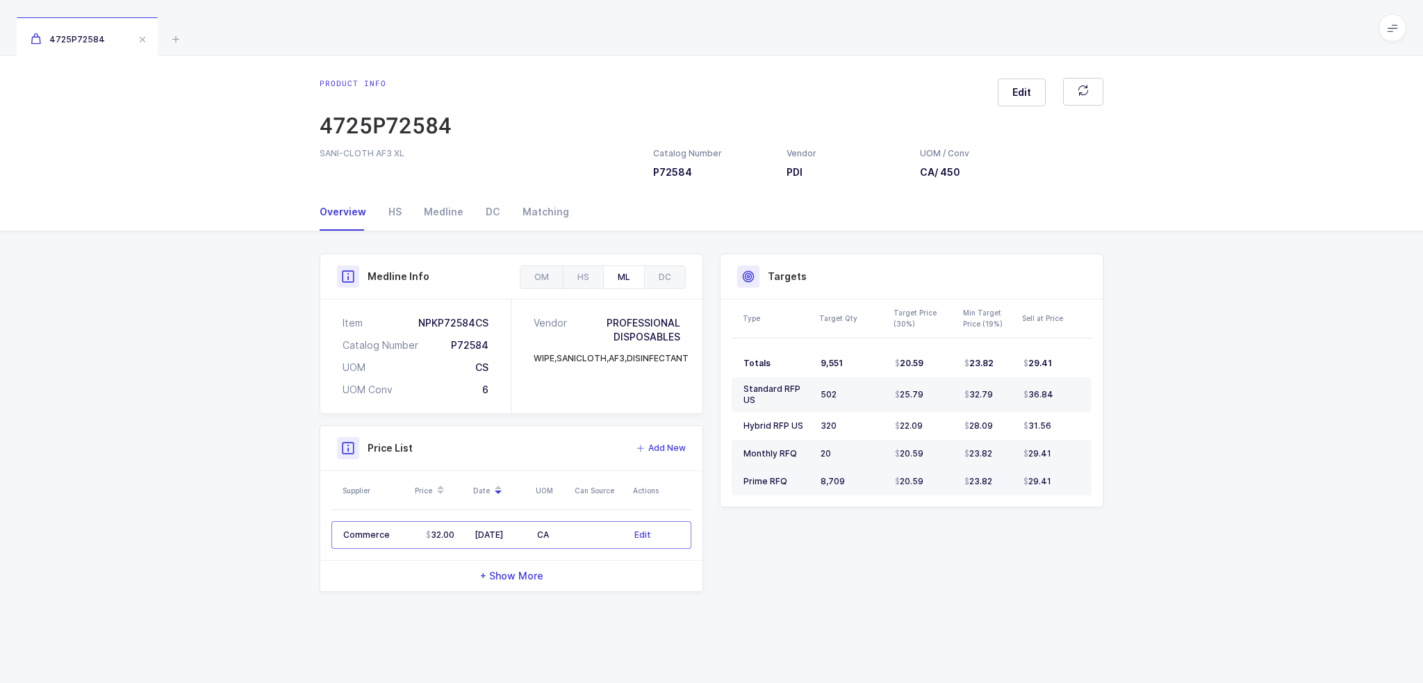
drag, startPoint x: 1062, startPoint y: 480, endPoint x: 1067, endPoint y: 467, distance: 13.4
click at [1067, 467] on td "29.41" at bounding box center [1055, 481] width 74 height 28
drag, startPoint x: 1071, startPoint y: 399, endPoint x: 727, endPoint y: 390, distance: 344.0
click at [727, 390] on div "Type Target Qty Target Price (30%) Min Target Price (19%) Sell at Price Totals …" at bounding box center [911, 402] width 382 height 207
click at [378, 204] on div "HS" at bounding box center [394, 212] width 35 height 38
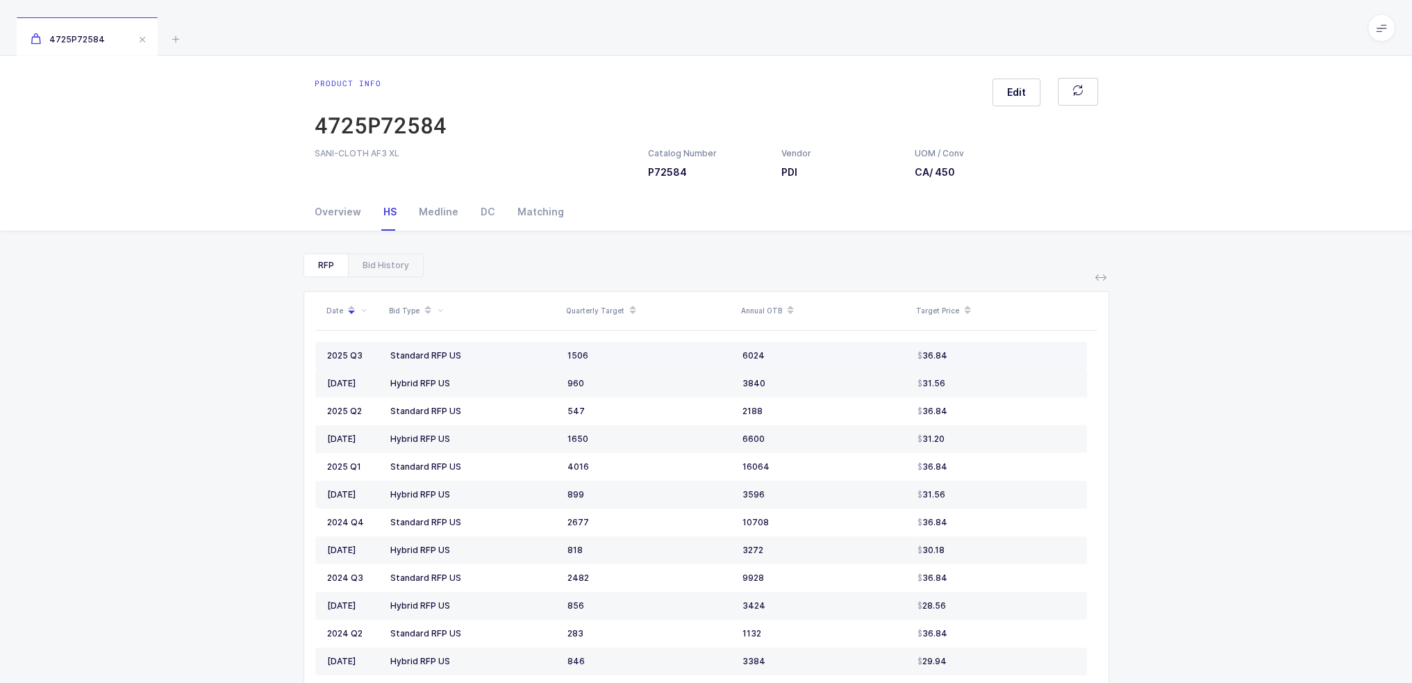
drag, startPoint x: 467, startPoint y: 357, endPoint x: 981, endPoint y: 356, distance: 514.7
click at [981, 356] on tr "2025 Q3 Standard RFP US 1506 6024 36.84" at bounding box center [701, 356] width 772 height 28
click at [981, 356] on div "36.84" at bounding box center [997, 355] width 158 height 11
drag, startPoint x: 1016, startPoint y: 356, endPoint x: 274, endPoint y: 331, distance: 742.9
click at [274, 331] on div "RFP Bid History Date Bid Type Quarterly Target Annual OTB Target Price 2025 Q3 …" at bounding box center [706, 525] width 1390 height 589
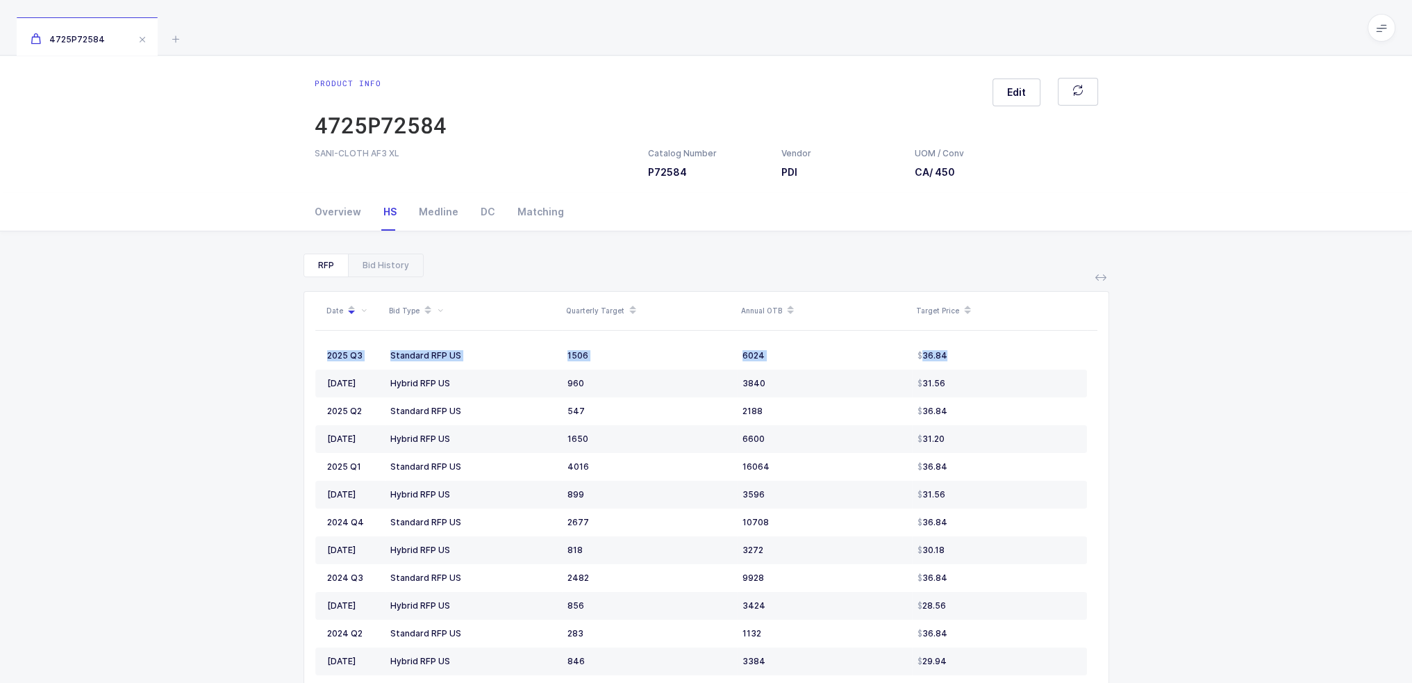
click at [274, 331] on div "RFP Bid History Date Bid Type Quarterly Target Annual OTB Target Price 2025 Q3 …" at bounding box center [706, 525] width 1390 height 589
click at [403, 264] on div "Bid History" at bounding box center [385, 265] width 75 height 22
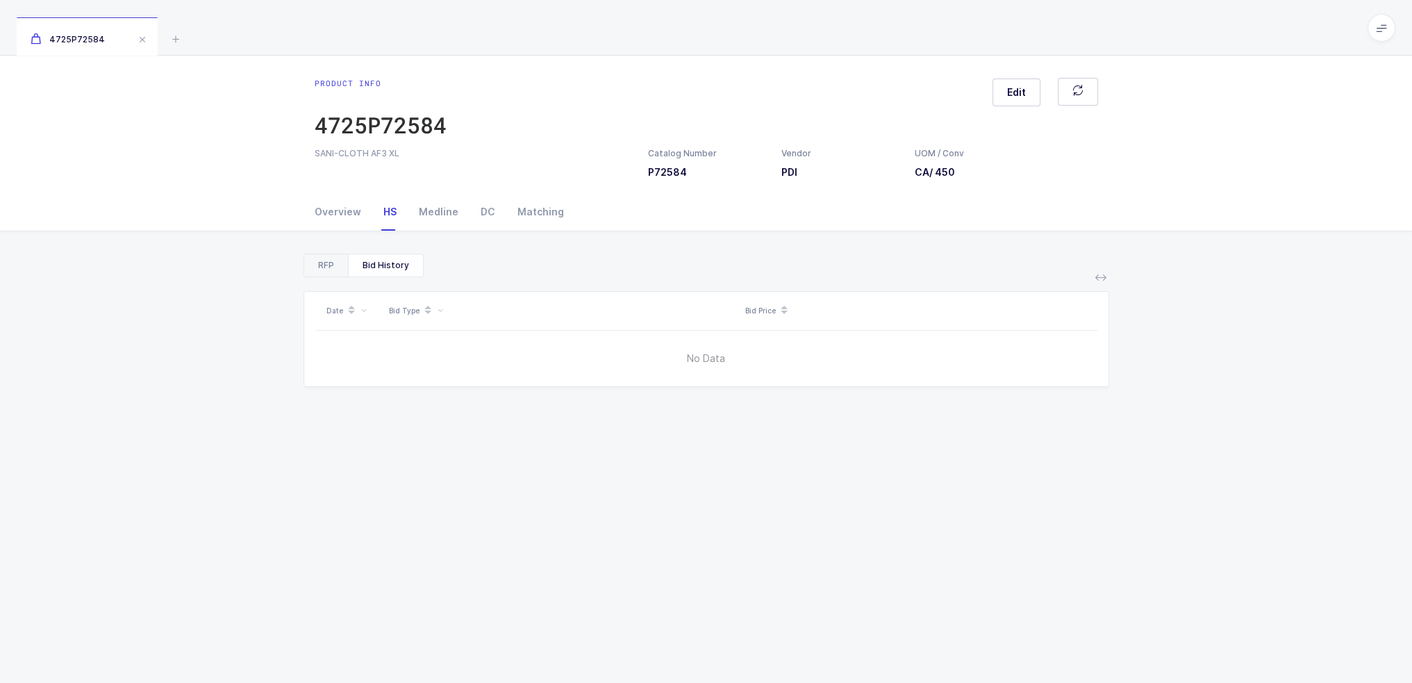
click at [310, 265] on div "RFP" at bounding box center [326, 265] width 44 height 22
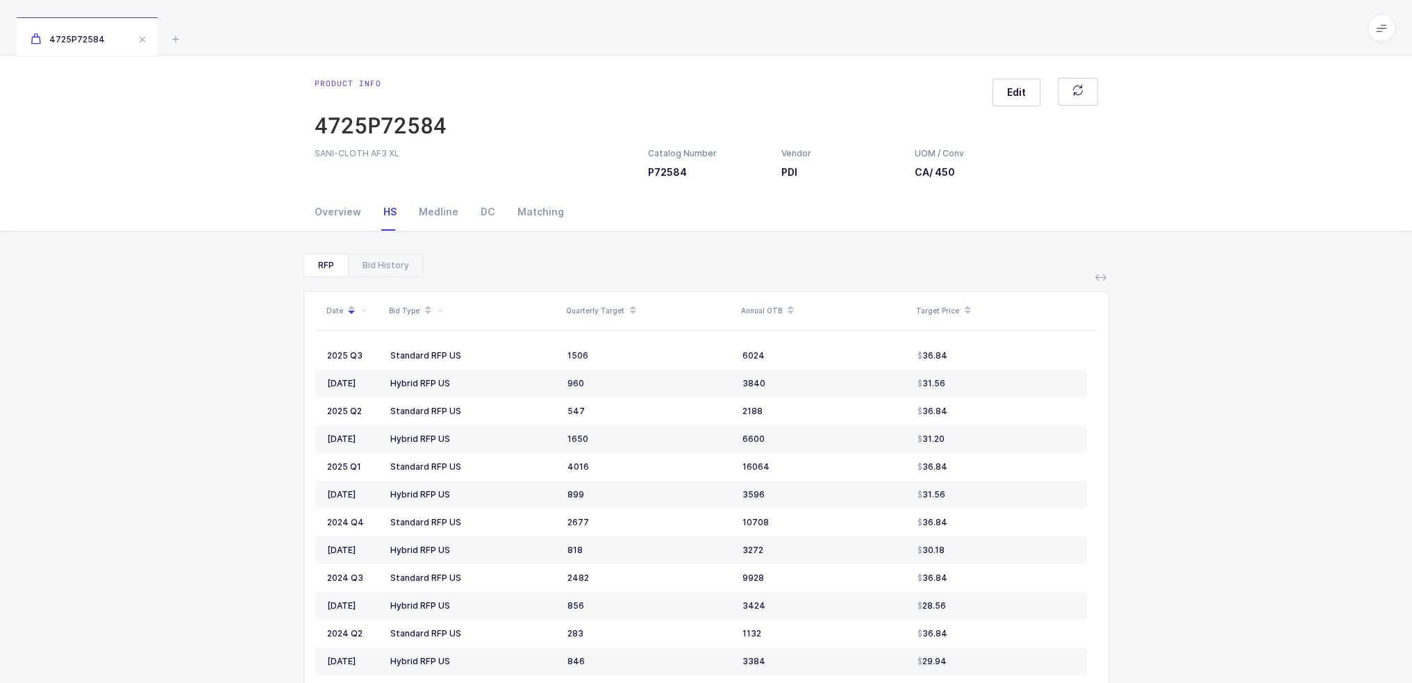
drag, startPoint x: 298, startPoint y: 366, endPoint x: 1244, endPoint y: 502, distance: 955.7
click at [1244, 502] on div "RFP Bid History Date Bid Type Quarterly Target Annual OTB Target Price 2025 Q3 …" at bounding box center [706, 525] width 1390 height 589
drag, startPoint x: 322, startPoint y: 351, endPoint x: 1026, endPoint y: 370, distance: 704.6
click at [1026, 370] on tbody "2025 Q3 Standard RFP US 1506 6024 36.84 2025 July Hybrid RFP US 960 3840 31.56 …" at bounding box center [701, 550] width 772 height 417
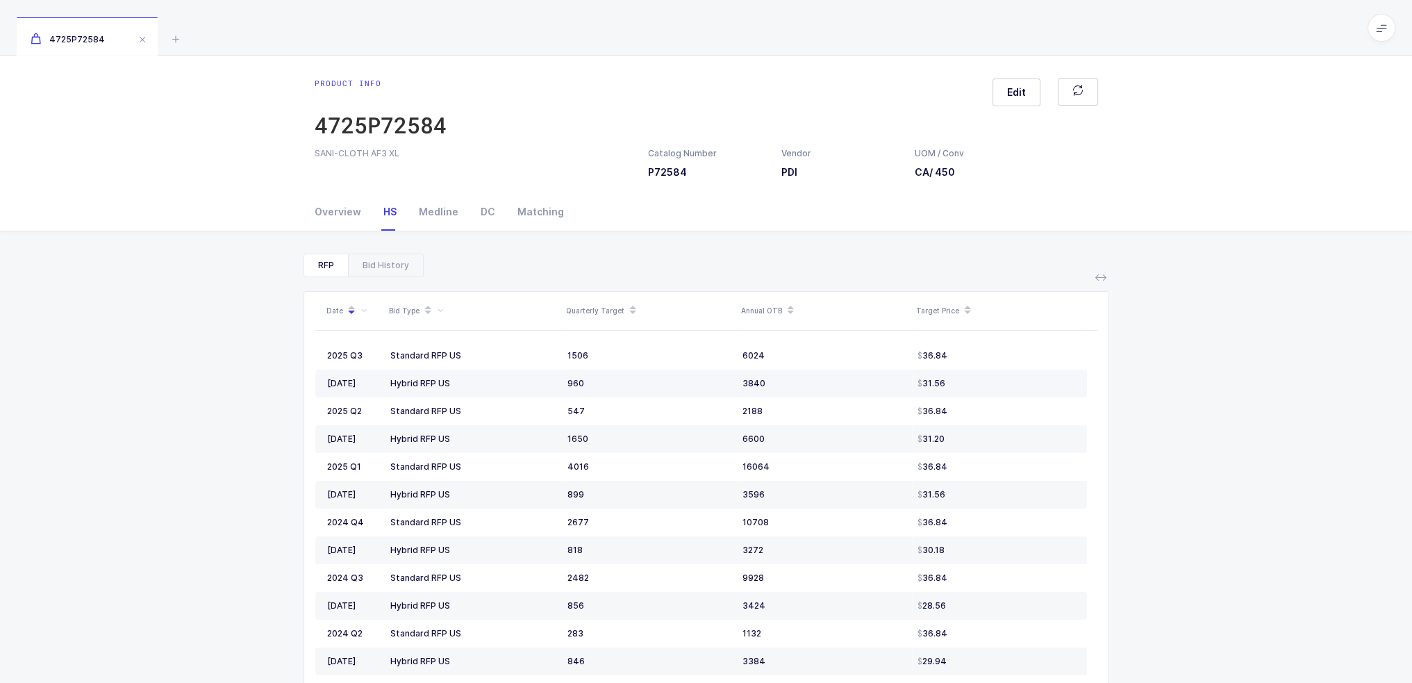
click at [1026, 370] on td "31.56" at bounding box center [999, 384] width 175 height 28
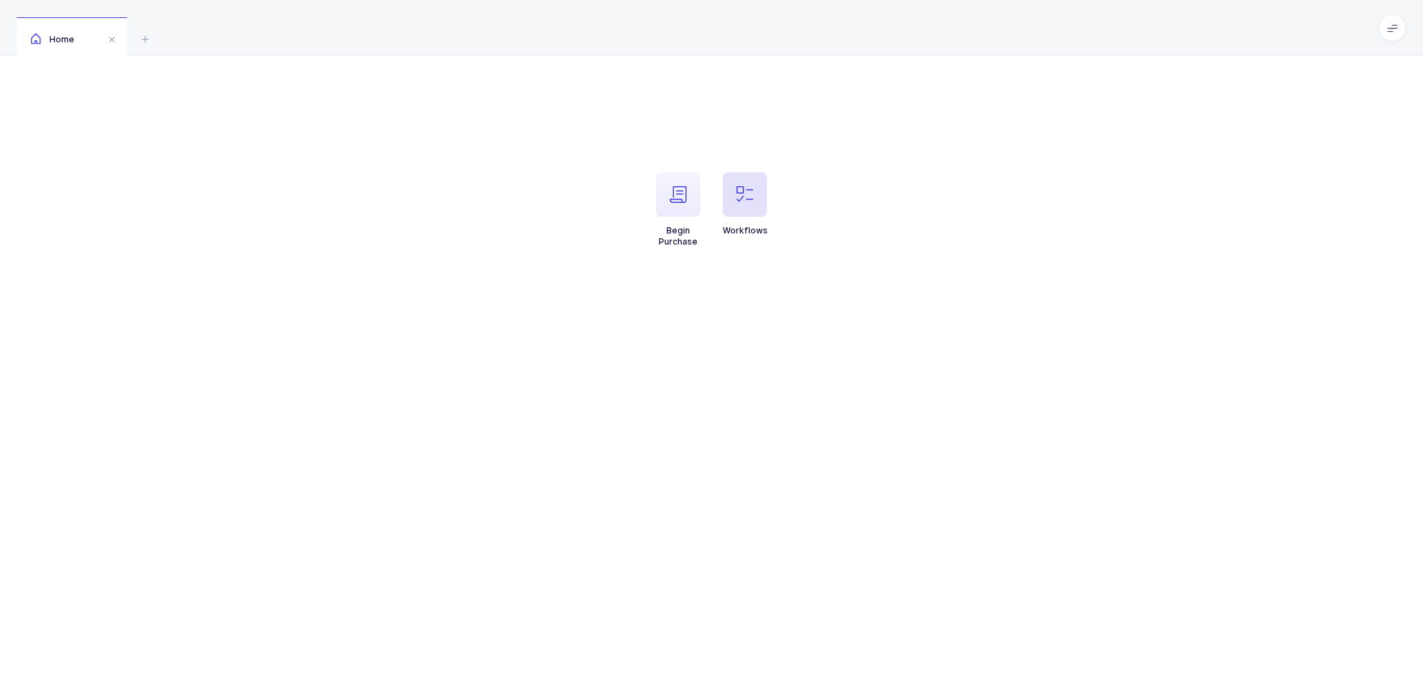
click at [755, 190] on span "button" at bounding box center [744, 194] width 44 height 44
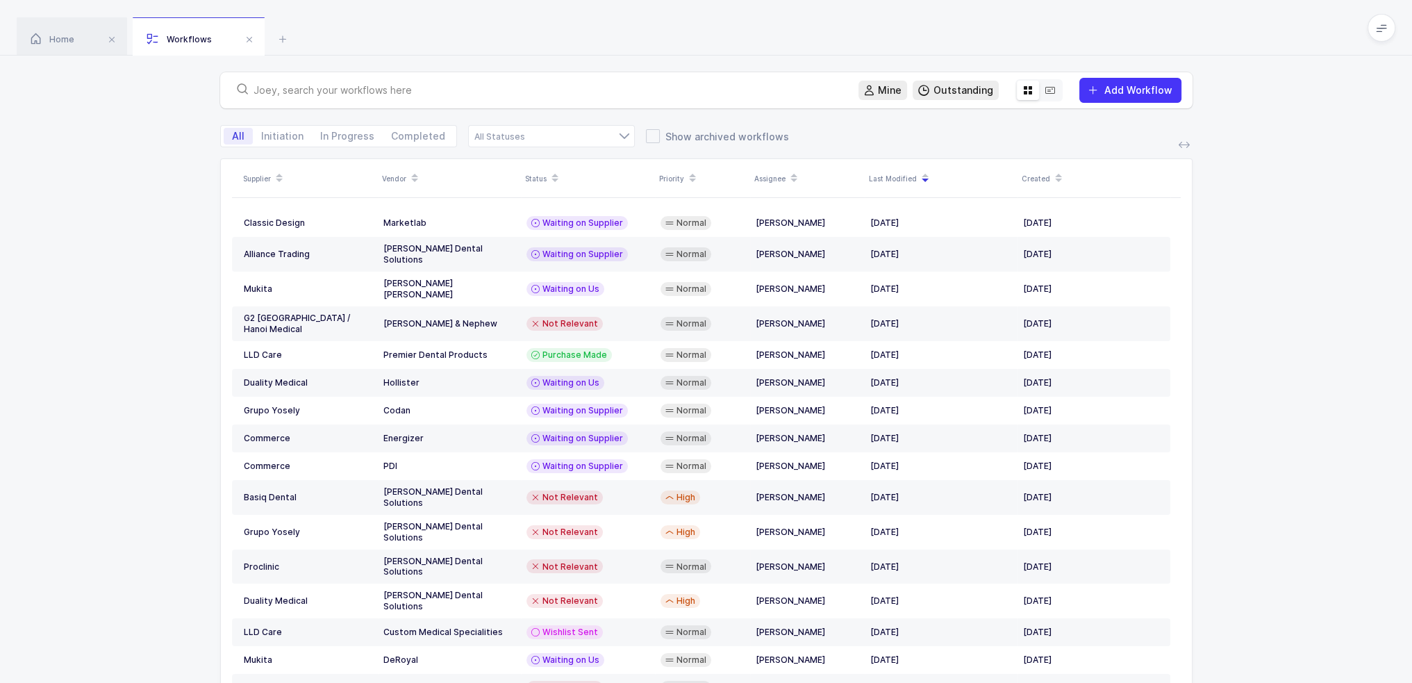
click at [513, 102] on div "Mine Outstanding Add Workflow" at bounding box center [706, 90] width 972 height 36
click at [515, 94] on input "text" at bounding box center [548, 90] width 588 height 14
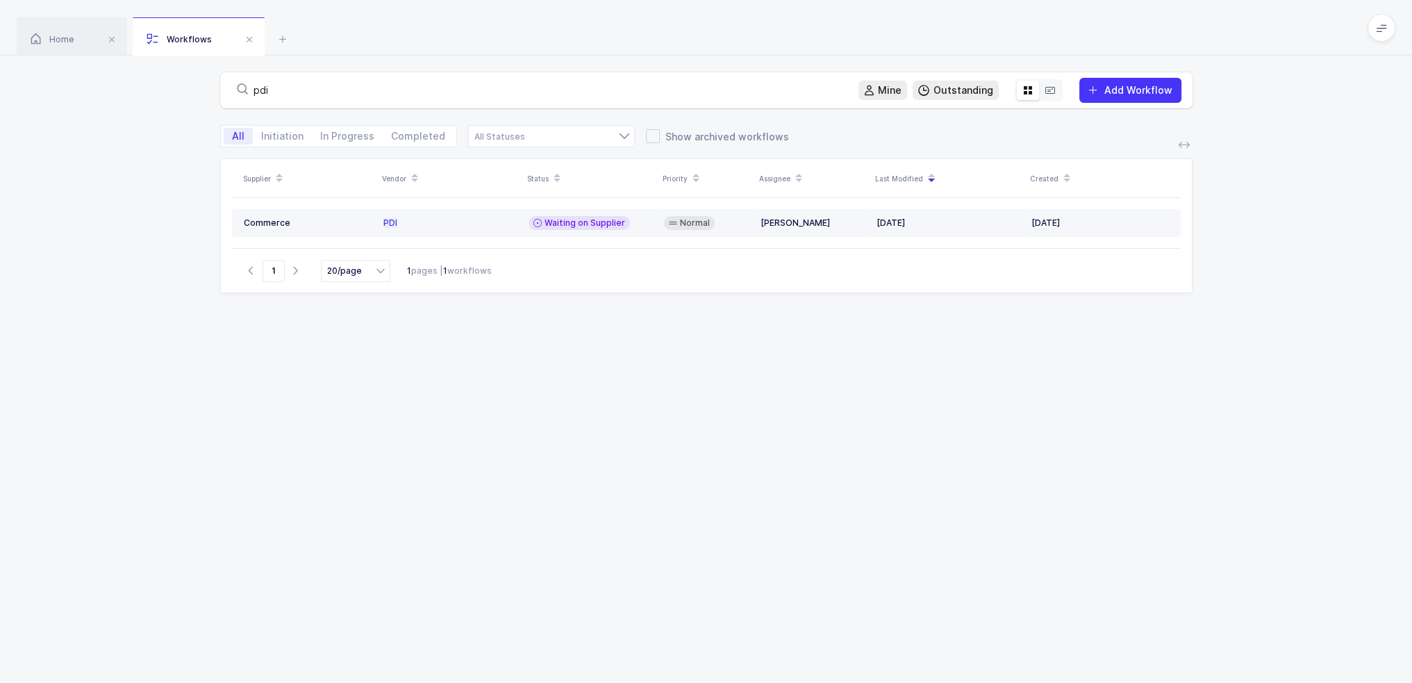
type input "pdi"
click at [586, 229] on div "Waiting on Supplier" at bounding box center [579, 223] width 101 height 14
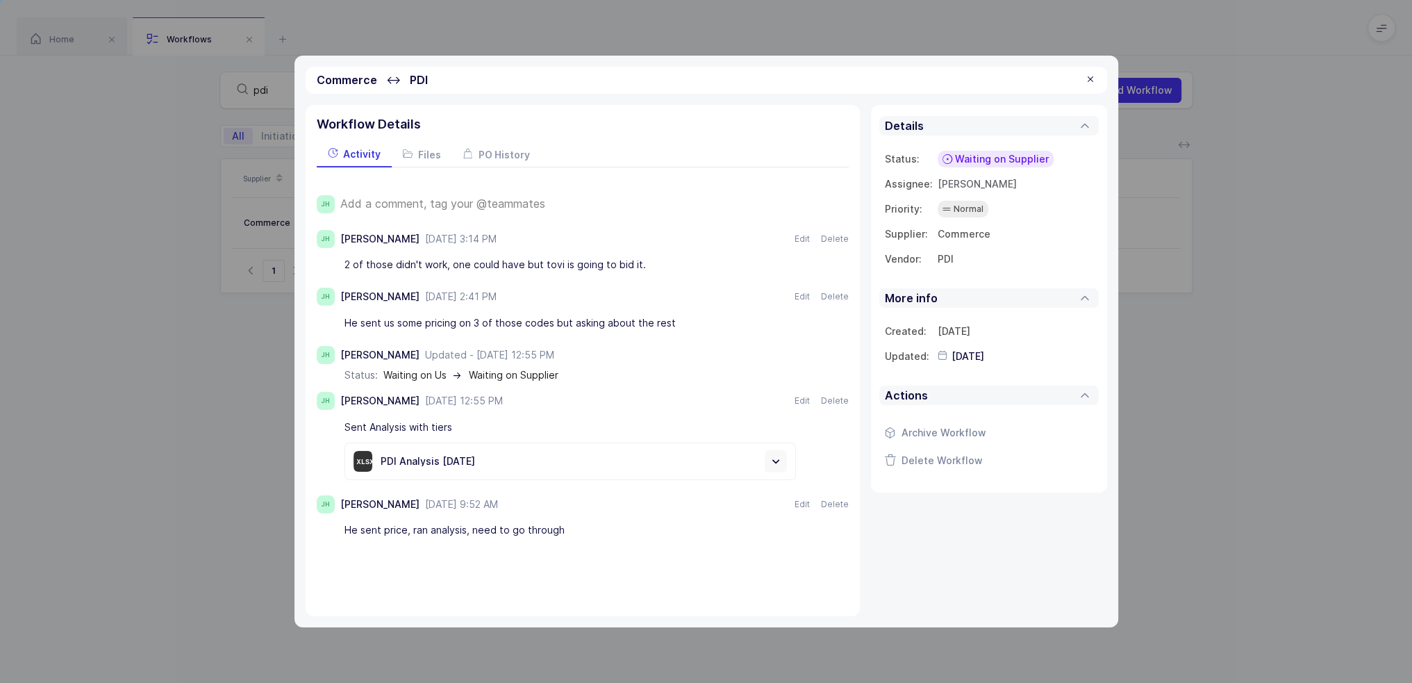
click at [987, 156] on span "Waiting on Supplier" at bounding box center [1002, 159] width 94 height 14
click at [412, 210] on div "Add a comment, tag your @teammates" at bounding box center [594, 204] width 508 height 18
click at [427, 197] on span "Add a comment, tag your @teammates" at bounding box center [442, 203] width 205 height 13
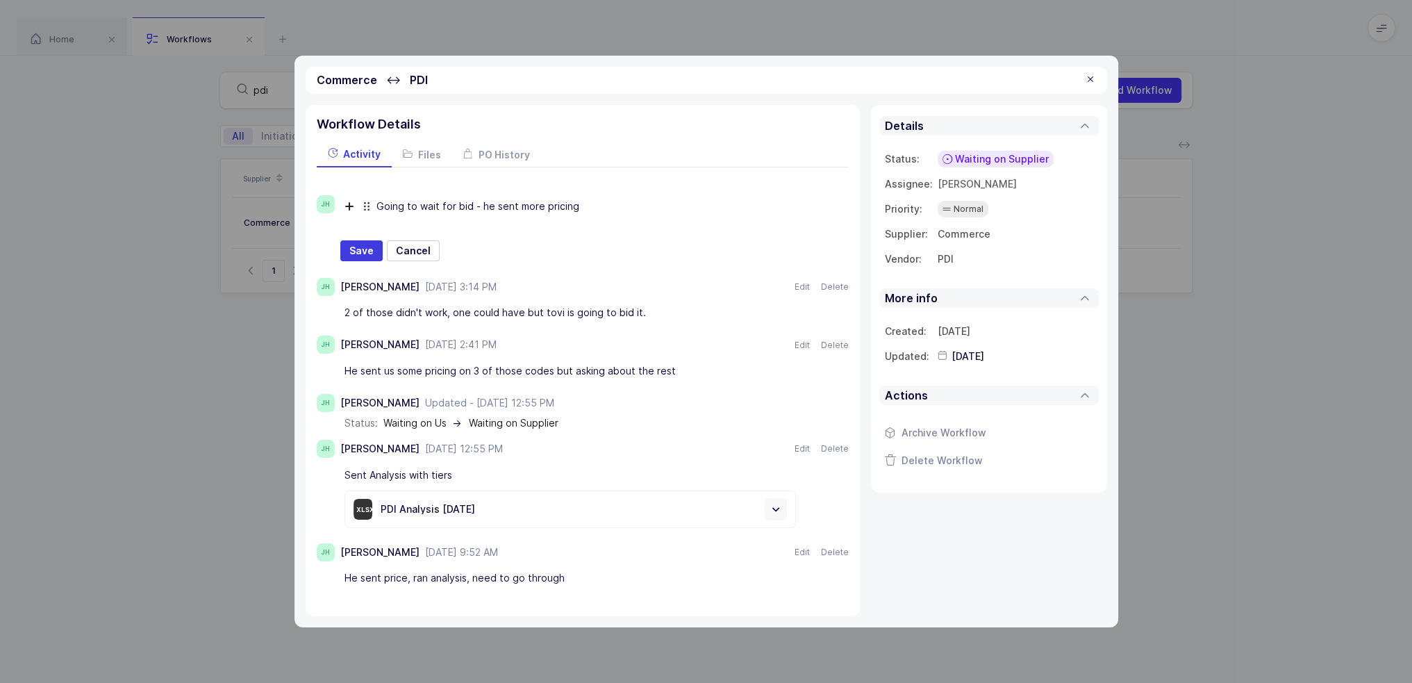
click at [588, 201] on div "Going to wait for bid - he sent more pricing" at bounding box center [602, 207] width 452 height 24
click at [356, 245] on span "Save" at bounding box center [361, 251] width 24 height 14
type input "[DATE]"
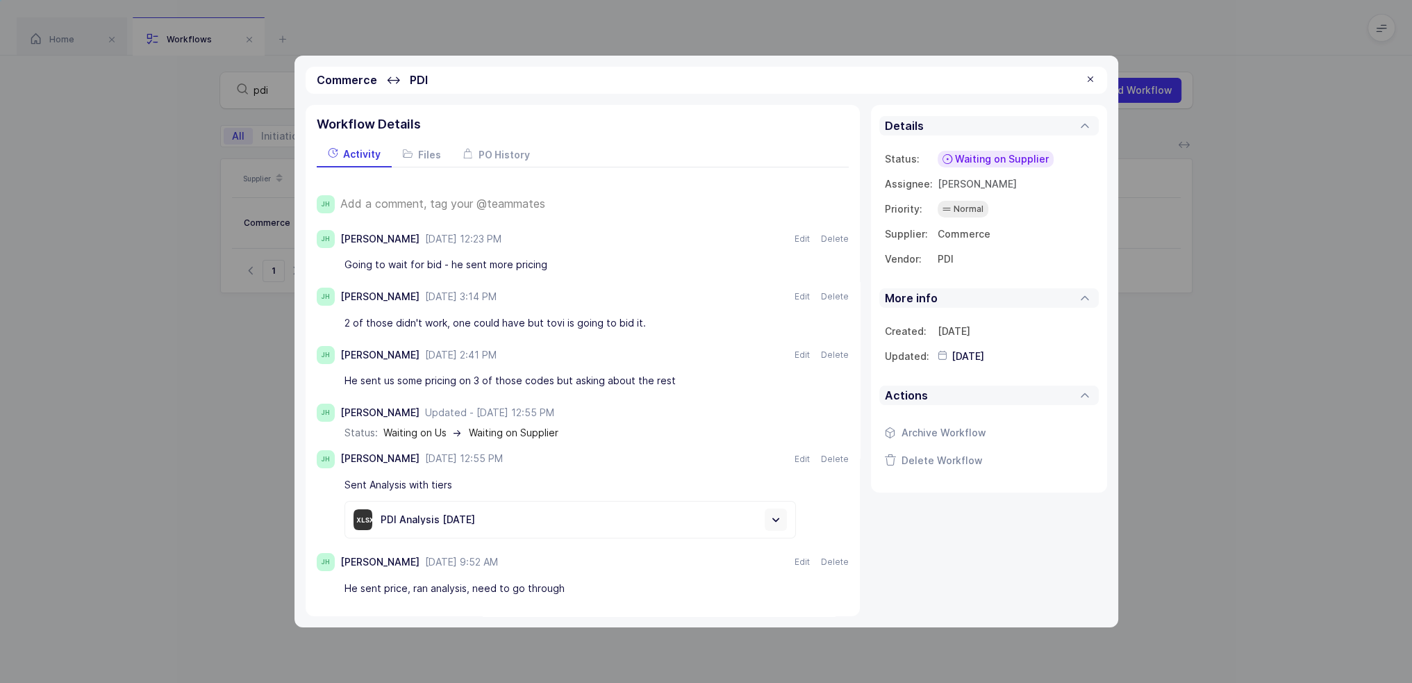
click at [983, 161] on span "Waiting on Supplier" at bounding box center [1002, 159] width 94 height 14
click at [1015, 288] on li "Waiting on Us" at bounding box center [983, 290] width 135 height 22
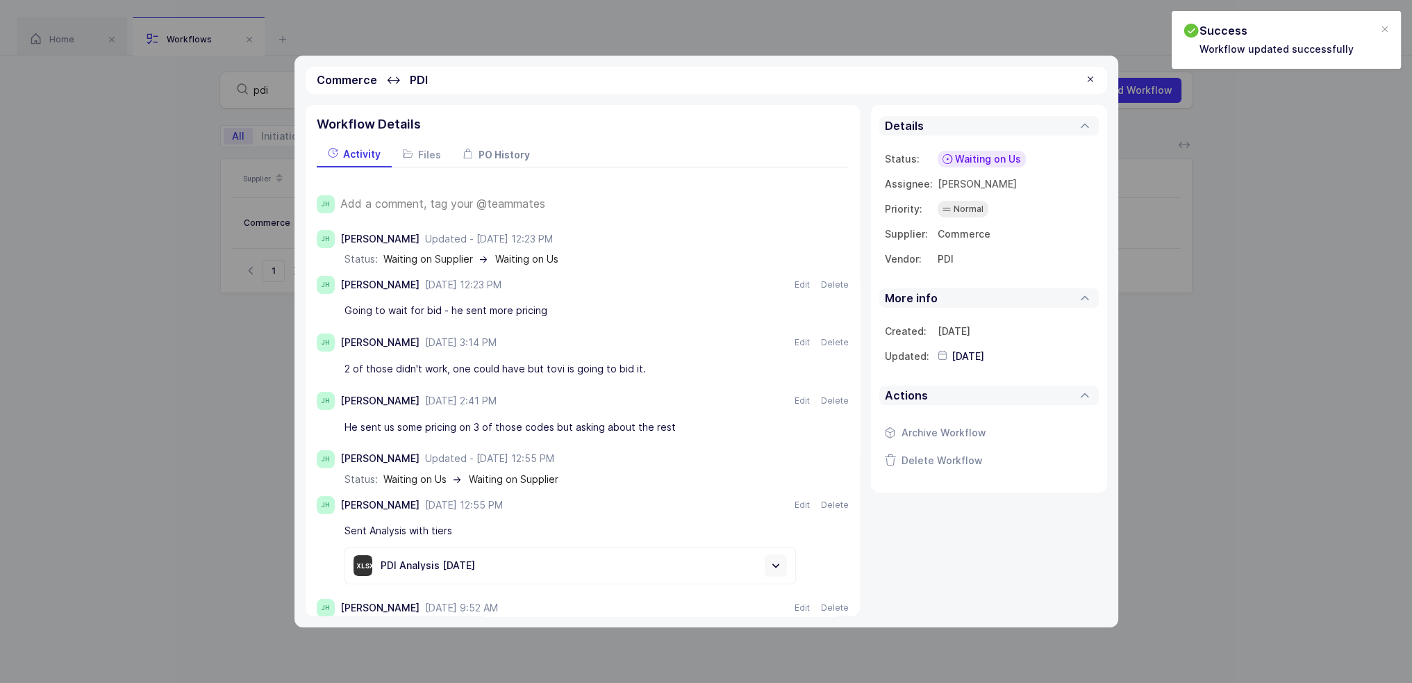
click at [503, 151] on span "PO History" at bounding box center [504, 155] width 51 height 12
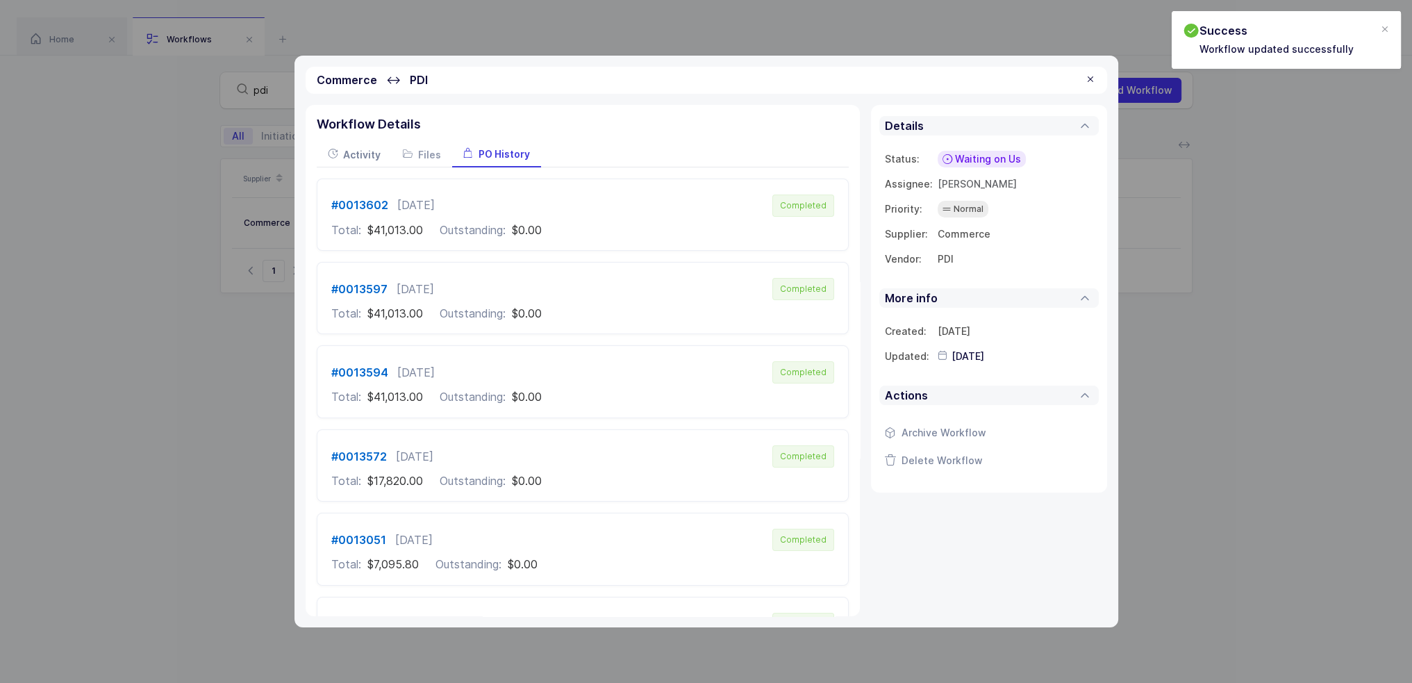
click at [365, 154] on span "Activity" at bounding box center [362, 155] width 38 height 12
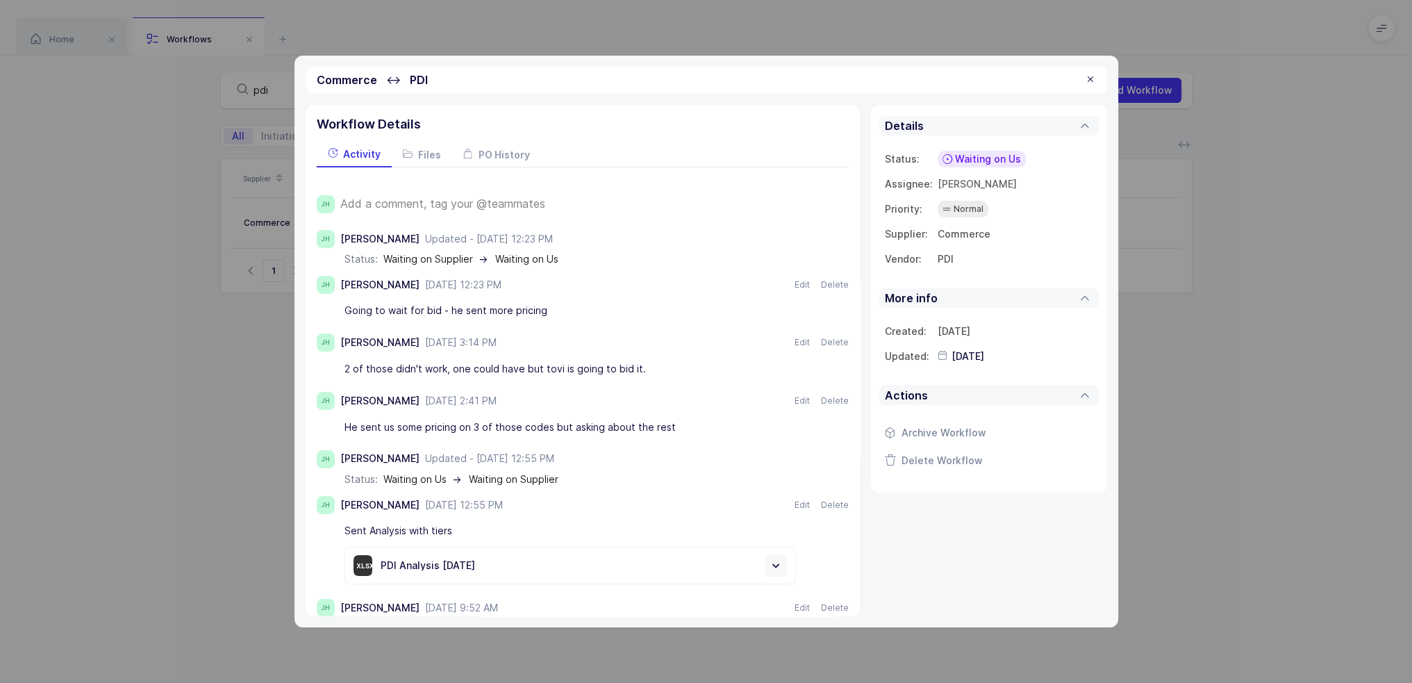
click at [1093, 85] on div at bounding box center [1090, 80] width 11 height 13
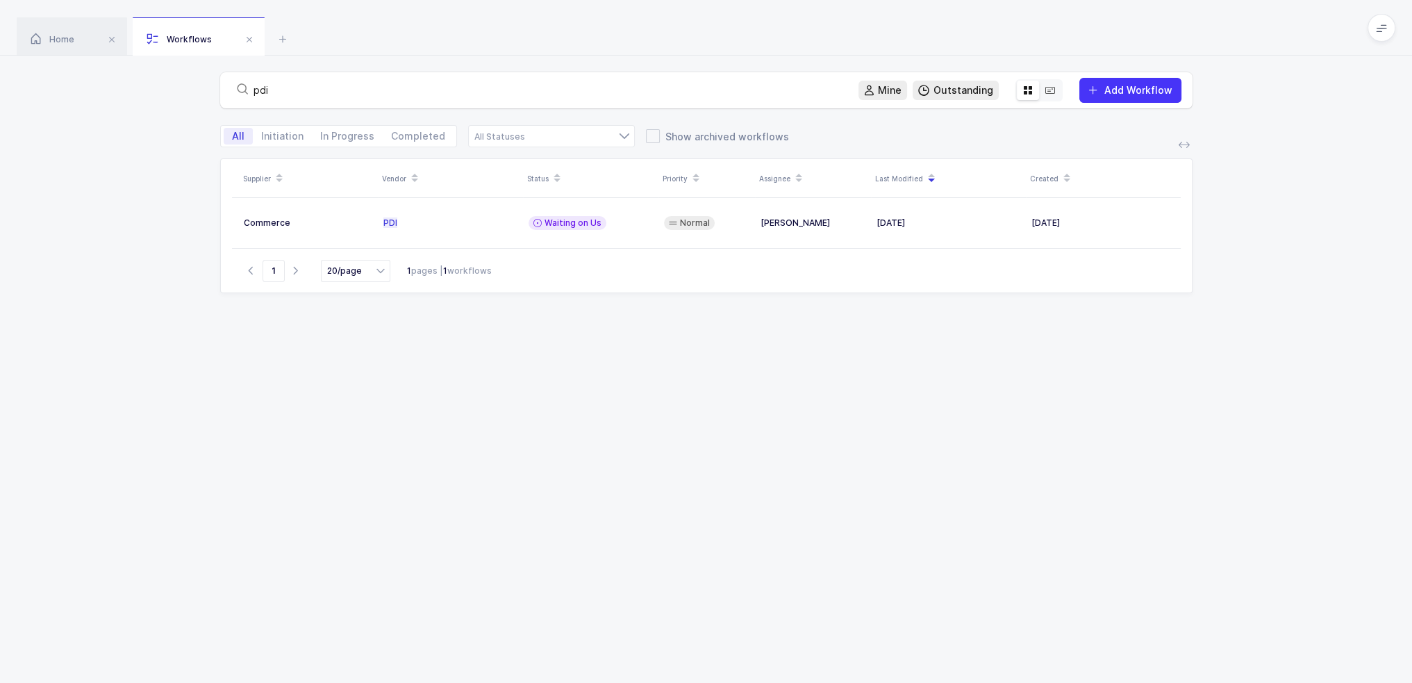
drag, startPoint x: 800, startPoint y: 88, endPoint x: 188, endPoint y: 99, distance: 612.1
click at [189, 99] on div "pdi Mine Outstanding Add Workflow" at bounding box center [706, 90] width 1412 height 69
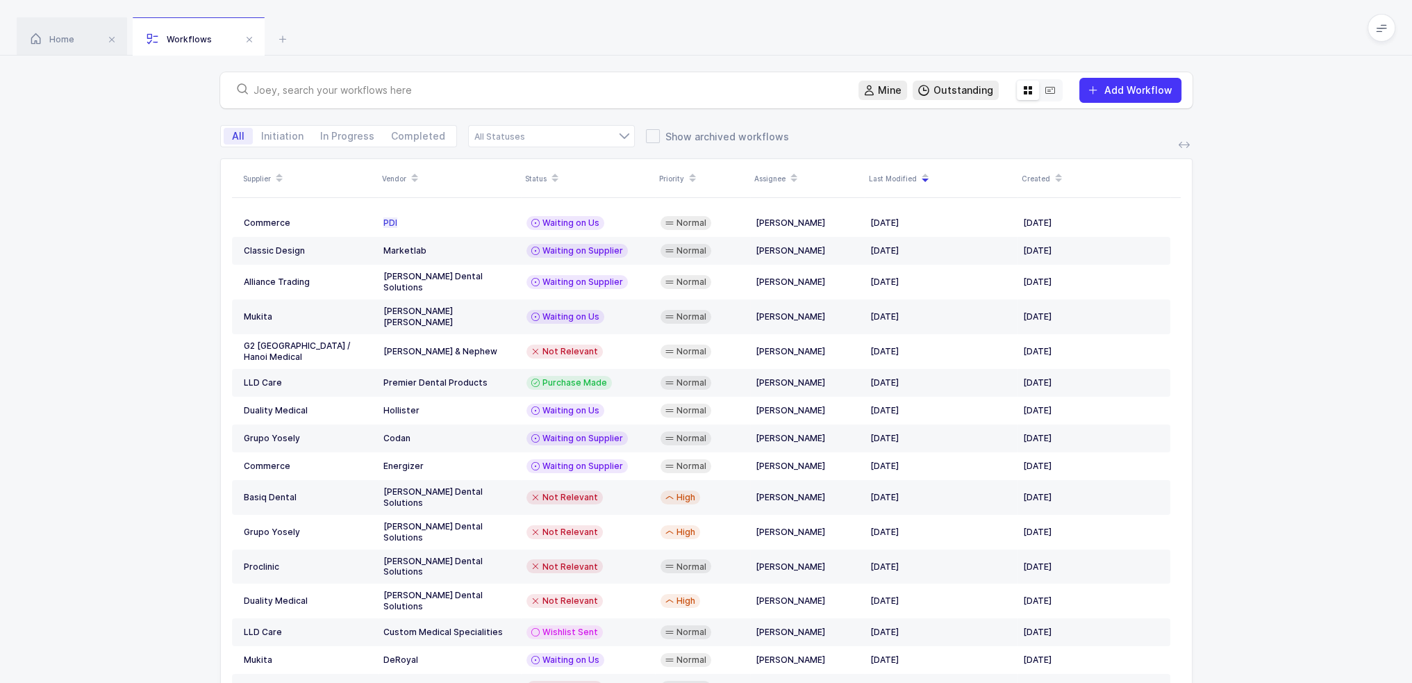
click at [1393, 24] on span at bounding box center [1382, 28] width 28 height 28
click at [1336, 172] on ul "Apps Core [GEOGRAPHIC_DATA] Admin Mission Control Purchasing [PERSON_NAME] Logo…" at bounding box center [1330, 170] width 138 height 240
click at [1339, 160] on li "Mission Control" at bounding box center [1329, 164] width 103 height 11
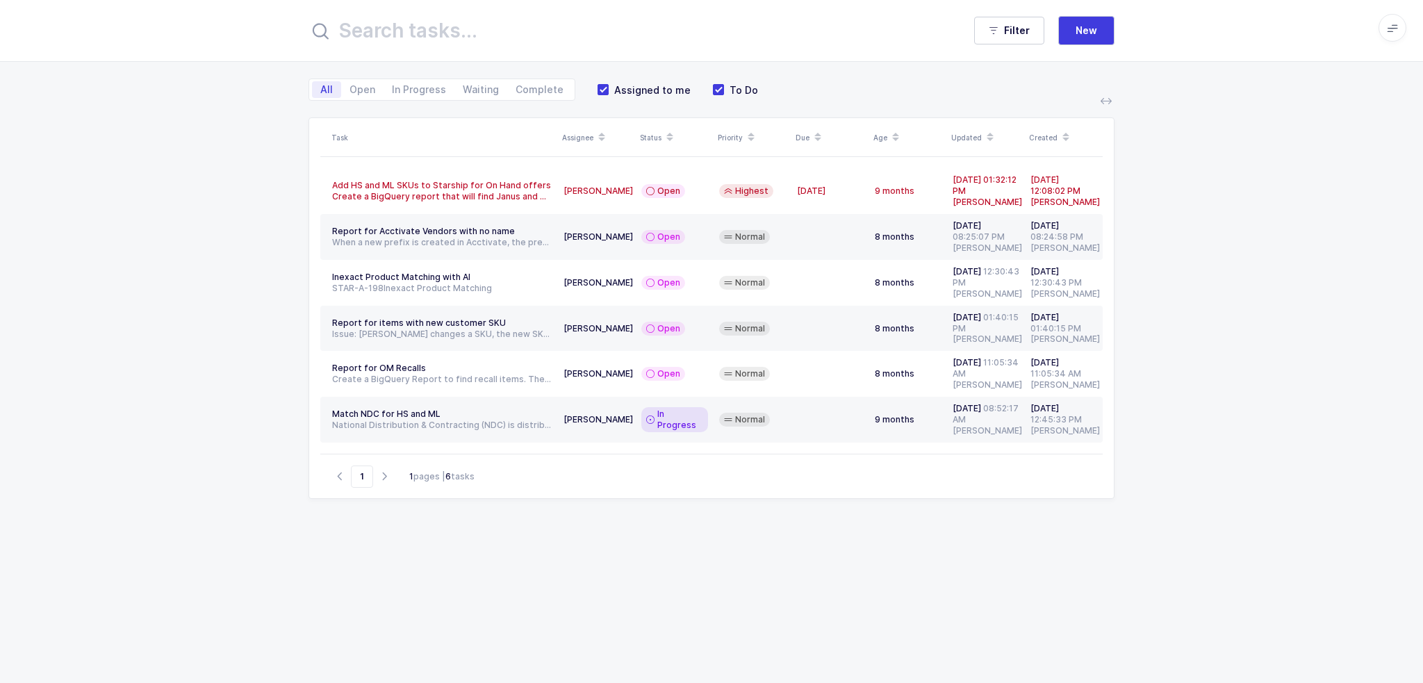
click at [431, 30] on input "text" at bounding box center [628, 30] width 640 height 33
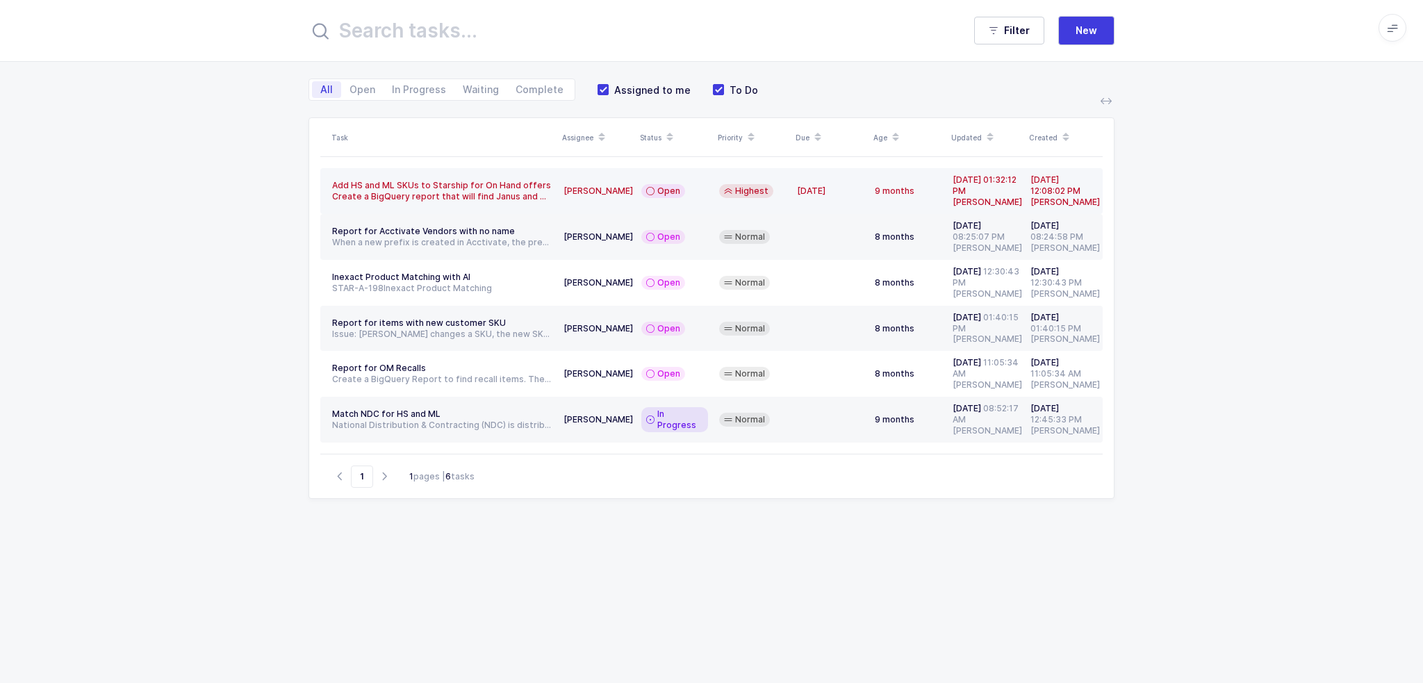
click at [700, 185] on div "Open" at bounding box center [674, 191] width 67 height 14
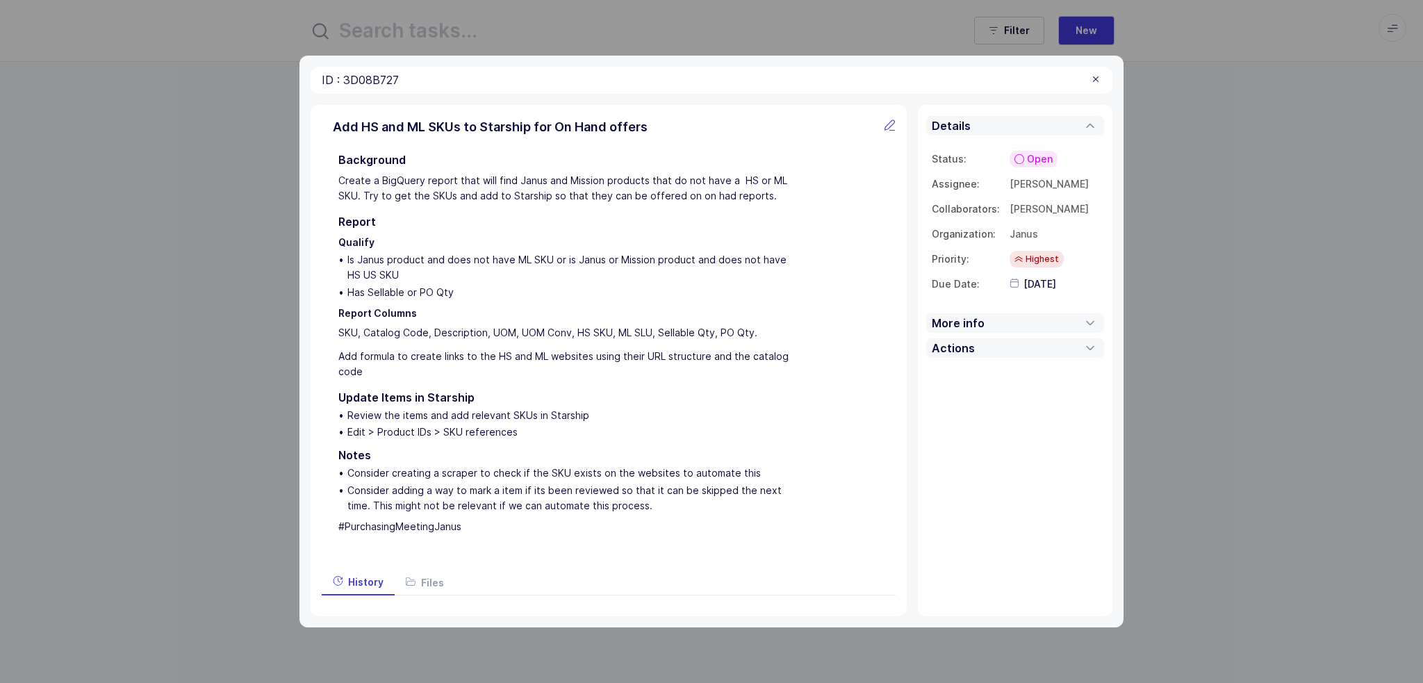
click at [1093, 79] on div at bounding box center [1095, 80] width 11 height 13
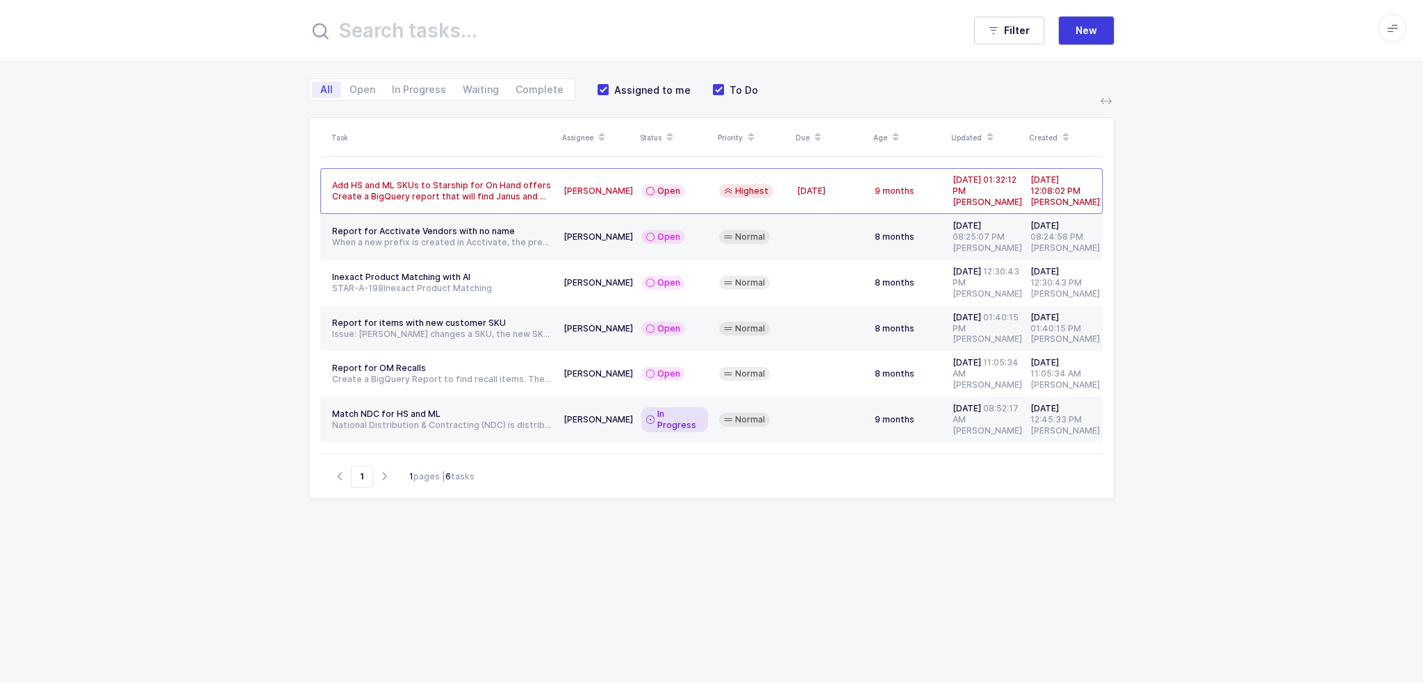
drag, startPoint x: 399, startPoint y: 27, endPoint x: 387, endPoint y: 13, distance: 18.7
click at [399, 27] on input "text" at bounding box center [628, 30] width 640 height 33
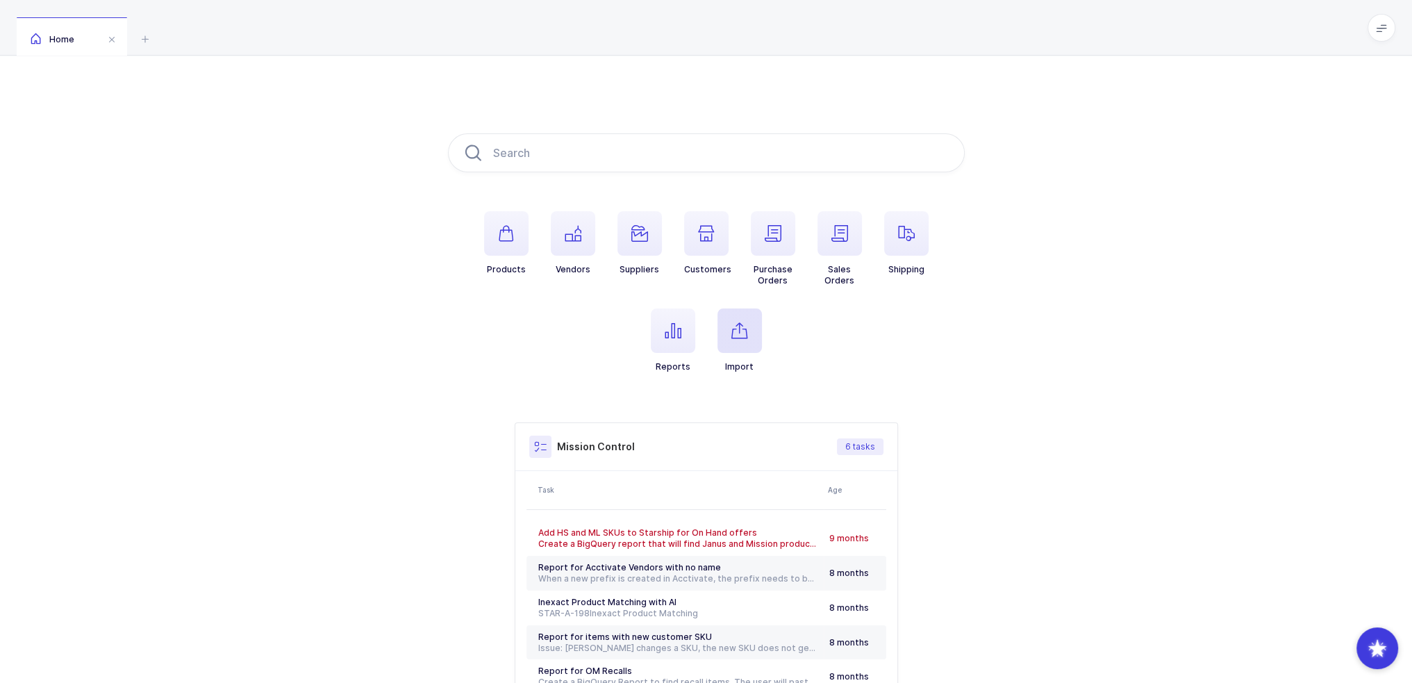
click at [731, 338] on icon "button" at bounding box center [739, 330] width 17 height 17
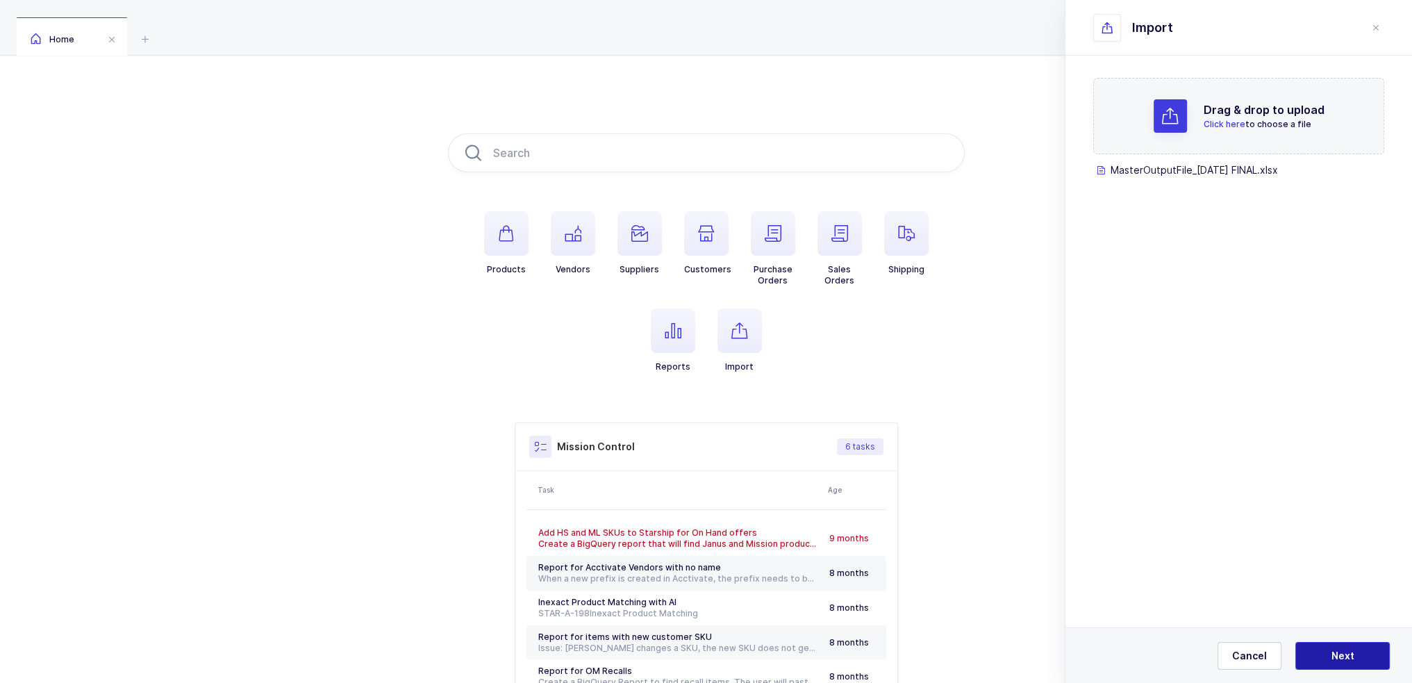
click at [1359, 649] on button "Next" at bounding box center [1342, 656] width 94 height 28
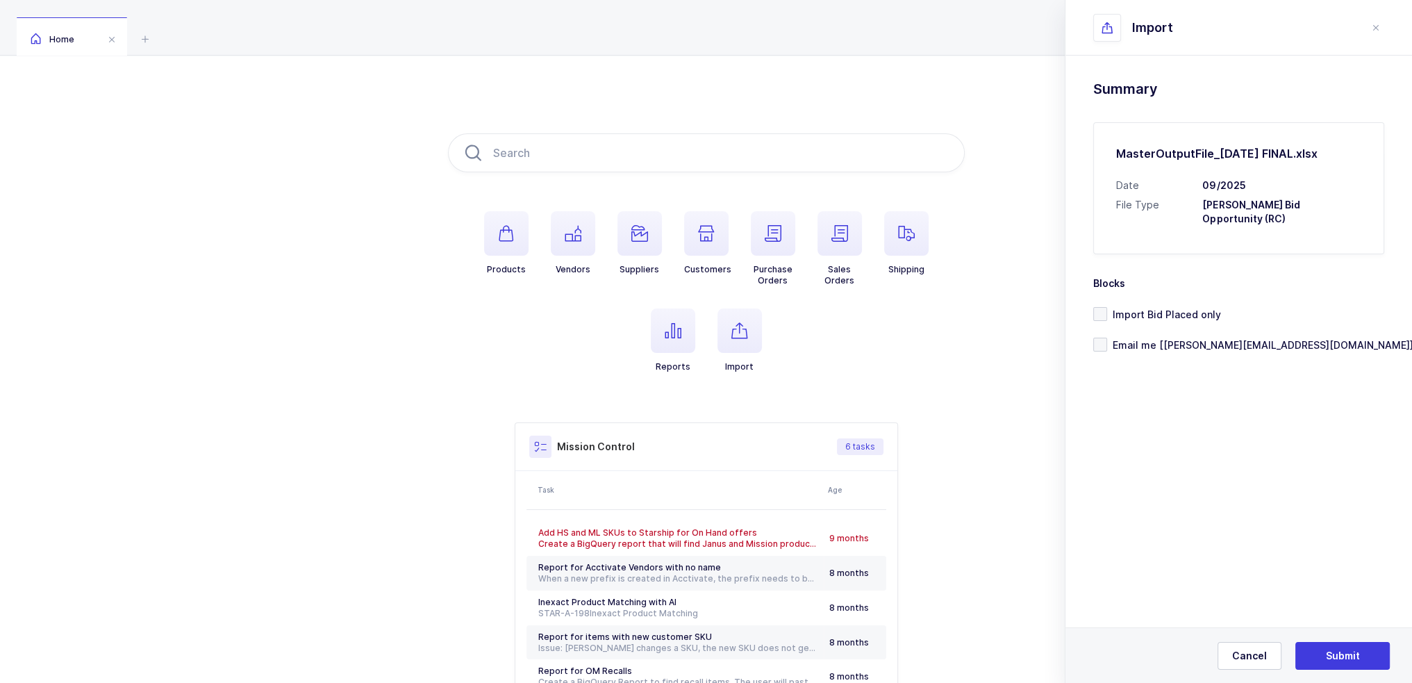
drag, startPoint x: 1348, startPoint y: 204, endPoint x: 1348, endPoint y: 231, distance: 26.4
click at [1348, 231] on div "MasterOutputFile_[DATE] FINAL.xlsx Date 09/2025 File Type [PERSON_NAME] Bid Opp…" at bounding box center [1238, 188] width 291 height 132
click at [1191, 338] on span "Email me [[PERSON_NAME][EMAIL_ADDRESS][DOMAIN_NAME]]" at bounding box center [1260, 344] width 306 height 13
click at [1107, 338] on input "Email me [[PERSON_NAME][EMAIL_ADDRESS][DOMAIN_NAME]]" at bounding box center [1107, 338] width 0 height 0
click at [1356, 656] on span "Submit" at bounding box center [1343, 656] width 34 height 14
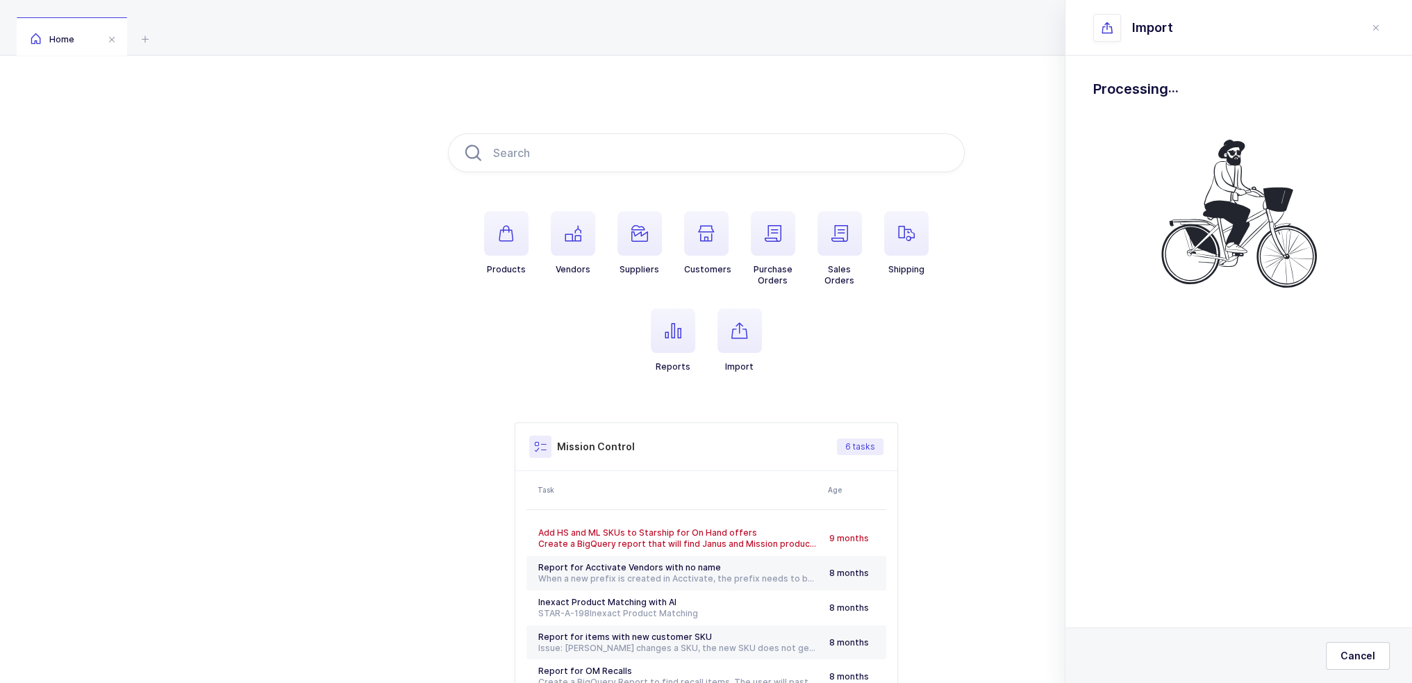
click at [1152, 86] on h1 "Processing ." at bounding box center [1238, 89] width 291 height 22
click at [1145, 88] on h1 "Processing ." at bounding box center [1238, 89] width 291 height 22
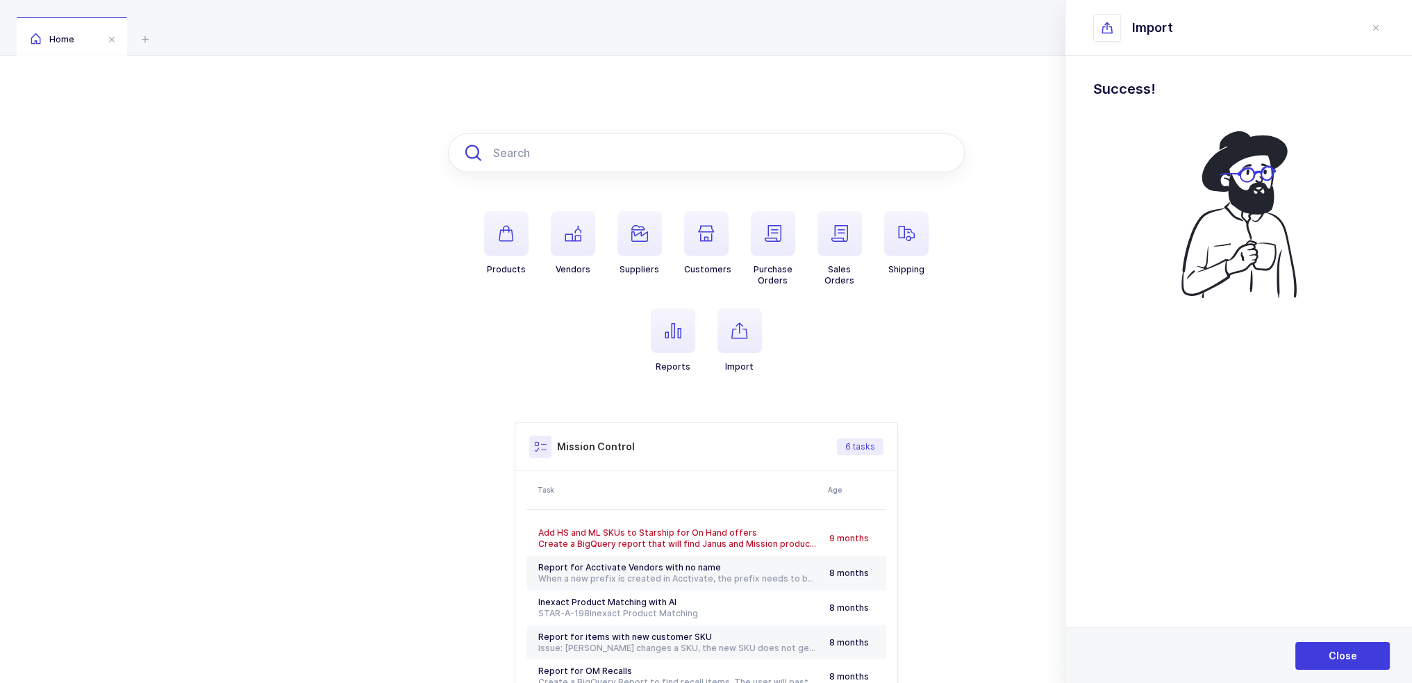
click at [542, 151] on input "text" at bounding box center [706, 152] width 517 height 39
paste input "MT2000"
type input "MT2000"
click at [1380, 30] on icon "close drawer" at bounding box center [1375, 27] width 11 height 11
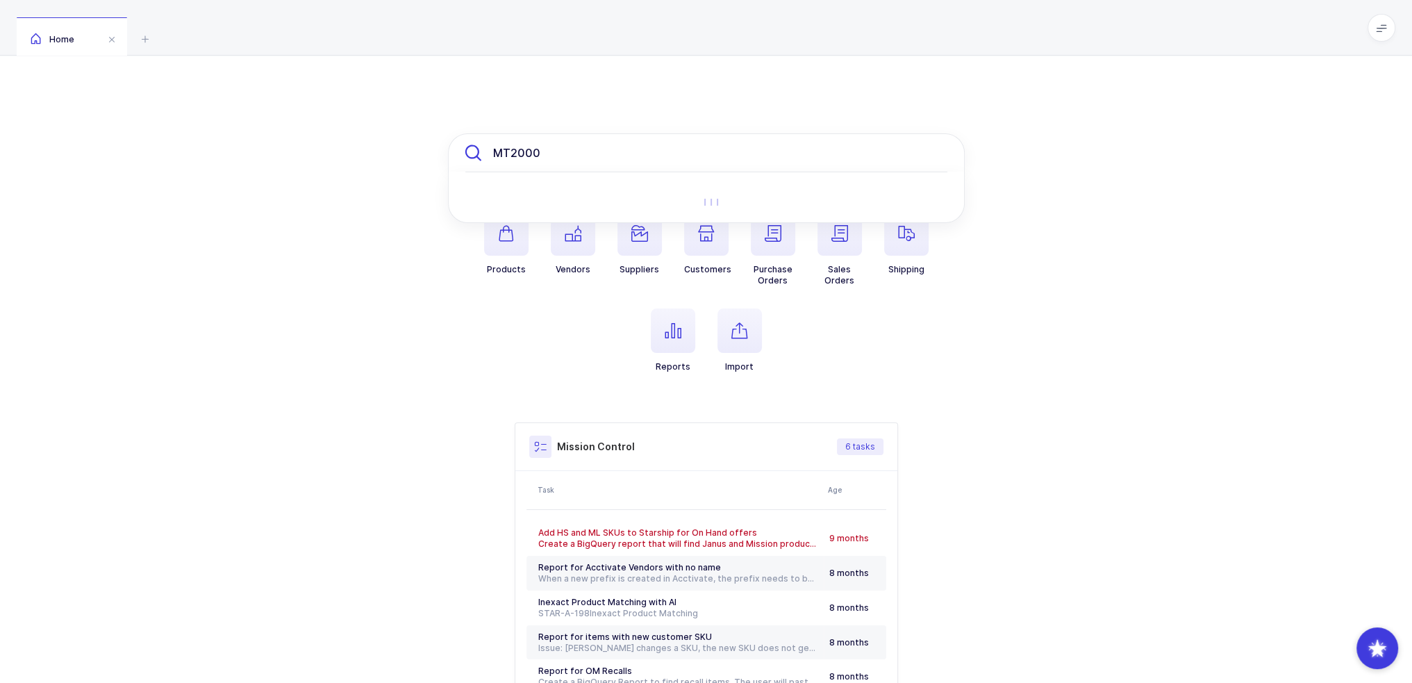
click at [648, 144] on input "MT2000" at bounding box center [706, 152] width 517 height 39
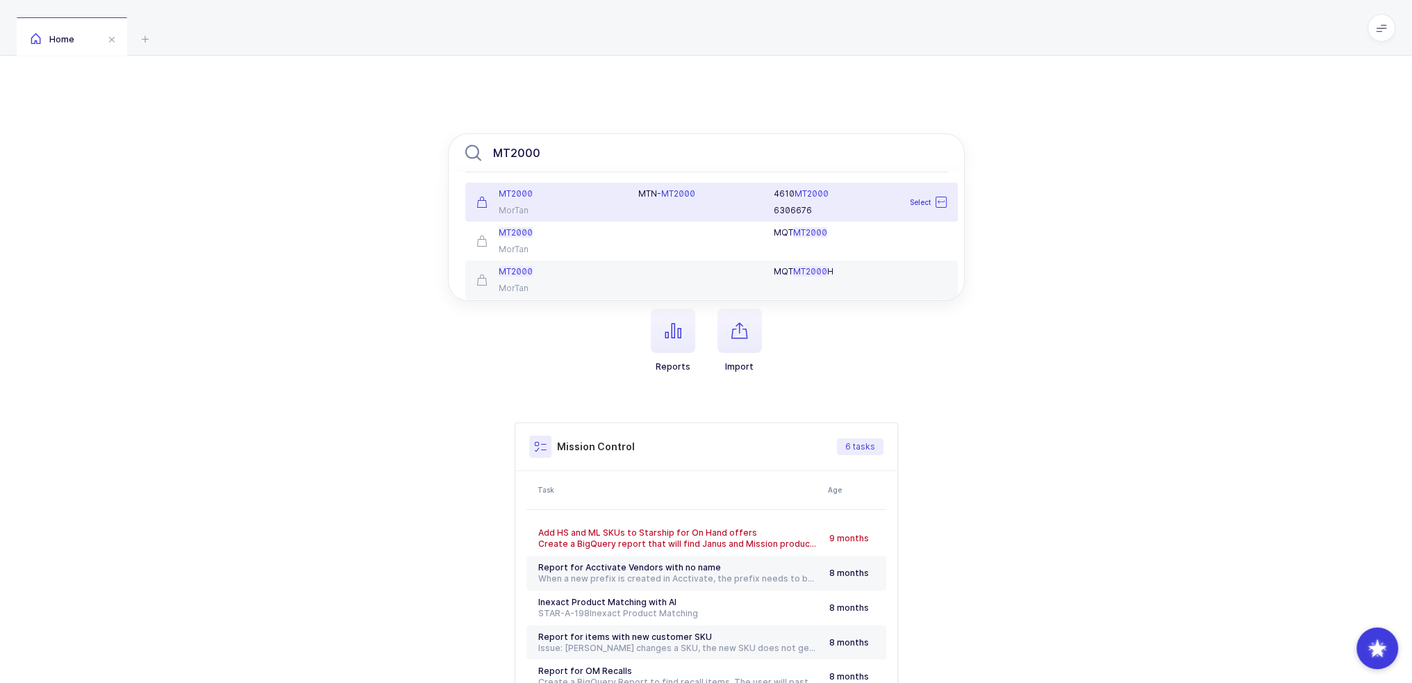
click at [632, 202] on div "M T N - MT2000" at bounding box center [697, 202] width 135 height 28
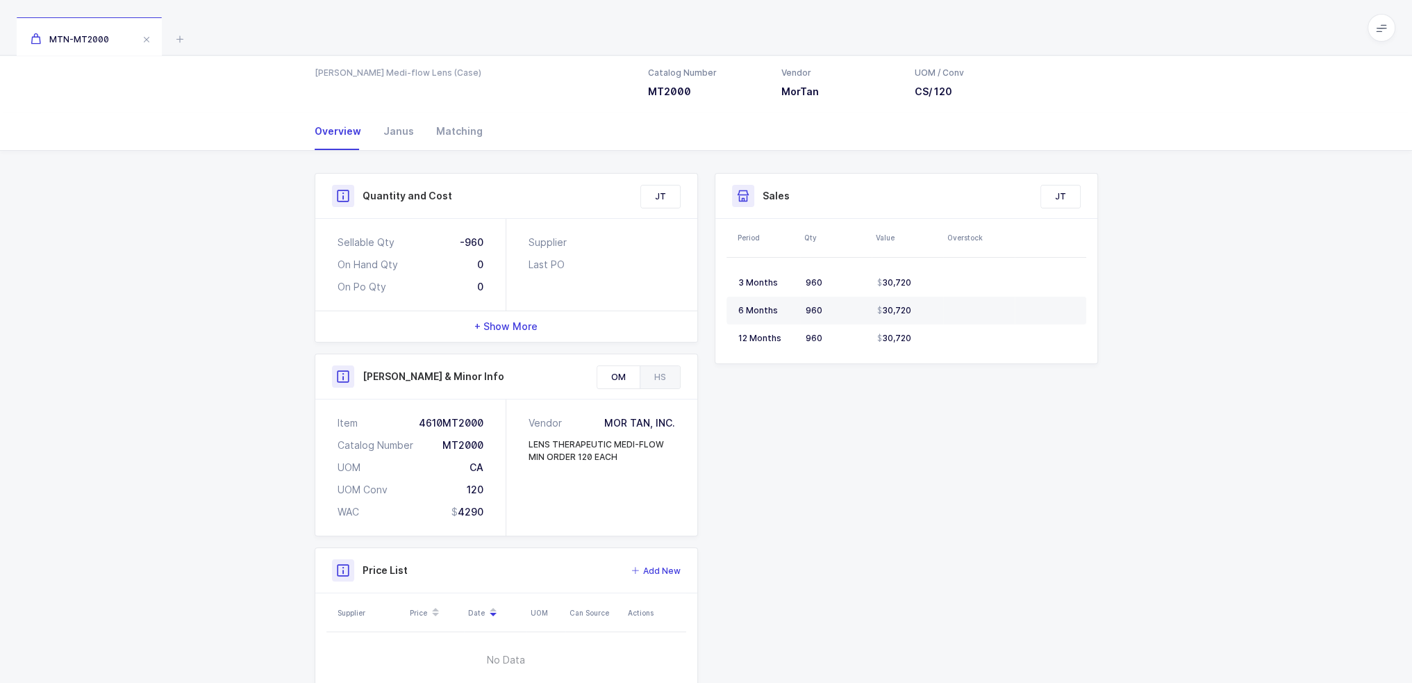
scroll to position [149, 0]
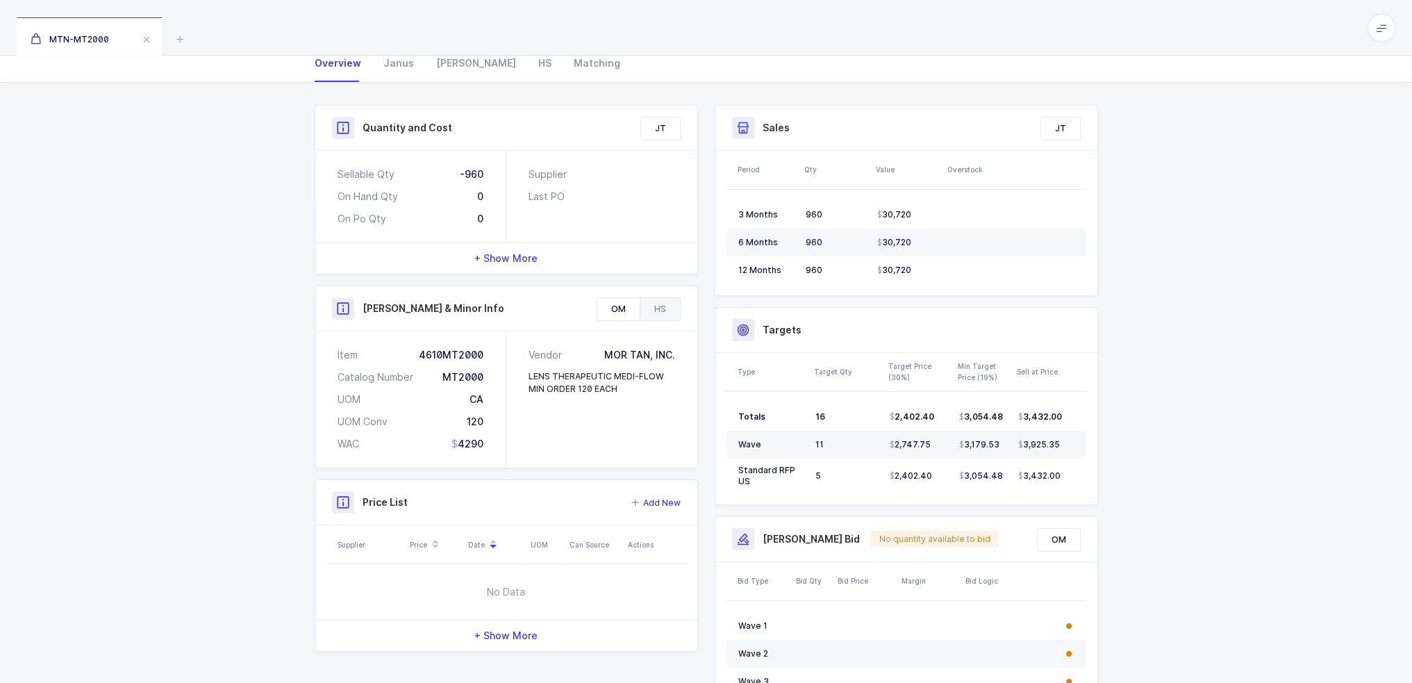
click at [670, 302] on div "HS" at bounding box center [660, 309] width 40 height 22
click at [631, 308] on div "OM" at bounding box center [618, 309] width 42 height 22
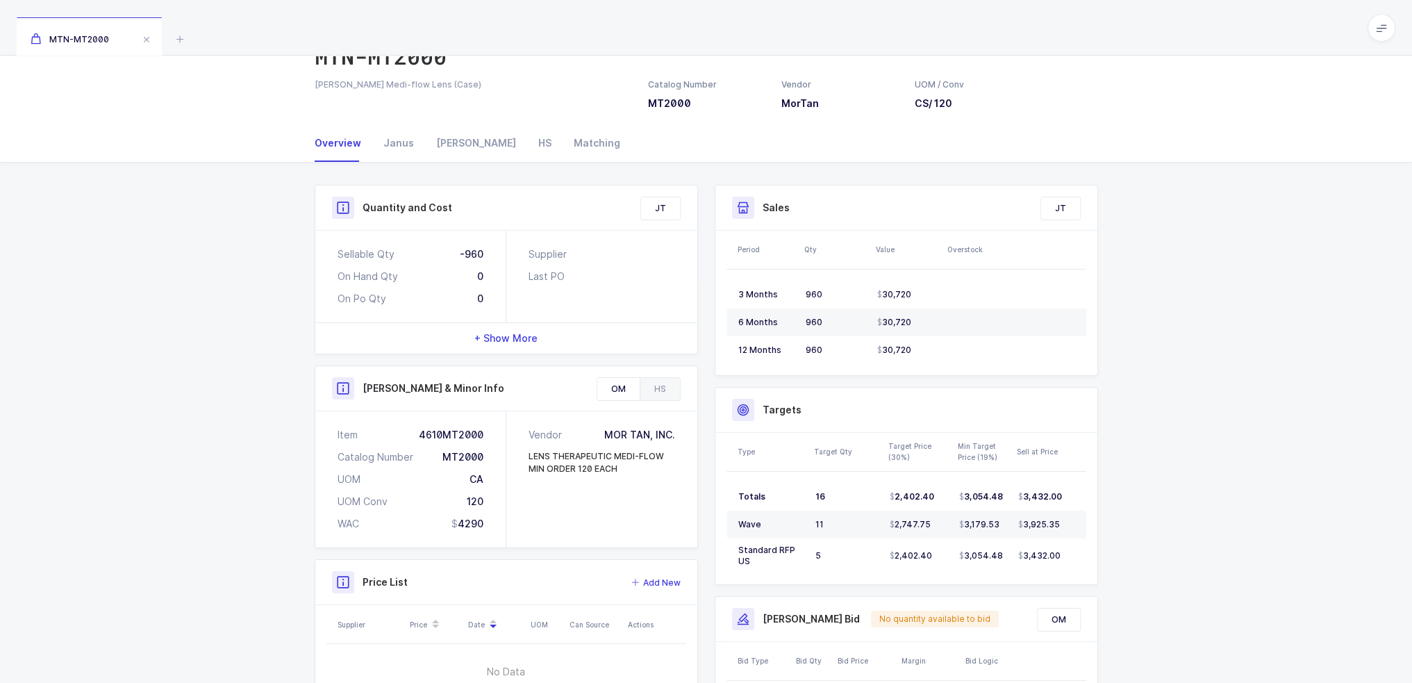
scroll to position [0, 0]
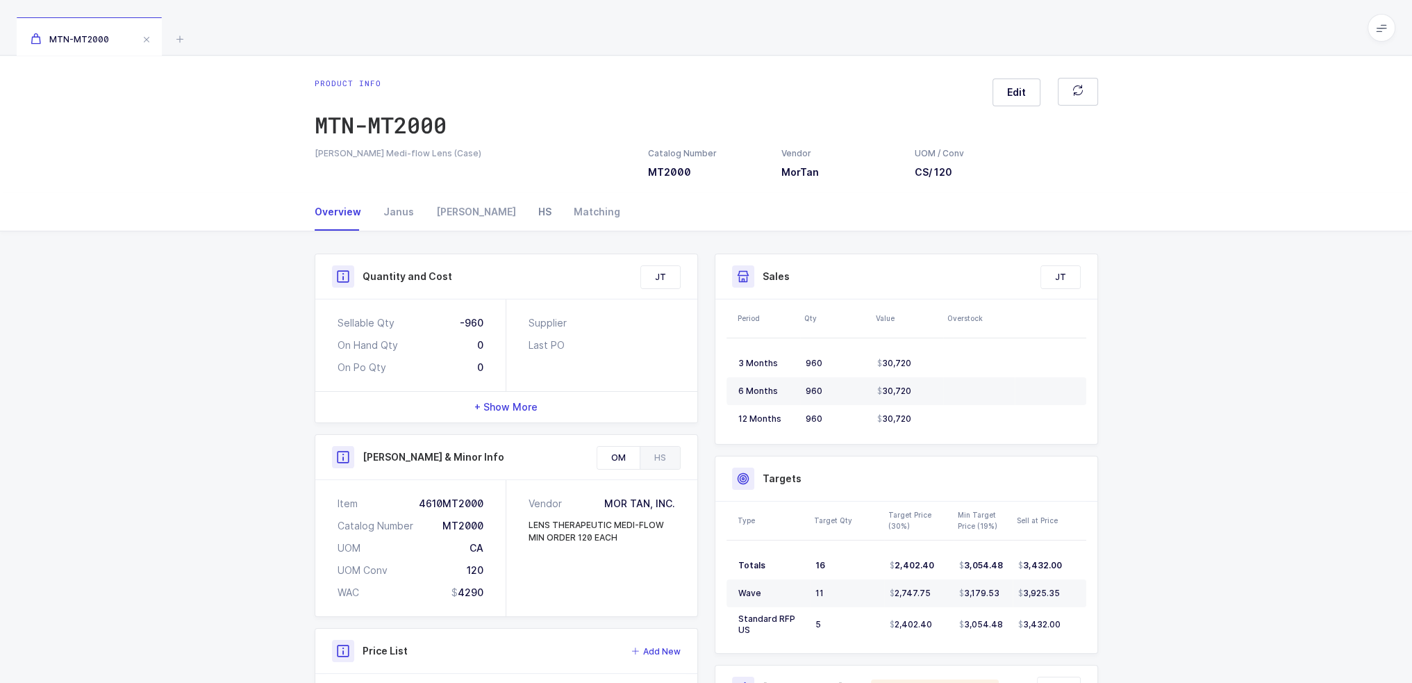
click at [527, 208] on div "HS" at bounding box center [544, 212] width 35 height 38
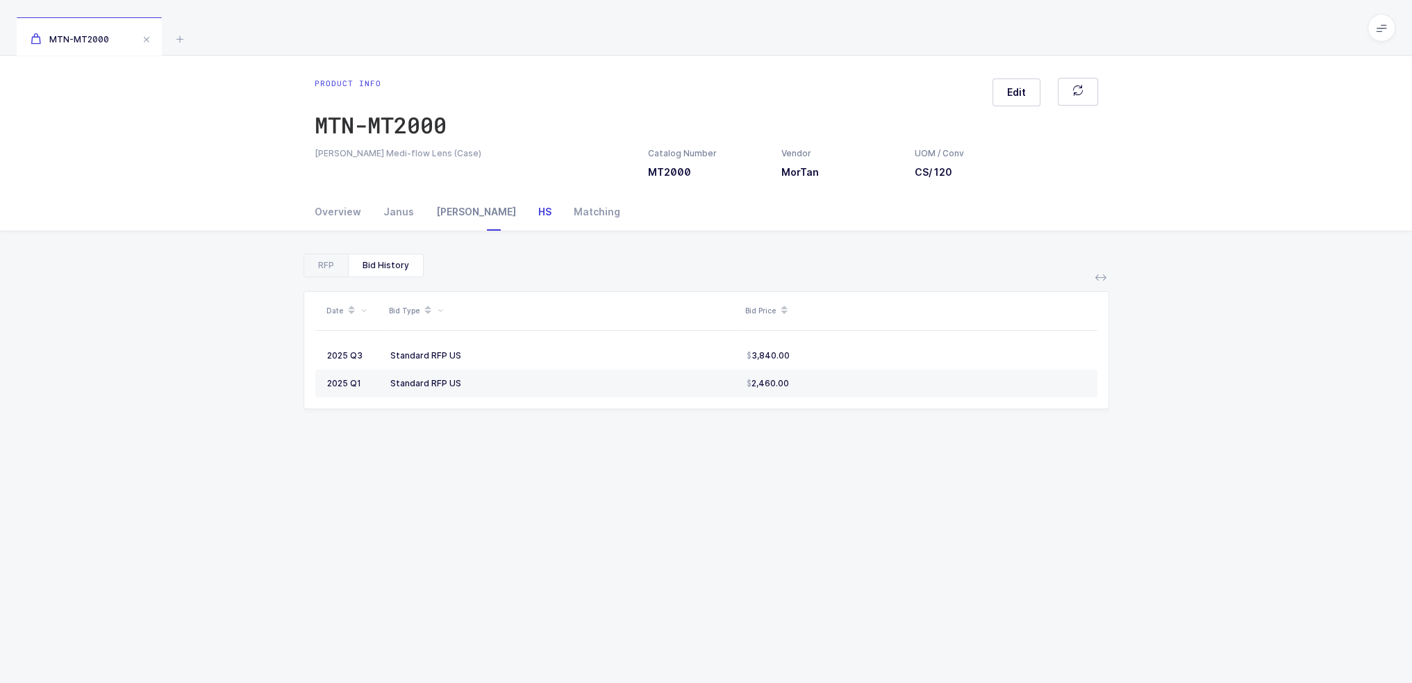
click at [458, 210] on div "[PERSON_NAME]" at bounding box center [476, 212] width 102 height 38
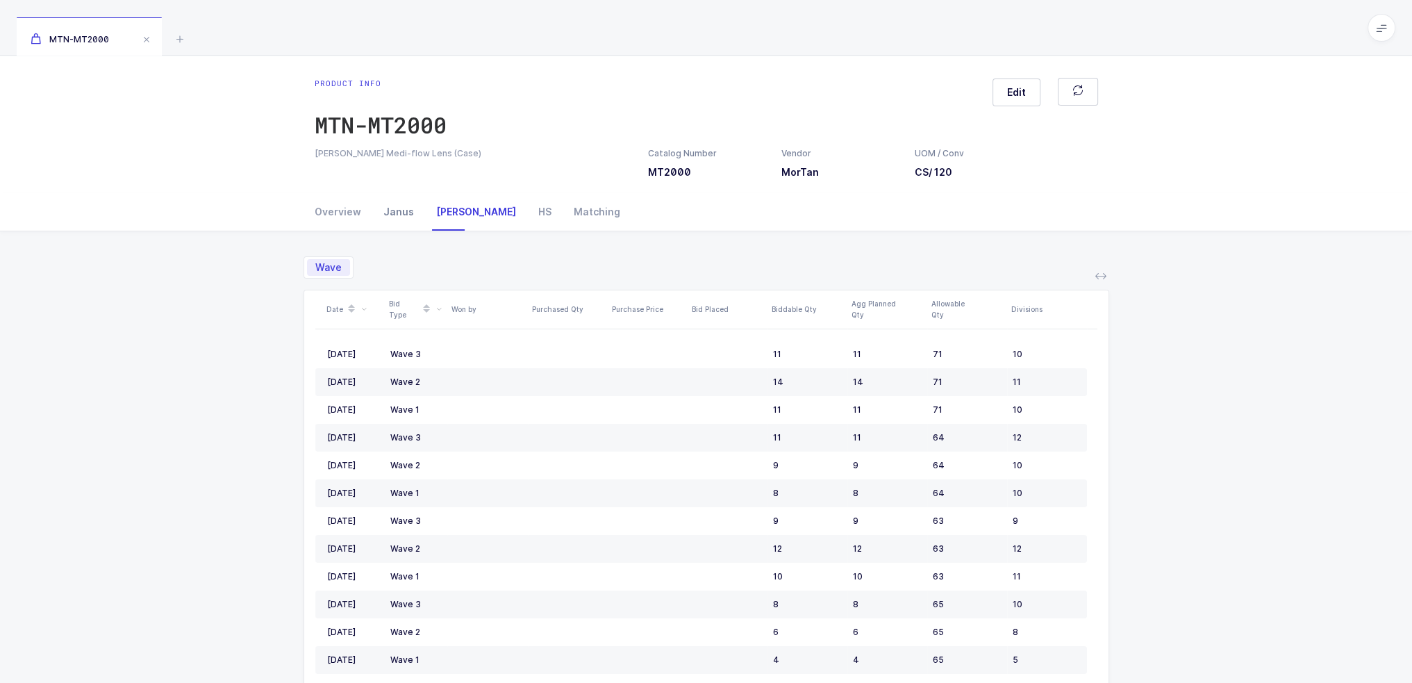
click at [403, 209] on div "Janus" at bounding box center [398, 212] width 53 height 38
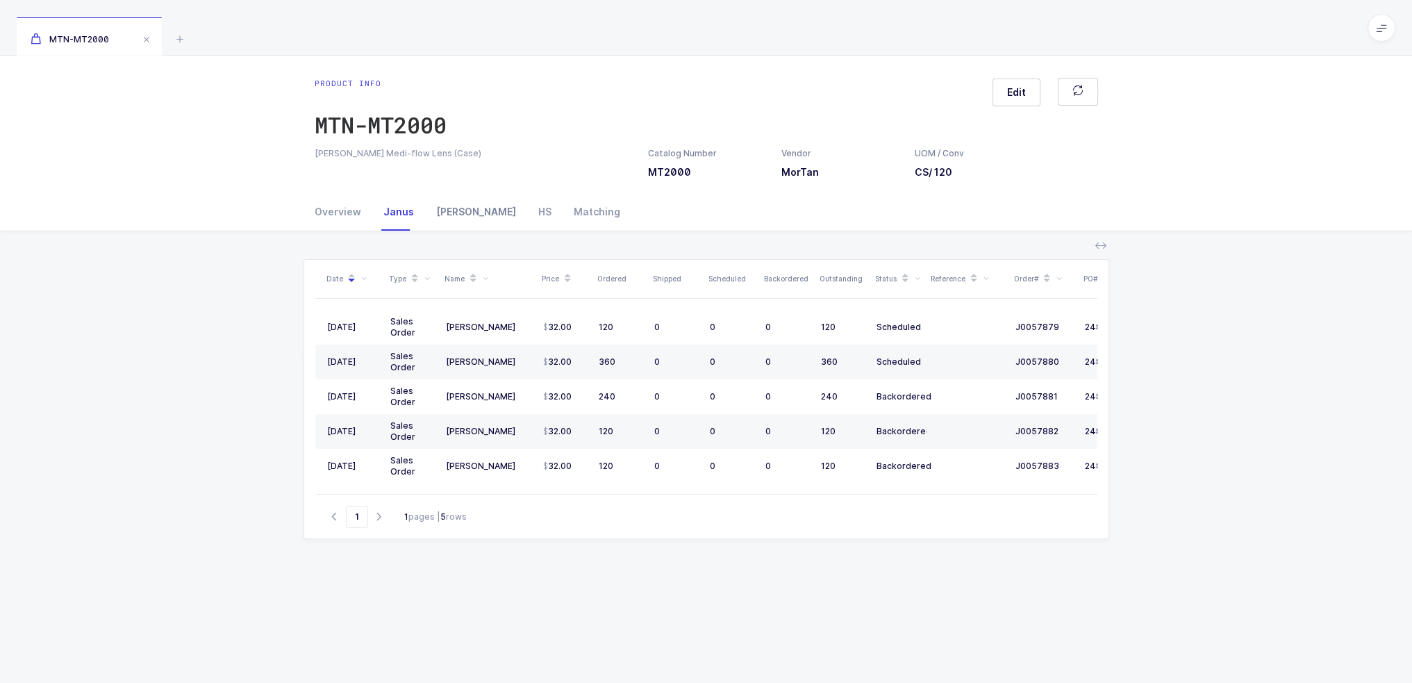
click at [450, 217] on div "Owens" at bounding box center [476, 212] width 102 height 38
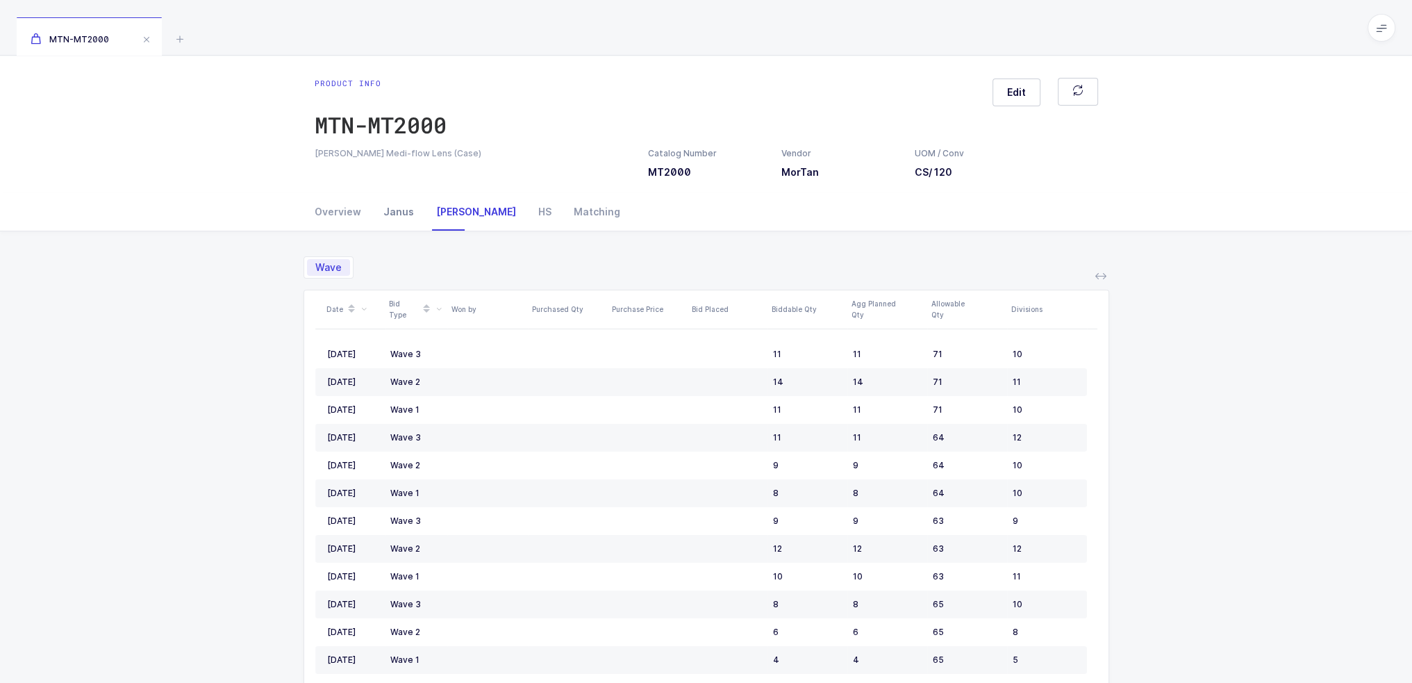
click at [388, 213] on div "Janus" at bounding box center [398, 212] width 53 height 38
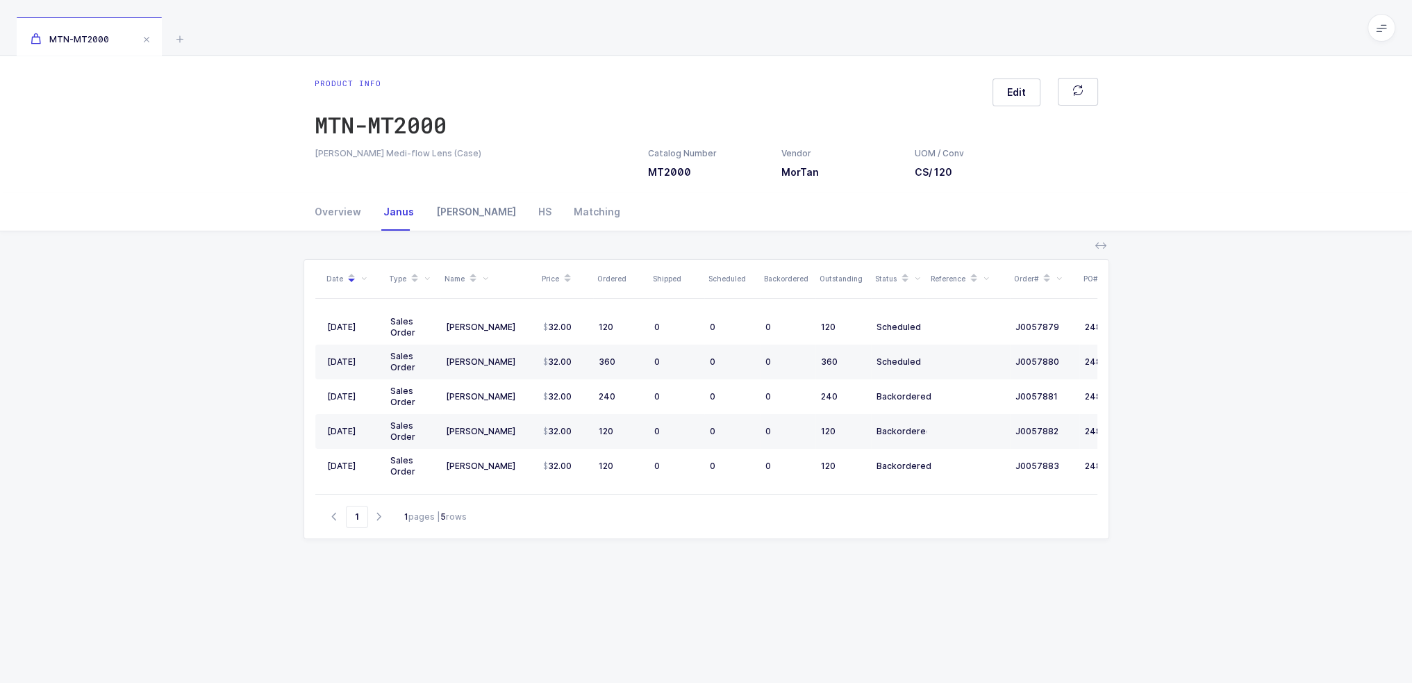
click at [466, 213] on div "Owens" at bounding box center [476, 212] width 102 height 38
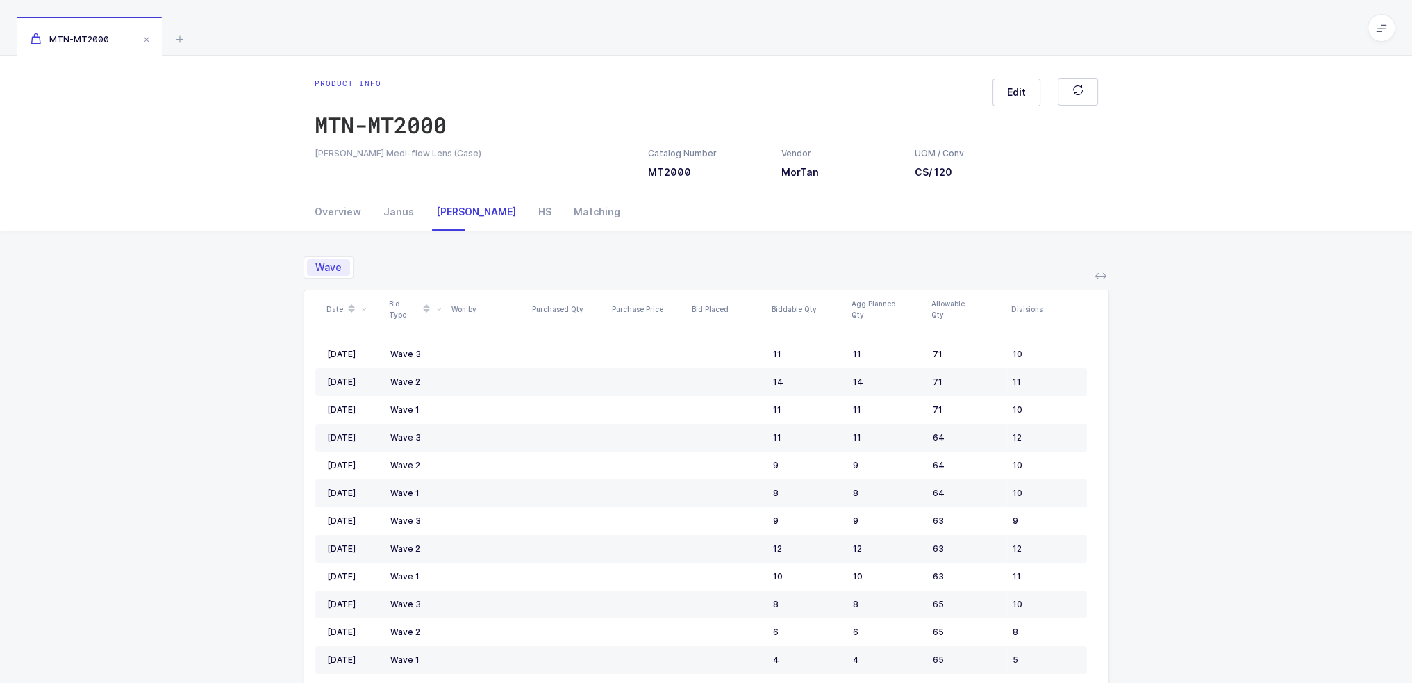
click at [325, 271] on span "Wave" at bounding box center [328, 268] width 26 height 10
click at [316, 268] on input "Wave" at bounding box center [311, 263] width 9 height 9
click at [338, 206] on div "Overview" at bounding box center [344, 212] width 58 height 38
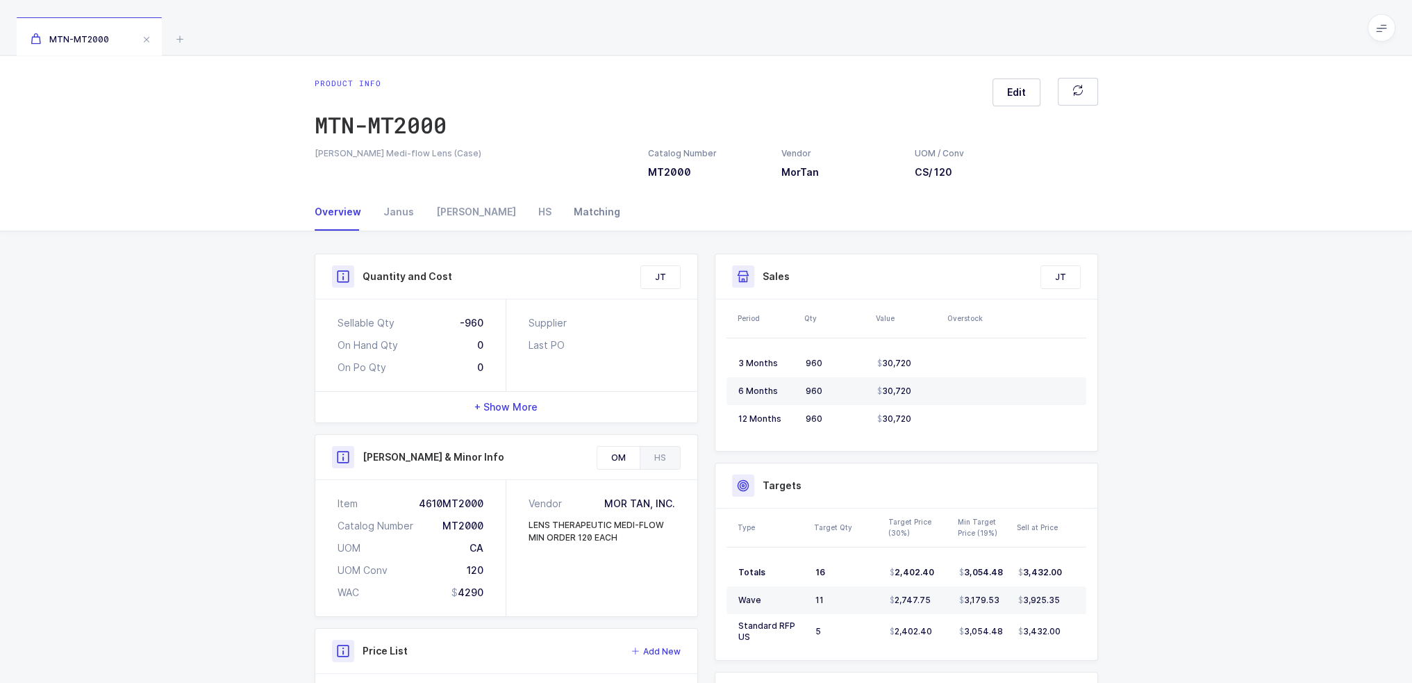
click at [563, 208] on div "Matching" at bounding box center [592, 212] width 58 height 38
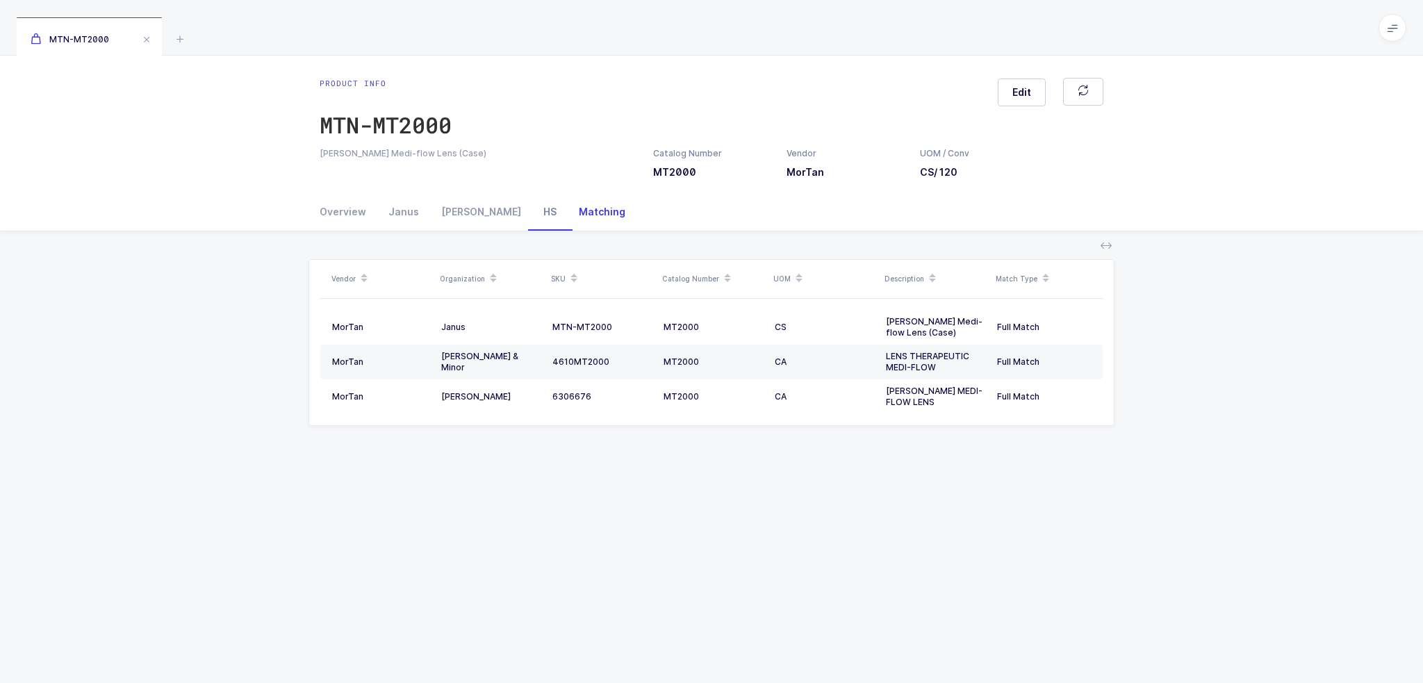
click at [532, 209] on div "HS" at bounding box center [549, 212] width 35 height 38
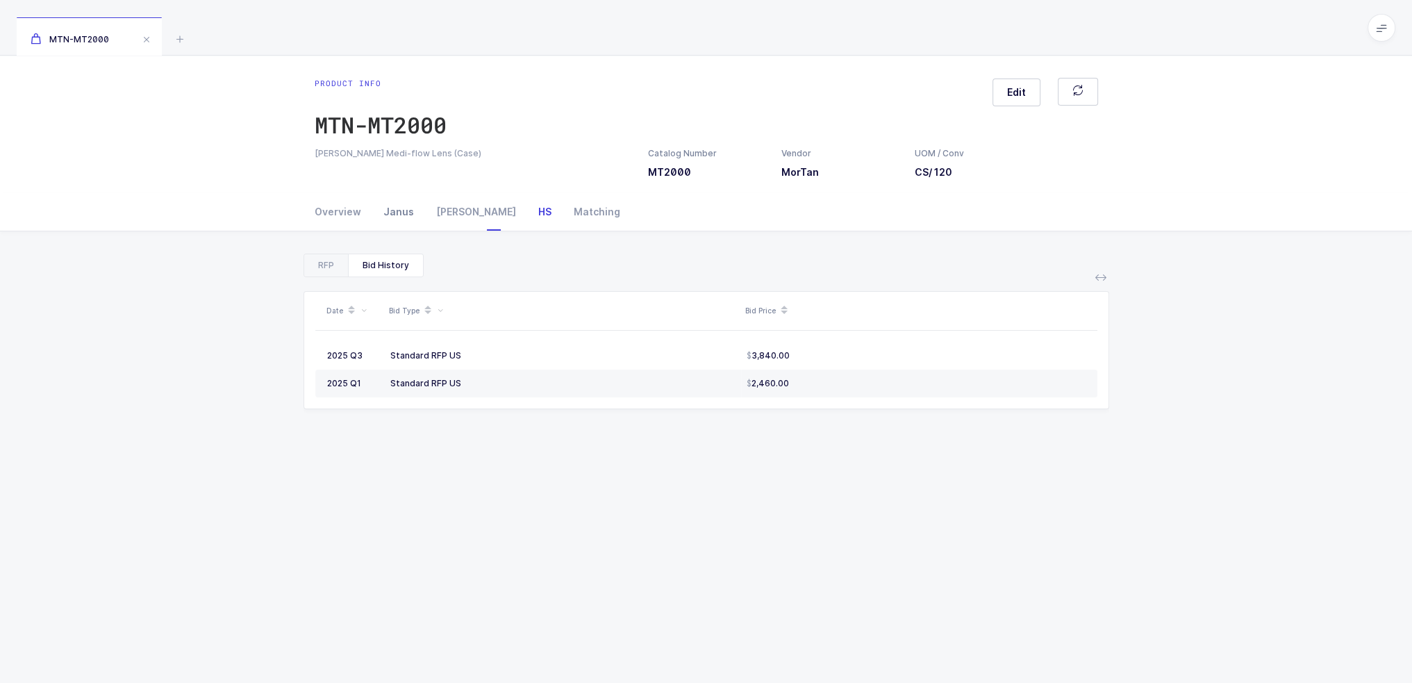
click at [442, 209] on div "[PERSON_NAME]" at bounding box center [476, 212] width 102 height 38
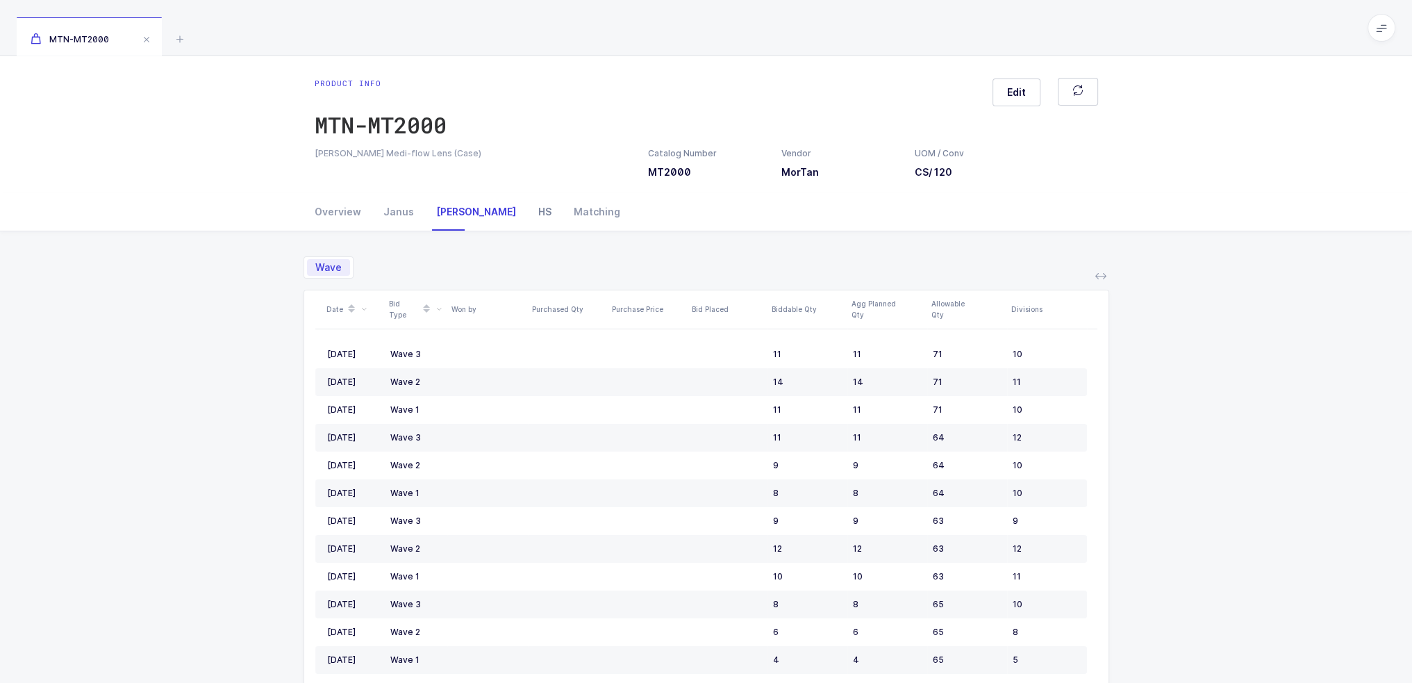
click at [527, 208] on div "HS" at bounding box center [544, 212] width 35 height 38
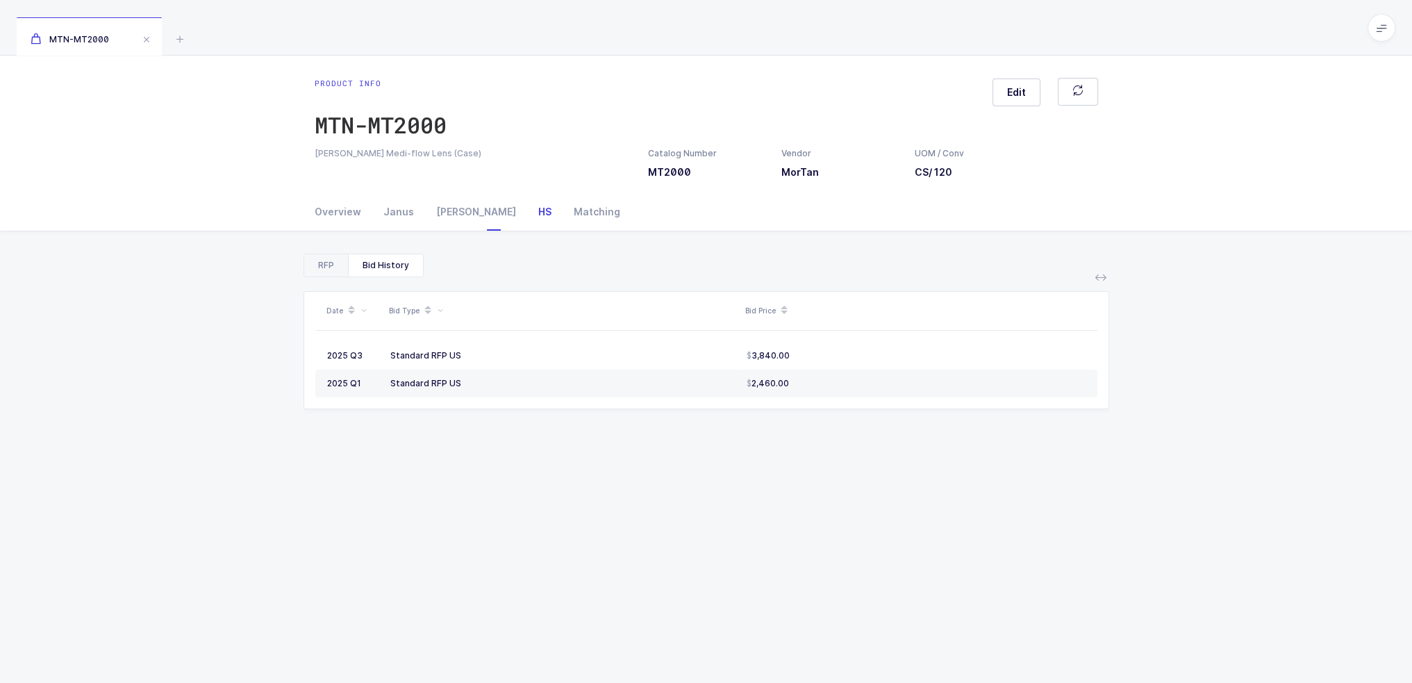
click at [338, 272] on div "RFP" at bounding box center [326, 265] width 44 height 22
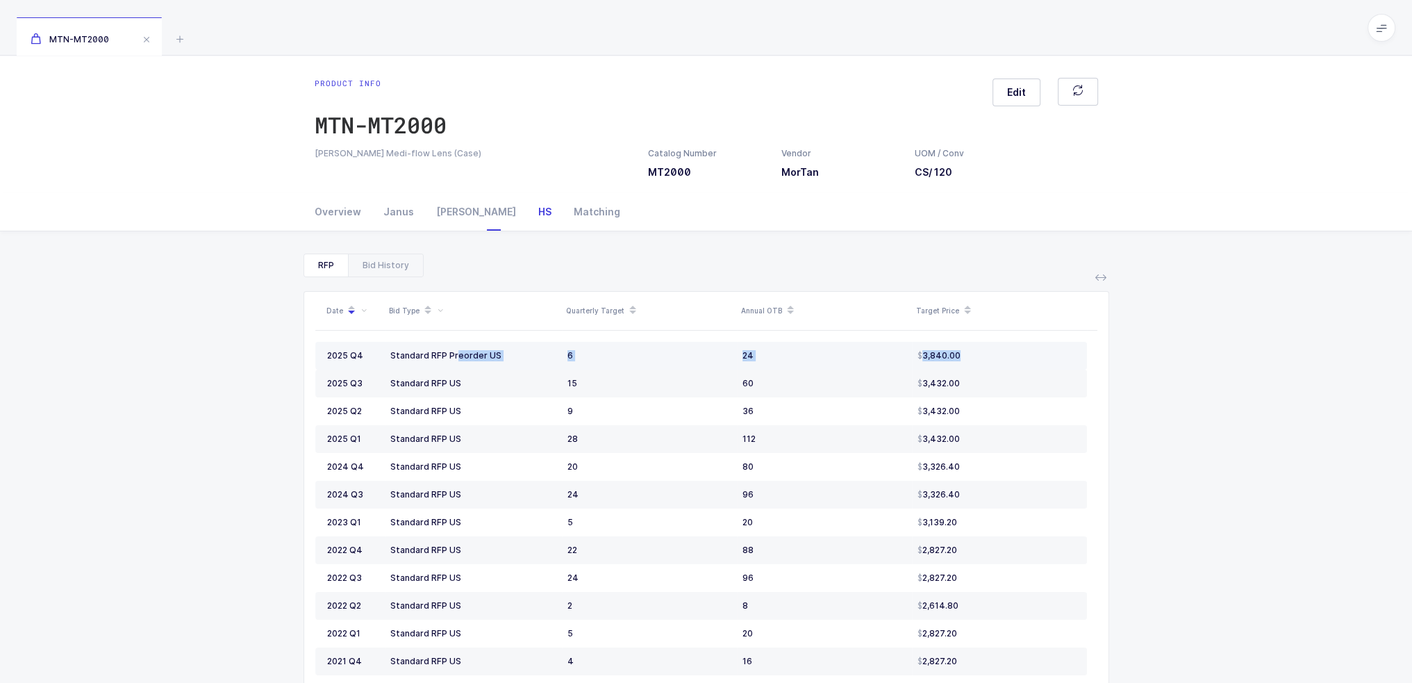
drag, startPoint x: 408, startPoint y: 352, endPoint x: 993, endPoint y: 358, distance: 584.9
click at [993, 358] on tr "2025 Q4 Standard RFP Preorder US 6 24 3,840.00" at bounding box center [701, 356] width 772 height 28
click at [993, 358] on div "3,840.00" at bounding box center [997, 355] width 158 height 11
click at [1011, 358] on div "3,840.00" at bounding box center [997, 355] width 158 height 11
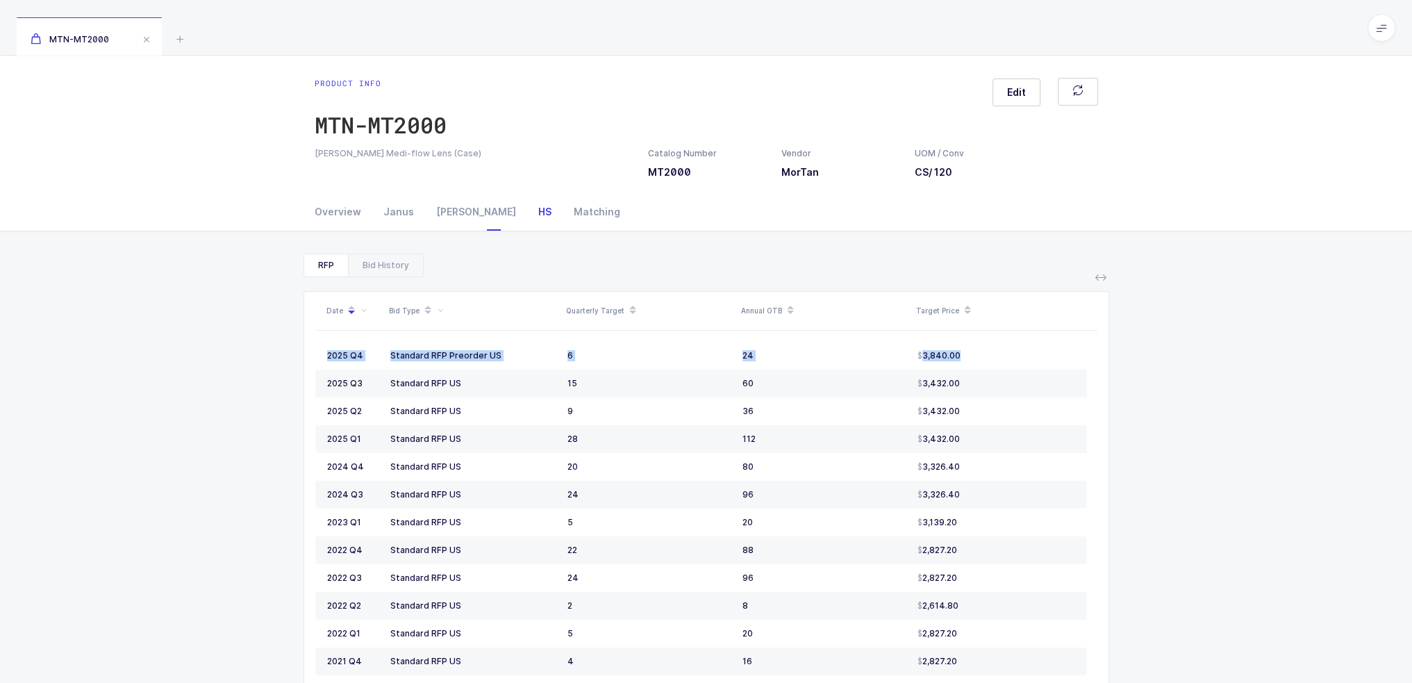
drag, startPoint x: 1050, startPoint y: 358, endPoint x: 319, endPoint y: 288, distance: 734.1
click at [256, 344] on div "RFP Bid History Date Bid Type Quarterly Target Annual OTB Target Price 2025 Q4 …" at bounding box center [706, 525] width 1390 height 589
click at [377, 263] on div "Bid History" at bounding box center [385, 265] width 75 height 22
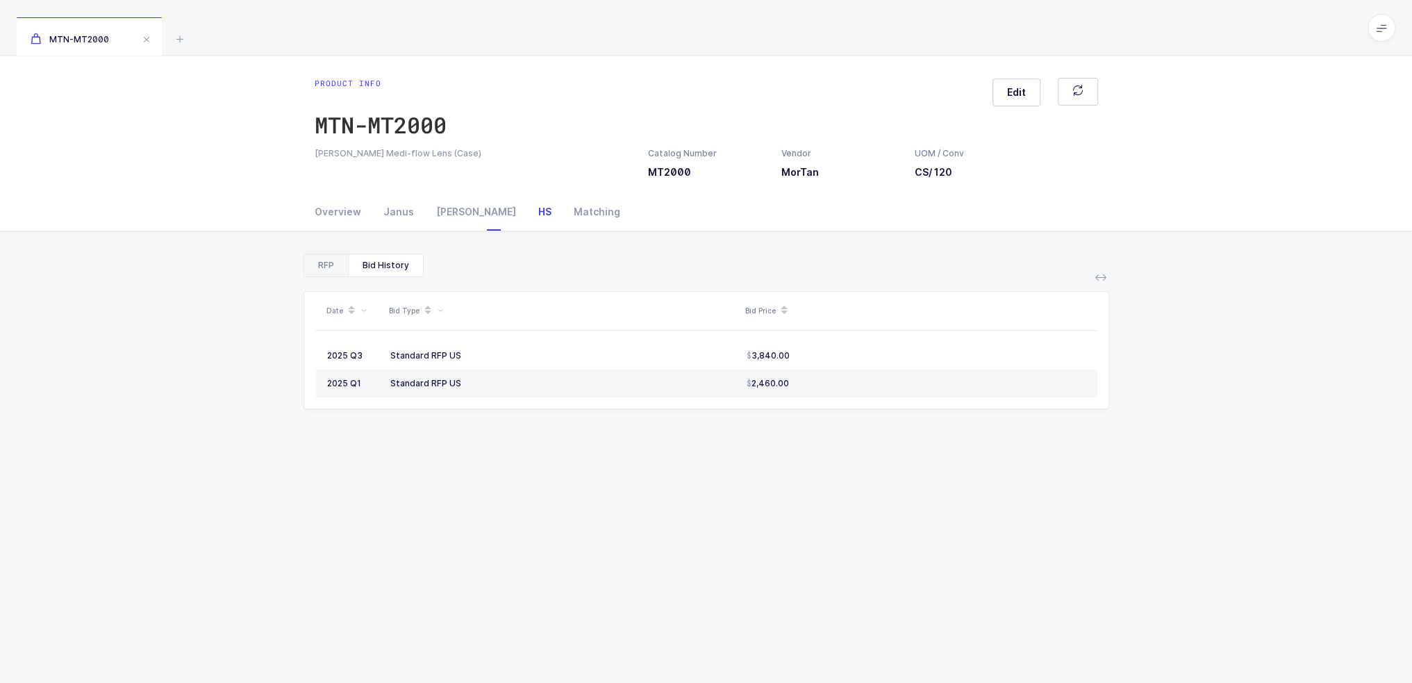
click at [316, 269] on div "RFP" at bounding box center [326, 265] width 44 height 22
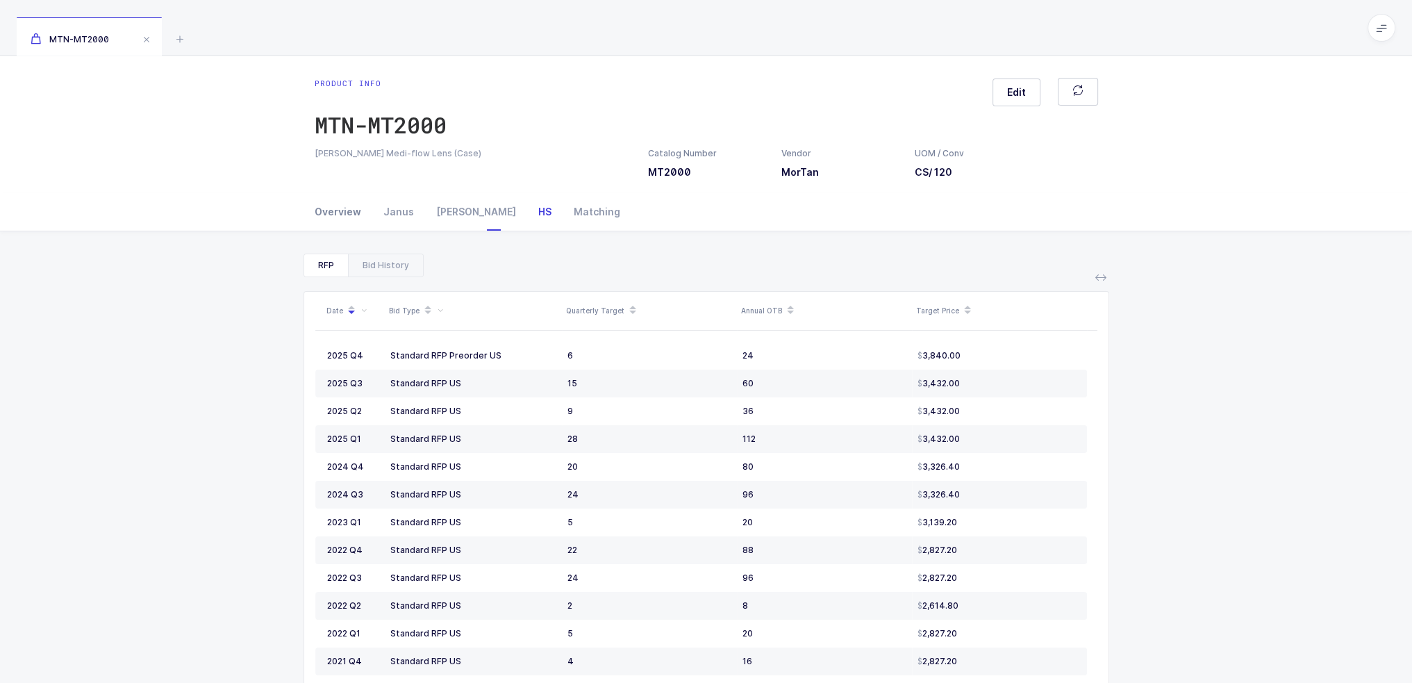
click at [349, 201] on div "Overview" at bounding box center [344, 212] width 58 height 38
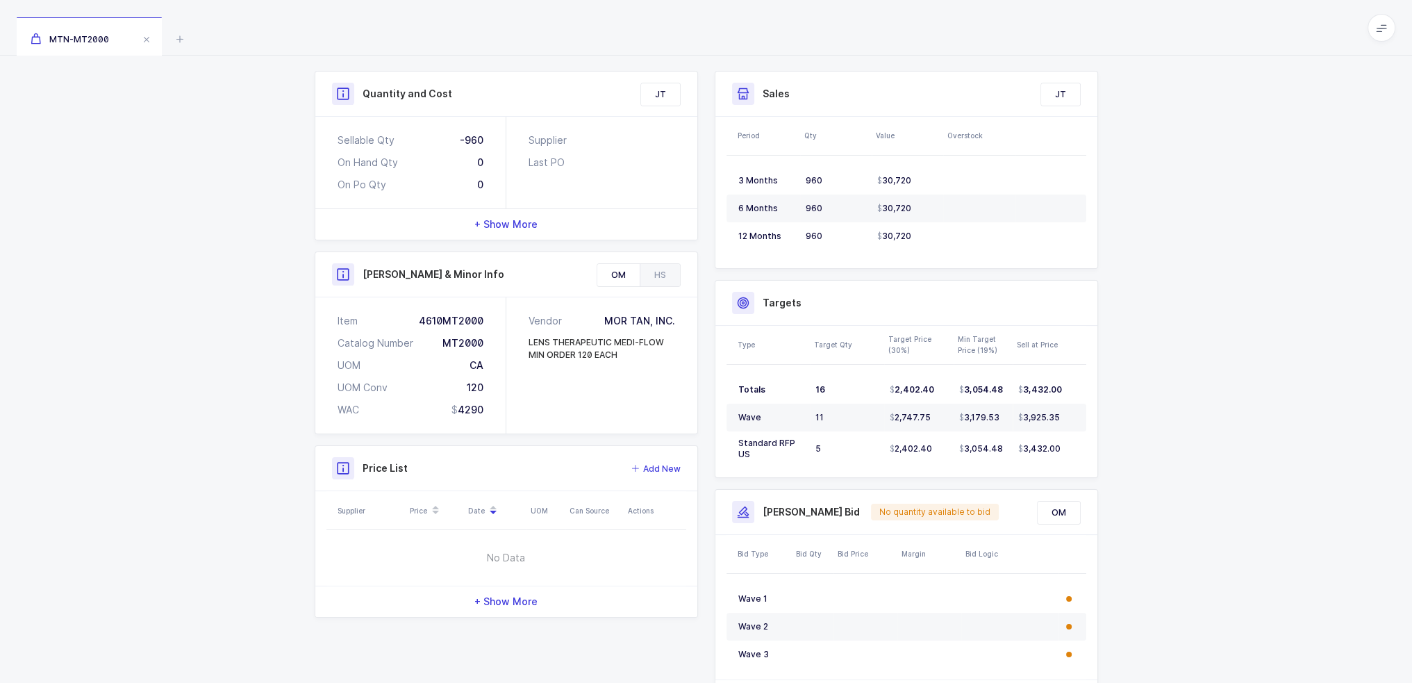
scroll to position [254, 0]
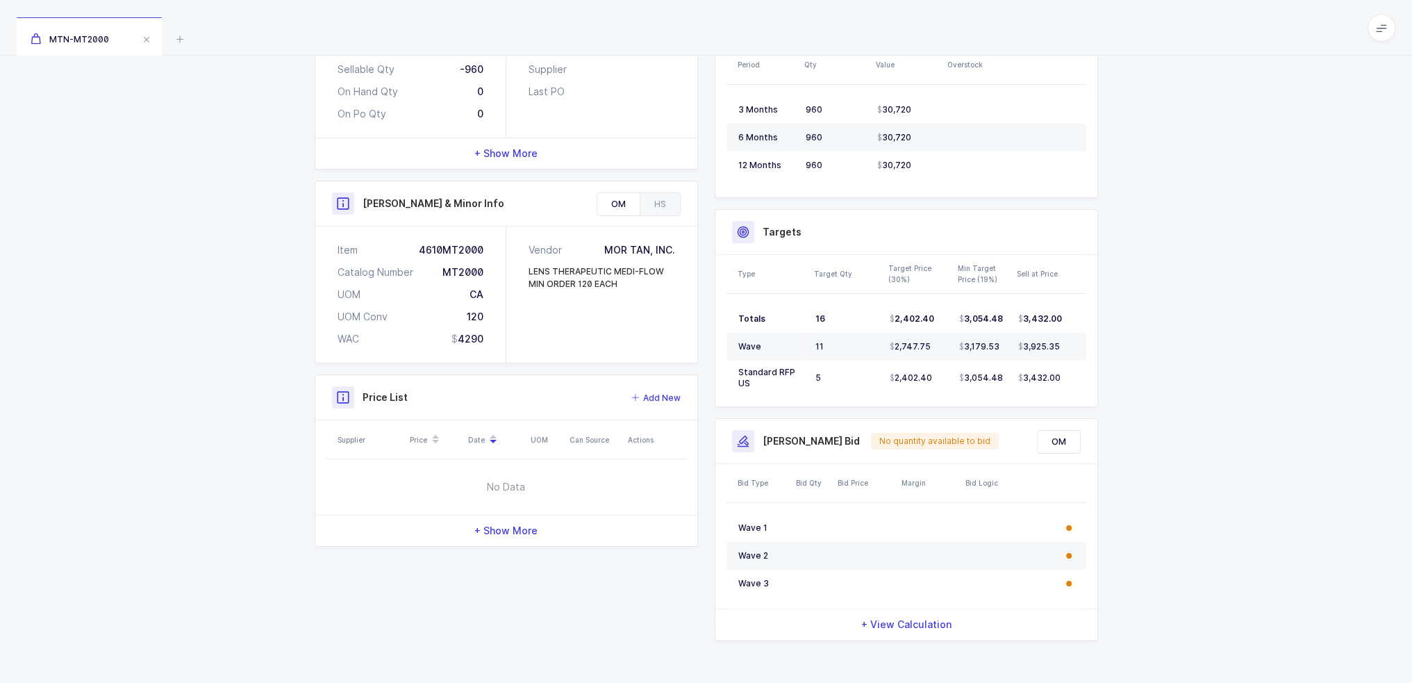
drag, startPoint x: 1097, startPoint y: 380, endPoint x: 1121, endPoint y: 377, distance: 23.8
click at [1121, 377] on div "Quantity and Cost JT Sellable Qty -960 On Hand Qty 0 On Po Qty 0 Supplier Last …" at bounding box center [706, 331] width 1412 height 707
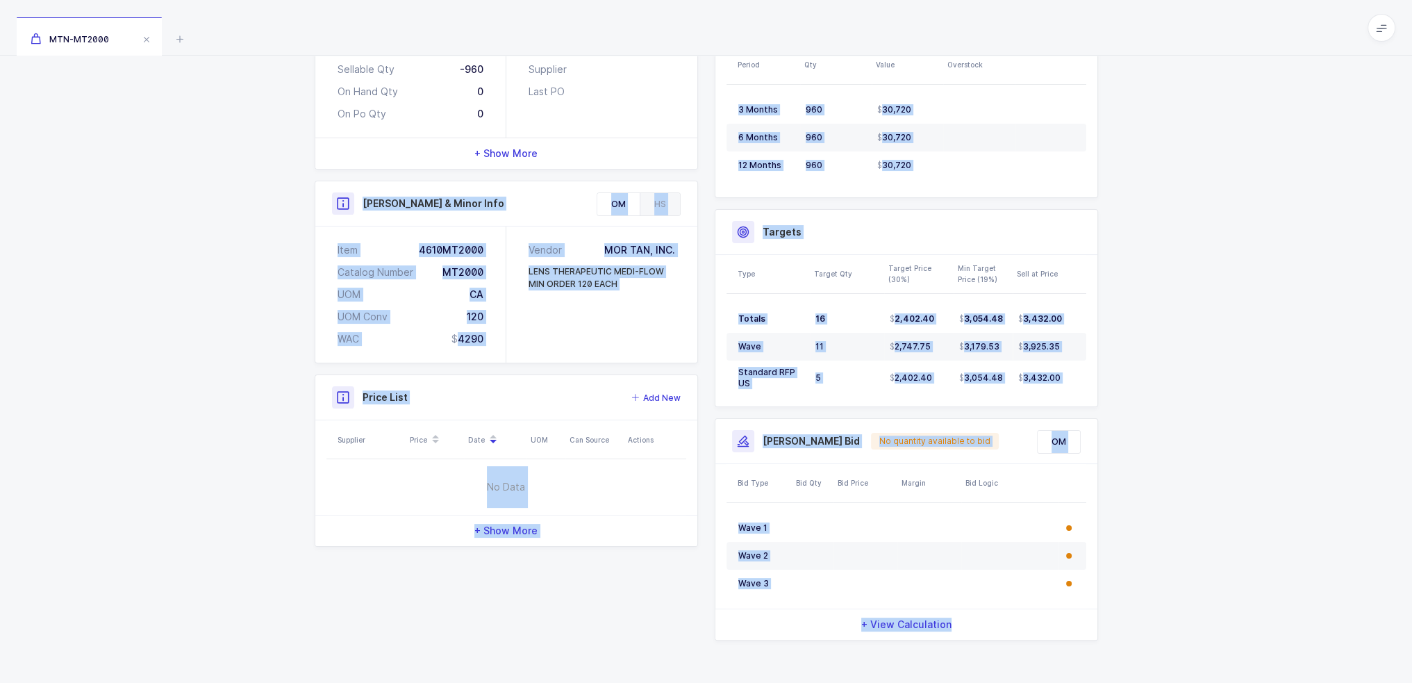
drag, startPoint x: 266, startPoint y: 171, endPoint x: 1198, endPoint y: 645, distance: 1045.3
click at [1198, 645] on div "Quantity and Cost JT Sellable Qty -960 On Hand Qty 0 On Po Qty 0 Supplier Last …" at bounding box center [706, 331] width 1412 height 707
click at [1197, 644] on div "Quantity and Cost JT Sellable Qty -960 On Hand Qty 0 On Po Qty 0 Supplier Last …" at bounding box center [706, 331] width 1412 height 707
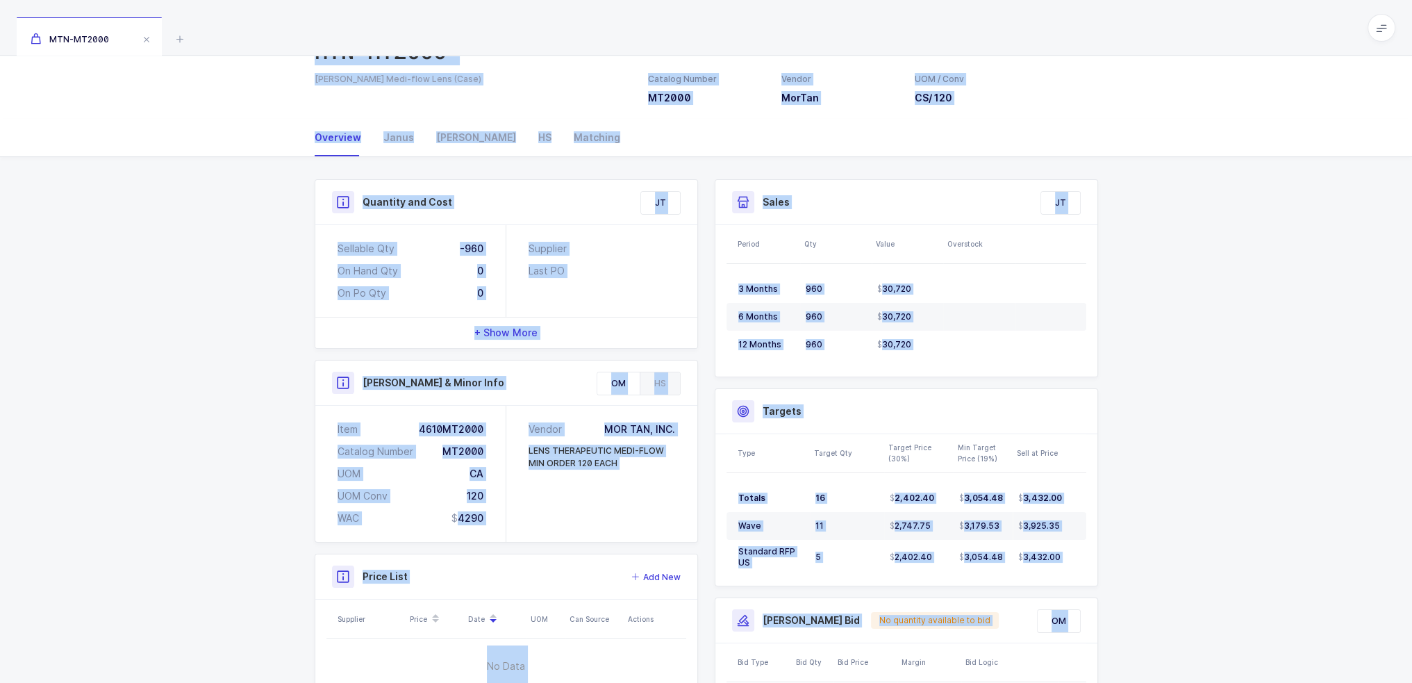
scroll to position [0, 0]
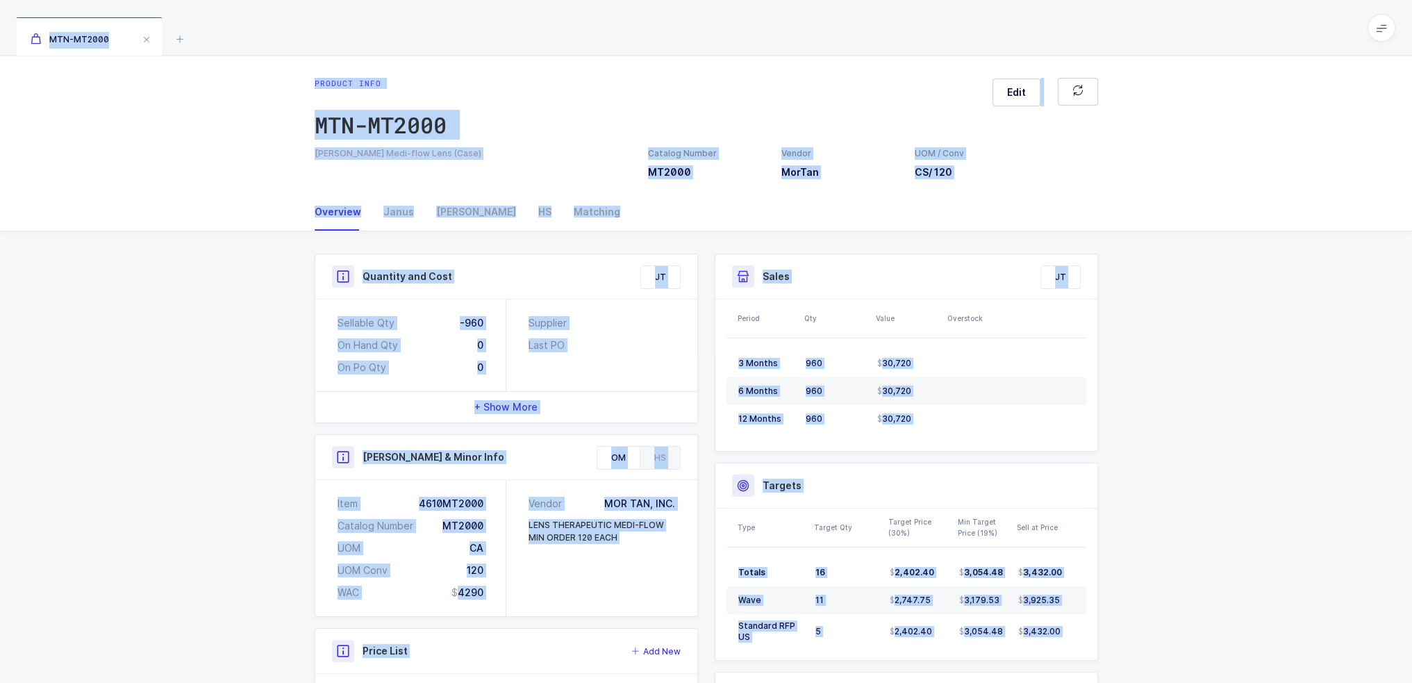
drag, startPoint x: 1197, startPoint y: 644, endPoint x: 299, endPoint y: 28, distance: 1088.2
click at [299, 28] on div "MTN-MT2000 Product info MTN-MT2000 Edit Morgan Medi-flow Lens (Case) Catalog Nu…" at bounding box center [706, 469] width 1412 height 938
click at [299, 28] on div "MTN-MT2000" at bounding box center [706, 28] width 1412 height 56
drag, startPoint x: 299, startPoint y: 28, endPoint x: 1217, endPoint y: 620, distance: 1091.9
click at [1217, 626] on div "MTN-MT2000 Product info MTN-MT2000 Edit Morgan Medi-flow Lens (Case) Catalog Nu…" at bounding box center [706, 469] width 1412 height 938
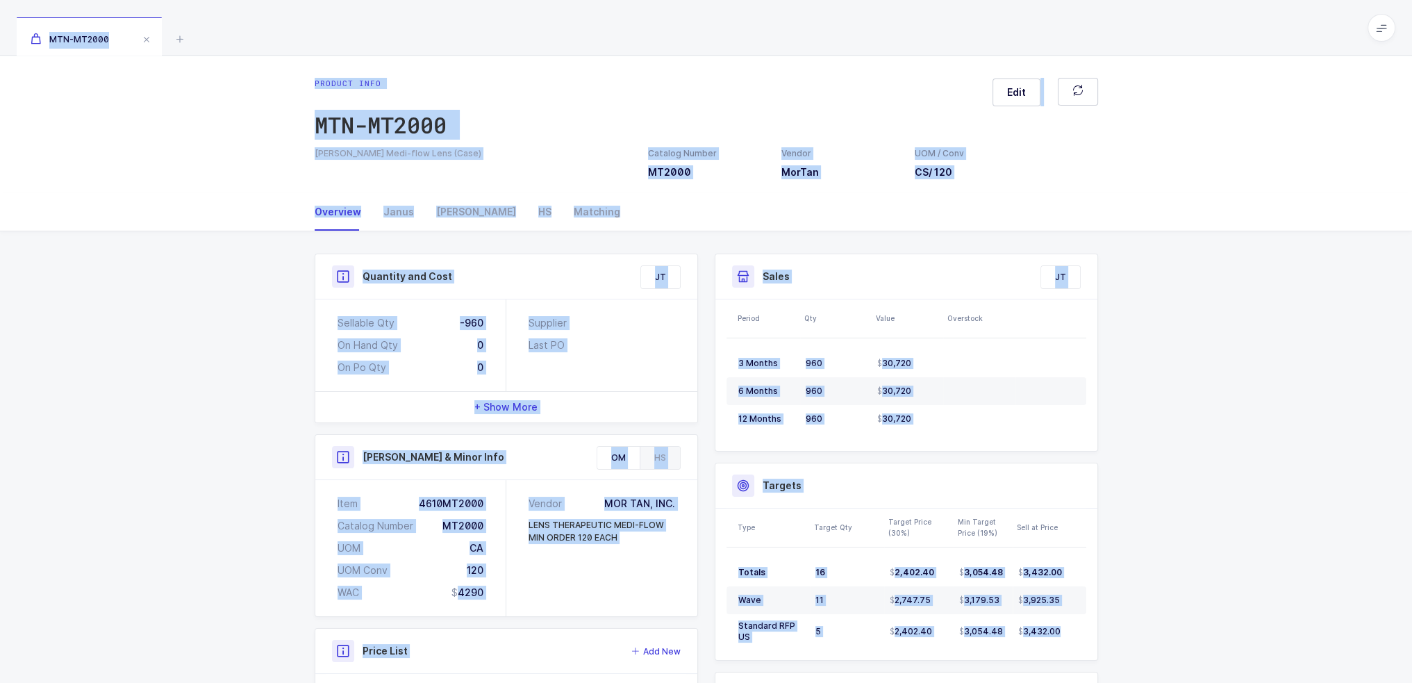
click at [1217, 618] on div "Quantity and Cost JT Sellable Qty -960 On Hand Qty 0 On Po Qty 0 Supplier Last …" at bounding box center [706, 584] width 1412 height 707
drag, startPoint x: 1181, startPoint y: 604, endPoint x: 339, endPoint y: 26, distance: 1021.5
click at [350, 17] on div "MTN-MT2000 Product info MTN-MT2000 Edit Morgan Medi-flow Lens (Case) Catalog Nu…" at bounding box center [706, 469] width 1412 height 938
click at [339, 26] on div "MTN-MT2000" at bounding box center [706, 28] width 1412 height 56
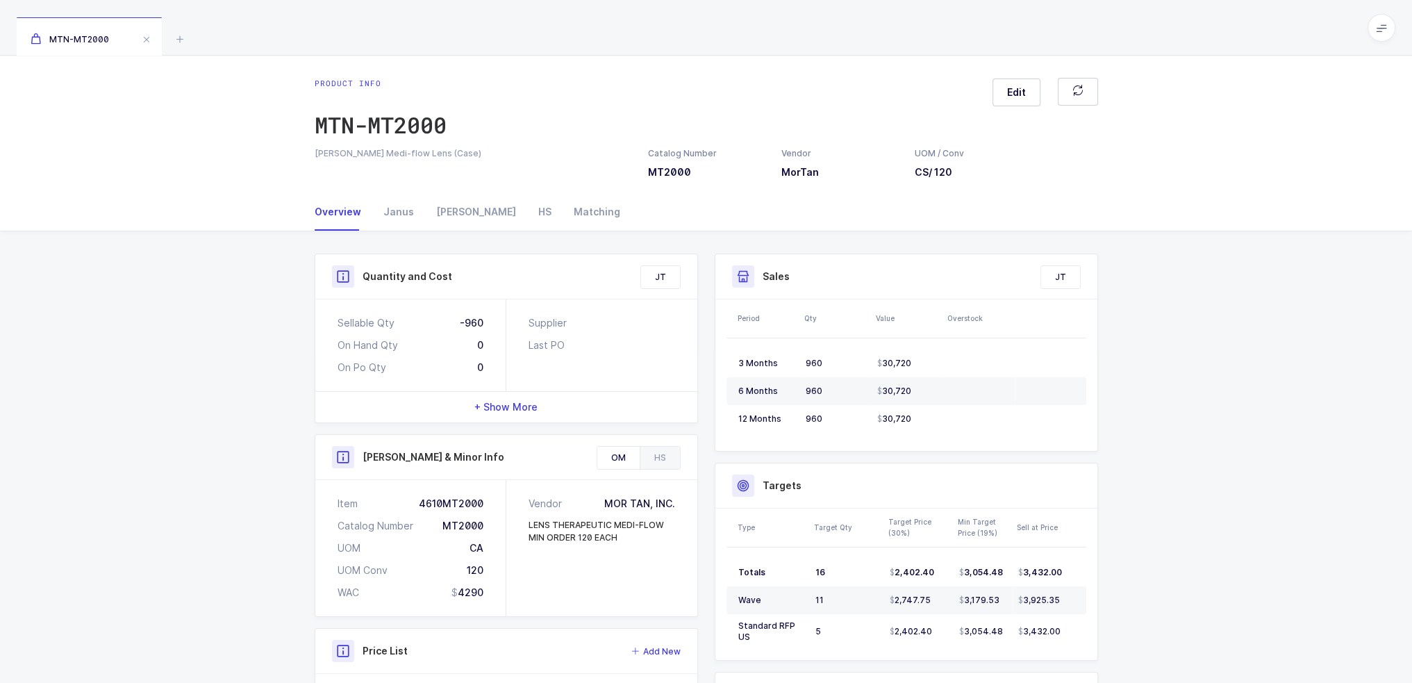
click at [1375, 24] on span at bounding box center [1382, 28] width 28 height 28
click at [1345, 183] on li "Purchasing" at bounding box center [1329, 186] width 103 height 11
click at [183, 38] on icon at bounding box center [180, 39] width 17 height 17
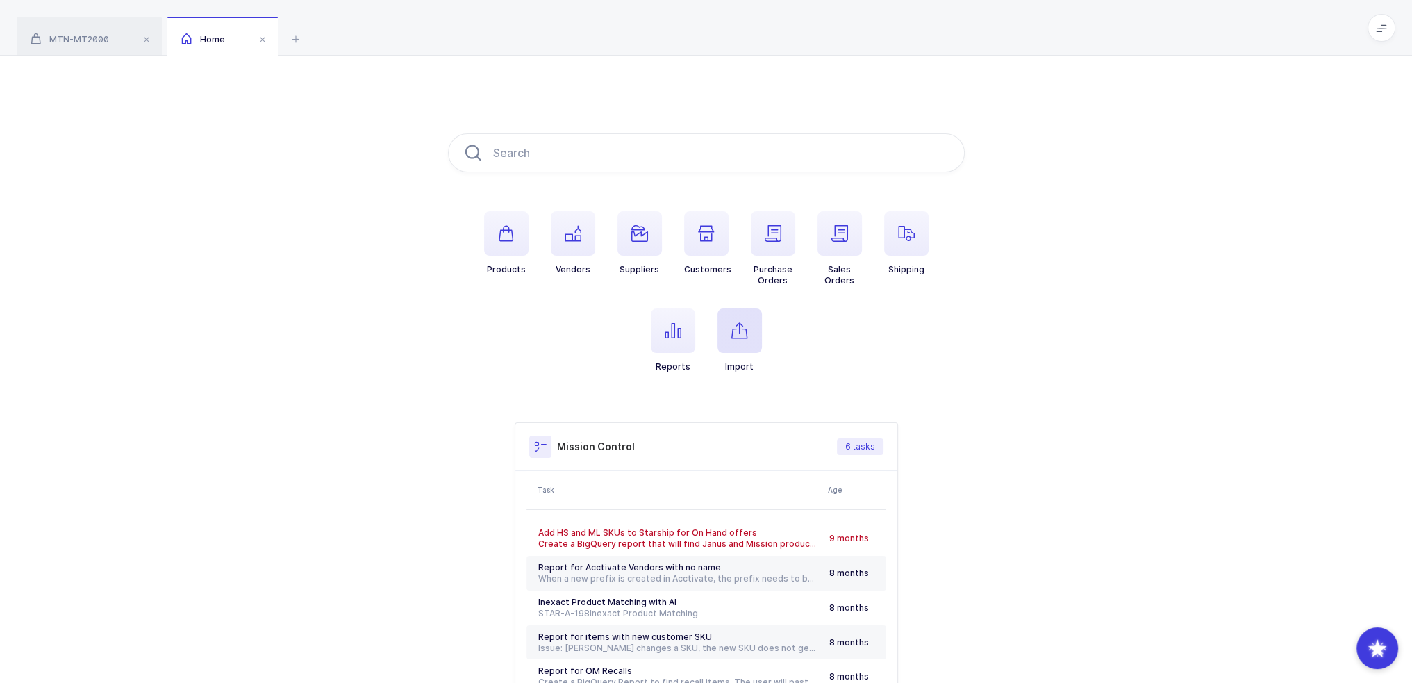
drag, startPoint x: 754, startPoint y: 331, endPoint x: 745, endPoint y: 330, distance: 9.8
click at [754, 331] on span "button" at bounding box center [740, 330] width 44 height 44
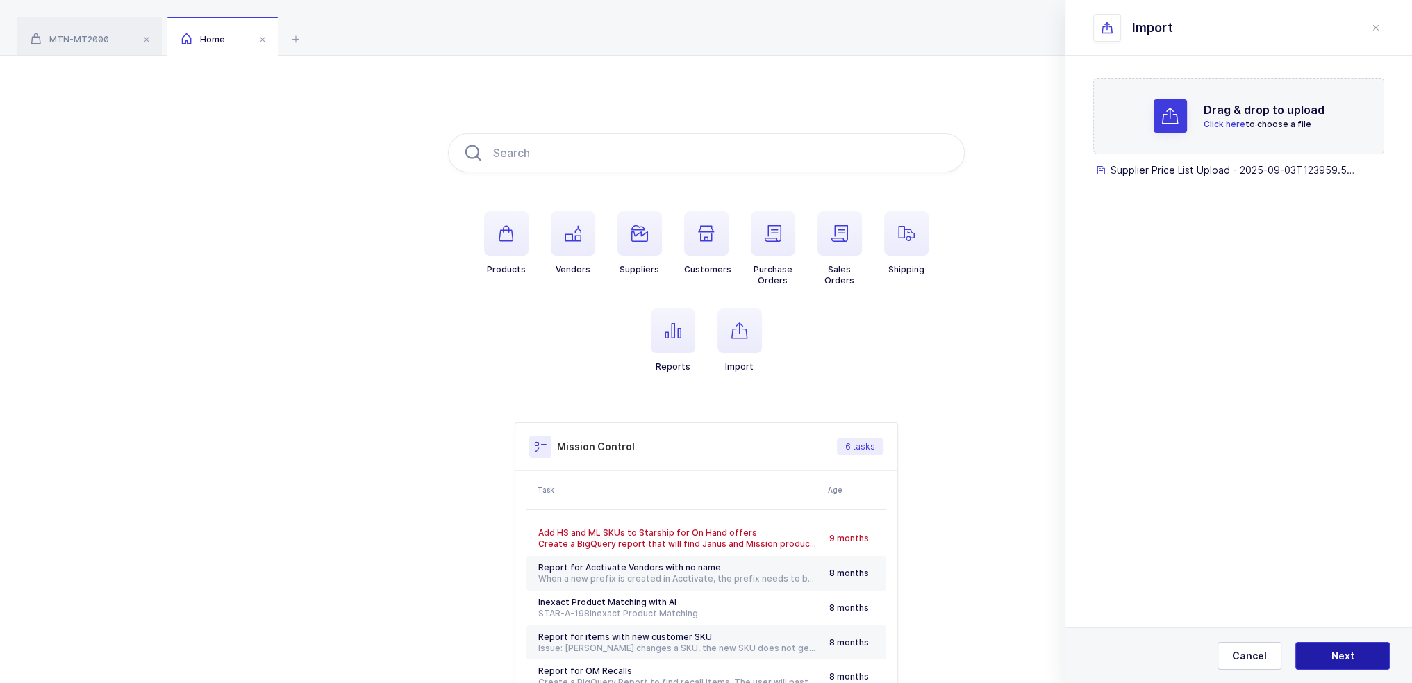
click at [1348, 660] on span "Next" at bounding box center [1343, 656] width 23 height 14
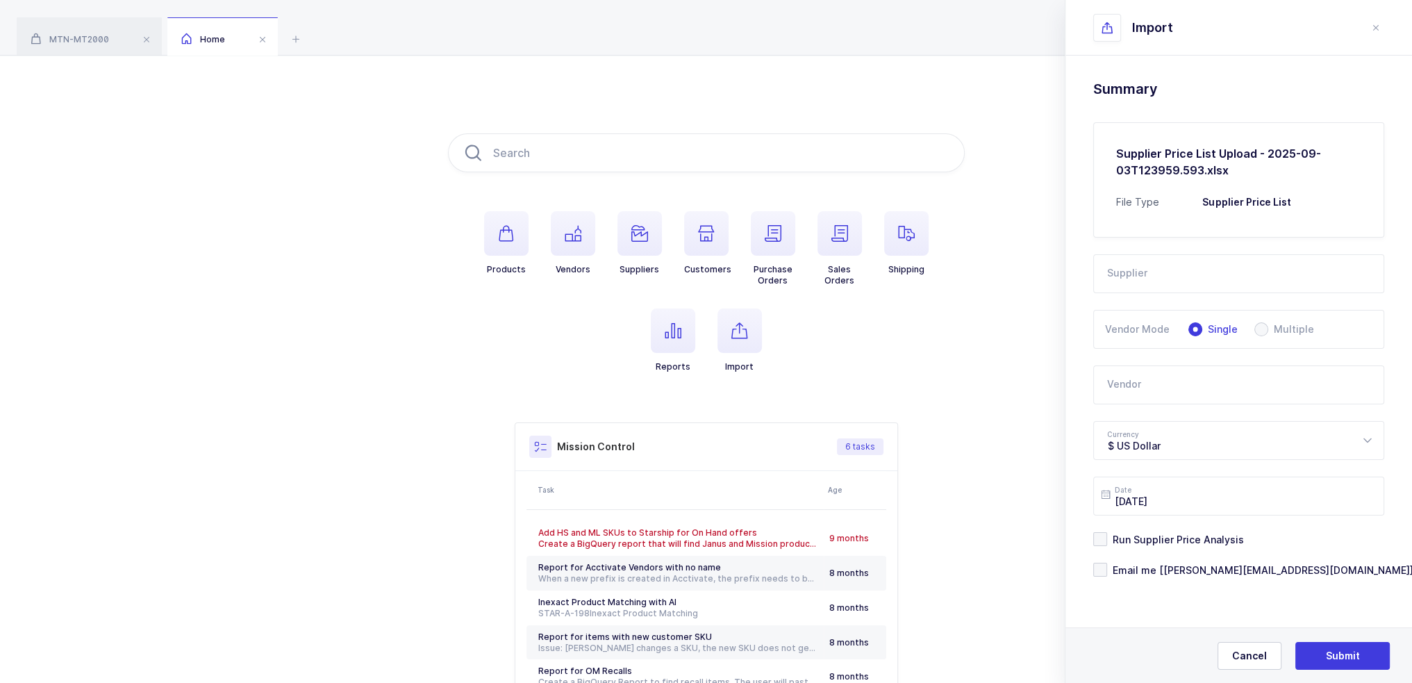
click at [1193, 277] on input "text" at bounding box center [1238, 273] width 291 height 39
click at [1166, 316] on li "LLD Care" at bounding box center [1244, 320] width 289 height 22
type input "LLD Care"
click at [1154, 382] on input "text" at bounding box center [1238, 384] width 291 height 39
click at [1146, 433] on div "DeRoyal" at bounding box center [1176, 431] width 136 height 14
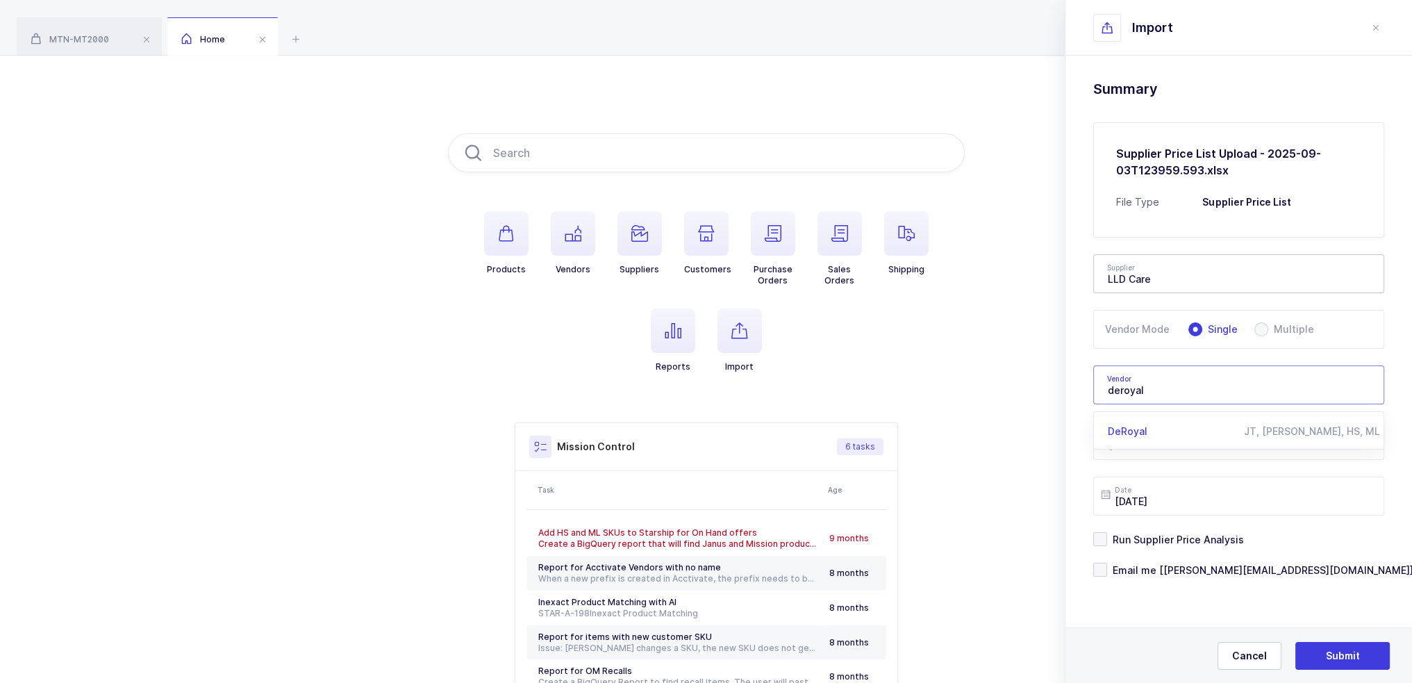
type input "DeRoyal"
click at [1162, 565] on span "Email me [[PERSON_NAME][EMAIL_ADDRESS][DOMAIN_NAME]]" at bounding box center [1260, 569] width 306 height 13
click at [1107, 563] on input "Email me [[PERSON_NAME][EMAIL_ADDRESS][DOMAIN_NAME]]" at bounding box center [1107, 563] width 0 height 0
click at [1350, 660] on span "Submit" at bounding box center [1343, 656] width 34 height 14
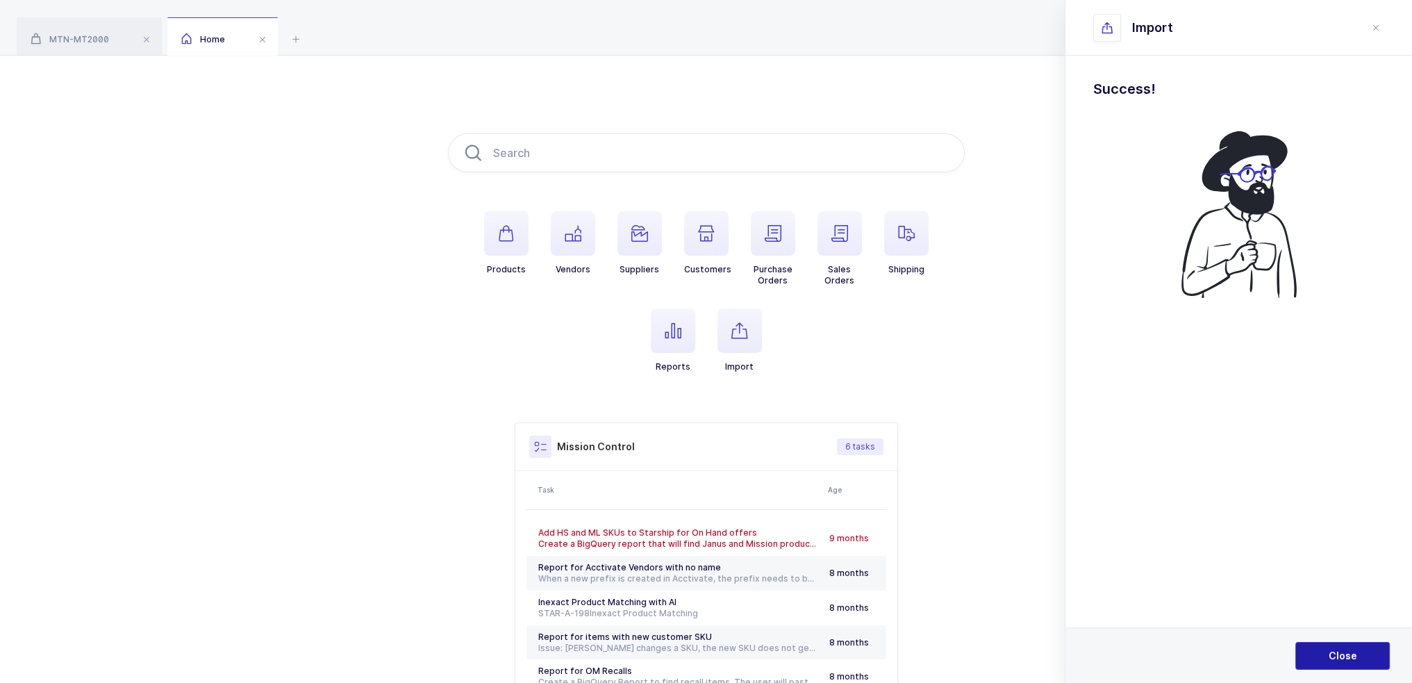
click at [1358, 654] on button "Close" at bounding box center [1342, 656] width 94 height 28
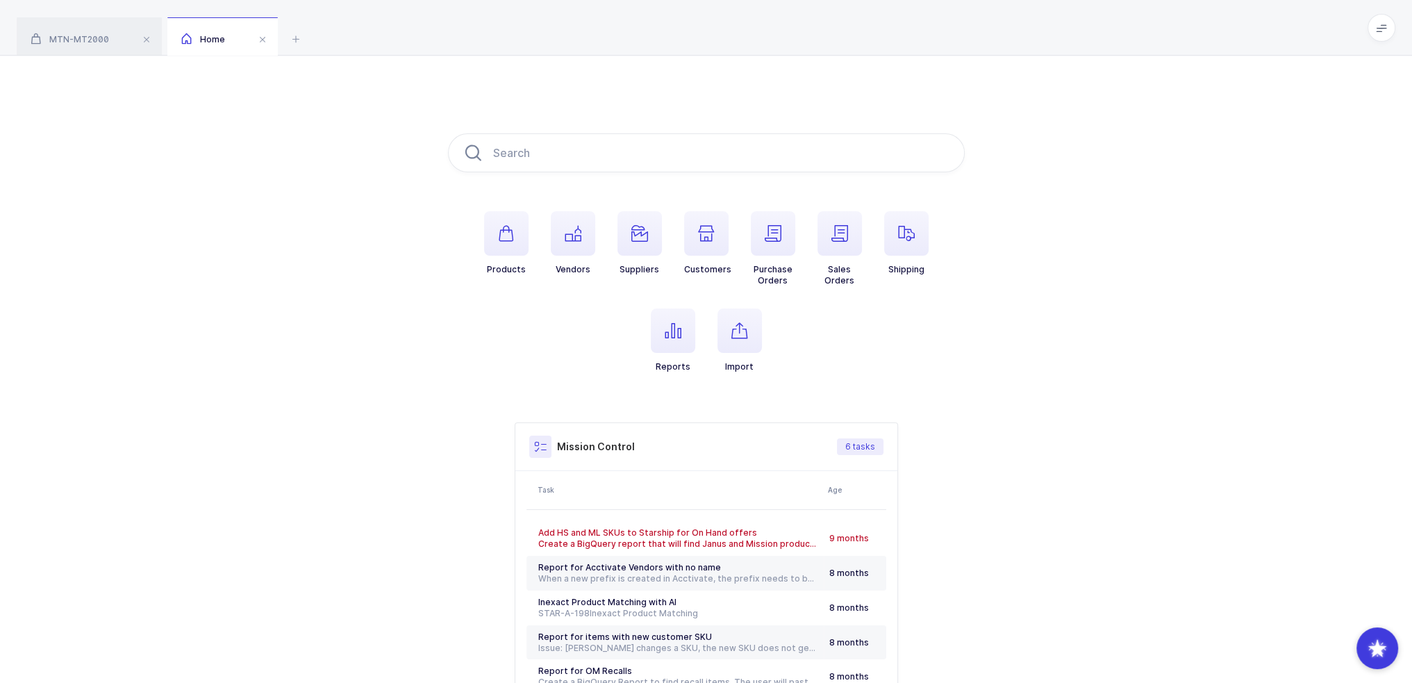
drag, startPoint x: 295, startPoint y: 108, endPoint x: 1059, endPoint y: 386, distance: 812.1
click at [1059, 386] on div "Products Vendors Suppliers Customers Purchase Orders Sales Orders Shipping Repo…" at bounding box center [706, 437] width 1412 height 763
click at [1045, 181] on div "Products Vendors Suppliers Customers Purchase Orders Sales Orders Shipping Repo…" at bounding box center [706, 437] width 1412 height 763
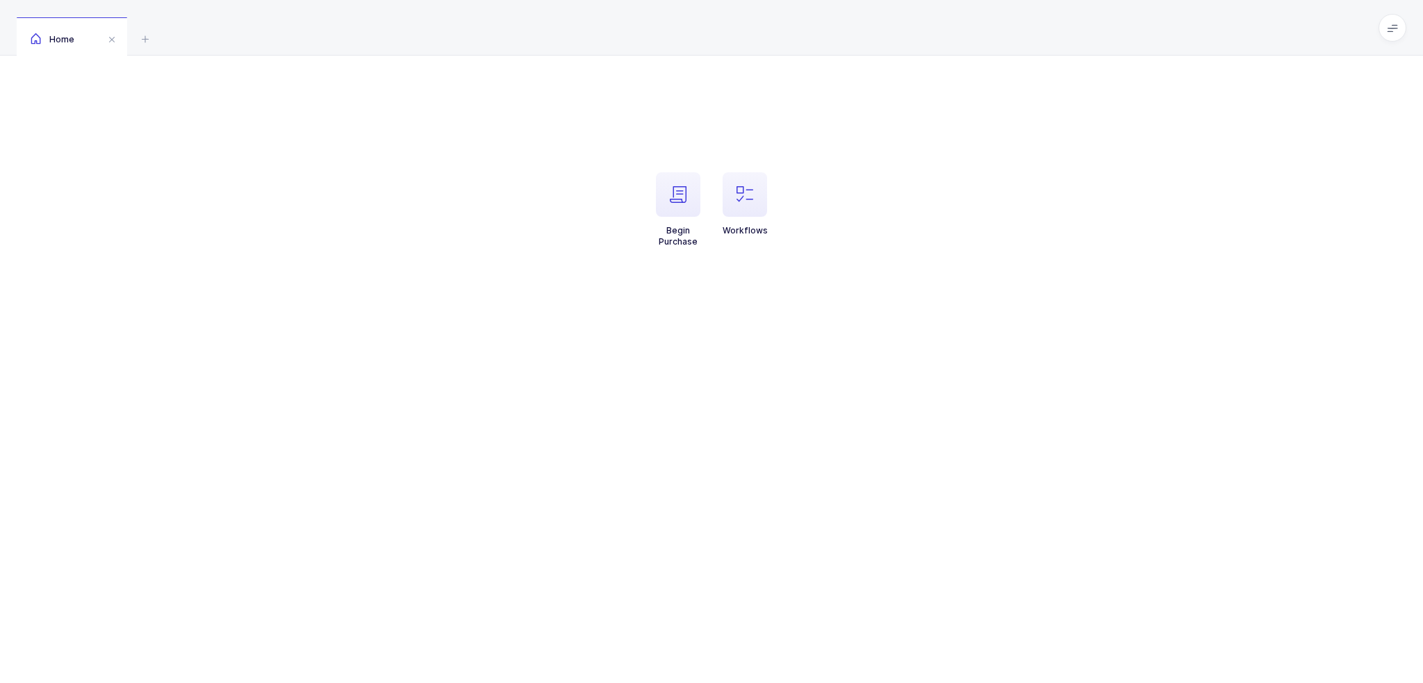
click at [720, 197] on li "Workflows" at bounding box center [744, 209] width 67 height 75
click at [769, 196] on li "Workflows" at bounding box center [744, 209] width 67 height 75
click at [750, 193] on icon "button" at bounding box center [744, 194] width 17 height 17
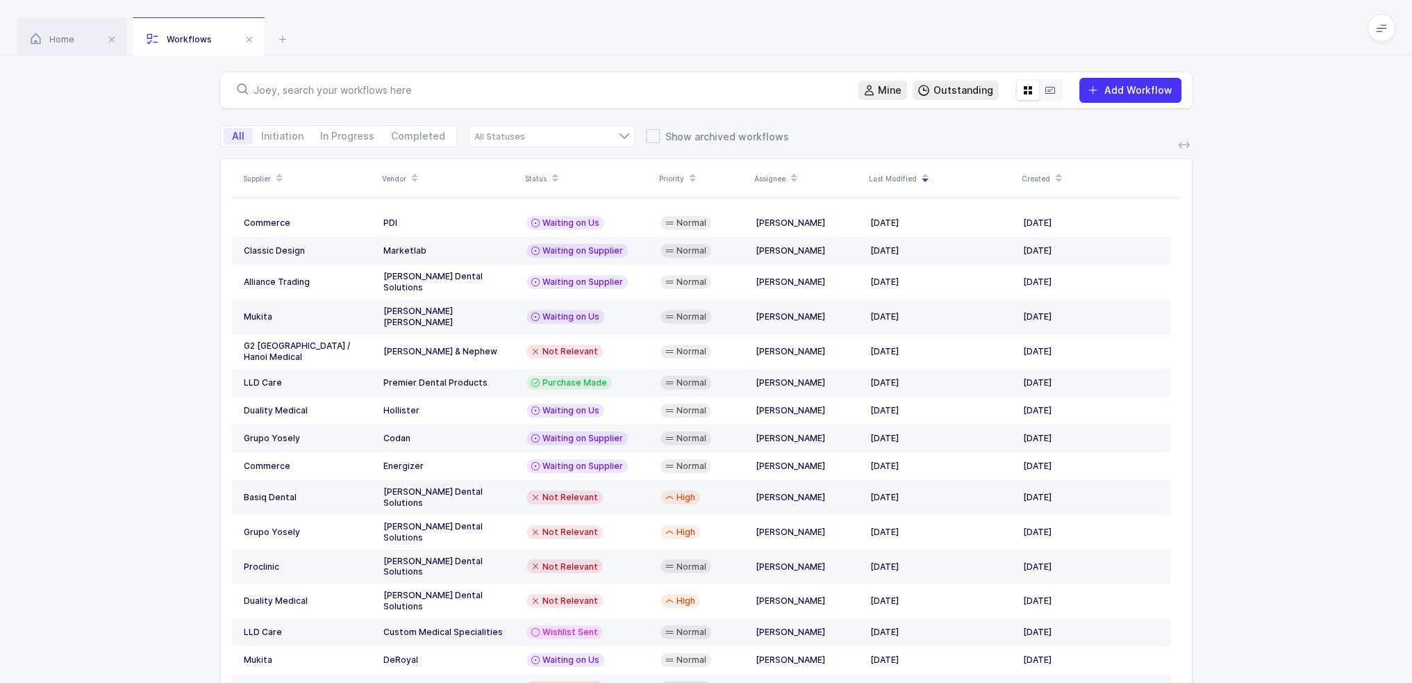
click at [360, 82] on div at bounding box center [539, 90] width 616 height 19
click at [364, 90] on input "text" at bounding box center [548, 90] width 588 height 14
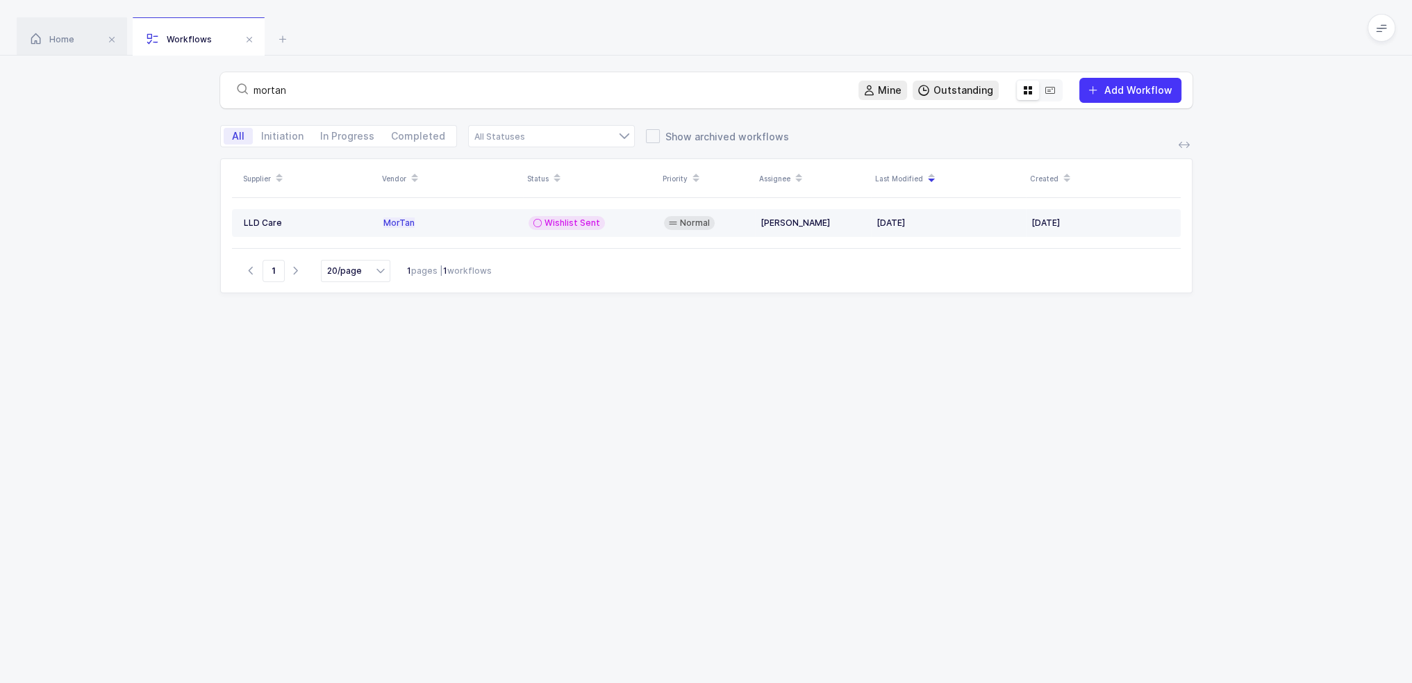
type input "mortan"
click at [552, 226] on span "Wishlist Sent" at bounding box center [573, 222] width 56 height 11
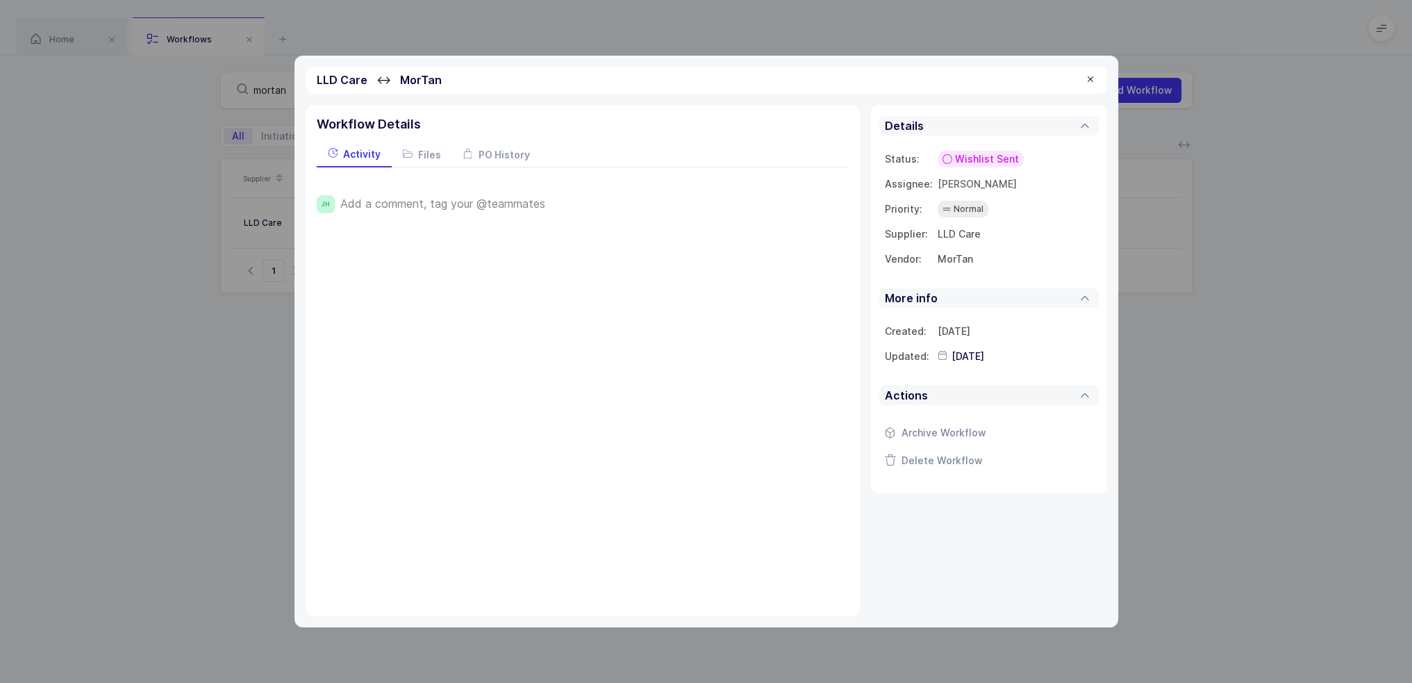
click at [489, 205] on span "Add a comment, tag your @teammates" at bounding box center [442, 203] width 205 height 13
click at [428, 208] on div at bounding box center [602, 207] width 452 height 24
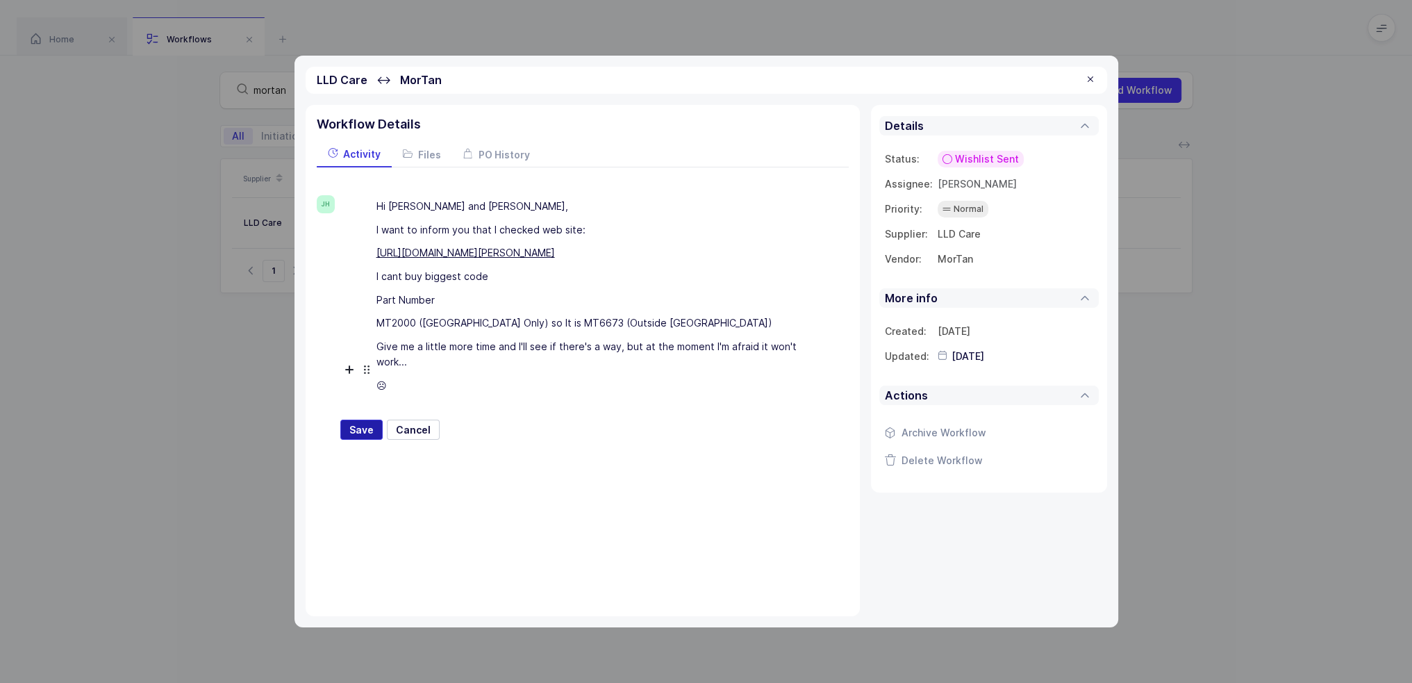
click at [359, 423] on span "Save" at bounding box center [361, 430] width 24 height 14
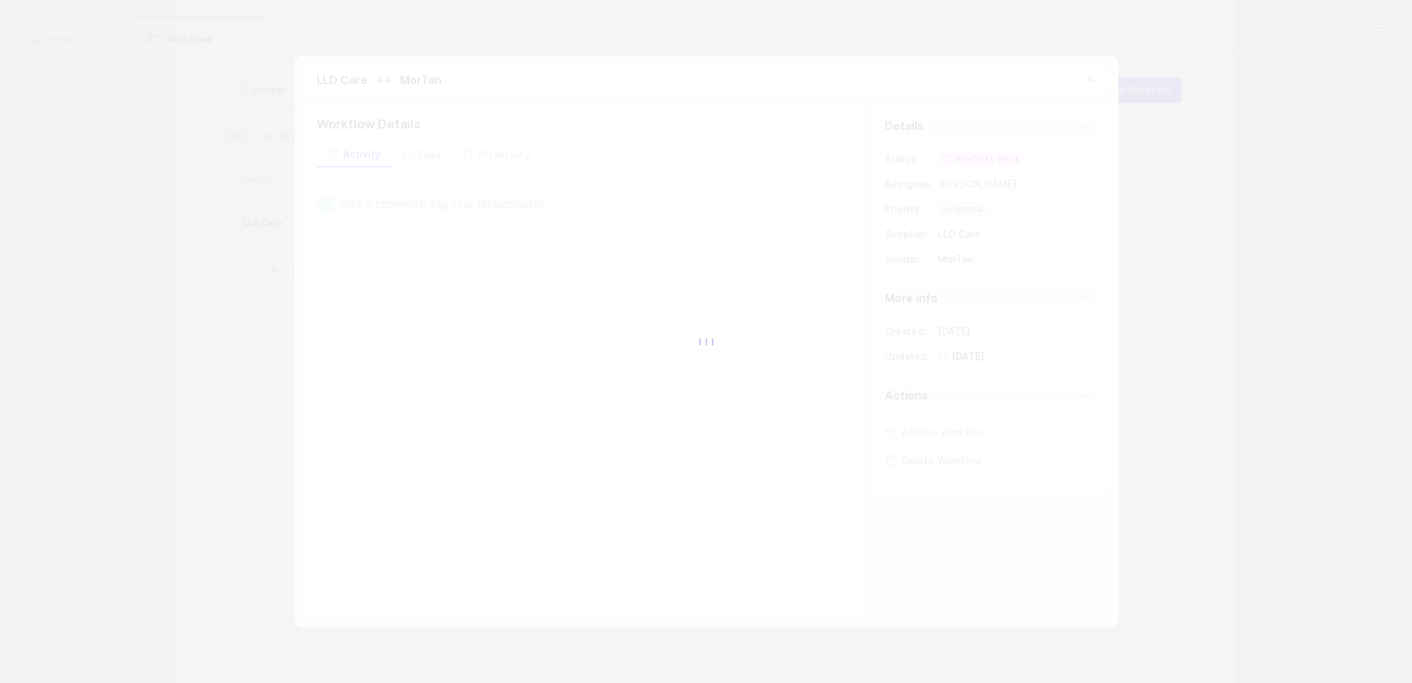
type input "[DATE]"
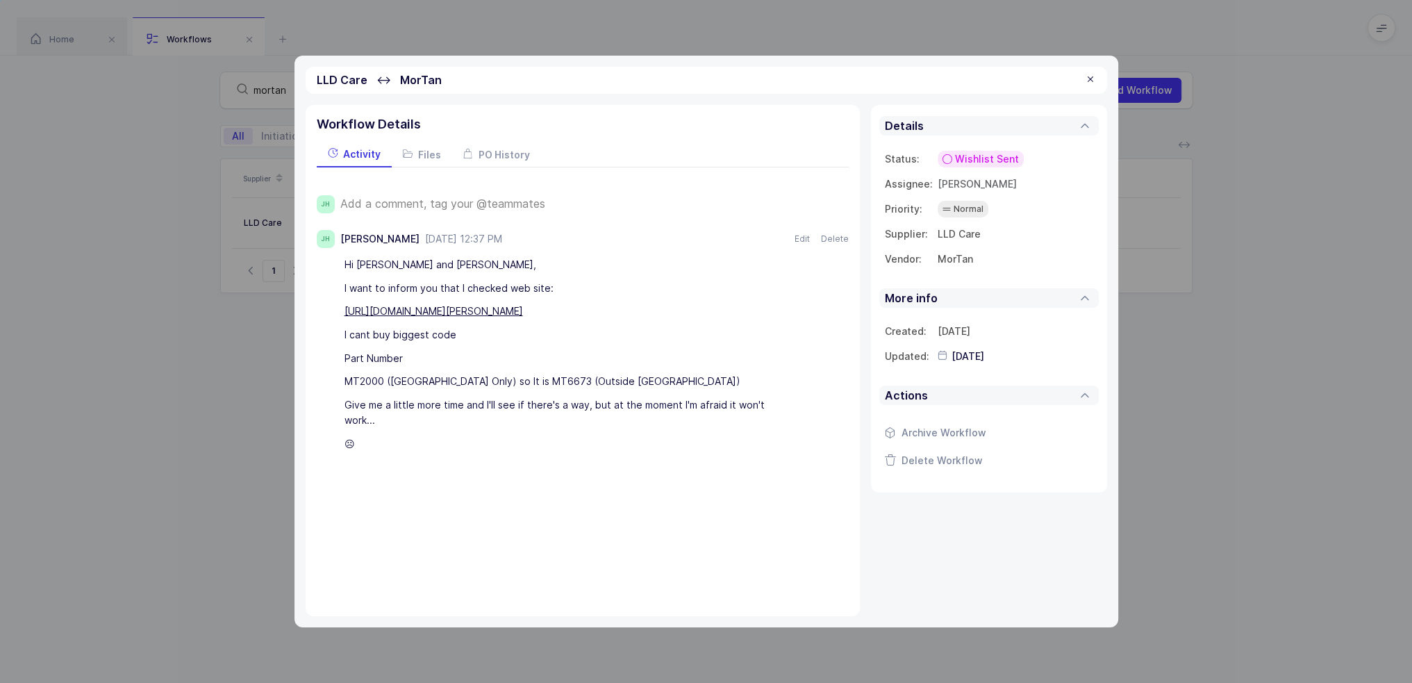
click at [979, 160] on span "Wishlist Sent" at bounding box center [987, 159] width 64 height 14
click at [979, 273] on div "Waiting on Supplier" at bounding box center [953, 266] width 117 height 17
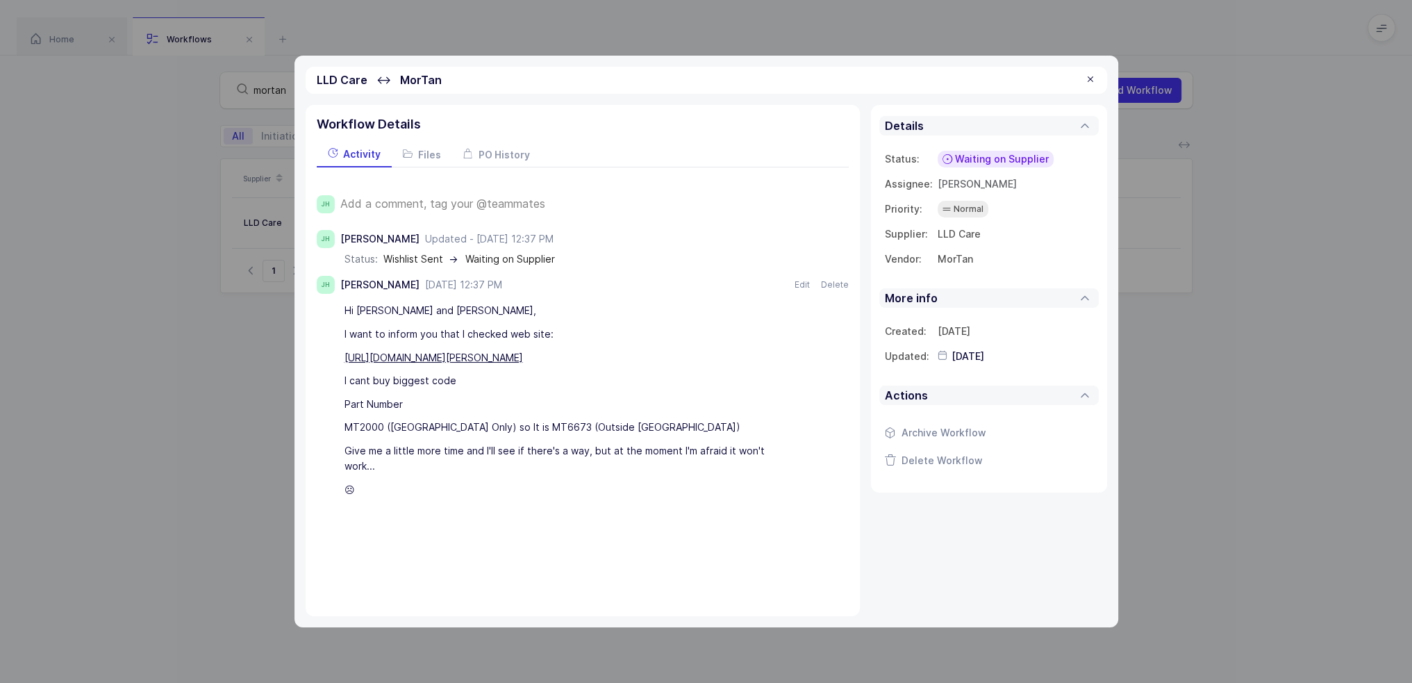
click at [1095, 78] on div "LLD Care ↔ [GEOGRAPHIC_DATA]" at bounding box center [707, 80] width 802 height 27
click at [1093, 79] on div at bounding box center [1090, 80] width 11 height 13
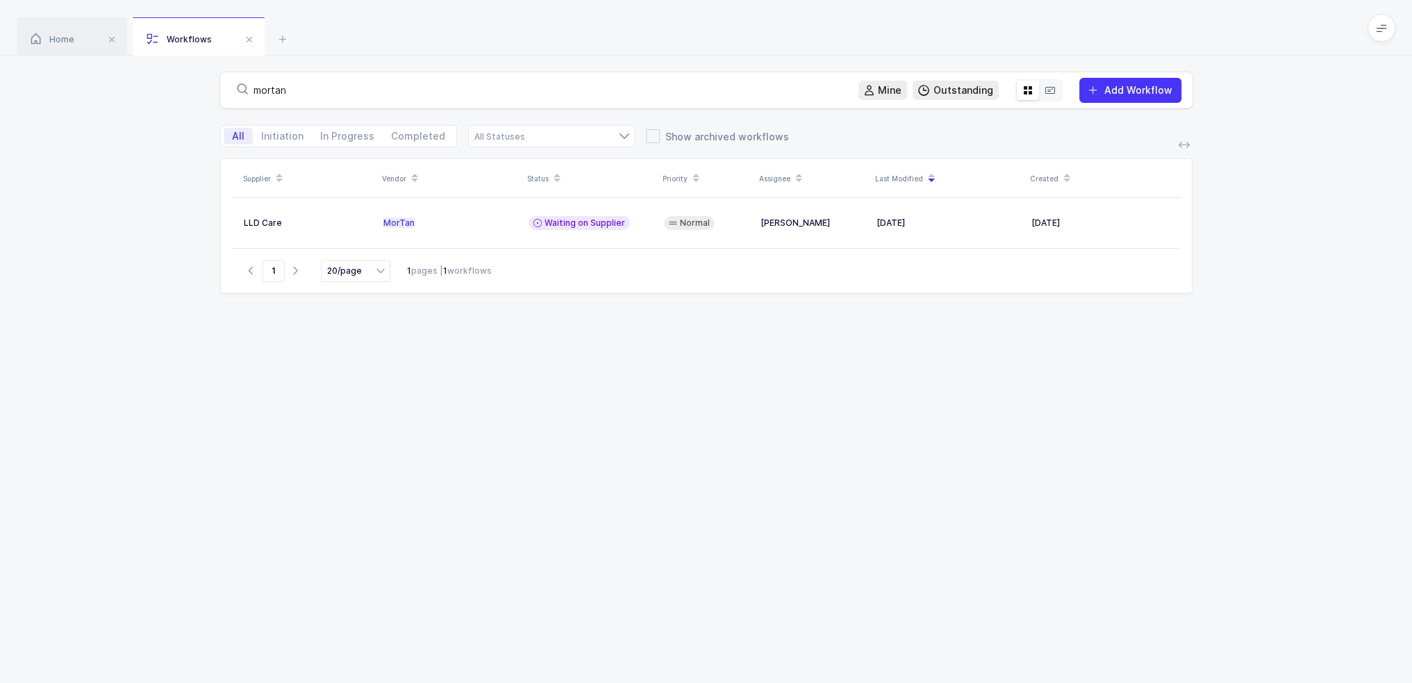
click at [1053, 88] on icon at bounding box center [1050, 90] width 11 height 11
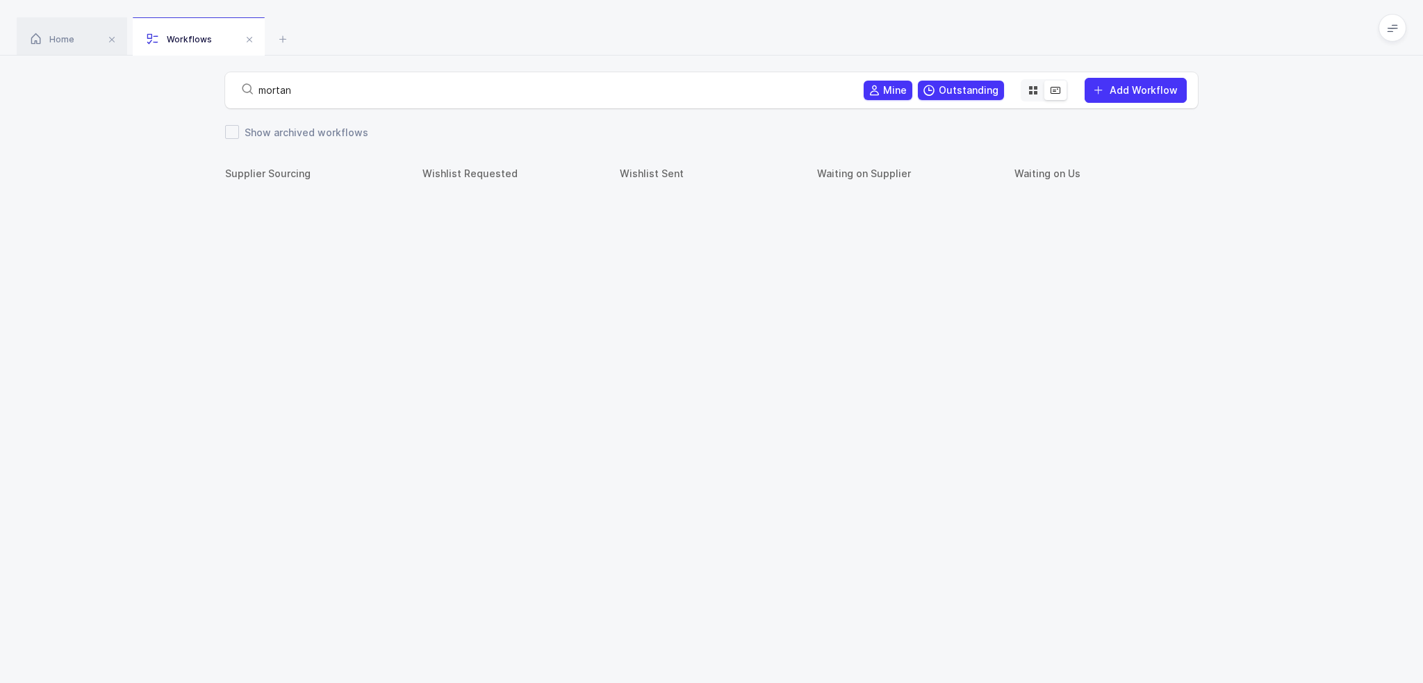
drag, startPoint x: 356, startPoint y: 91, endPoint x: 219, endPoint y: 97, distance: 137.0
click at [220, 97] on div "mortan Mine Outstanding Add Workflow" at bounding box center [711, 90] width 1423 height 69
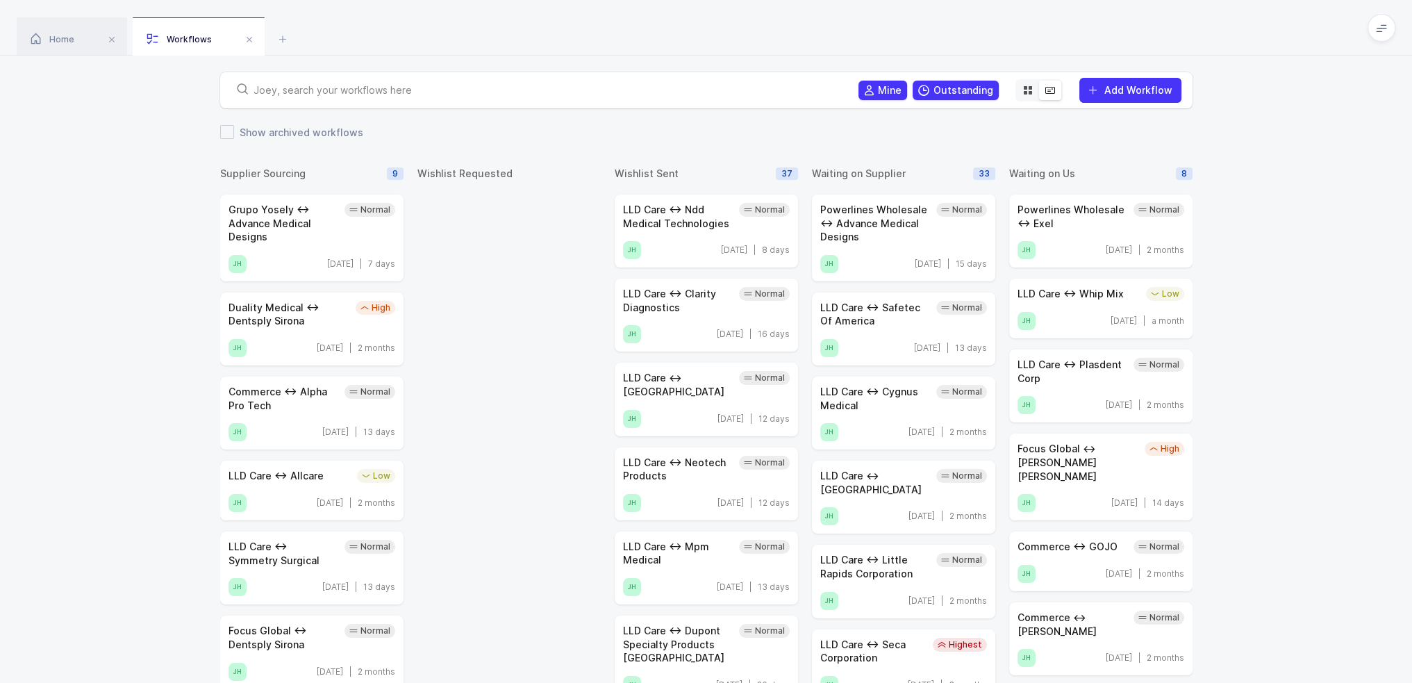
drag, startPoint x: 524, startPoint y: 172, endPoint x: 513, endPoint y: 174, distance: 11.5
click at [513, 174] on div "Wishlist Requested" at bounding box center [508, 174] width 183 height 14
click at [1141, 247] on span "|" at bounding box center [1139, 250] width 3 height 10
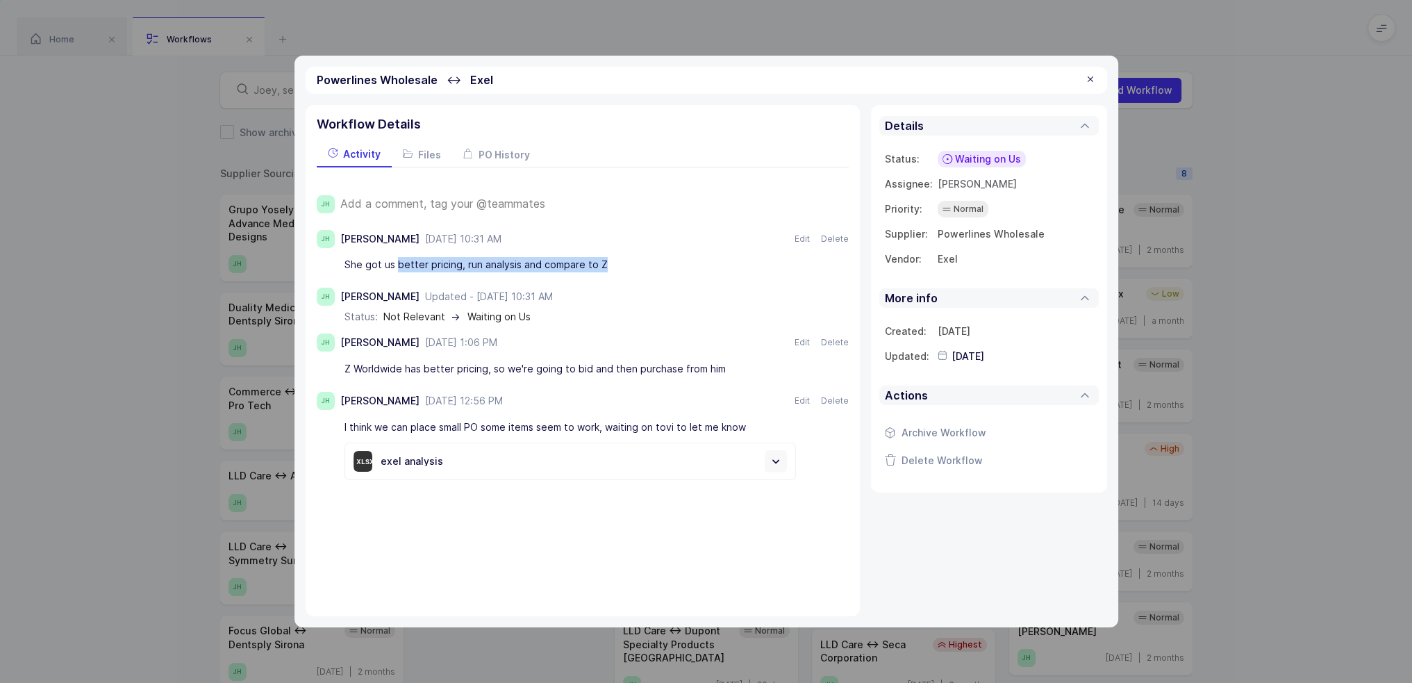
drag, startPoint x: 395, startPoint y: 264, endPoint x: 657, endPoint y: 262, distance: 262.6
click at [657, 262] on div "She got us better pricing, run analysis and compare to Z" at bounding box center [571, 266] width 452 height 24
click at [648, 265] on div "She got us better pricing, run analysis and compare to Z" at bounding box center [571, 266] width 452 height 24
click at [1089, 80] on div at bounding box center [1090, 80] width 11 height 13
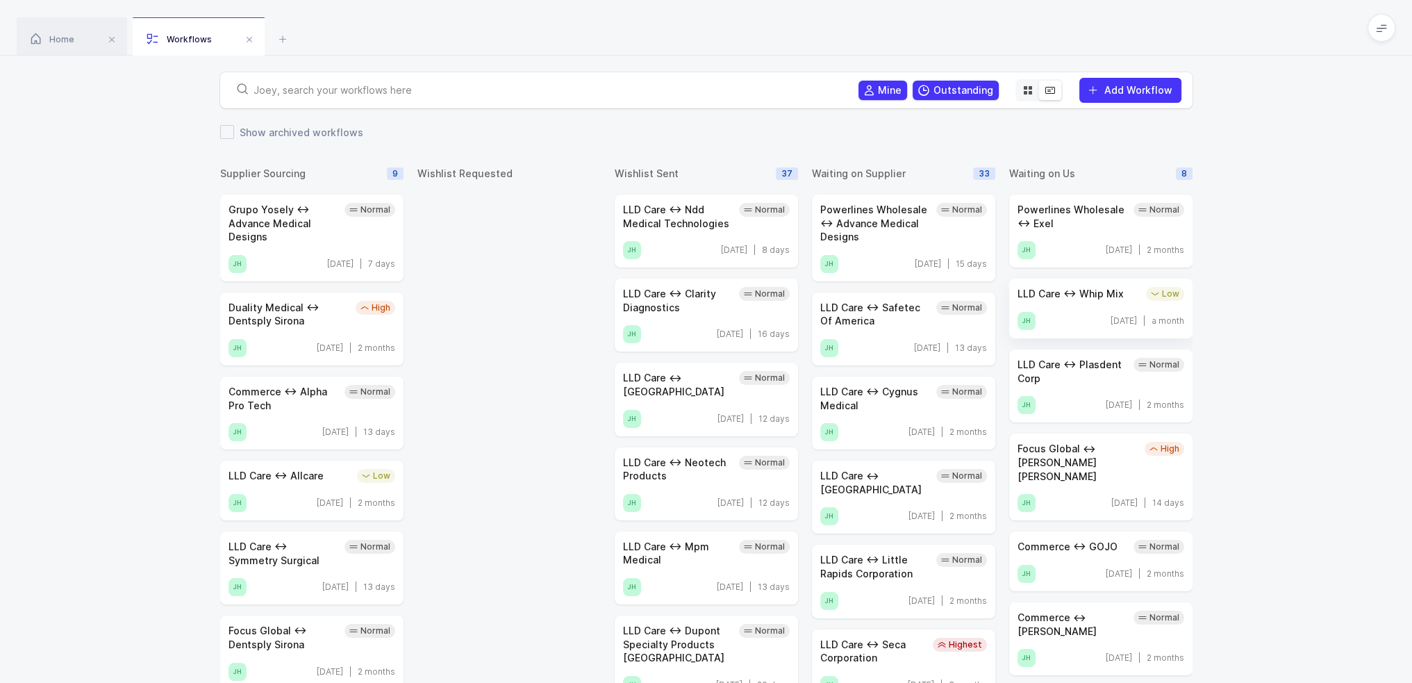
click at [1100, 308] on div "LLD Care ↔ Whip Mix Low JH [DATE] | a month" at bounding box center [1100, 309] width 183 height 60
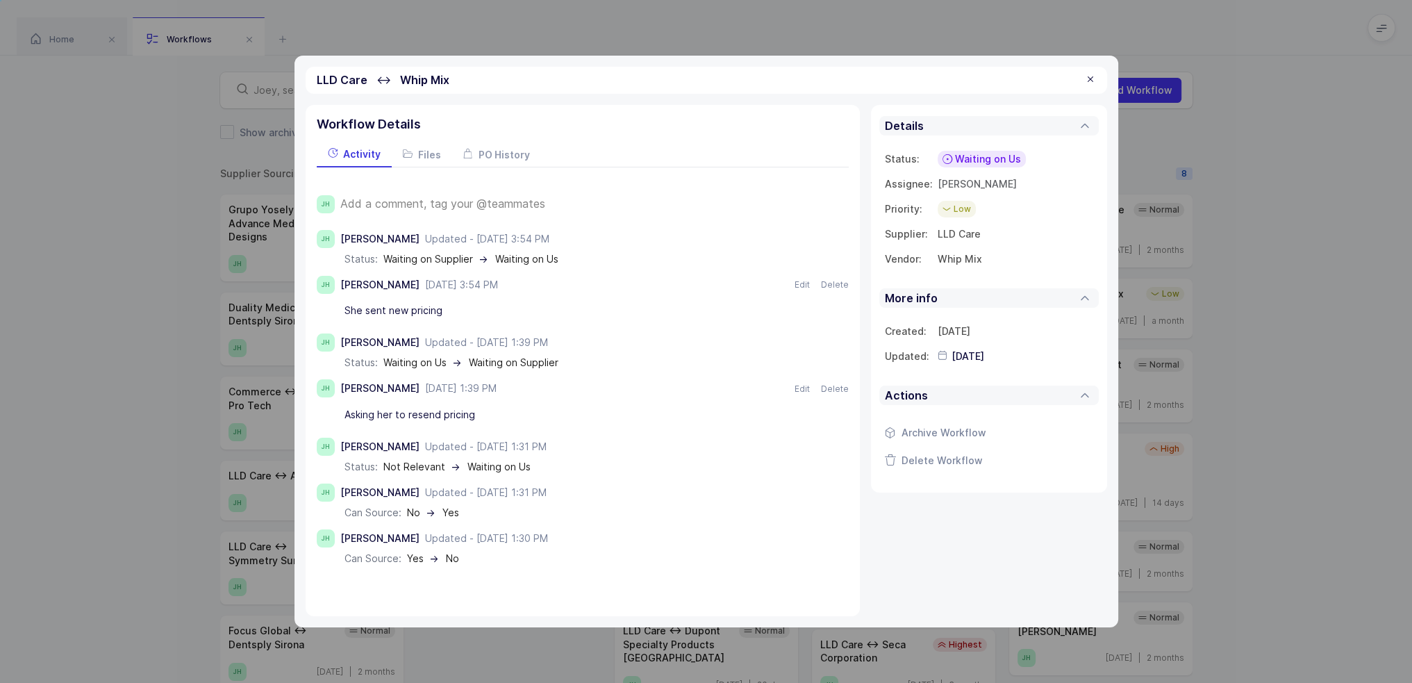
drag, startPoint x: 582, startPoint y: 312, endPoint x: 588, endPoint y: 324, distance: 13.4
click at [588, 324] on div "[PERSON_NAME] Updated - [DATE] 3:54 PM [DATE] 3:54 PM status: Waiting on Suppli…" at bounding box center [583, 397] width 532 height 335
click at [534, 203] on span "Add a comment, tag your @teammates" at bounding box center [442, 203] width 205 height 13
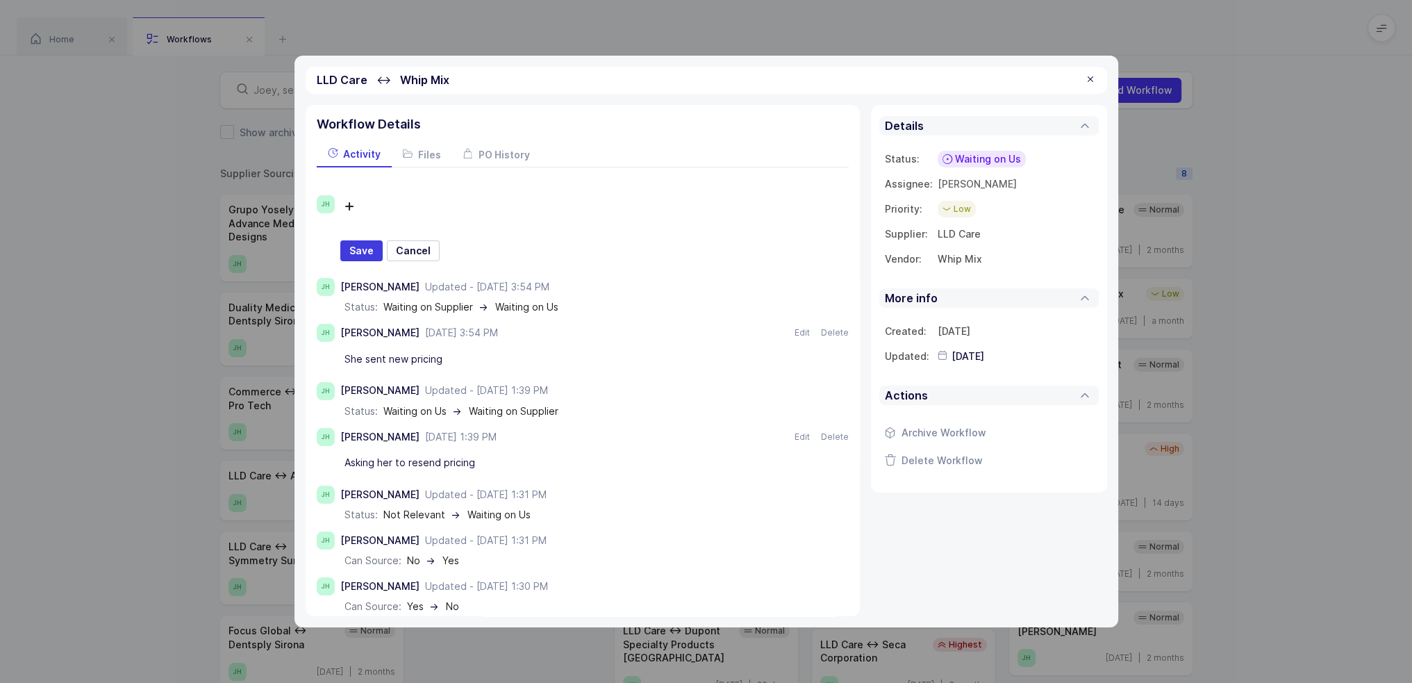
click at [1097, 78] on div "LLD Care ↔ Whip Mix" at bounding box center [707, 80] width 802 height 27
click at [1091, 81] on div at bounding box center [1090, 80] width 11 height 13
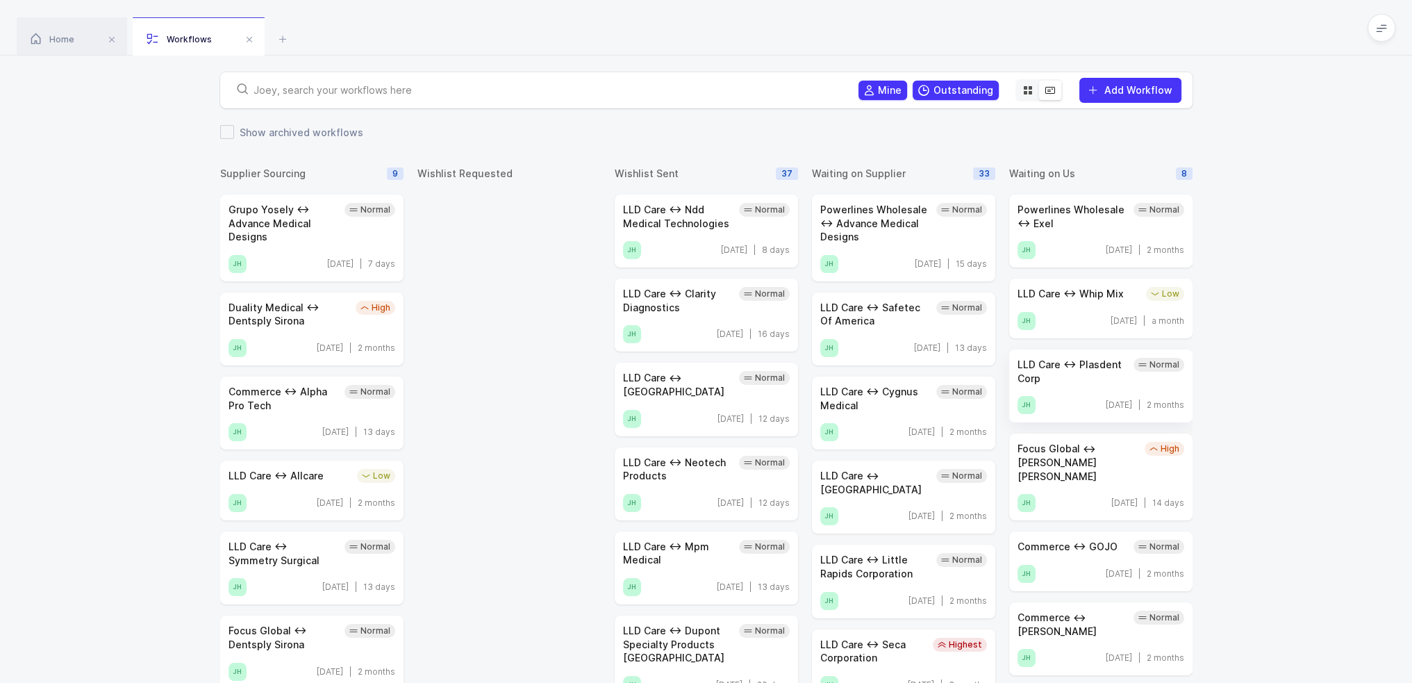
click at [1077, 375] on div "LLD Care ↔ Plasdent Corp" at bounding box center [1073, 371] width 110 height 27
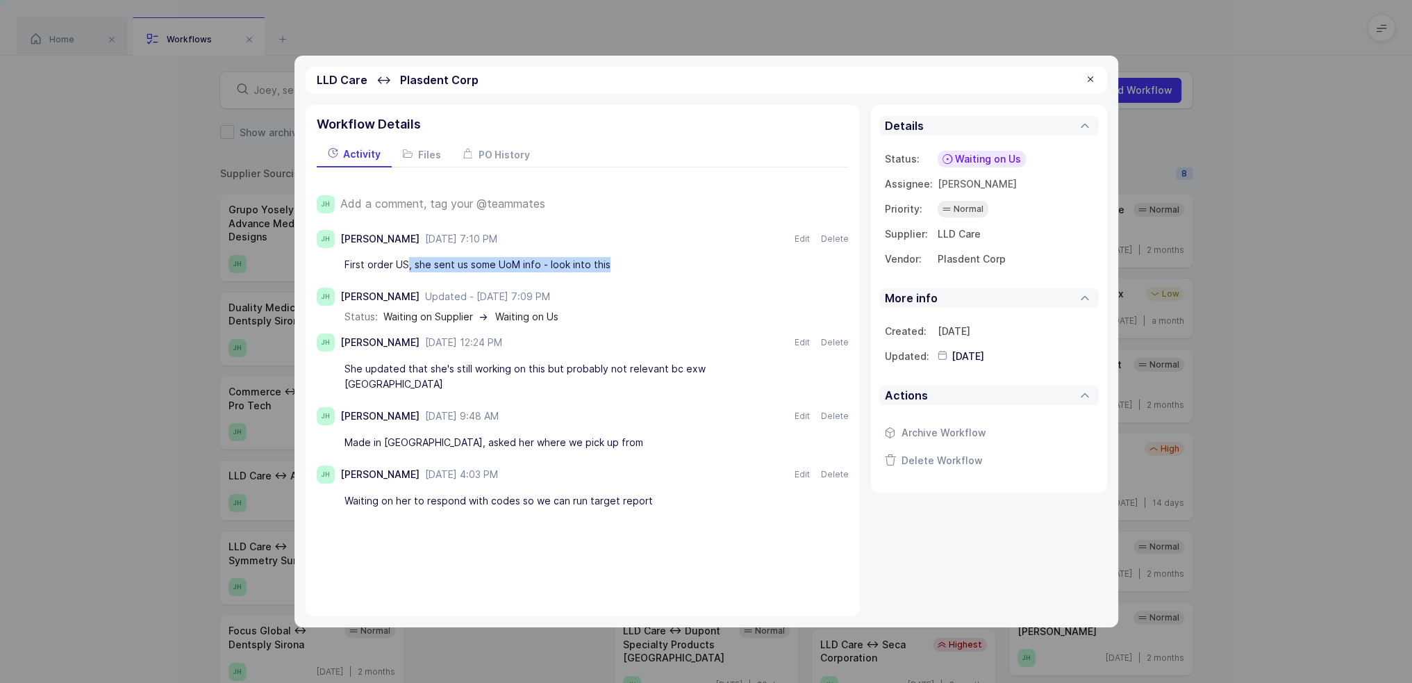
drag, startPoint x: 406, startPoint y: 266, endPoint x: 604, endPoint y: 260, distance: 198.7
click at [604, 260] on div "First order US, she sent us some UoM info - look into this" at bounding box center [571, 266] width 452 height 24
click at [607, 260] on div "First order US, she sent us some UoM info - look into this" at bounding box center [571, 266] width 452 height 24
click at [632, 262] on div "First order US, she sent us some UoM info - look into this" at bounding box center [571, 266] width 452 height 24
drag, startPoint x: 683, startPoint y: 495, endPoint x: 662, endPoint y: 495, distance: 20.8
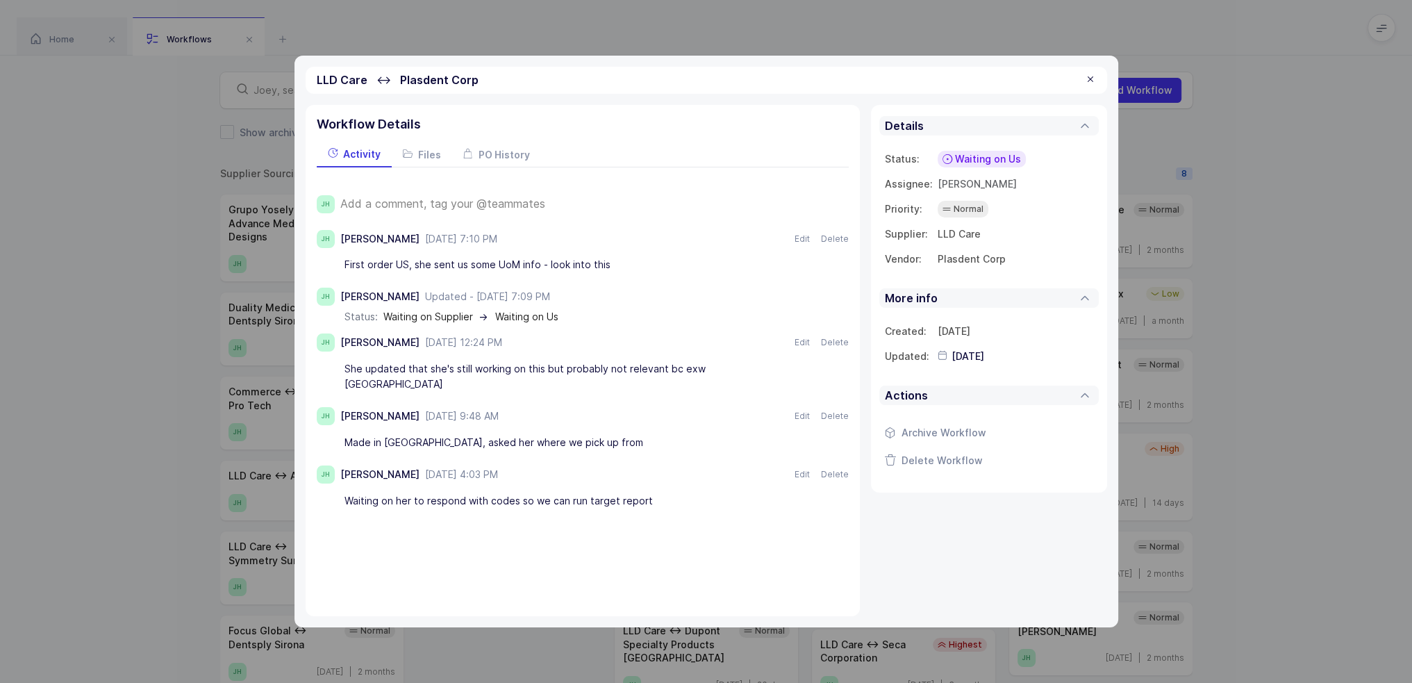
click at [662, 495] on div "Waiting on her to respond with codes so we can run target report" at bounding box center [571, 501] width 452 height 24
drag, startPoint x: 662, startPoint y: 503, endPoint x: 645, endPoint y: 520, distance: 24.1
click at [645, 520] on div "Workflow Details Activity Files PO History JH Add a comment, tag your @teammate…" at bounding box center [583, 360] width 554 height 511
click at [1085, 78] on div at bounding box center [1090, 80] width 11 height 13
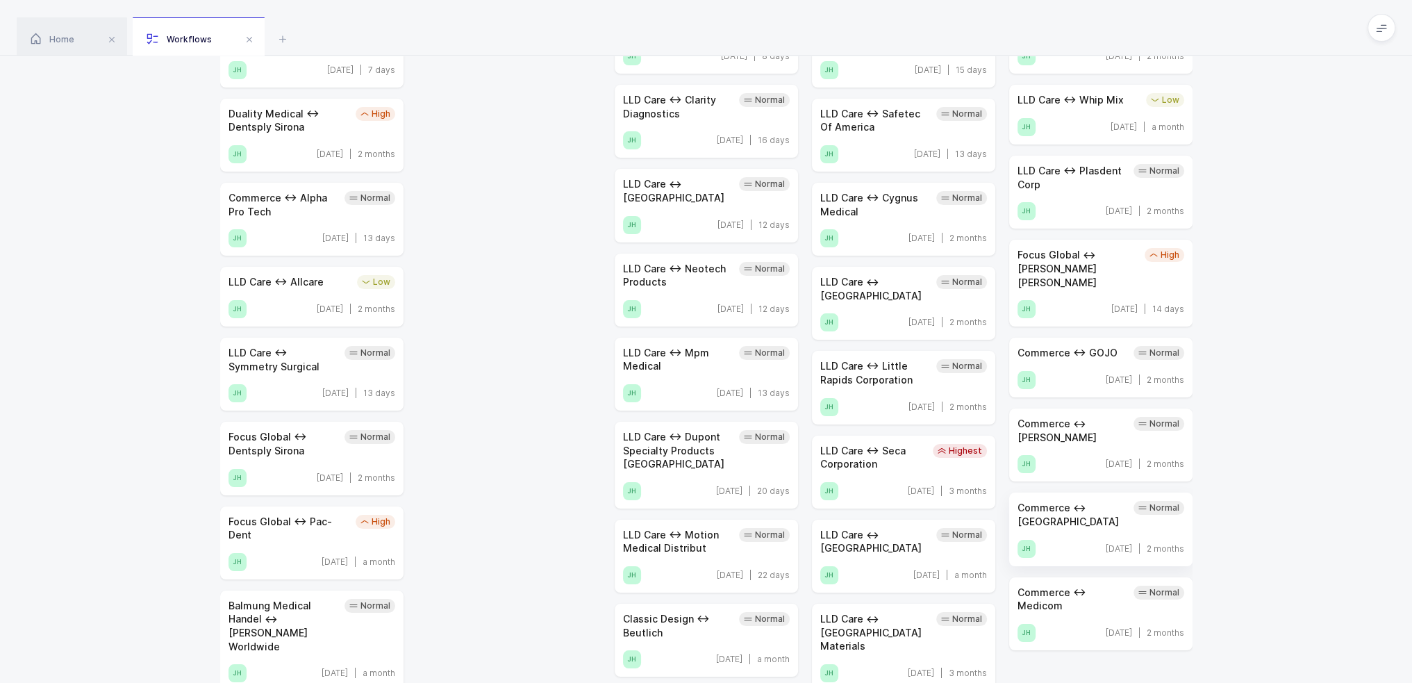
scroll to position [278, 0]
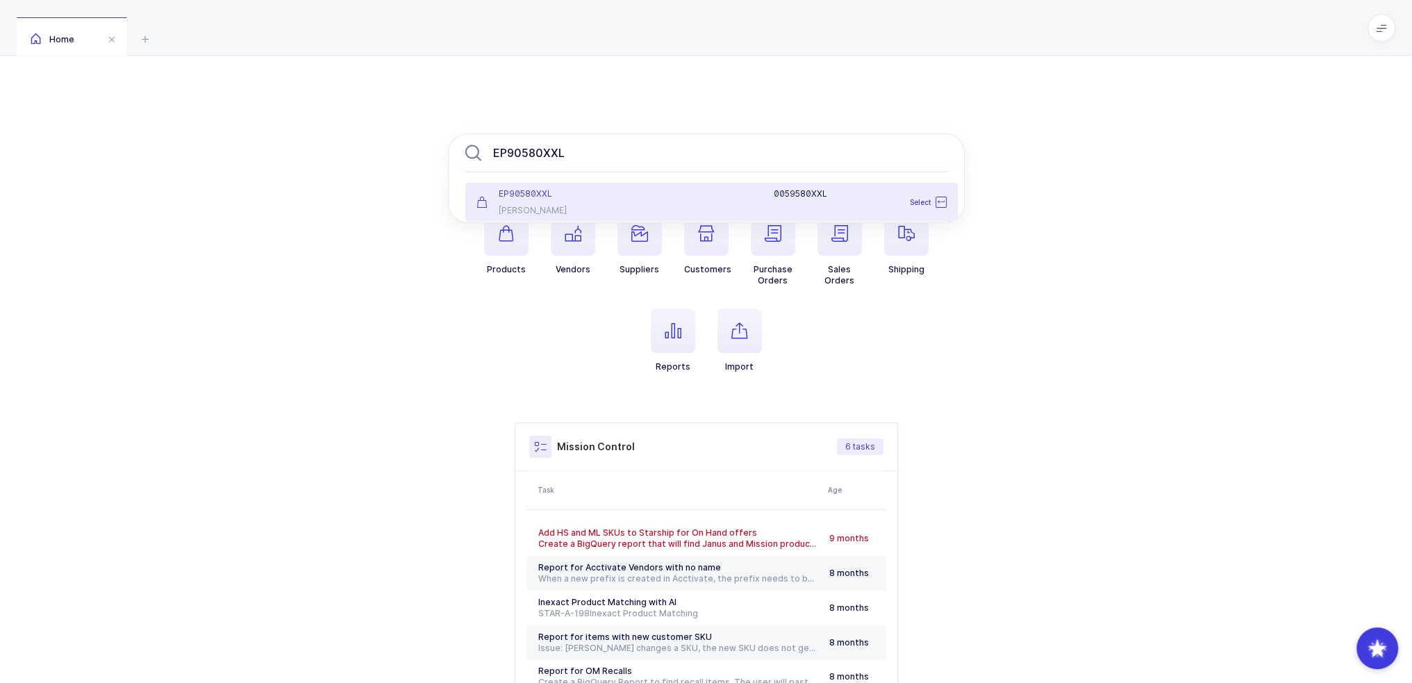
type input "EP90580XXL"
click at [670, 204] on div "0059580XXL" at bounding box center [792, 202] width 324 height 28
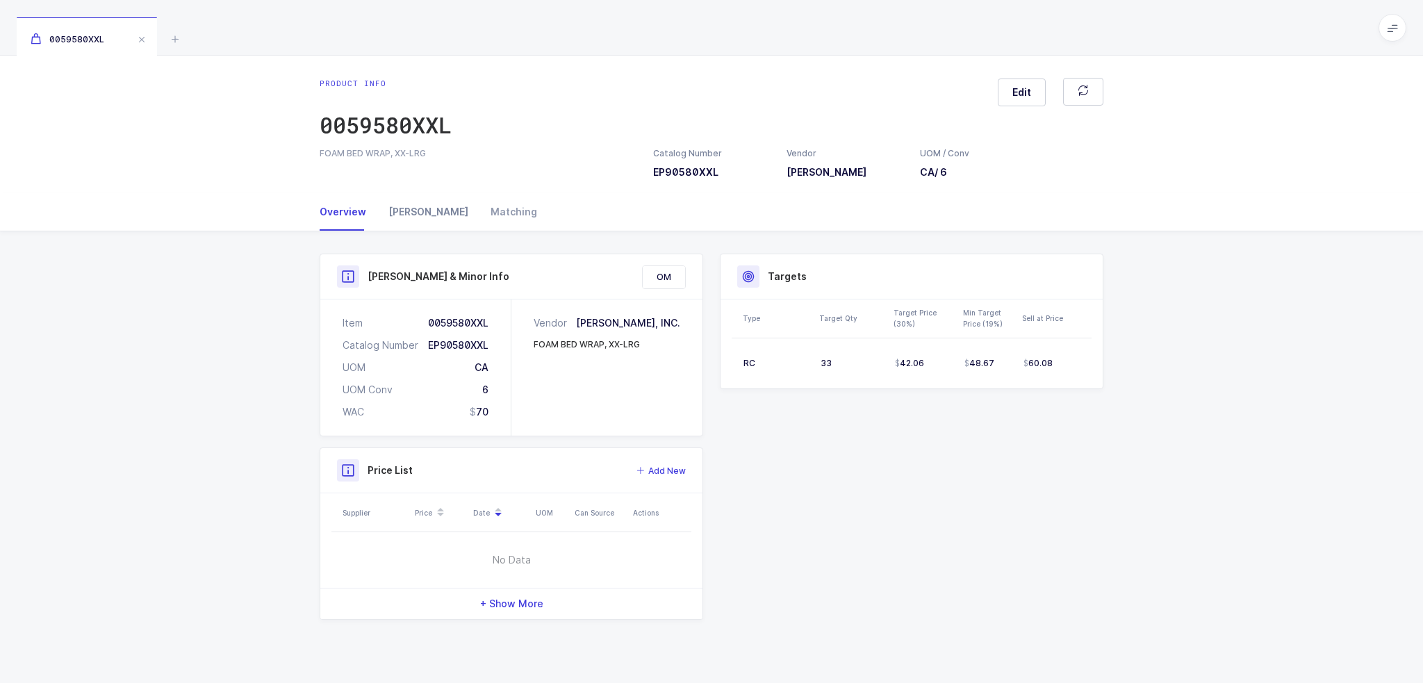
click at [415, 205] on div "[PERSON_NAME]" at bounding box center [428, 212] width 102 height 38
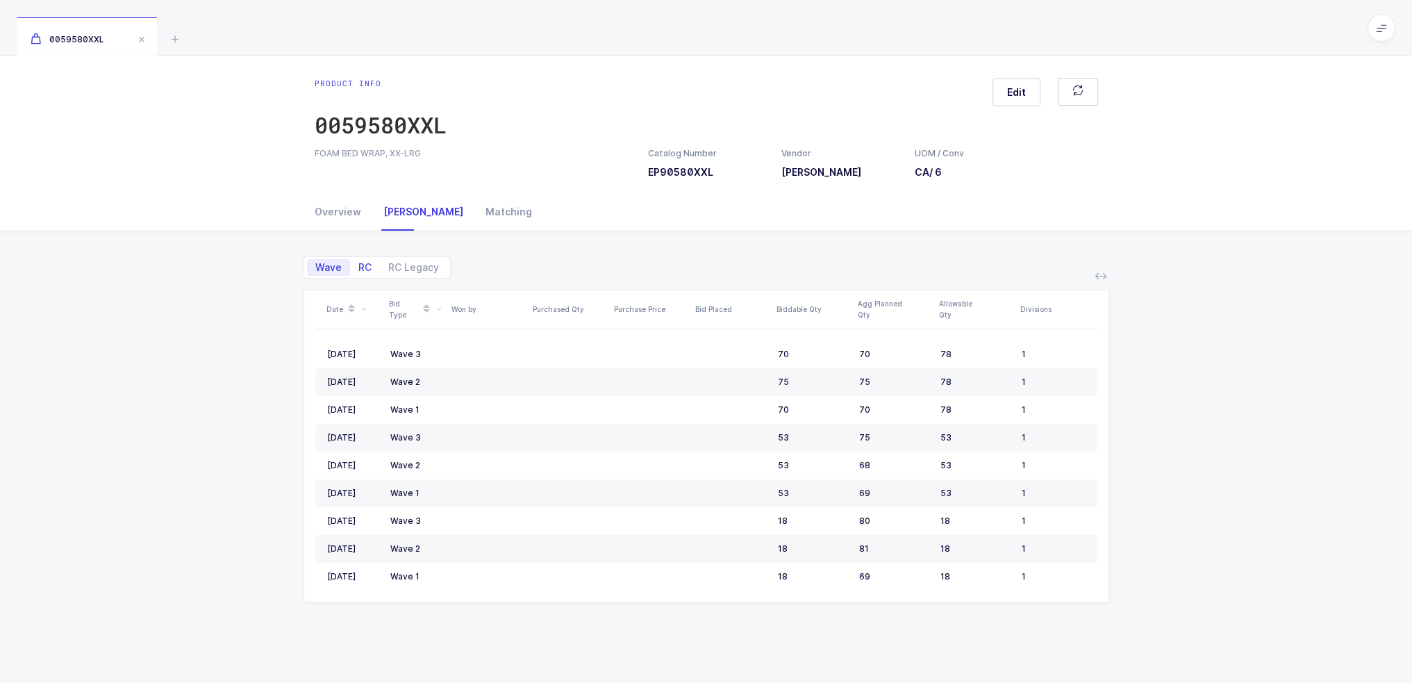
click at [363, 266] on span "RC" at bounding box center [364, 268] width 13 height 10
click at [359, 266] on input "RC" at bounding box center [354, 263] width 9 height 9
radio input "true"
radio input "false"
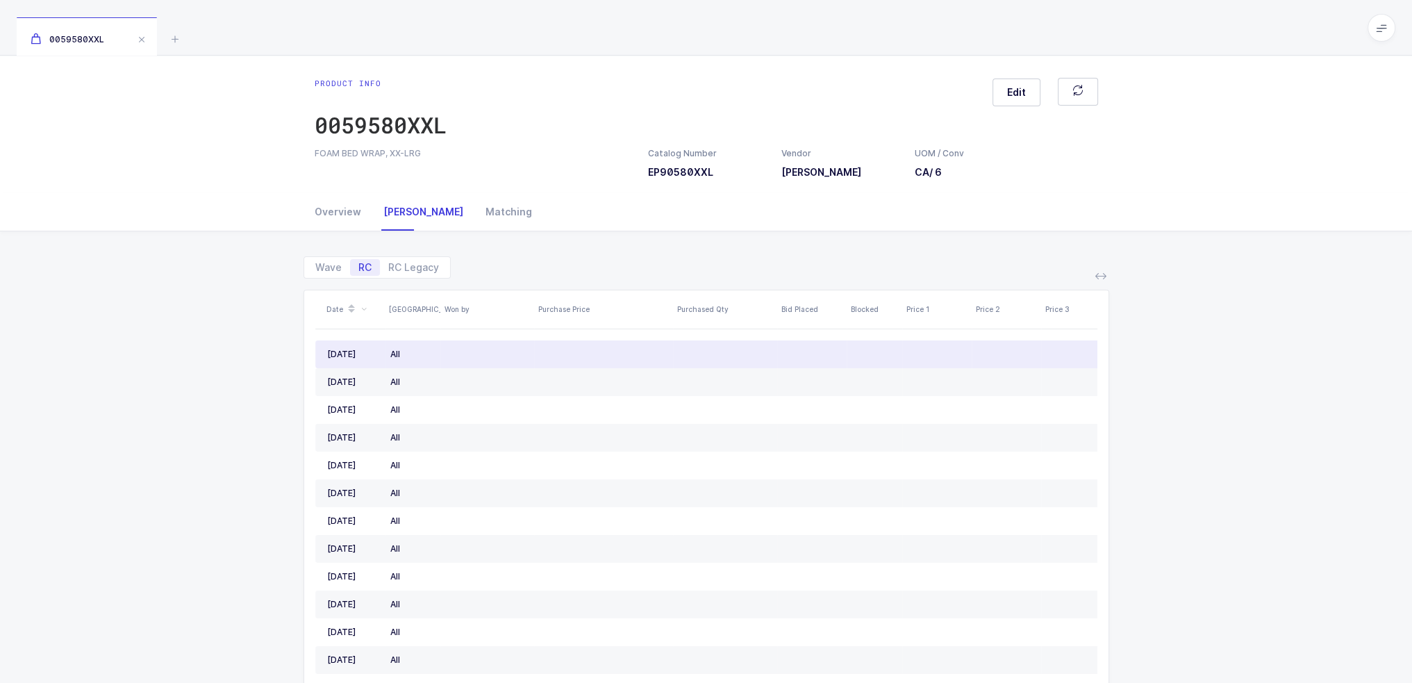
scroll to position [0, 426]
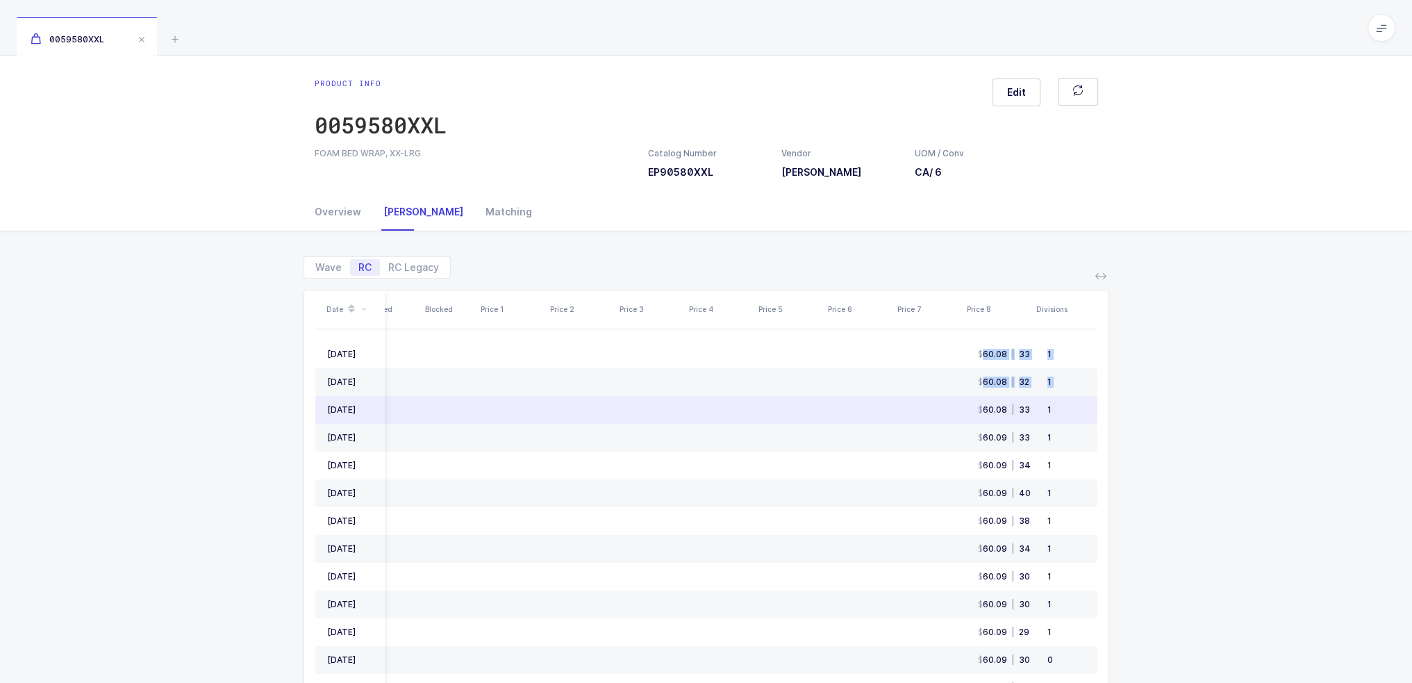
drag, startPoint x: 617, startPoint y: 345, endPoint x: 918, endPoint y: 399, distance: 306.3
click at [918, 399] on tbody "[DATE] All 60.08 | 33 [DATE] All 60.08 | 32 [DATE] All 60.08 | 33 [DATE] All 60…" at bounding box center [498, 659] width 1198 height 639
click at [917, 391] on td at bounding box center [937, 382] width 69 height 28
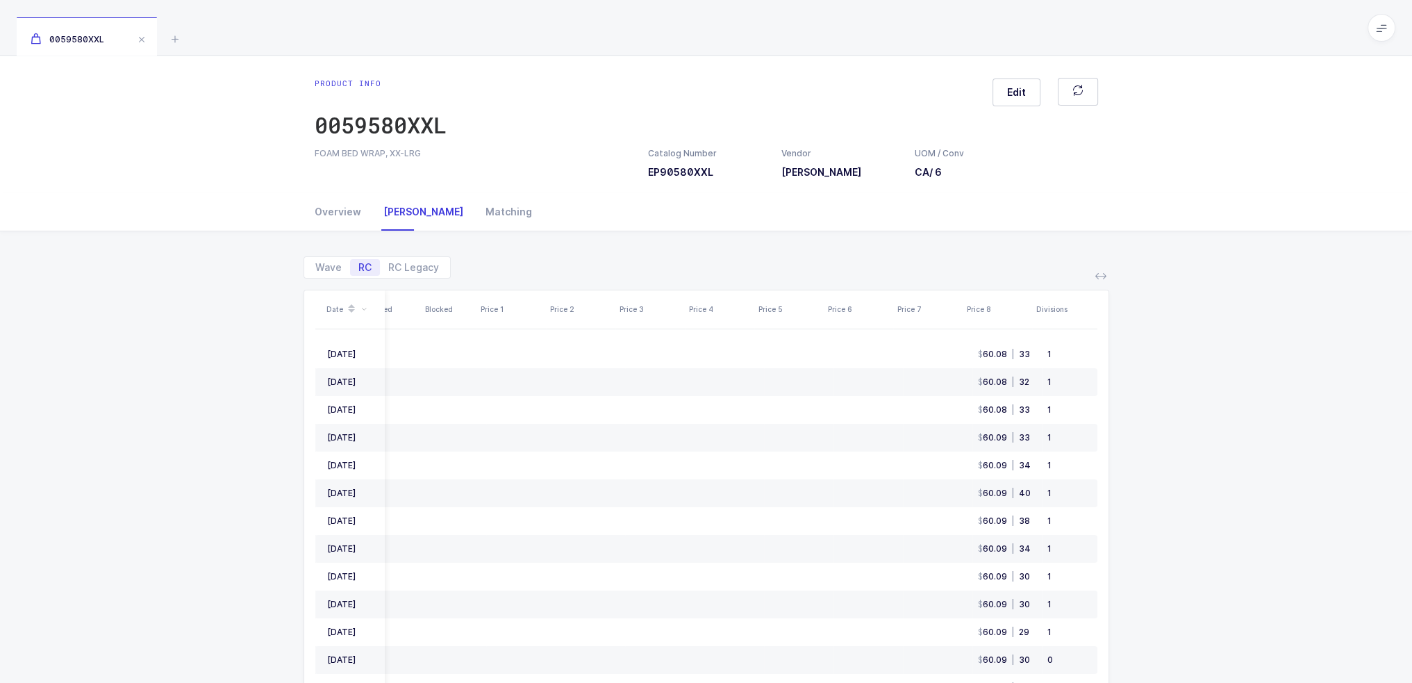
click at [927, 258] on div "Wave RC RC Legacy" at bounding box center [707, 261] width 806 height 33
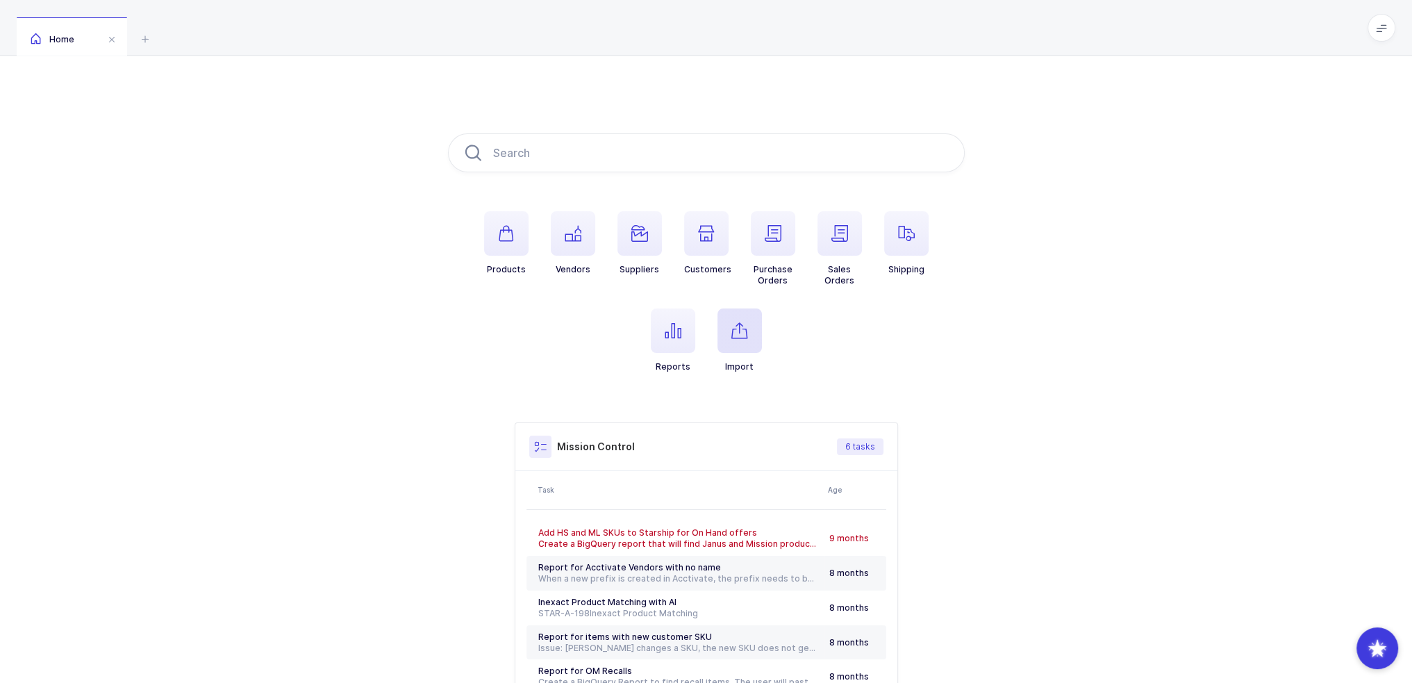
click at [749, 338] on span "button" at bounding box center [740, 330] width 44 height 44
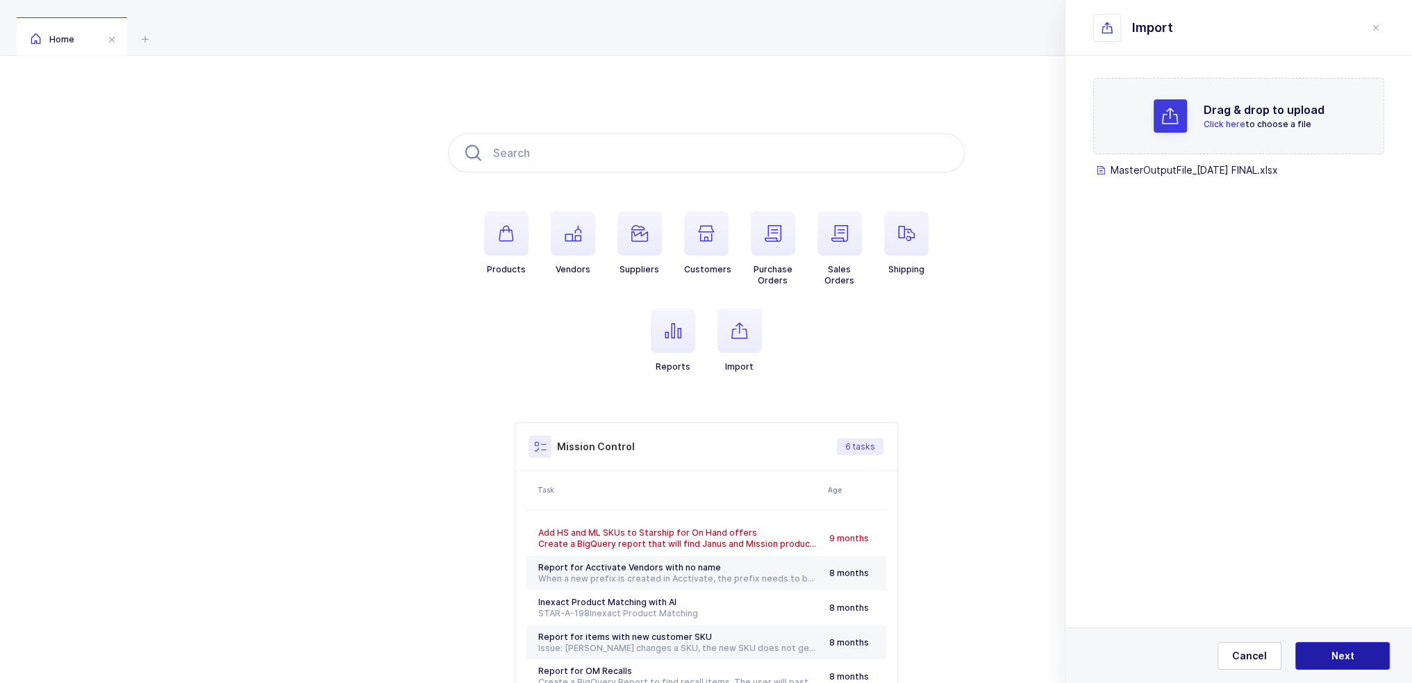
click at [1342, 656] on span "Next" at bounding box center [1343, 656] width 23 height 14
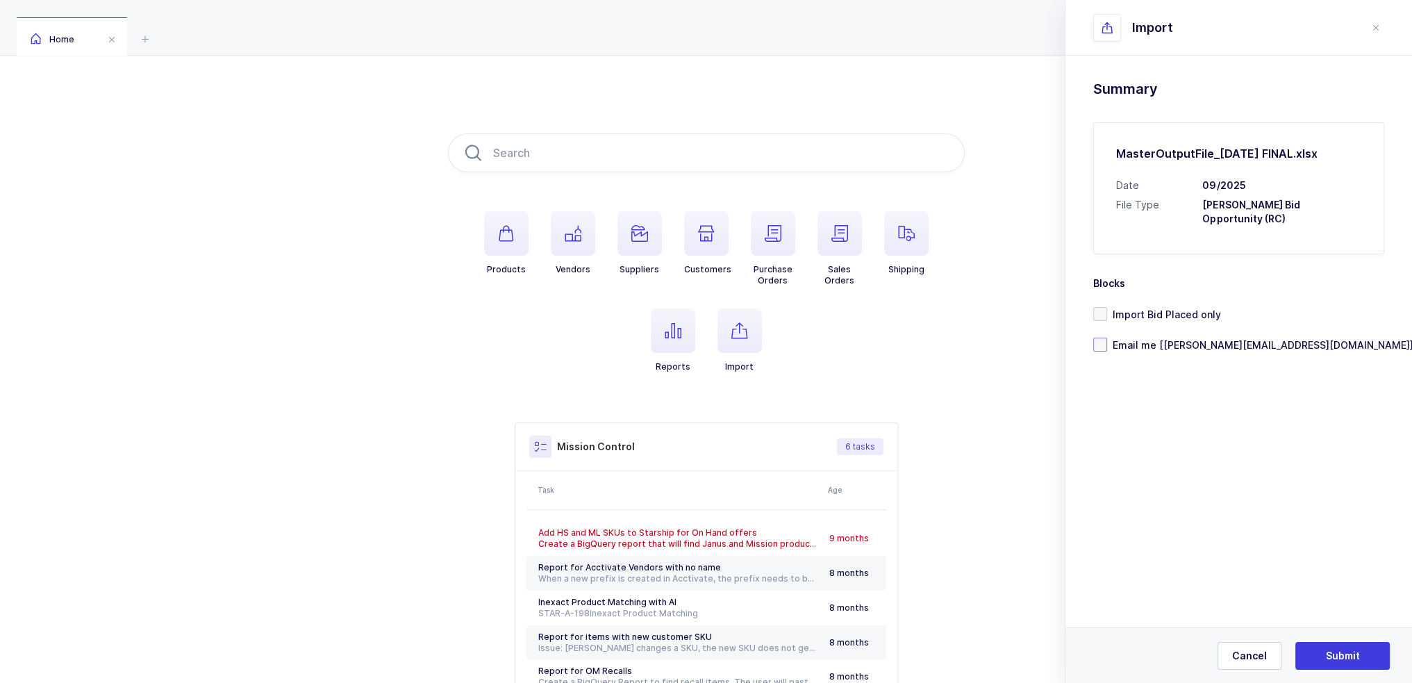
click at [1175, 338] on span "Email me [[PERSON_NAME][EMAIL_ADDRESS][DOMAIN_NAME]]" at bounding box center [1260, 344] width 306 height 13
click at [1107, 338] on input "Email me [[PERSON_NAME][EMAIL_ADDRESS][DOMAIN_NAME]]" at bounding box center [1107, 338] width 0 height 0
drag, startPoint x: 1370, startPoint y: 213, endPoint x: 1341, endPoint y: 197, distance: 33.0
click at [1341, 197] on div "MasterOutputFile_09-02-2025 FINAL.xlsx Date 09/2025 File Type Owens Bid Opportu…" at bounding box center [1238, 188] width 291 height 132
click at [1337, 202] on h3 "Owens Bid Opportunity (RC)" at bounding box center [1281, 212] width 159 height 28
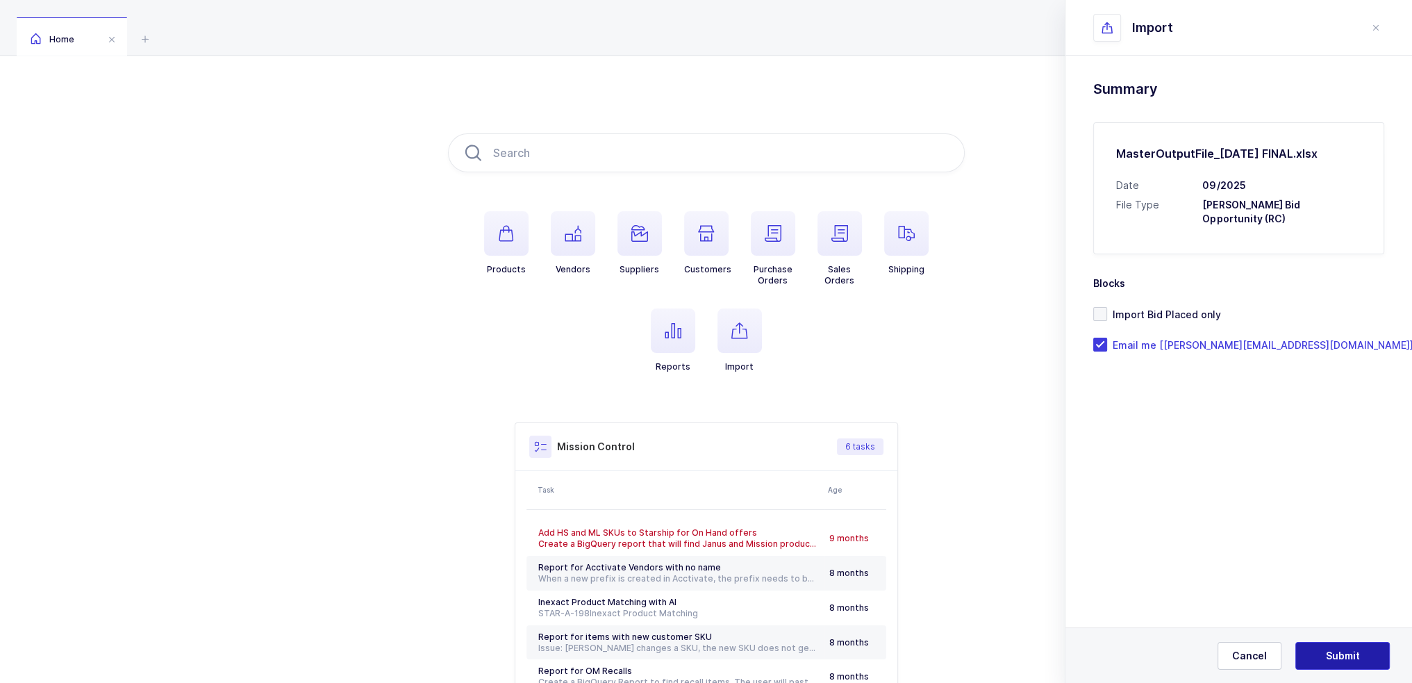
click at [1350, 658] on span "Submit" at bounding box center [1343, 656] width 34 height 14
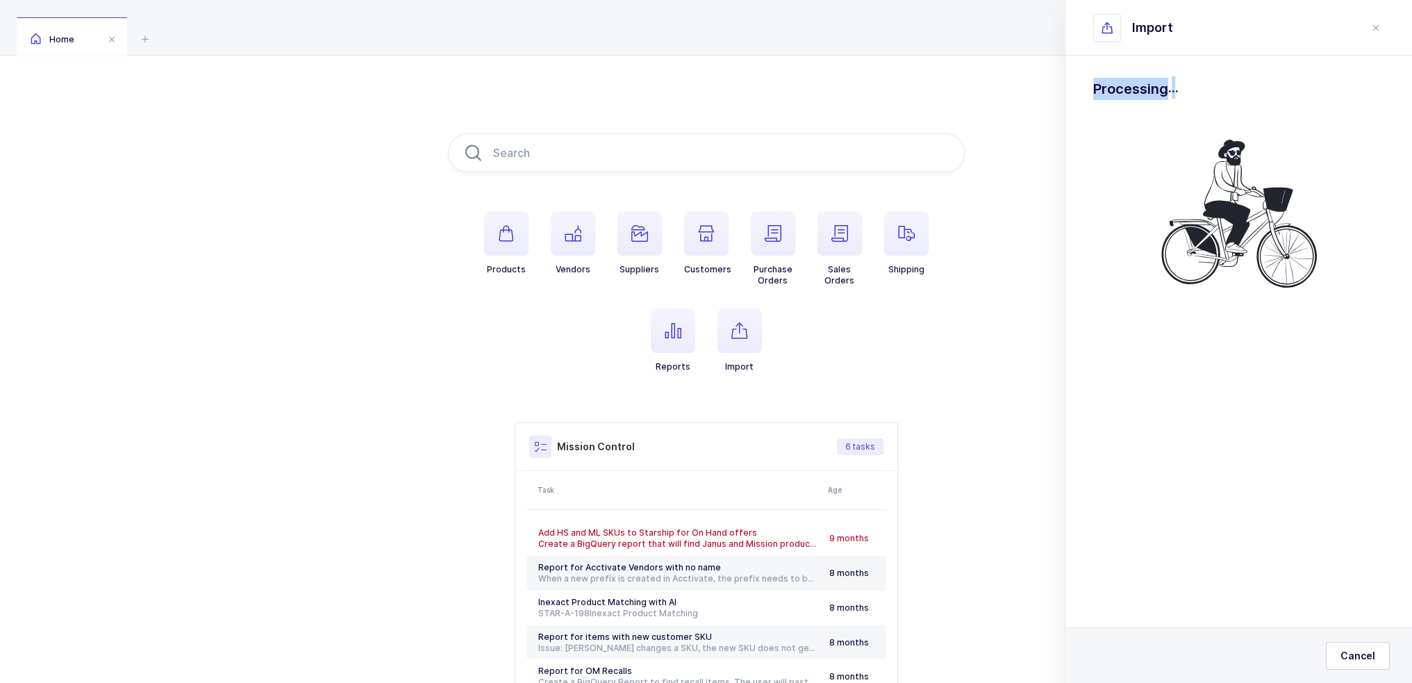
drag, startPoint x: 1189, startPoint y: 94, endPoint x: 1086, endPoint y: 84, distance: 104.0
click at [1086, 84] on div "Drag & drop to upload Click here to choose a file MasterOutputFile_09-02-2025 F…" at bounding box center [1239, 221] width 347 height 330
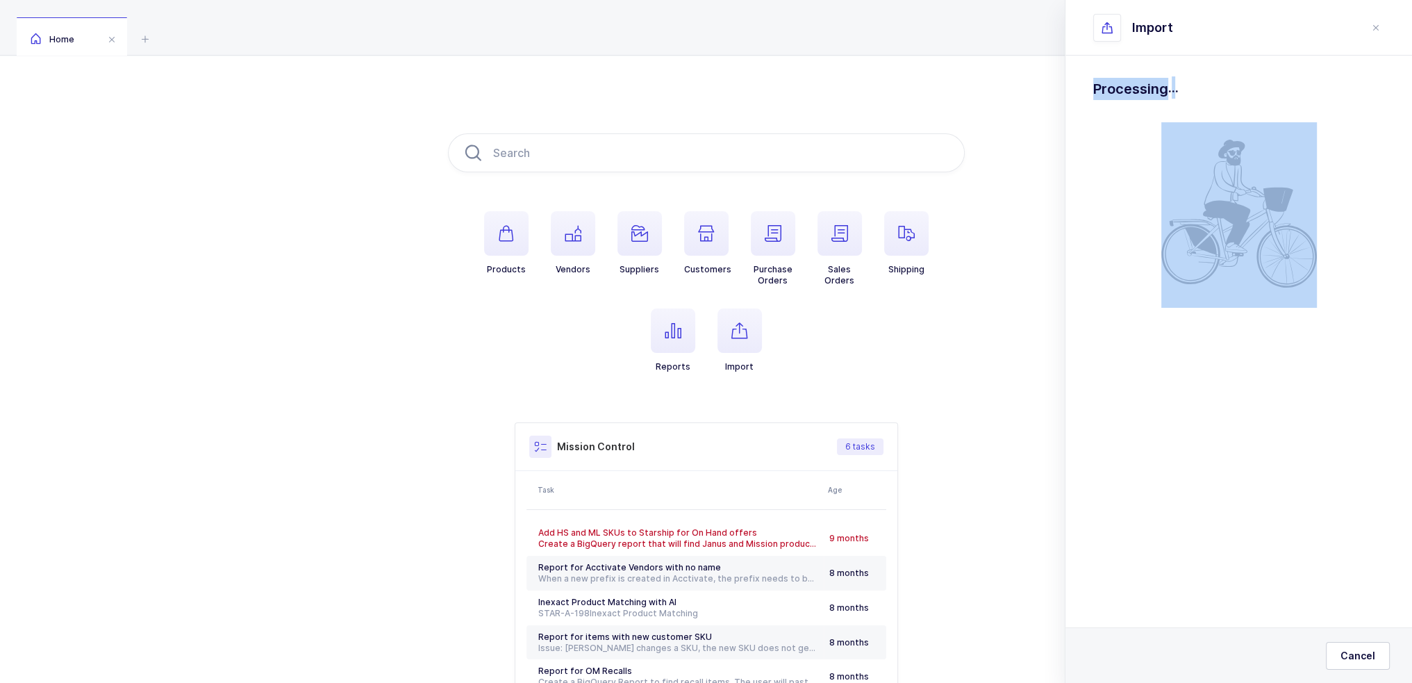
drag, startPoint x: 1086, startPoint y: 84, endPoint x: 1219, endPoint y: 104, distance: 134.9
click at [1219, 104] on div "Drag & drop to upload Click here to choose a file MasterOutputFile_09-02-2025 F…" at bounding box center [1239, 221] width 347 height 330
click at [1219, 104] on div "Processing ." at bounding box center [1238, 193] width 291 height 230
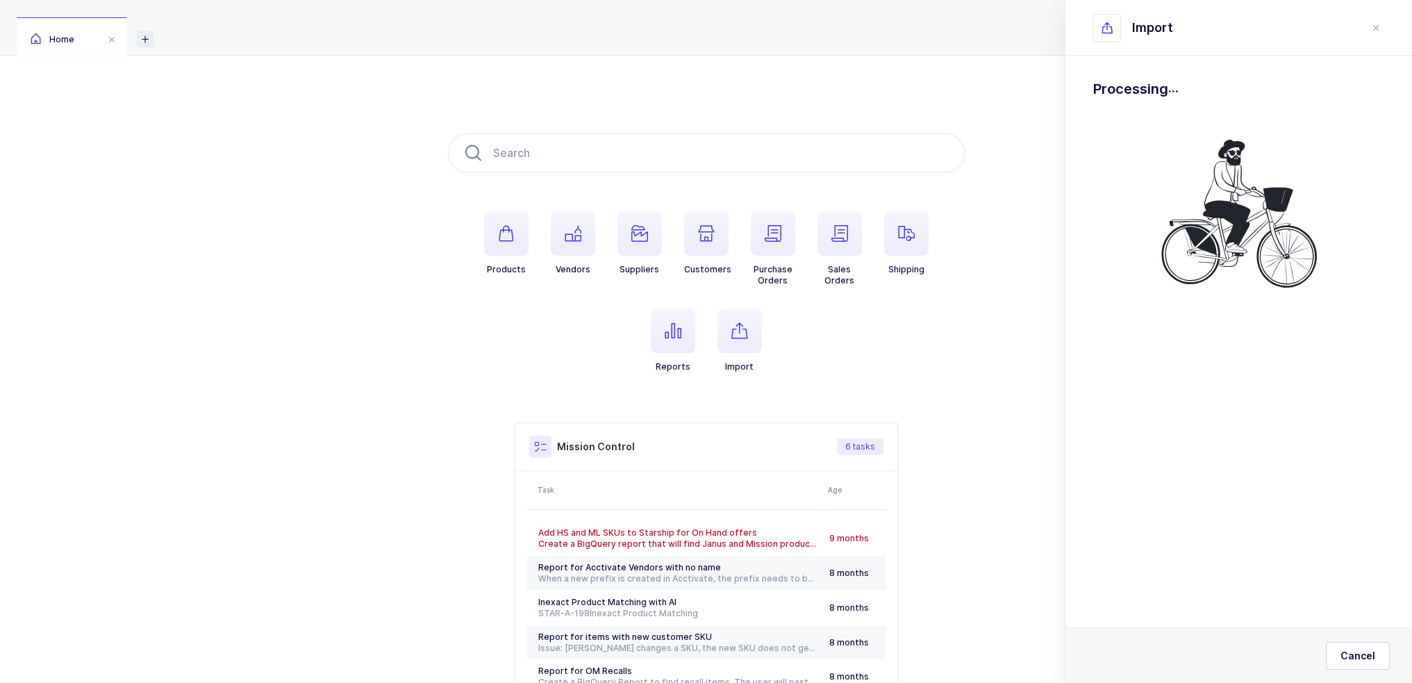
click at [146, 35] on icon at bounding box center [145, 39] width 17 height 17
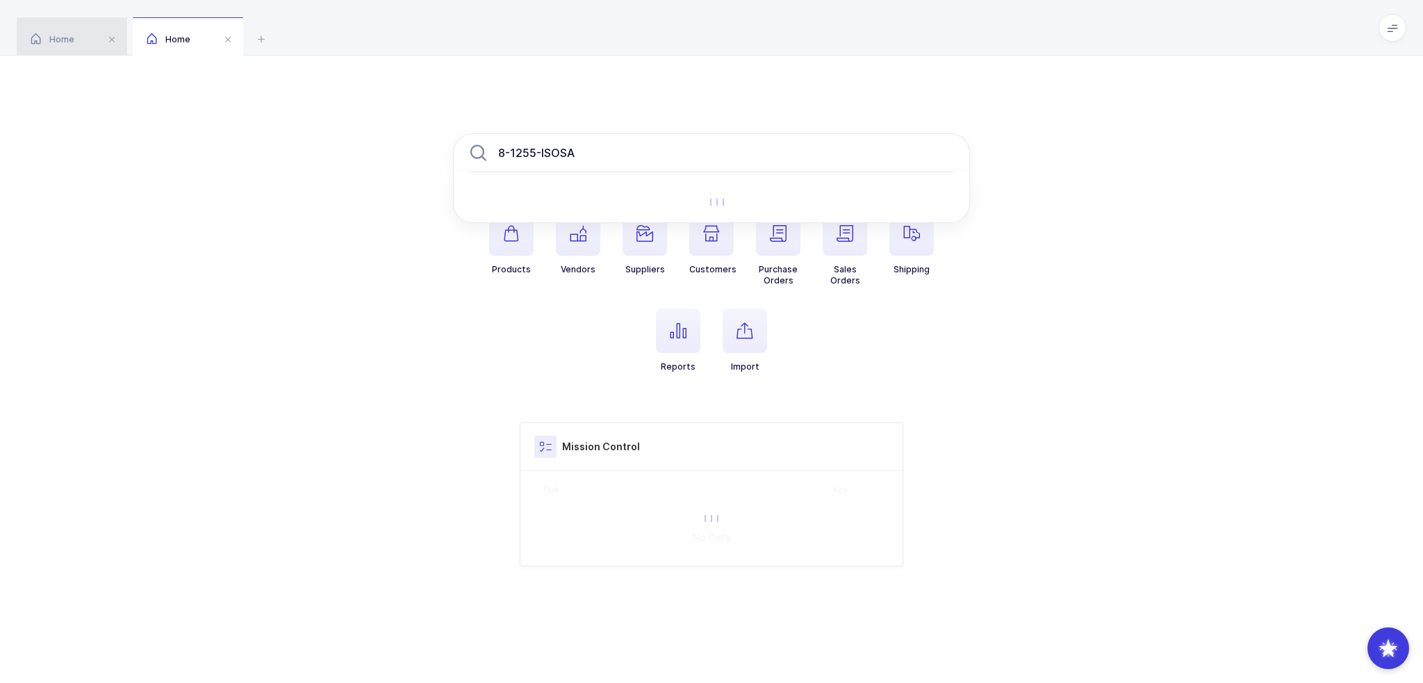
type input "8-1255-ISOSA"
click at [94, 47] on div "Home" at bounding box center [72, 36] width 110 height 39
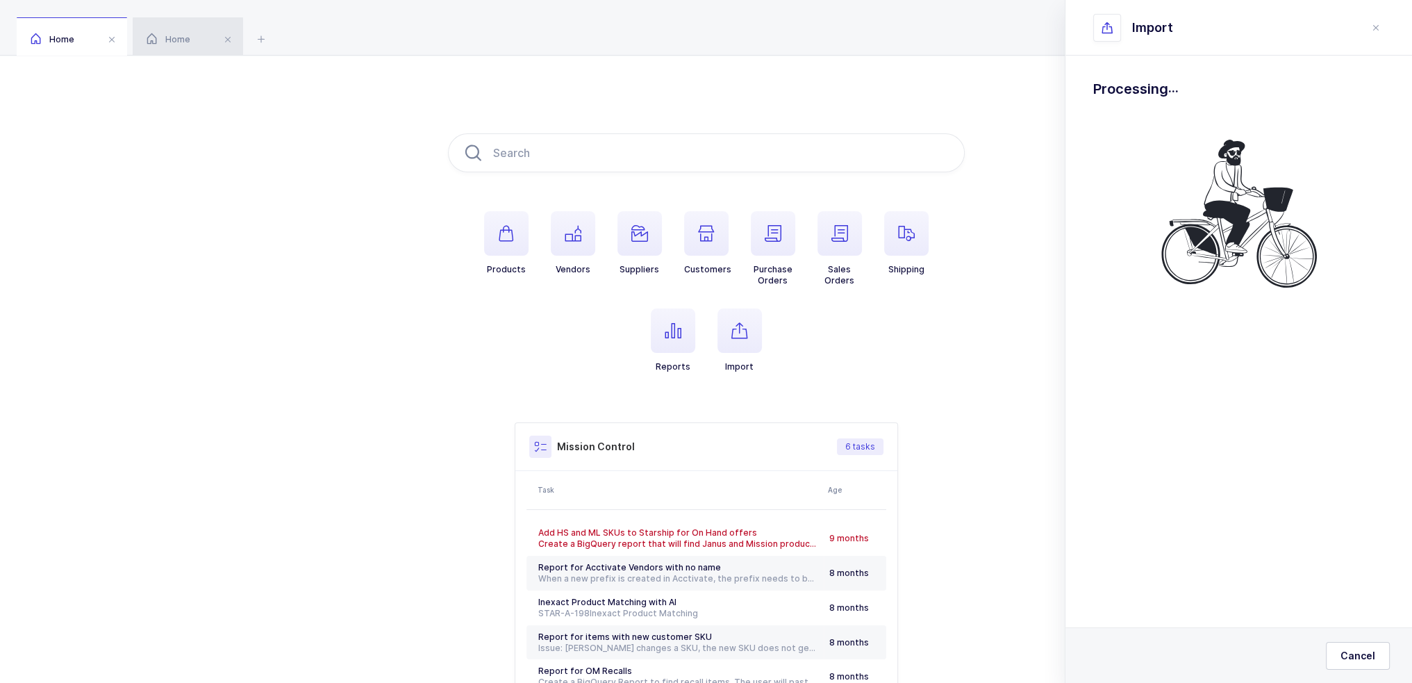
click at [154, 41] on icon at bounding box center [152, 39] width 10 height 12
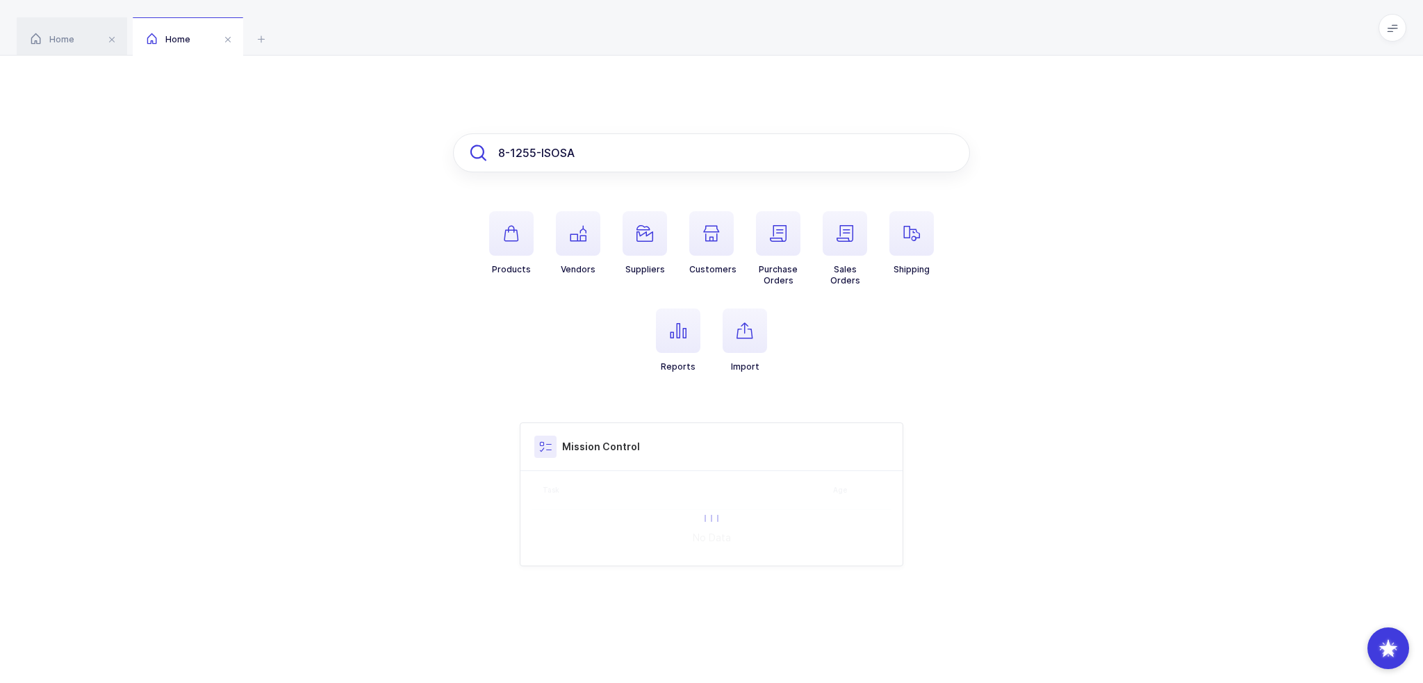
click at [638, 149] on input "8-1255-ISOSA" at bounding box center [711, 152] width 517 height 39
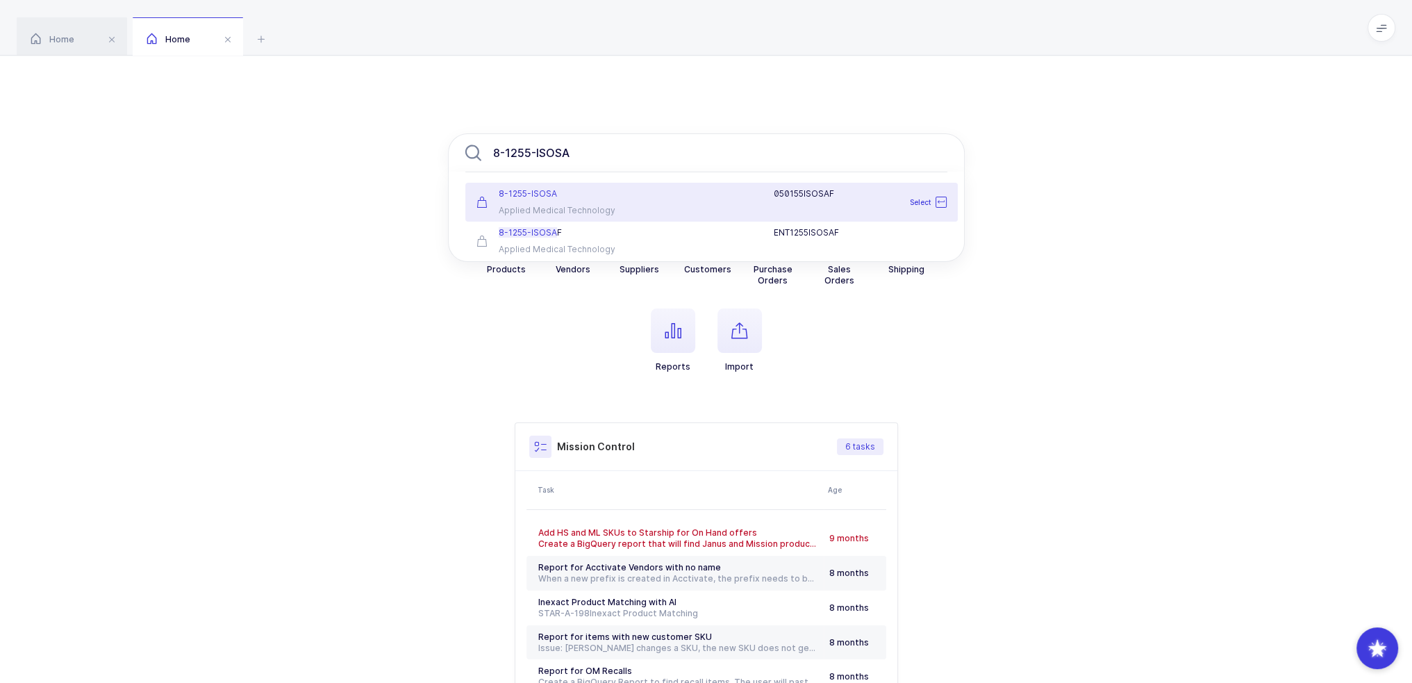
click at [615, 204] on div "8-1255-ISOSA Applied Medical Technology" at bounding box center [549, 202] width 163 height 28
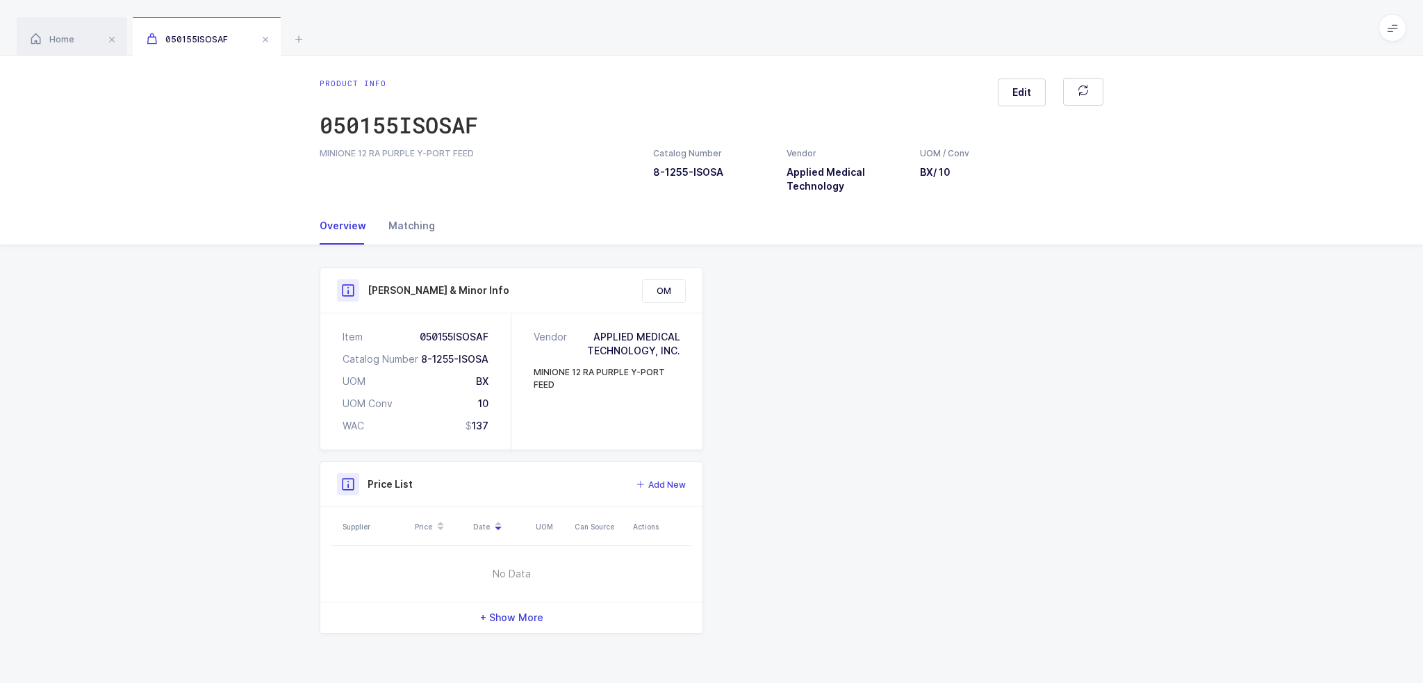
click at [399, 230] on div "Matching" at bounding box center [406, 226] width 58 height 38
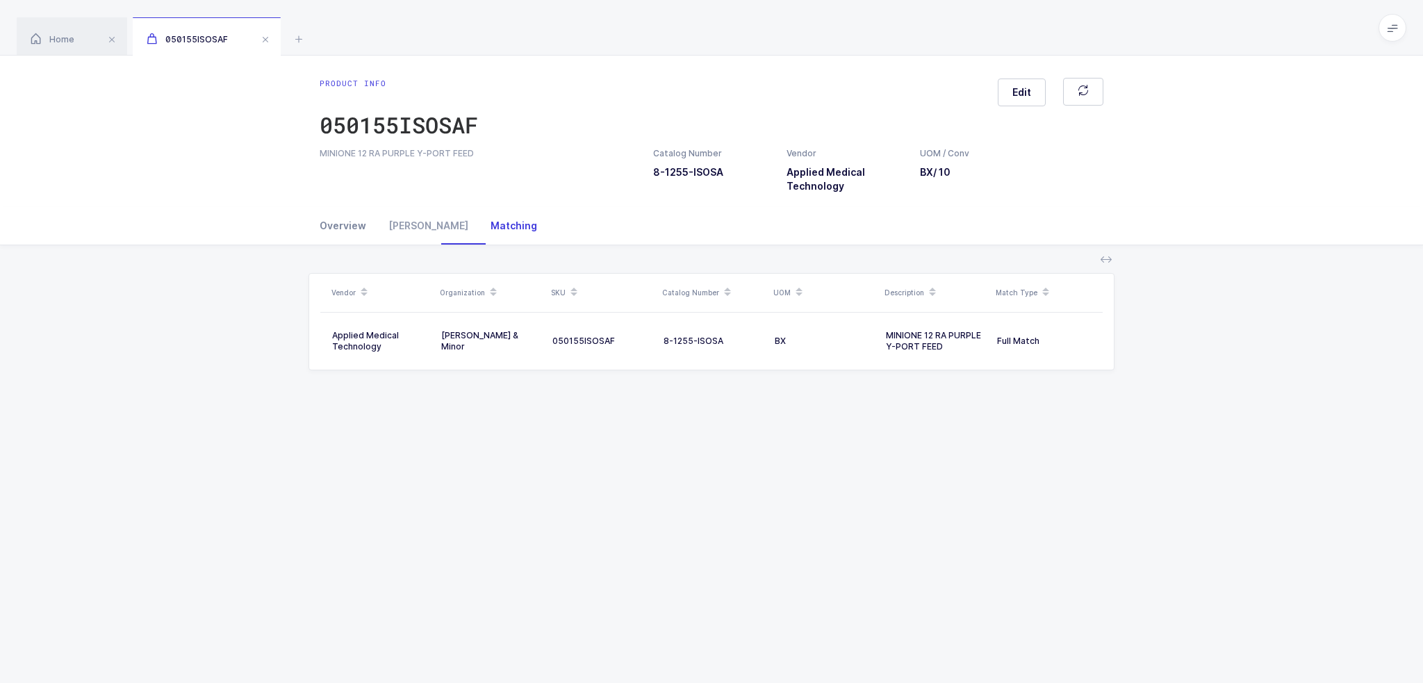
click at [351, 230] on div "Overview" at bounding box center [349, 226] width 58 height 38
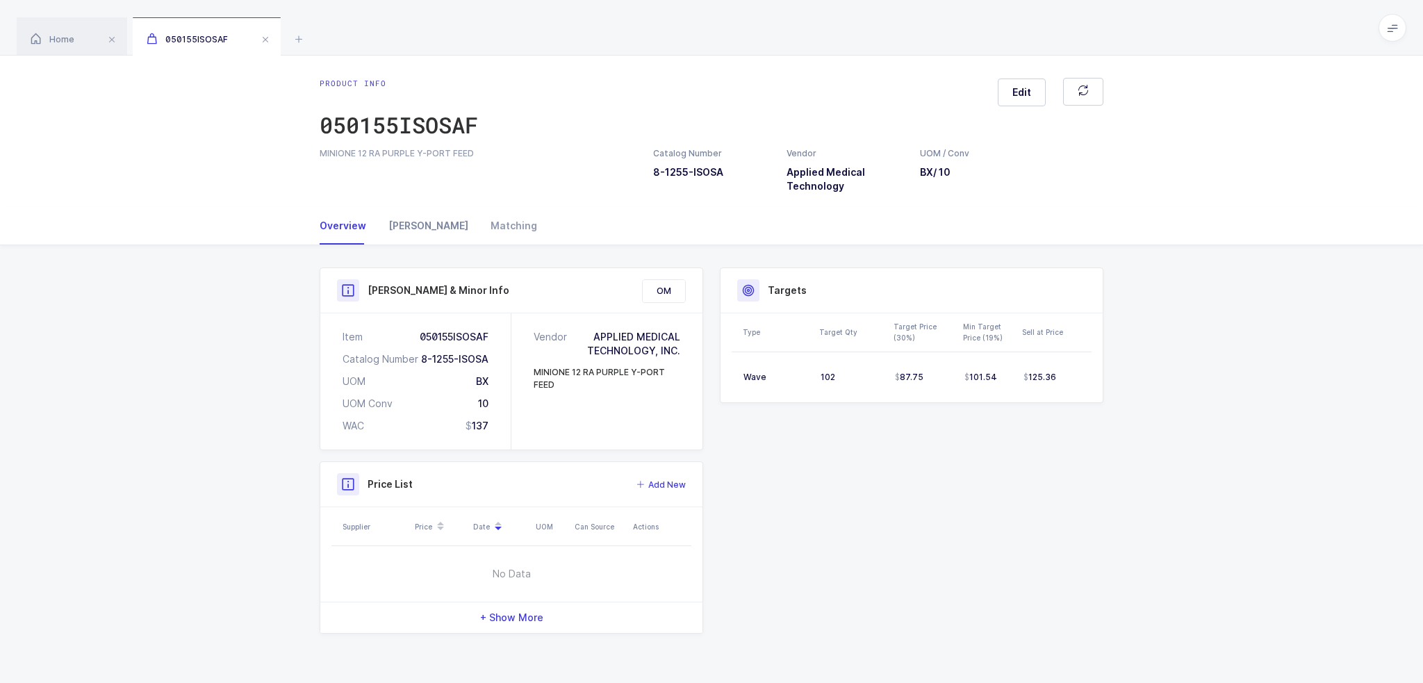
click at [399, 227] on div "[PERSON_NAME]" at bounding box center [428, 226] width 102 height 38
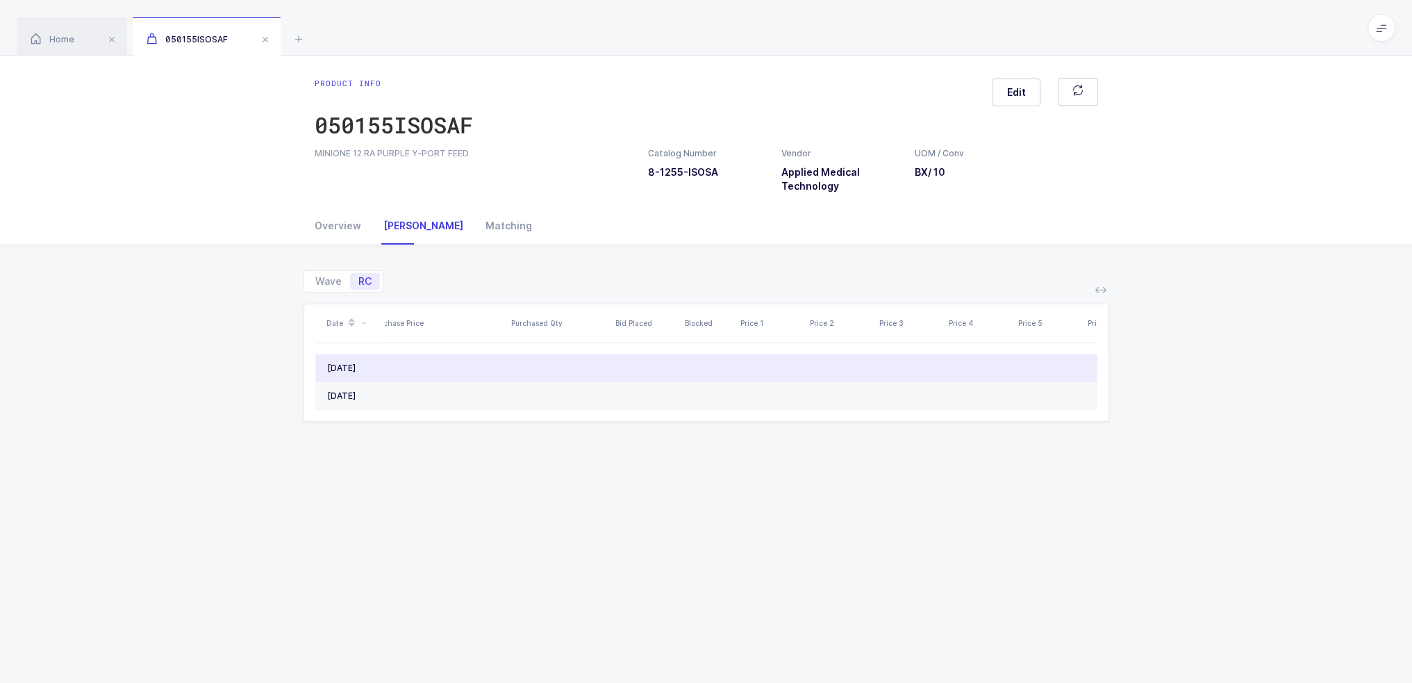
scroll to position [0, 415]
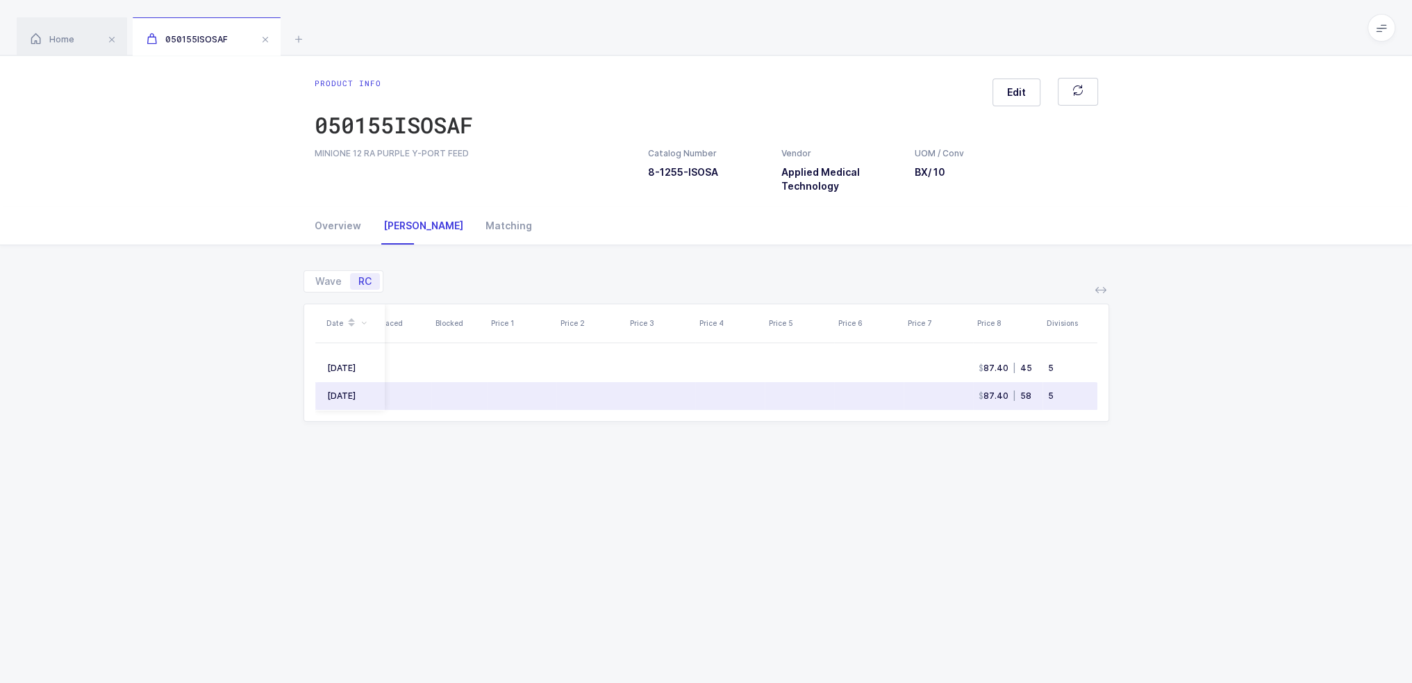
drag, startPoint x: 426, startPoint y: 370, endPoint x: 1047, endPoint y: 424, distance: 623.3
click at [1056, 411] on table "Sep 2025 All 87.40 | 45 5 Aug 2025 All 87.40 | 58 5" at bounding box center [499, 382] width 1198 height 78
click at [1052, 397] on div "5" at bounding box center [1067, 395] width 38 height 11
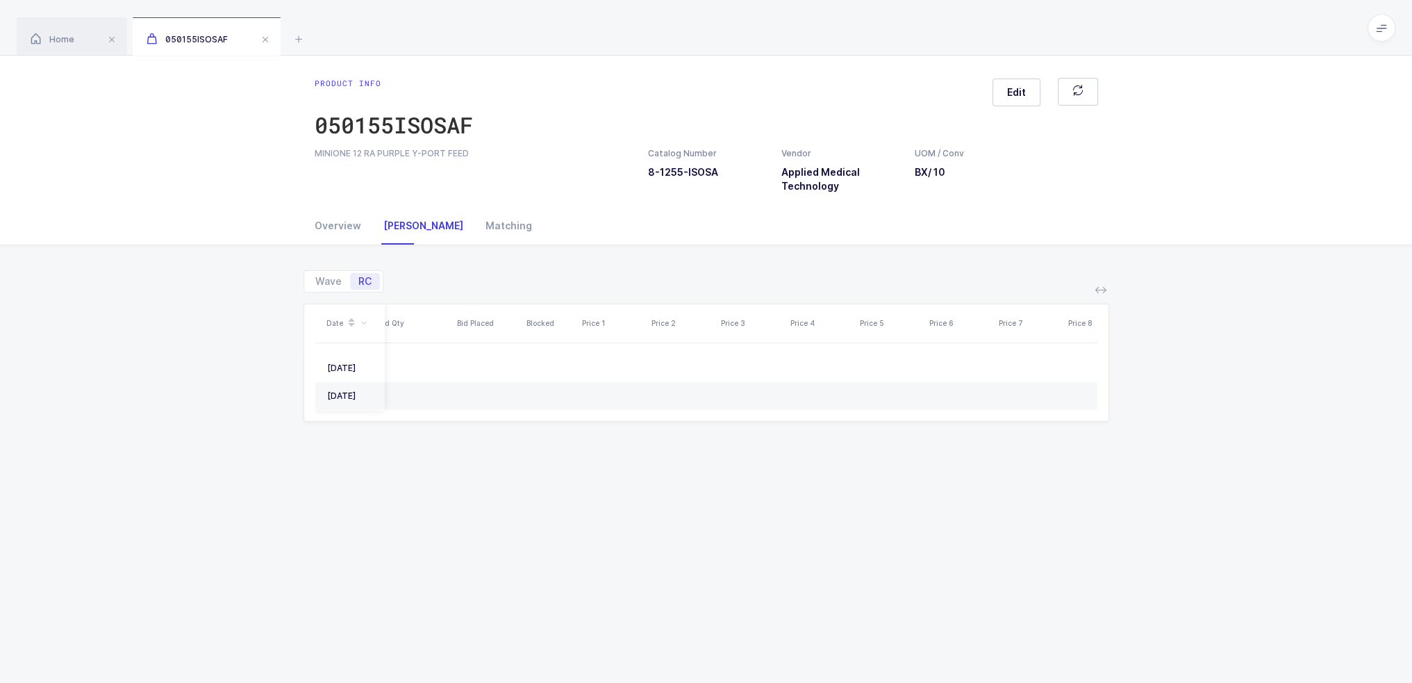
scroll to position [0, 0]
click at [322, 276] on span "Wave" at bounding box center [328, 281] width 26 height 10
click at [316, 276] on input "Wave" at bounding box center [311, 277] width 9 height 9
radio input "true"
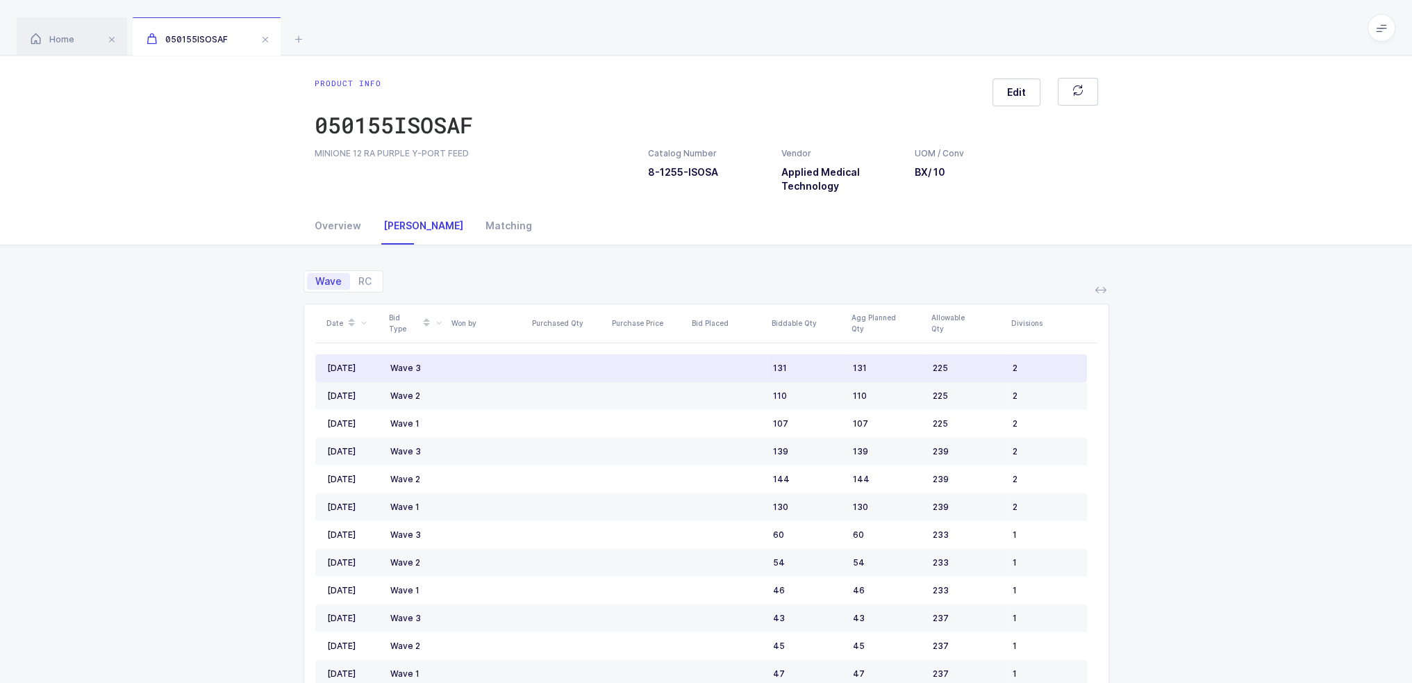
drag, startPoint x: 345, startPoint y: 369, endPoint x: 898, endPoint y: 369, distance: 553.6
click at [898, 369] on div "Date Bid Type Won by Purchased Qty Purchase Price Bid Placed Biddable Qty Agg P…" at bounding box center [706, 565] width 782 height 522
click at [898, 369] on div "131" at bounding box center [887, 368] width 69 height 11
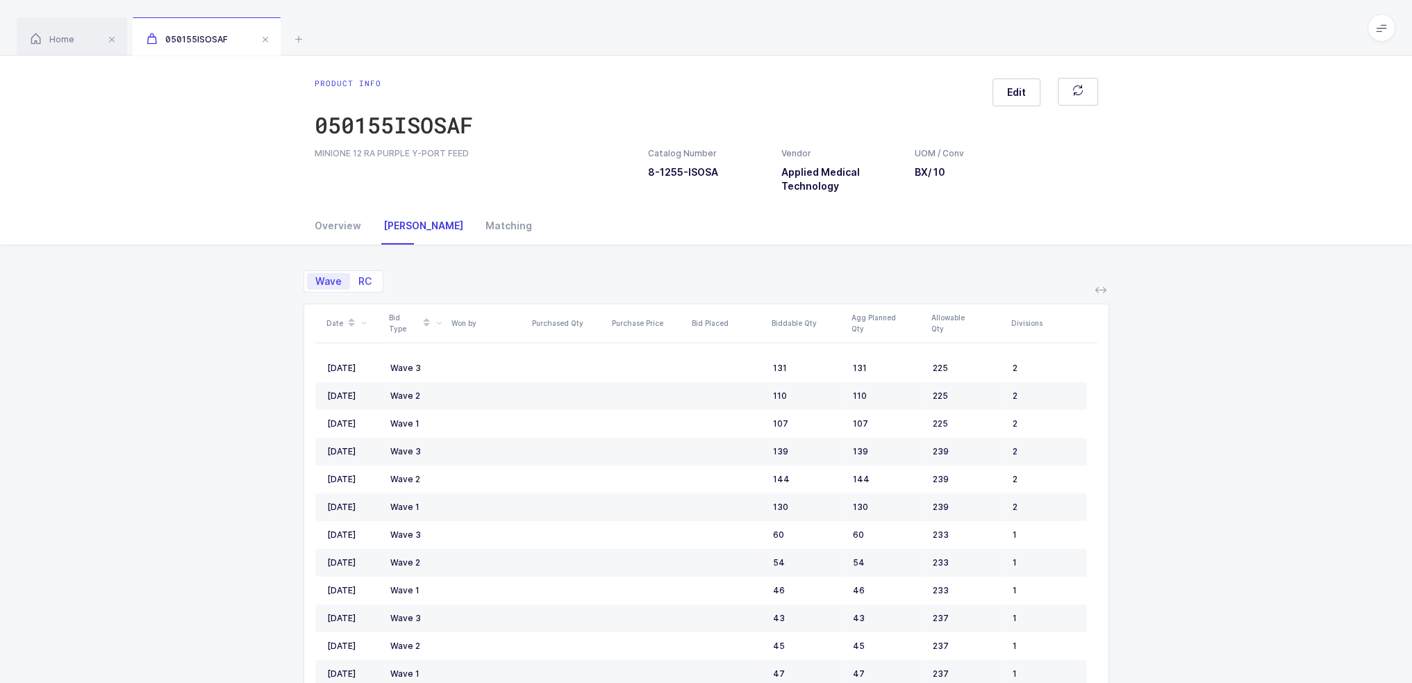
click at [368, 276] on span "RC" at bounding box center [364, 281] width 13 height 10
click at [359, 276] on input "RC" at bounding box center [354, 277] width 9 height 9
radio input "true"
radio input "false"
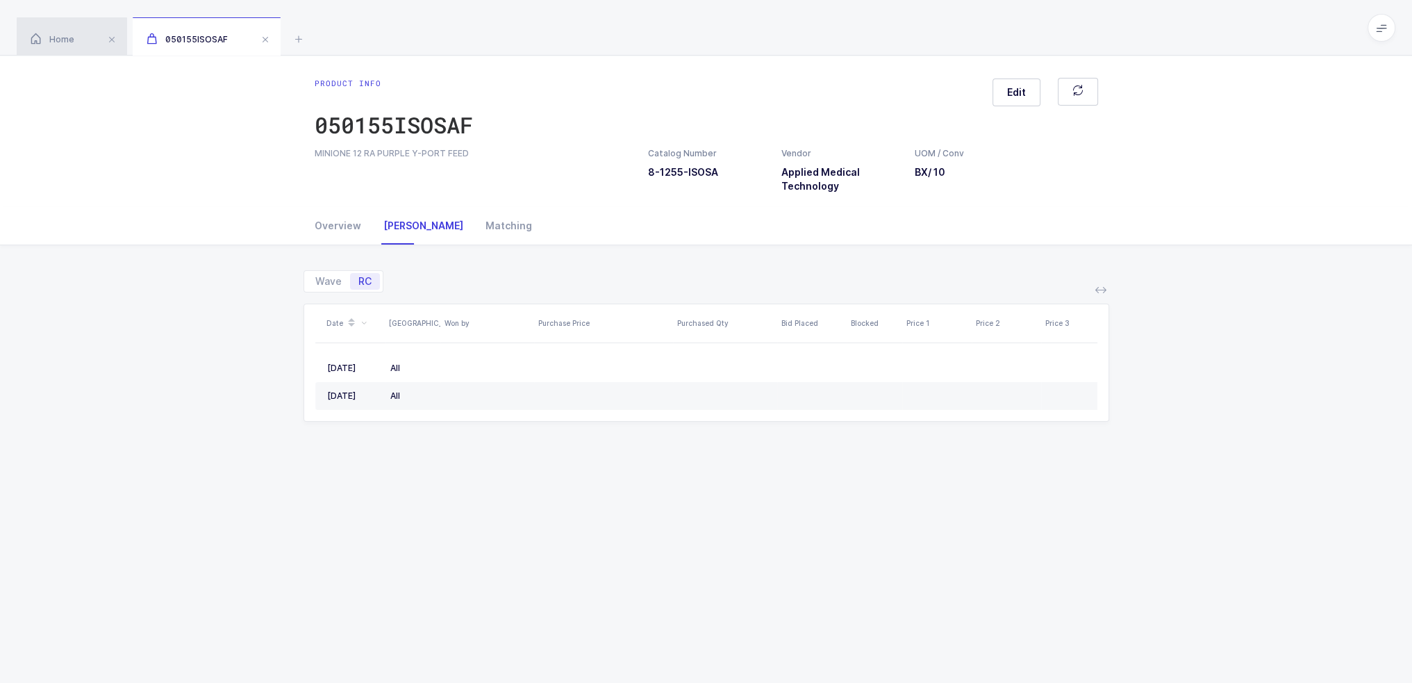
click at [50, 40] on span "Home" at bounding box center [53, 39] width 44 height 10
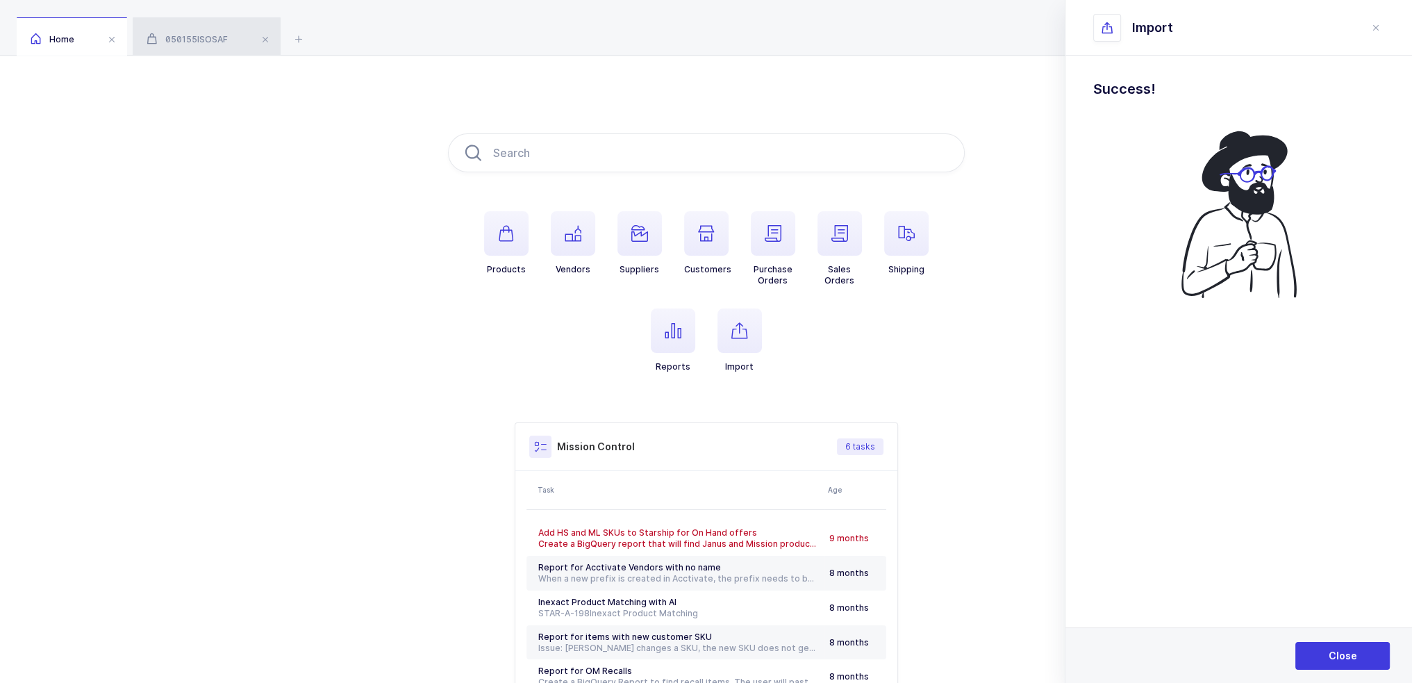
click at [198, 29] on div "050155ISOSAF" at bounding box center [207, 36] width 148 height 39
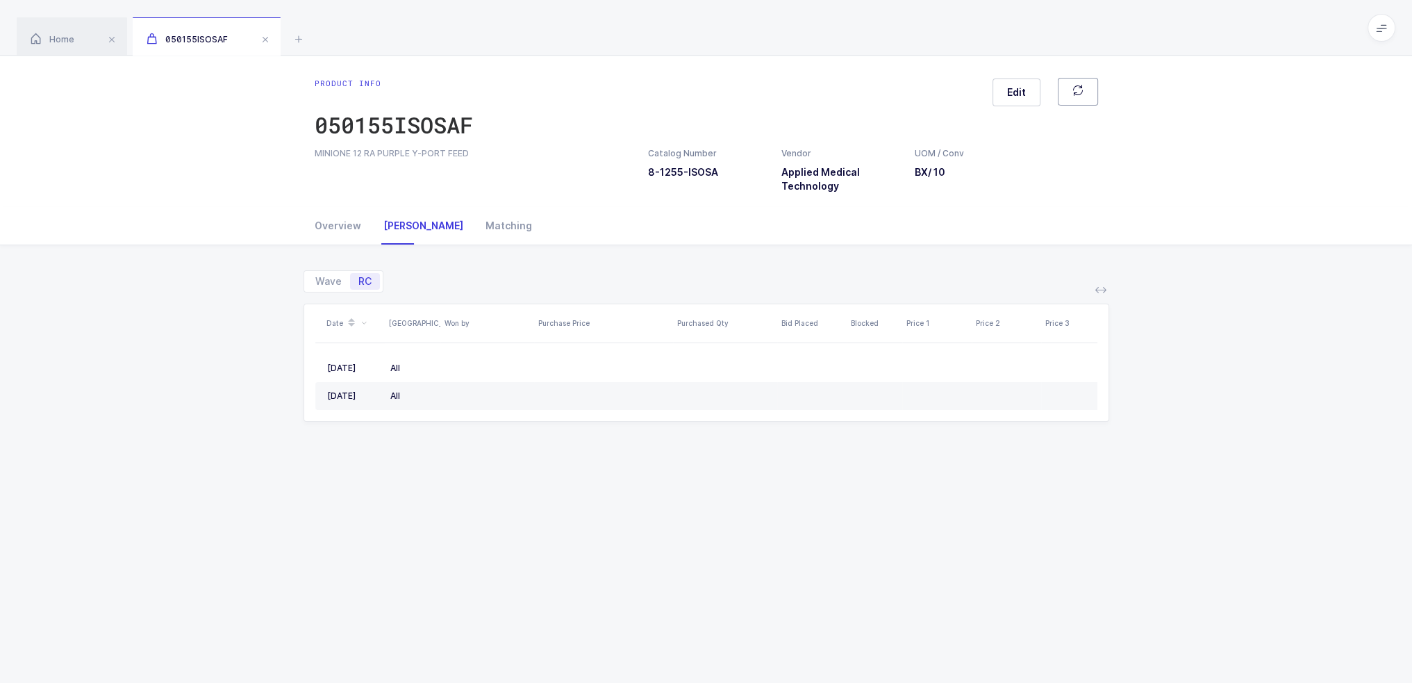
click at [1072, 98] on span "button" at bounding box center [1077, 92] width 11 height 15
click at [82, 42] on div "Home" at bounding box center [72, 36] width 110 height 39
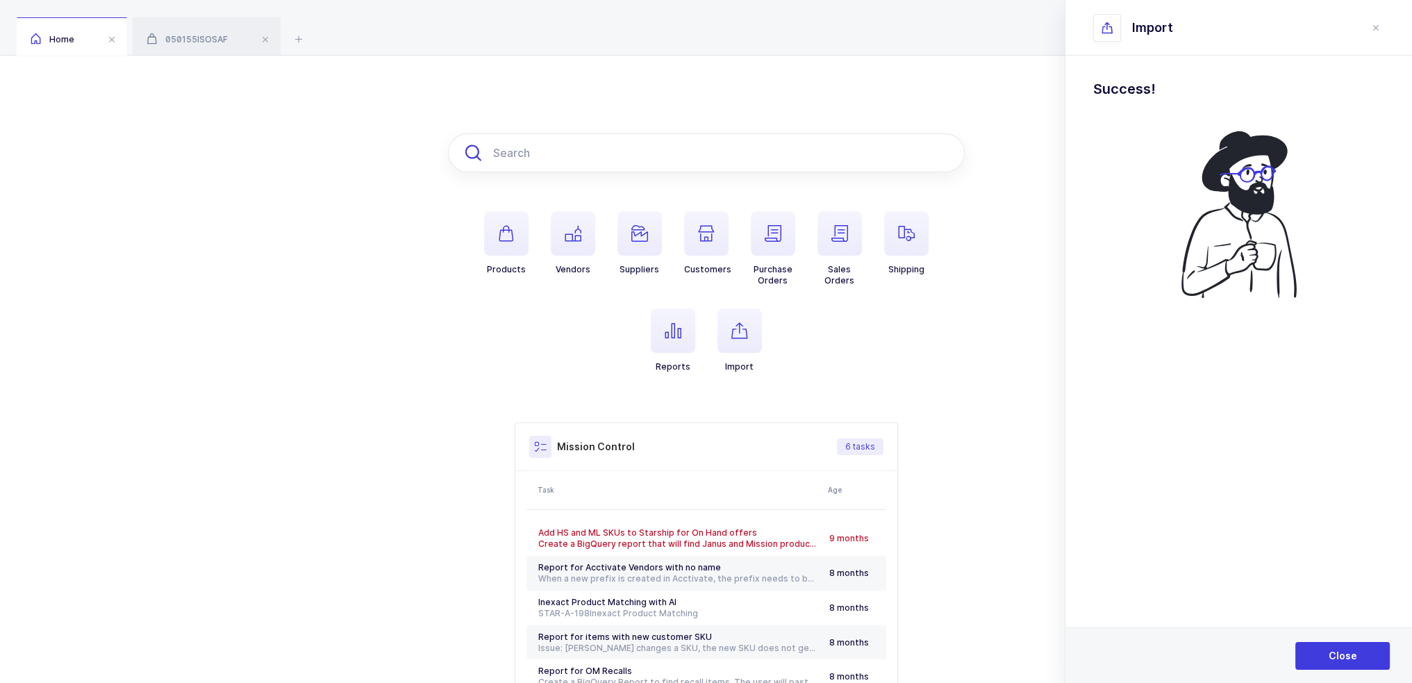
click at [604, 145] on input "text" at bounding box center [706, 152] width 517 height 39
paste input "EP90529MPB"
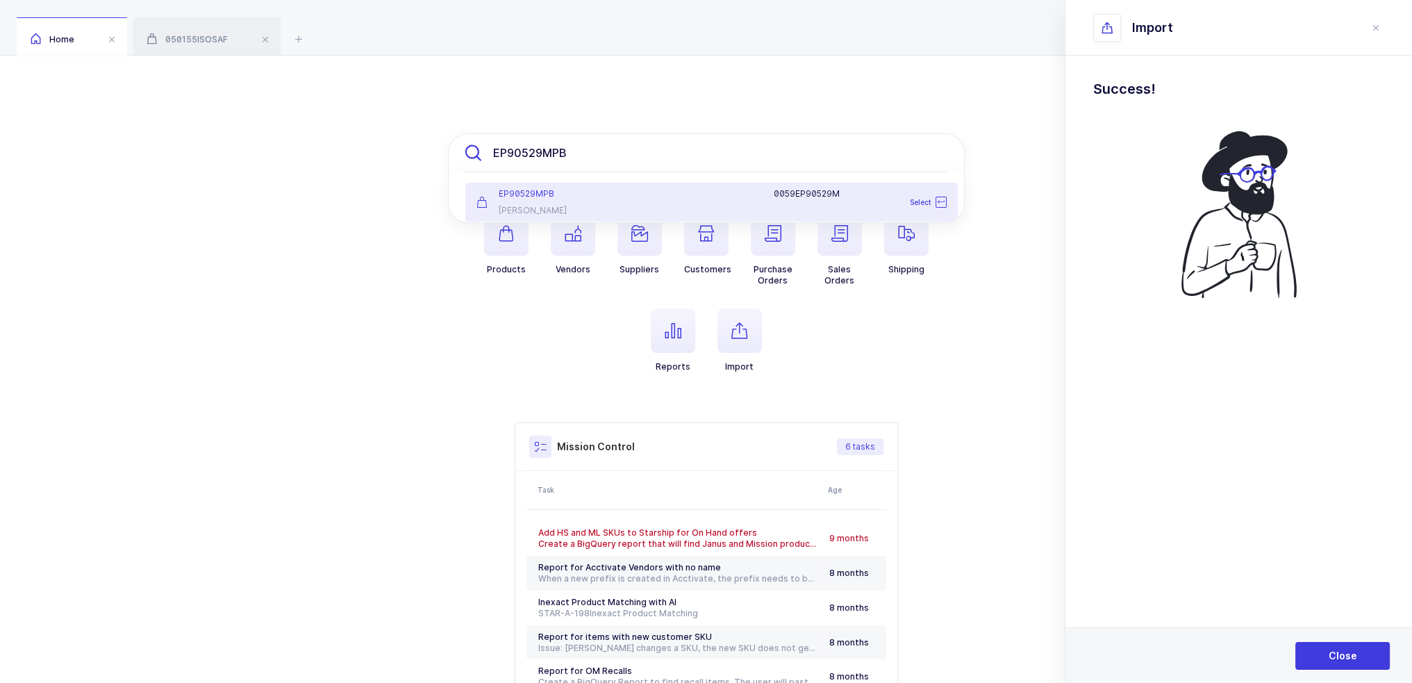
type input "EP90529MPB"
click at [624, 207] on div "EP90529MPB E. M. Adams" at bounding box center [549, 202] width 163 height 28
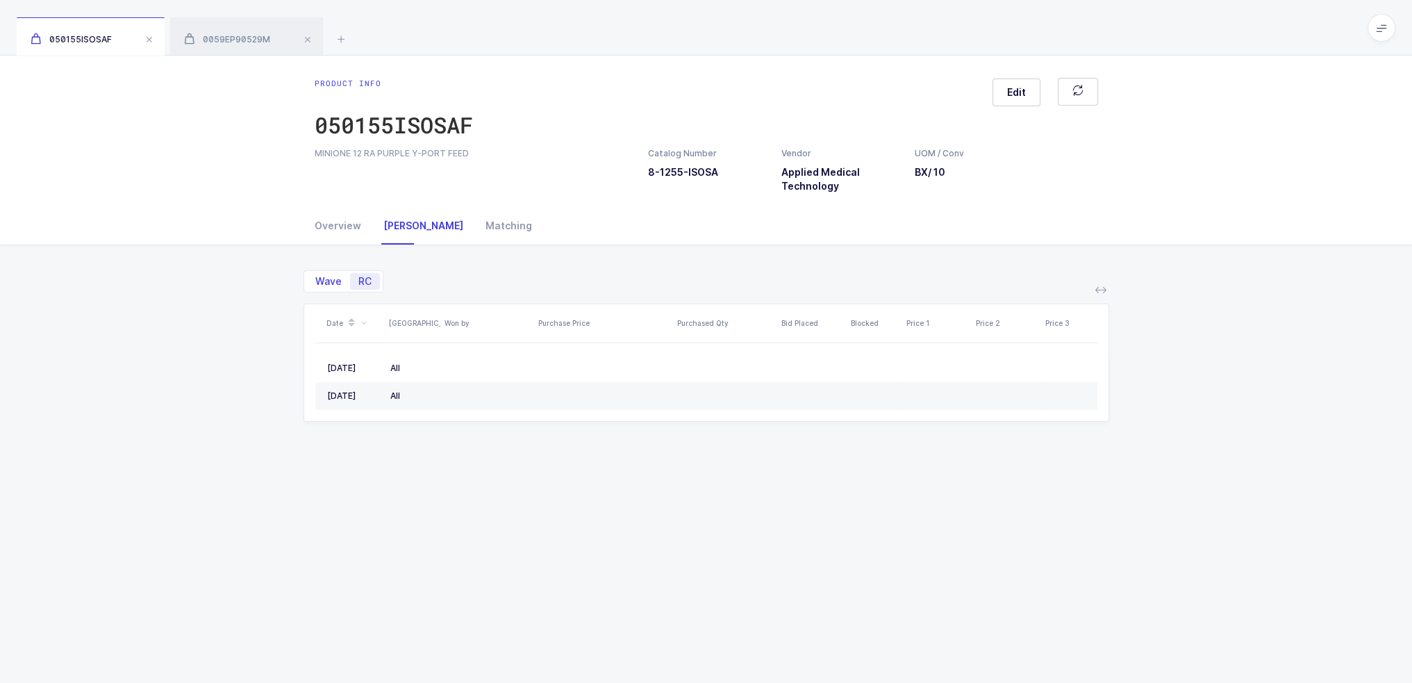
click at [329, 285] on span "Wave" at bounding box center [328, 281] width 26 height 10
click at [316, 282] on input "Wave" at bounding box center [311, 277] width 9 height 9
radio input "true"
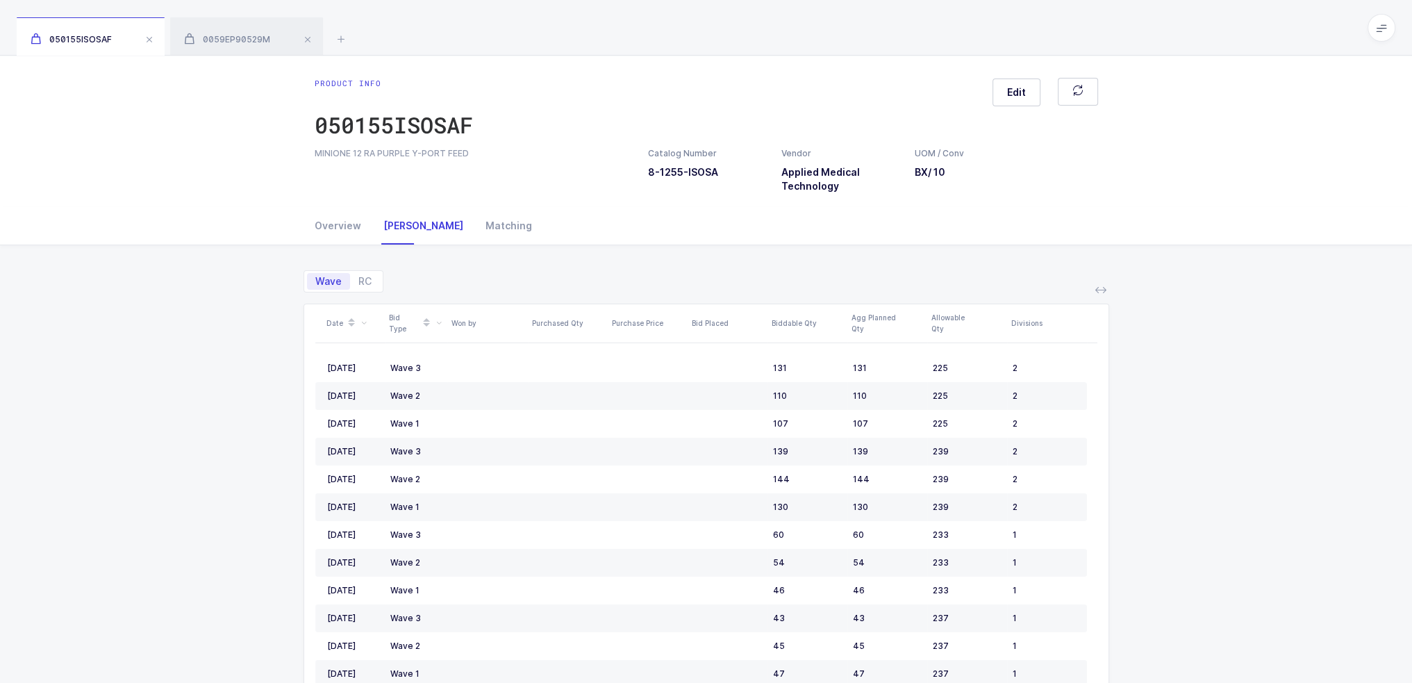
click at [347, 276] on span "Wave" at bounding box center [328, 281] width 43 height 17
click at [316, 276] on input "Wave" at bounding box center [311, 277] width 9 height 9
click at [375, 289] on div "Wave RC" at bounding box center [344, 281] width 80 height 22
click at [370, 281] on span "RC" at bounding box center [365, 281] width 30 height 17
click at [359, 281] on input "RC" at bounding box center [354, 277] width 9 height 9
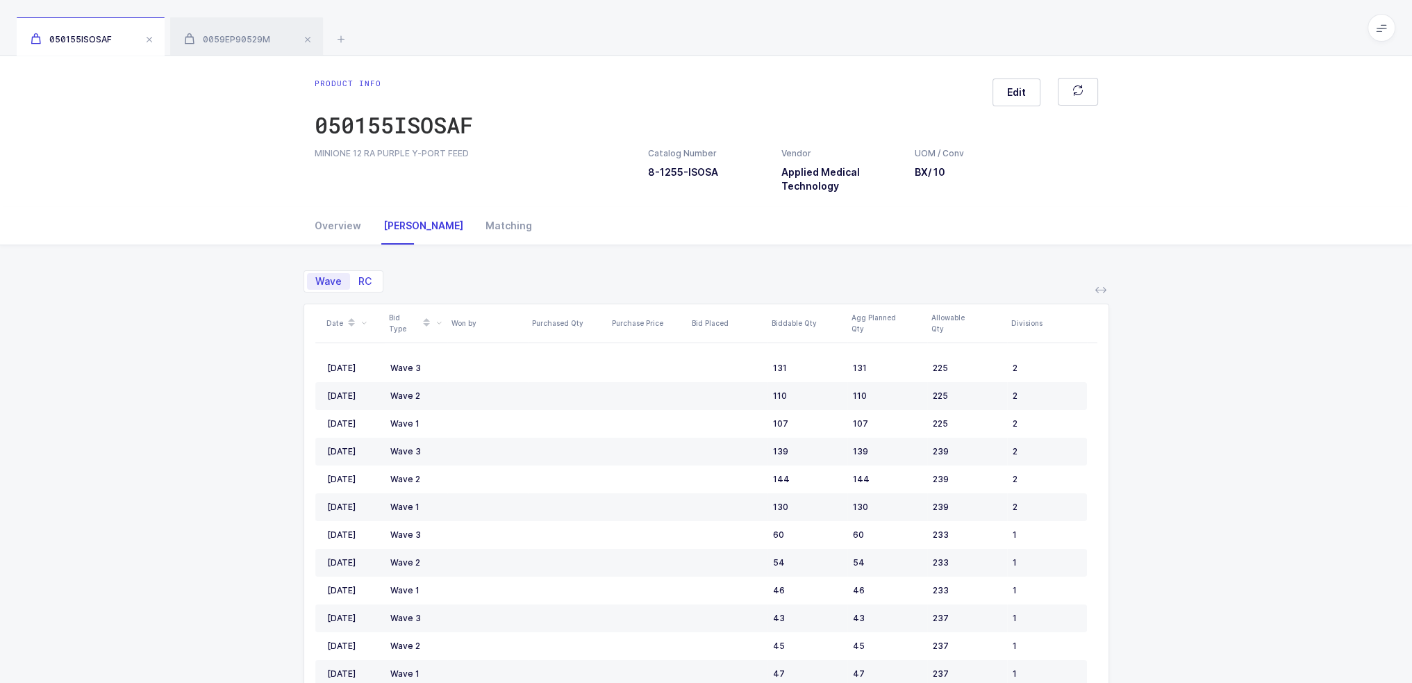
radio input "true"
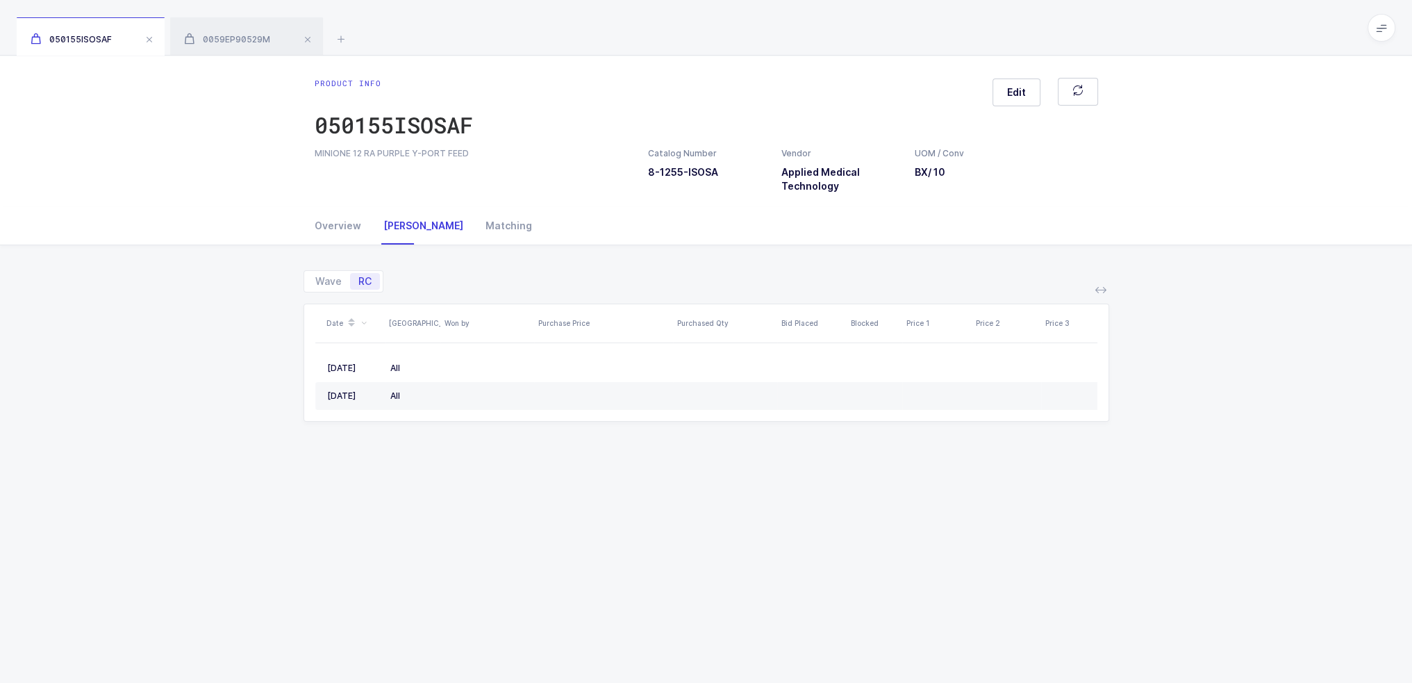
click at [192, 361] on div "Wave RC Date ASV Won by Purchase Price Purchased Qty Bid Placed Blocked Price 1…" at bounding box center [706, 552] width 1390 height 614
click at [329, 276] on span "Wave" at bounding box center [328, 281] width 26 height 10
click at [316, 276] on input "Wave" at bounding box center [311, 277] width 9 height 9
radio input "true"
radio input "false"
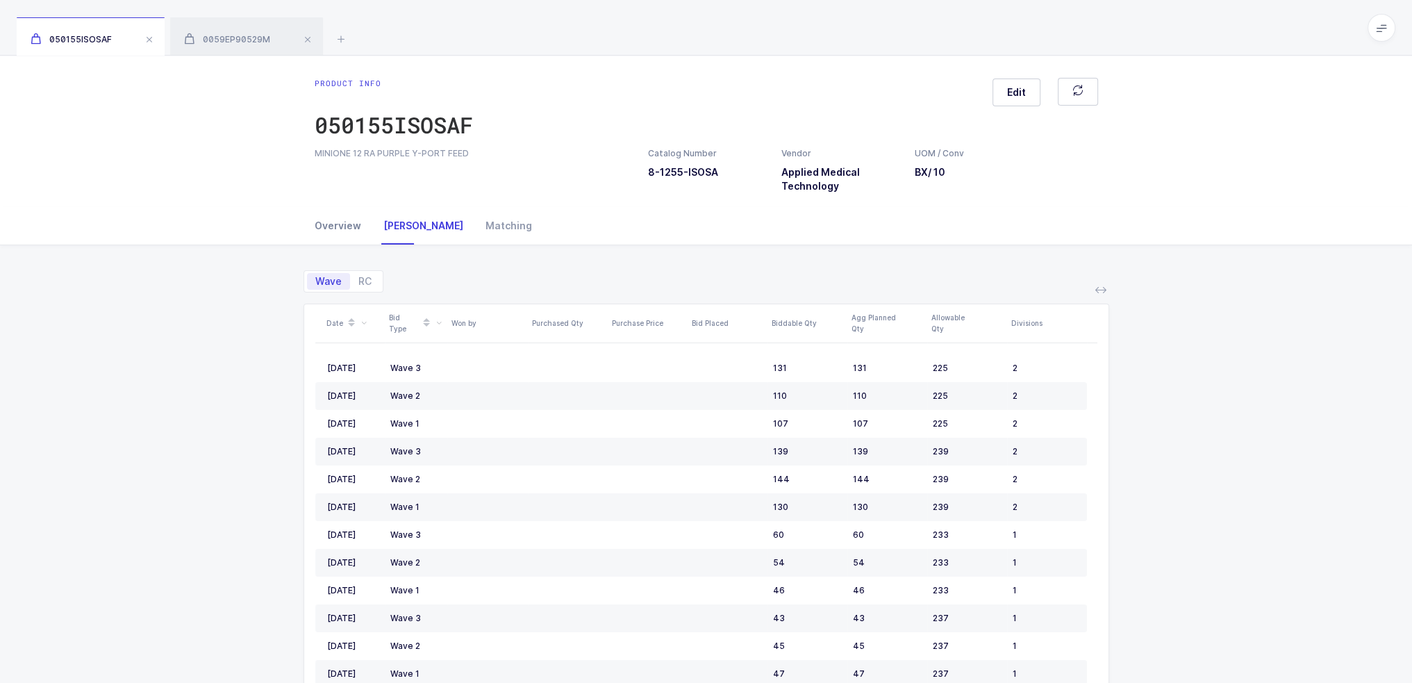
click at [336, 217] on div "Overview" at bounding box center [344, 226] width 58 height 38
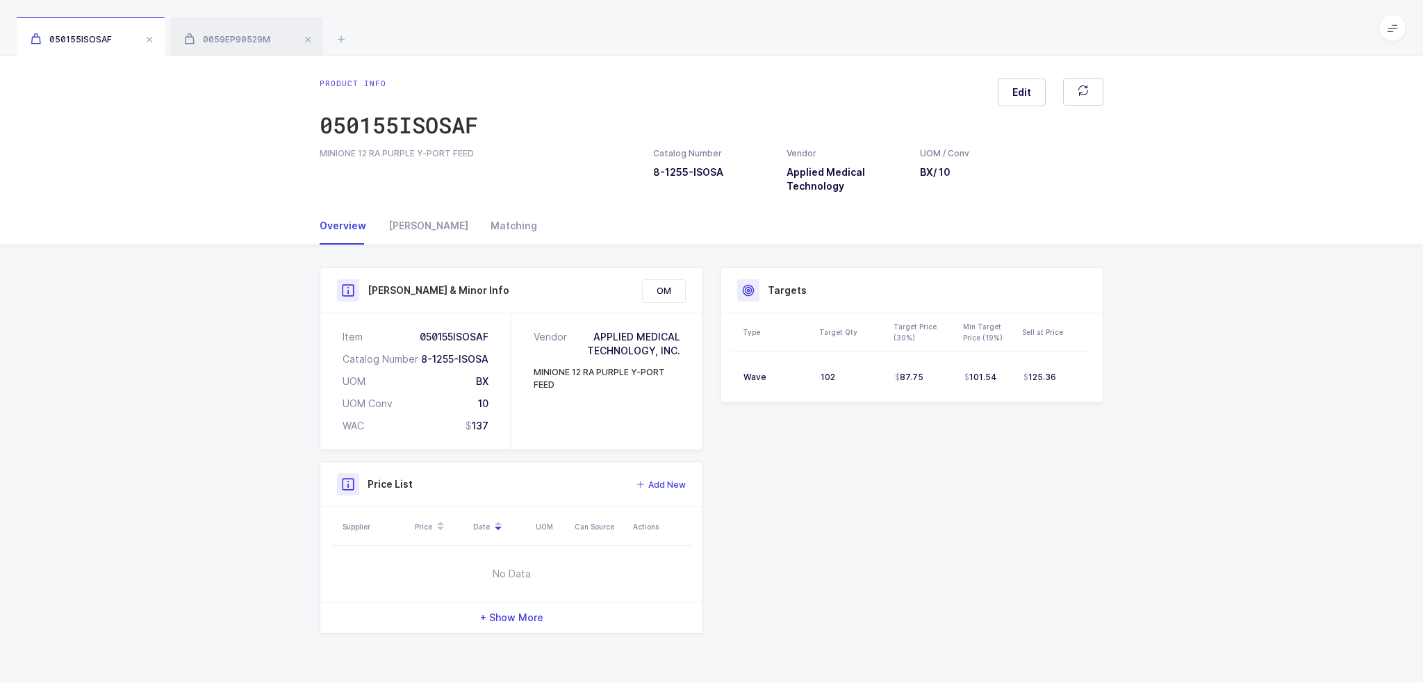
click at [246, 545] on div "Product Info Catalog Number 8-1255-ISOSA Vendor Applied Medical Technology UOM …" at bounding box center [711, 456] width 1423 height 422
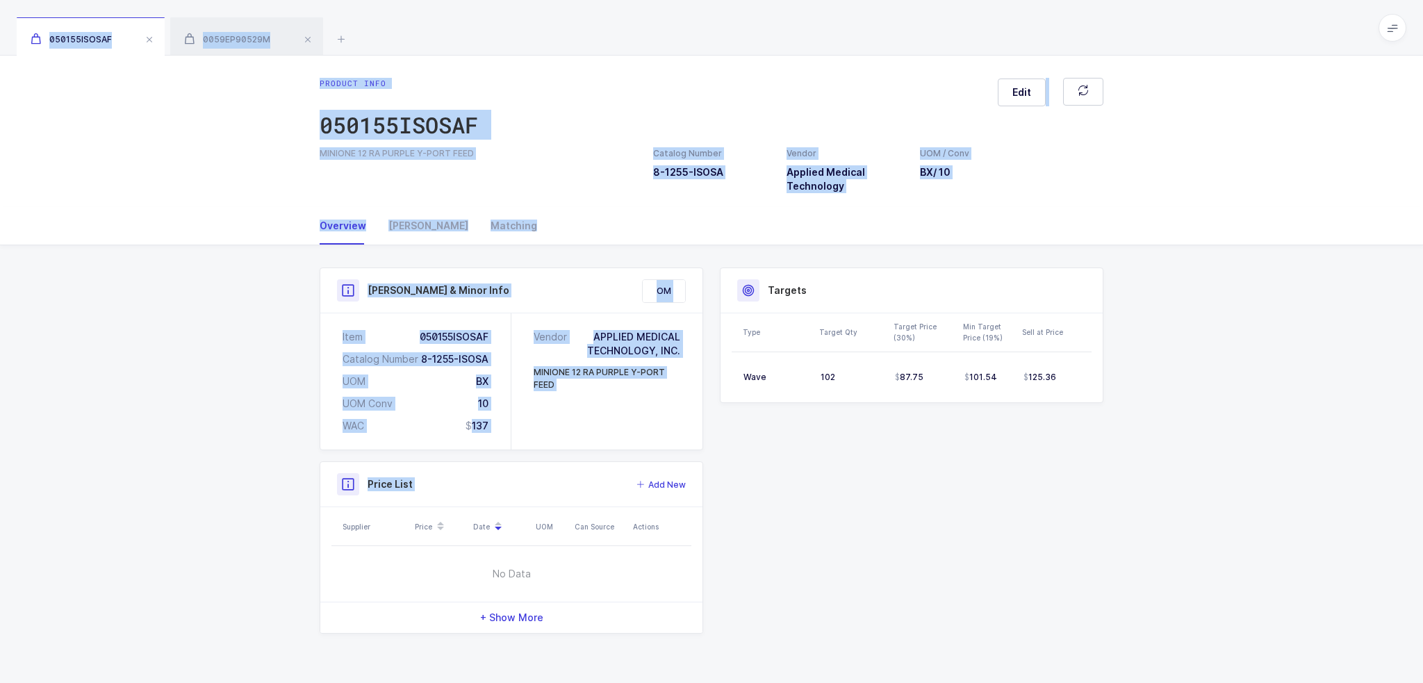
drag, startPoint x: 246, startPoint y: 545, endPoint x: 238, endPoint y: 8, distance: 537.0
click at [238, 5] on div "050155ISOSAF 0059EP90529M Product info 050155ISOSAF Edit MINIONE 12 RA PURPLE Y…" at bounding box center [711, 341] width 1423 height 683
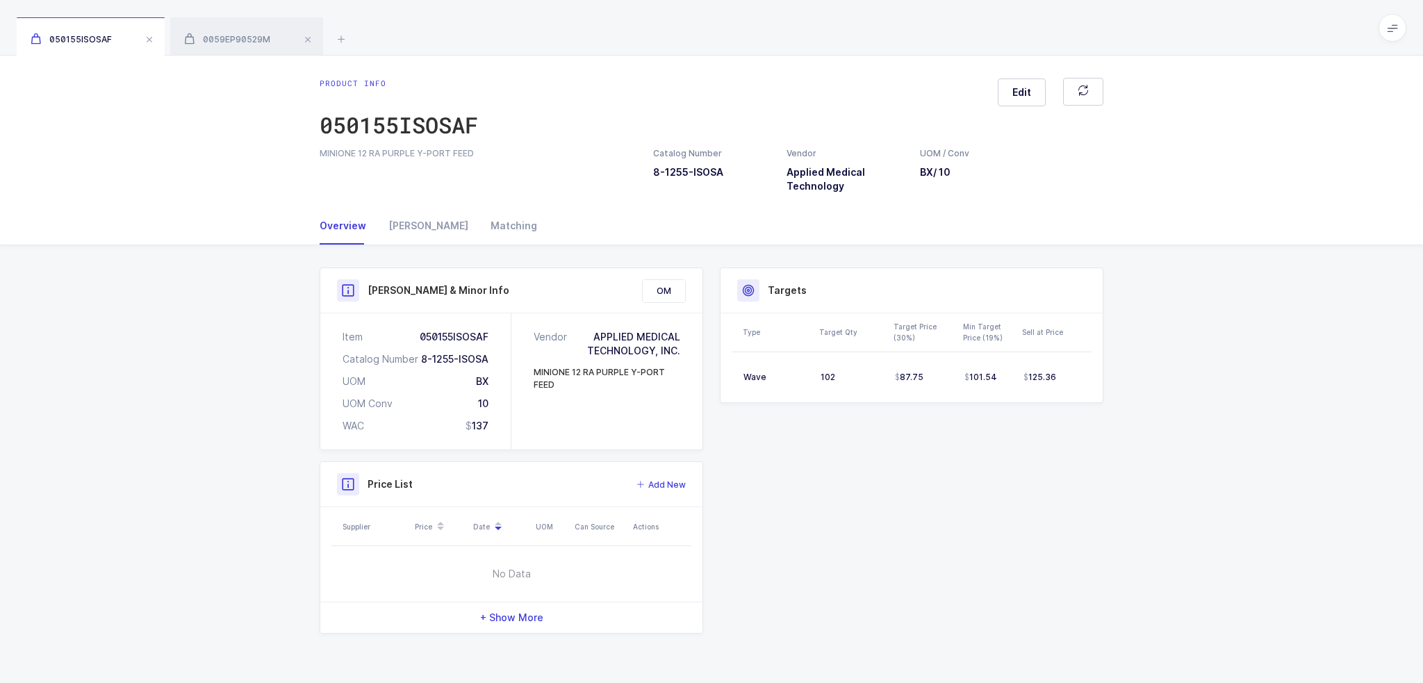
click at [238, 8] on div "050155ISOSAF 0059EP90529M" at bounding box center [711, 28] width 1423 height 56
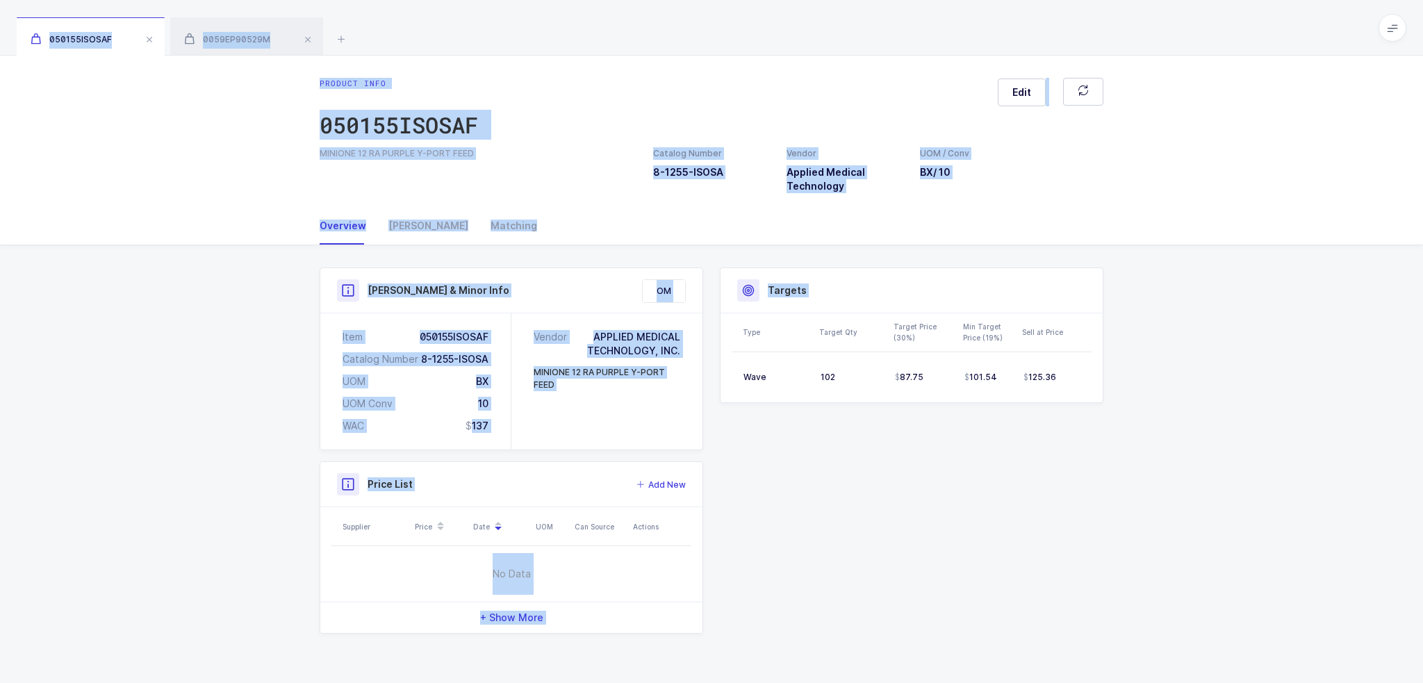
drag, startPoint x: 238, startPoint y: 8, endPoint x: 1003, endPoint y: 715, distance: 1042.1
click at [1003, 682] on html "Apps Core Warehouse Admin Mission Control Purchasing Joey H. Logout Account Joe…" at bounding box center [711, 341] width 1423 height 683
click at [975, 633] on div "Product Info Catalog Number 8-1255-ISOSA Vendor Applied Medical Technology UOM …" at bounding box center [711, 456] width 806 height 422
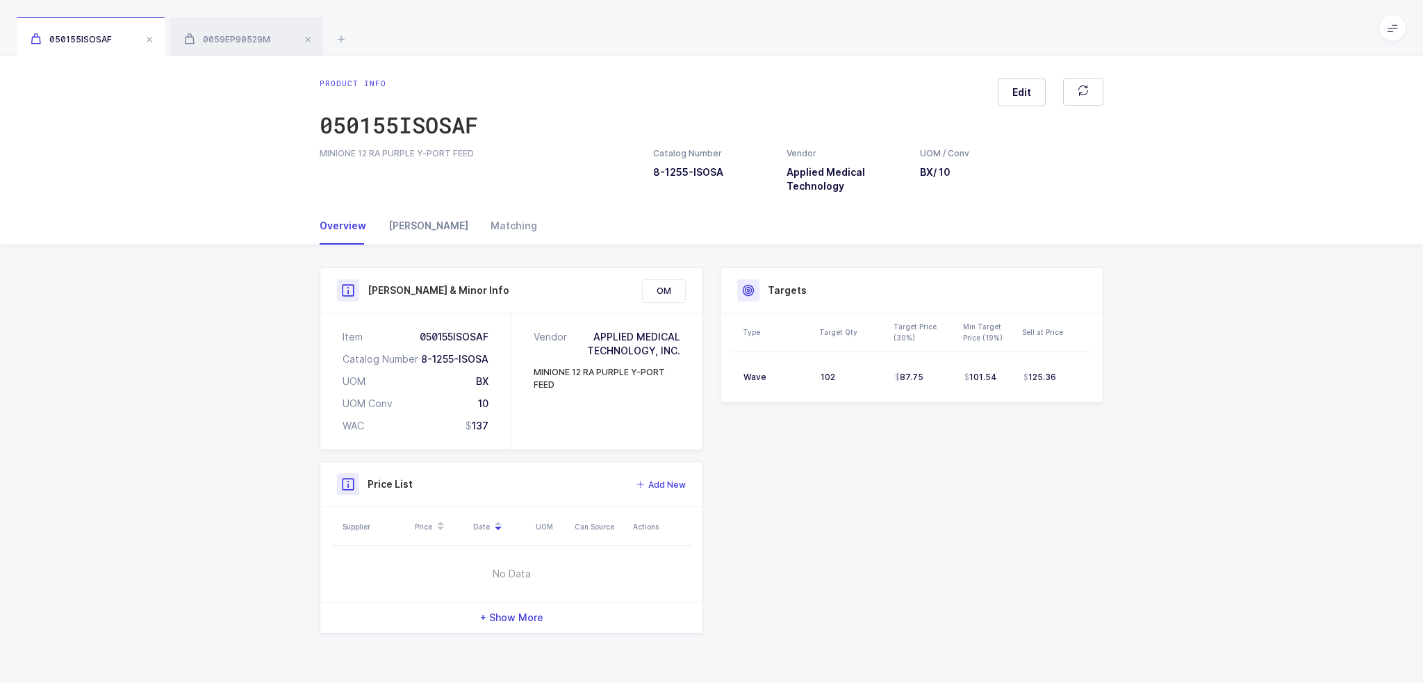
click at [403, 233] on div "Owens" at bounding box center [428, 226] width 102 height 38
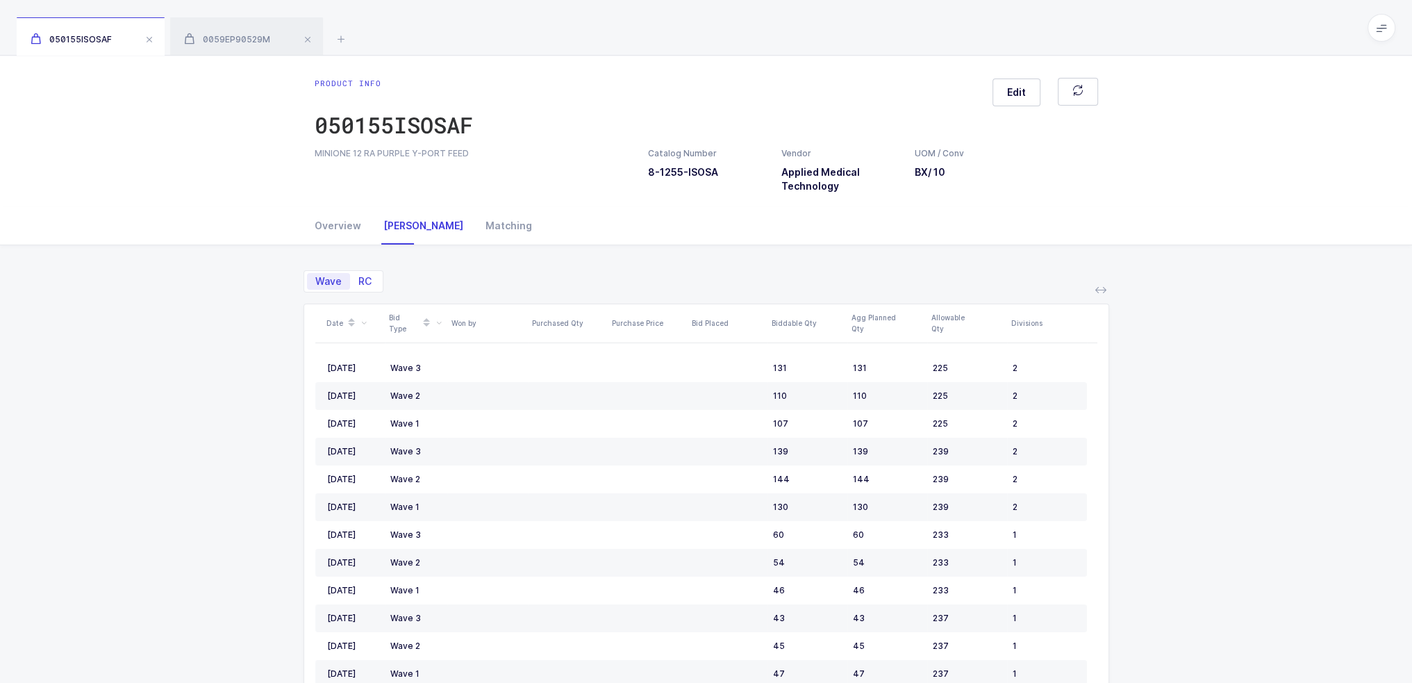
click at [374, 276] on span "RC" at bounding box center [365, 281] width 30 height 17
click at [359, 276] on input "RC" at bounding box center [354, 277] width 9 height 9
radio input "true"
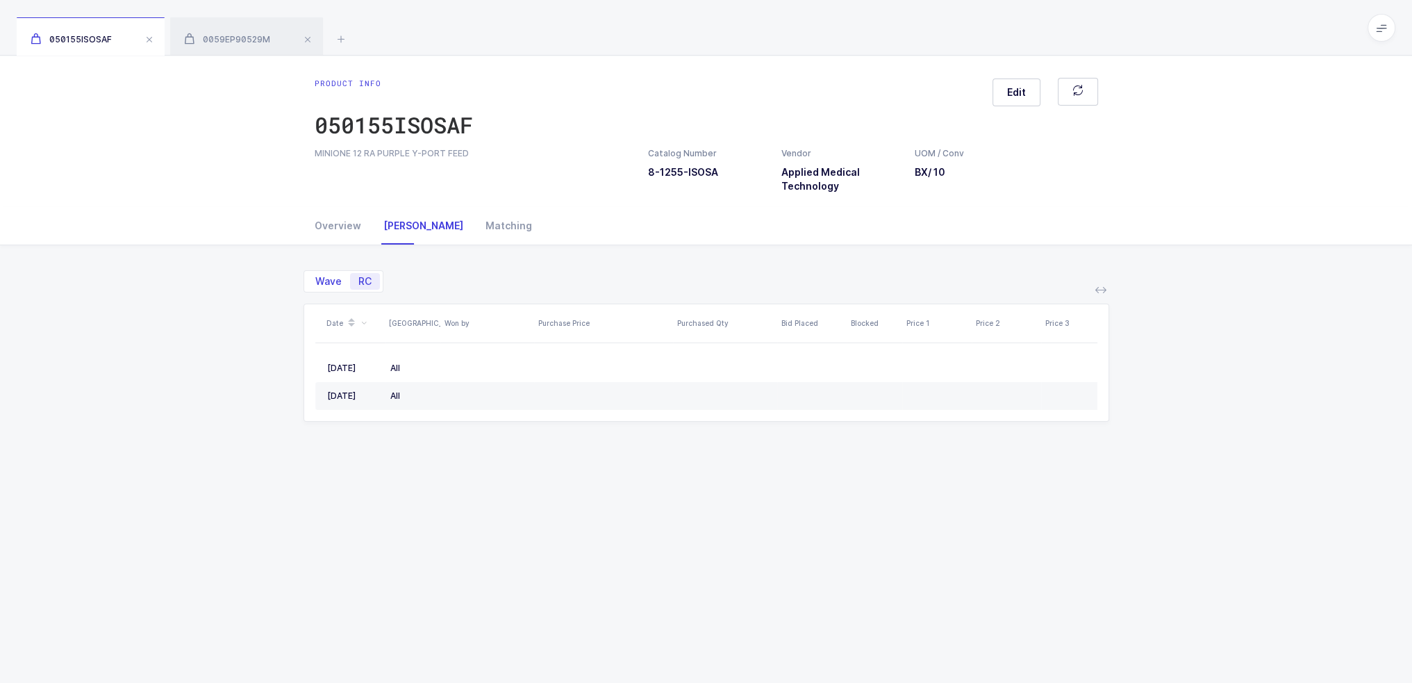
click at [333, 279] on span "Wave" at bounding box center [328, 281] width 26 height 10
click at [316, 279] on input "Wave" at bounding box center [311, 277] width 9 height 9
radio input "true"
radio input "false"
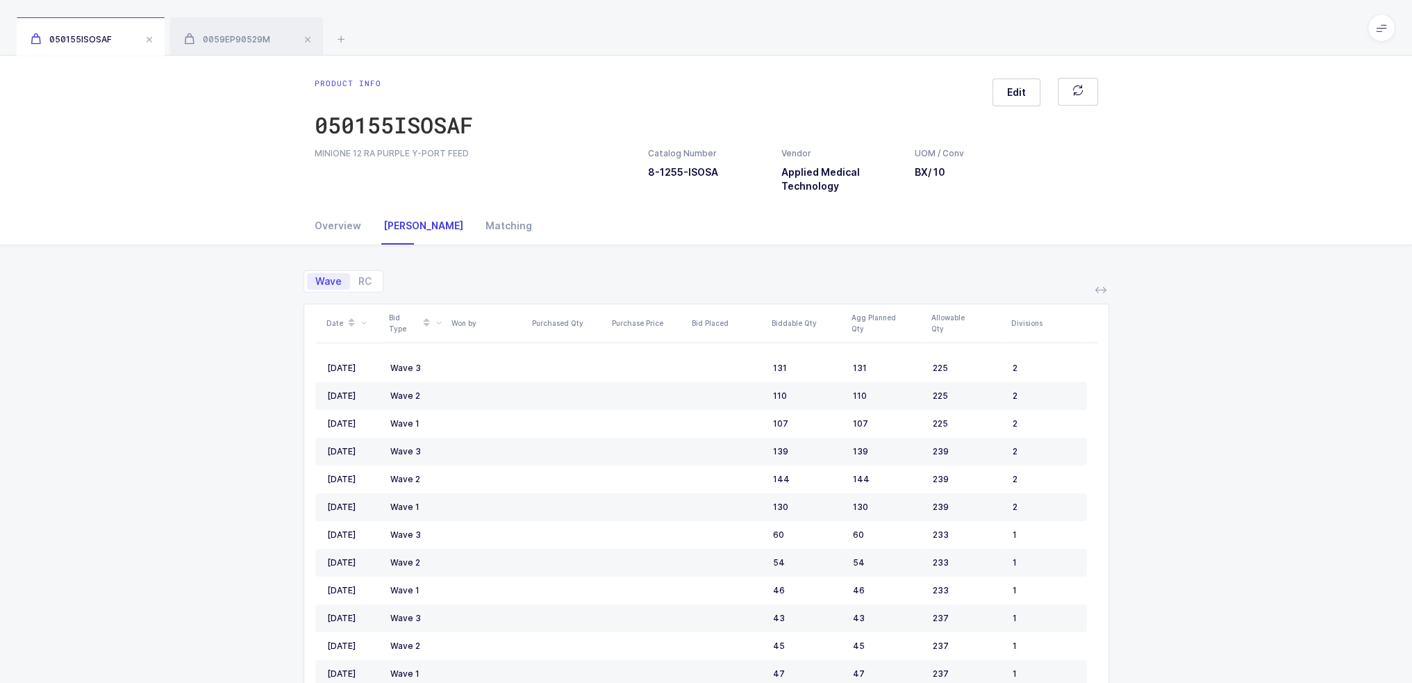
click at [99, 441] on div "Wave RC Date Bid Type Won by Purchased Qty Purchase Price Bid Placed Biddable Q…" at bounding box center [706, 552] width 1390 height 614
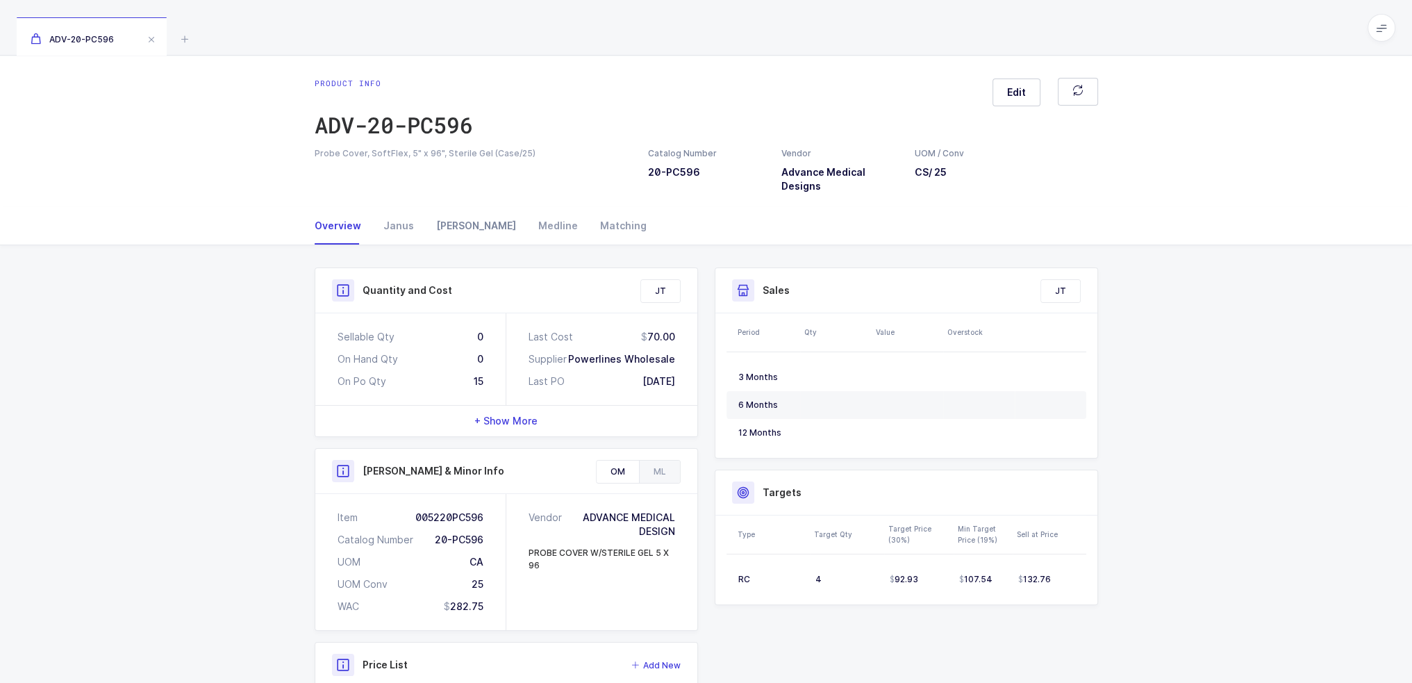
click at [453, 230] on div "[PERSON_NAME]" at bounding box center [476, 226] width 102 height 38
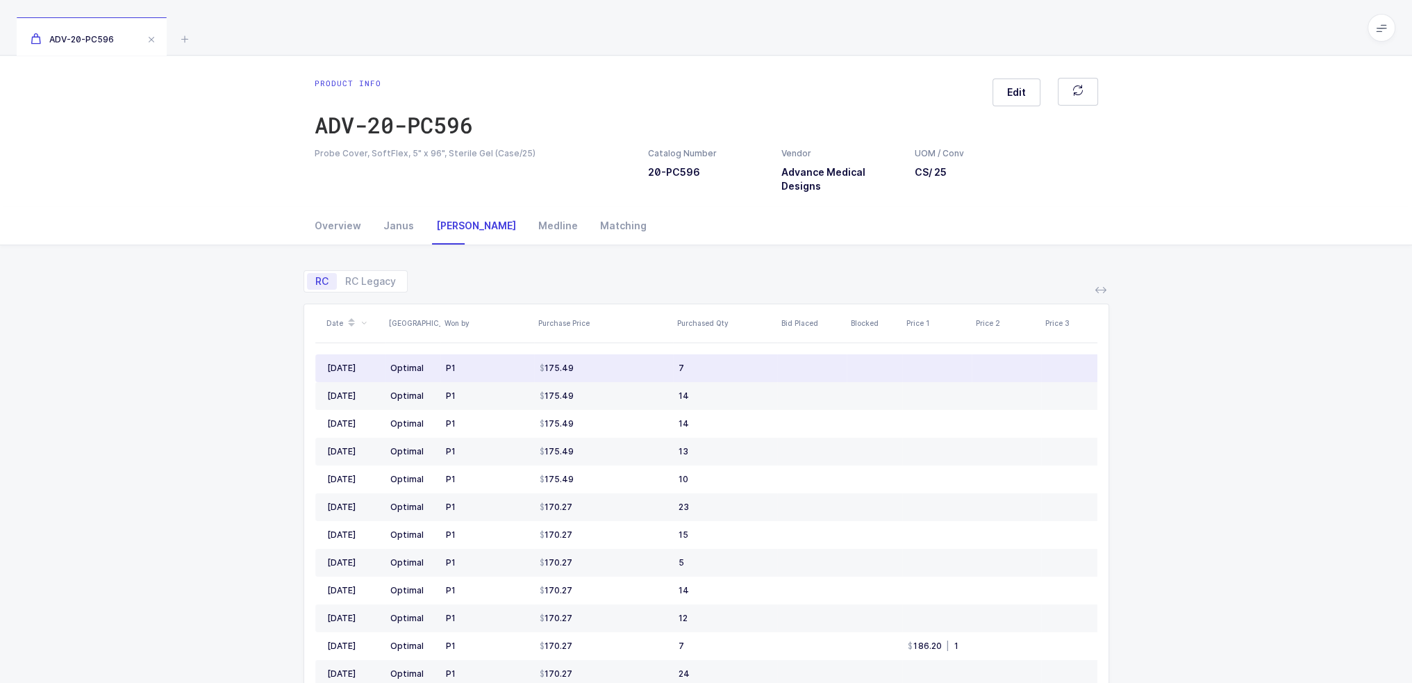
drag, startPoint x: 446, startPoint y: 363, endPoint x: 734, endPoint y: 367, distance: 287.6
click at [734, 367] on tr "[DATE] Optimal P1 175.49 7 175.51 | 7 132.76 | 10 8" at bounding box center [914, 368] width 1198 height 28
click at [734, 367] on td "7" at bounding box center [725, 368] width 104 height 28
drag, startPoint x: 727, startPoint y: 367, endPoint x: 477, endPoint y: 367, distance: 250.1
click at [477, 367] on tr "[DATE] Optimal P1 175.49 7 175.51 | 7 132.76 | 10 8" at bounding box center [914, 368] width 1198 height 28
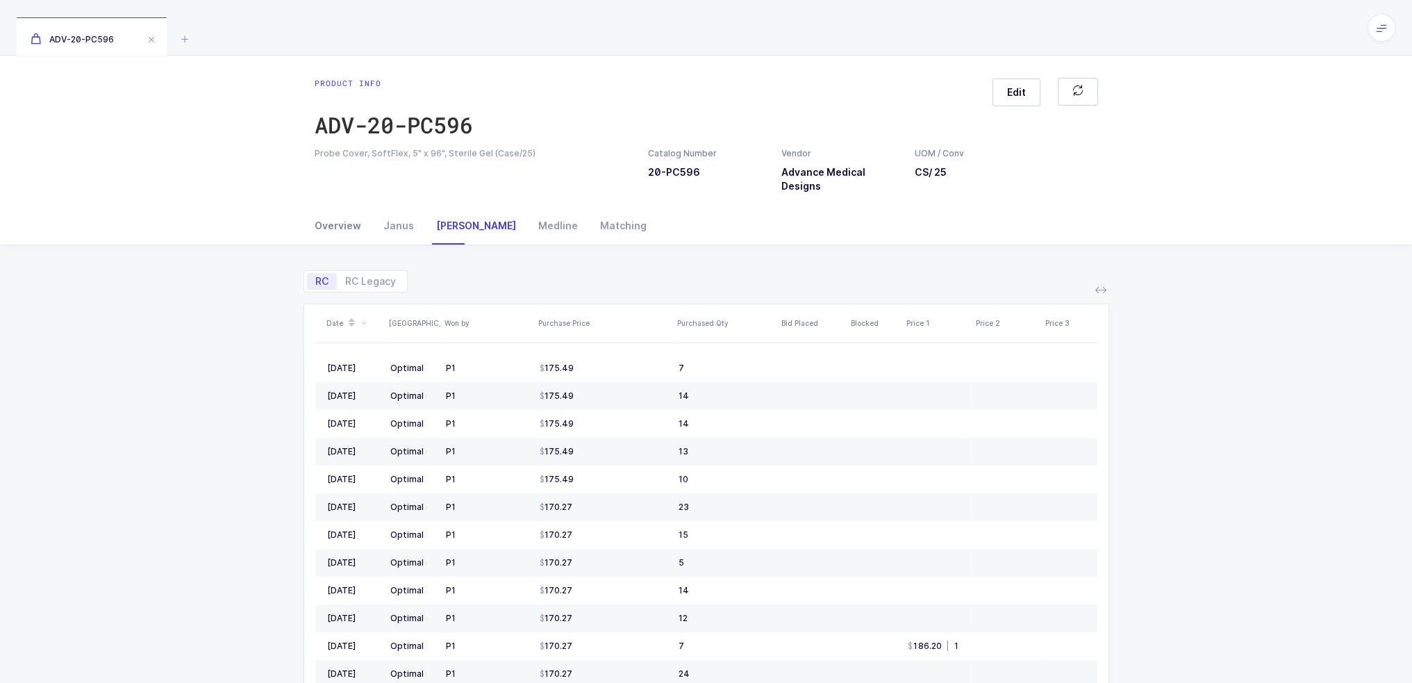
click at [342, 218] on div "Overview" at bounding box center [344, 226] width 58 height 38
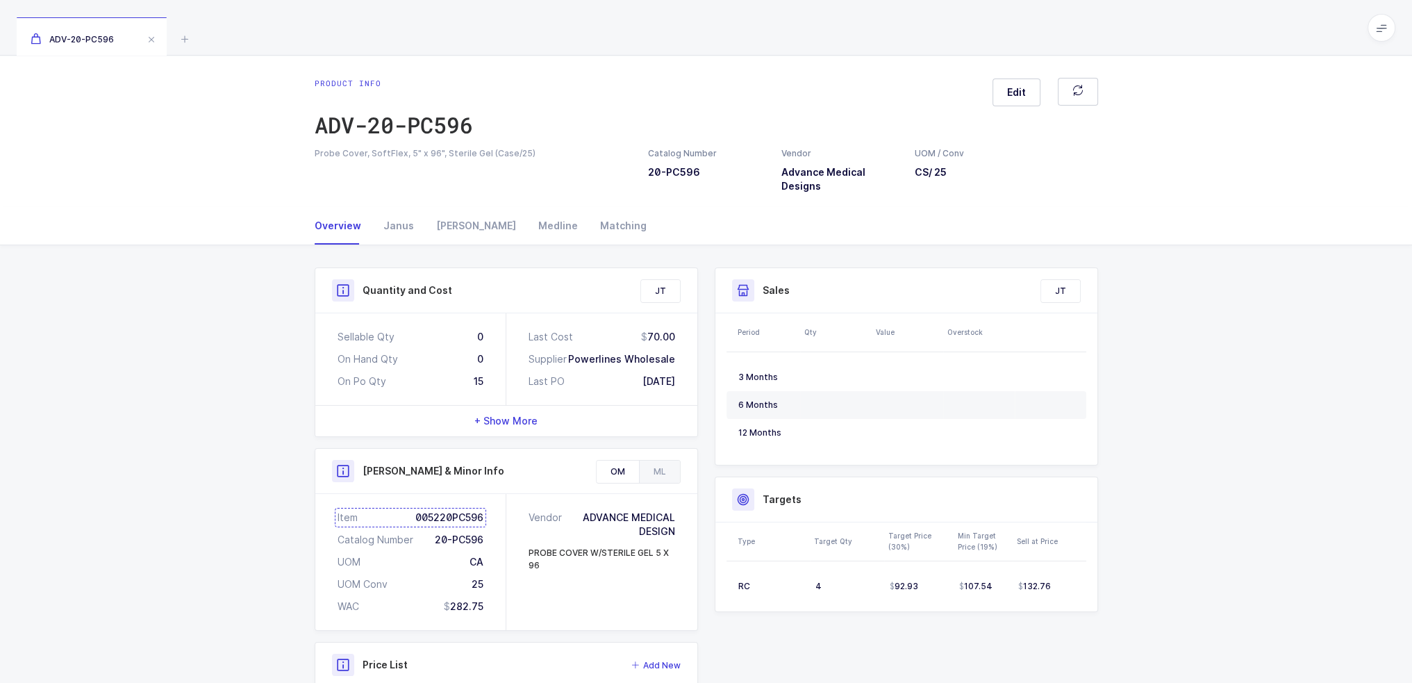
click at [461, 515] on div "Item 005220PC596" at bounding box center [411, 518] width 146 height 14
click at [474, 226] on div "[PERSON_NAME]" at bounding box center [476, 226] width 102 height 38
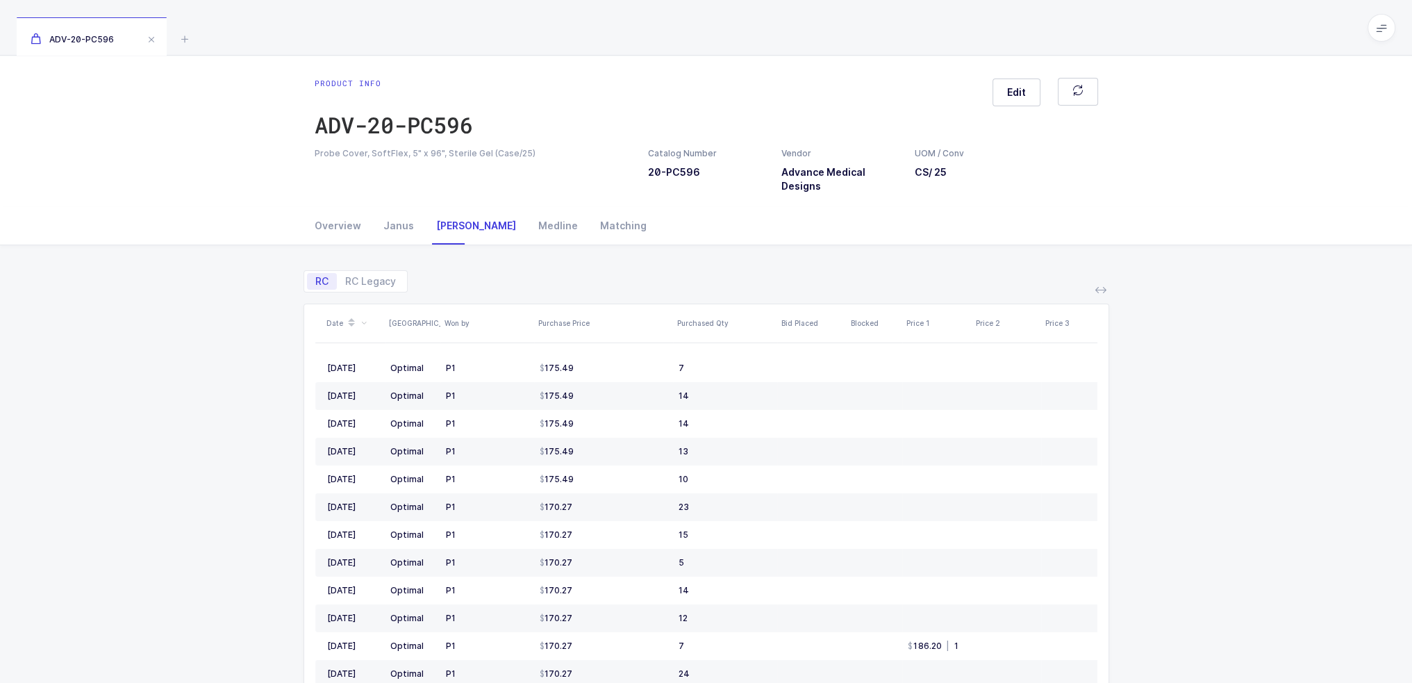
click at [451, 226] on div "[PERSON_NAME]" at bounding box center [476, 226] width 102 height 38
click at [181, 33] on icon at bounding box center [184, 39] width 17 height 17
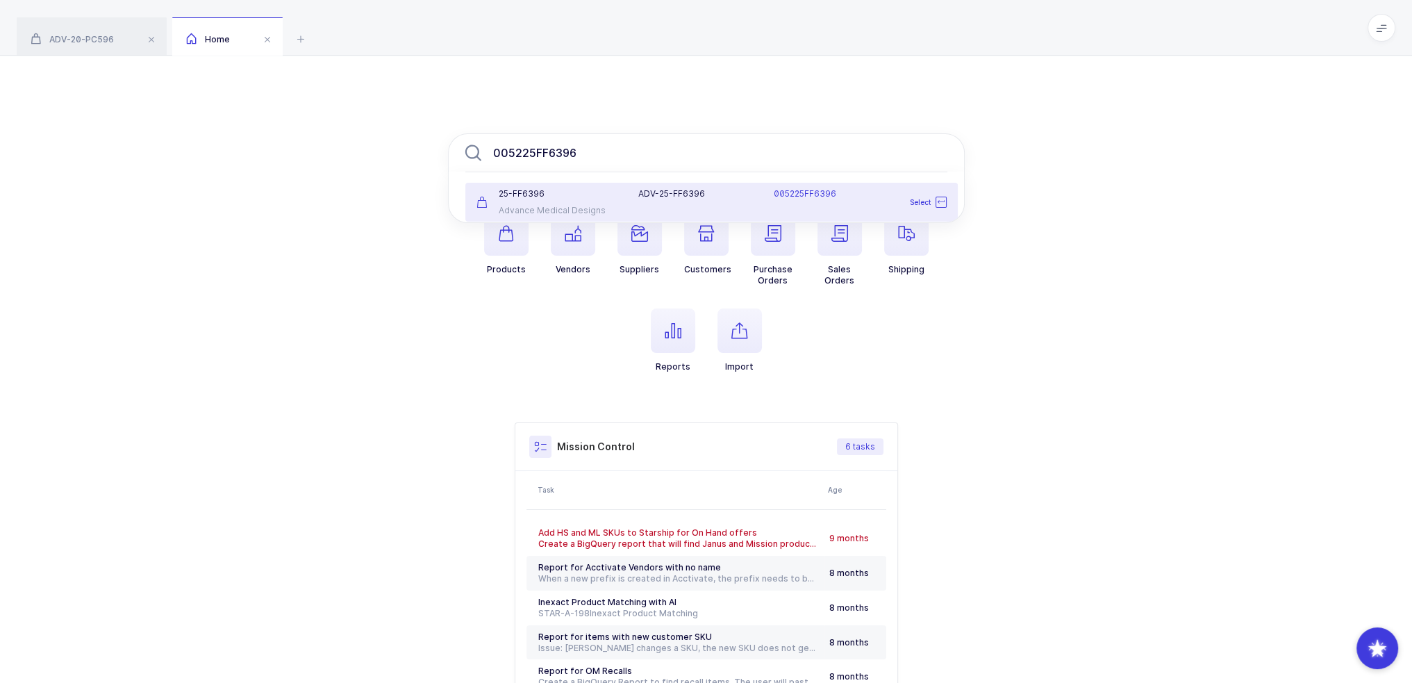
type input "005225FF6396"
click at [570, 203] on div "25-FF6396 Advance Medical Designs" at bounding box center [549, 202] width 163 height 28
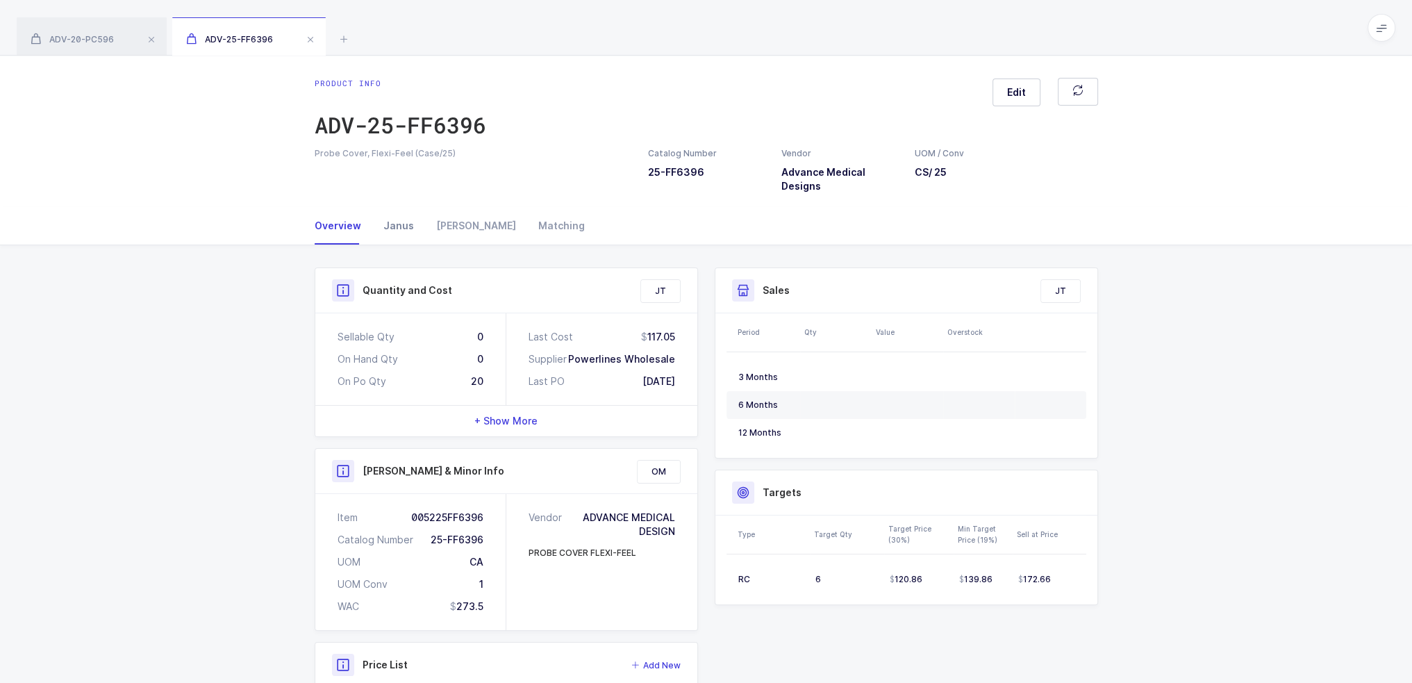
click at [408, 230] on div "Janus" at bounding box center [398, 226] width 53 height 38
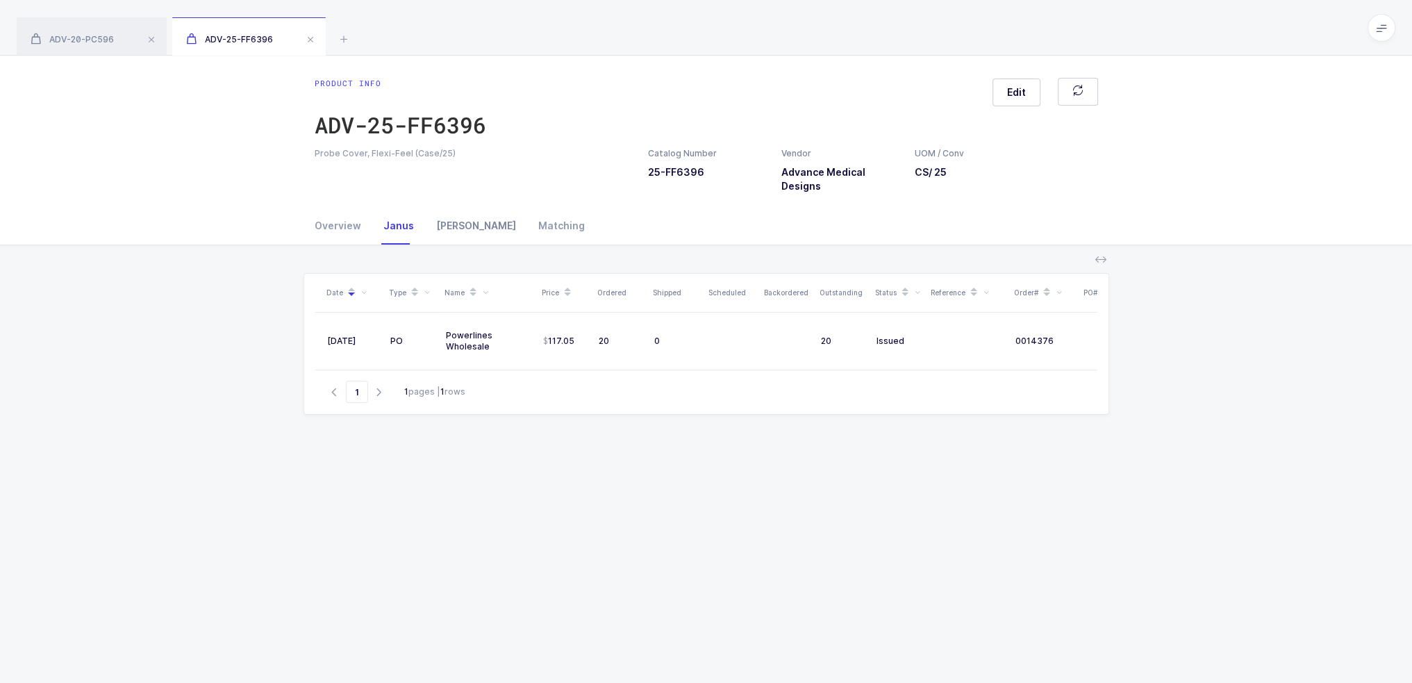
click at [454, 229] on div "Owens" at bounding box center [476, 226] width 102 height 38
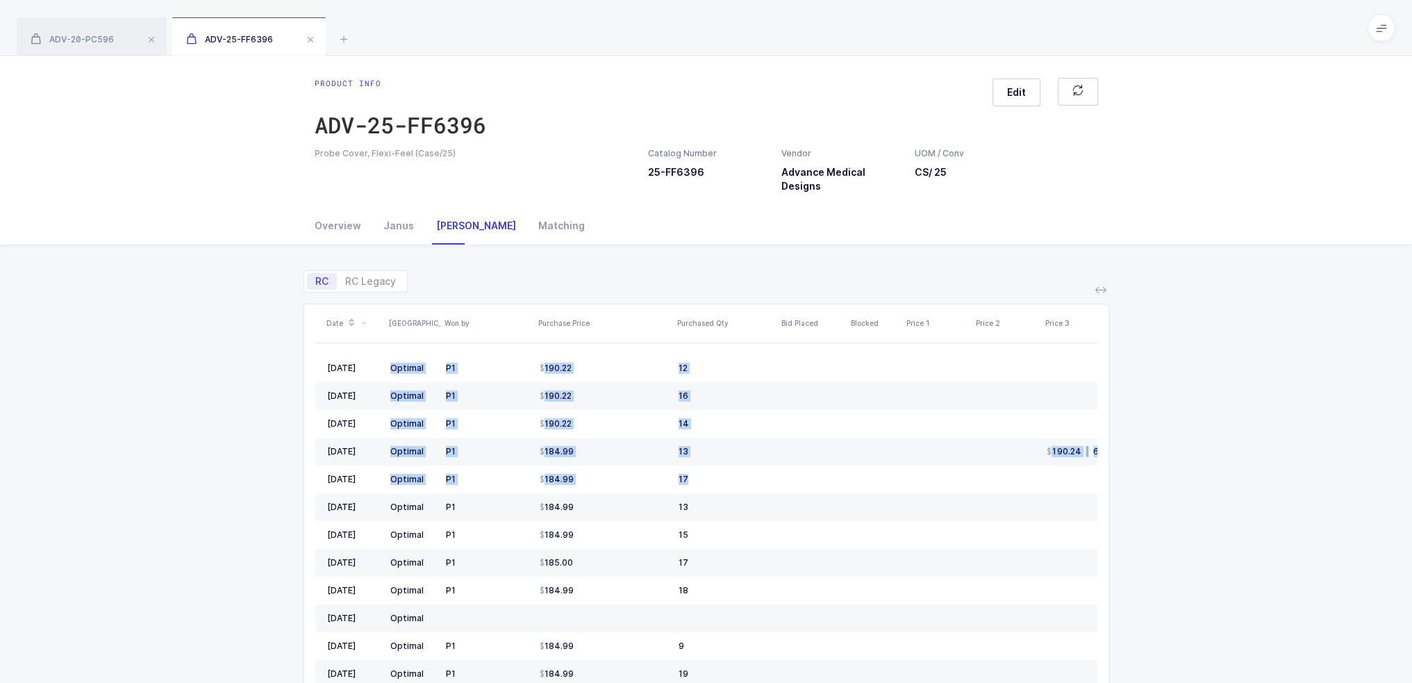
drag, startPoint x: 620, startPoint y: 257, endPoint x: 1147, endPoint y: 485, distance: 574.3
click at [1147, 485] on div "RC RC Legacy Date ASV Won by Purchase Price Purchased Qty Bid Placed Blocked Pr…" at bounding box center [706, 552] width 1390 height 614
click at [342, 234] on div "Overview" at bounding box center [344, 226] width 58 height 38
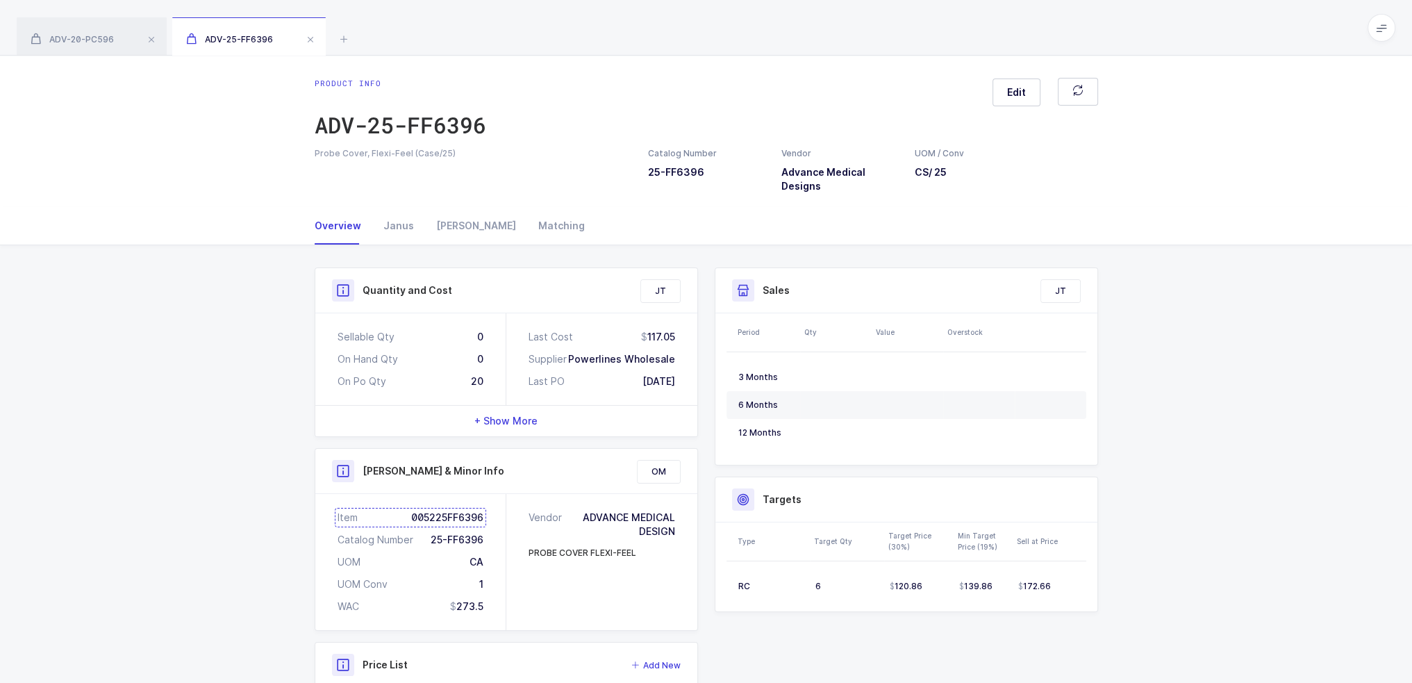
click at [448, 513] on div "Item 005225FF6396" at bounding box center [411, 518] width 146 height 14
click at [397, 224] on div "Janus" at bounding box center [398, 226] width 53 height 38
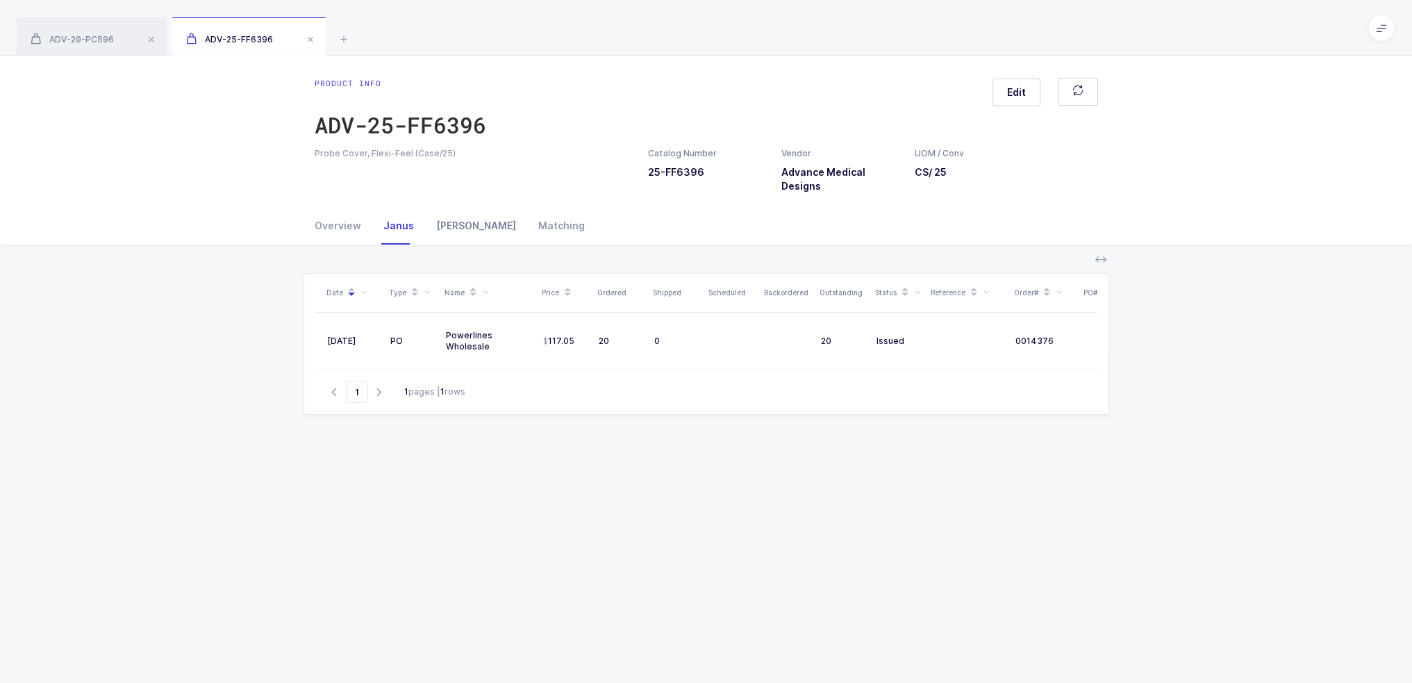
click at [453, 227] on div "Owens" at bounding box center [476, 226] width 102 height 38
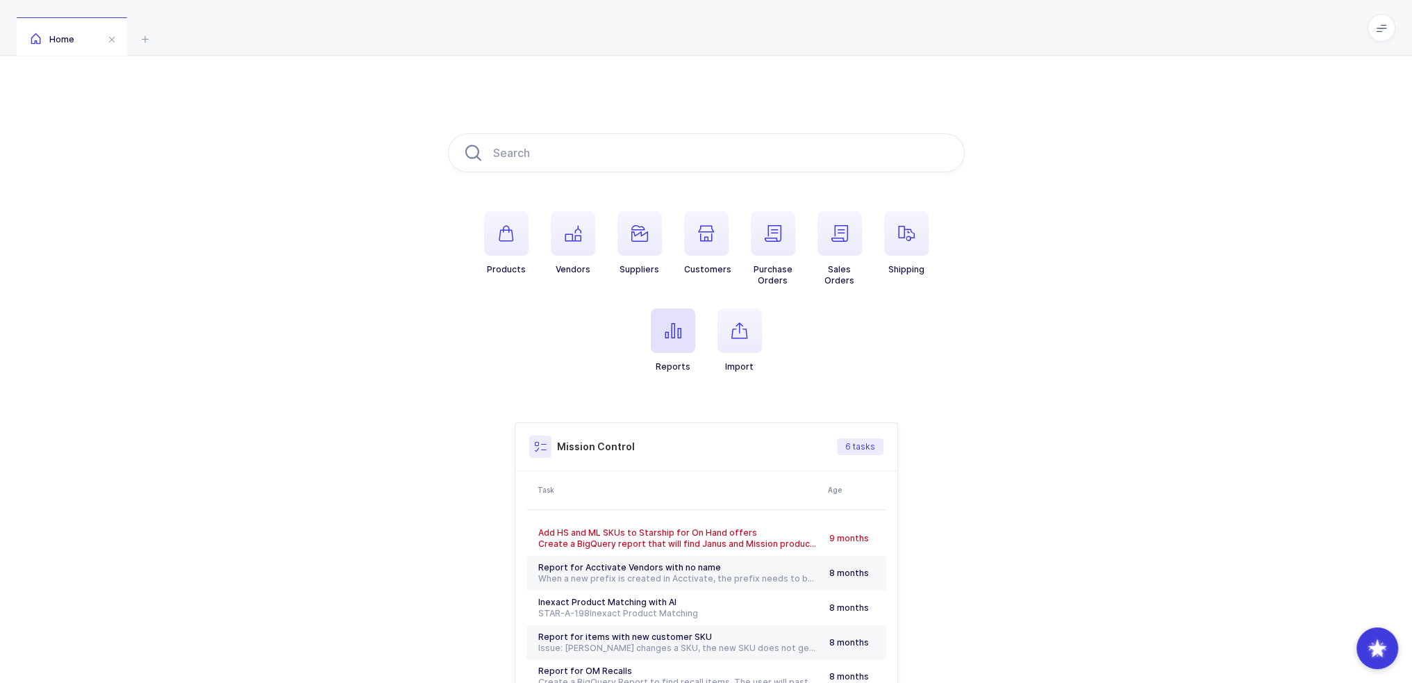
click at [690, 326] on span "button" at bounding box center [673, 330] width 44 height 44
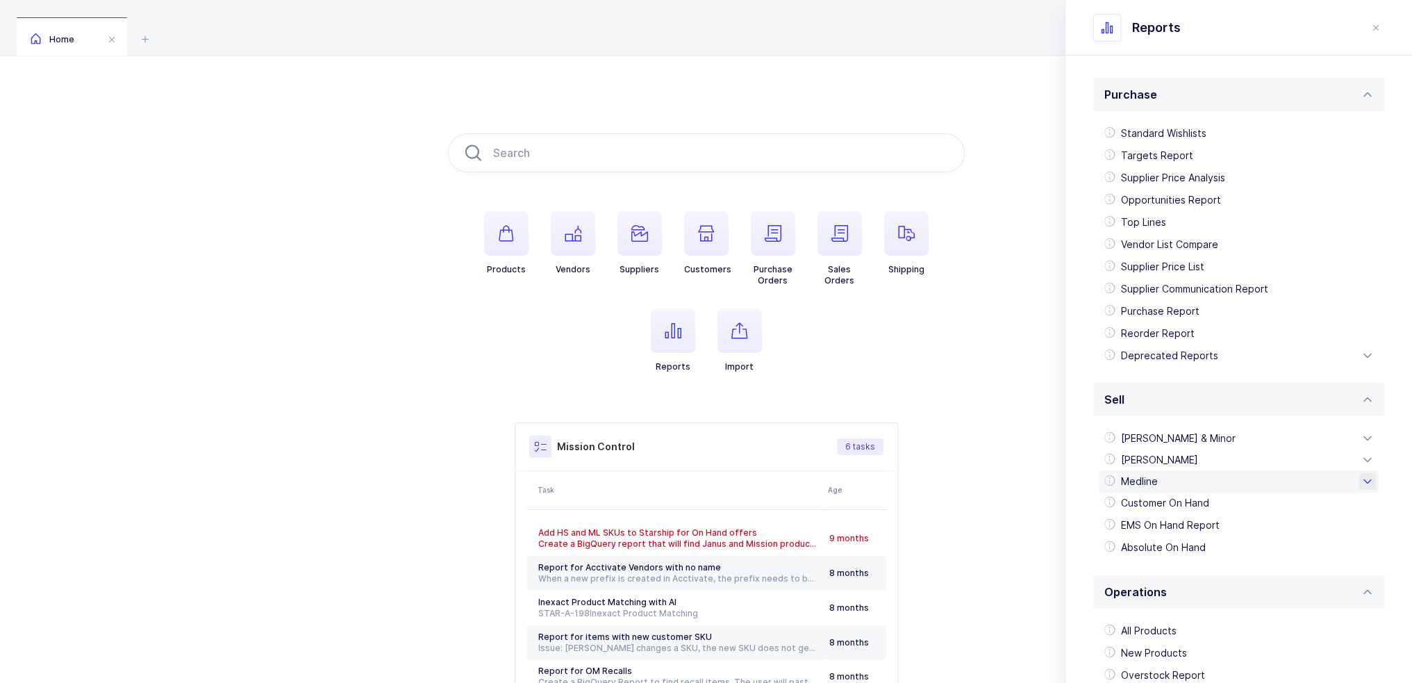
click at [1184, 475] on div "Medline" at bounding box center [1239, 481] width 280 height 22
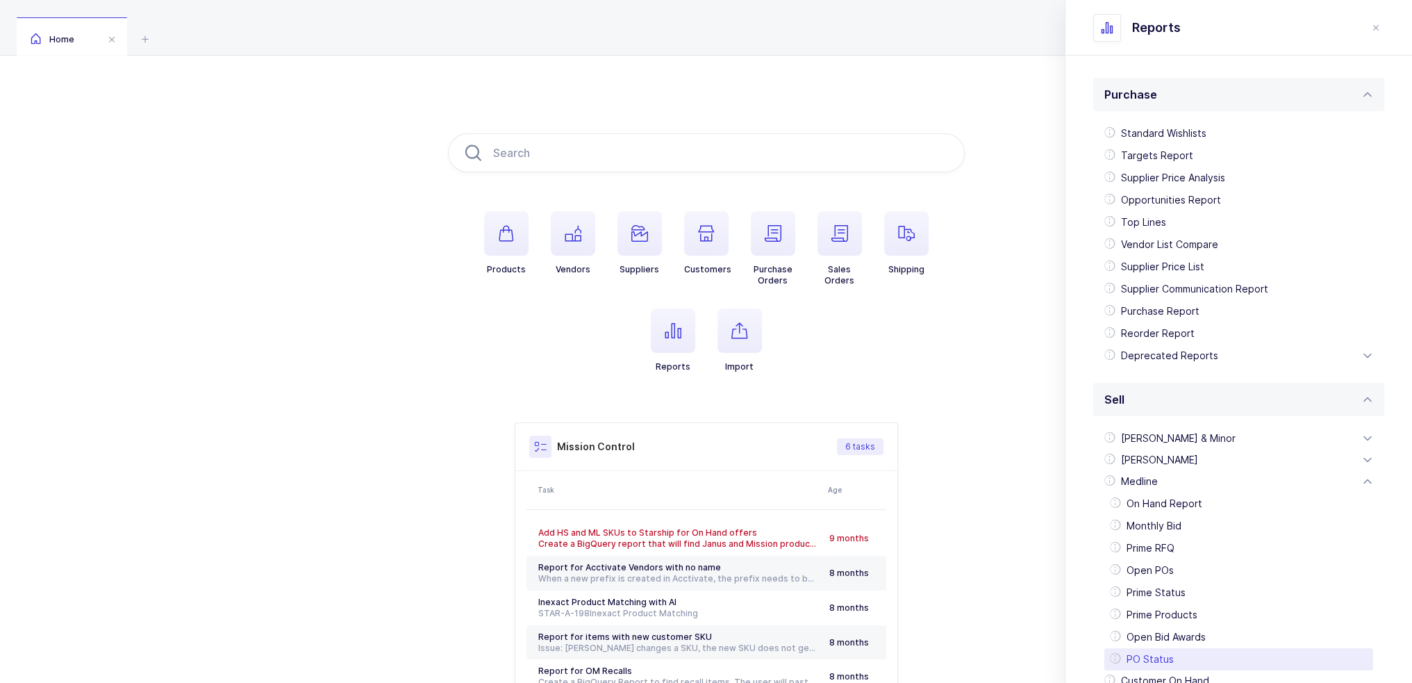
click at [1173, 663] on div "PO Status" at bounding box center [1238, 659] width 269 height 22
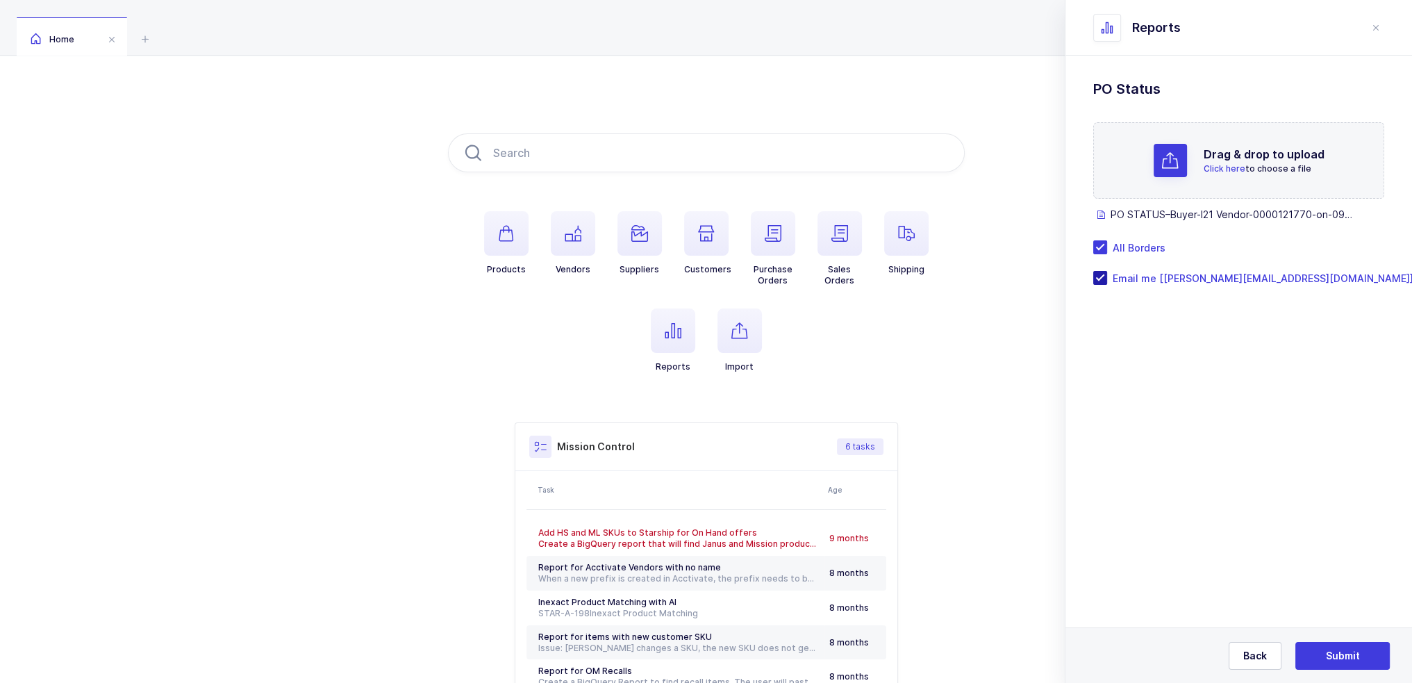
click at [1152, 279] on span "Email me [[PERSON_NAME][EMAIL_ADDRESS][DOMAIN_NAME]]" at bounding box center [1260, 278] width 306 height 13
click at [1107, 271] on input "Email me [[PERSON_NAME][EMAIL_ADDRESS][DOMAIN_NAME]]" at bounding box center [1107, 271] width 0 height 0
click at [1125, 242] on span "All Borders" at bounding box center [1136, 247] width 58 height 13
click at [1107, 240] on input "All Borders" at bounding box center [1107, 240] width 0 height 0
click at [1347, 653] on span "Submit" at bounding box center [1343, 656] width 34 height 14
